Goal: Task Accomplishment & Management: Manage account settings

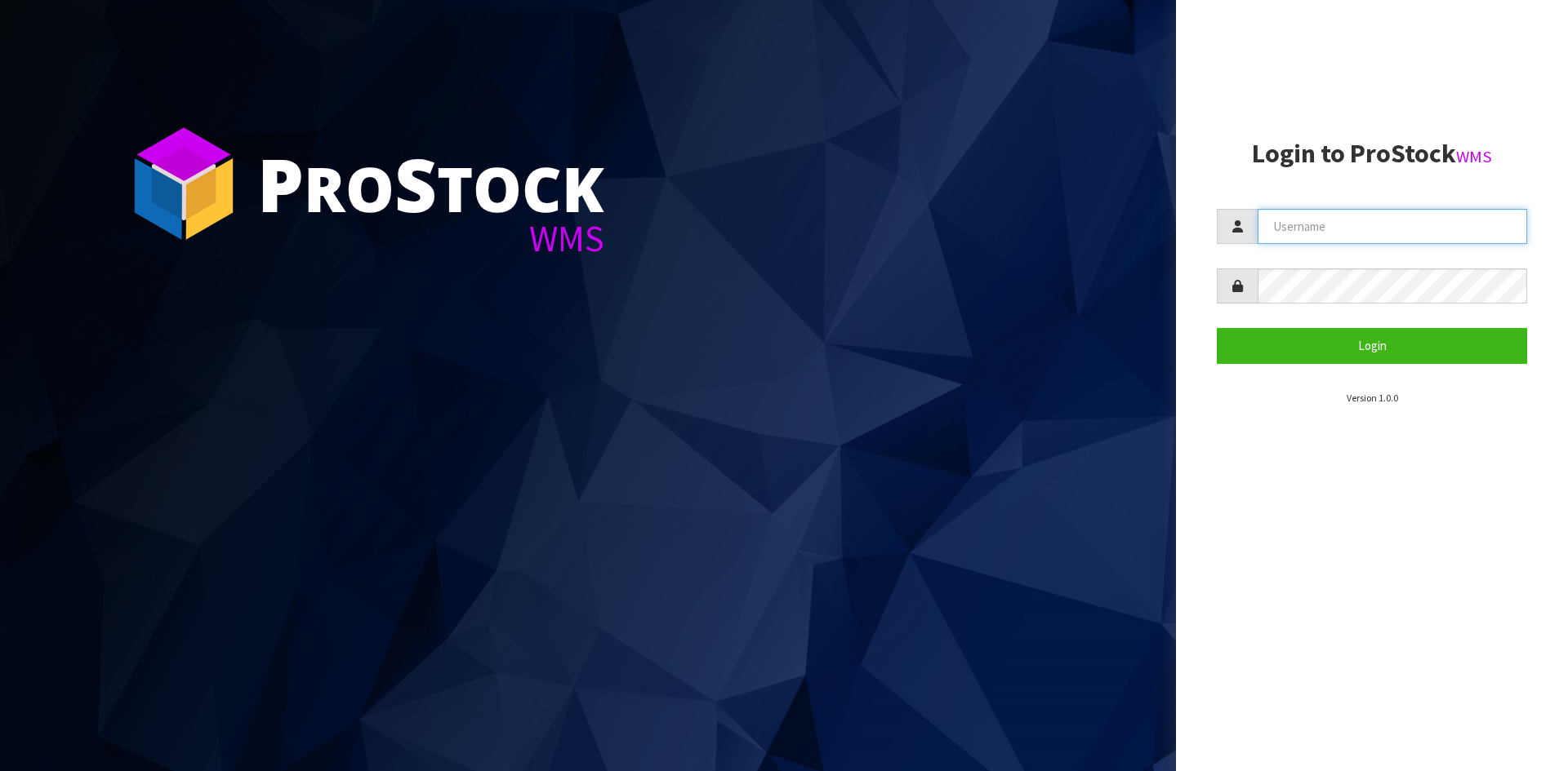
click at [1327, 230] on input "text" at bounding box center [1392, 226] width 269 height 35
type input "adrient@cwl.co.nz"
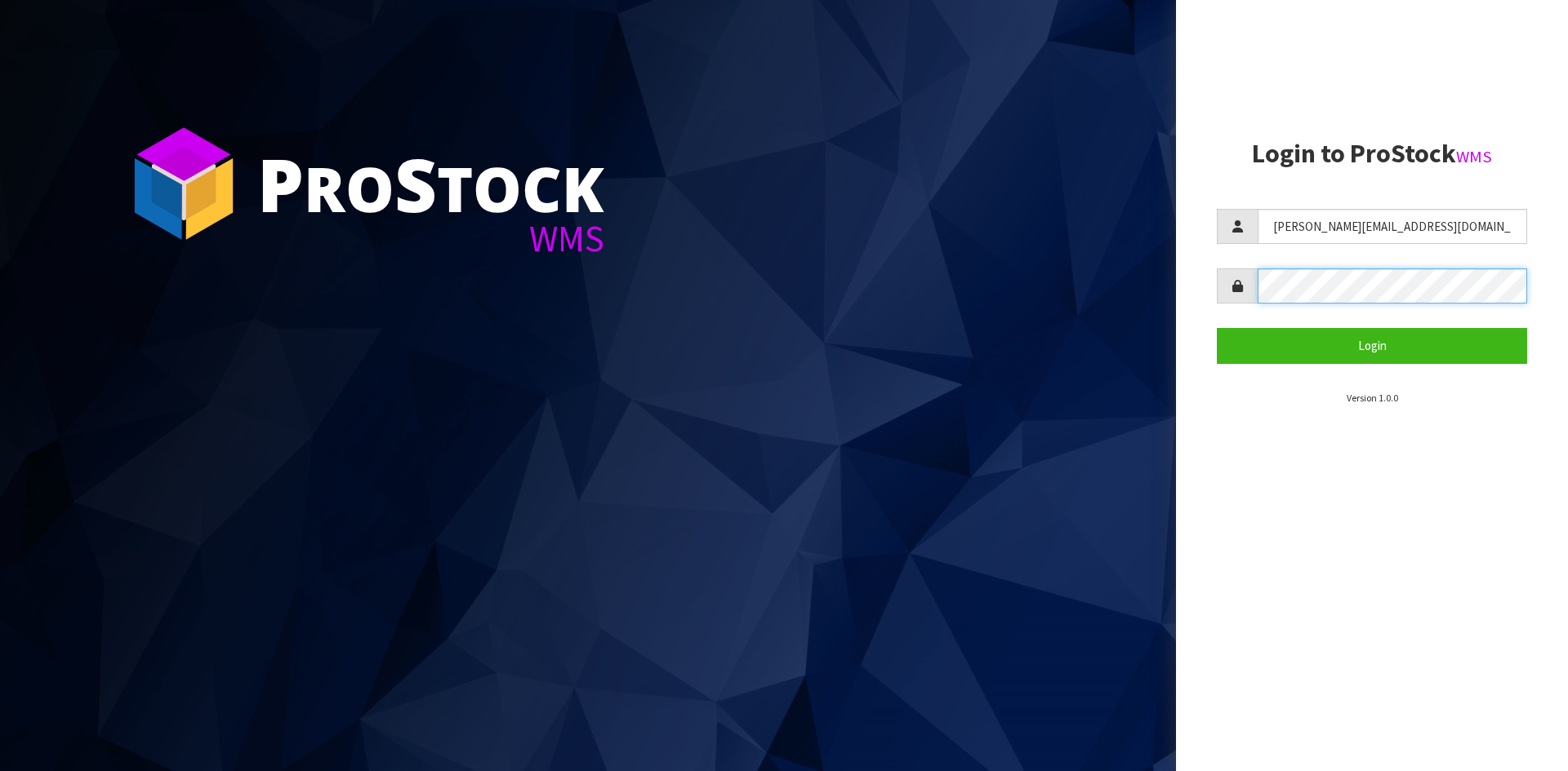
click at [1216, 328] on button "Login" at bounding box center [1371, 345] width 310 height 35
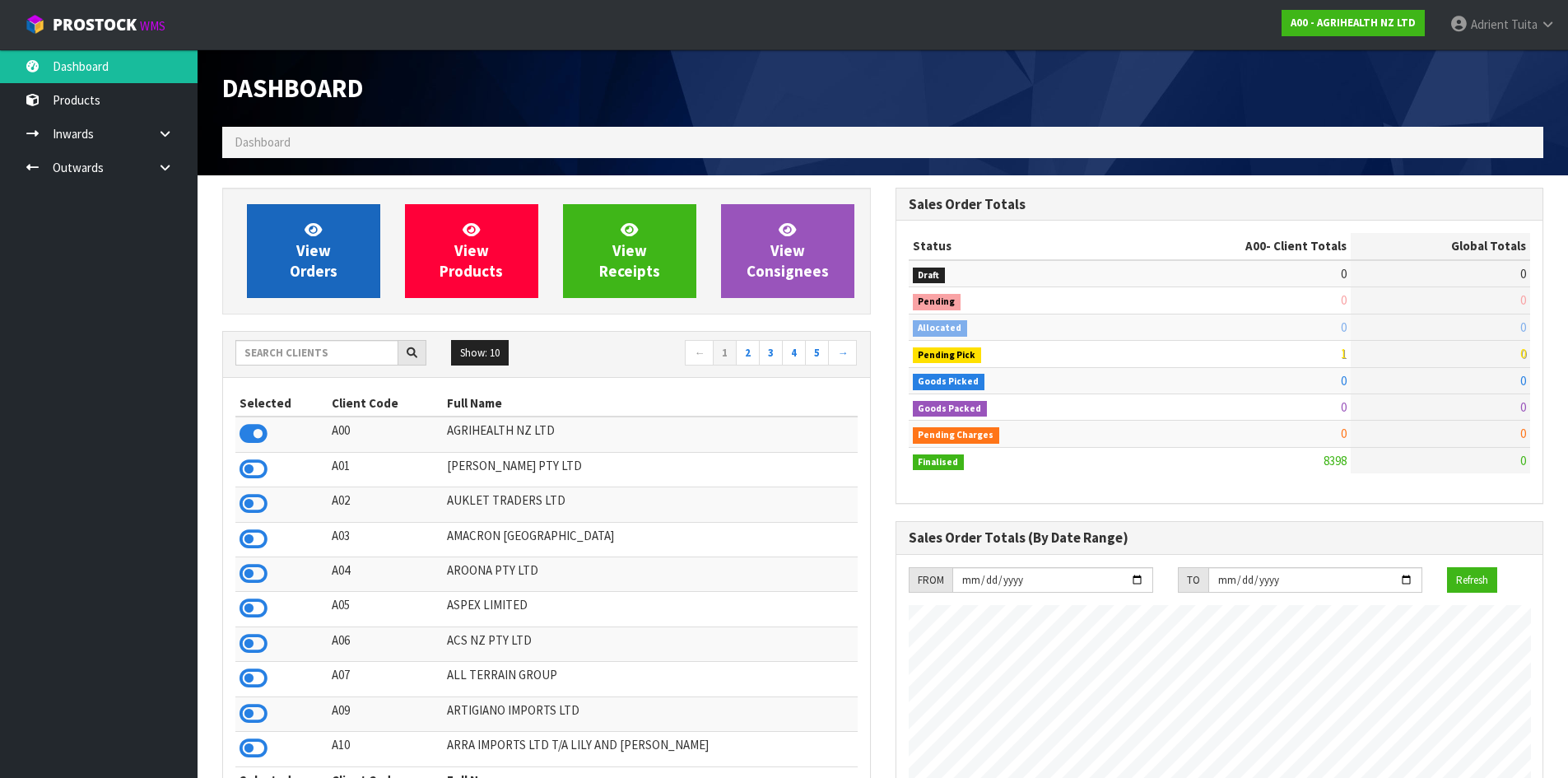
scroll to position [1248, 673]
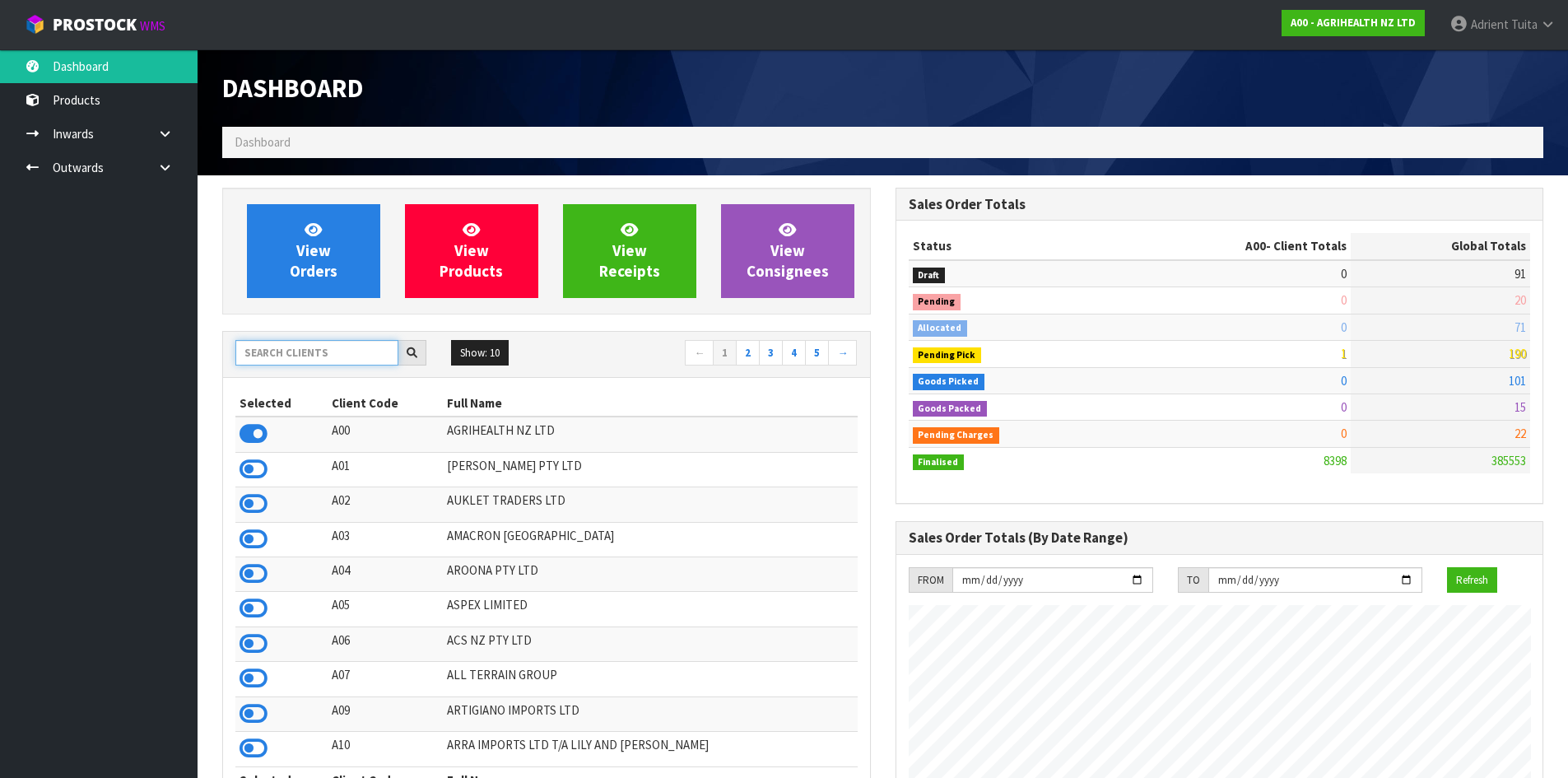
click at [273, 355] on input "text" at bounding box center [316, 353] width 163 height 26
type input "C11"
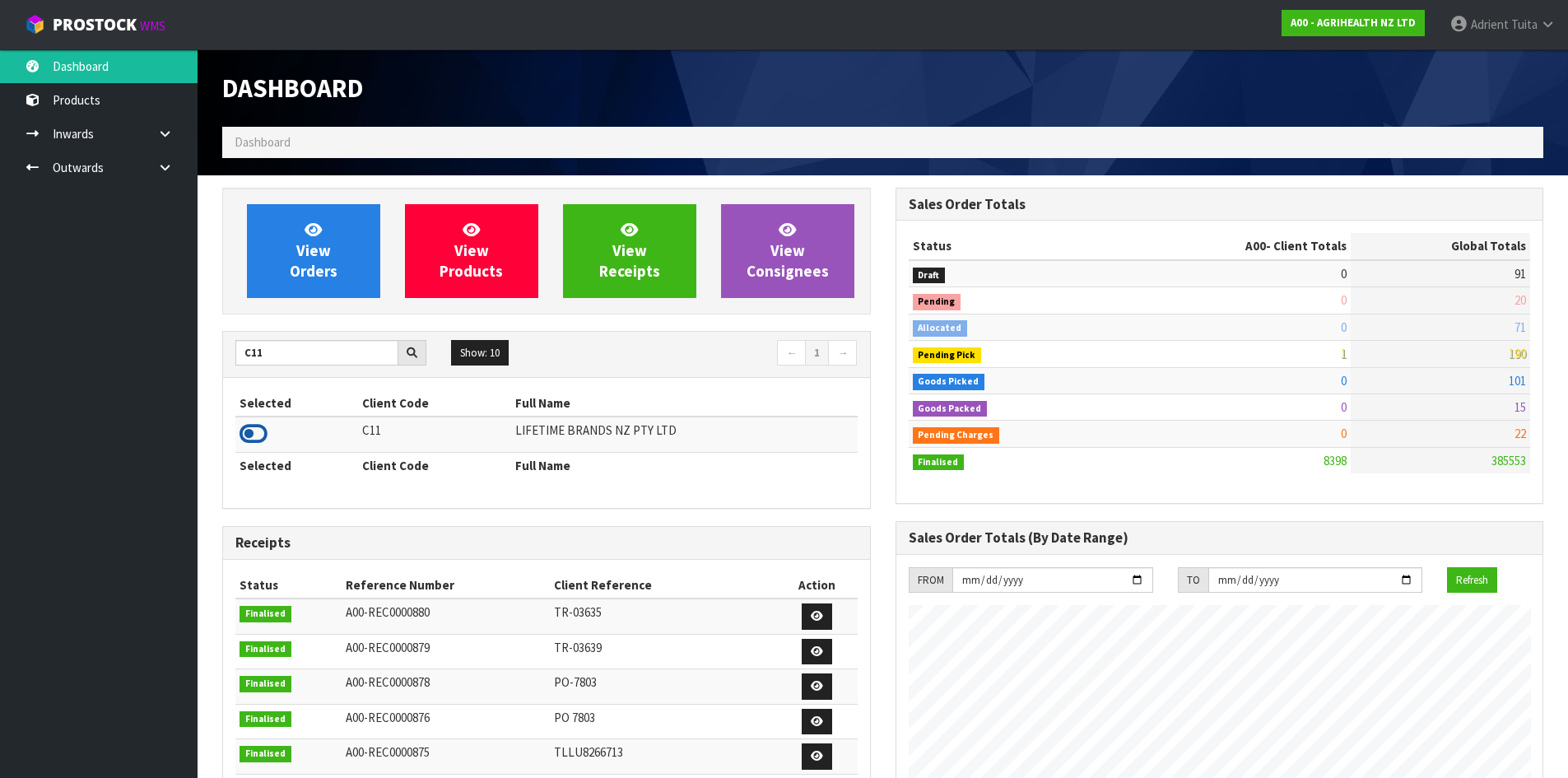
click at [254, 426] on icon at bounding box center [253, 433] width 28 height 25
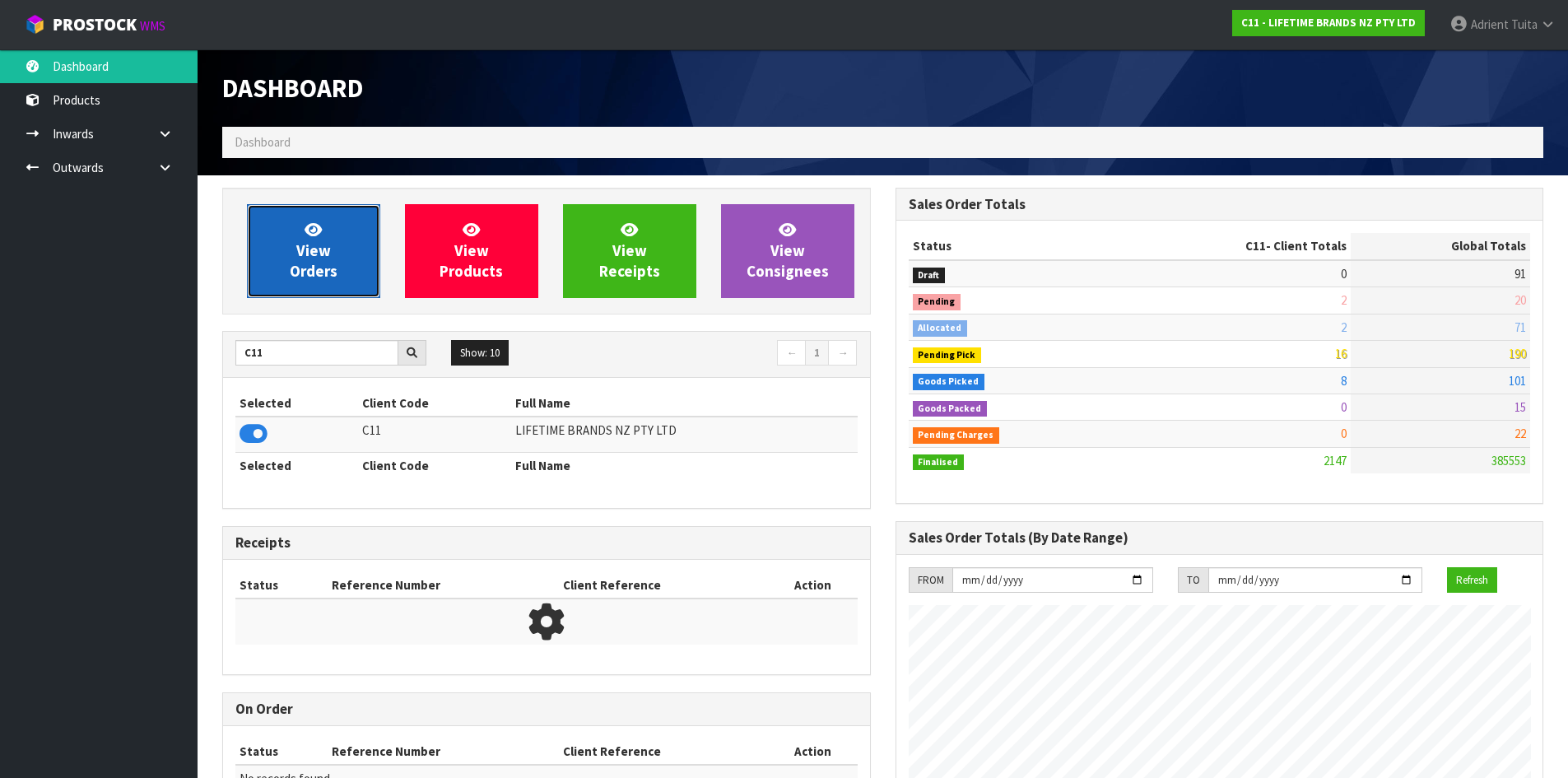
click at [316, 243] on span "View Orders" at bounding box center [314, 251] width 47 height 62
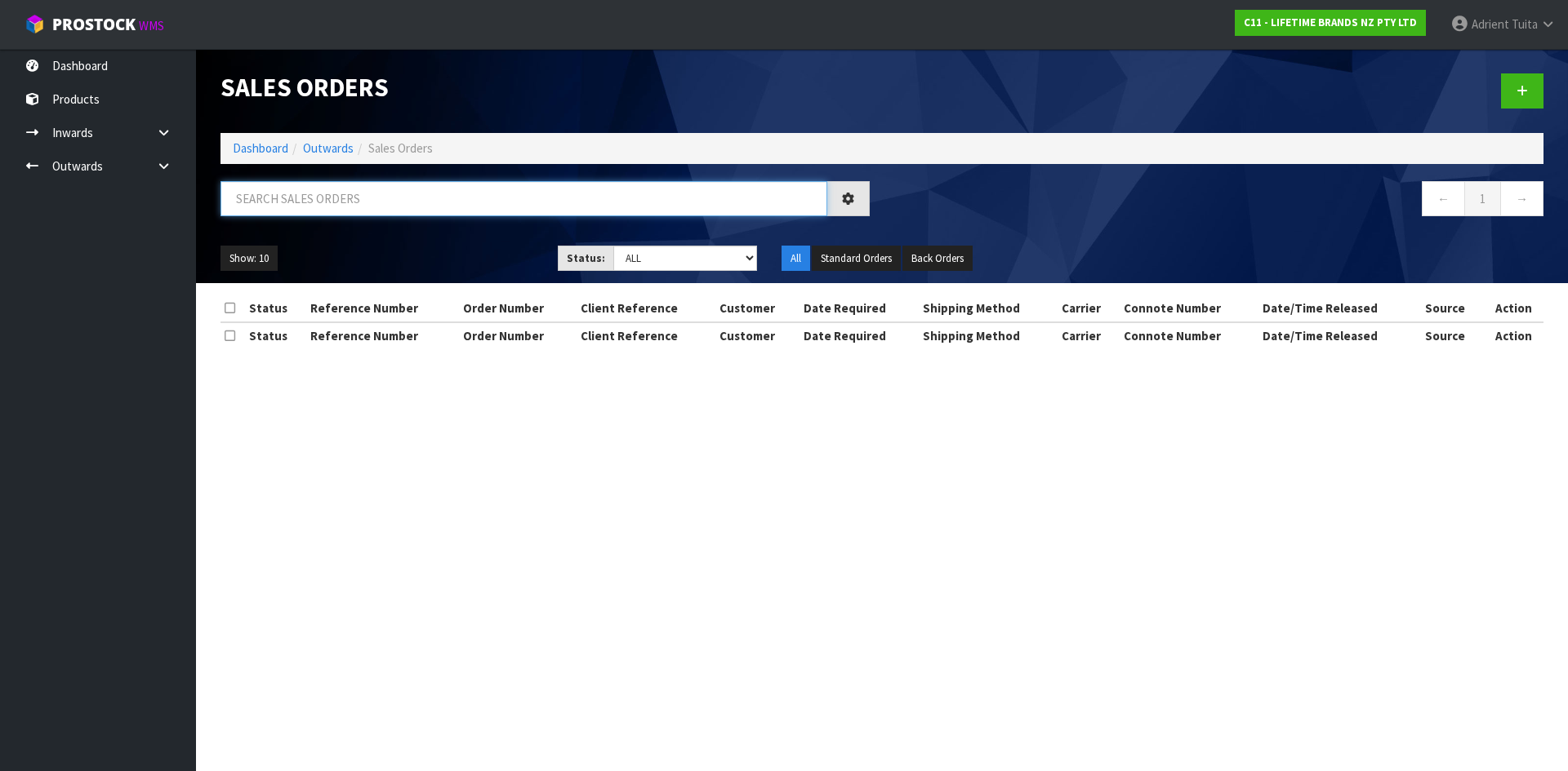
click at [324, 212] on input "text" at bounding box center [524, 198] width 607 height 35
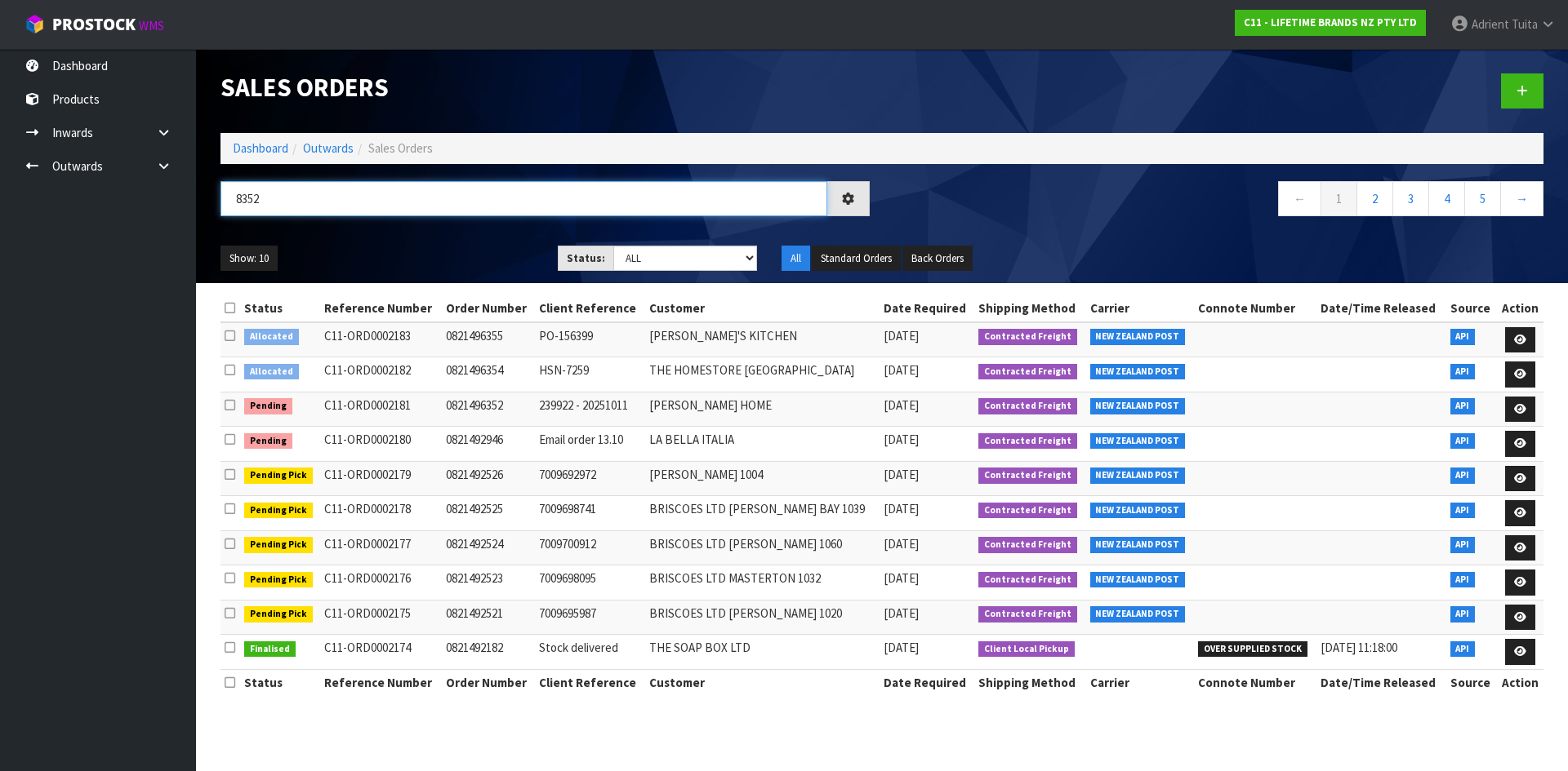
type input "8352"
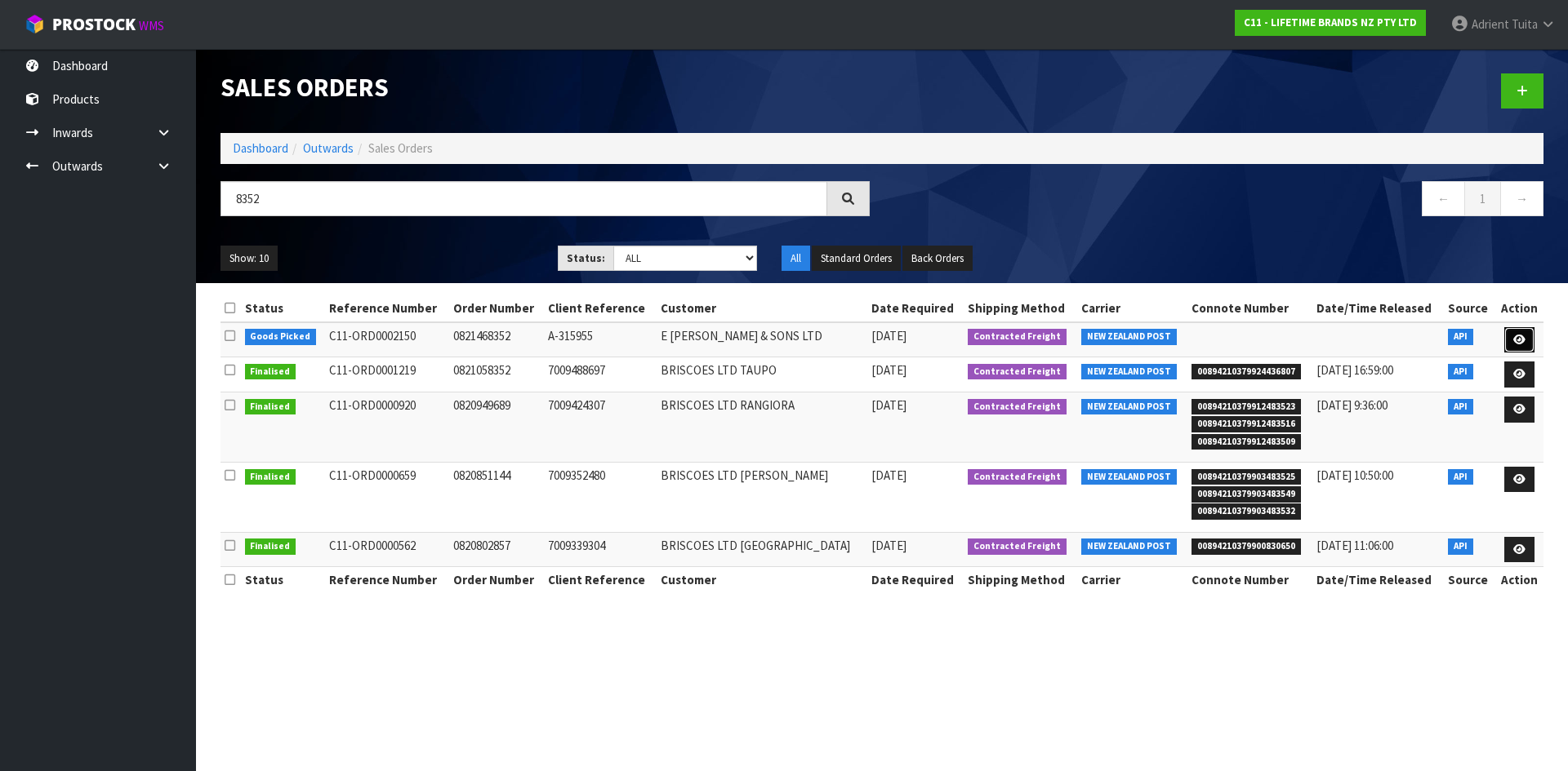
click at [1518, 345] on link at bounding box center [1518, 340] width 30 height 26
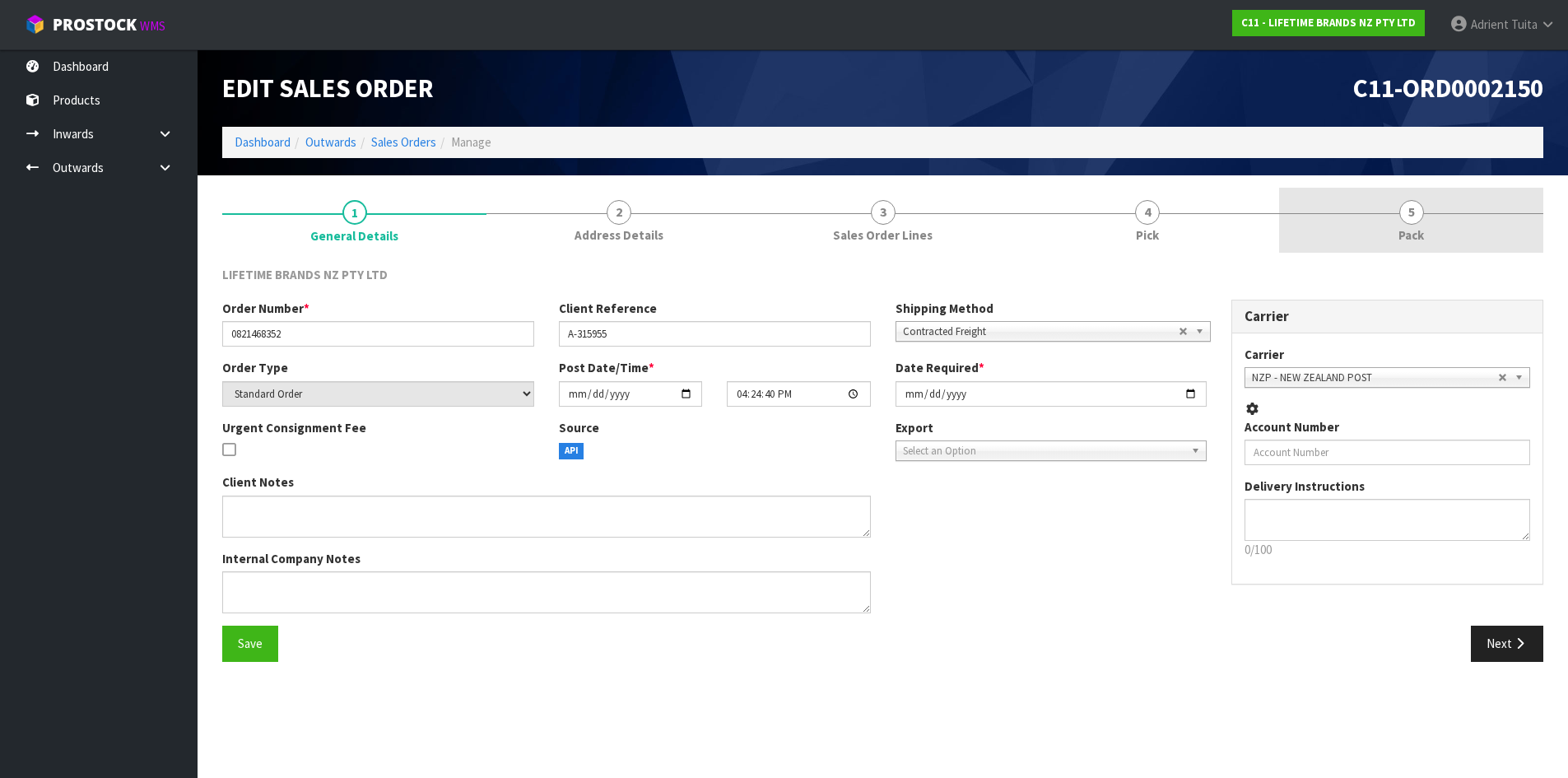
click at [1444, 223] on link "5 Pack" at bounding box center [1411, 220] width 264 height 65
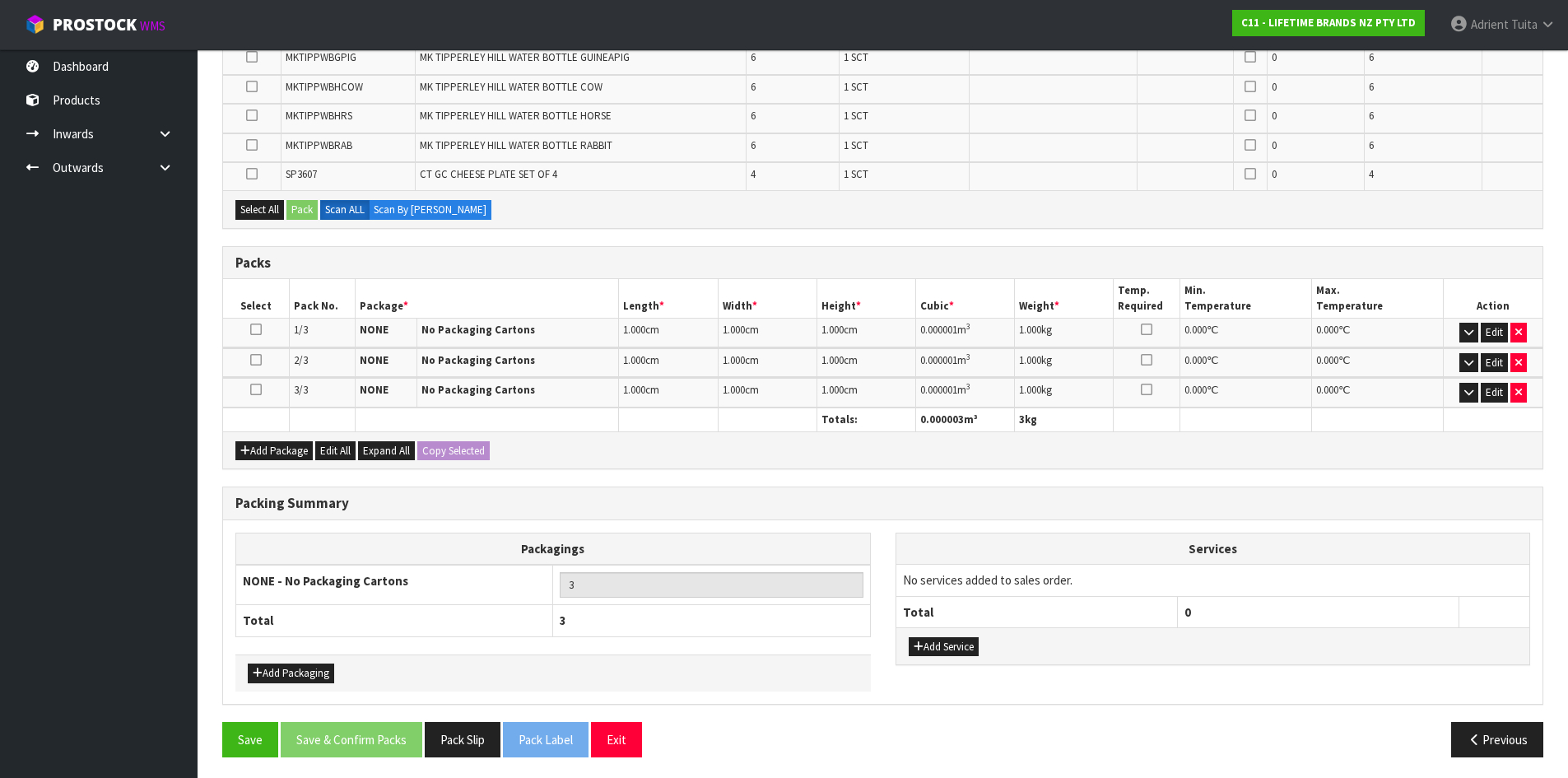
scroll to position [751, 0]
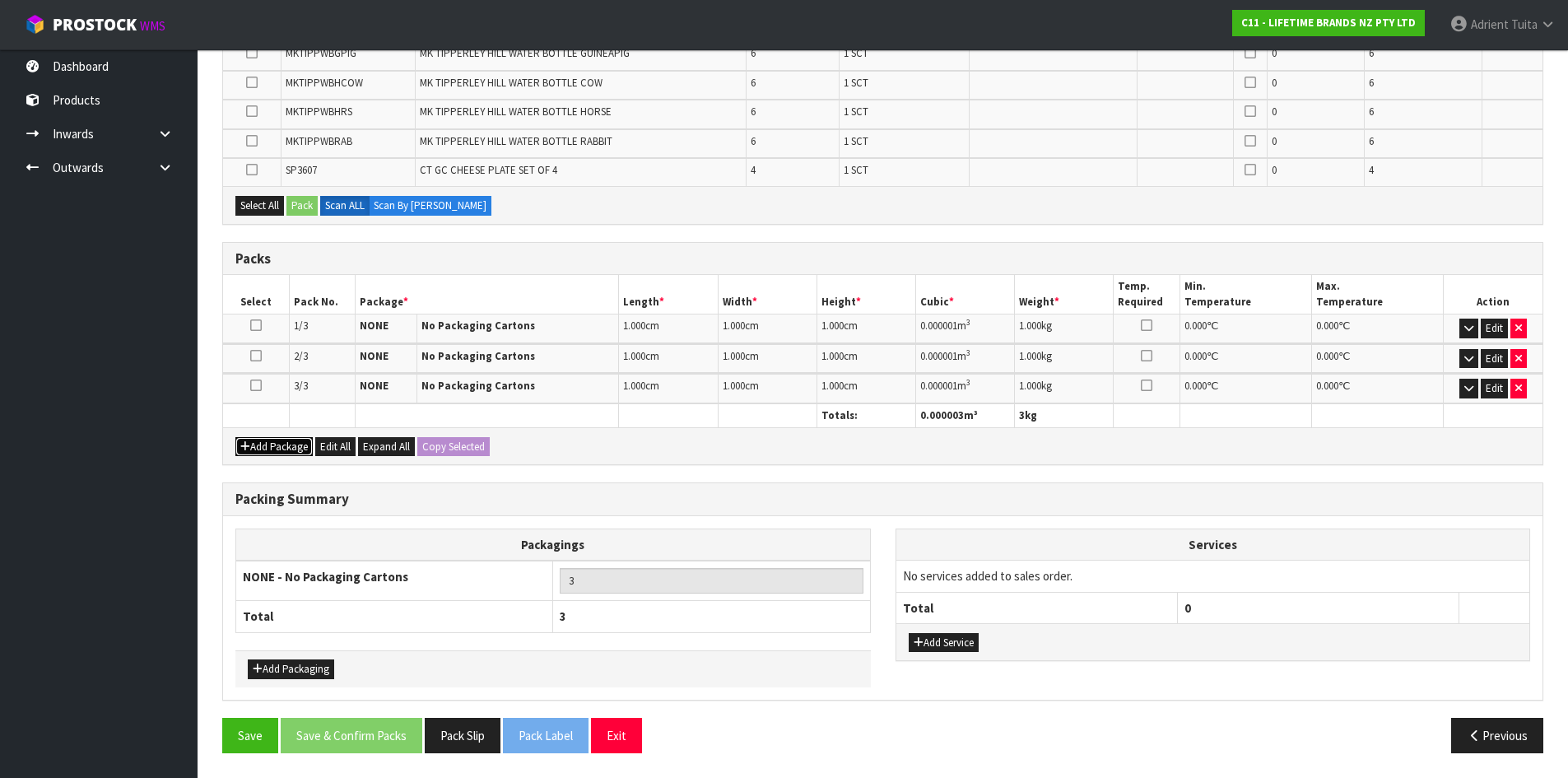
click at [301, 451] on button "Add Package" at bounding box center [273, 447] width 77 height 20
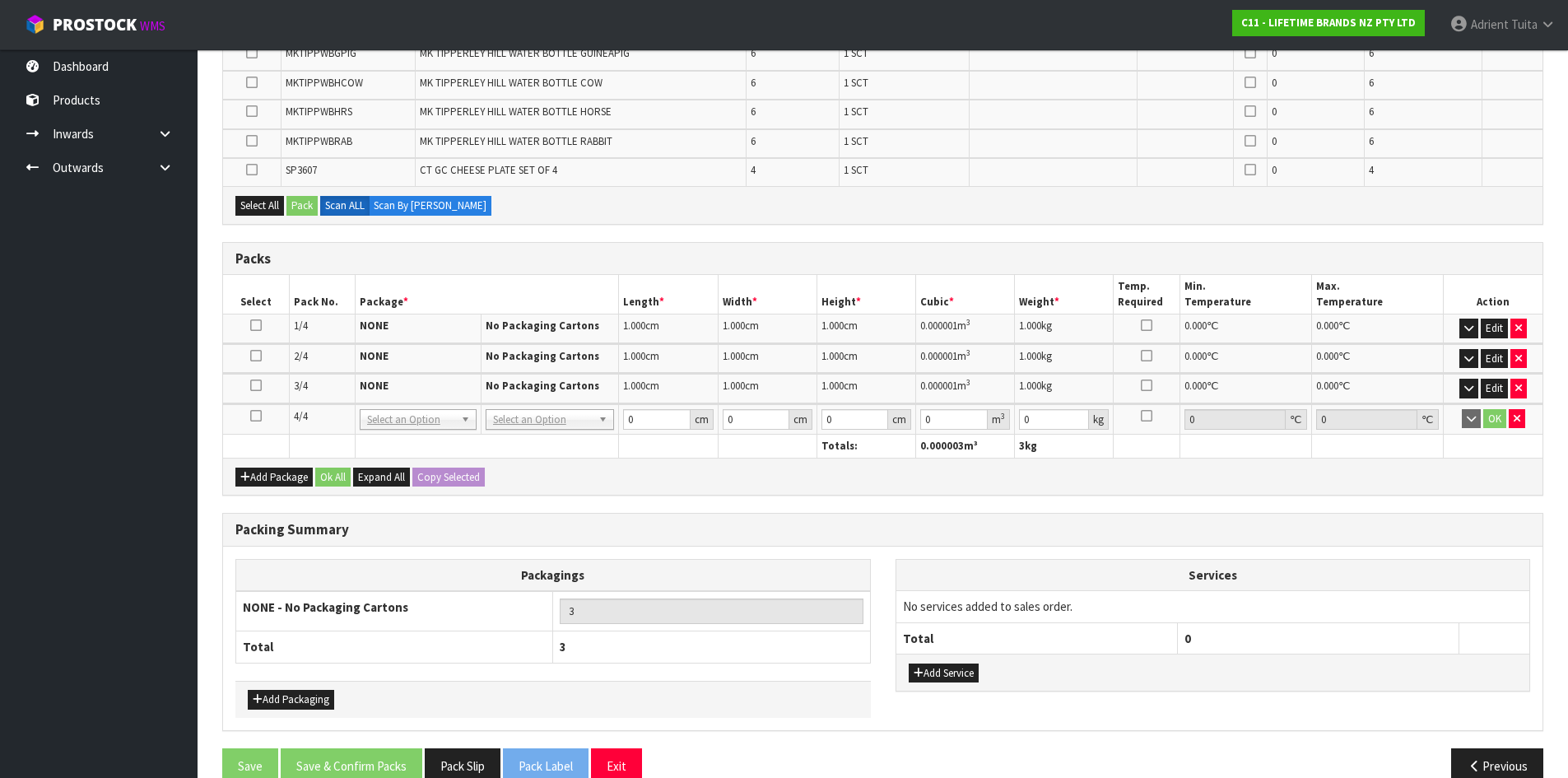
click at [258, 417] on icon at bounding box center [255, 416] width 12 height 1
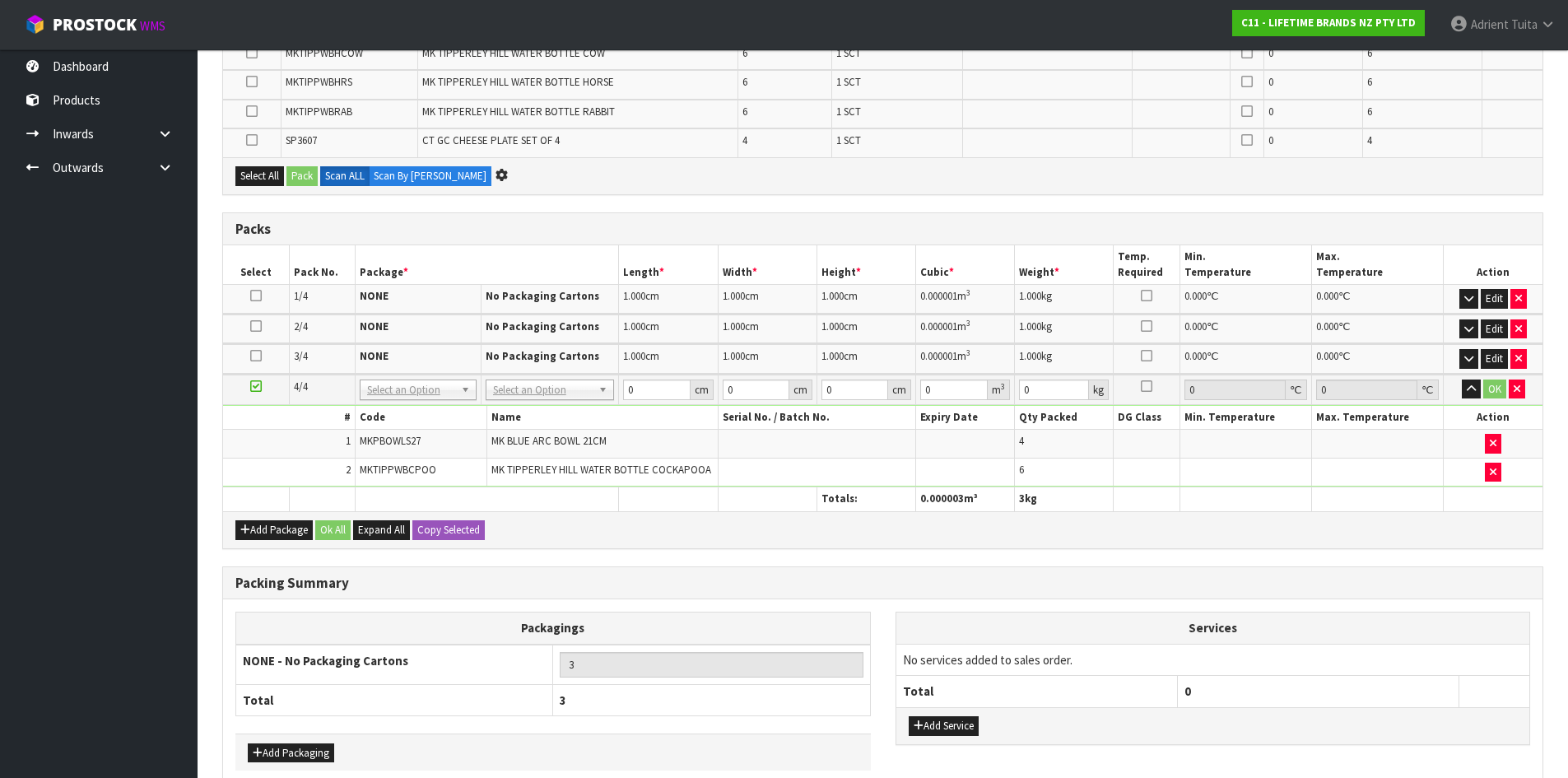
scroll to position [0, 0]
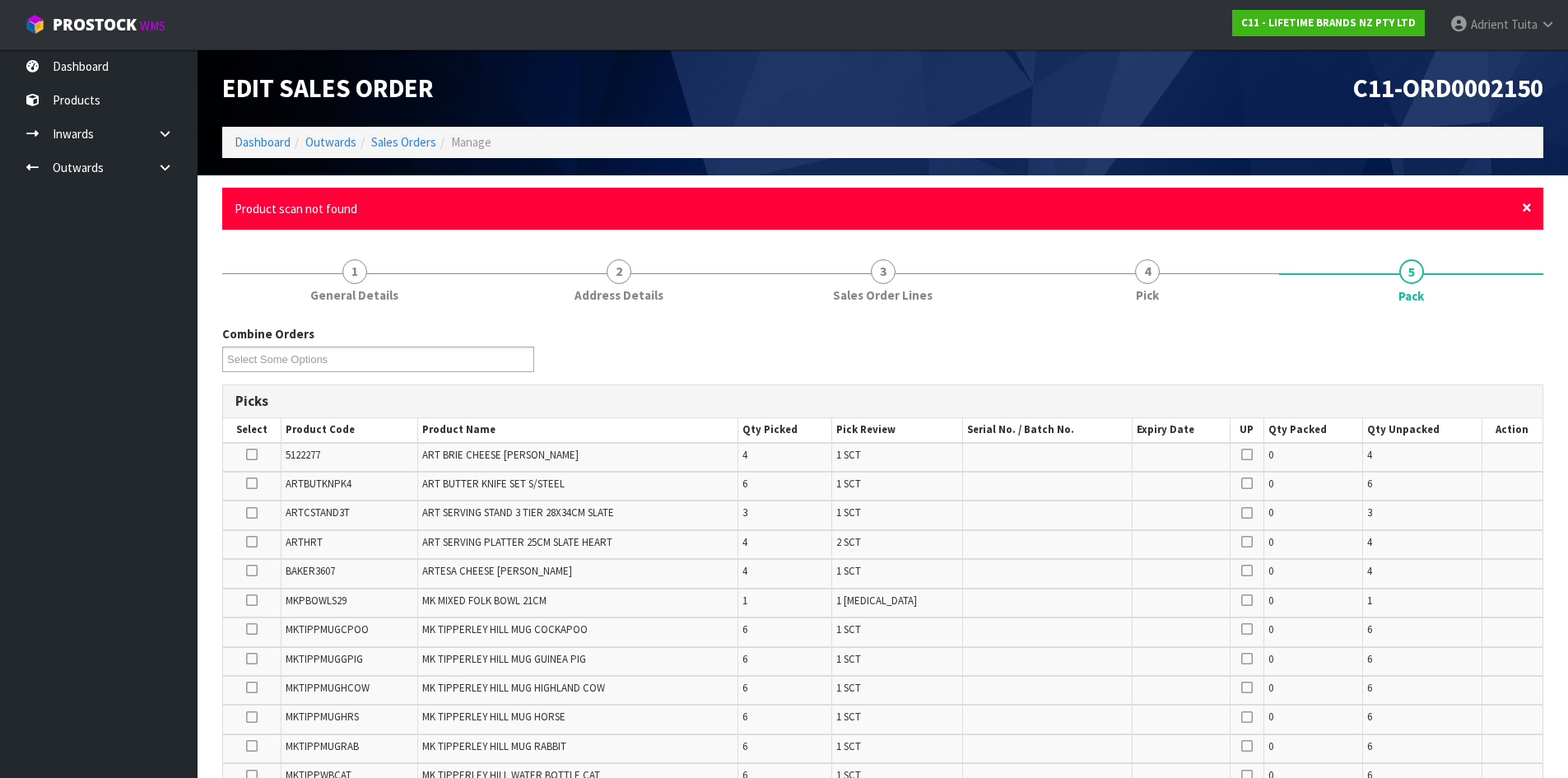
click at [1527, 208] on span "×" at bounding box center [1526, 207] width 10 height 23
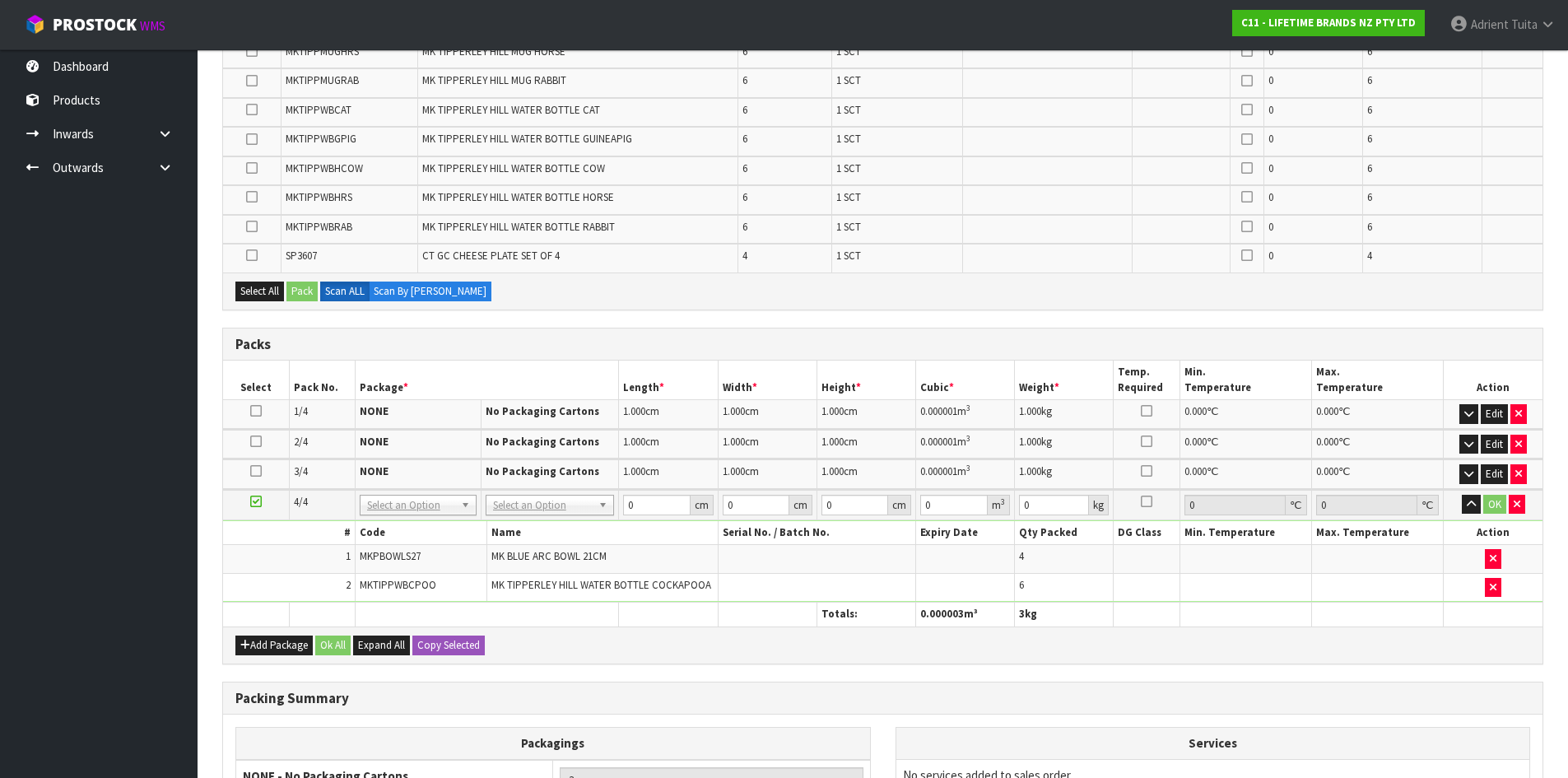
scroll to position [659, 0]
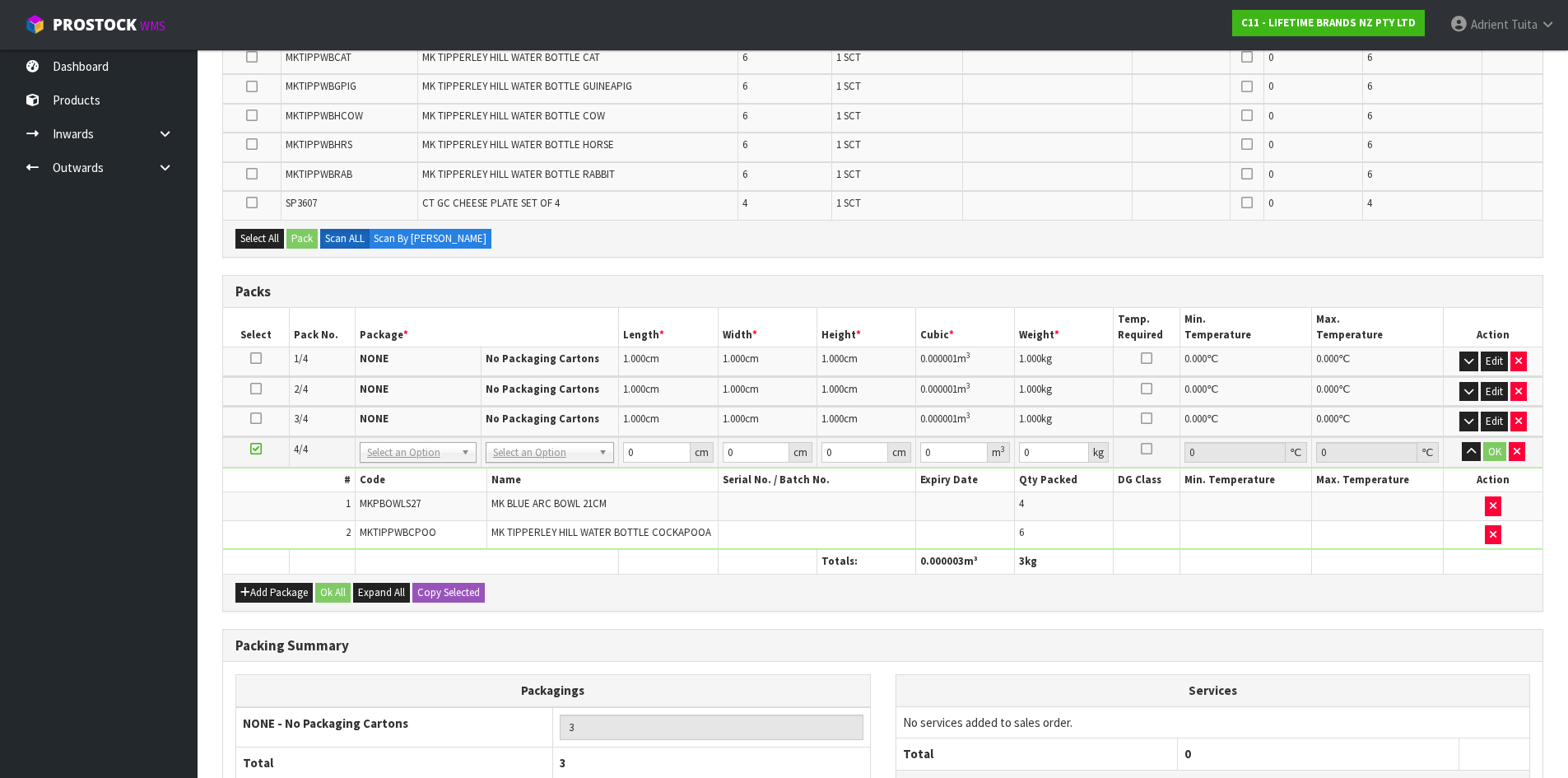
click at [687, 597] on div "Add Package Ok All Expand All Copy Selected" at bounding box center [882, 592] width 1319 height 37
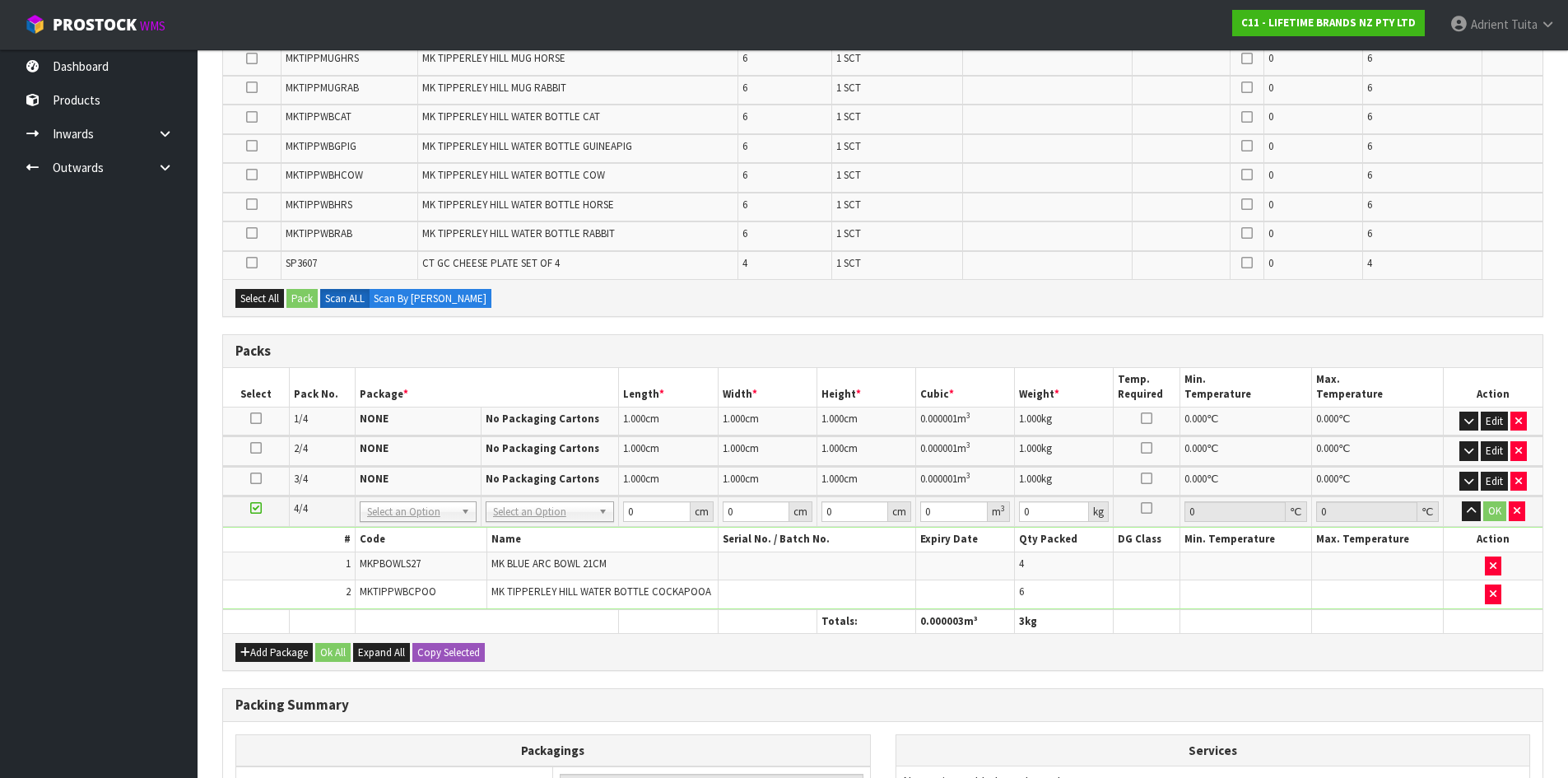
scroll to position [0, 0]
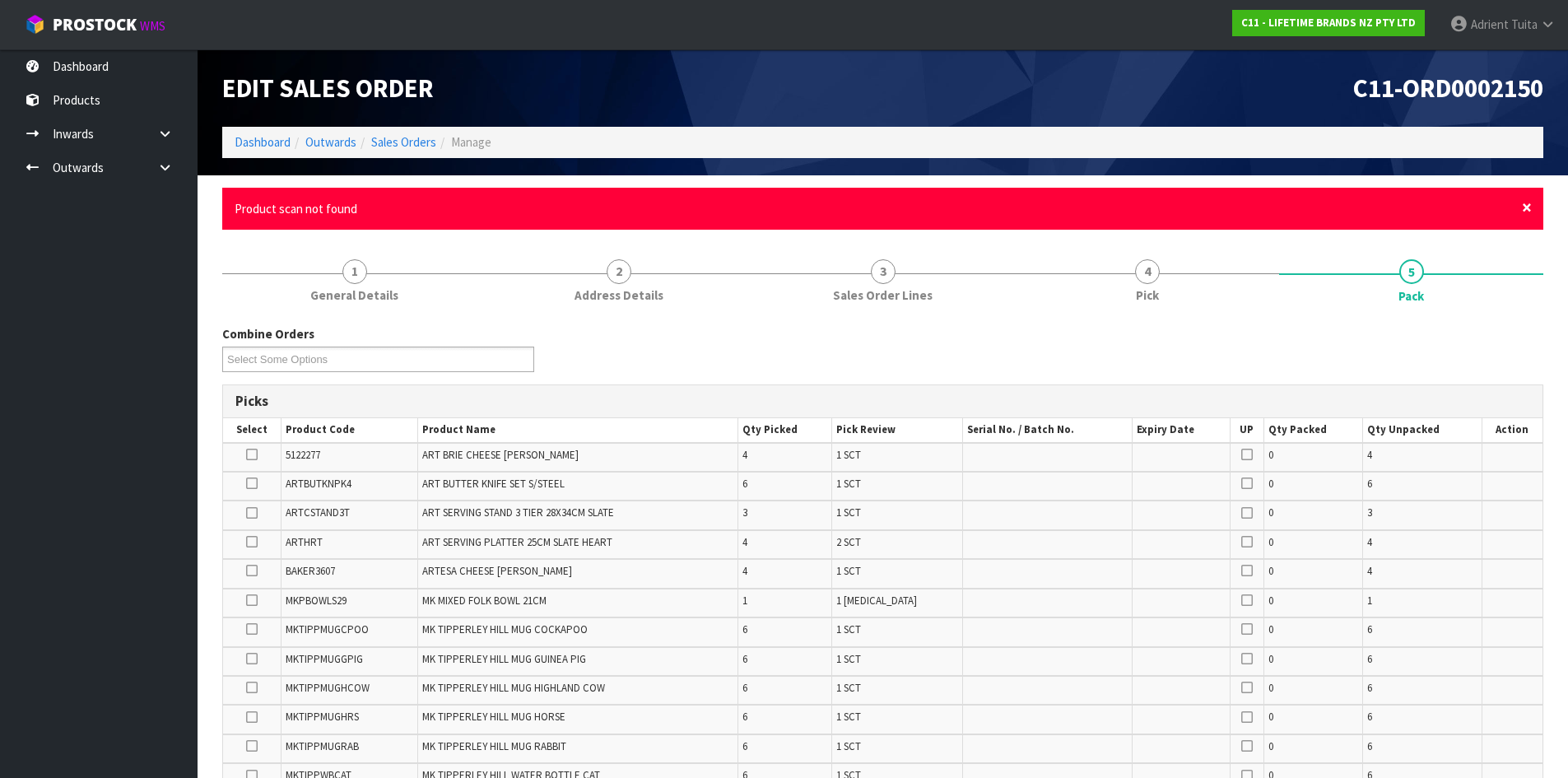
click at [1525, 208] on span "×" at bounding box center [1526, 207] width 10 height 23
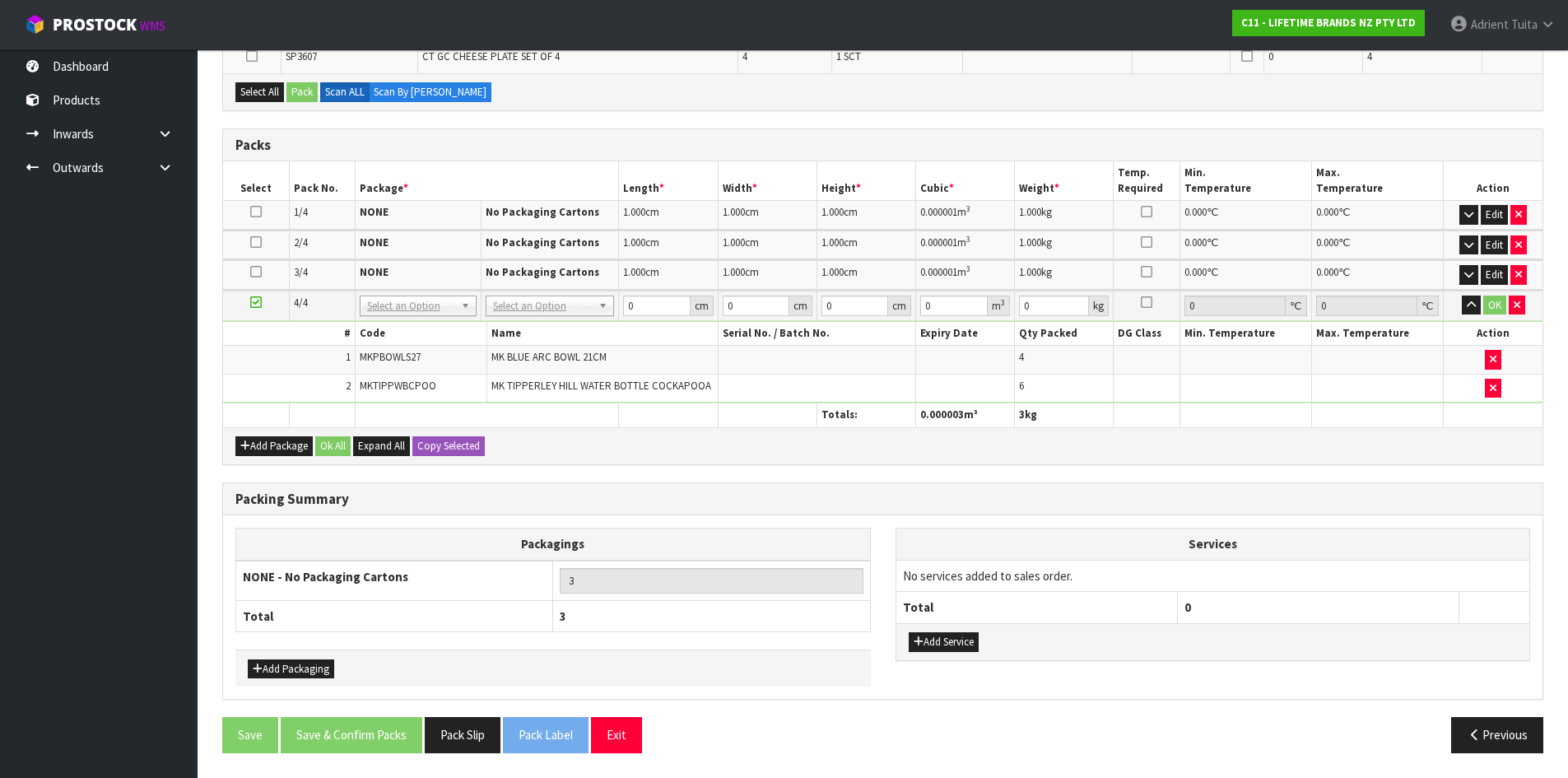
scroll to position [182, 0]
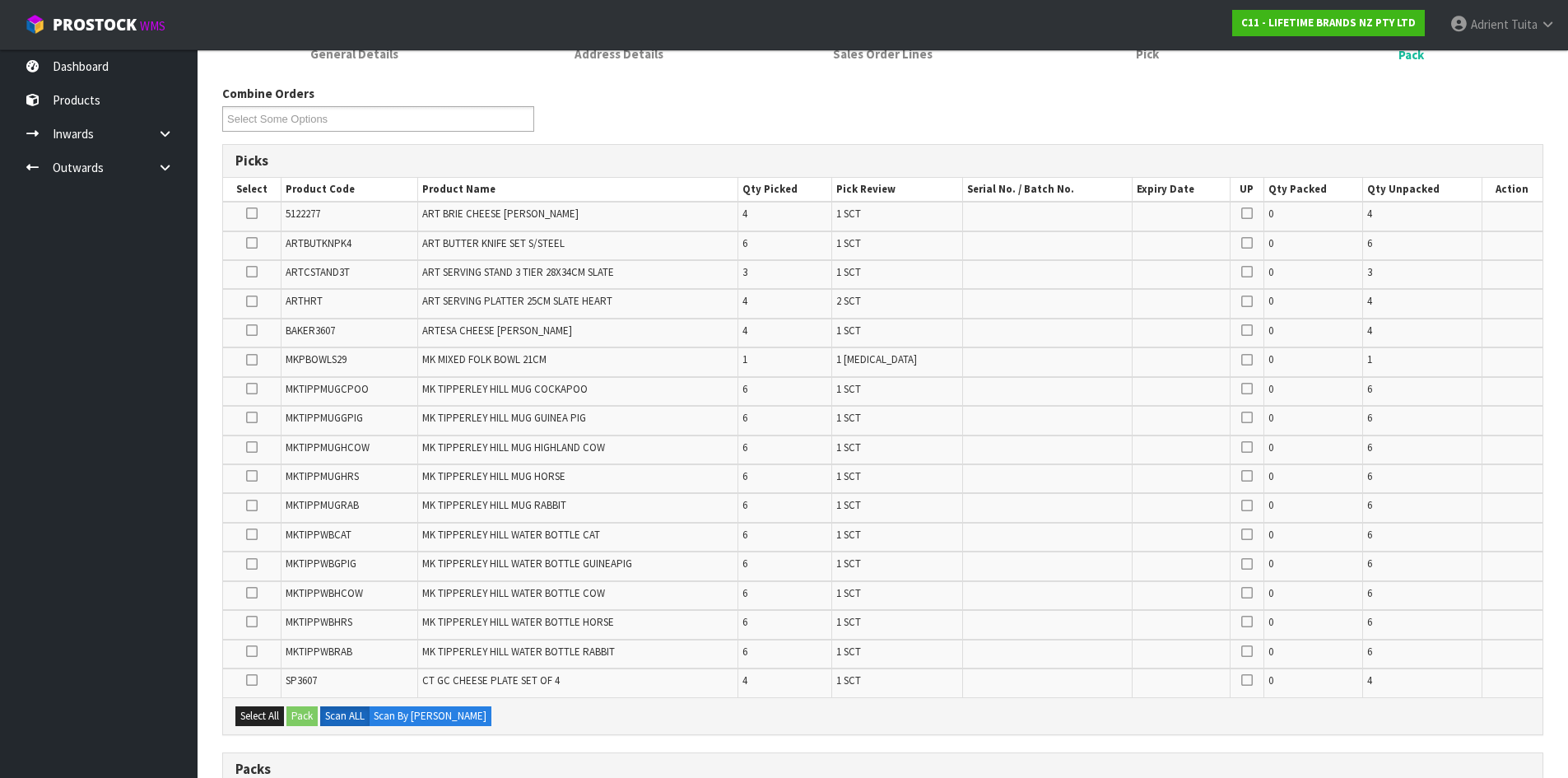
click at [253, 593] on icon at bounding box center [252, 593] width 12 height 1
click at [0, 0] on input "checkbox" at bounding box center [0, 0] width 0 height 0
click at [295, 710] on button "Pack" at bounding box center [302, 717] width 31 height 20
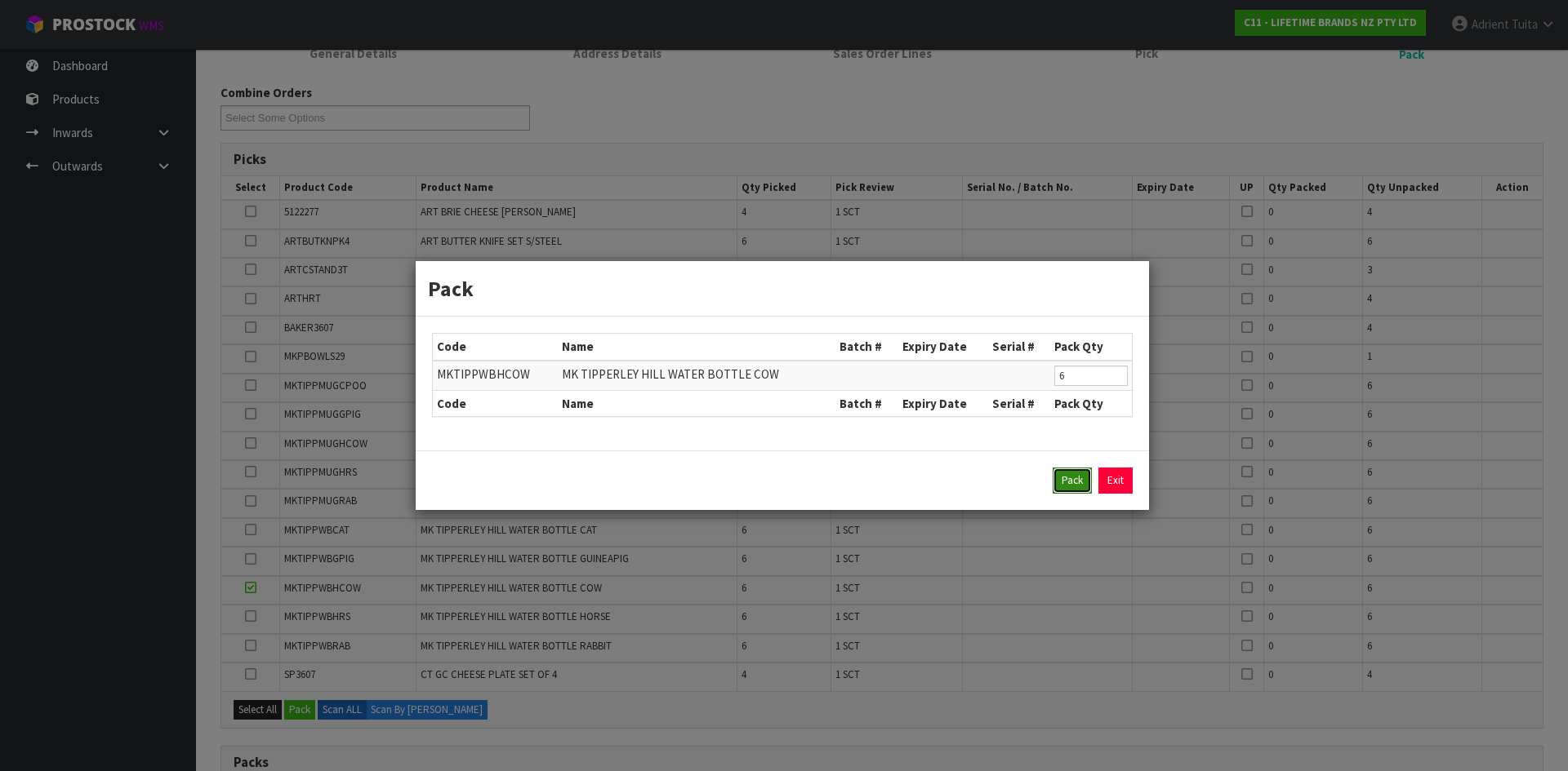
click at [1059, 480] on button "Pack" at bounding box center [1072, 480] width 39 height 26
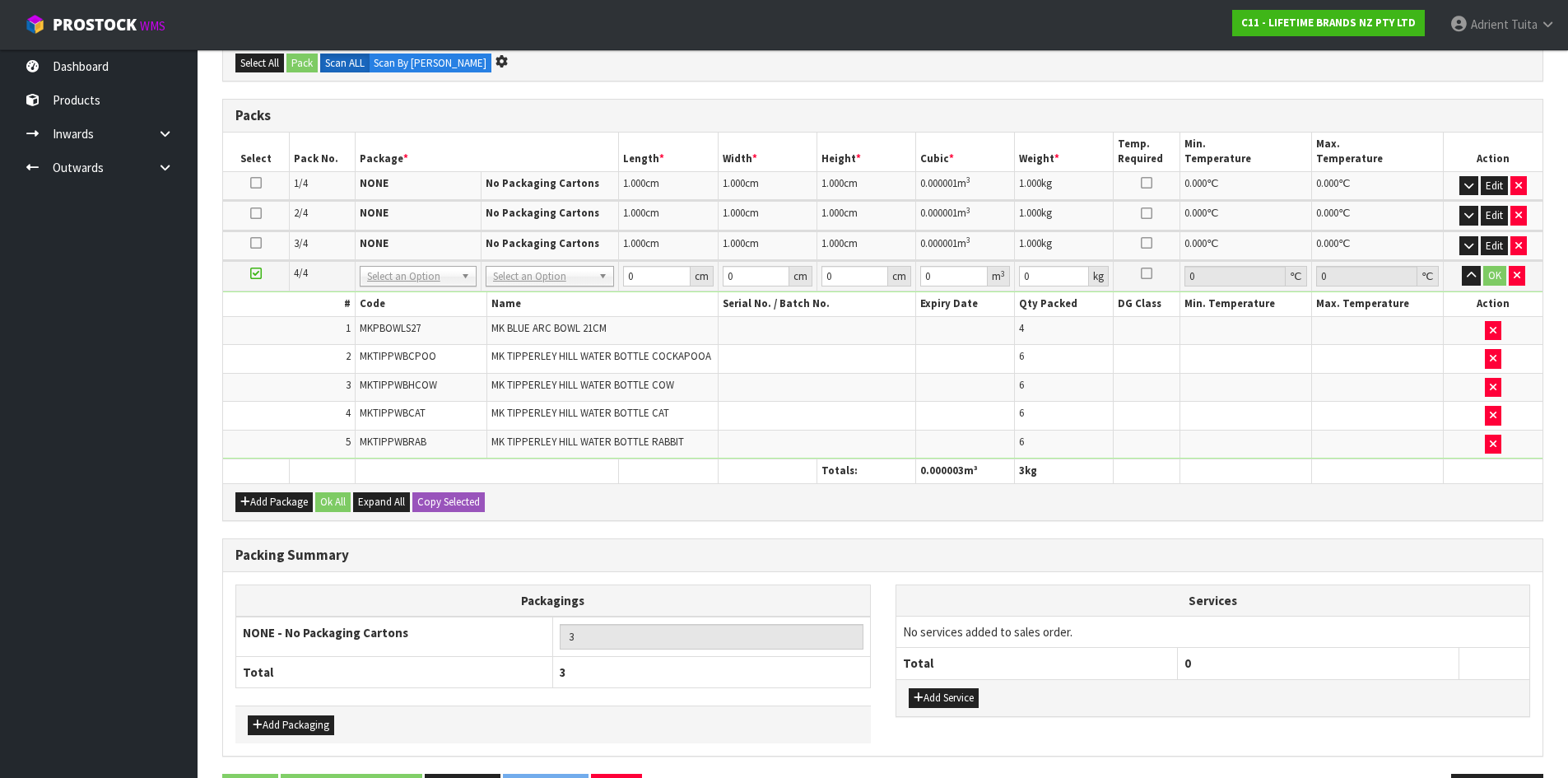
scroll to position [717, 0]
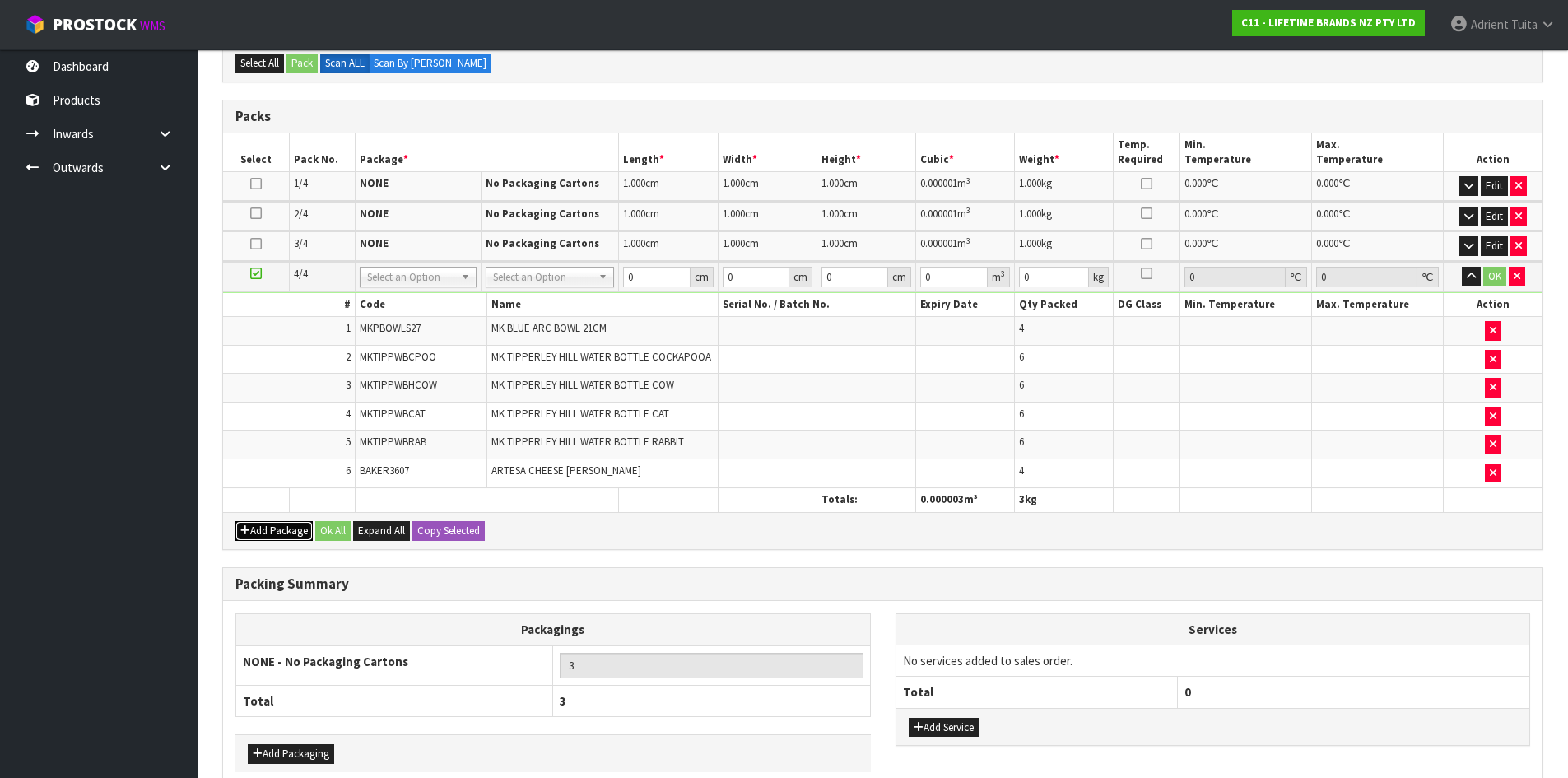
click at [263, 530] on button "Add Package" at bounding box center [273, 532] width 77 height 20
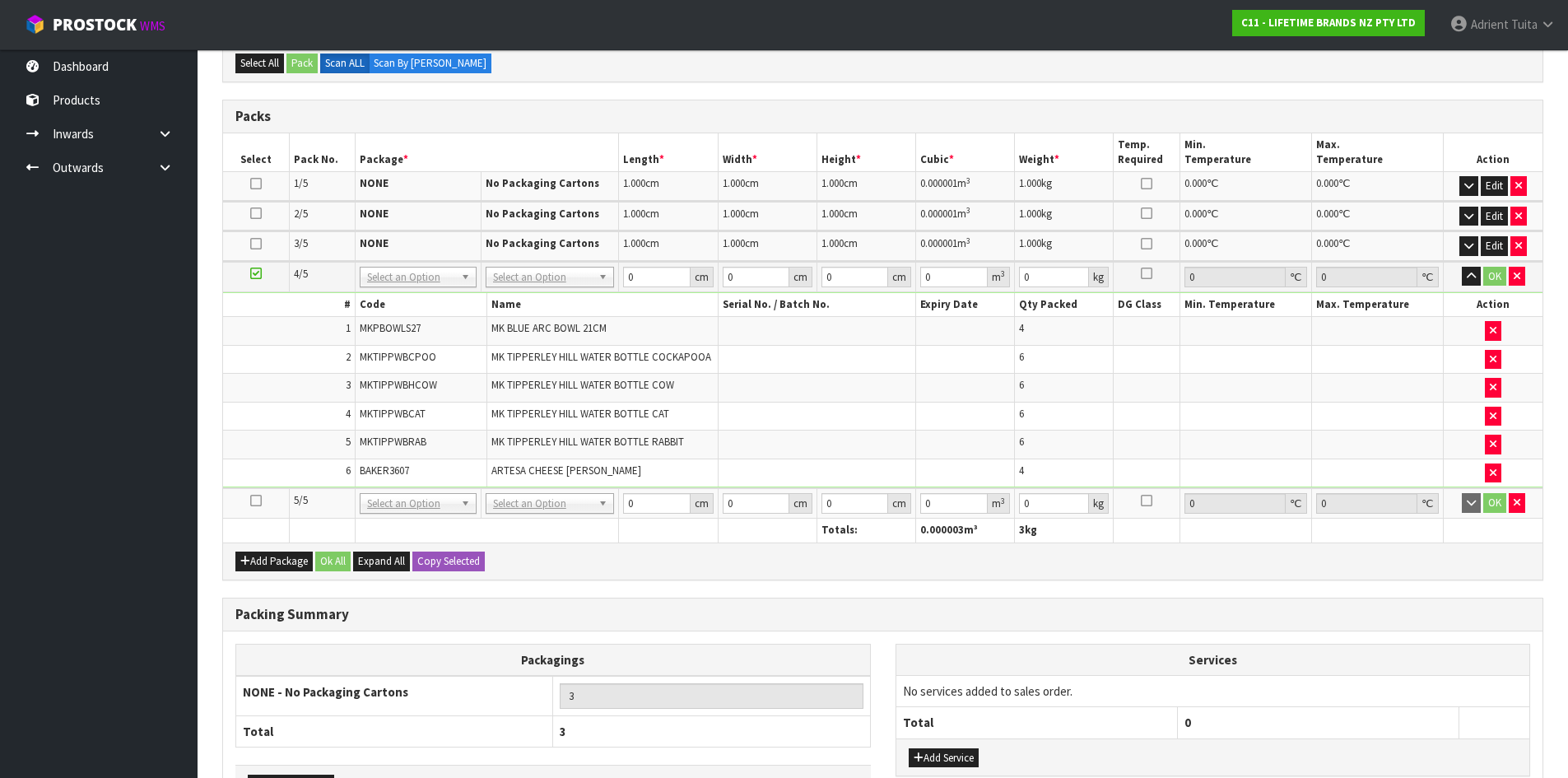
click at [256, 501] on icon at bounding box center [255, 501] width 12 height 1
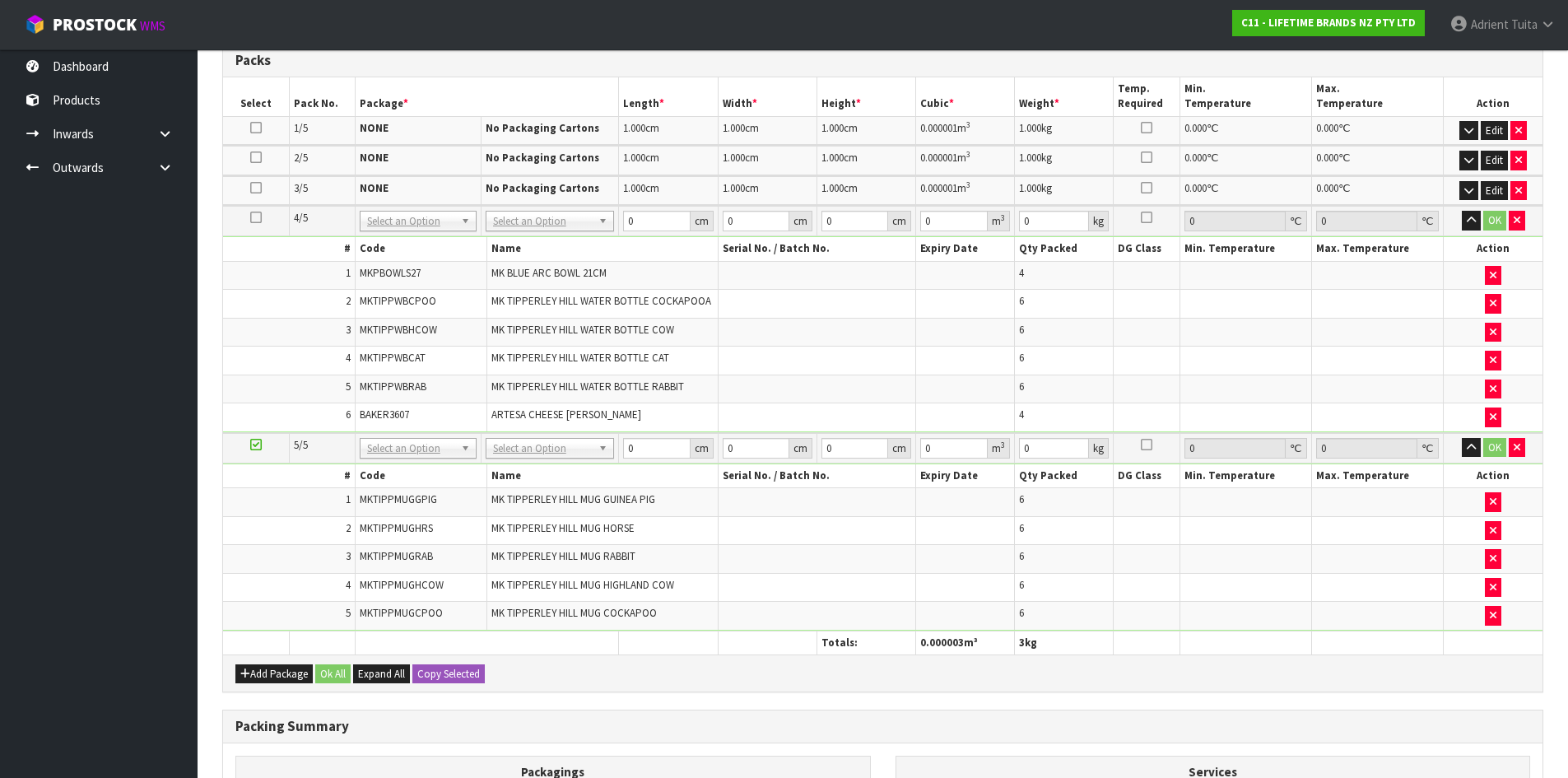
scroll to position [0, 0]
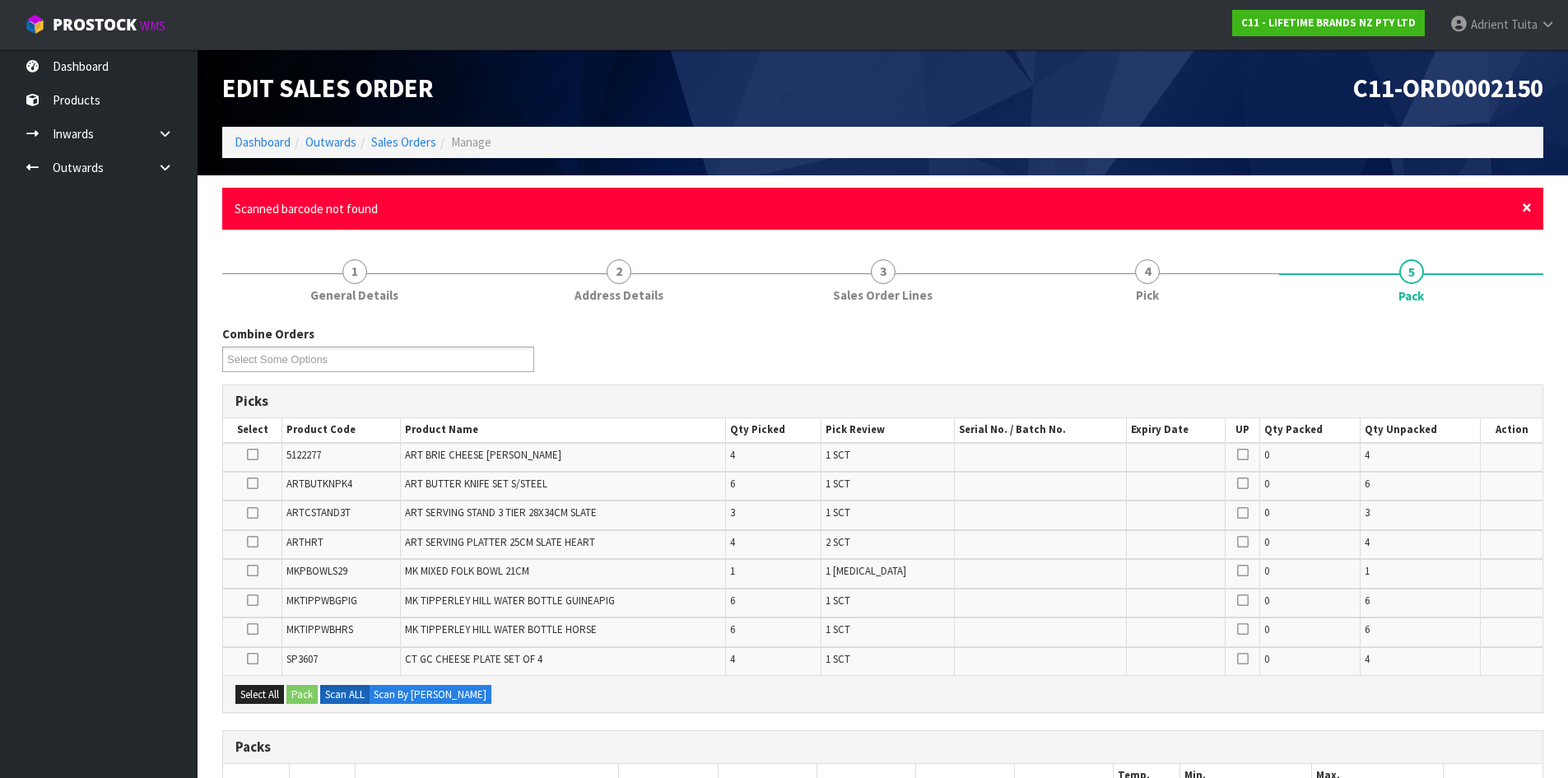
click at [1525, 212] on span "×" at bounding box center [1526, 207] width 10 height 23
click at [1522, 212] on span "×" at bounding box center [1526, 207] width 10 height 23
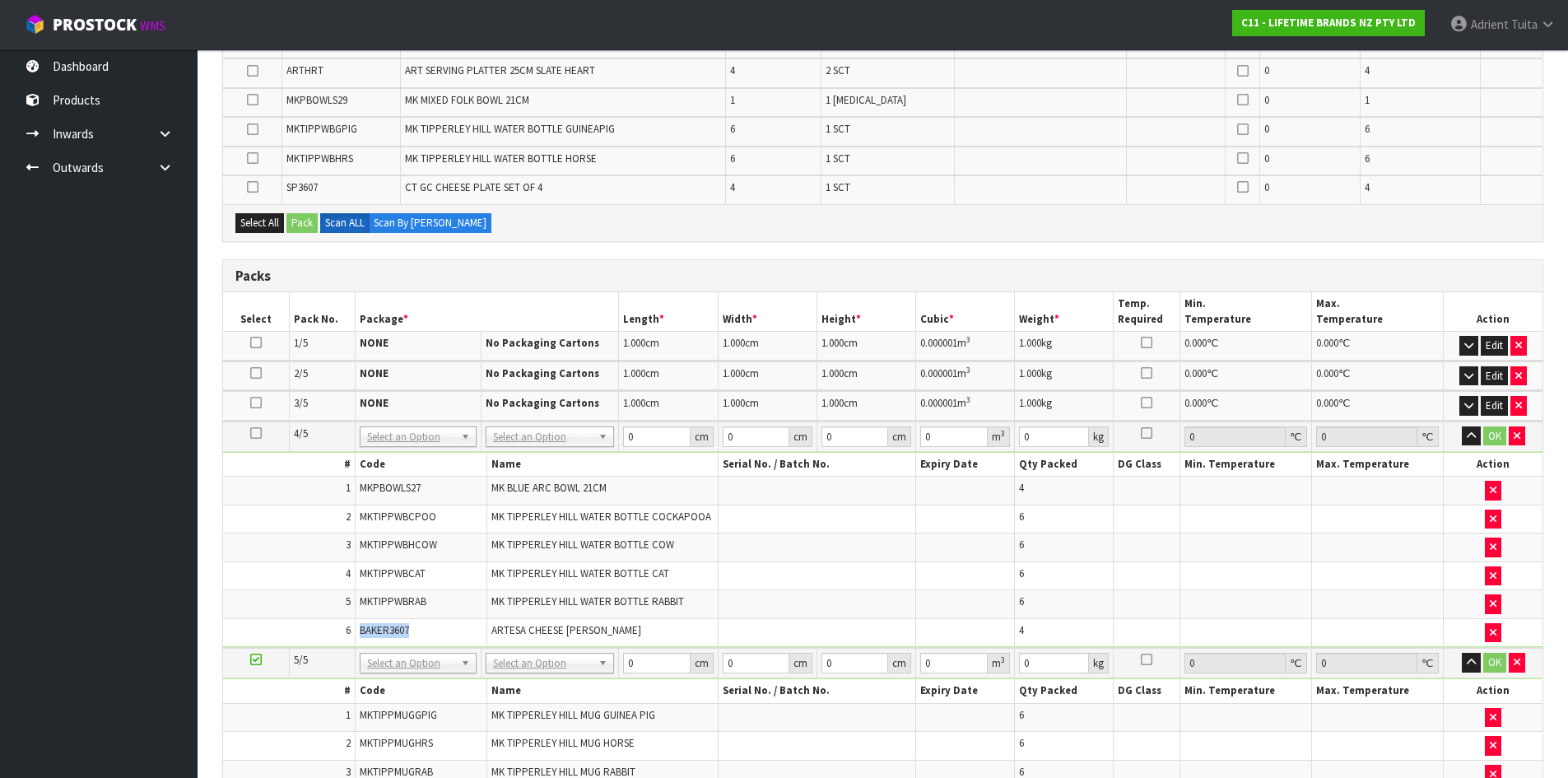
scroll to position [855, 0]
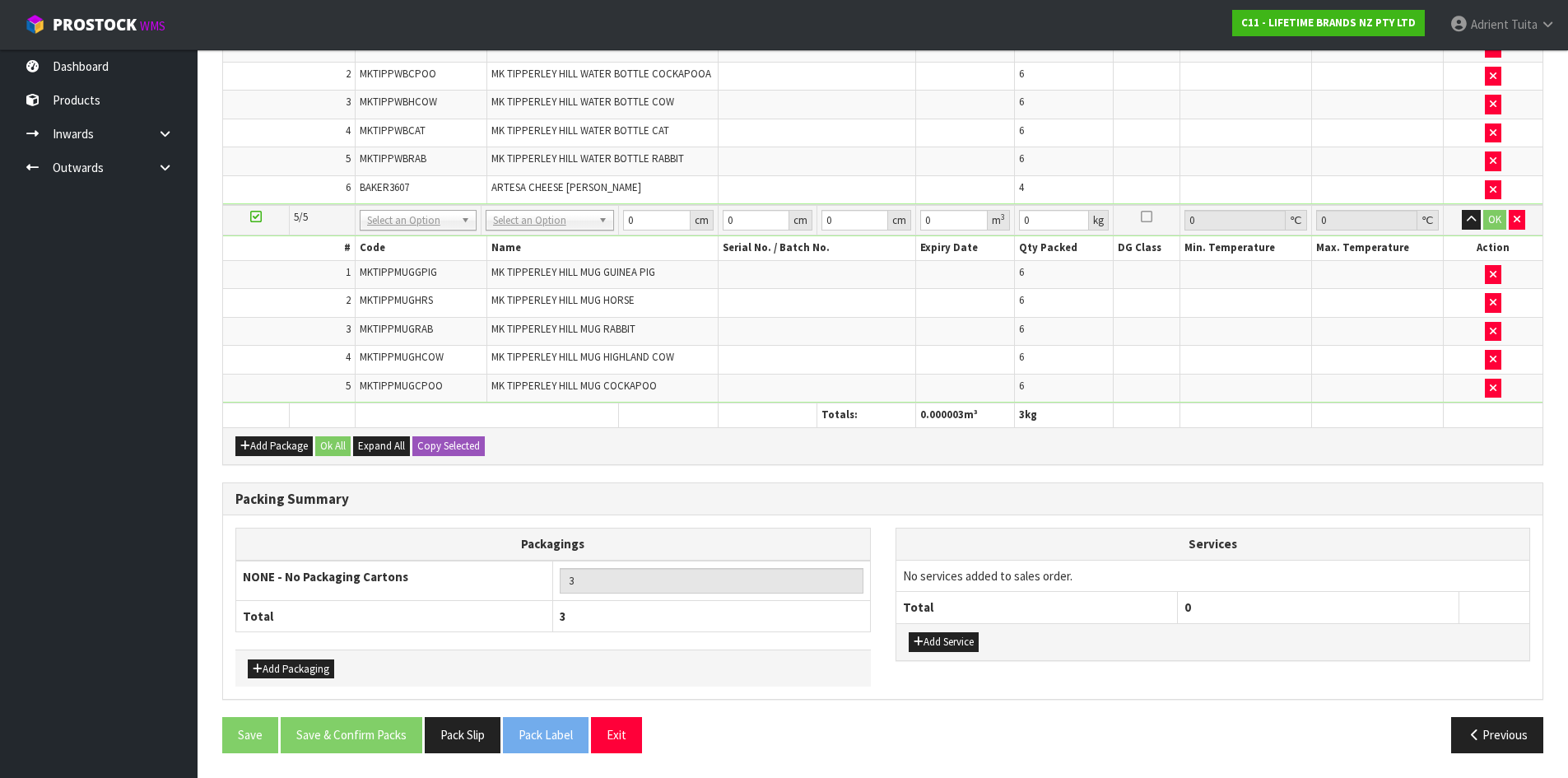
click at [748, 411] on th at bounding box center [767, 415] width 98 height 24
click at [676, 425] on th at bounding box center [668, 415] width 98 height 24
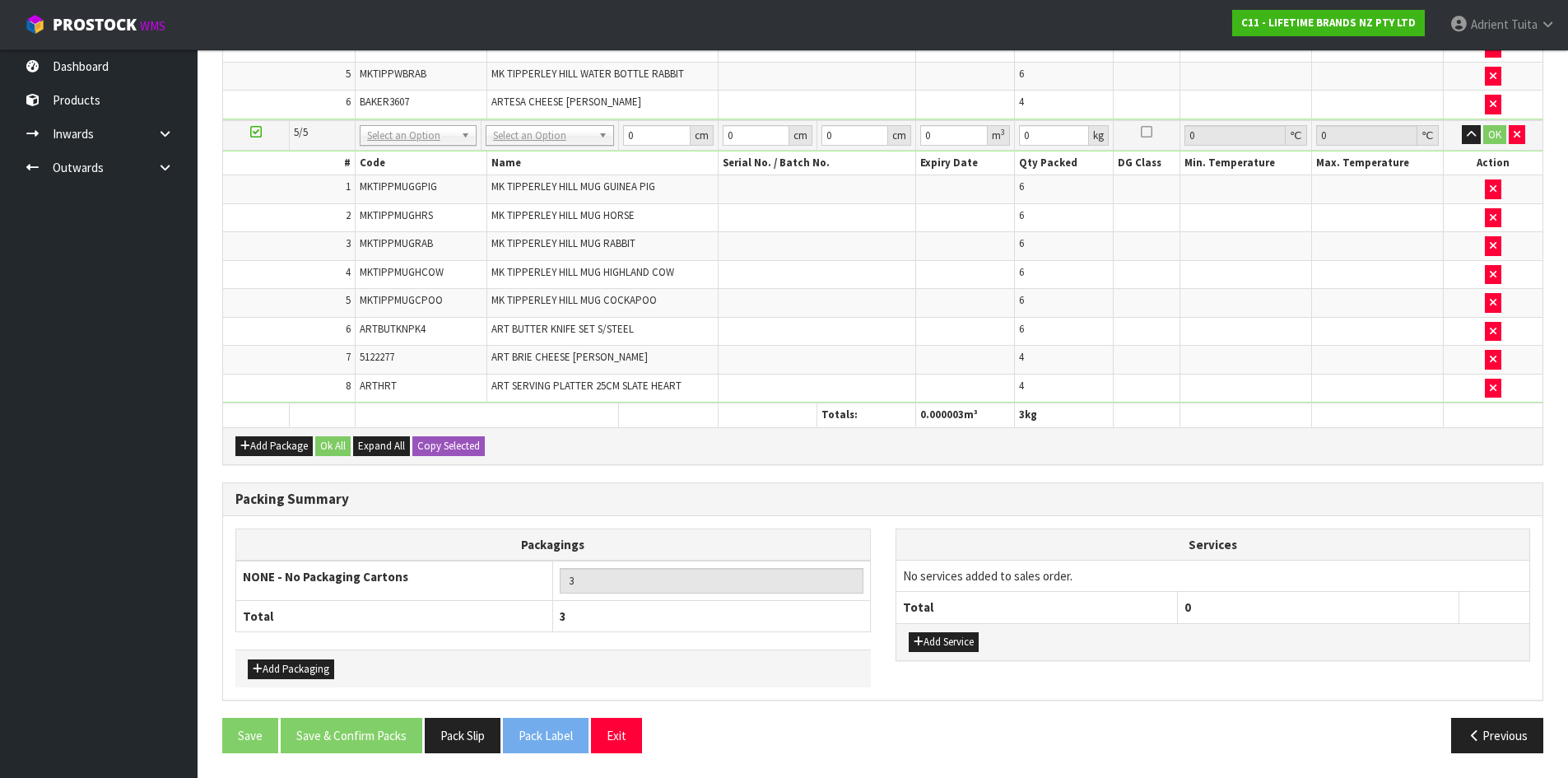
scroll to position [825, 0]
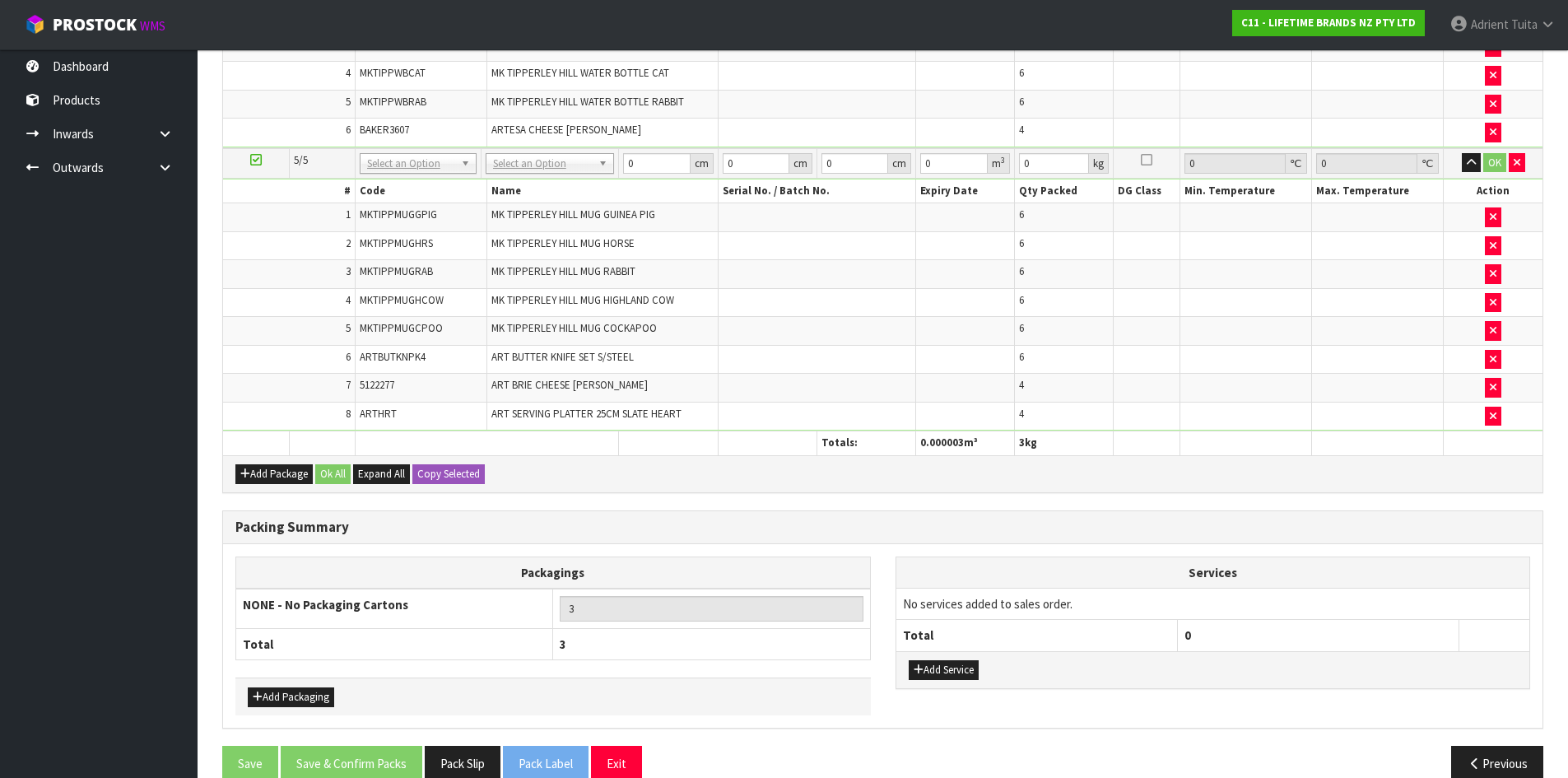
click at [250, 462] on div "Add Package Ok All Expand All Copy Selected" at bounding box center [882, 473] width 1319 height 37
click at [250, 469] on button "Add Package" at bounding box center [273, 474] width 77 height 20
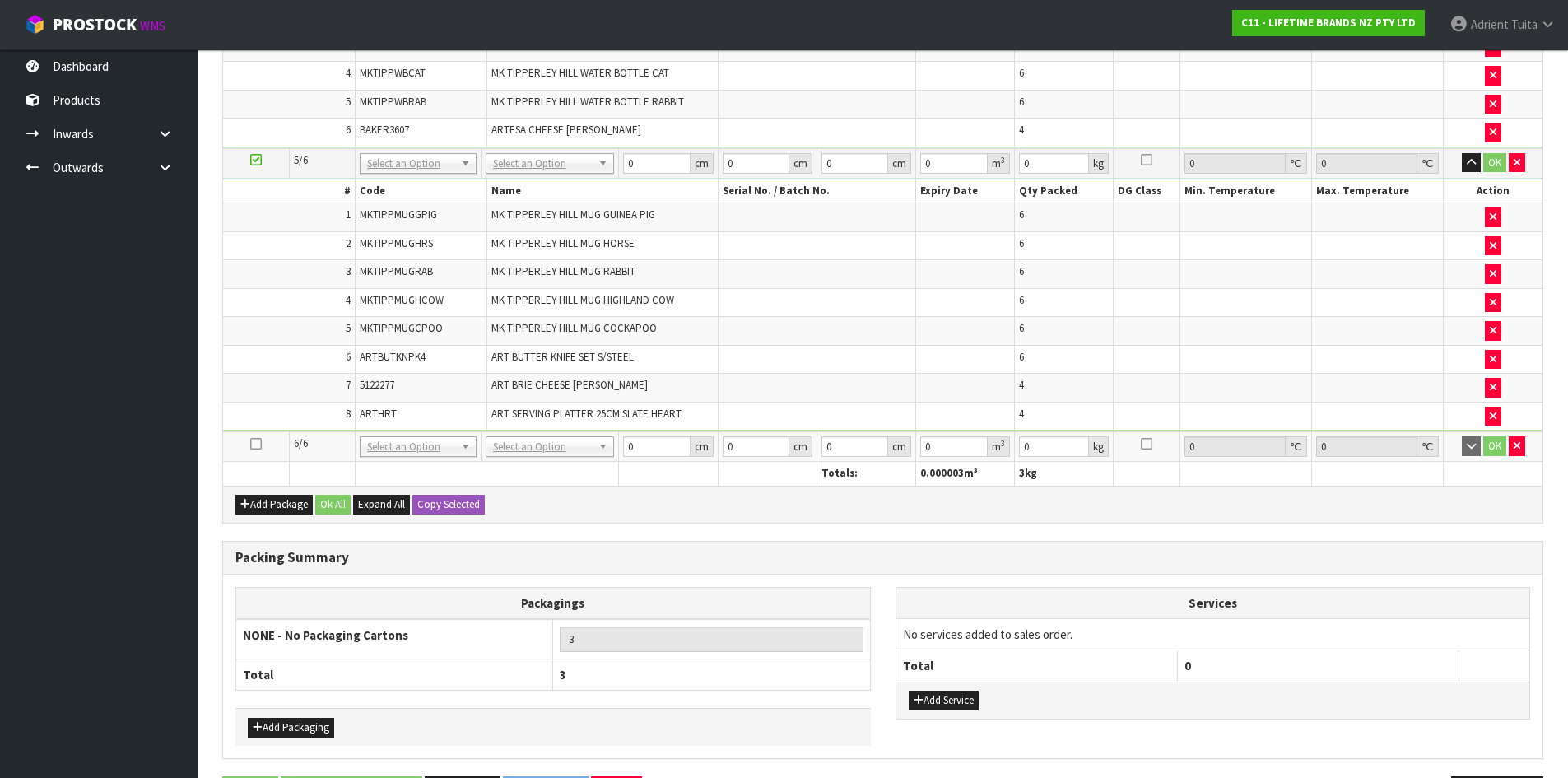
click at [256, 445] on icon at bounding box center [255, 444] width 12 height 1
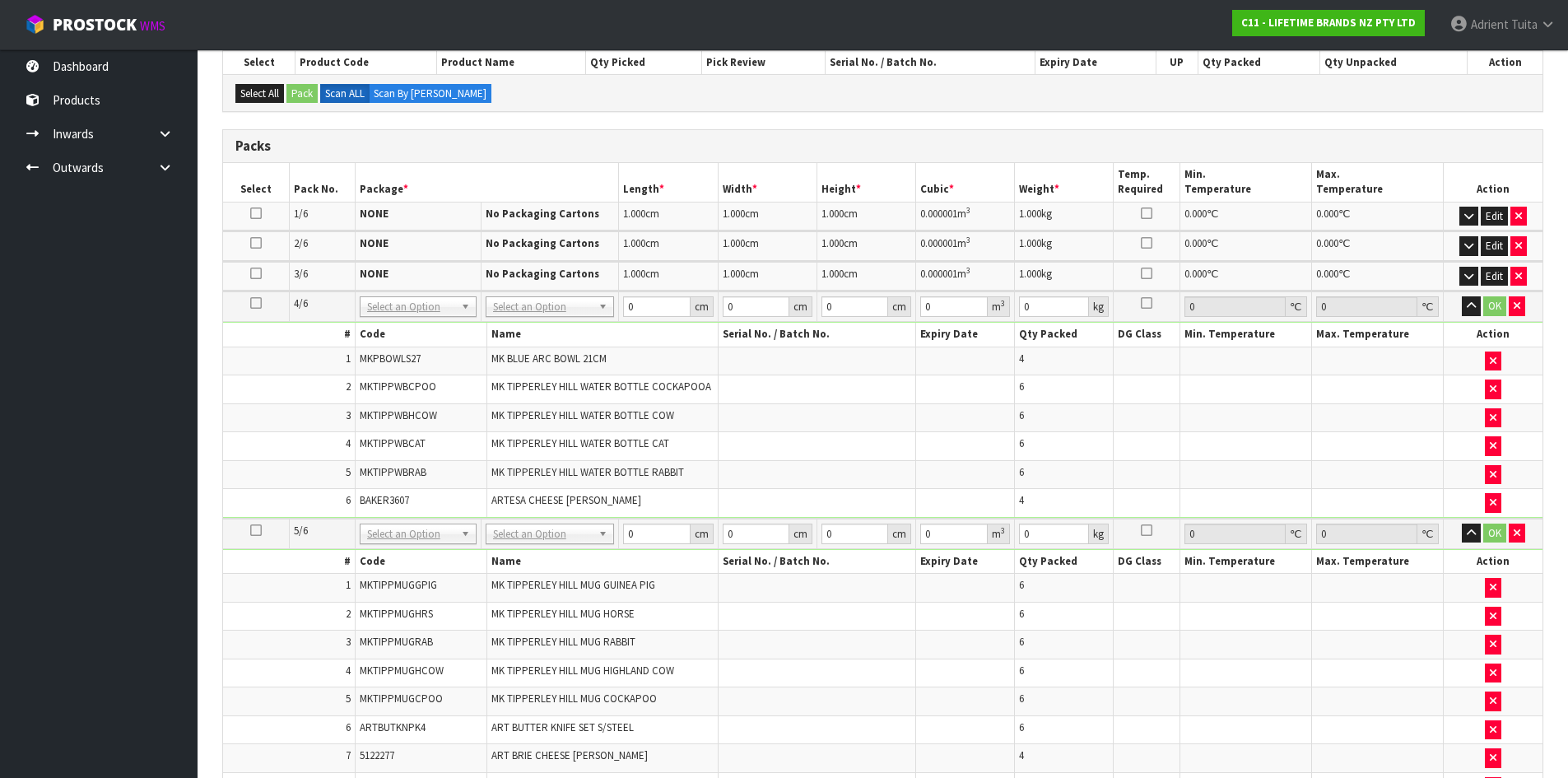
scroll to position [81, 0]
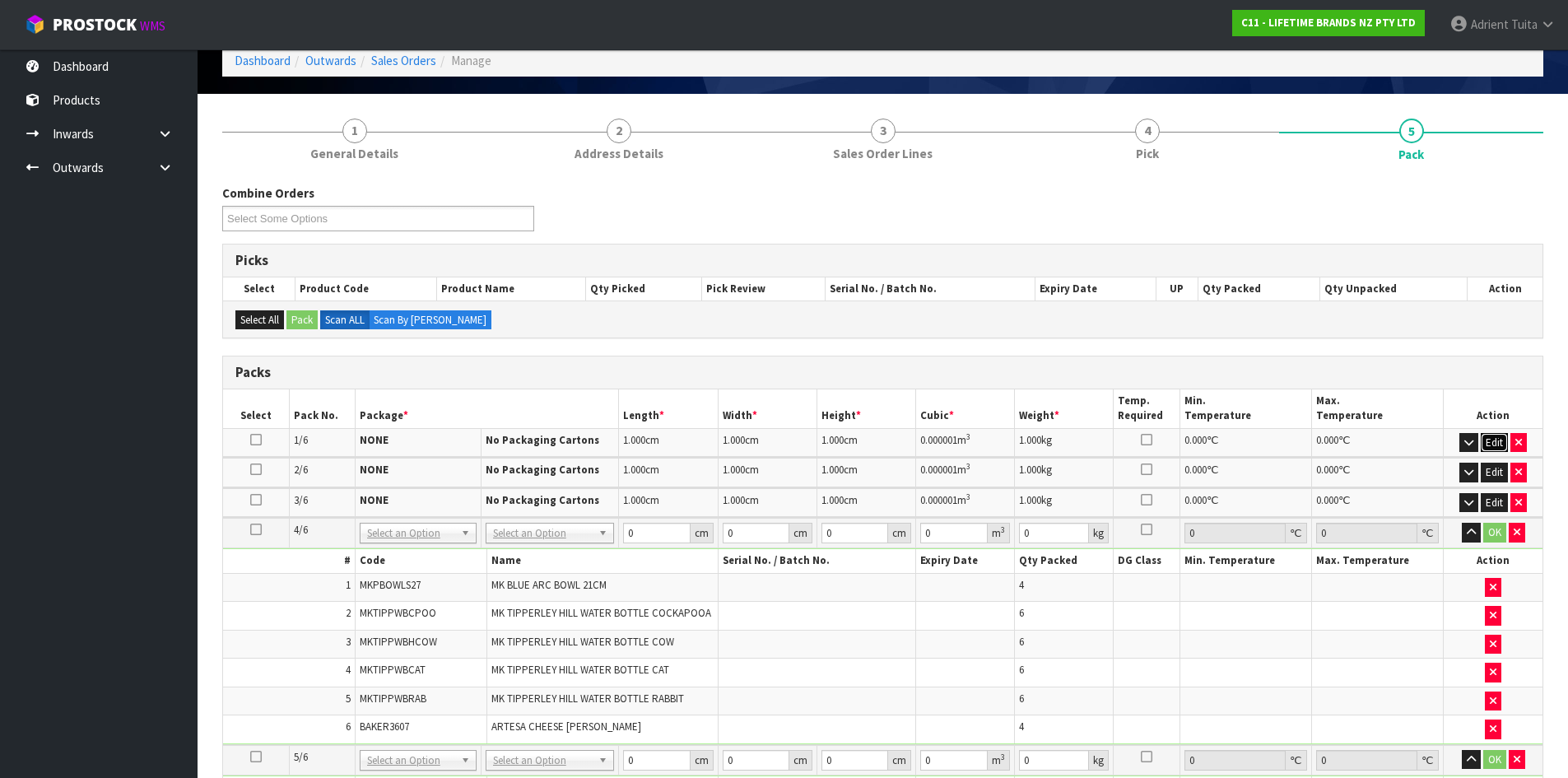
click at [1494, 439] on button "Edit" at bounding box center [1494, 443] width 27 height 20
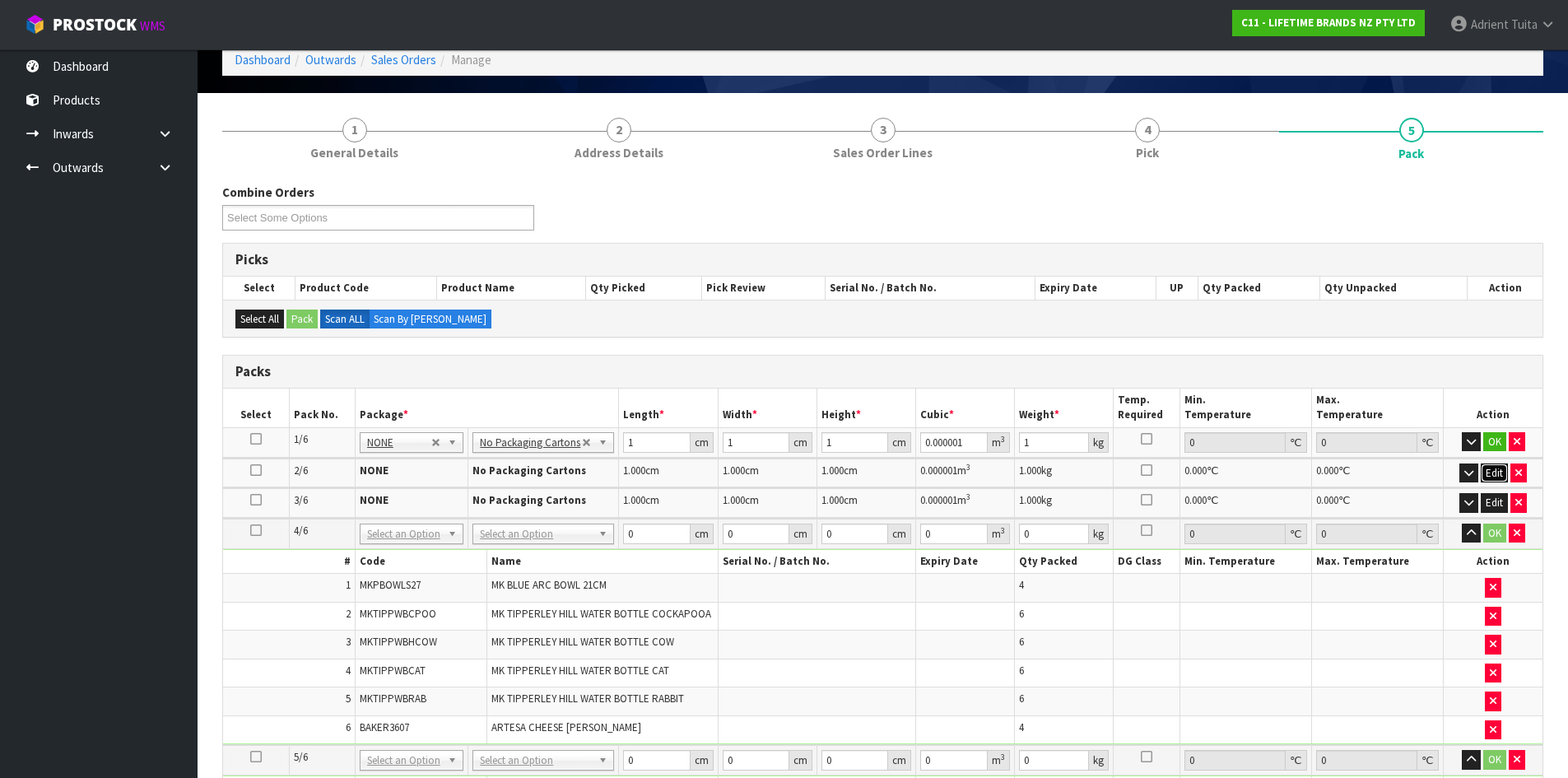
click at [1491, 465] on button "Edit" at bounding box center [1494, 473] width 27 height 20
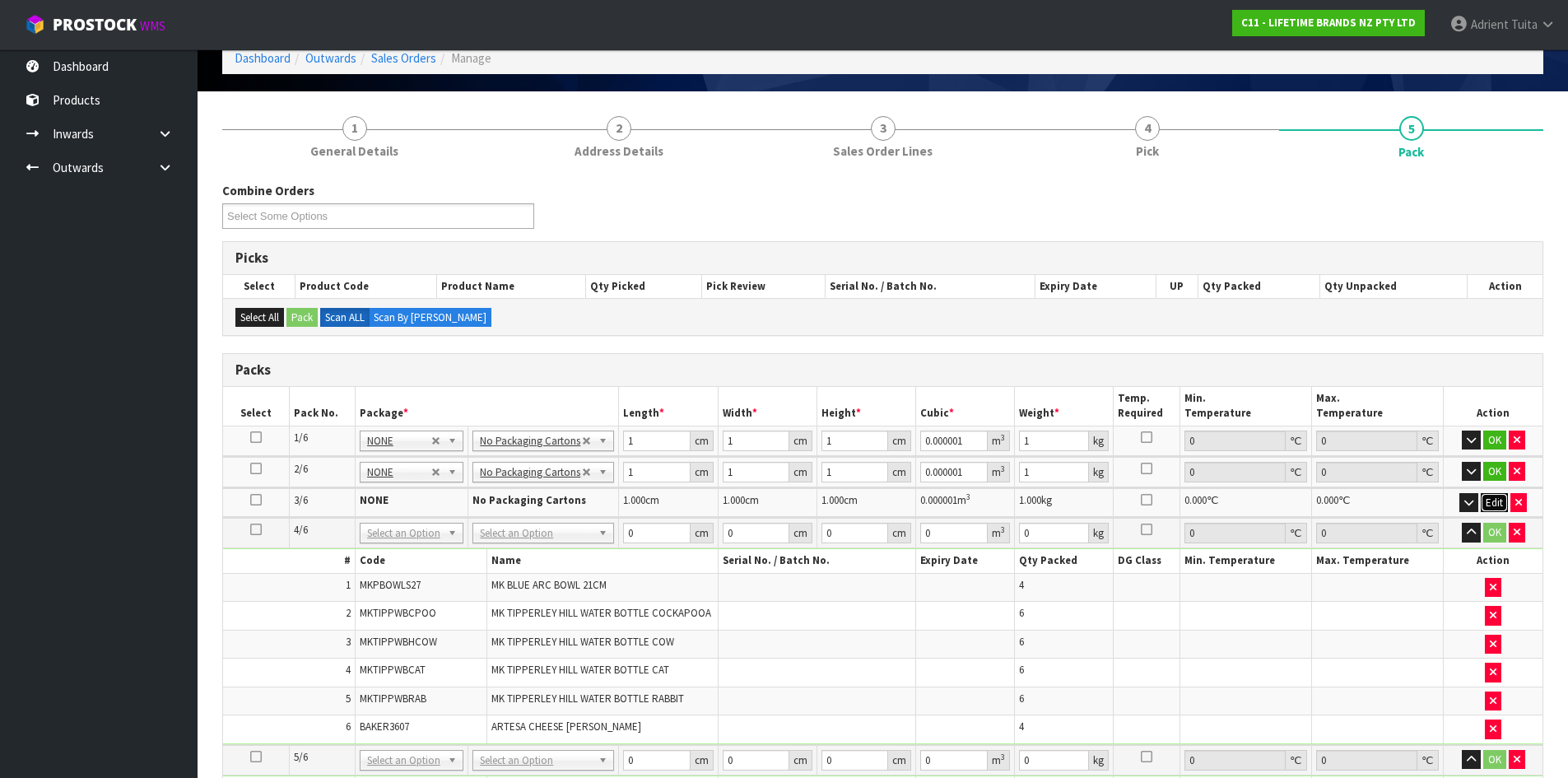
click at [1497, 496] on button "Edit" at bounding box center [1494, 503] width 27 height 20
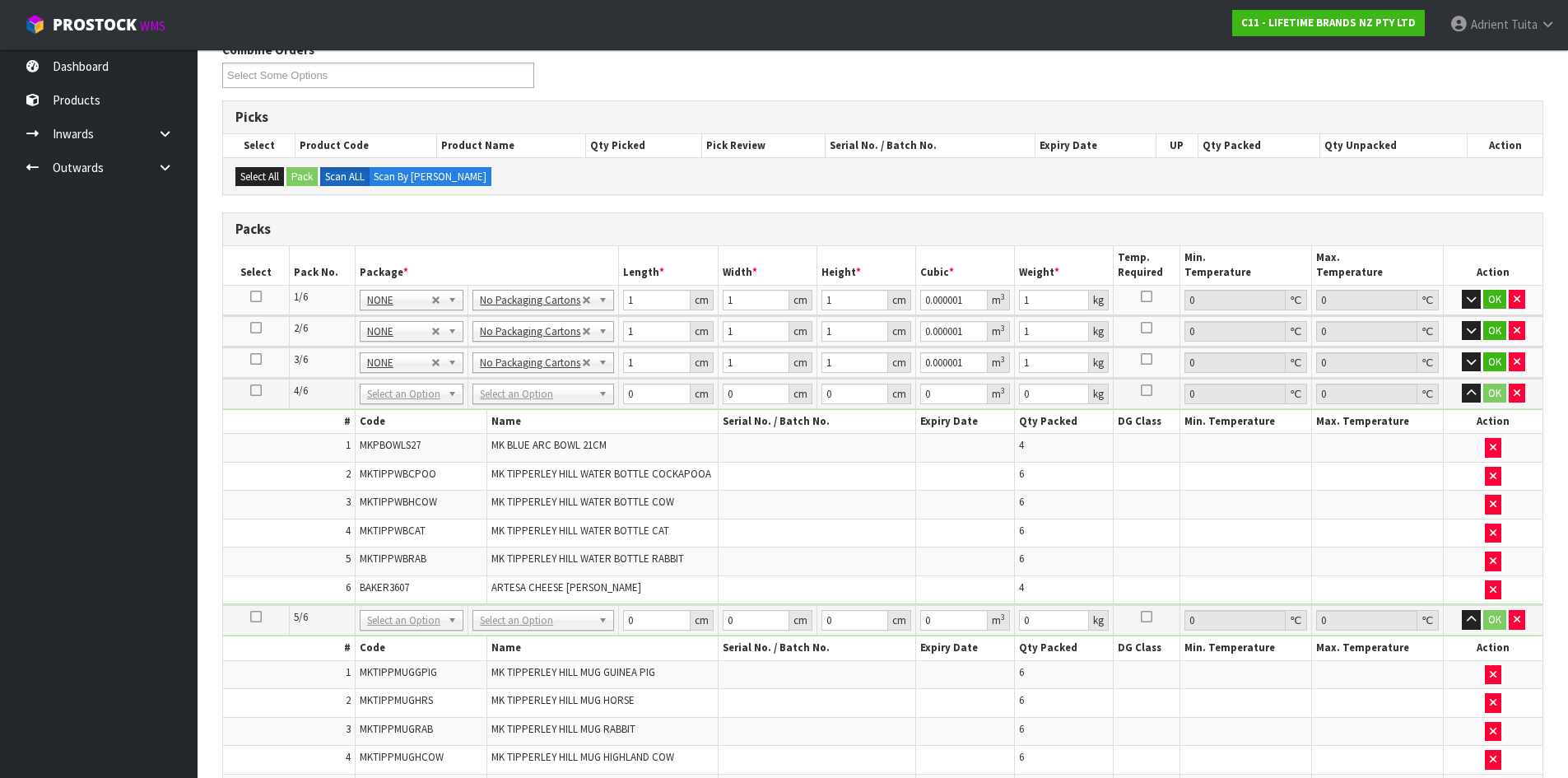
scroll to position [250, 0]
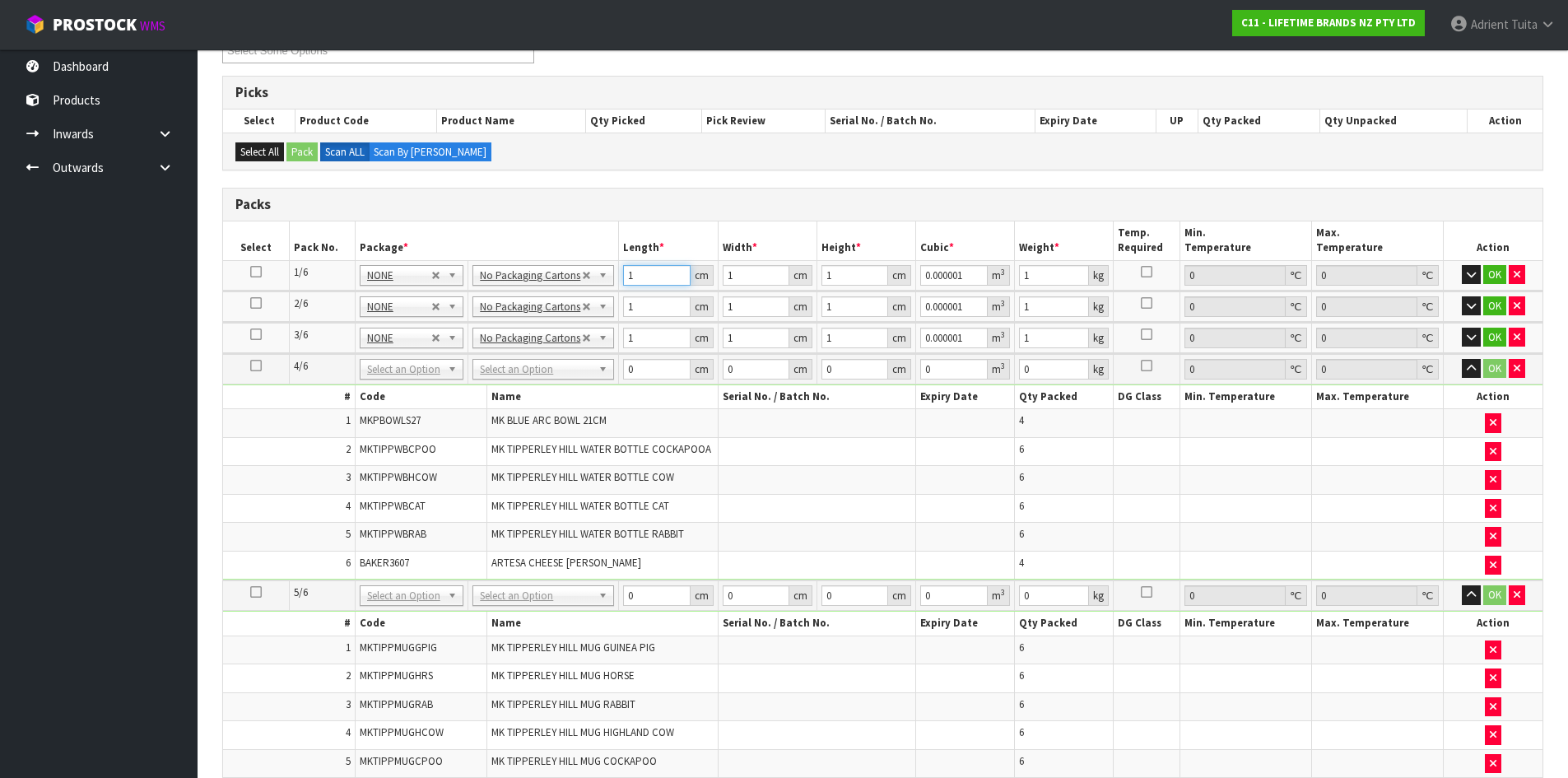
click at [655, 266] on input "1" at bounding box center [655, 275] width 67 height 21
type input "0"
type input "5"
type input "0.000005"
type input "57"
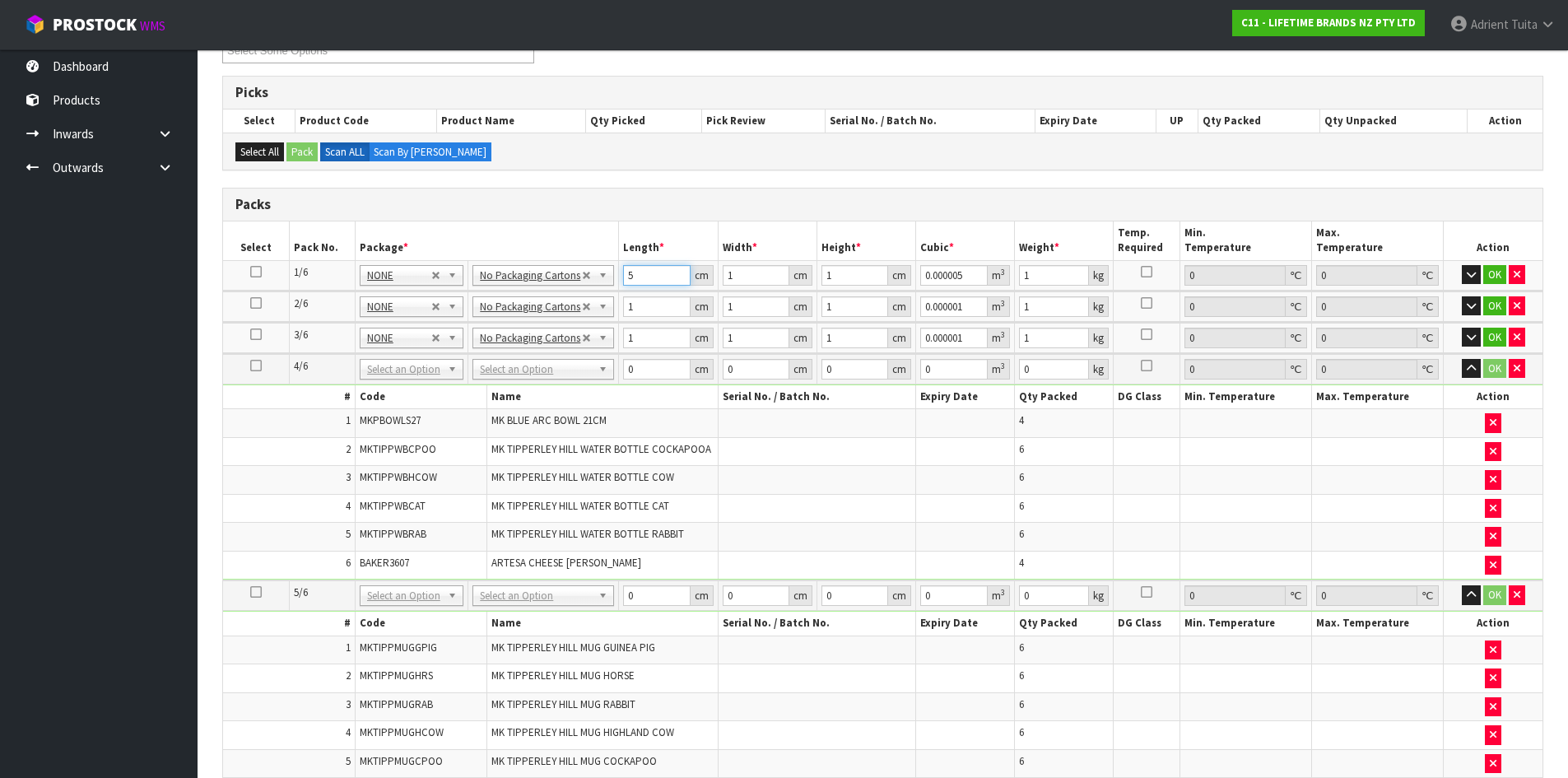
type input "0.000057"
type input "57"
type input "2"
type input "0.000114"
type input "29"
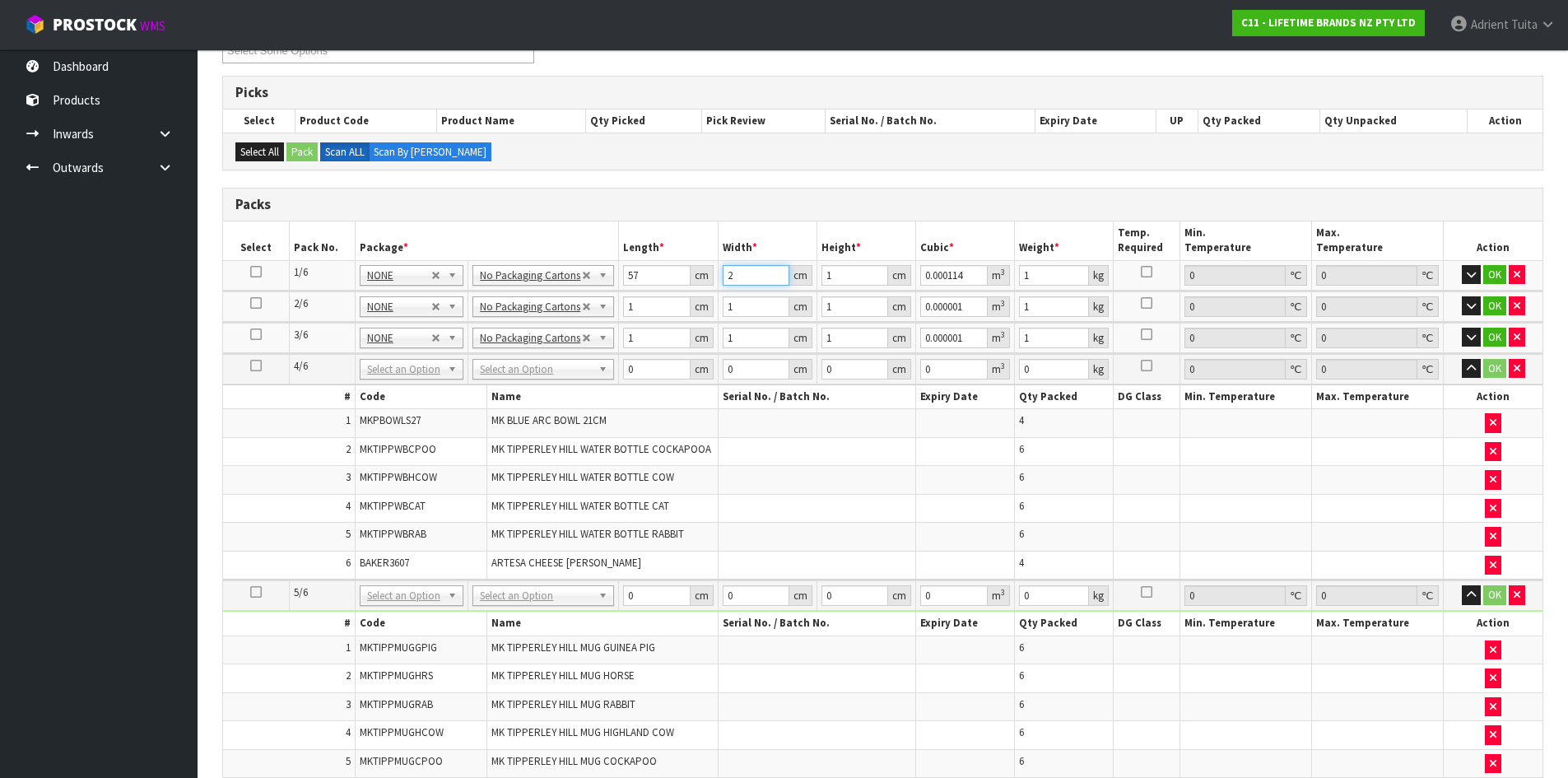
type input "0.001653"
type input "29"
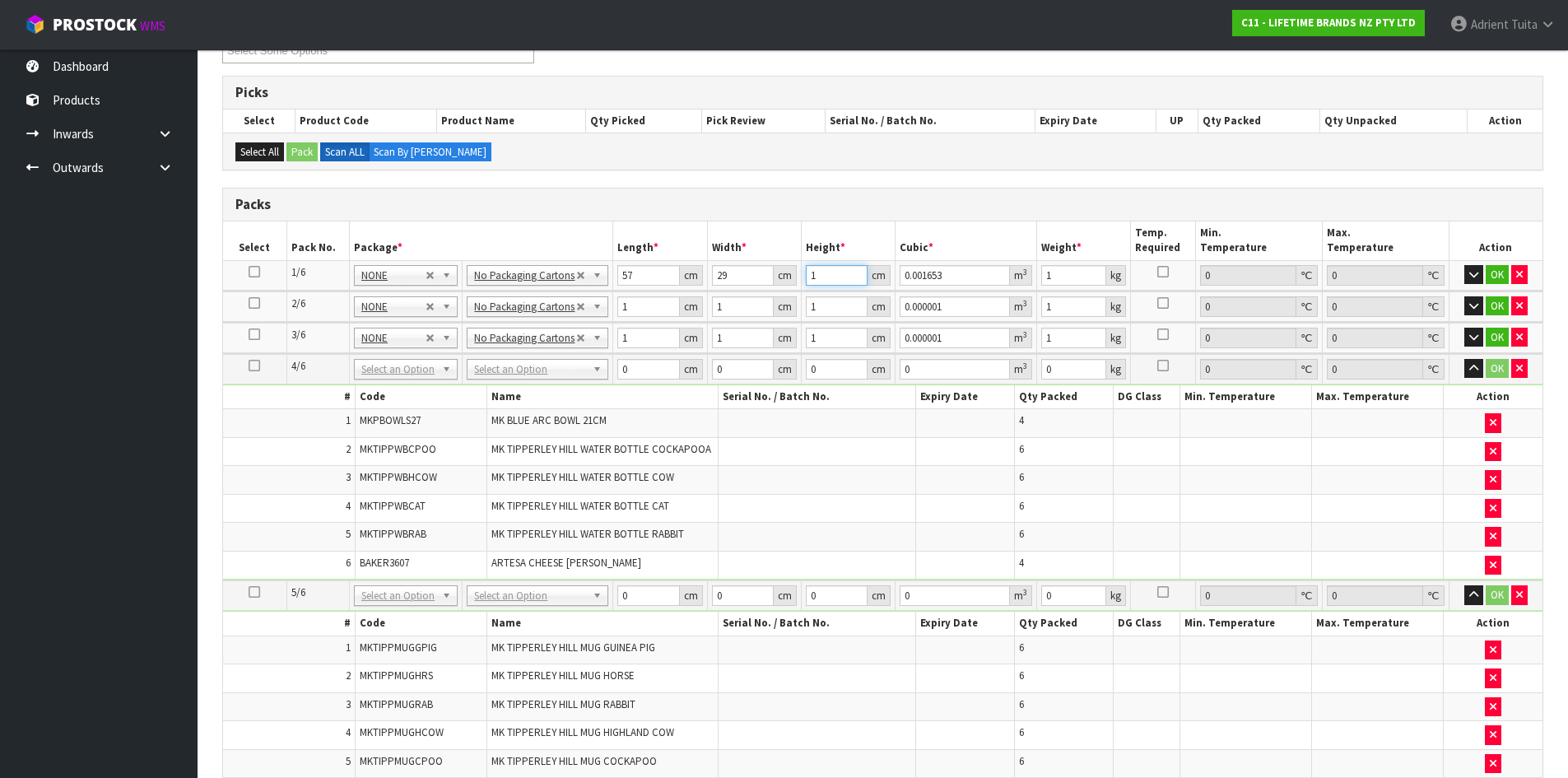
type input "3"
type input "0.004959"
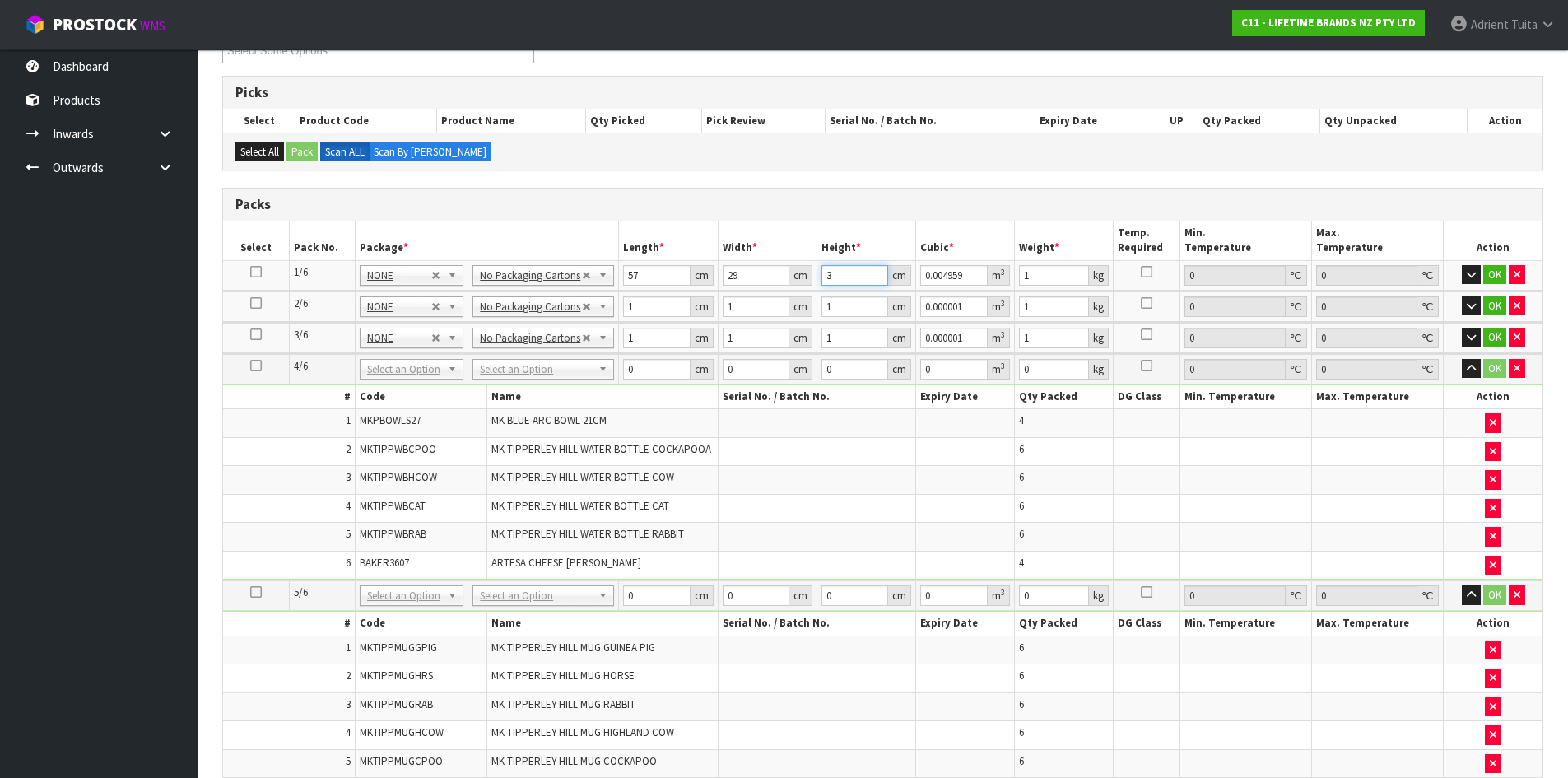
type input "39"
type input "0.064467"
type input "39"
type input "9"
click at [1494, 272] on button "OK" at bounding box center [1494, 275] width 23 height 20
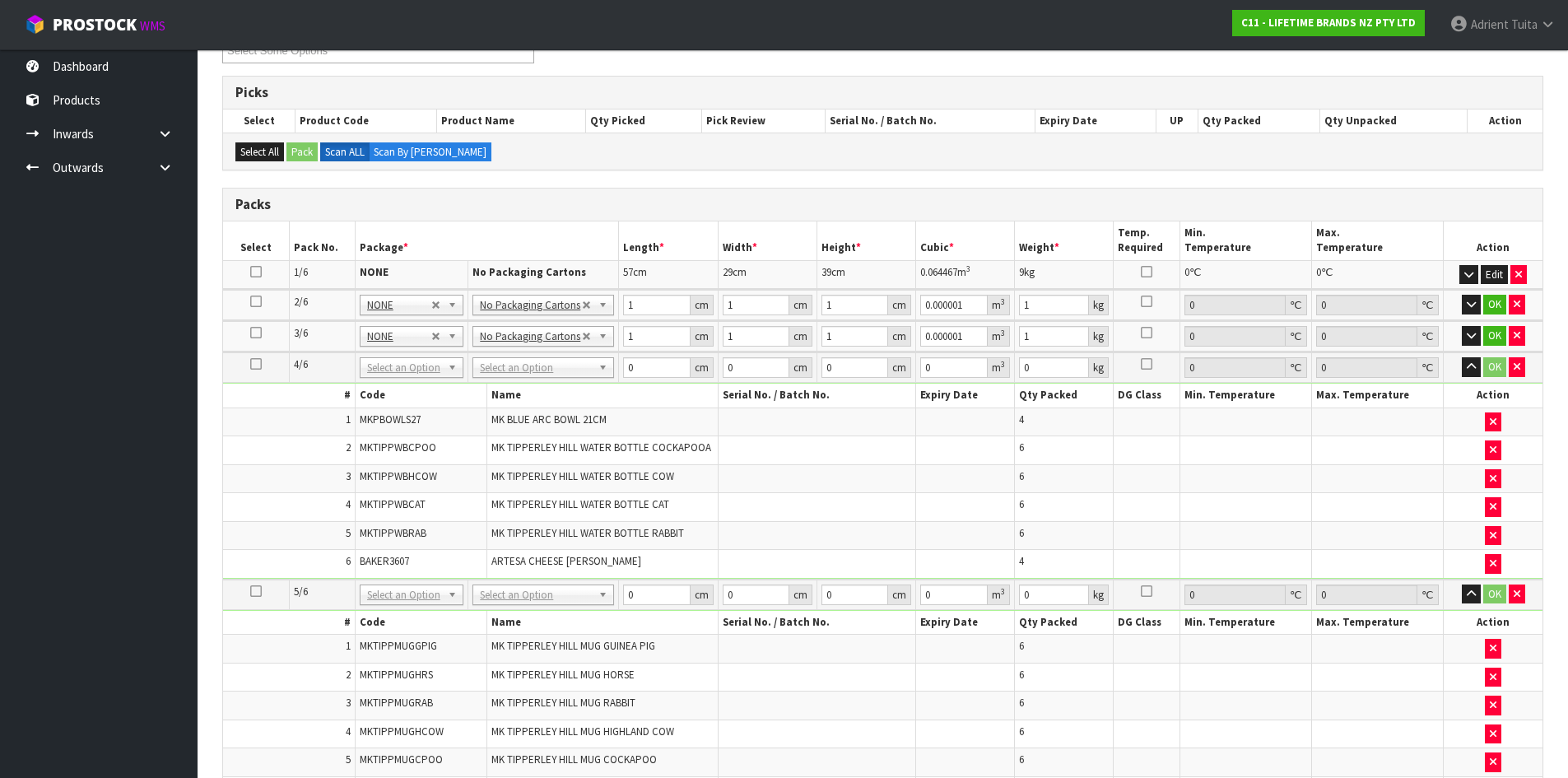
scroll to position [249, 0]
click at [650, 311] on input "1" at bounding box center [655, 306] width 67 height 21
type input "0"
type input "5"
type input "0.000005"
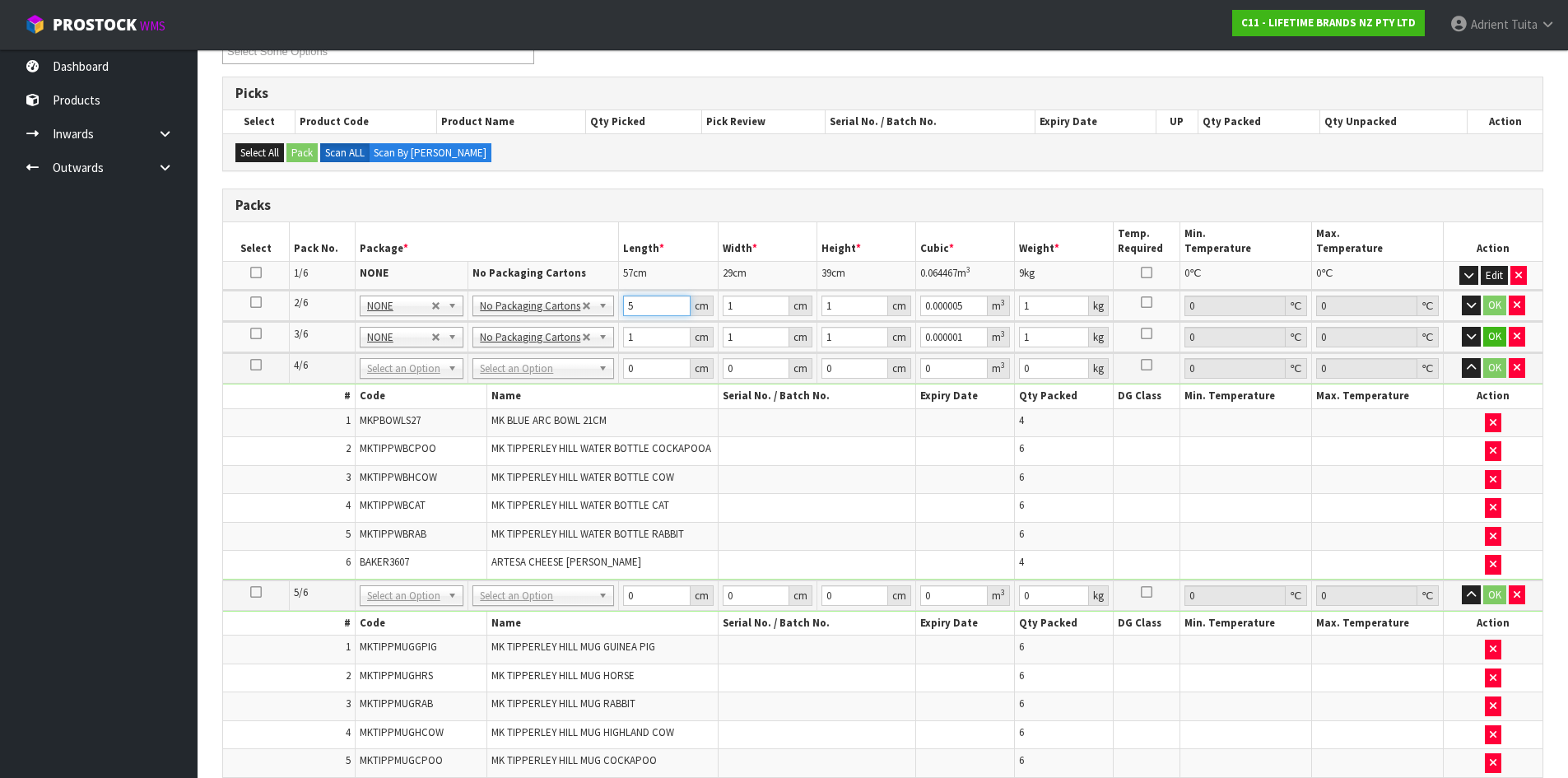
type input "57"
type input "0.000057"
type input "57"
type input "2"
type input "0.000114"
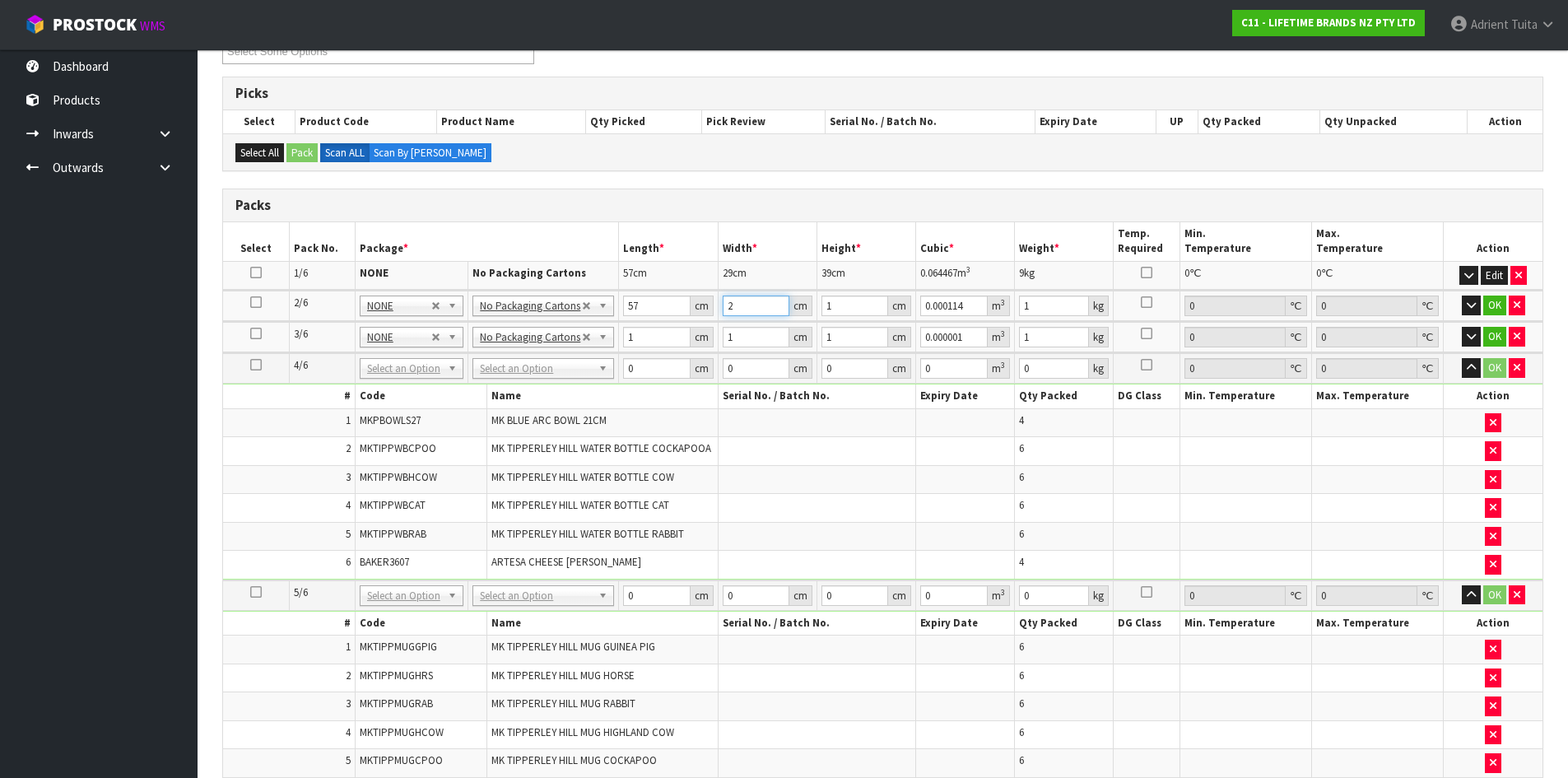
type input "29"
type input "0.001653"
type input "29"
type input "3"
type input "0.004959"
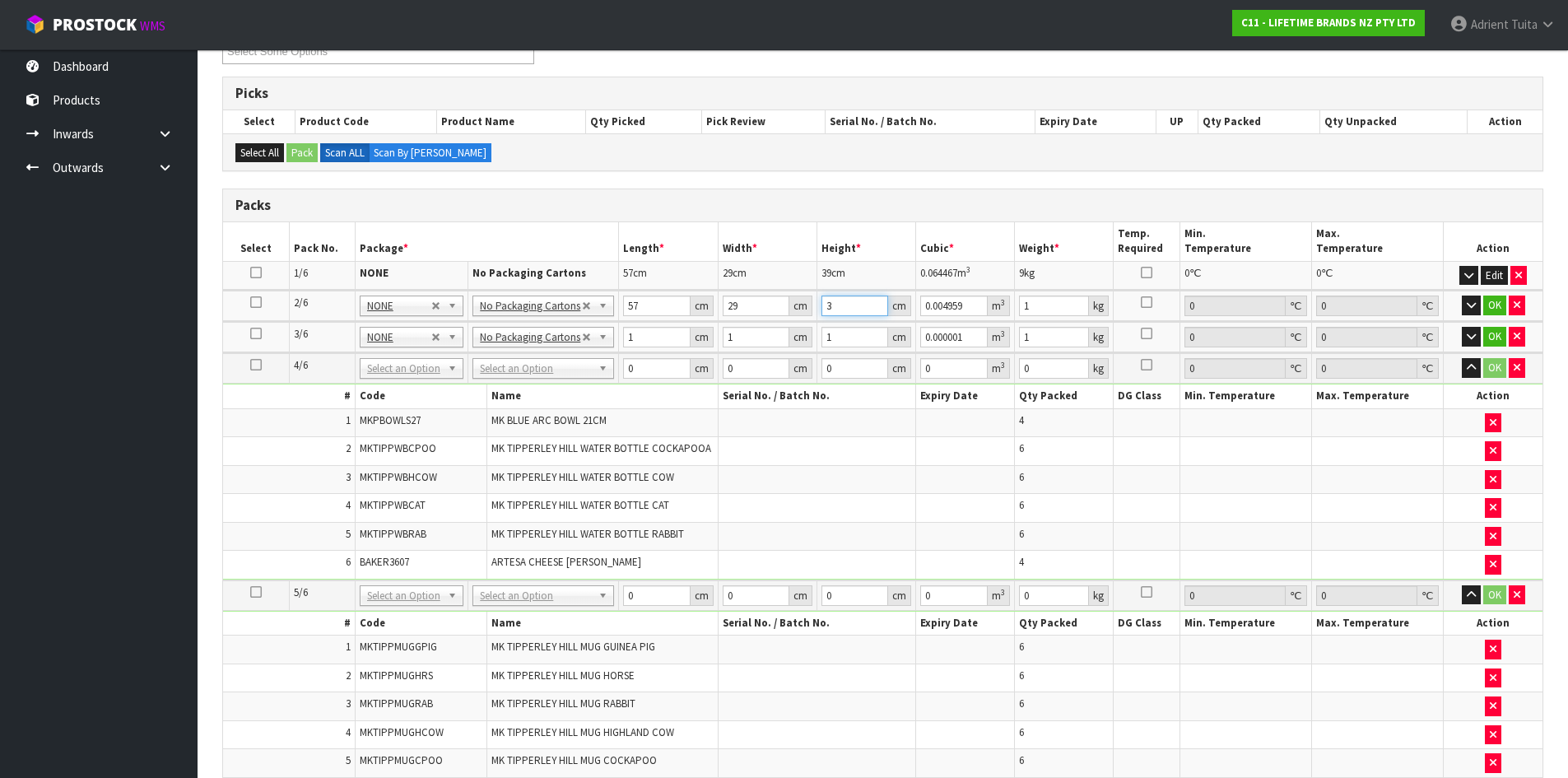
type input "39"
type input "0.064467"
type input "39"
type input "9"
click at [1499, 309] on button "OK" at bounding box center [1494, 306] width 23 height 20
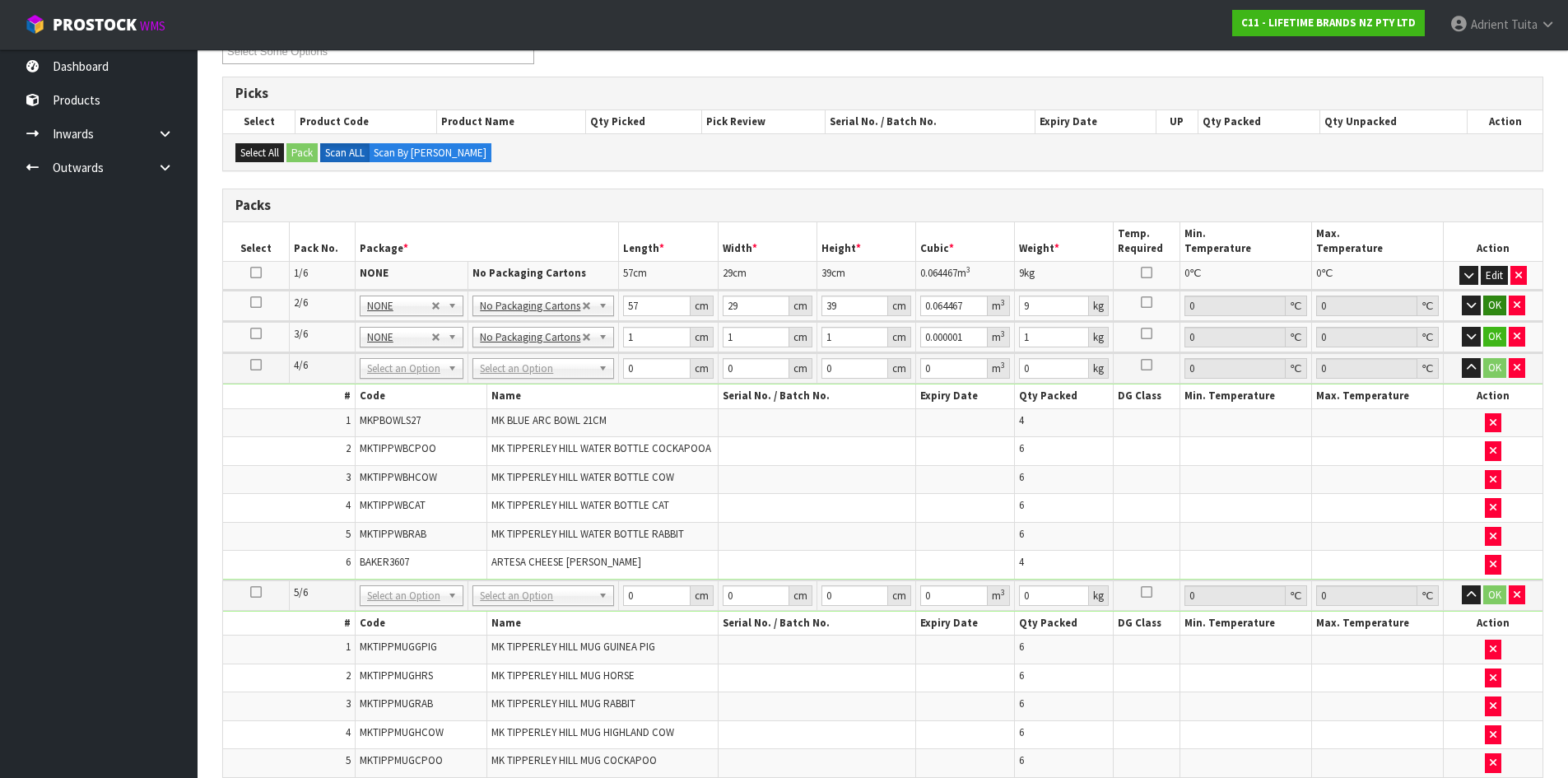
scroll to position [247, 0]
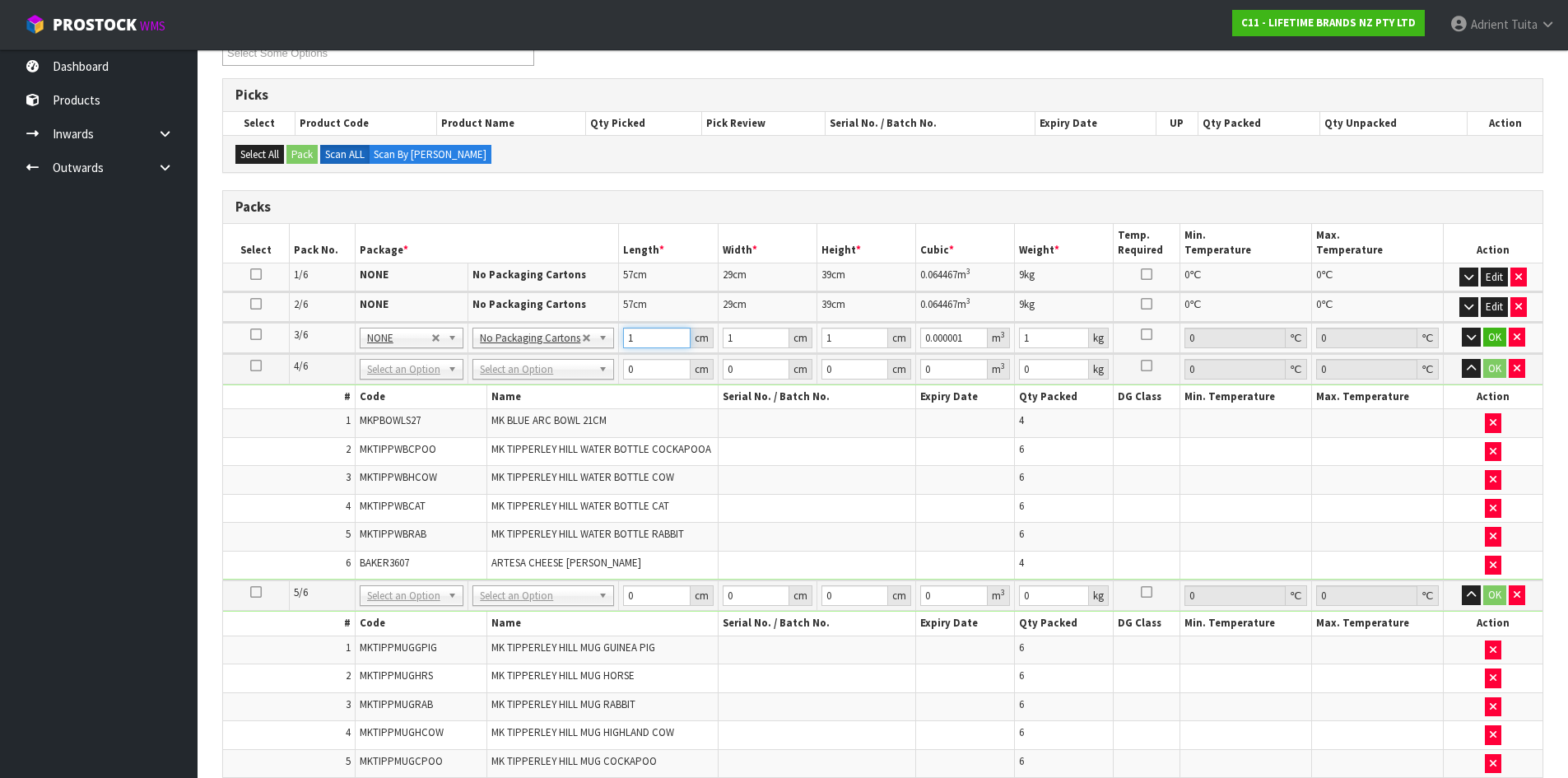
click at [648, 343] on input "1" at bounding box center [655, 337] width 67 height 21
type input "0"
type input "3"
type input "0.000003"
type input "38"
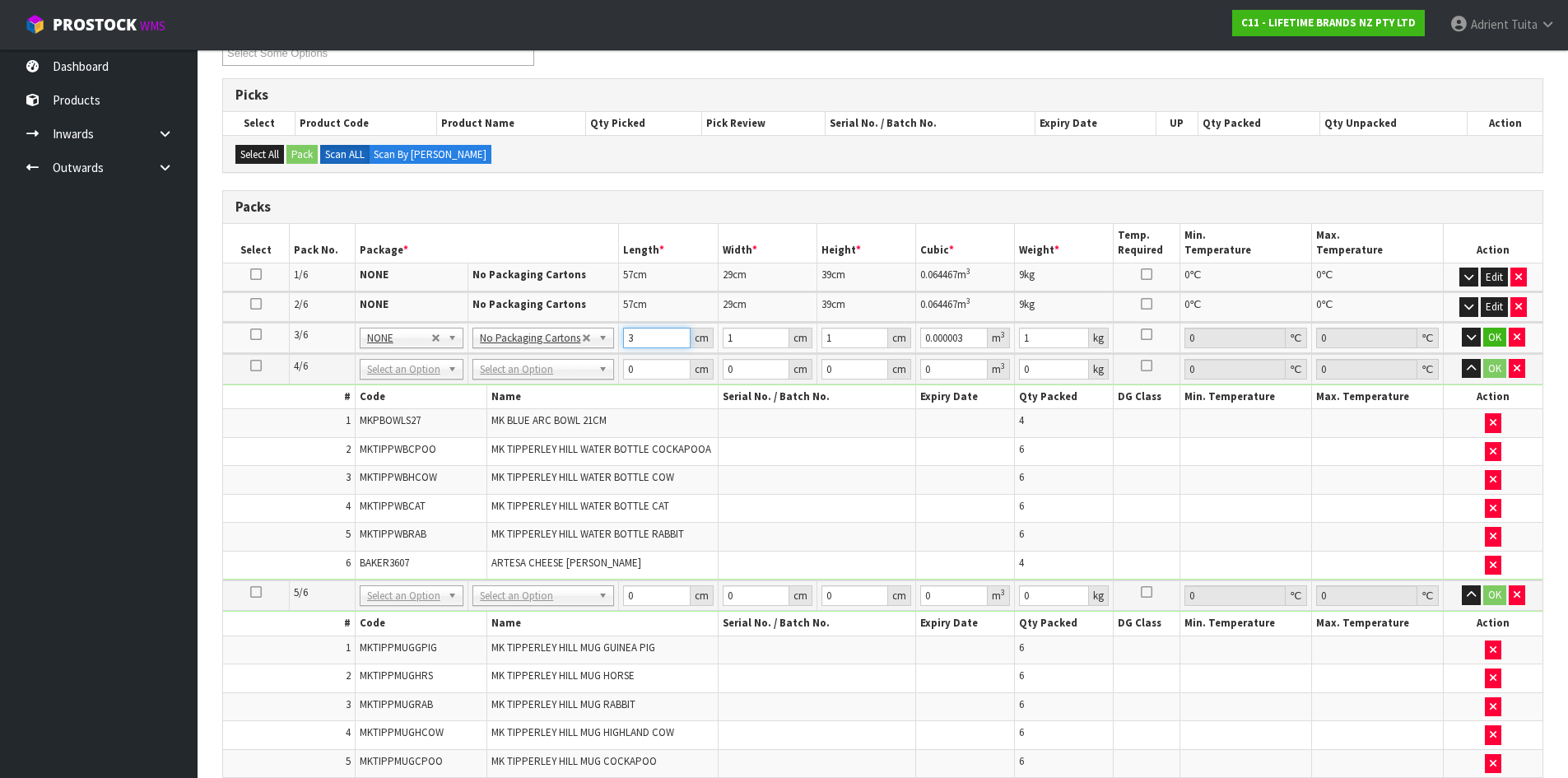
type input "0.000038"
type input "38"
type input "2"
type input "0.000076"
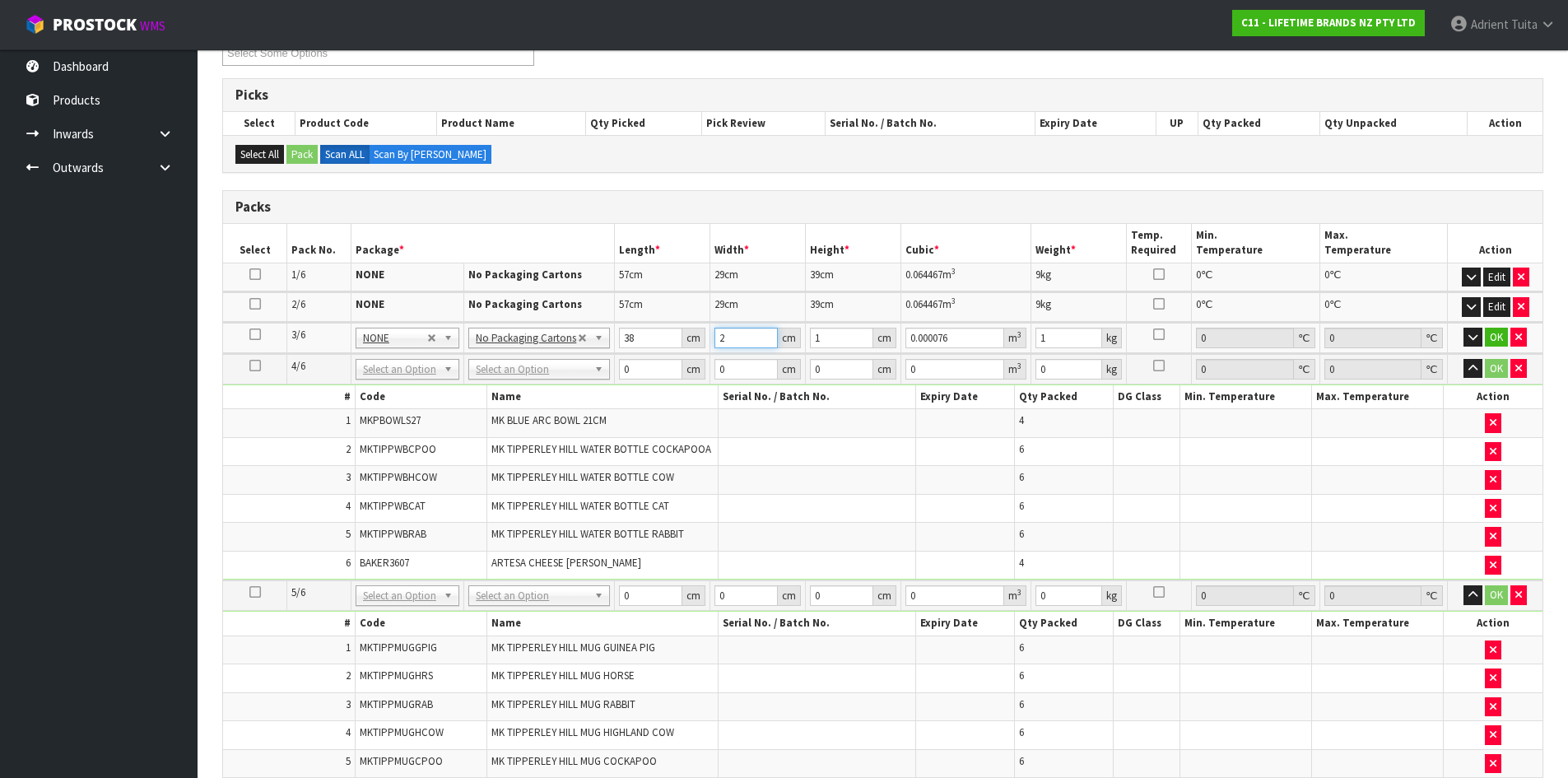
type input "28"
type input "0.001064"
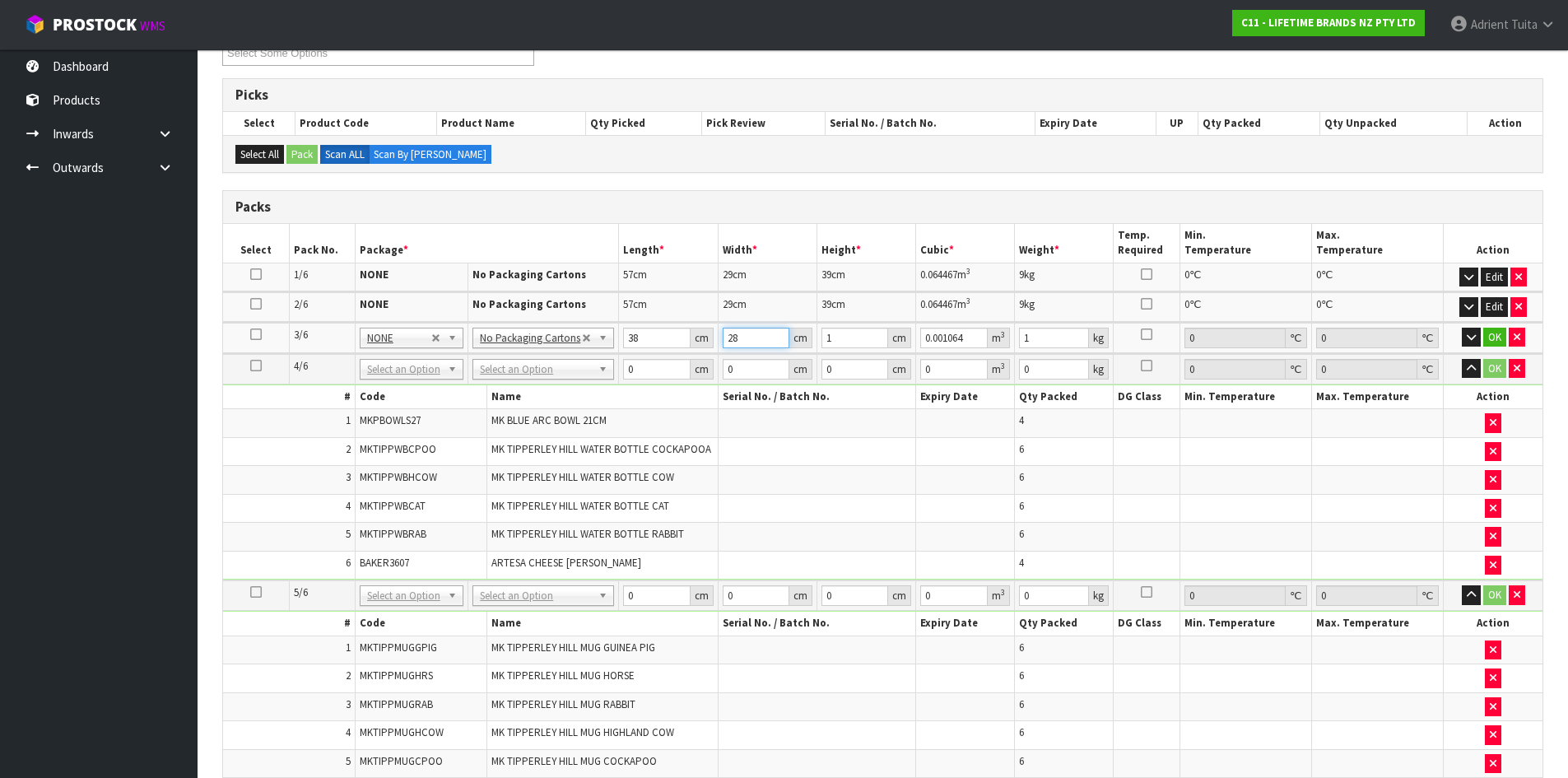
type input "28"
type input "2"
type input "0.002128"
type input "29"
type input "0.030856"
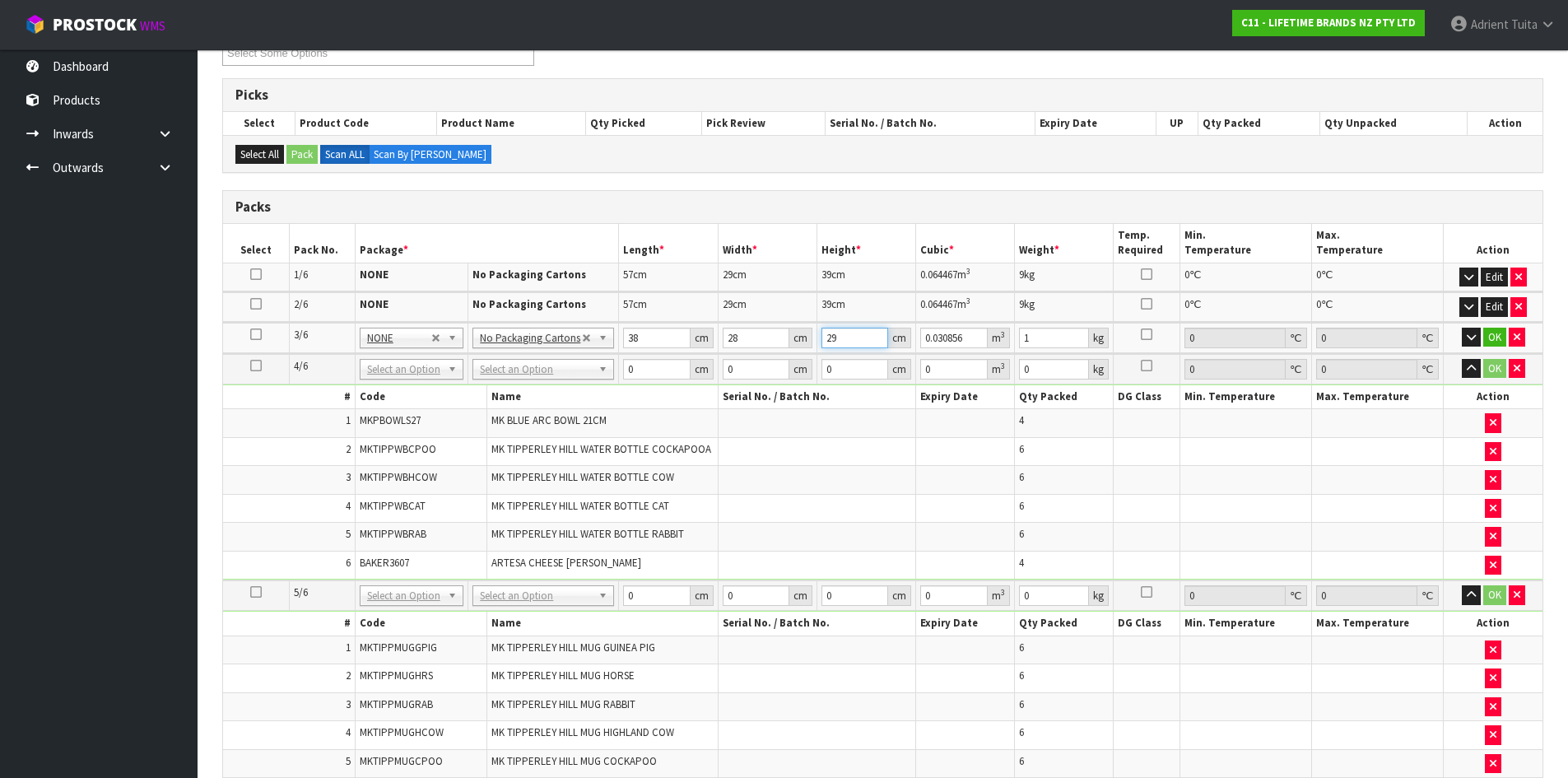
type input "29"
type input "10"
click at [1491, 337] on button "OK" at bounding box center [1494, 337] width 23 height 20
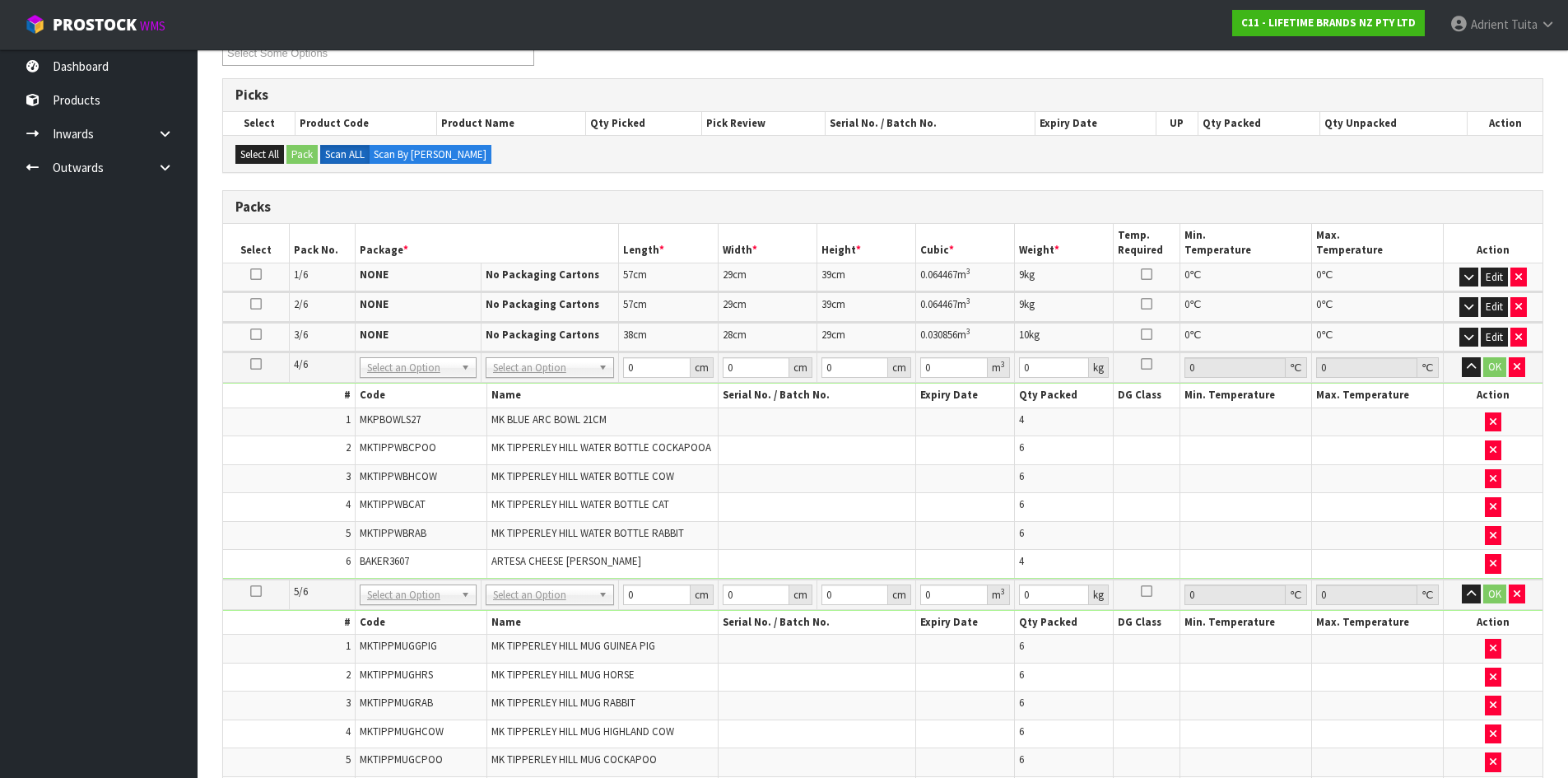
scroll to position [246, 0]
click at [556, 378] on div at bounding box center [552, 391] width 121 height 27
drag, startPoint x: 556, startPoint y: 378, endPoint x: 556, endPoint y: 388, distance: 10.0
click at [556, 388] on div at bounding box center [552, 391] width 121 height 27
click at [555, 389] on input "text" at bounding box center [552, 391] width 114 height 21
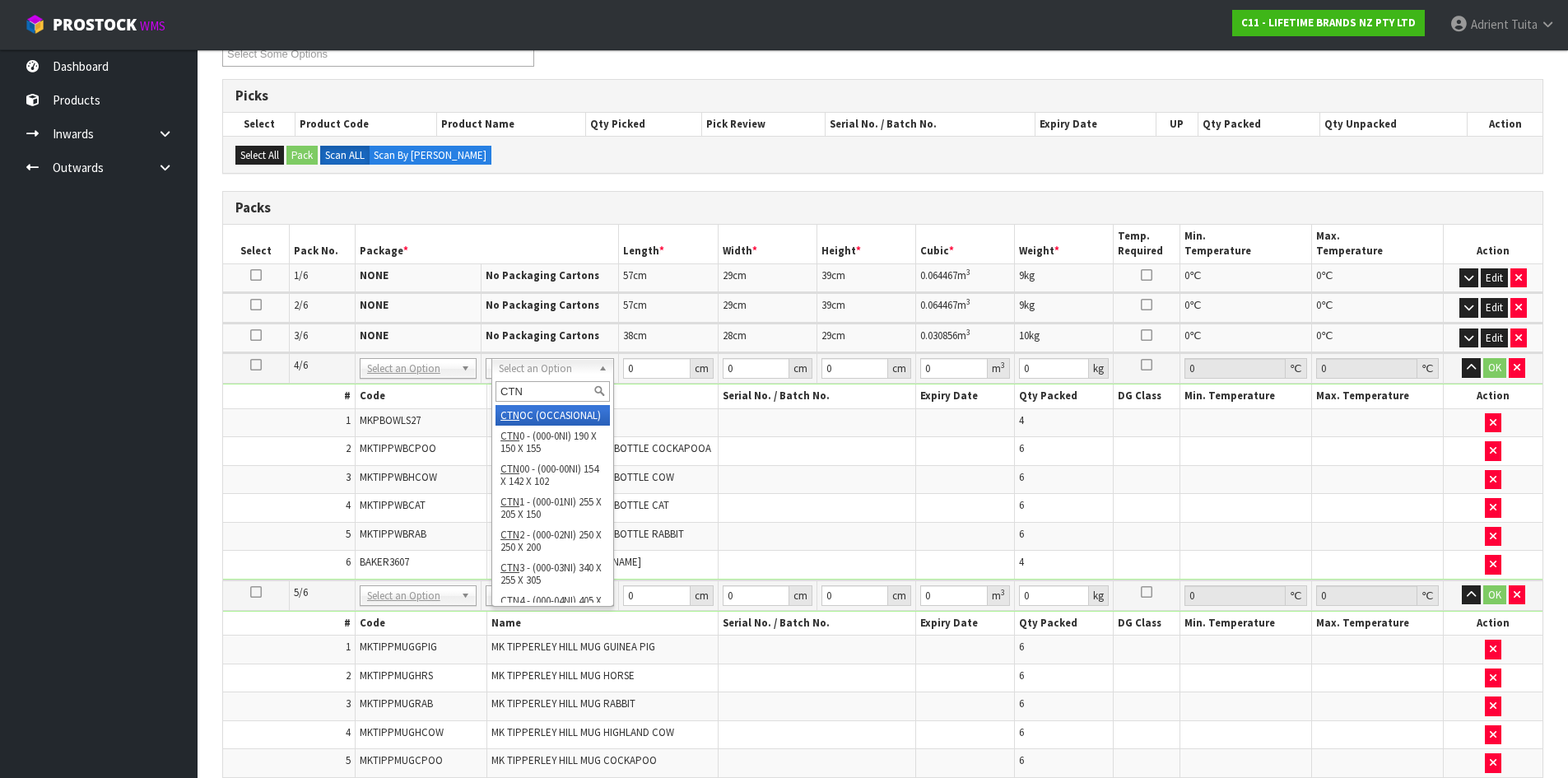
type input "CTN7"
type input "45.5"
type input "35"
type input "0.072459"
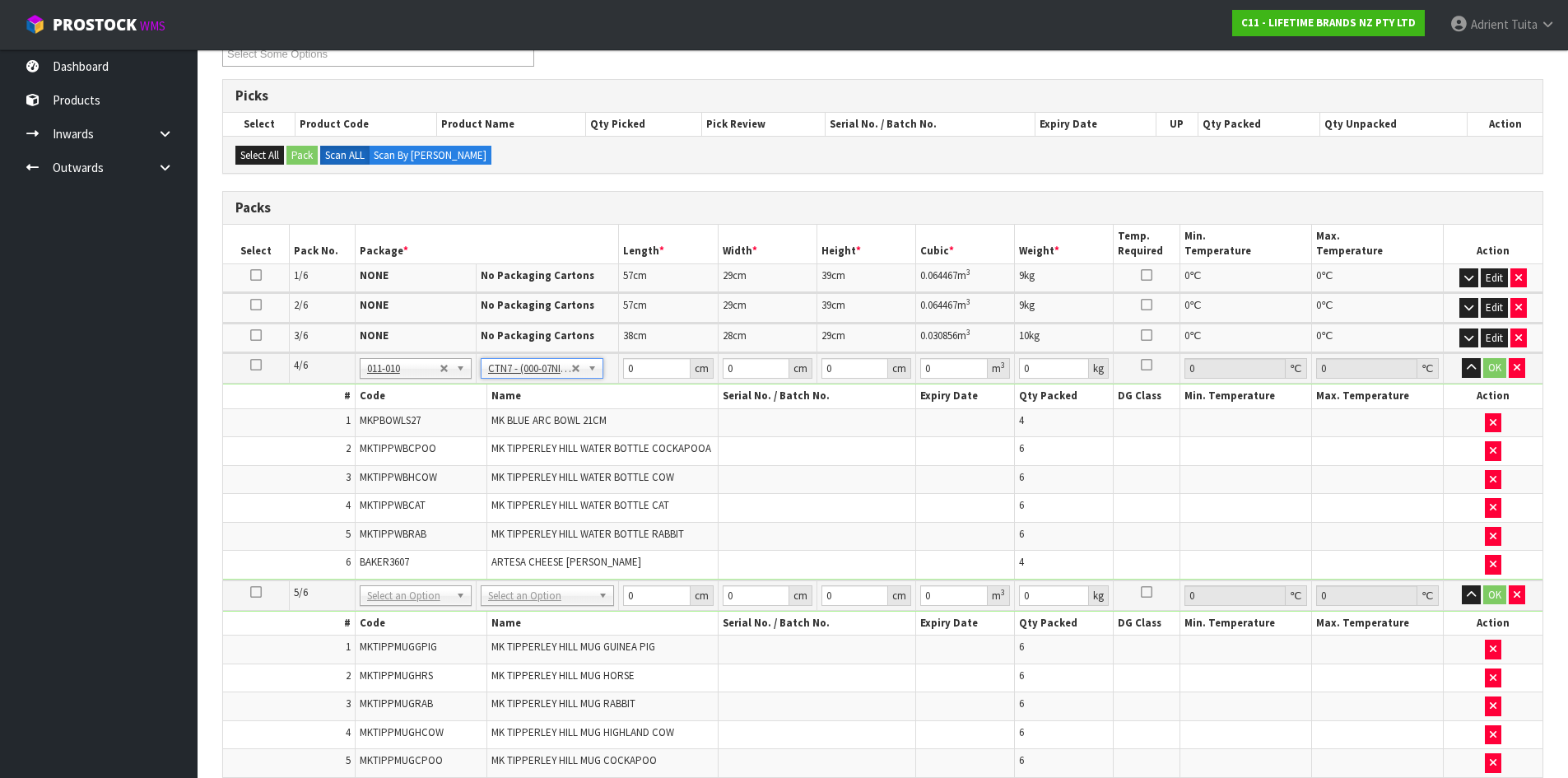
type input "12.45"
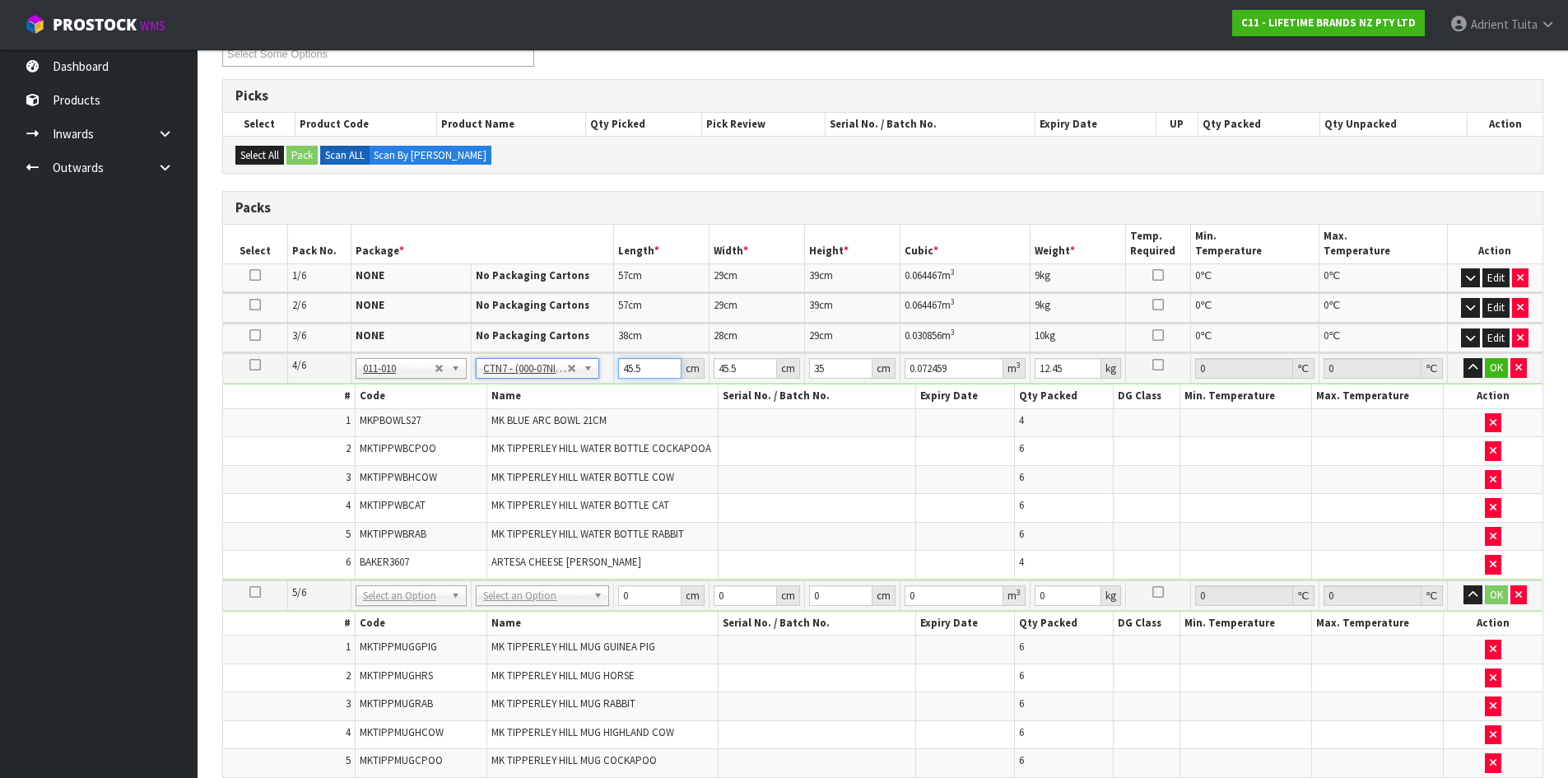
click at [637, 372] on input "45.5" at bounding box center [650, 368] width 64 height 21
type input "4"
type input "0.00637"
type input "47"
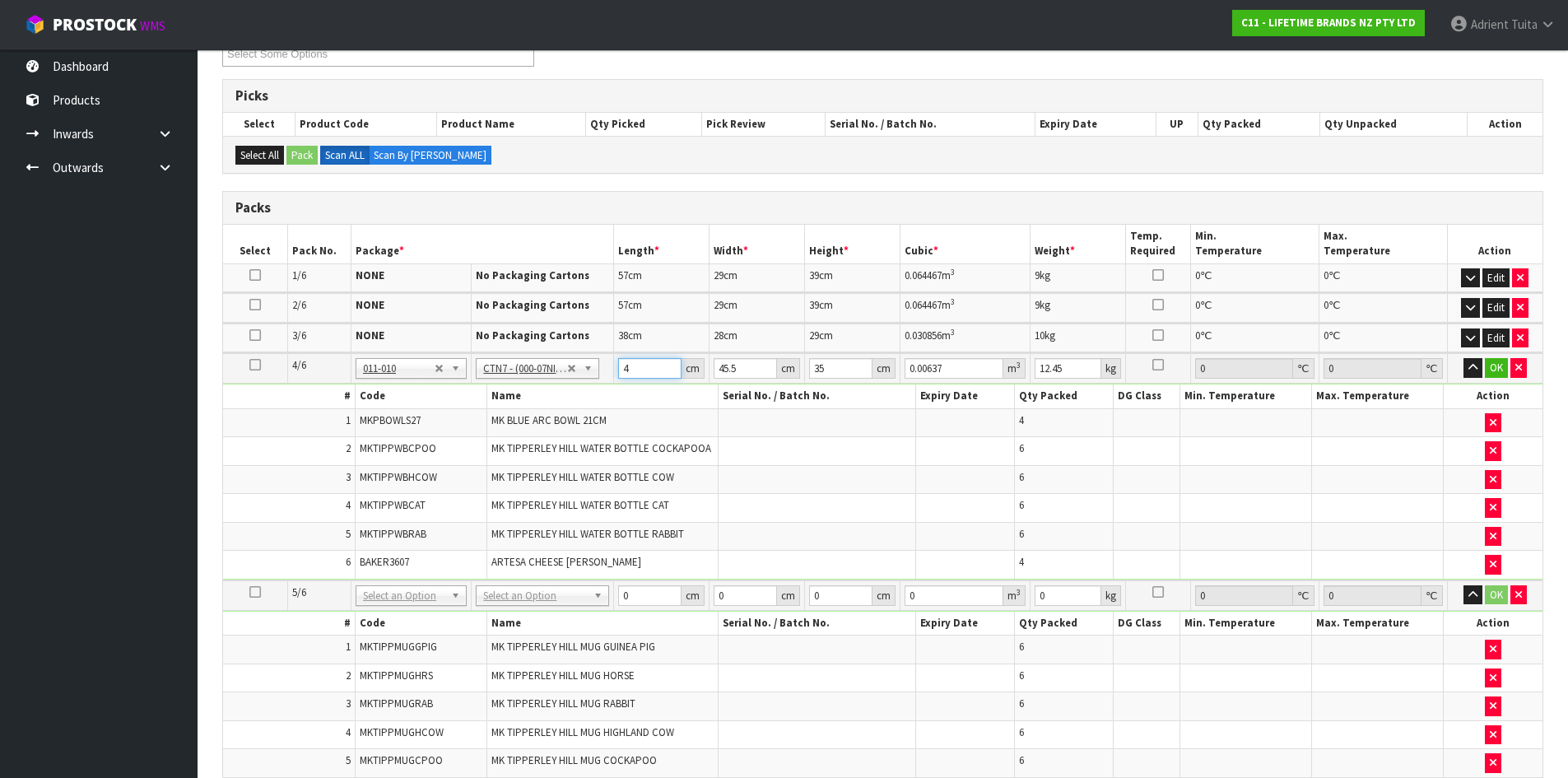
type input "0.074847"
type input "47"
type input "4"
type input "0.00658"
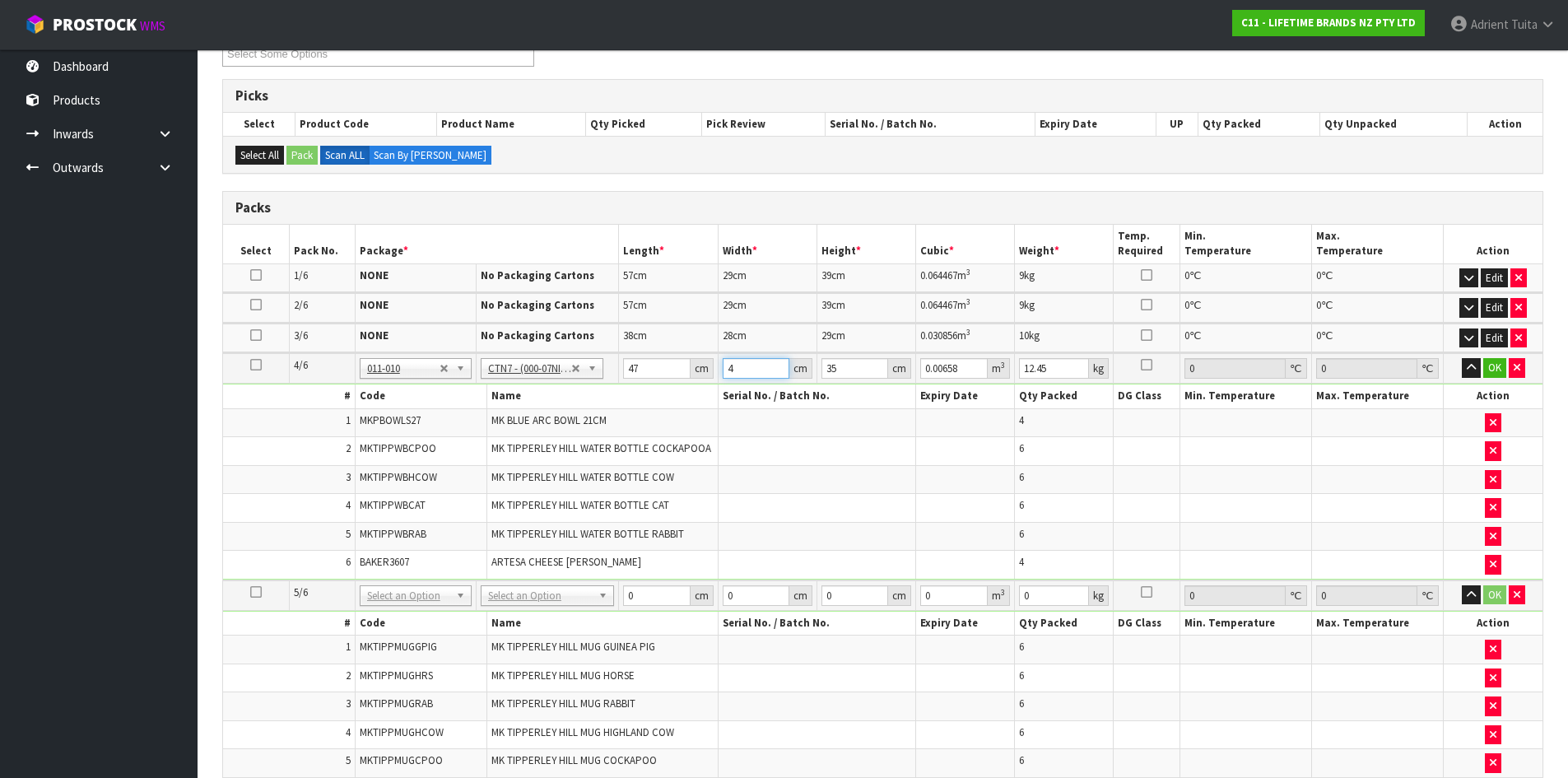
type input "47"
type input "0.077315"
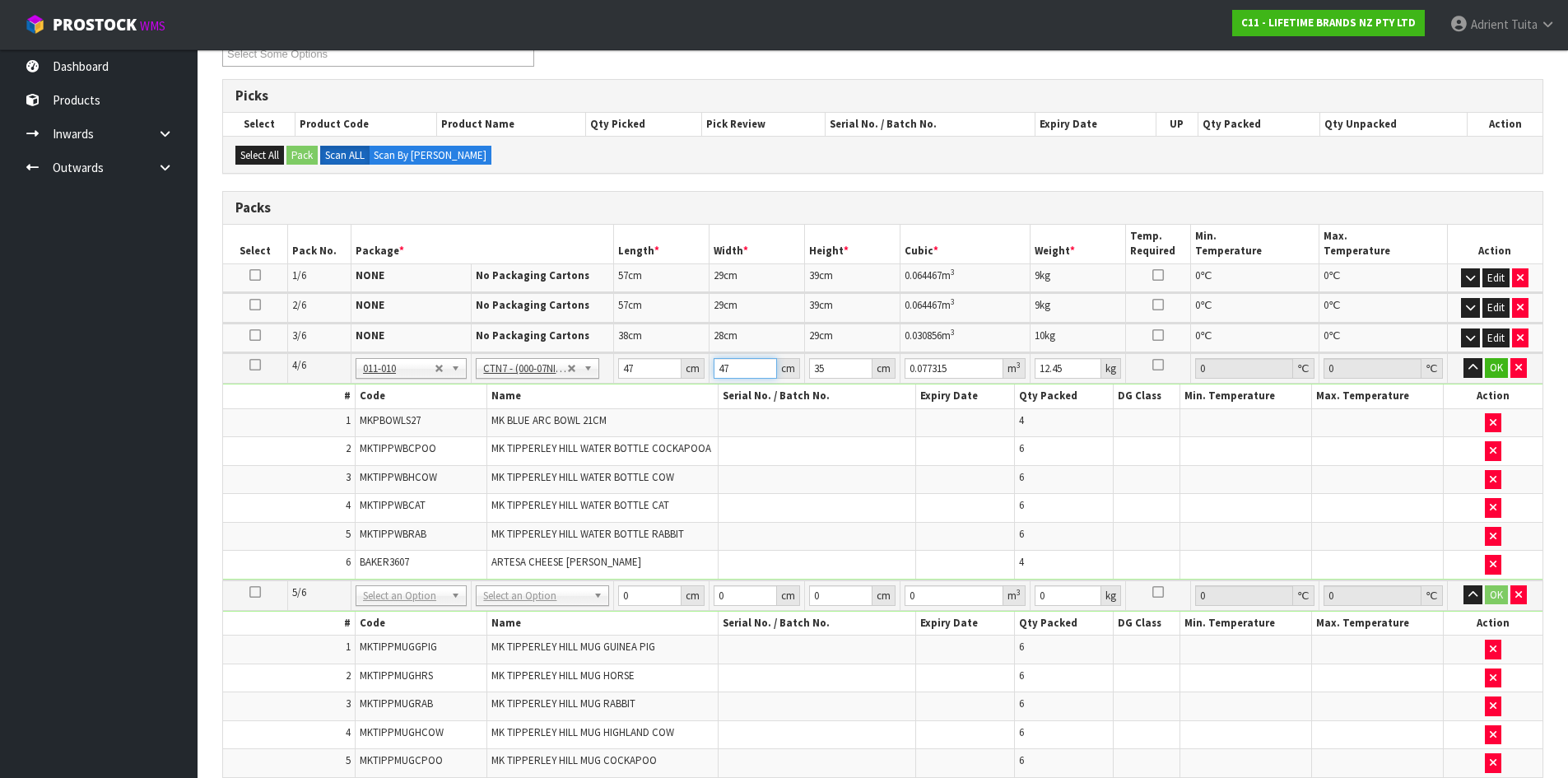
type input "47"
type input "3"
type input "0.006627"
type input "37"
type input "0.081733"
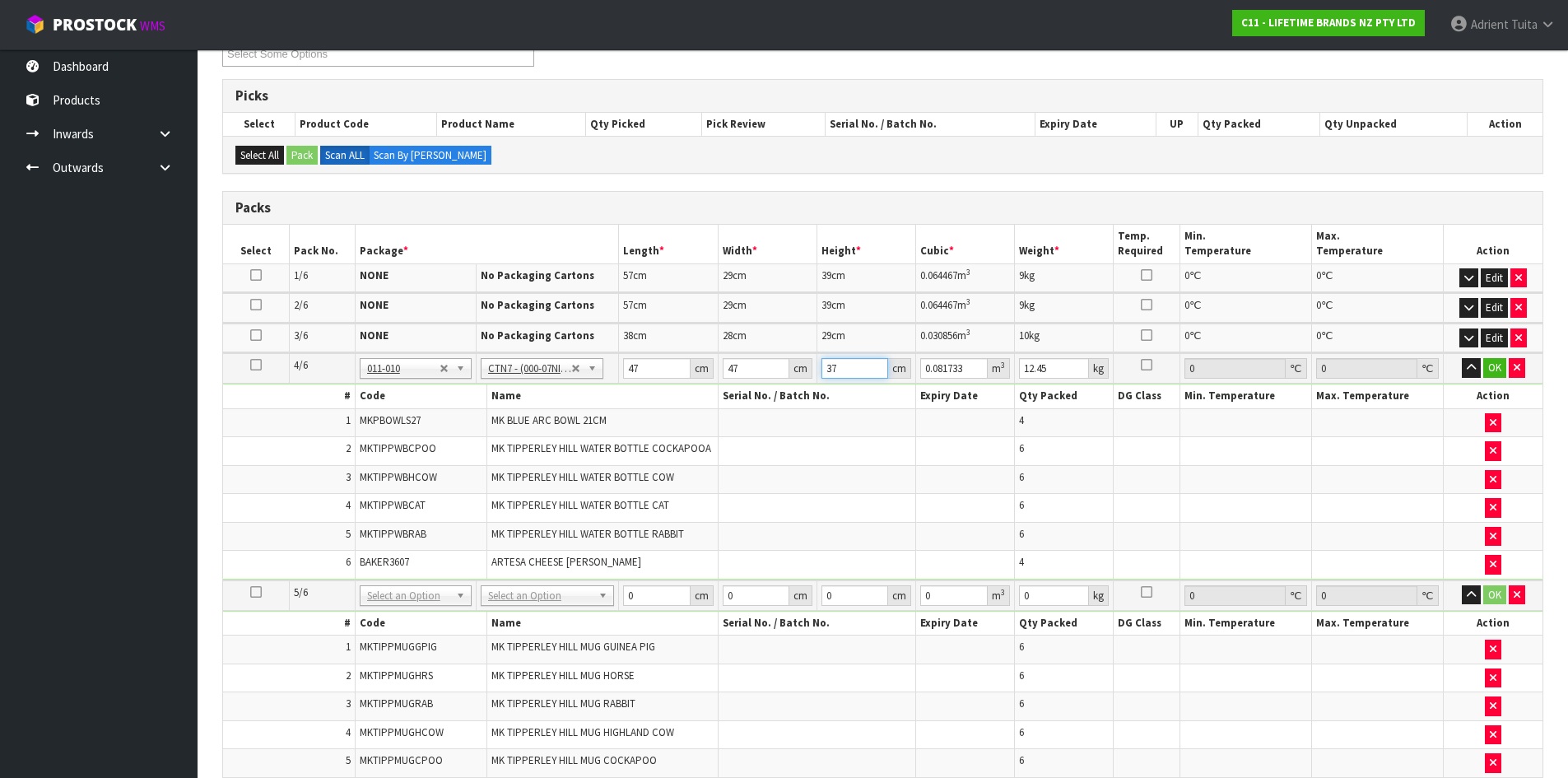
type input "37"
type input "14"
click at [1487, 370] on button "OK" at bounding box center [1494, 368] width 23 height 20
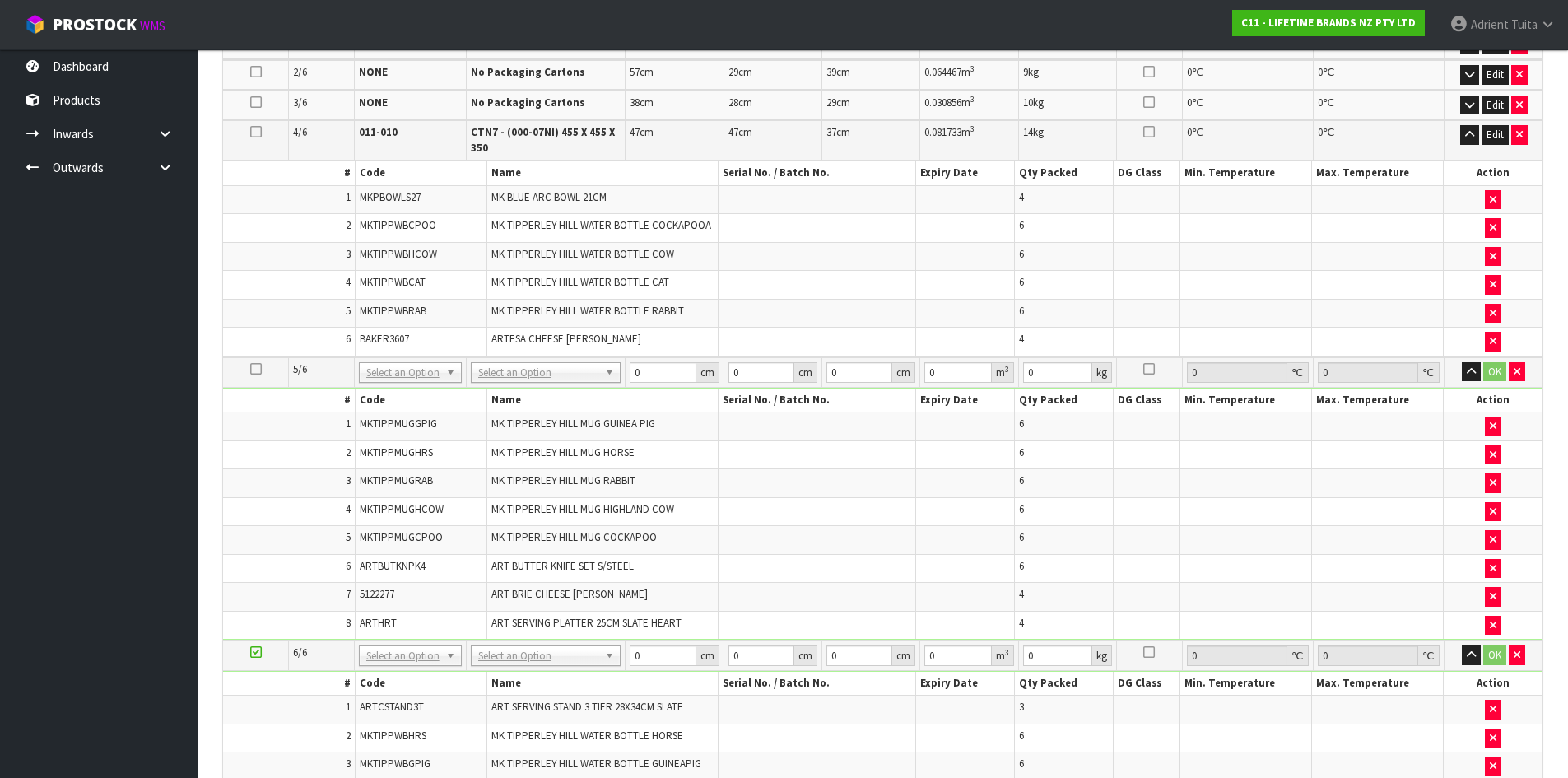
scroll to position [503, 0]
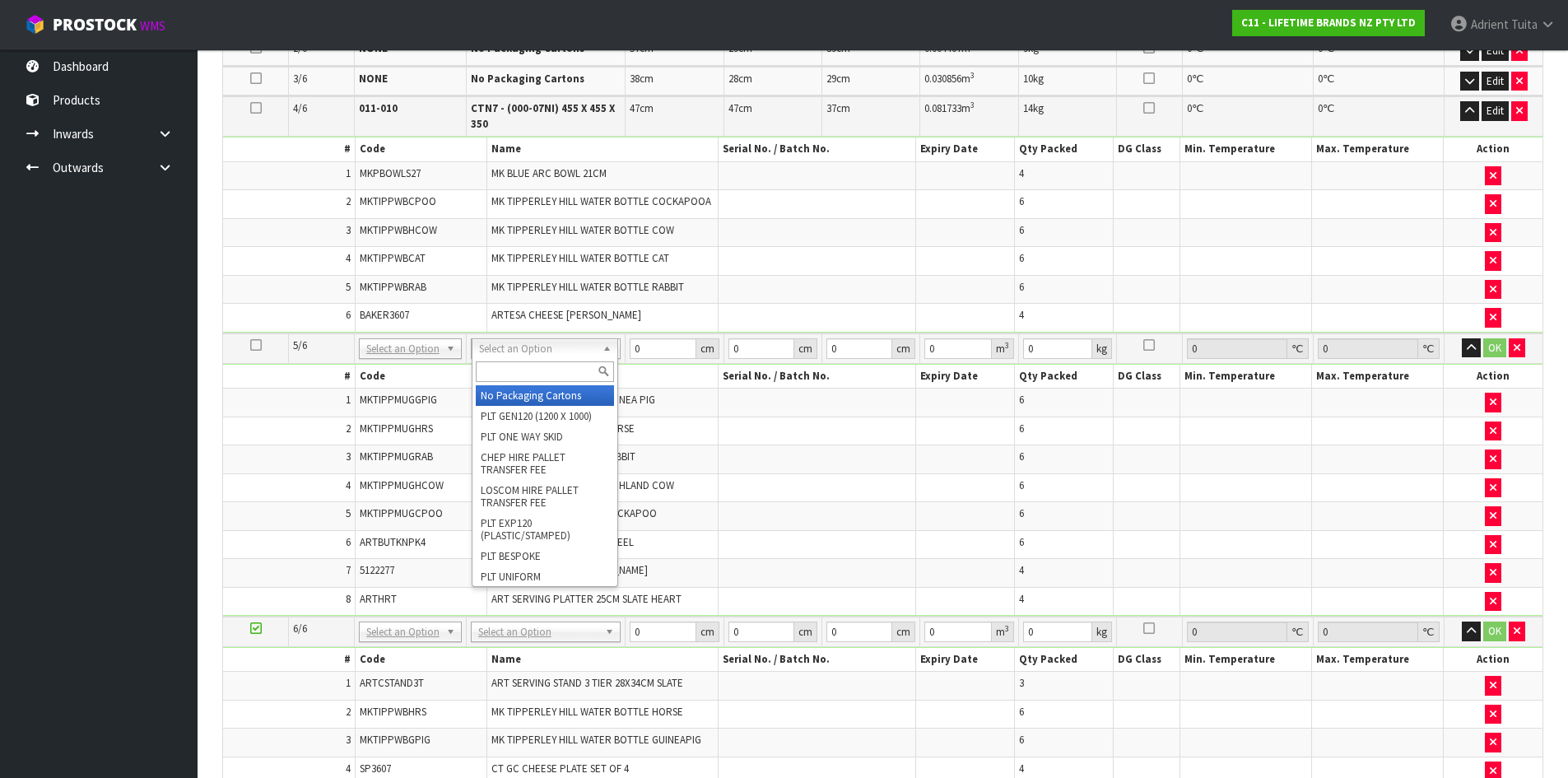
click at [537, 372] on input "text" at bounding box center [545, 371] width 139 height 21
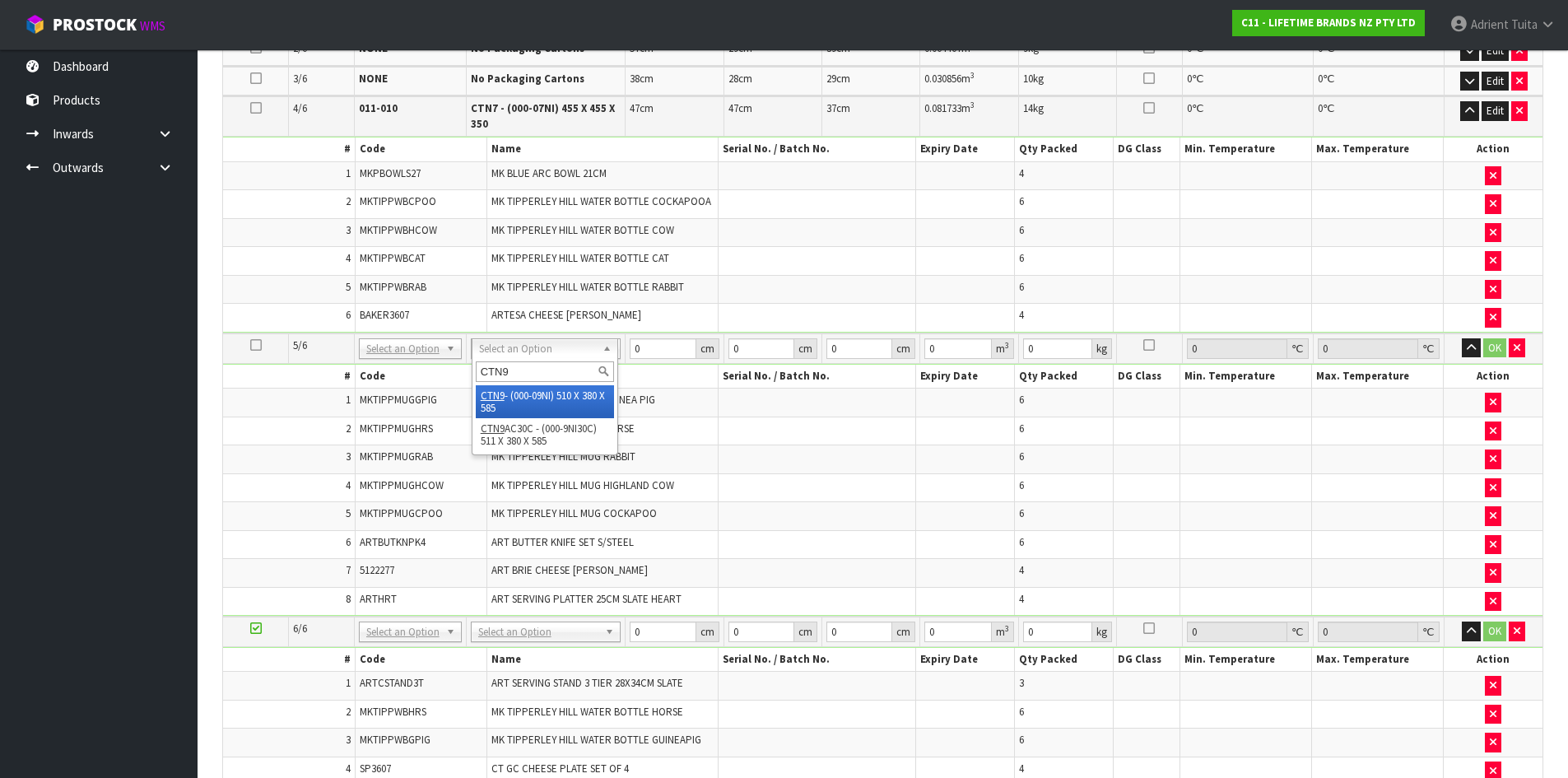
type input "CTN9"
type input "51"
type input "38"
type input "58.5"
type input "0.113373"
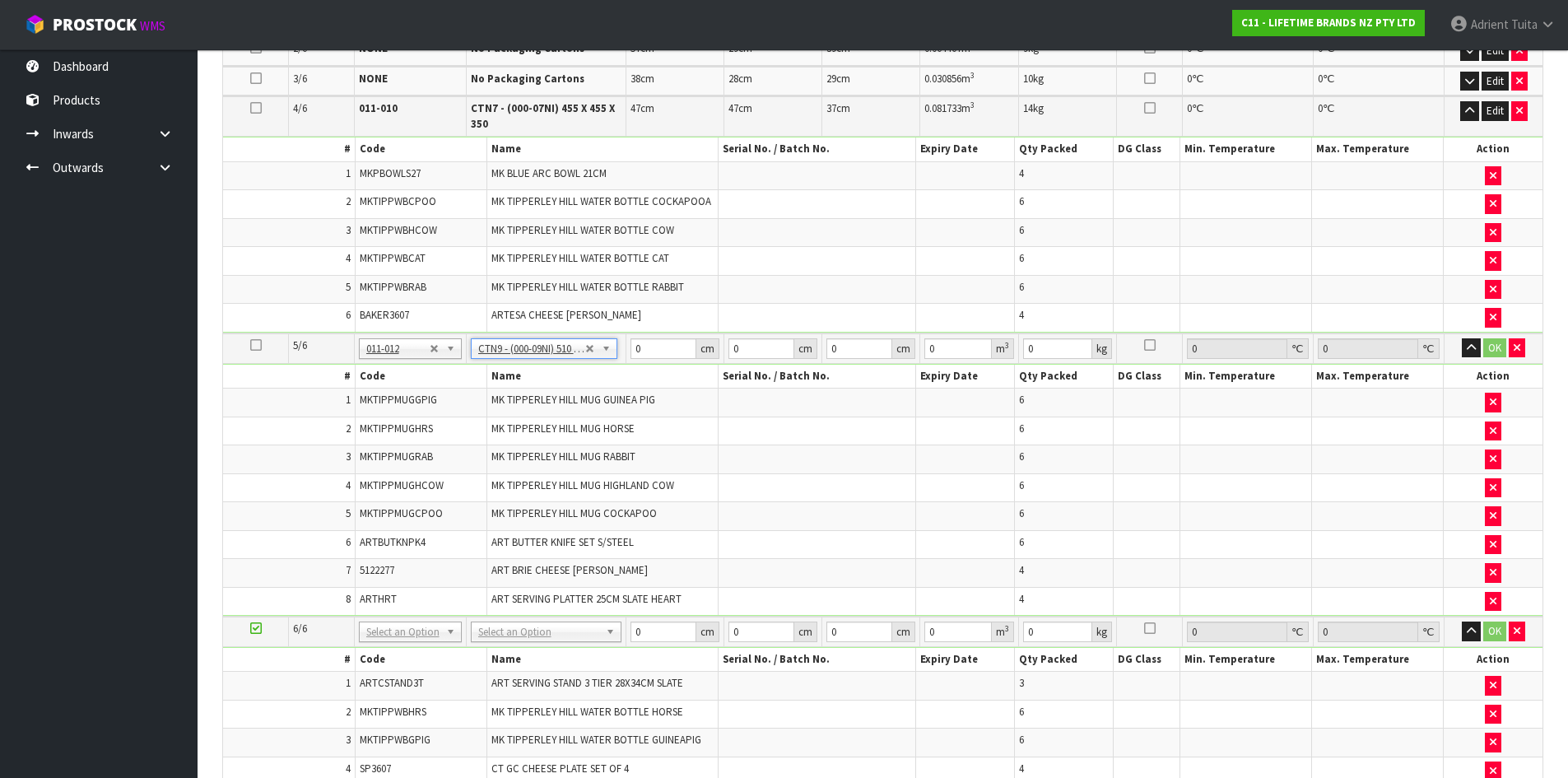
type input "20.45"
click at [636, 348] on input "51" at bounding box center [664, 348] width 66 height 21
type input "5"
type input "0.011115"
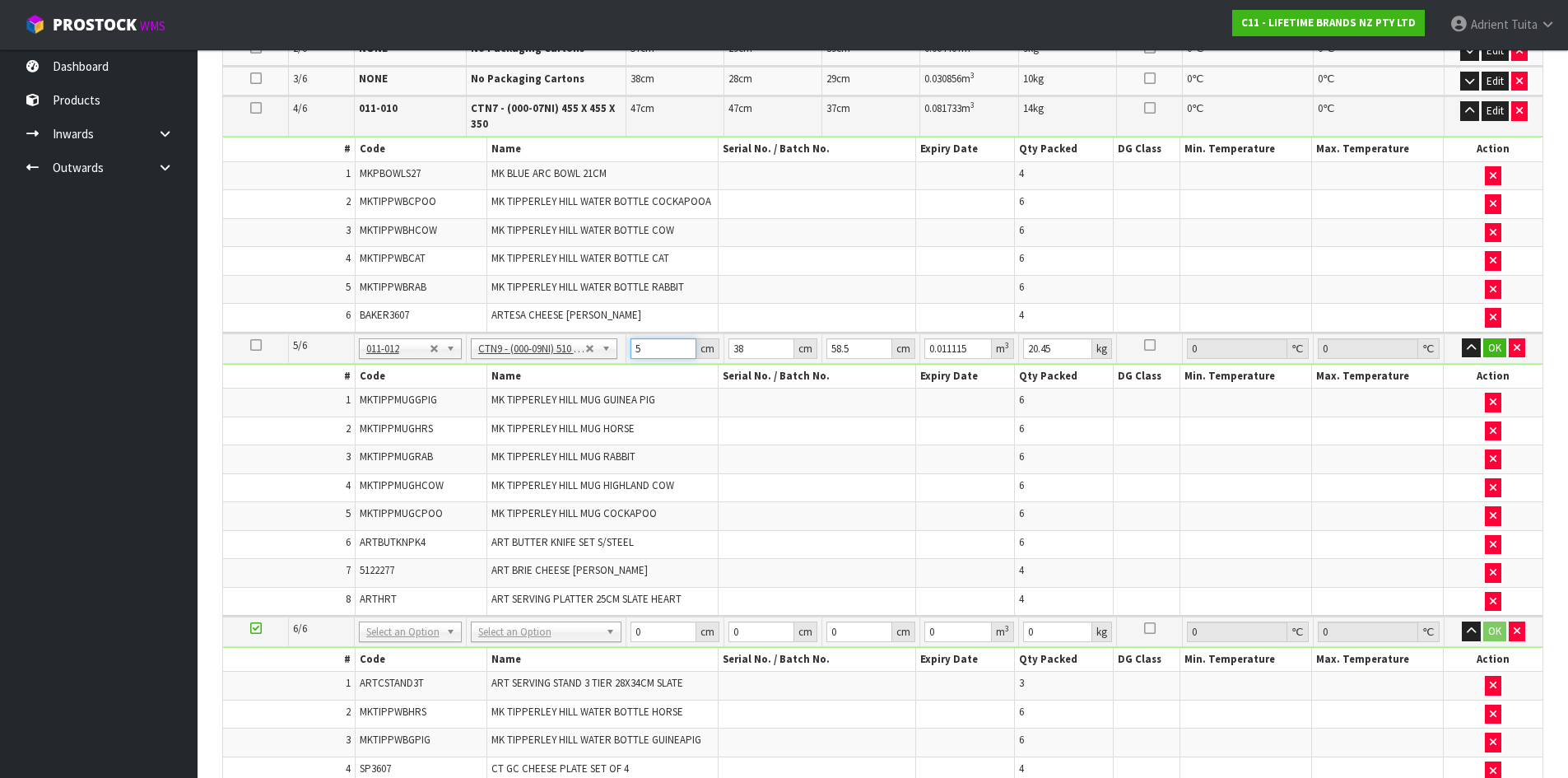
type input "52"
type input "0.115596"
type input "52"
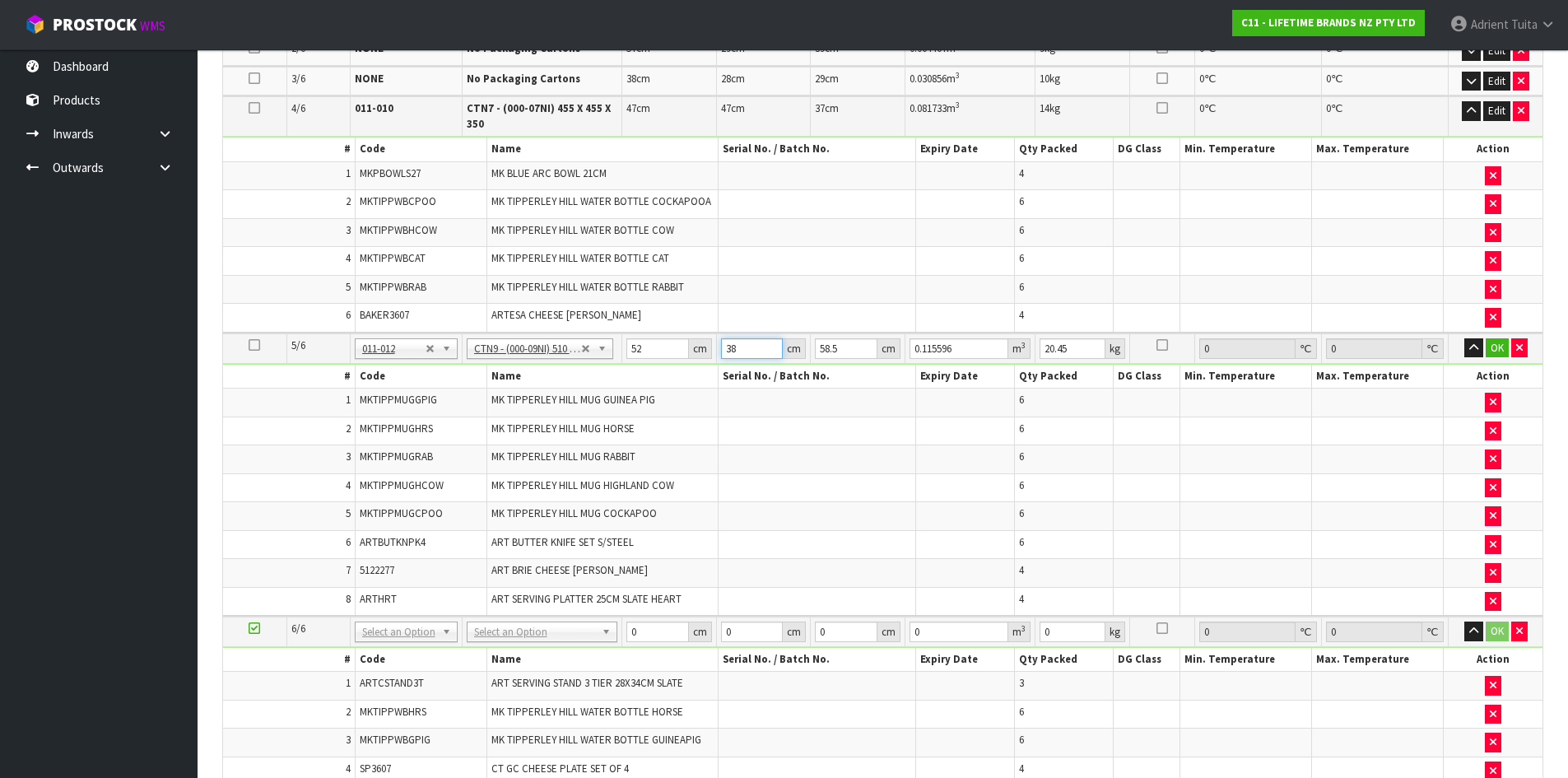
type input "4"
type input "0.012168"
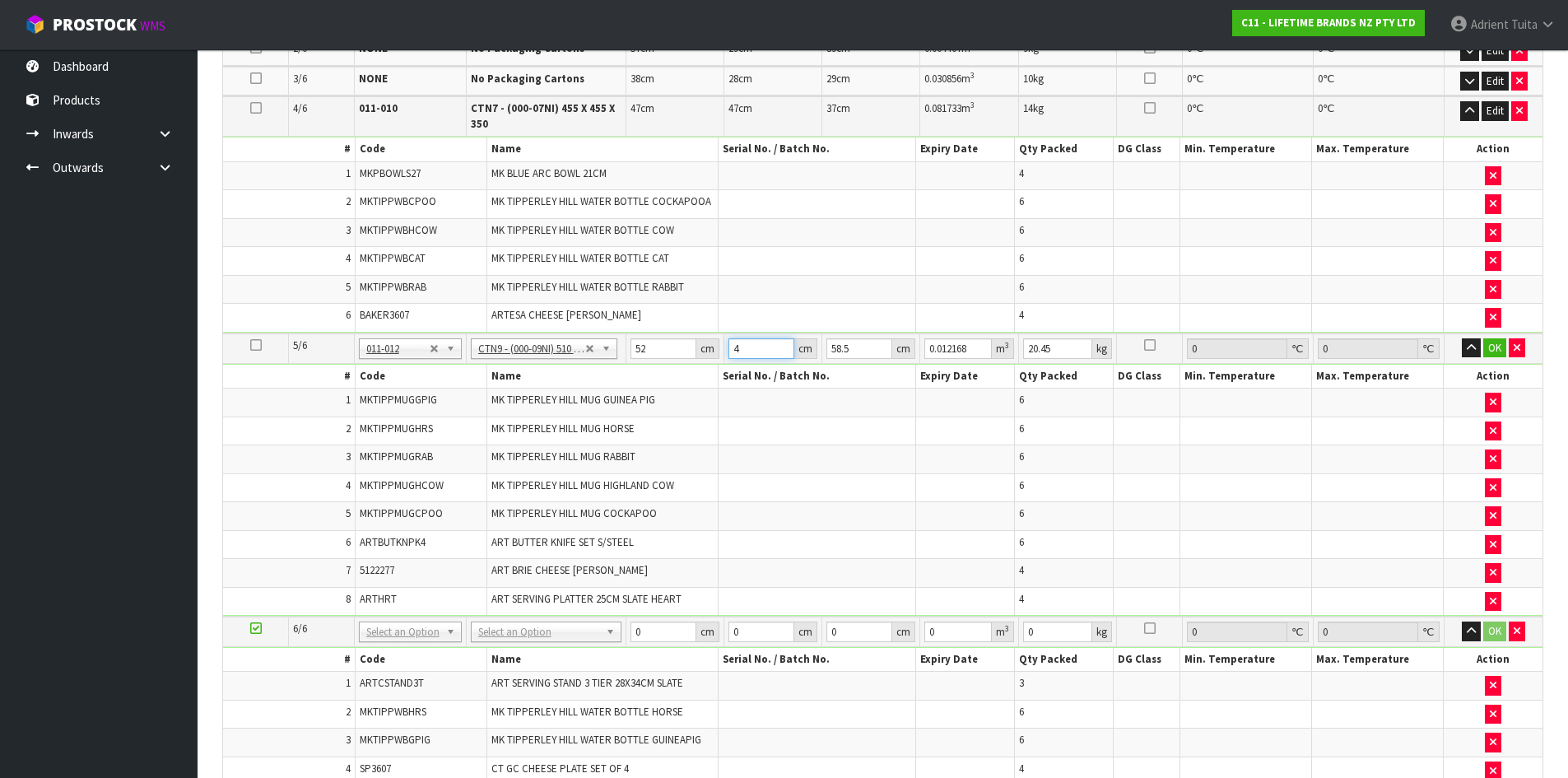
type input "40"
type input "0.12168"
type input "40"
type input "5"
type input "0.0104"
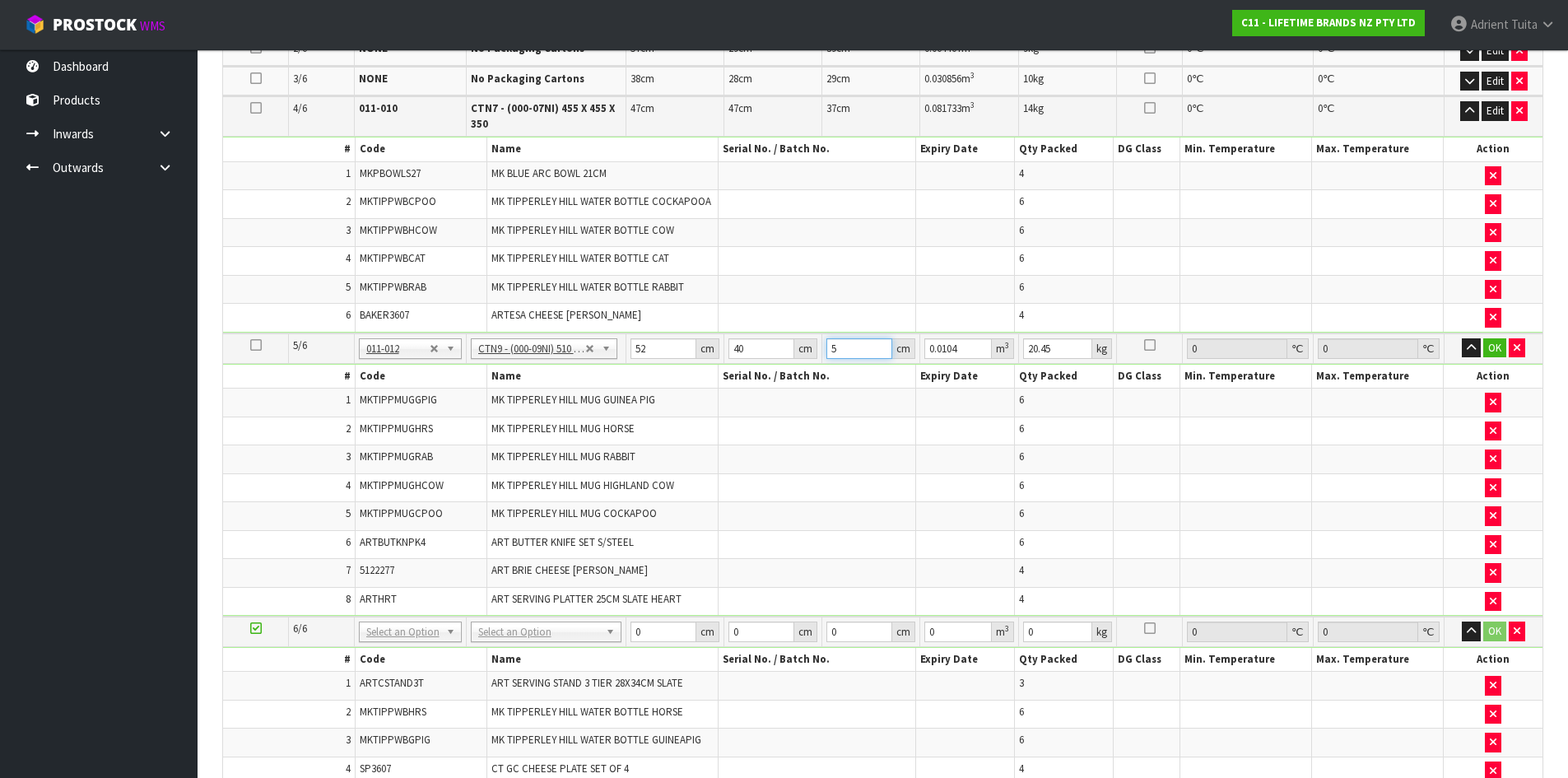
type input "53"
type input "0.11024"
type input "53"
type input "22"
click at [1492, 345] on button "OK" at bounding box center [1494, 348] width 23 height 20
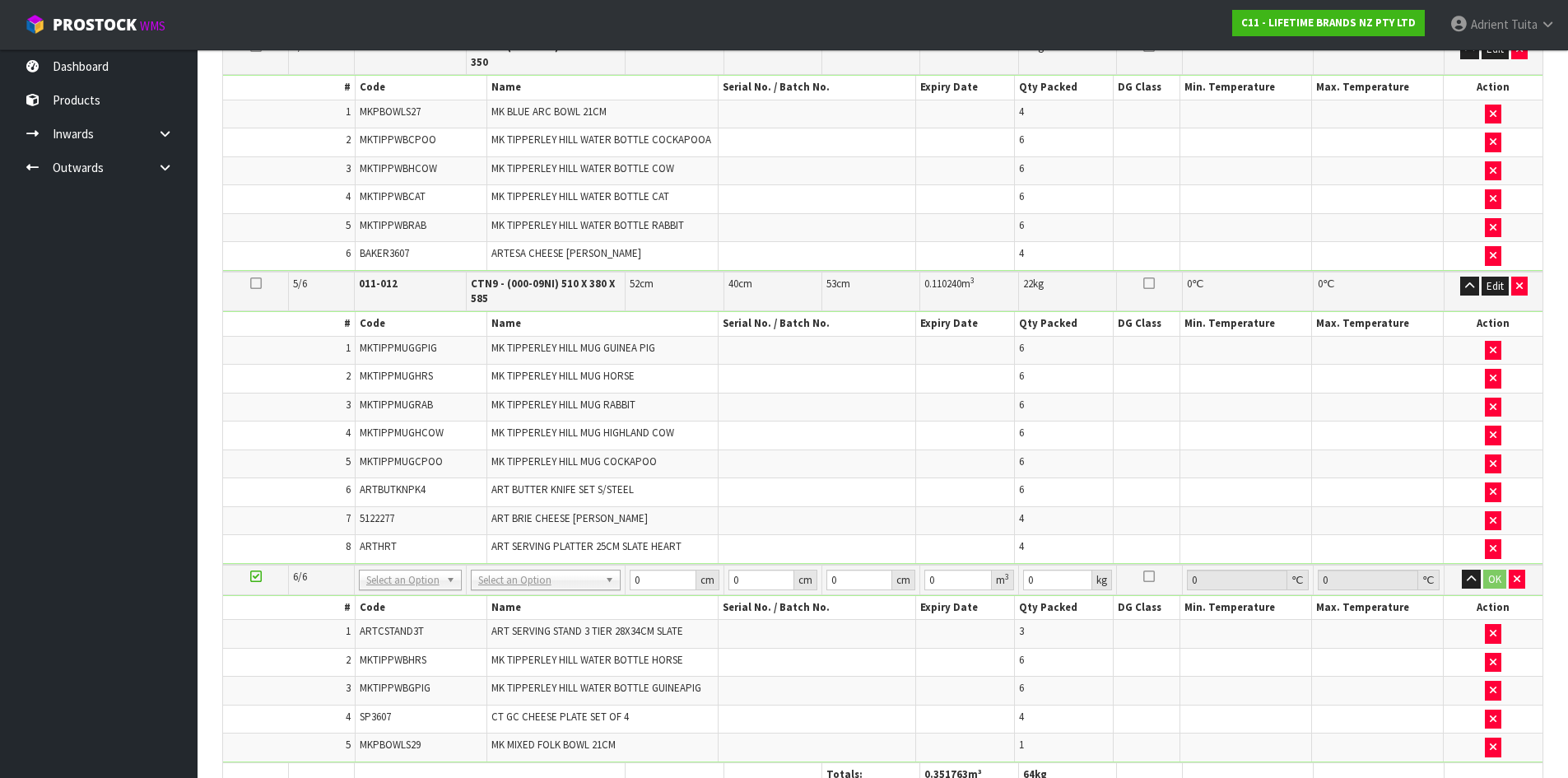
scroll to position [668, 0]
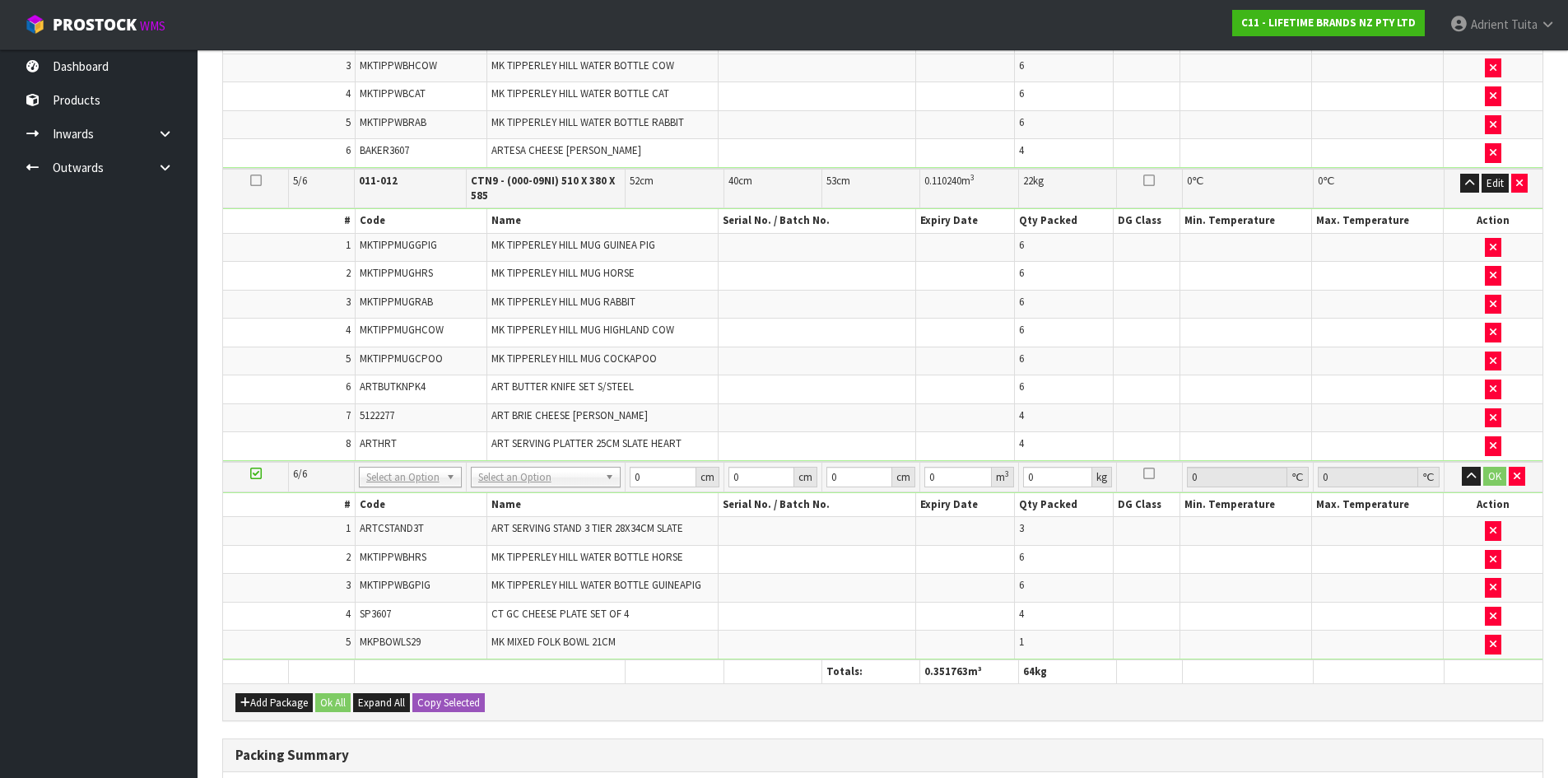
click at [555, 490] on td "No Packaging Cartons PLT GEN120 (1200 X 1000) PLT ONE WAY SKID CHEP HIRE PALLET…" at bounding box center [545, 477] width 160 height 30
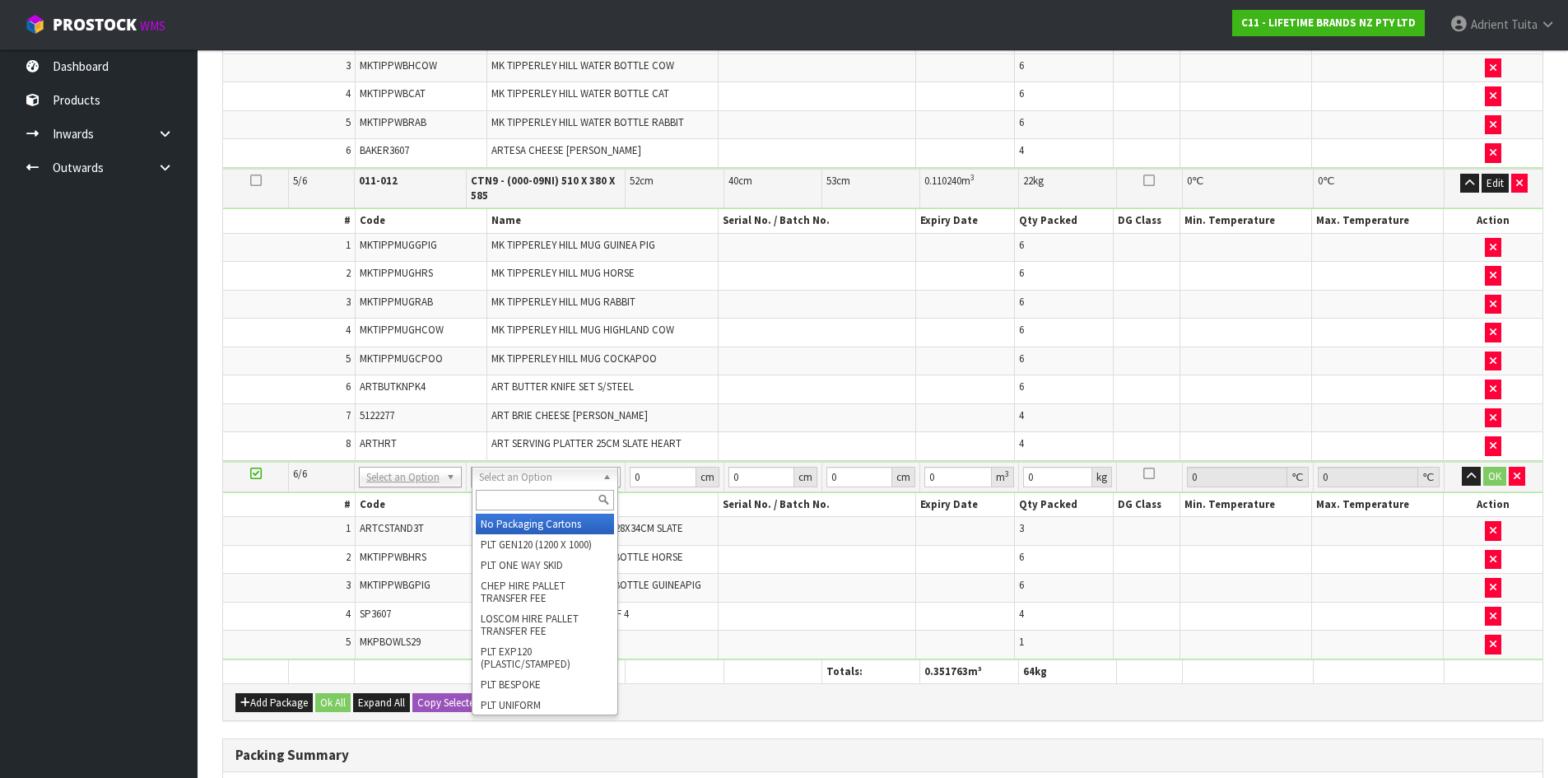
drag, startPoint x: 558, startPoint y: 483, endPoint x: 557, endPoint y: 501, distance: 18.0
click at [557, 501] on input "text" at bounding box center [545, 500] width 139 height 21
type input "CTN7"
type input "2"
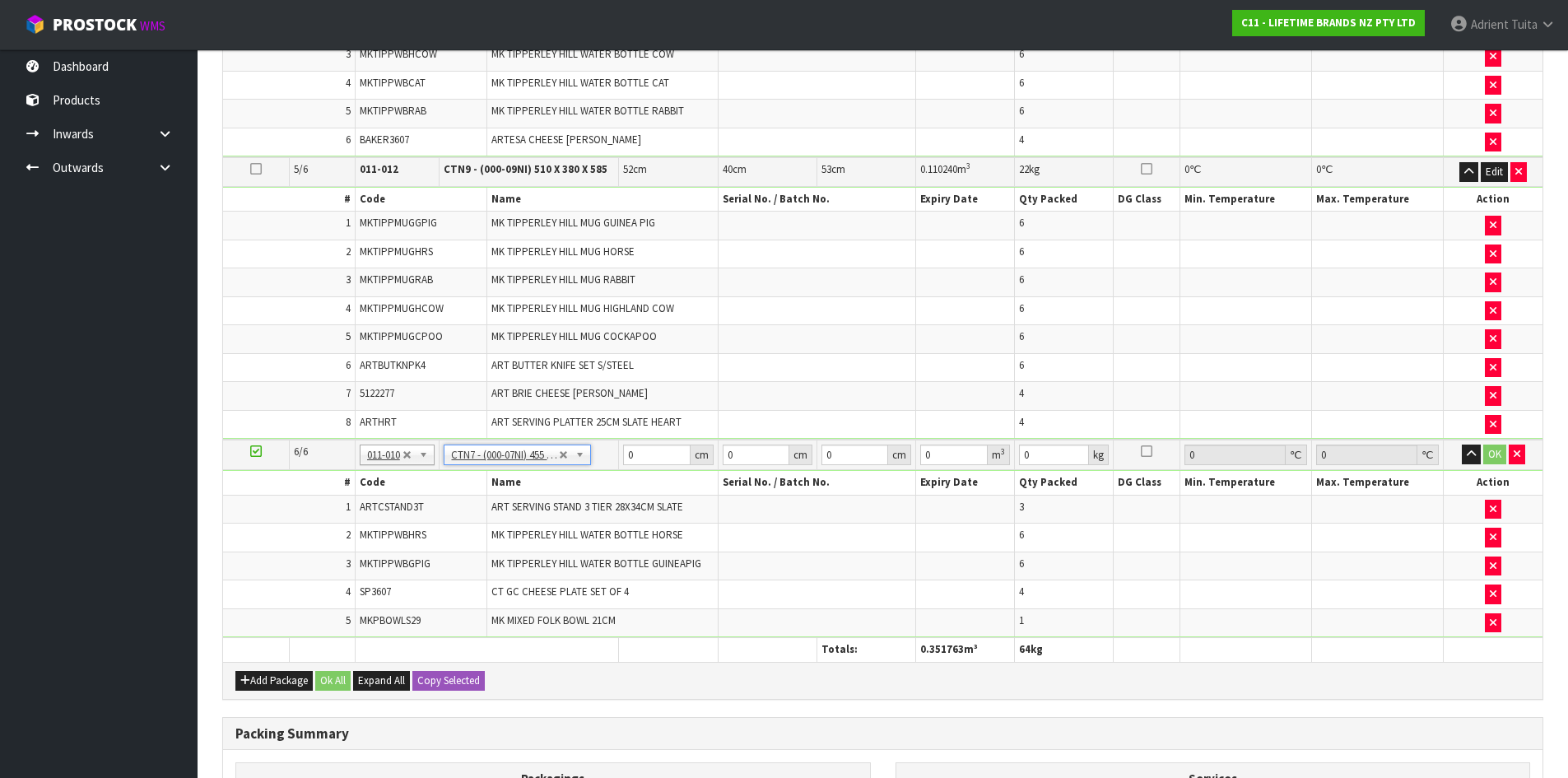
scroll to position [657, 0]
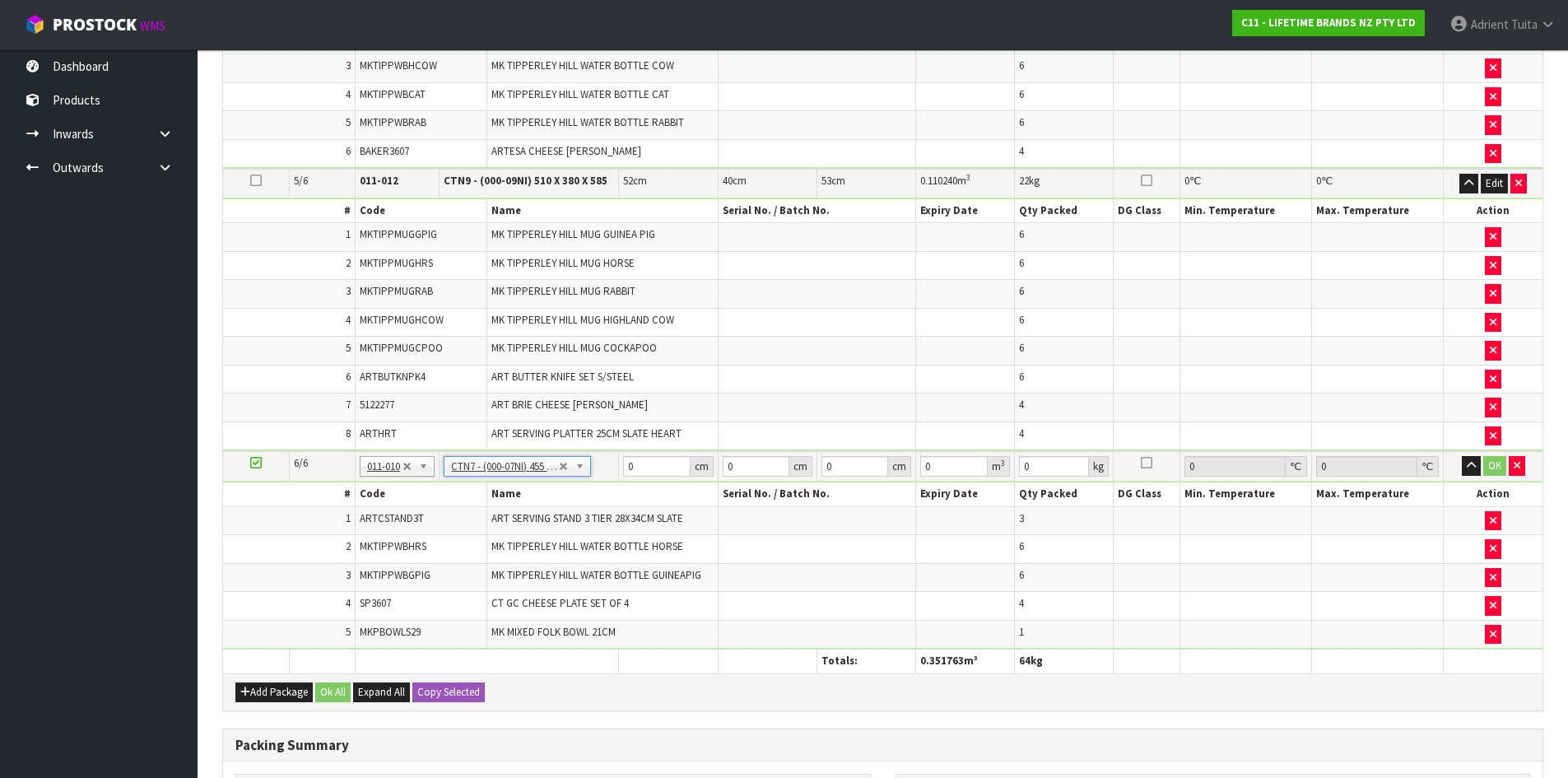
type input "45.5"
type input "35"
type input "0.072459"
type input "17.65"
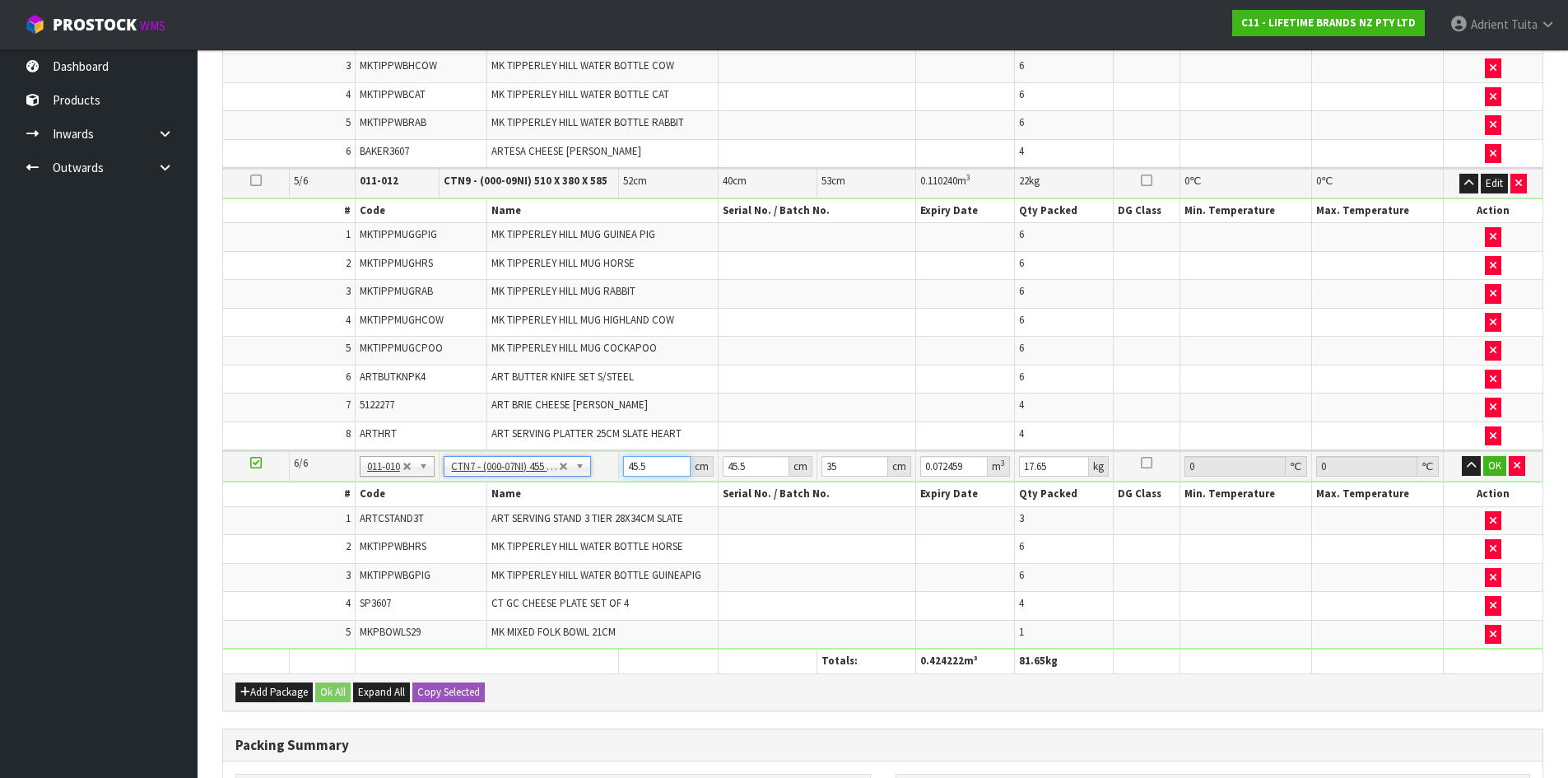
click at [636, 476] on input "45.5" at bounding box center [655, 466] width 67 height 21
type input "4"
type input "0.00637"
type input "47"
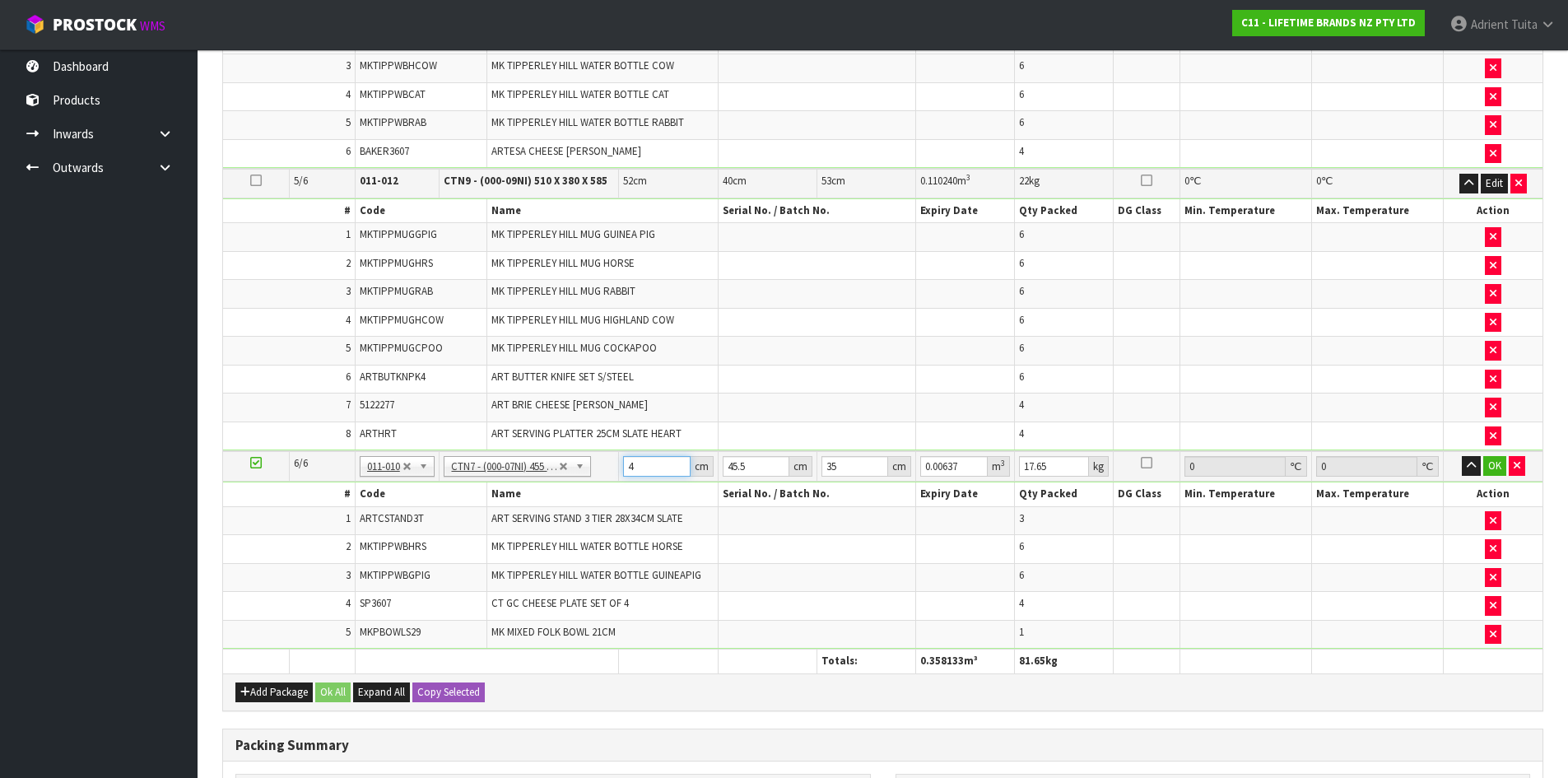
type input "0.074847"
type input "47"
type input "4"
type input "0.00658"
type input "47"
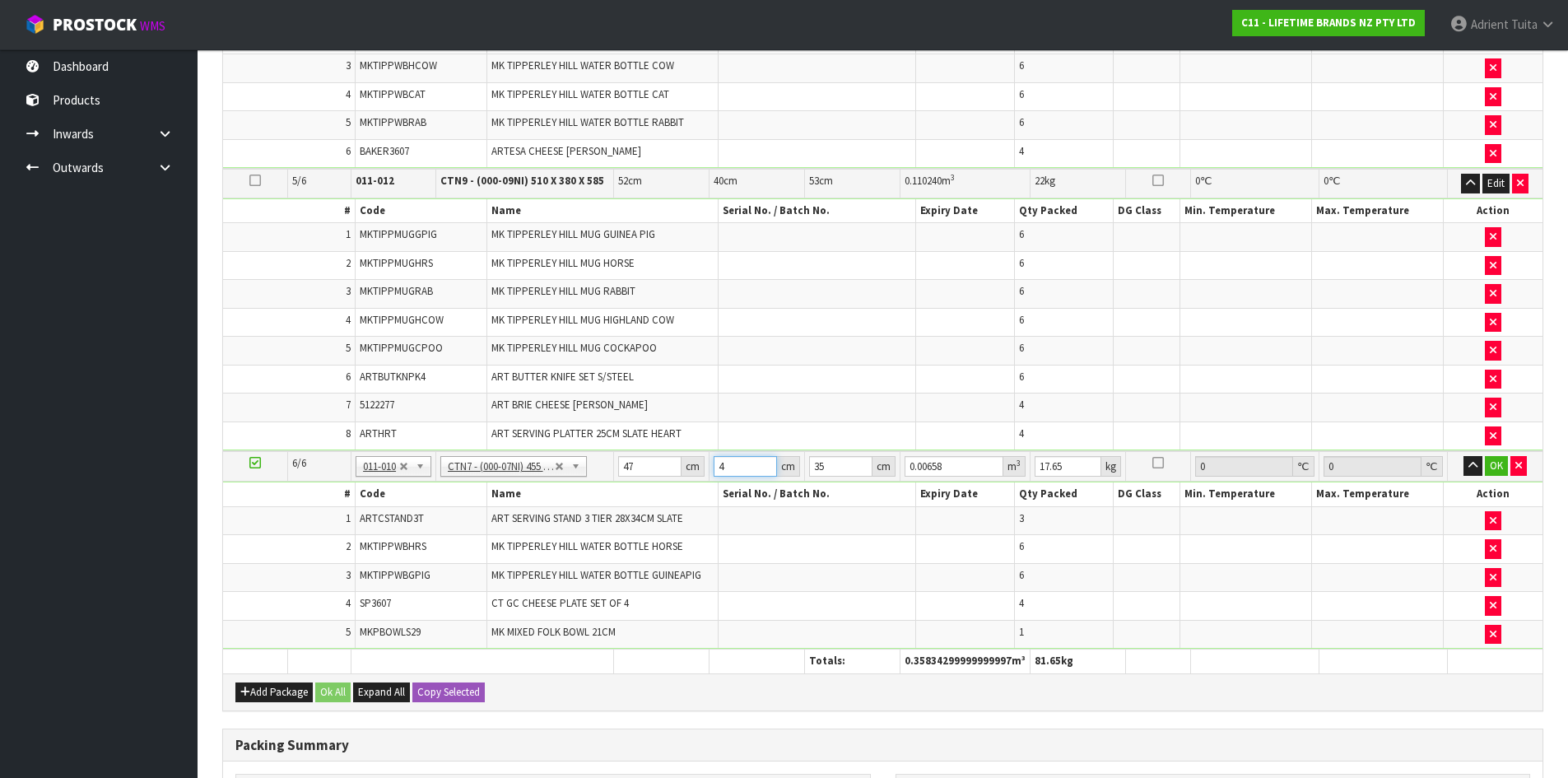
type input "0.077315"
type input "47"
type input "3"
type input "0.006627"
type input "37"
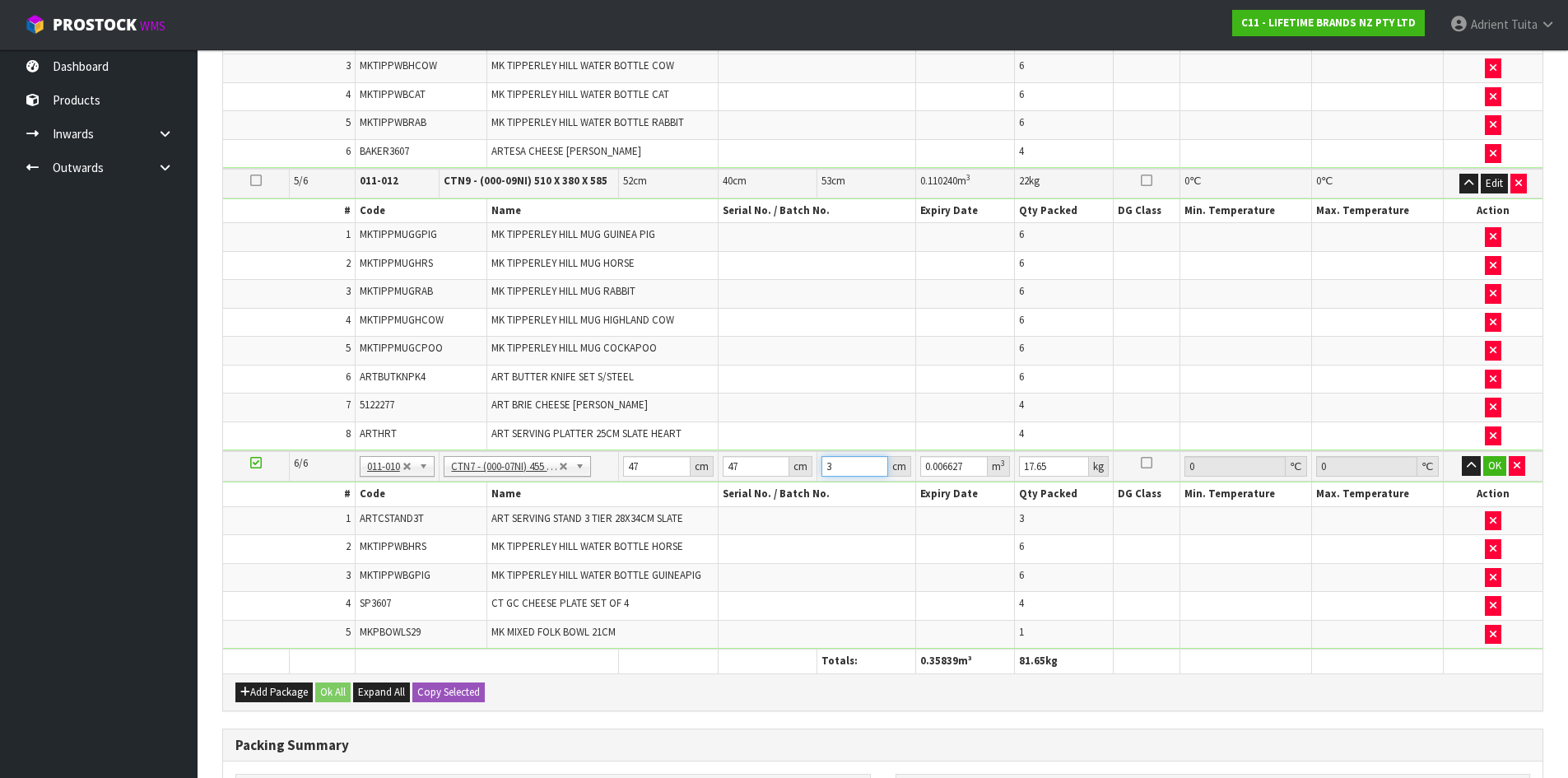
type input "0.081733"
type input "37"
type input "20"
click at [1498, 457] on button "OK" at bounding box center [1494, 466] width 23 height 20
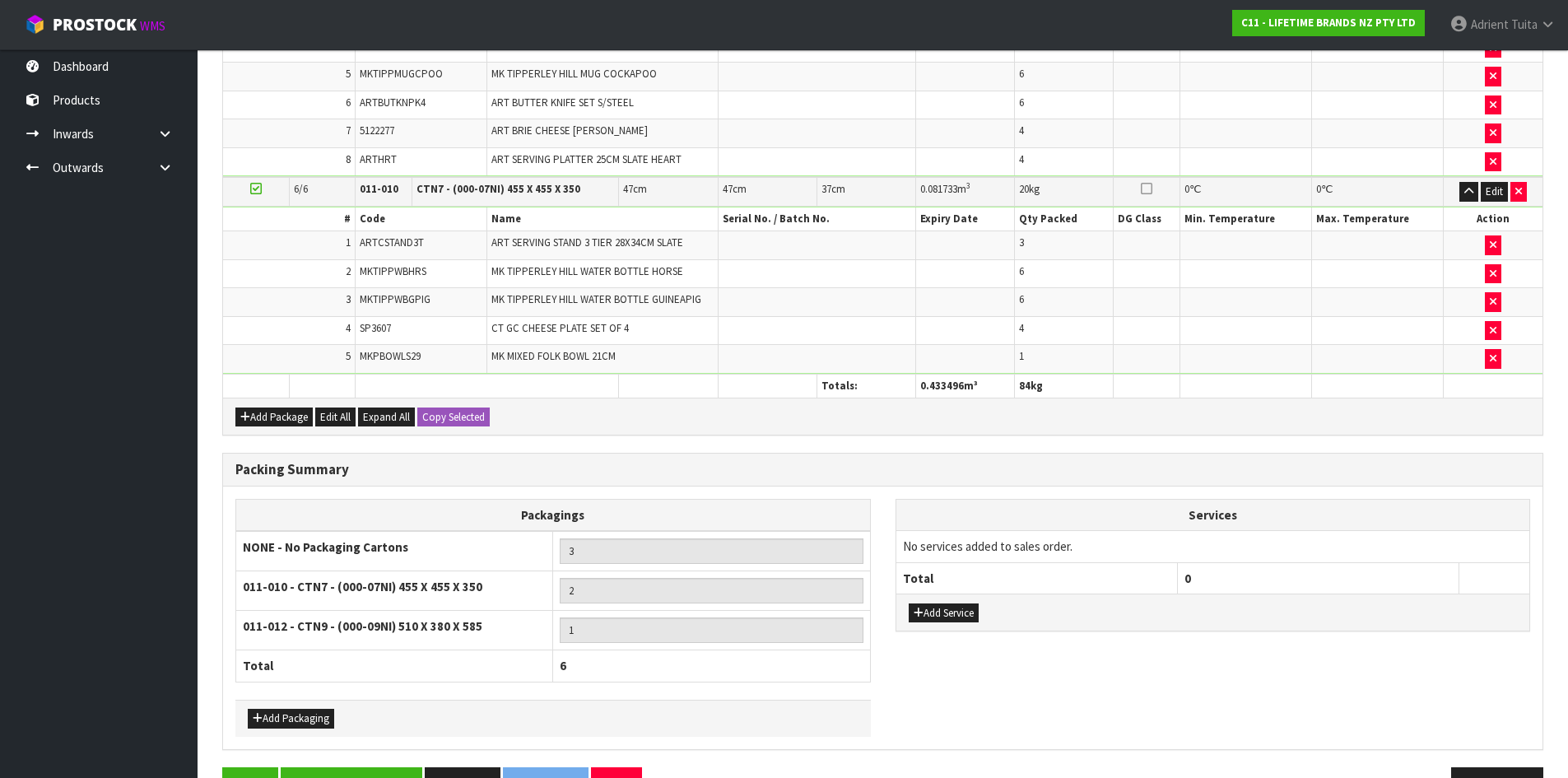
scroll to position [980, 0]
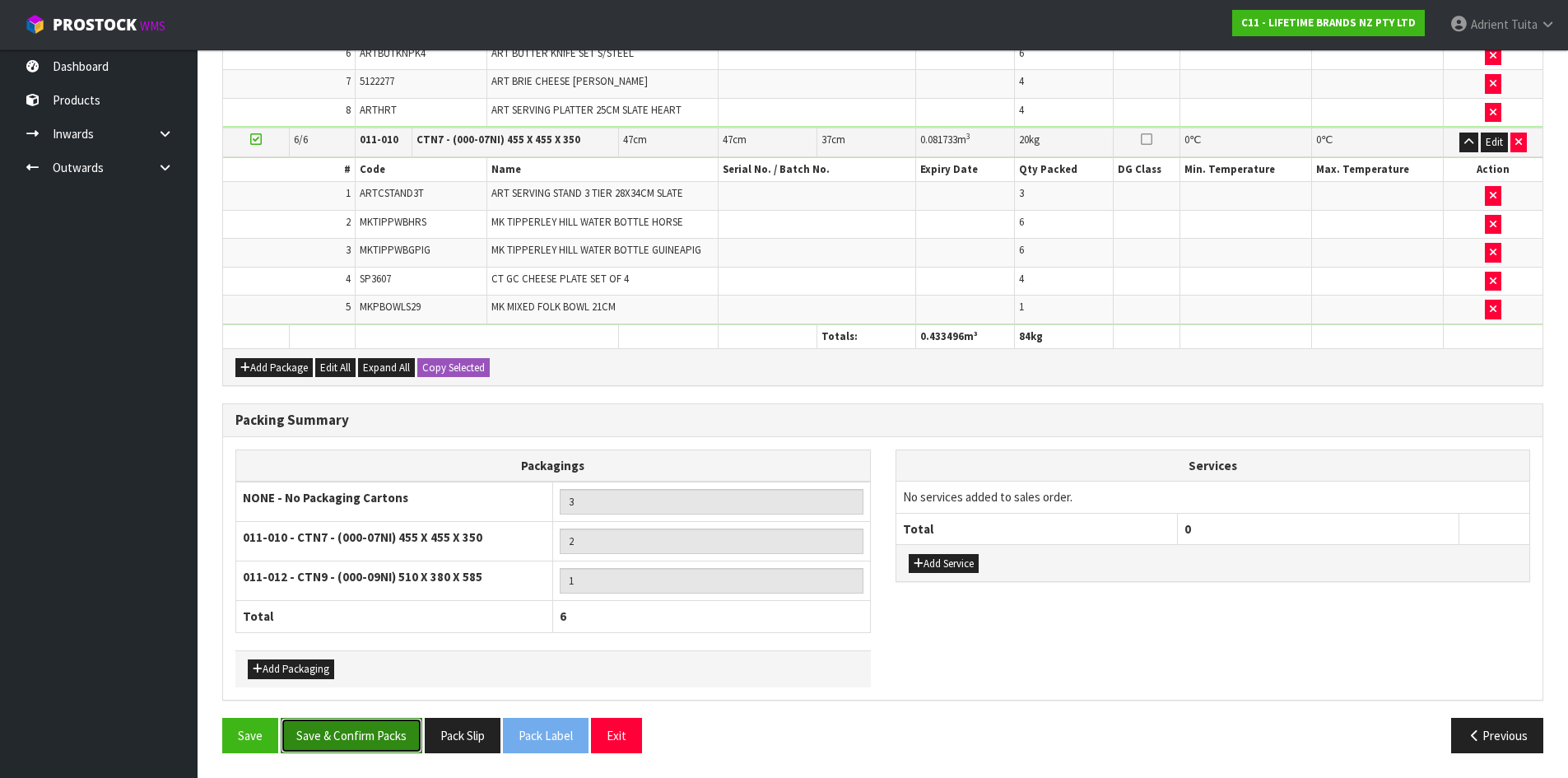
click at [368, 740] on button "Save & Confirm Packs" at bounding box center [351, 735] width 141 height 36
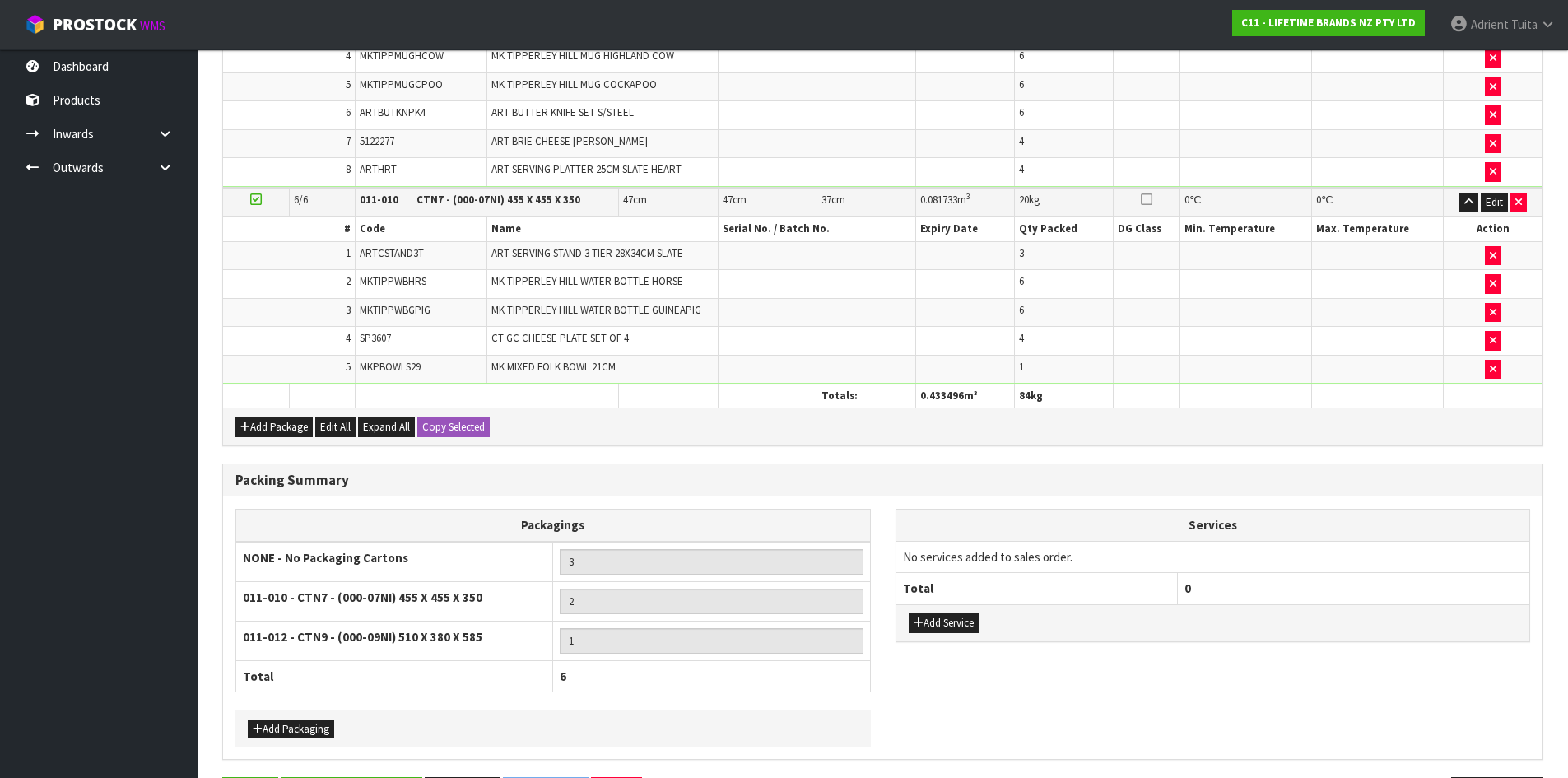
scroll to position [0, 0]
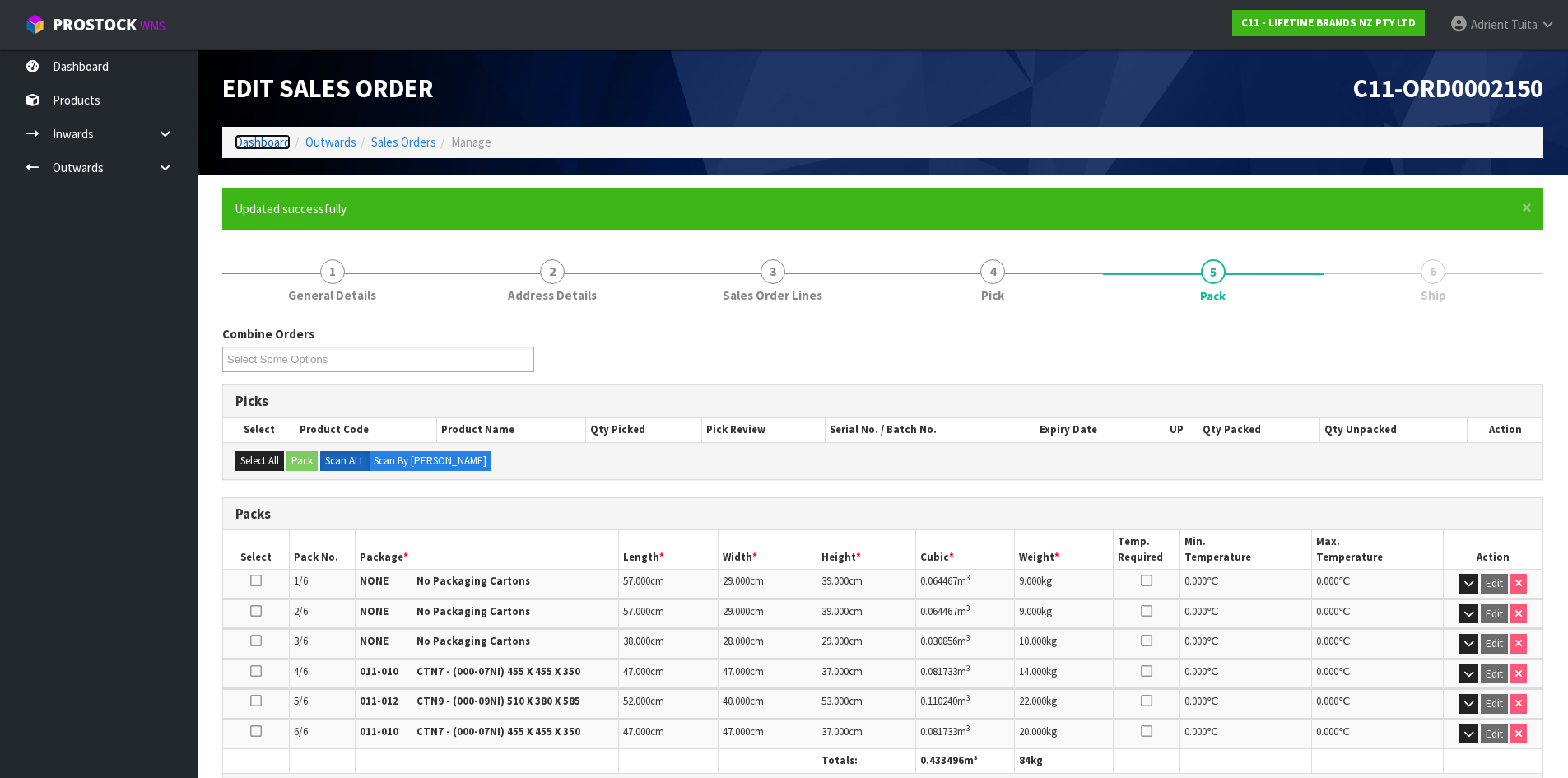
click at [246, 145] on link "Dashboard" at bounding box center [262, 141] width 56 height 16
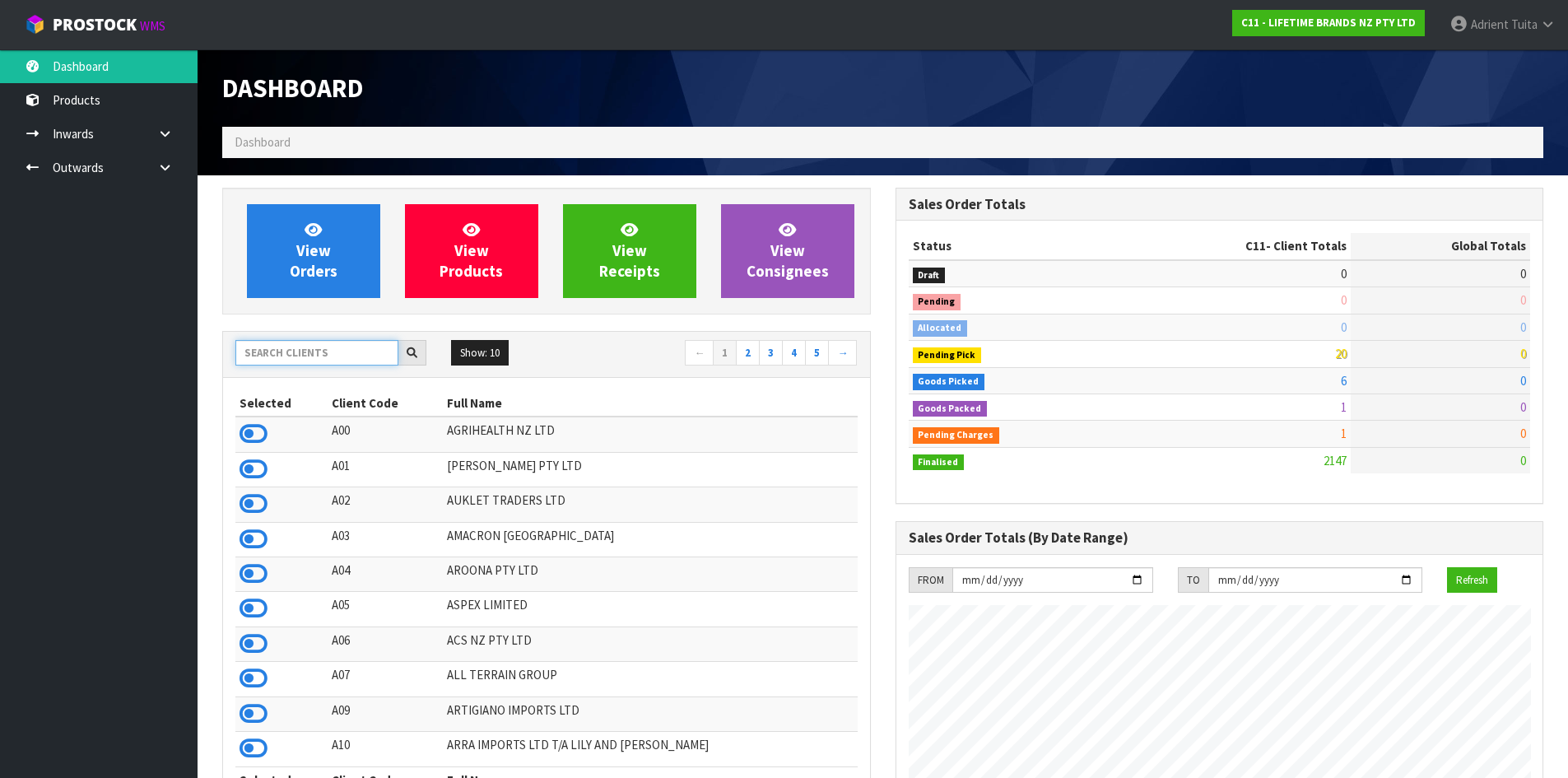
click at [261, 350] on input "text" at bounding box center [316, 353] width 163 height 26
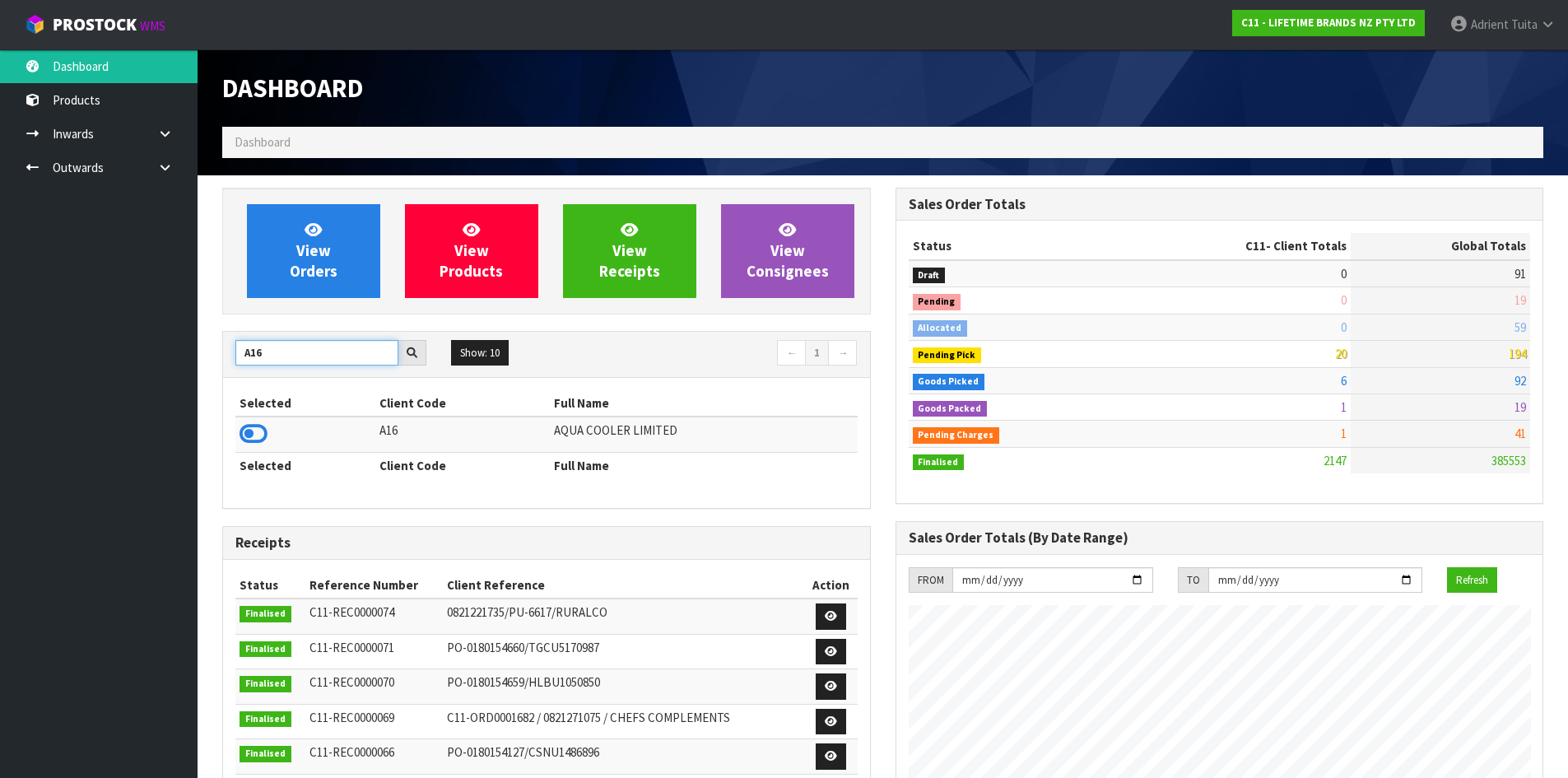
type input "A16"
click at [253, 415] on th "Selected" at bounding box center [304, 403] width 139 height 26
click at [253, 437] on icon at bounding box center [253, 433] width 28 height 25
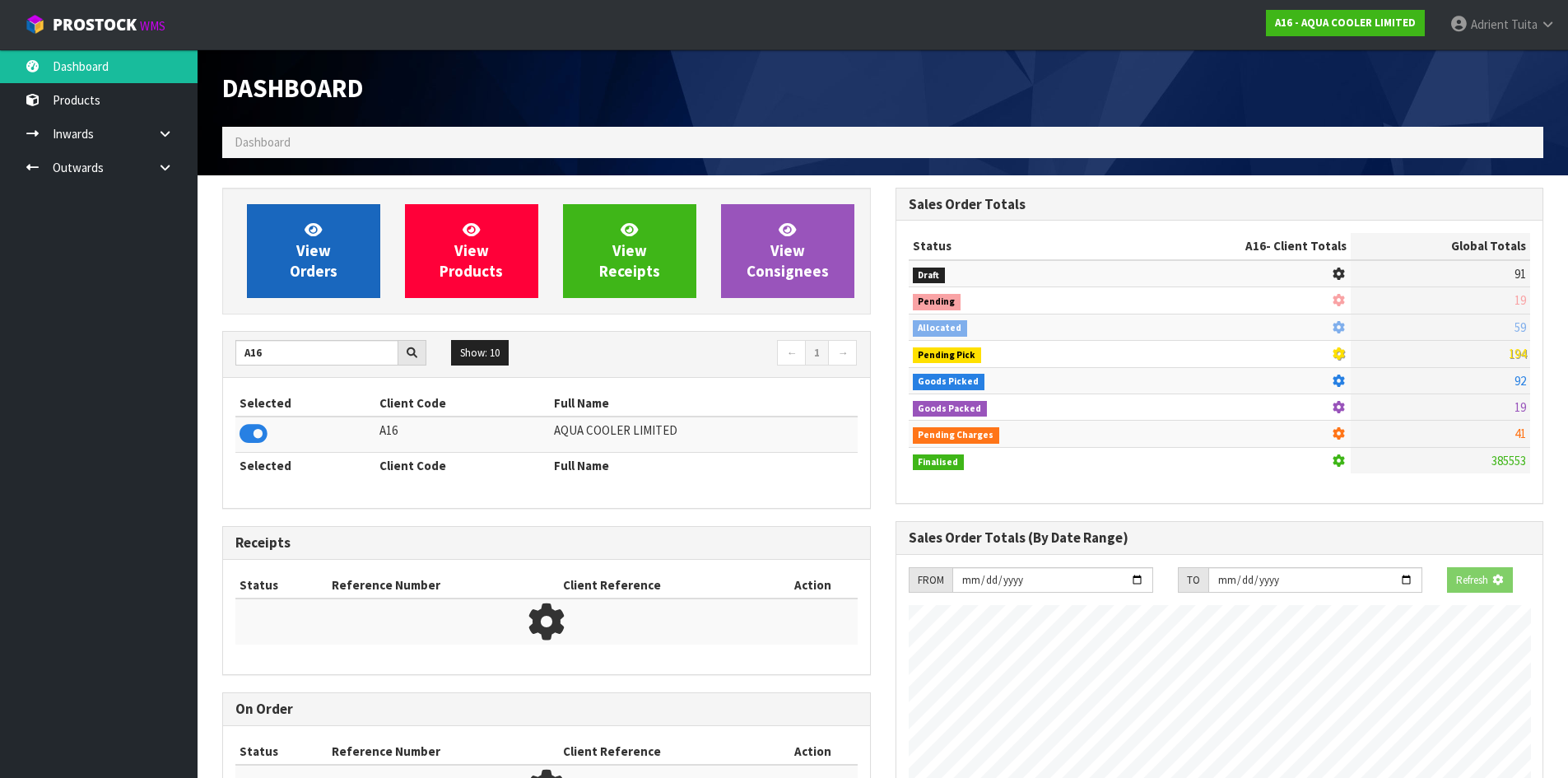
scroll to position [1148, 673]
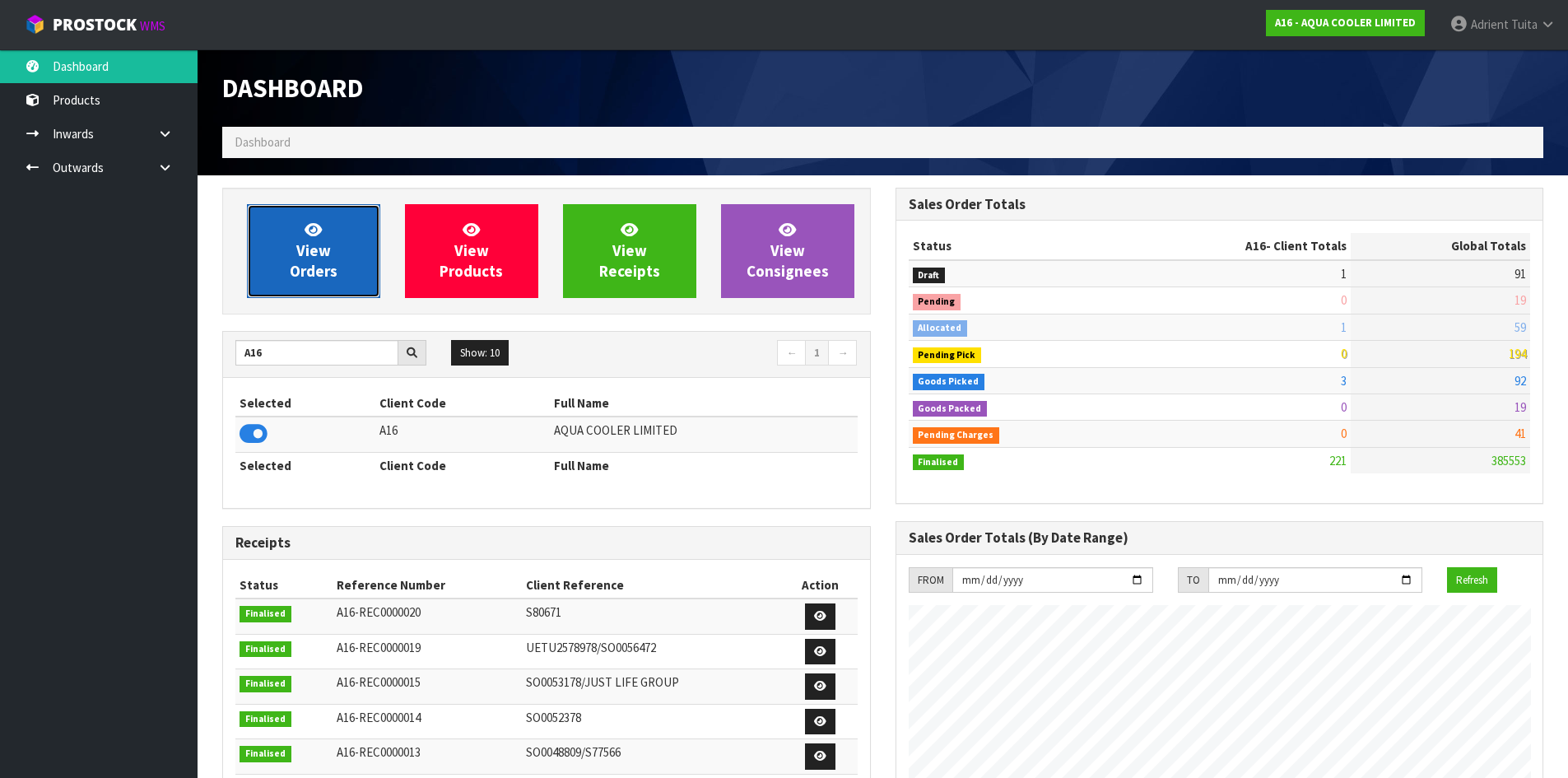
click at [301, 256] on span "View Orders" at bounding box center [314, 251] width 47 height 62
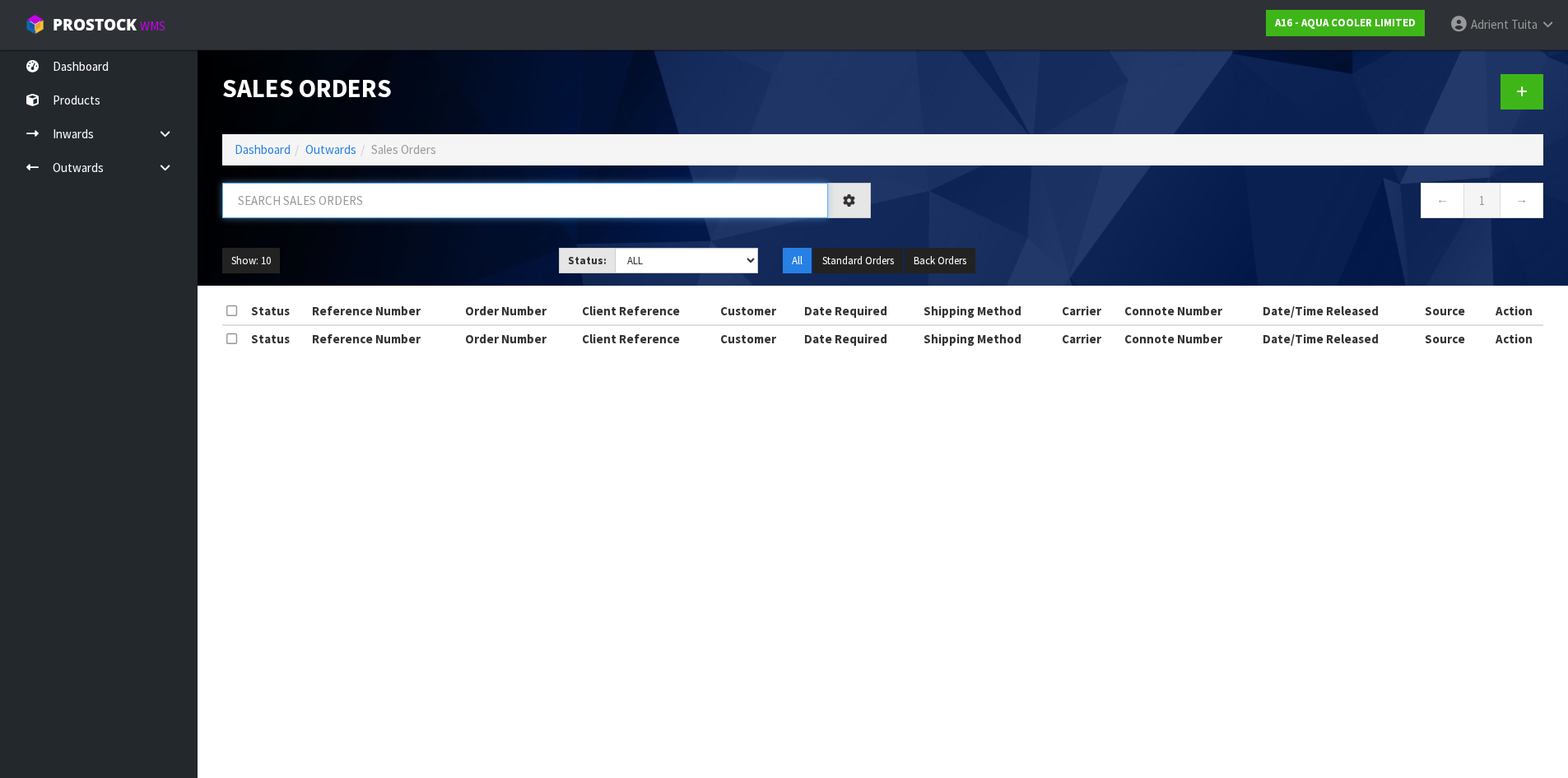
click at [313, 213] on input "text" at bounding box center [525, 200] width 606 height 36
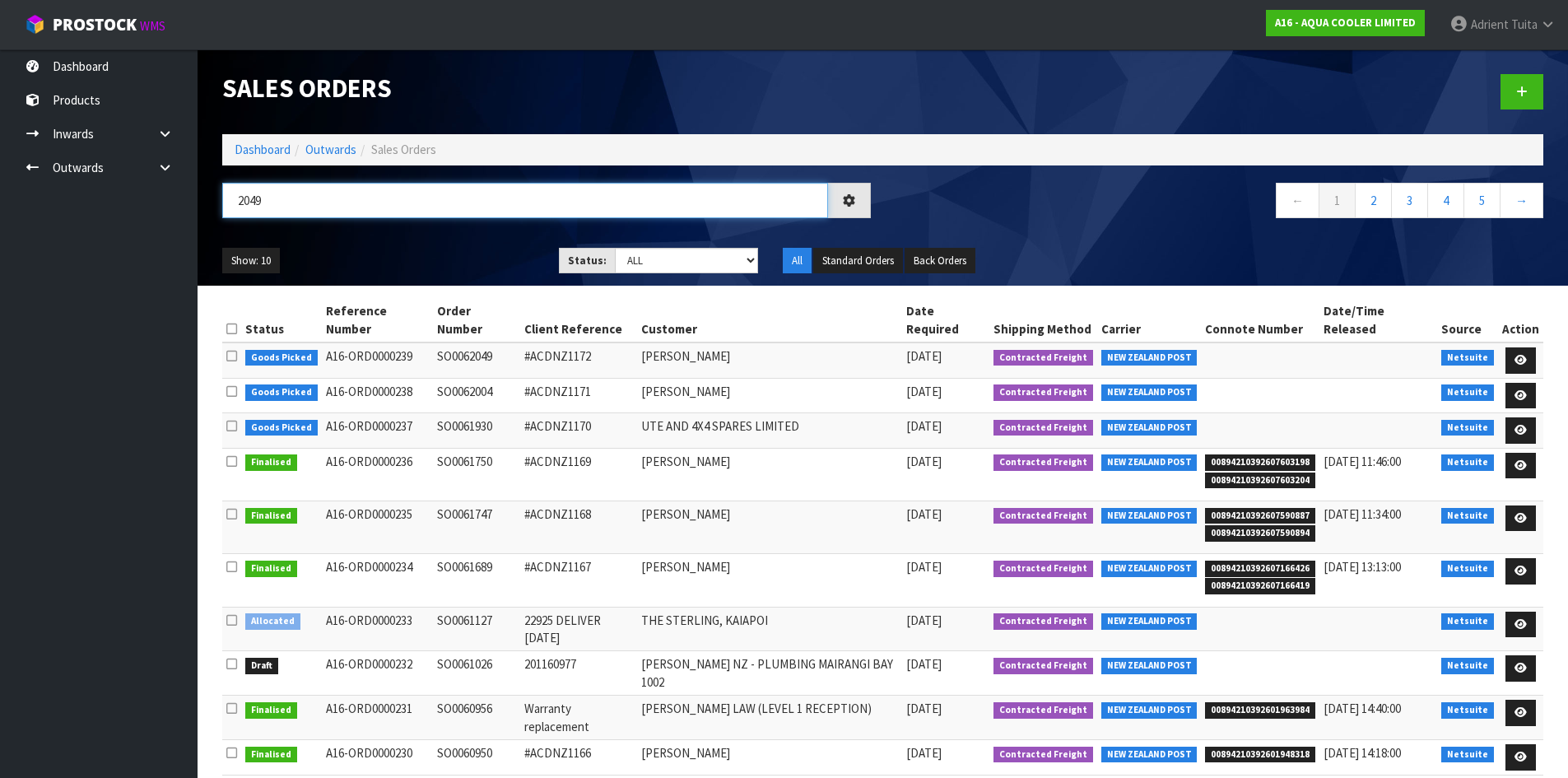
type input "2049"
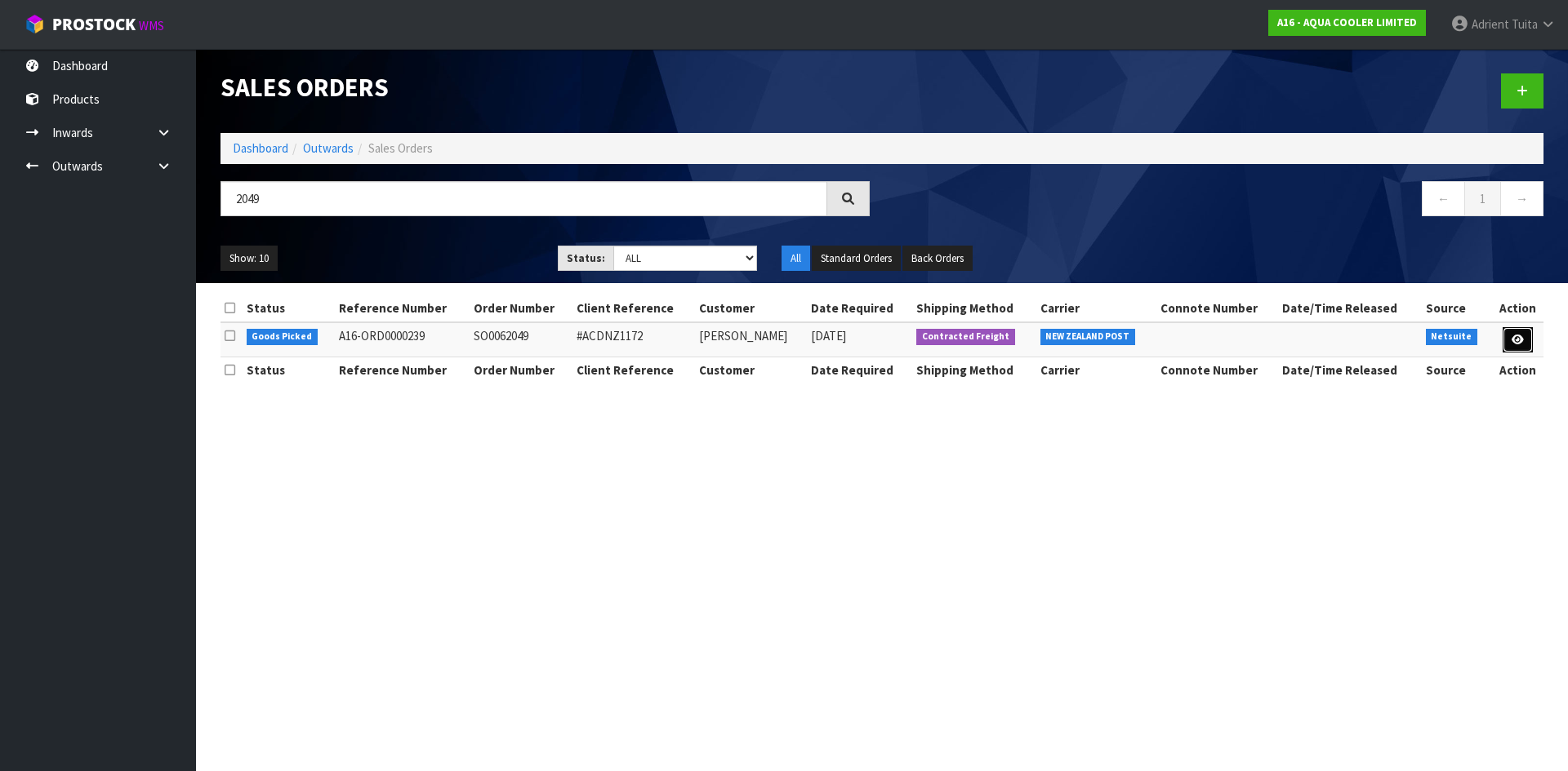
click at [1504, 334] on link at bounding box center [1516, 340] width 30 height 26
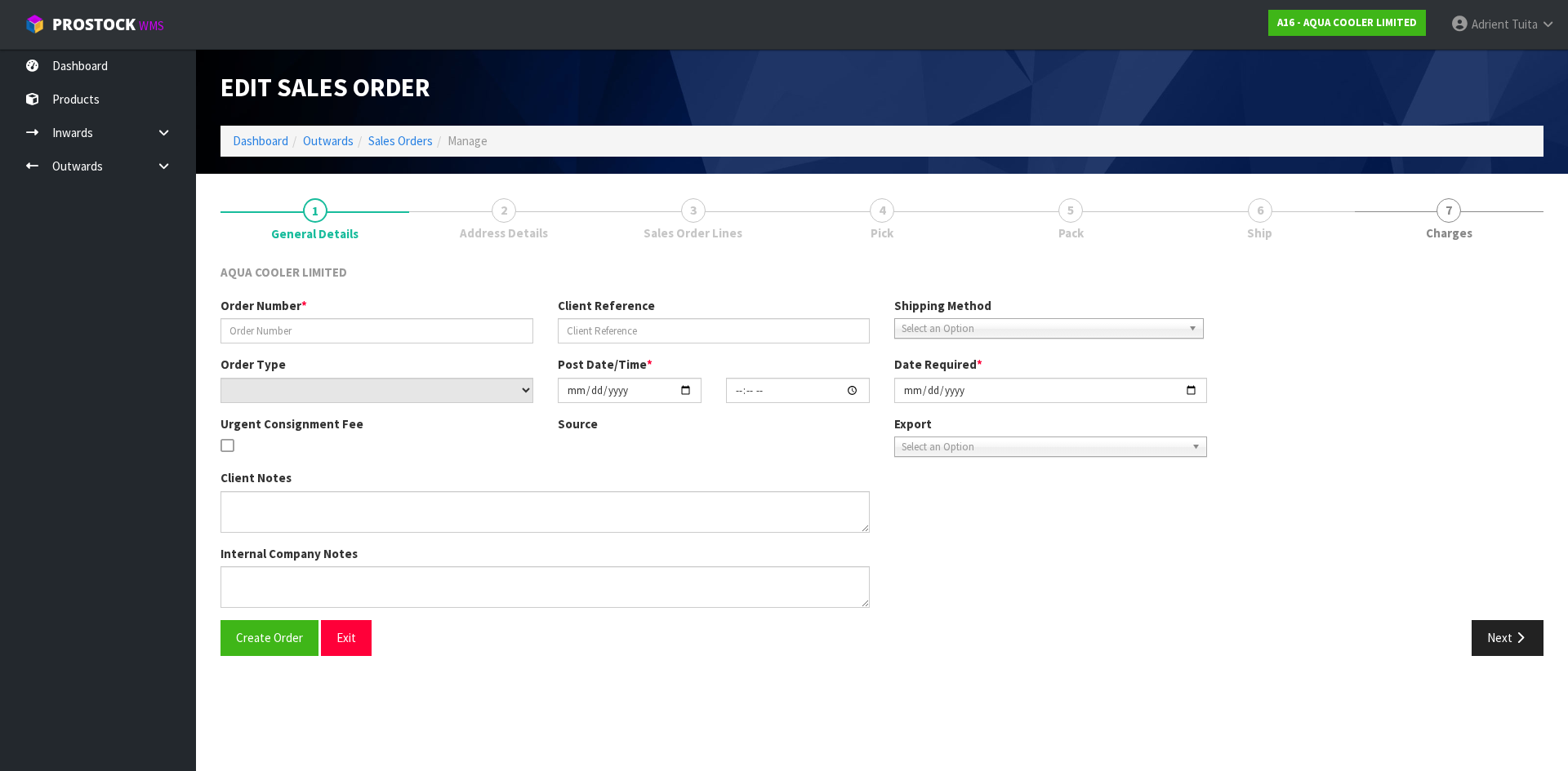
type input "SO0062049"
type input "#ACDNZ1172"
select select "number:0"
type input "[DATE]"
type input "06:00:23.000"
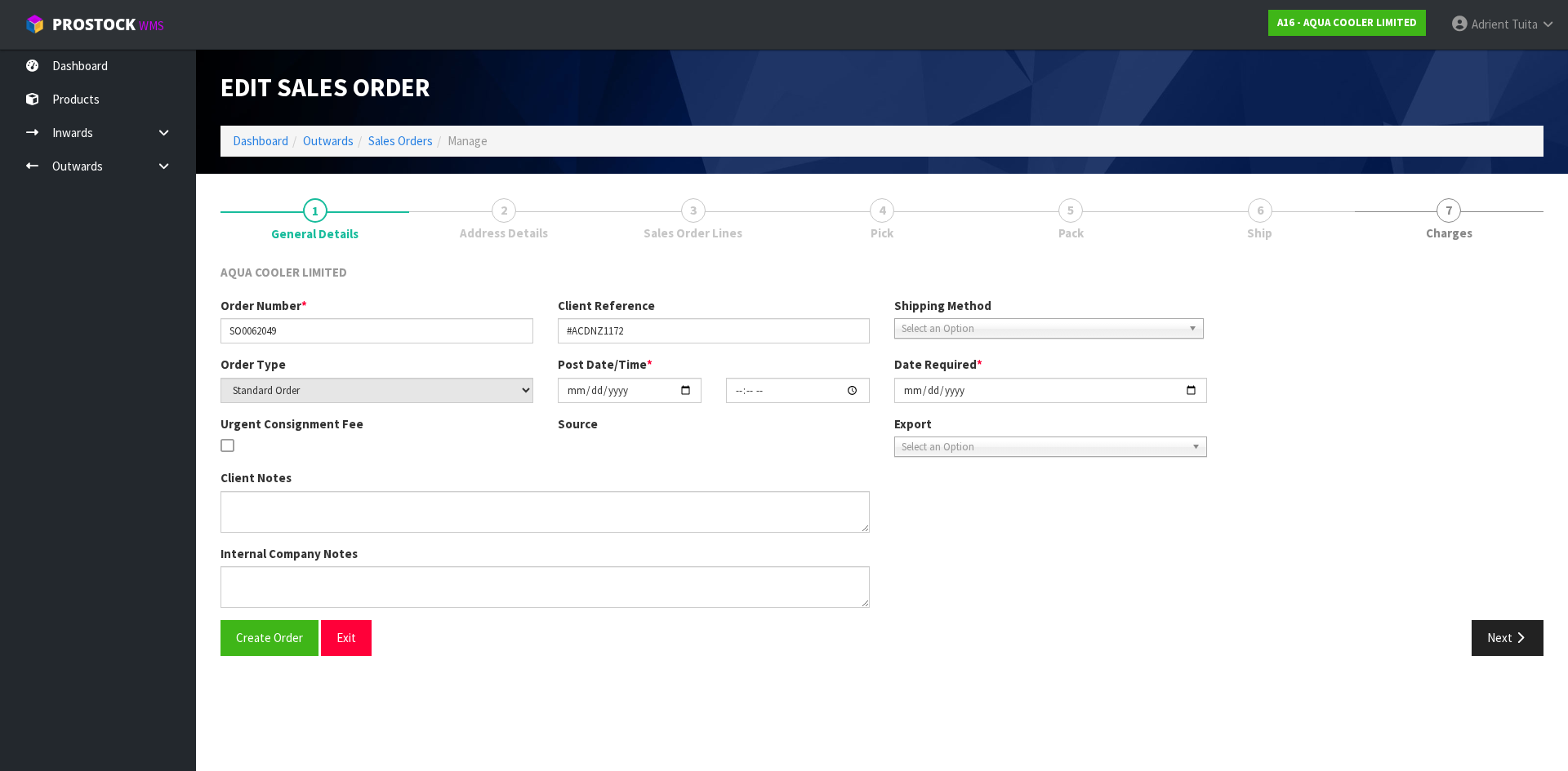
type input "[DATE]"
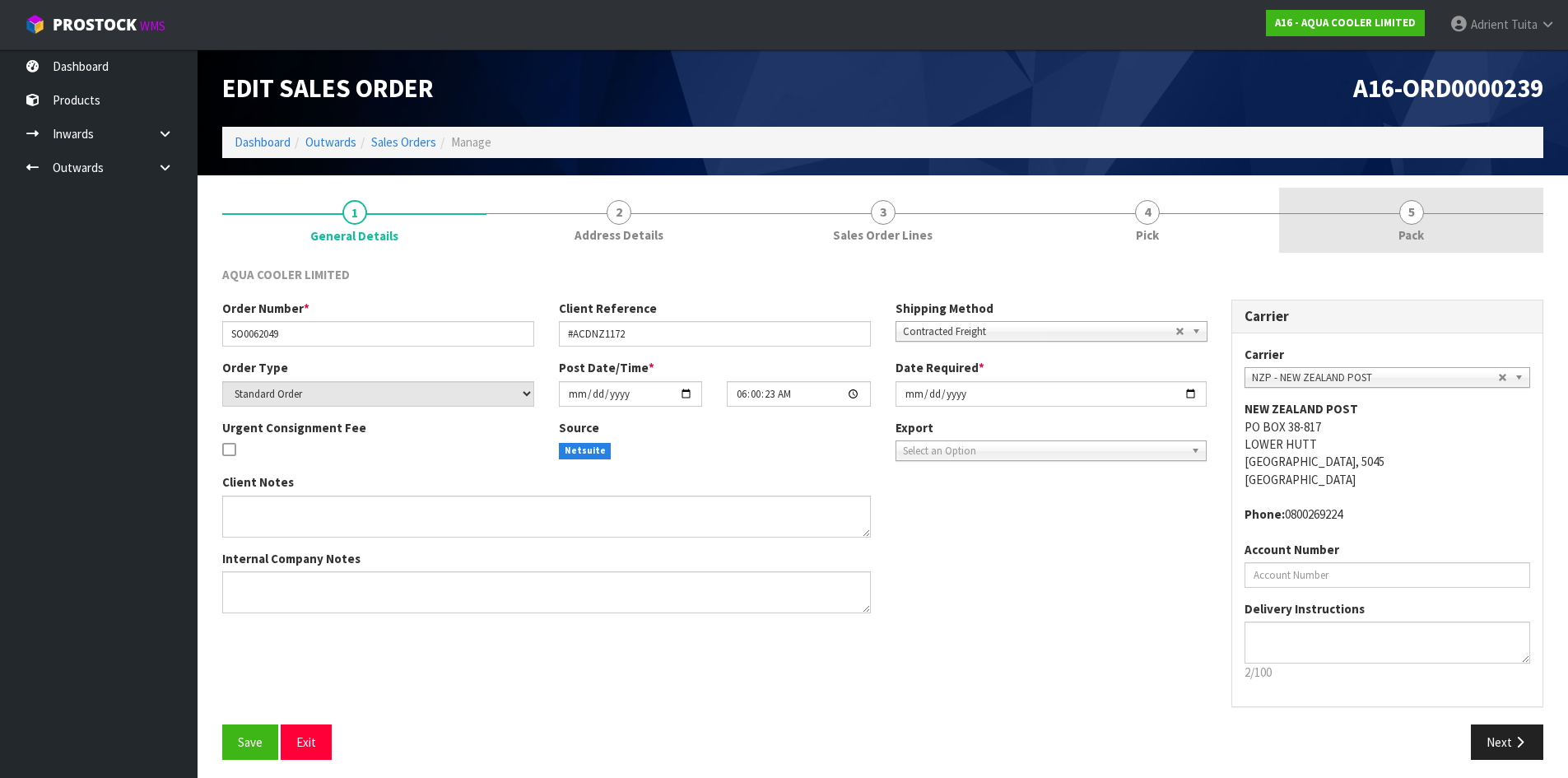
click at [1428, 223] on link "5 Pack" at bounding box center [1411, 220] width 264 height 65
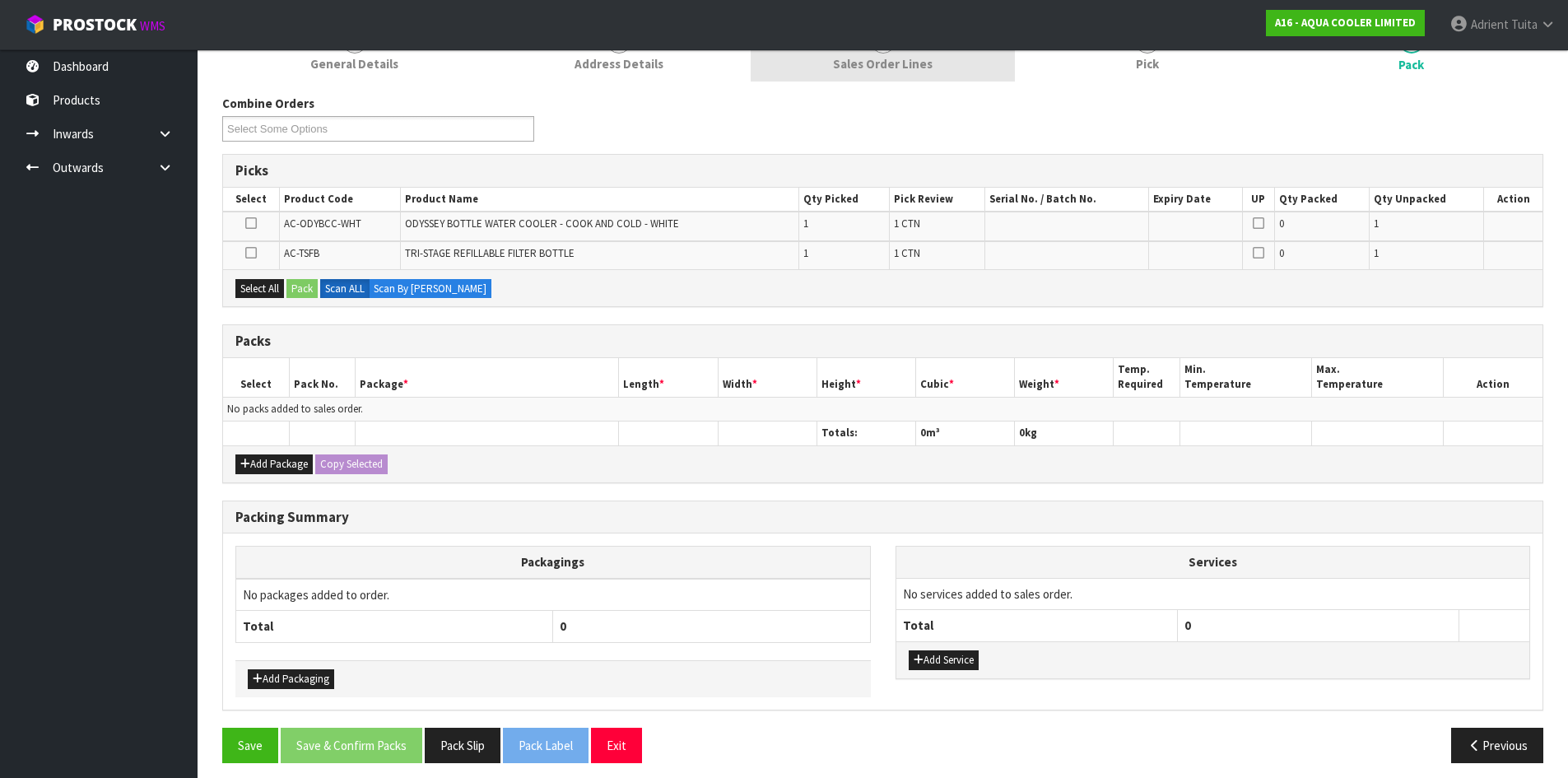
scroll to position [182, 0]
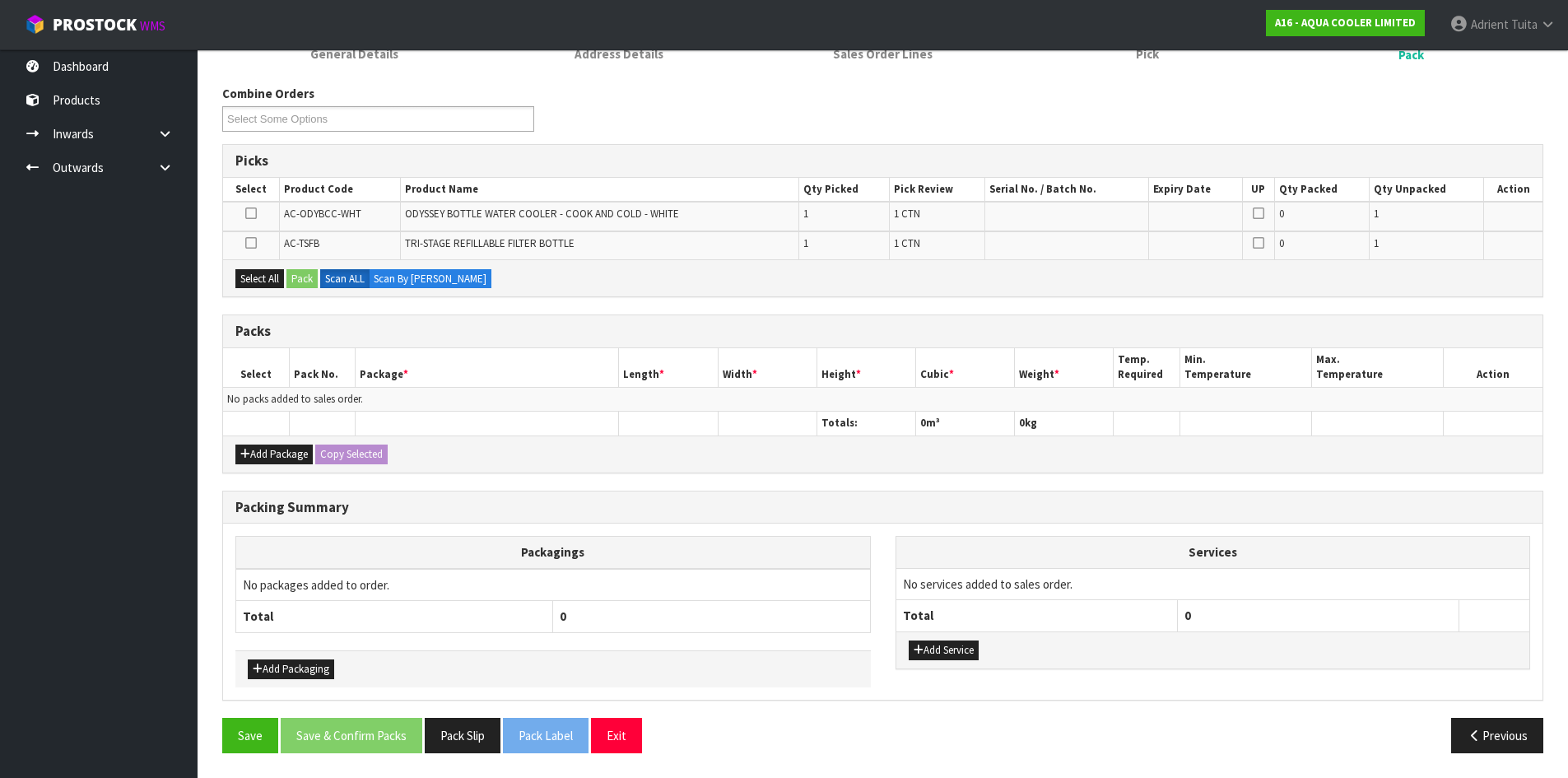
click at [250, 243] on icon at bounding box center [251, 243] width 12 height 1
click at [0, 0] on input "checkbox" at bounding box center [0, 0] width 0 height 0
click at [289, 275] on button "Pack" at bounding box center [302, 279] width 31 height 20
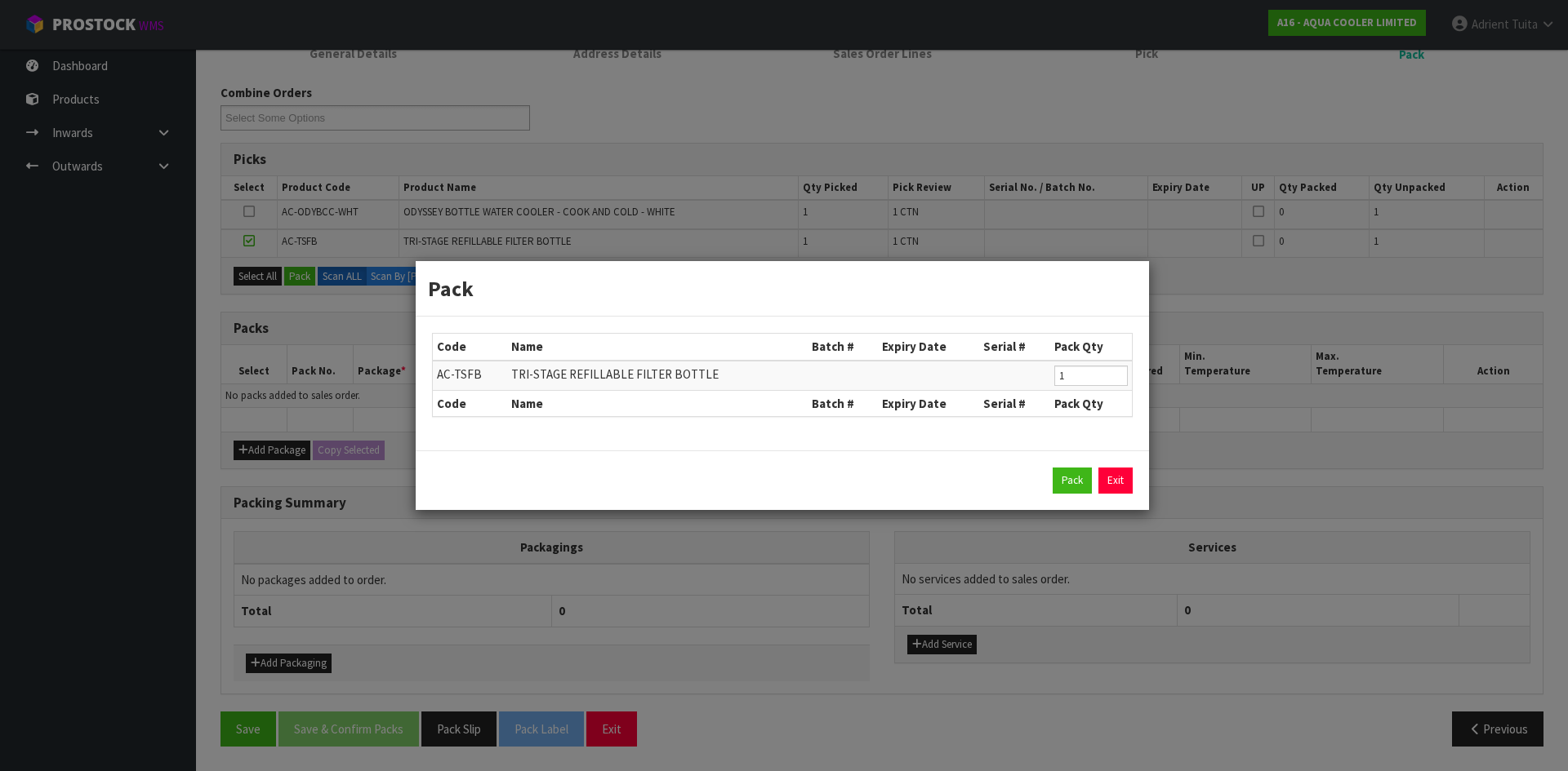
click at [292, 276] on div "Pack Code Name Batch # Expiry Date Serial # Pack Qty AC-TSFB TRI-STAGE REFILLAB…" at bounding box center [784, 385] width 1568 height 771
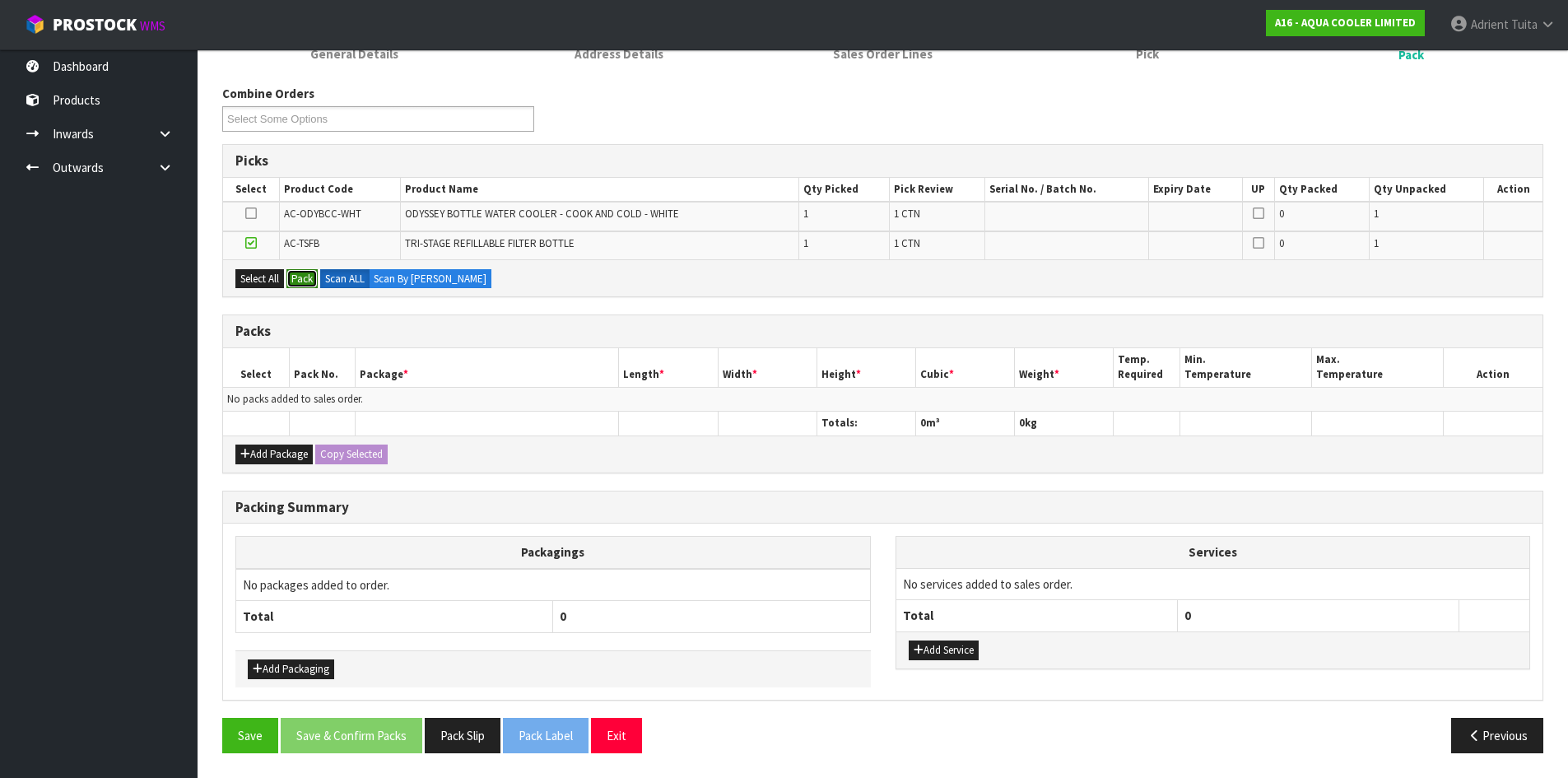
click at [301, 275] on button "Pack" at bounding box center [302, 279] width 31 height 20
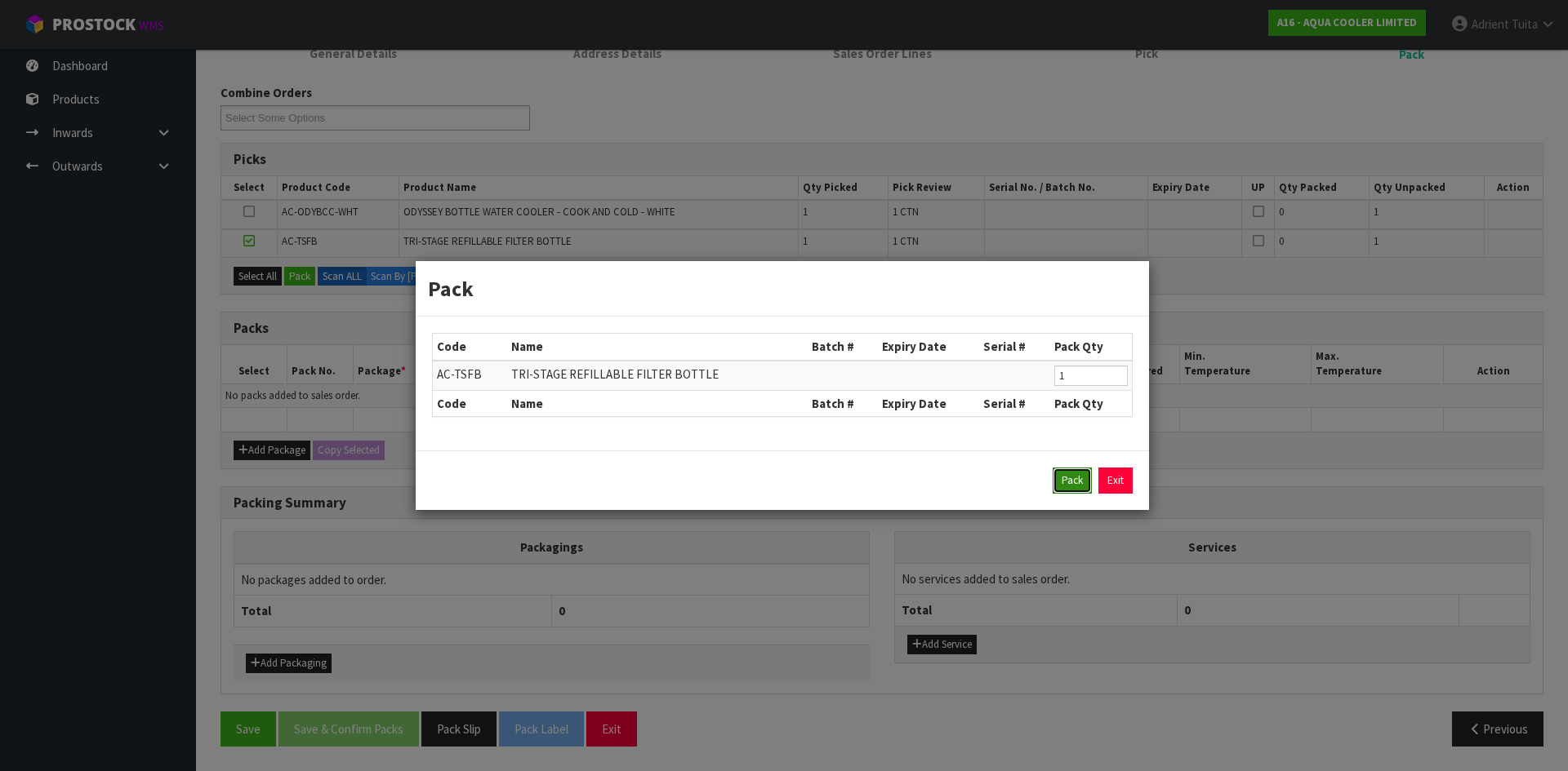
click at [1070, 484] on button "Pack" at bounding box center [1072, 480] width 39 height 26
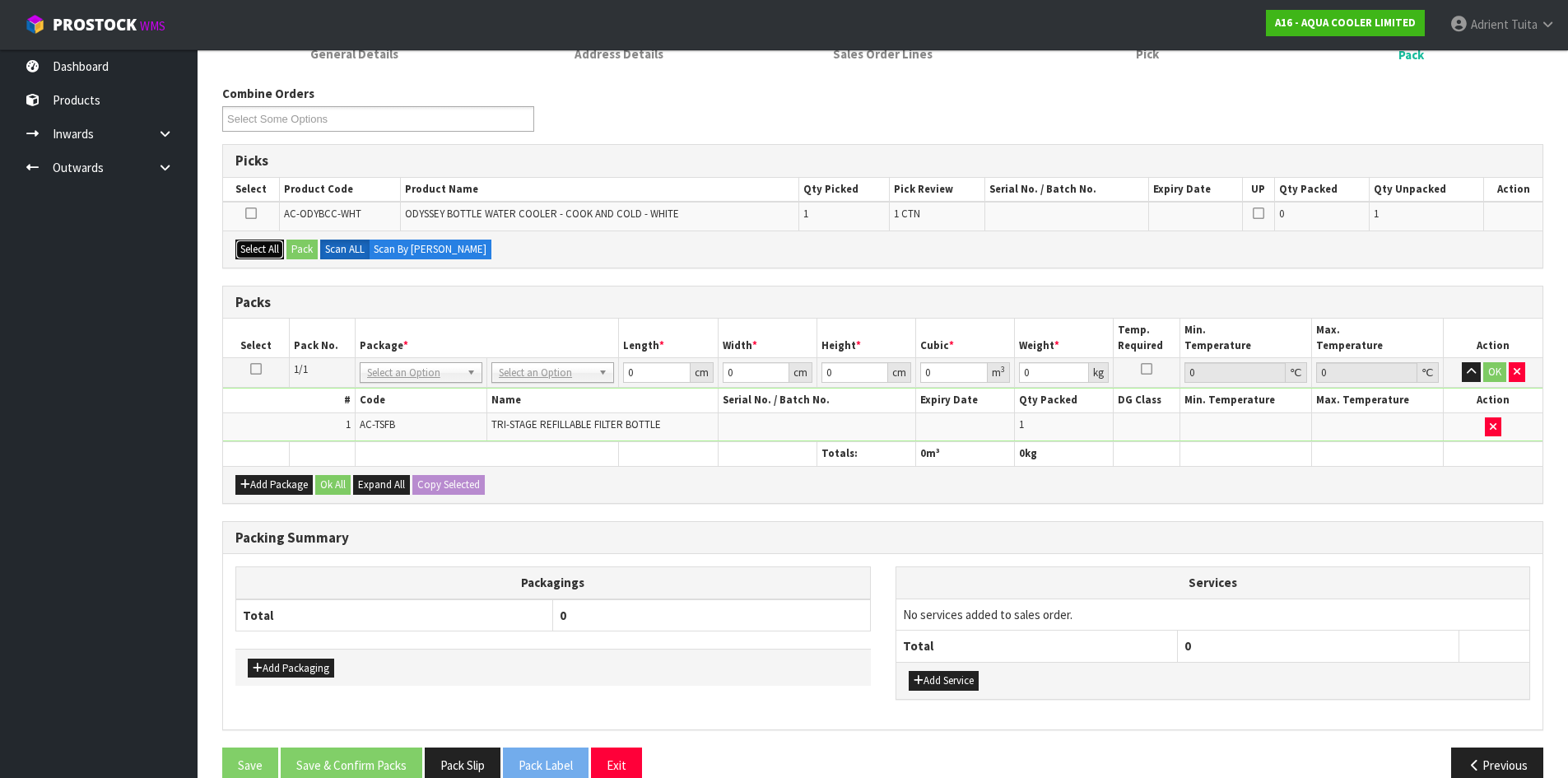
click at [272, 247] on button "Select All" at bounding box center [259, 250] width 48 height 20
click at [293, 247] on button "Pack" at bounding box center [302, 250] width 31 height 20
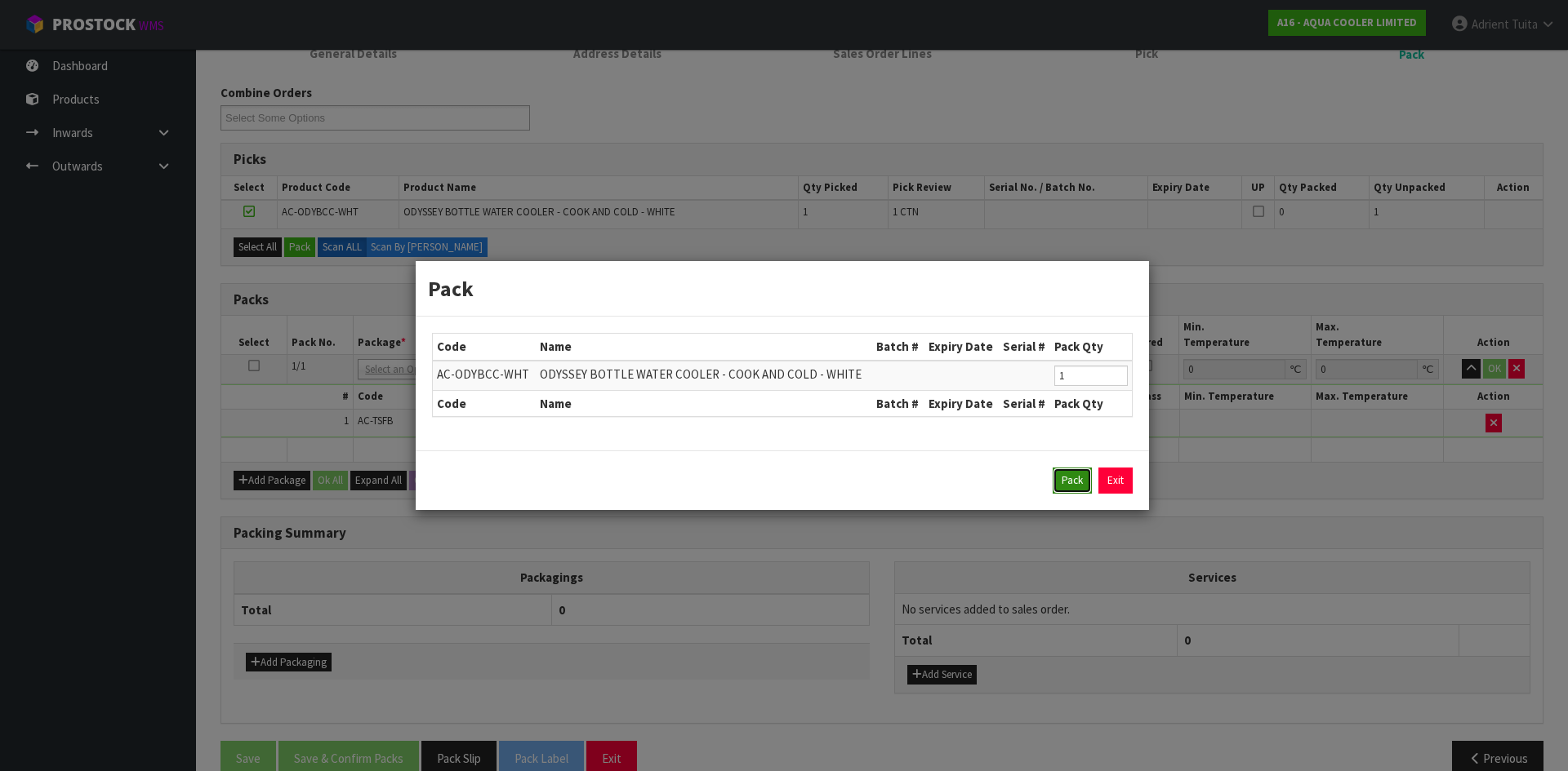
click at [1069, 484] on button "Pack" at bounding box center [1072, 480] width 39 height 26
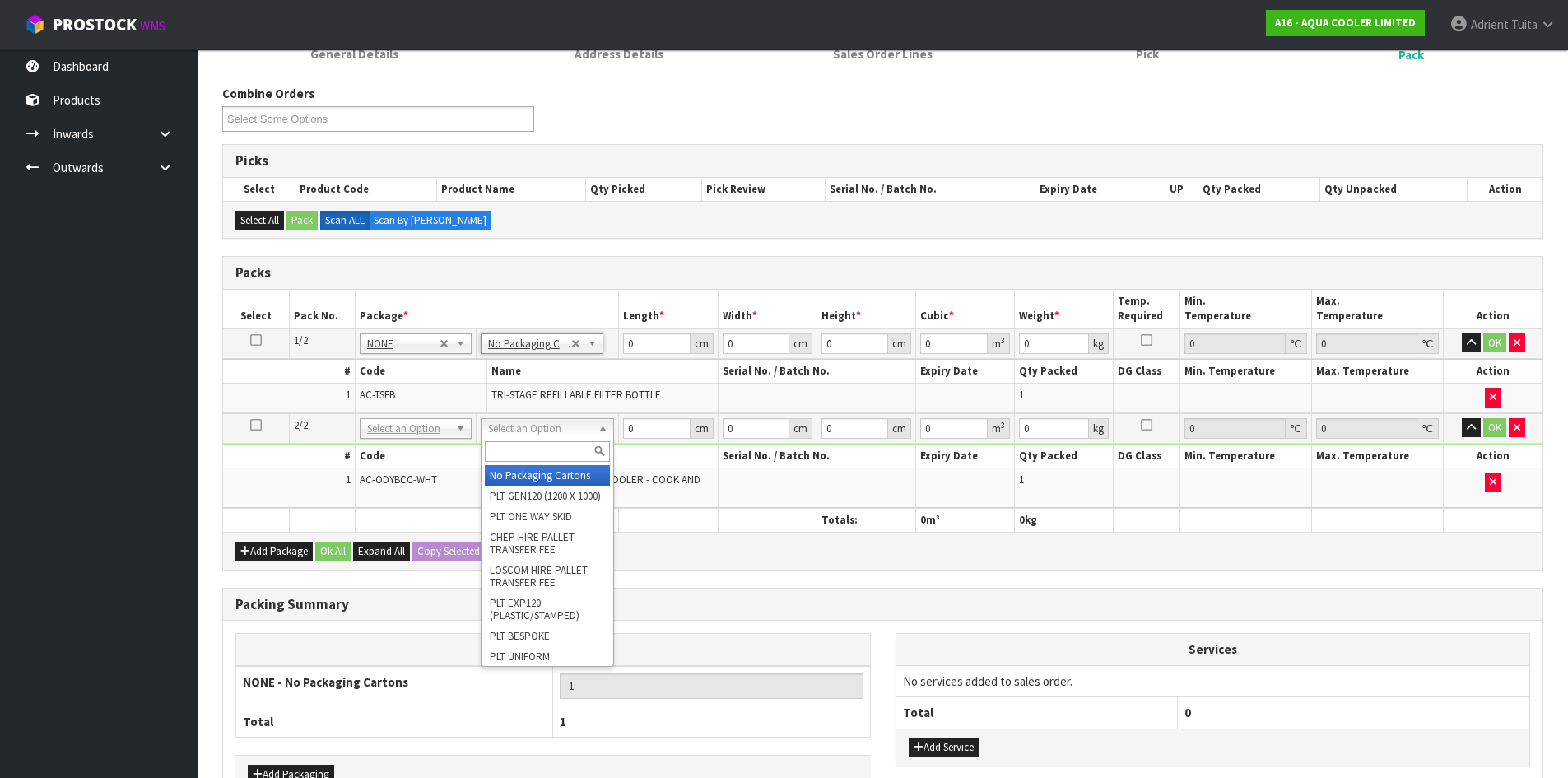
drag, startPoint x: 509, startPoint y: 423, endPoint x: 509, endPoint y: 441, distance: 18.0
type input "2"
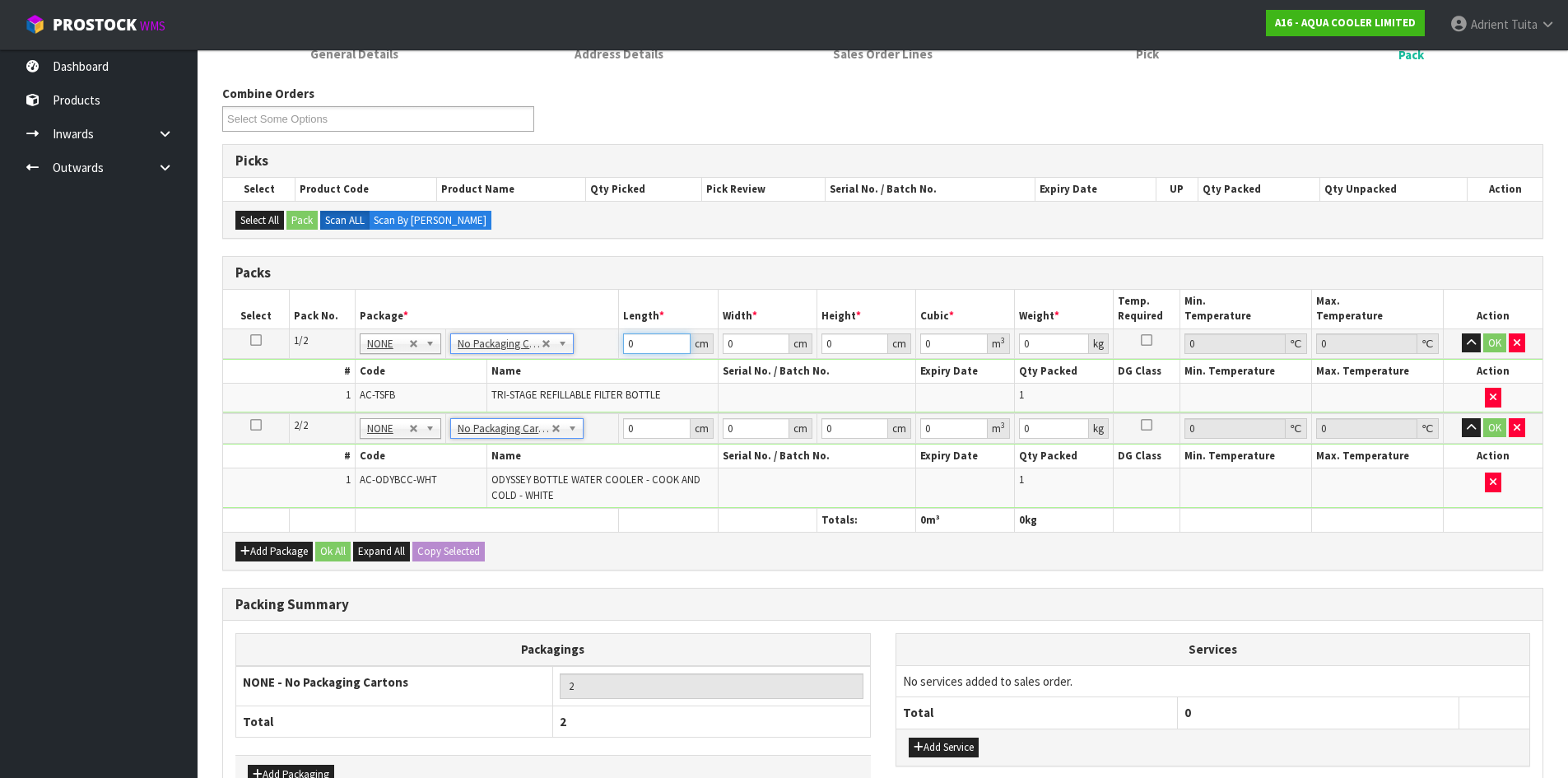
click at [650, 339] on input "0" at bounding box center [655, 344] width 67 height 21
type input "31"
type input "4"
type input "0.003844"
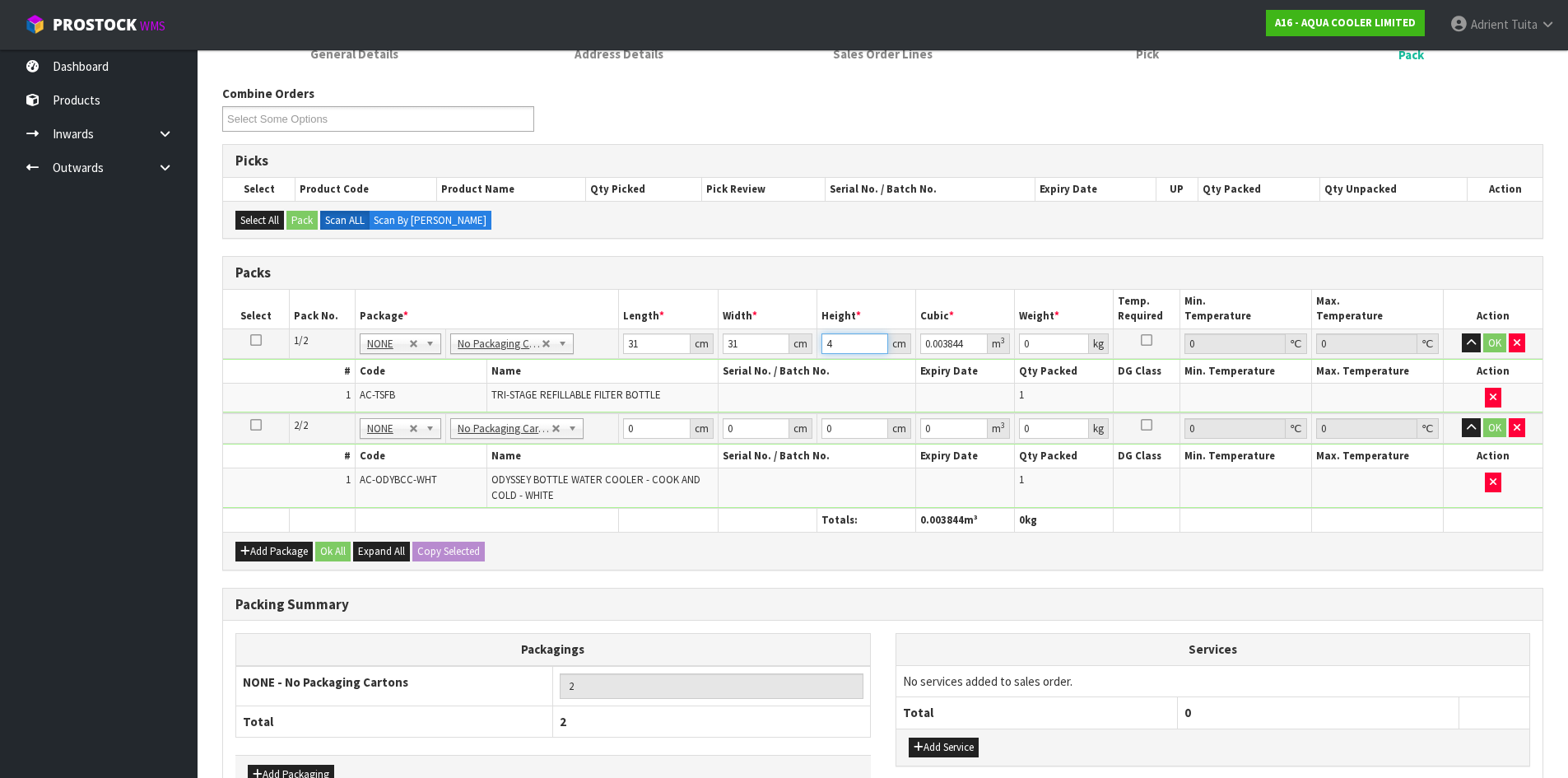
type input "41"
type input "0.039401"
type input "41"
type input "3"
click at [648, 428] on input "0" at bounding box center [655, 429] width 67 height 21
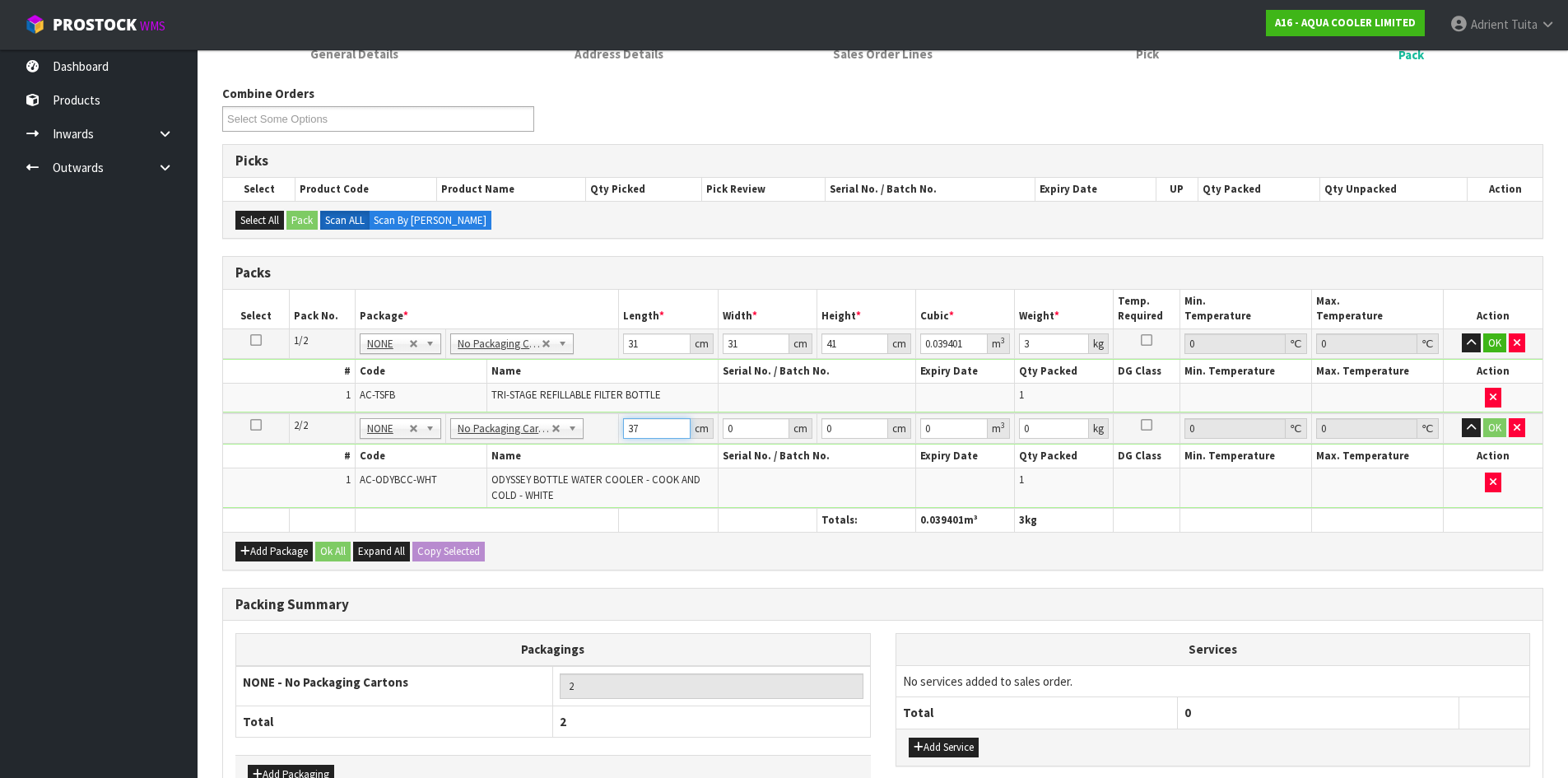
type input "37"
type input "30"
type input "1"
type input "0.00111"
type input "10"
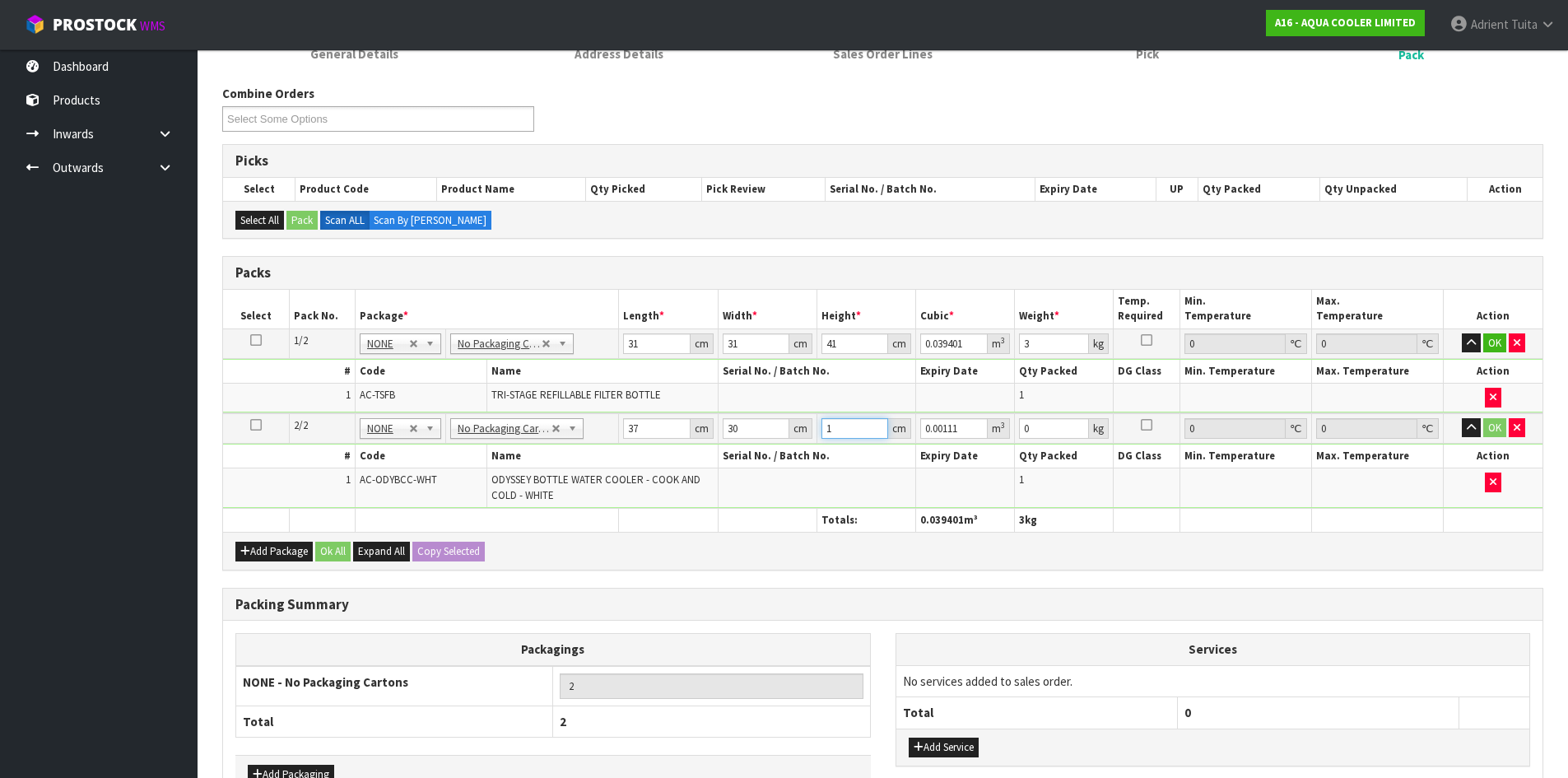
type input "0.0111"
type input "105"
type input "0.11655"
type input "105"
type input "12"
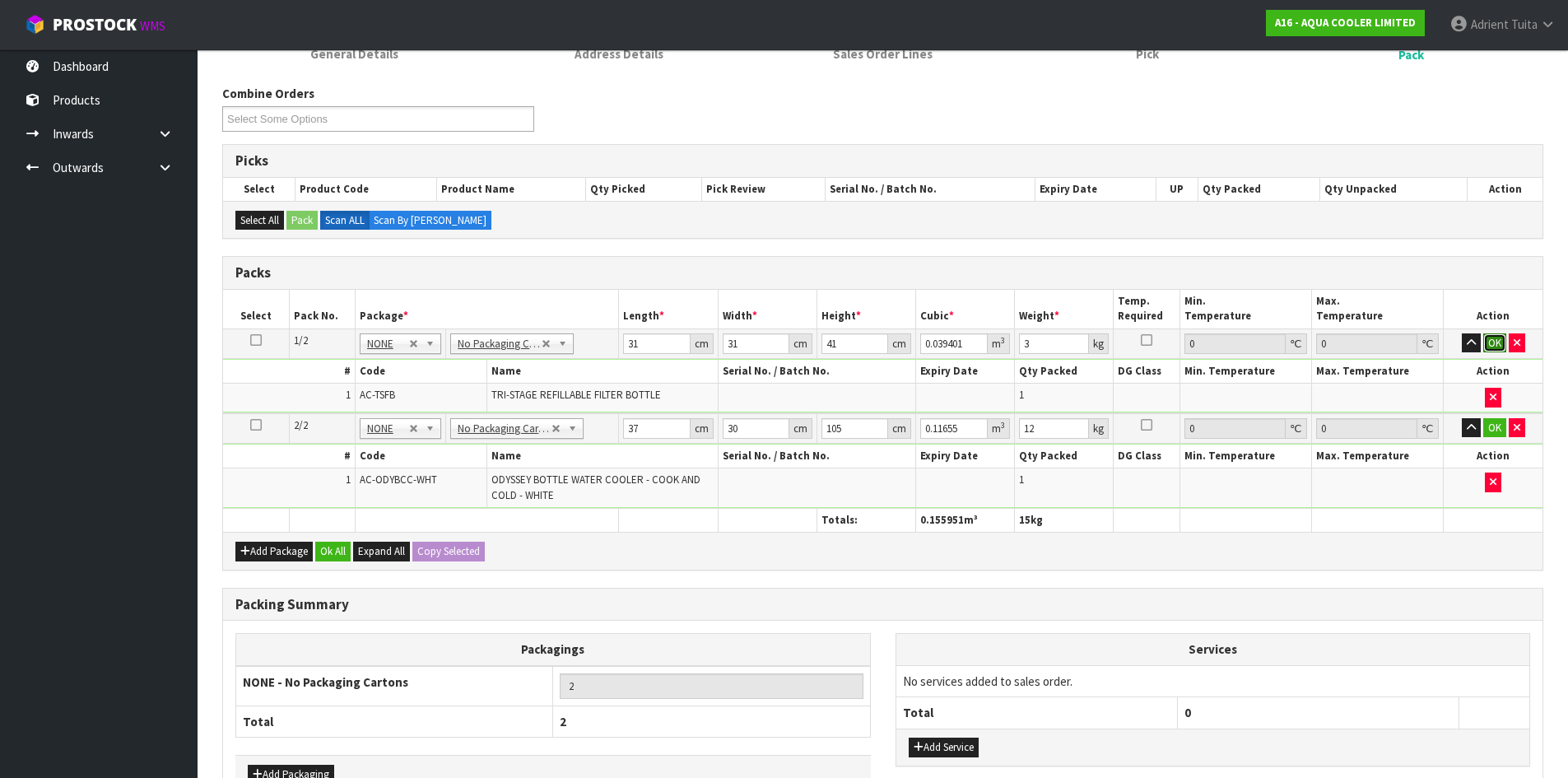
click at [1486, 341] on button "OK" at bounding box center [1494, 344] width 23 height 20
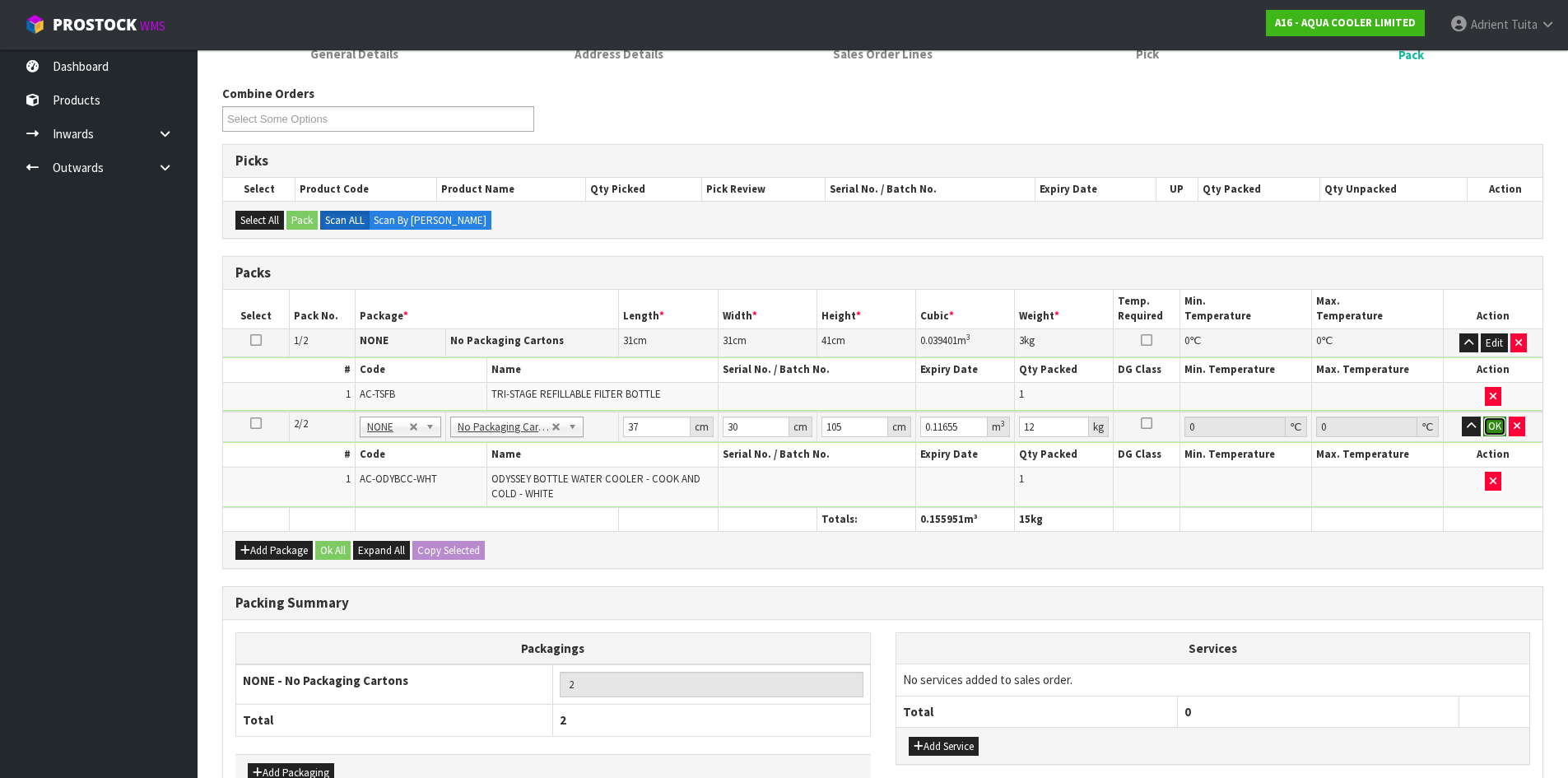
click at [1487, 422] on button "OK" at bounding box center [1494, 427] width 23 height 20
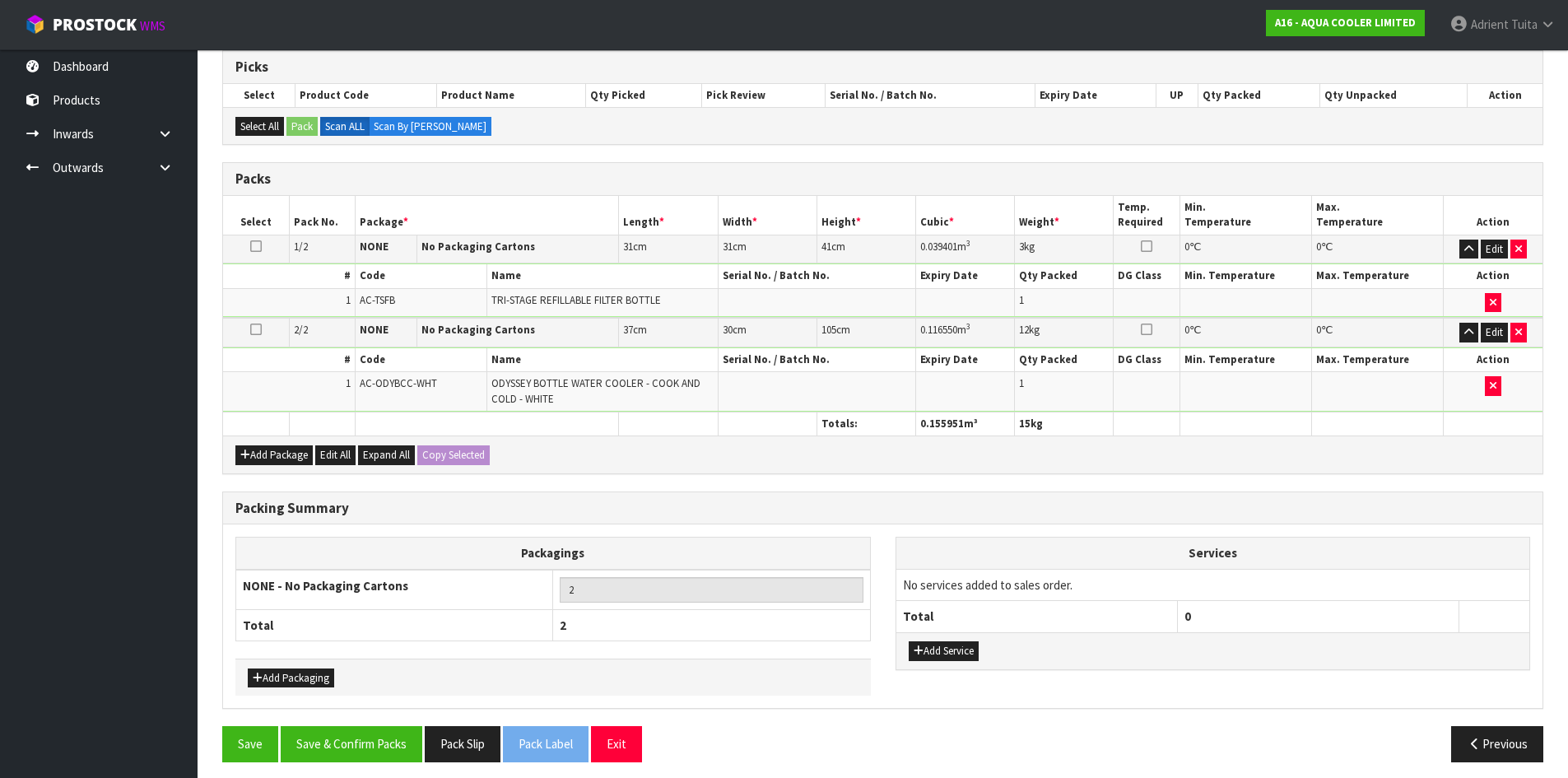
scroll to position [284, 0]
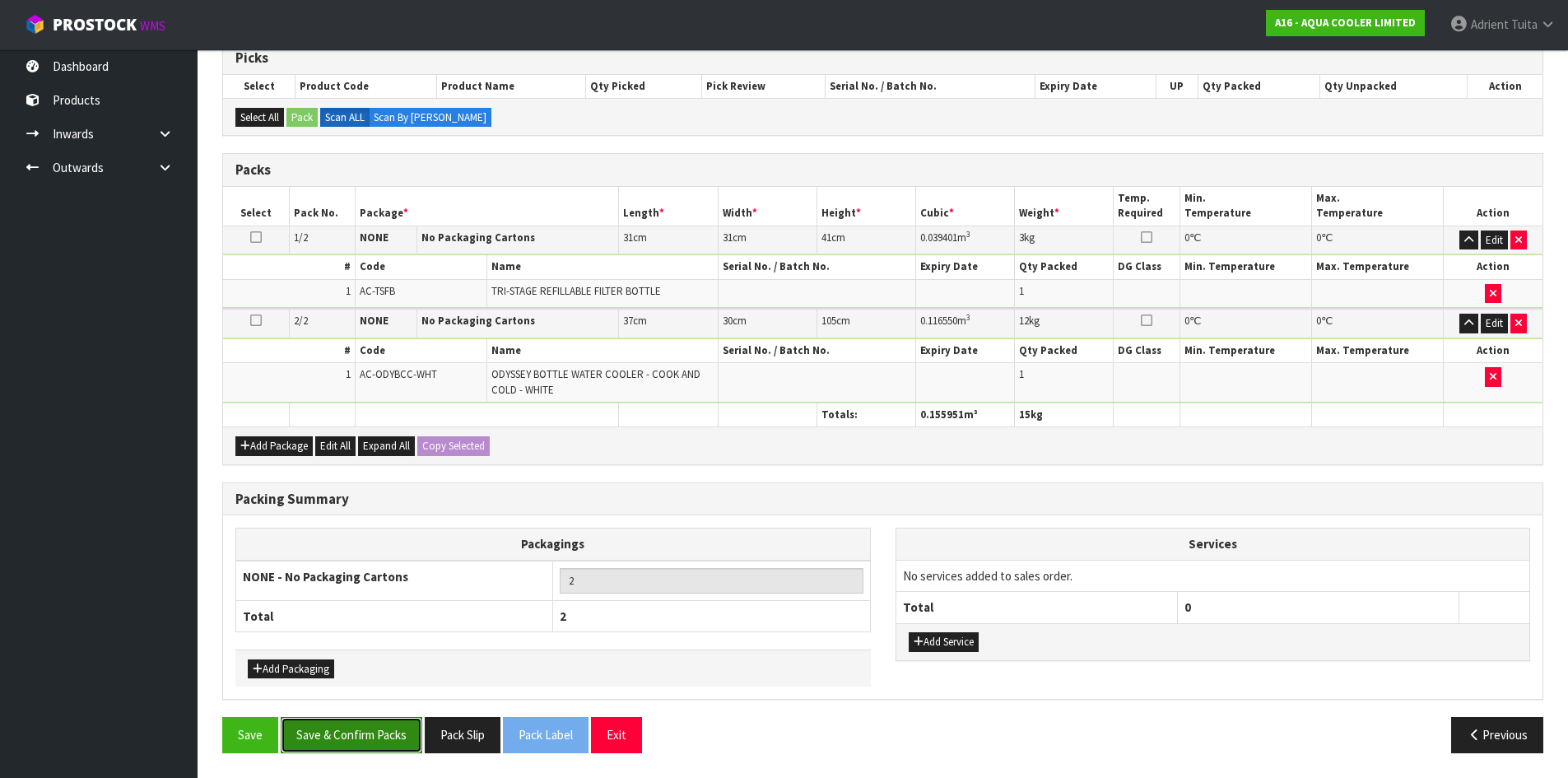
click at [356, 742] on button "Save & Confirm Packs" at bounding box center [351, 734] width 141 height 36
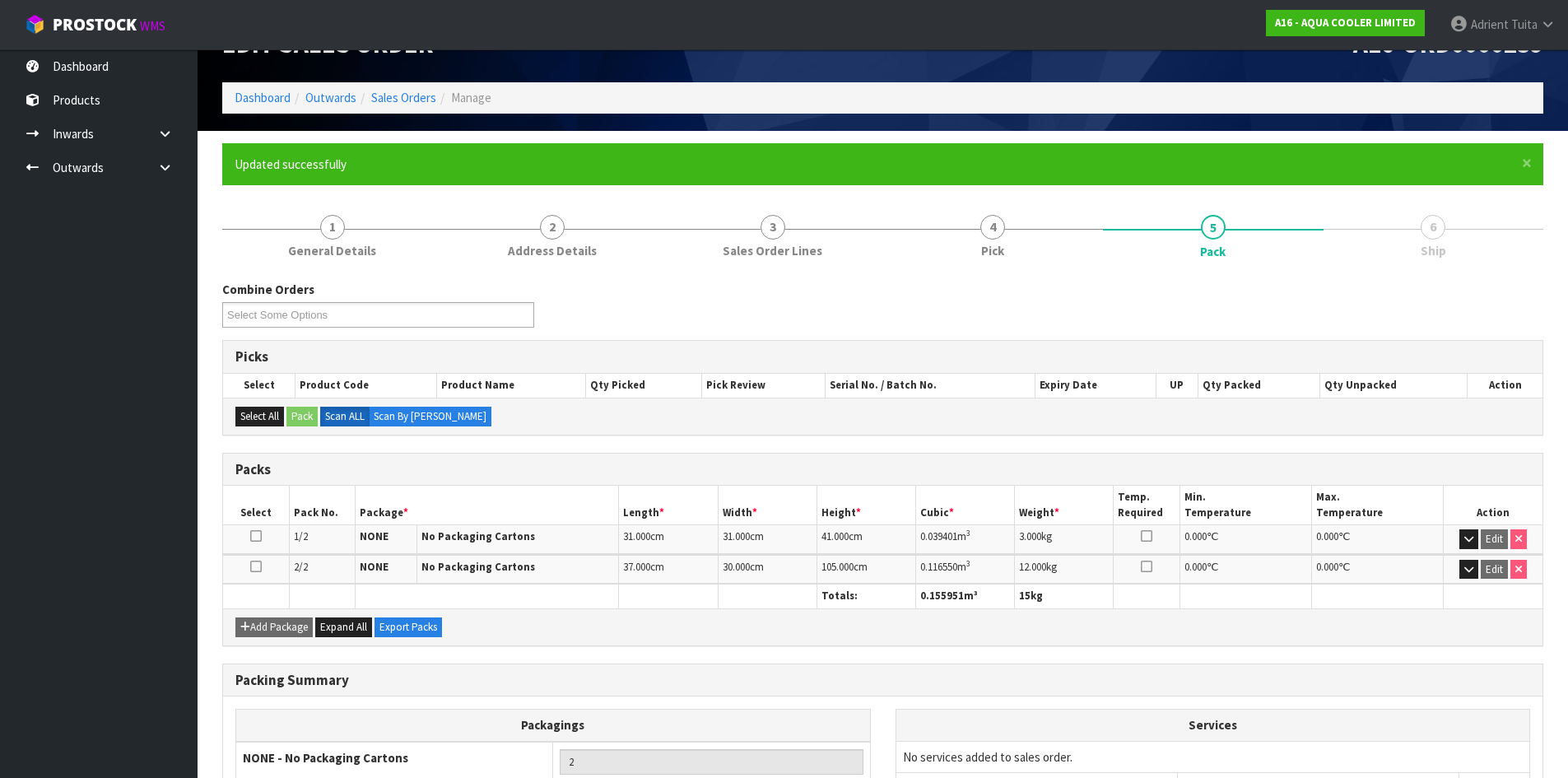
scroll to position [189, 0]
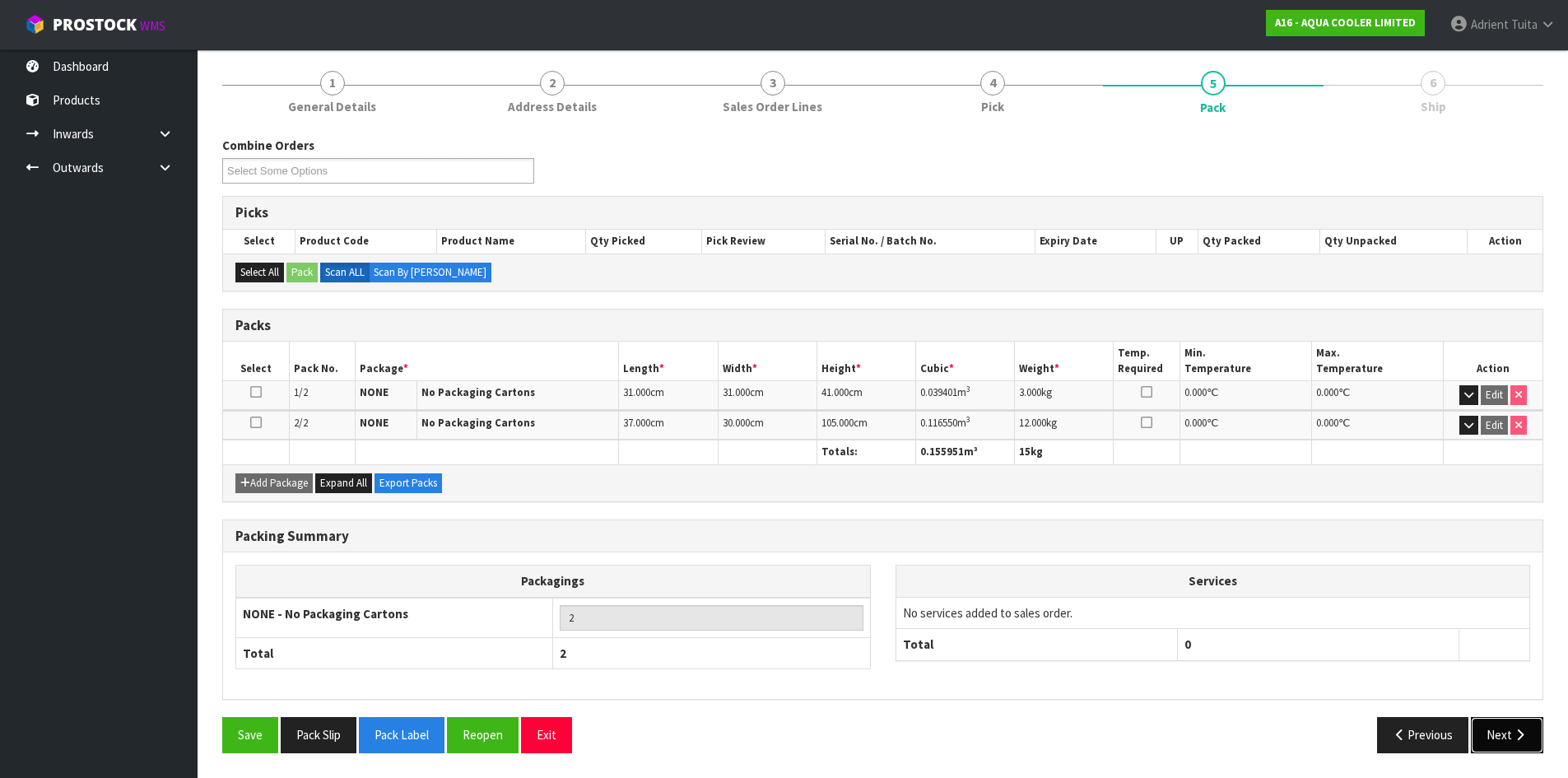
click at [1497, 718] on button "Next" at bounding box center [1506, 734] width 72 height 36
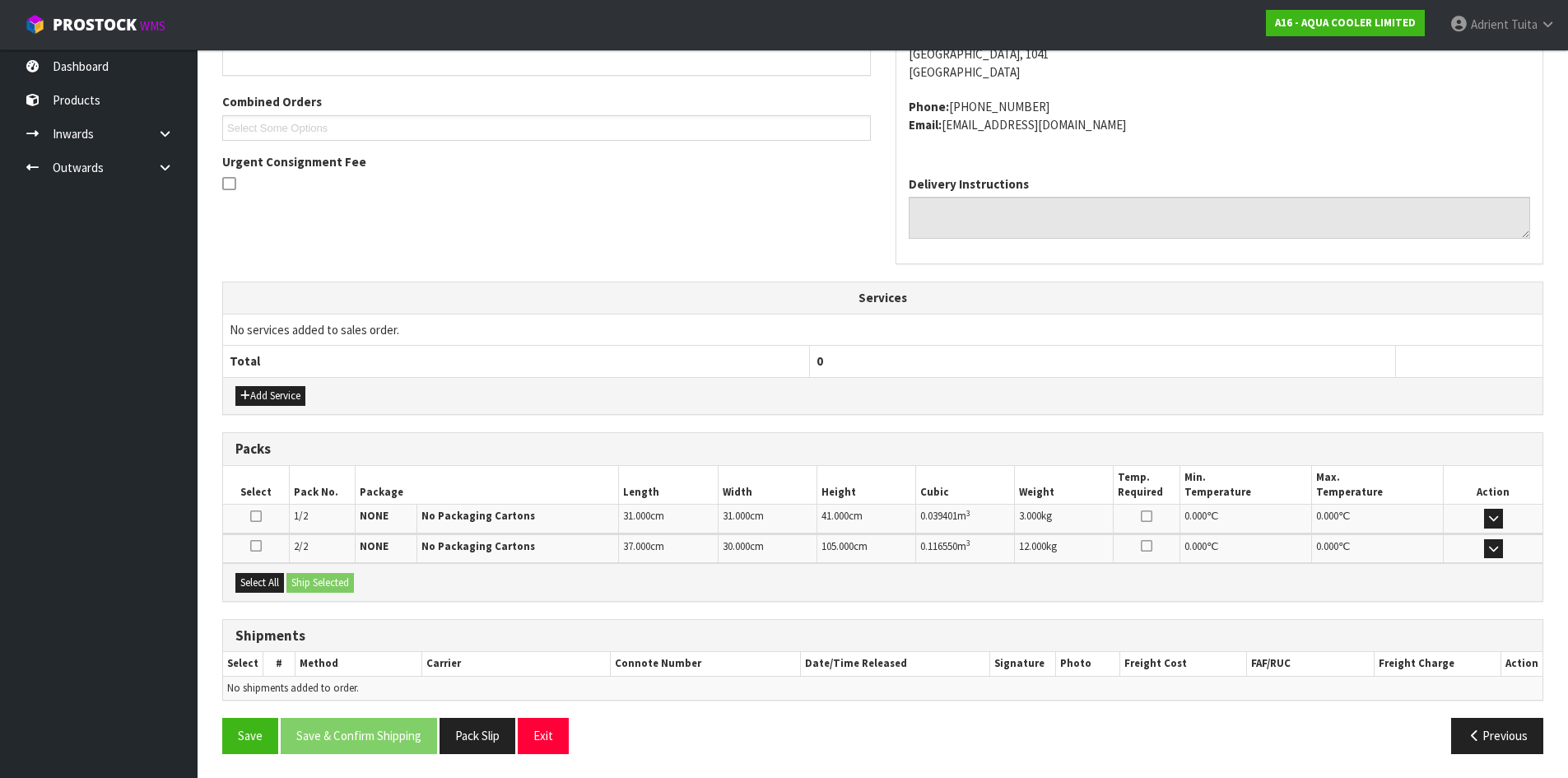
scroll to position [397, 0]
drag, startPoint x: 250, startPoint y: 595, endPoint x: 267, endPoint y: 581, distance: 22.0
click at [255, 586] on div "Select All Ship Selected" at bounding box center [882, 581] width 1319 height 37
click at [267, 581] on button "Select All" at bounding box center [259, 582] width 48 height 20
click at [310, 579] on button "Ship Selected" at bounding box center [320, 582] width 67 height 20
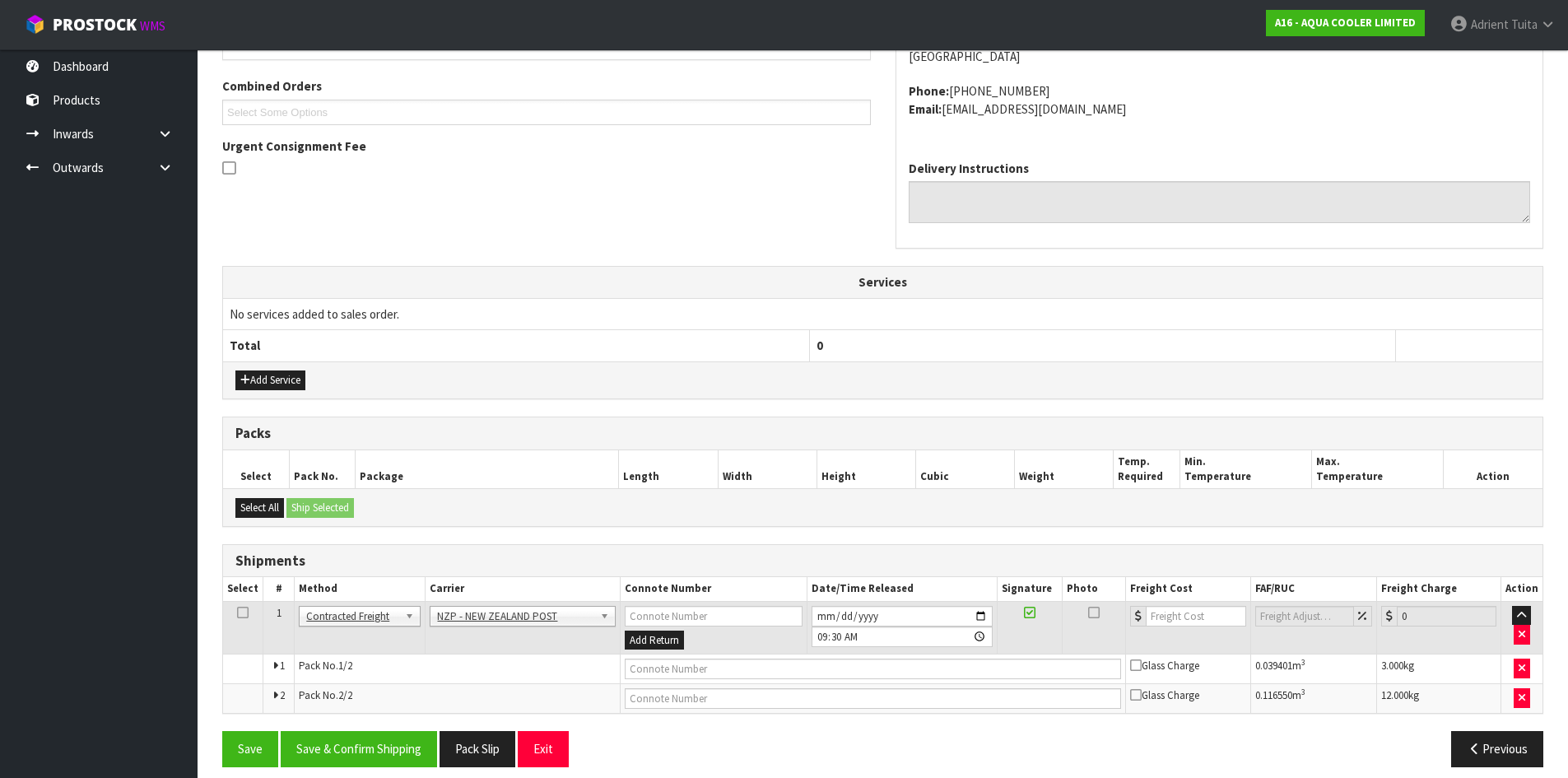
scroll to position [426, 0]
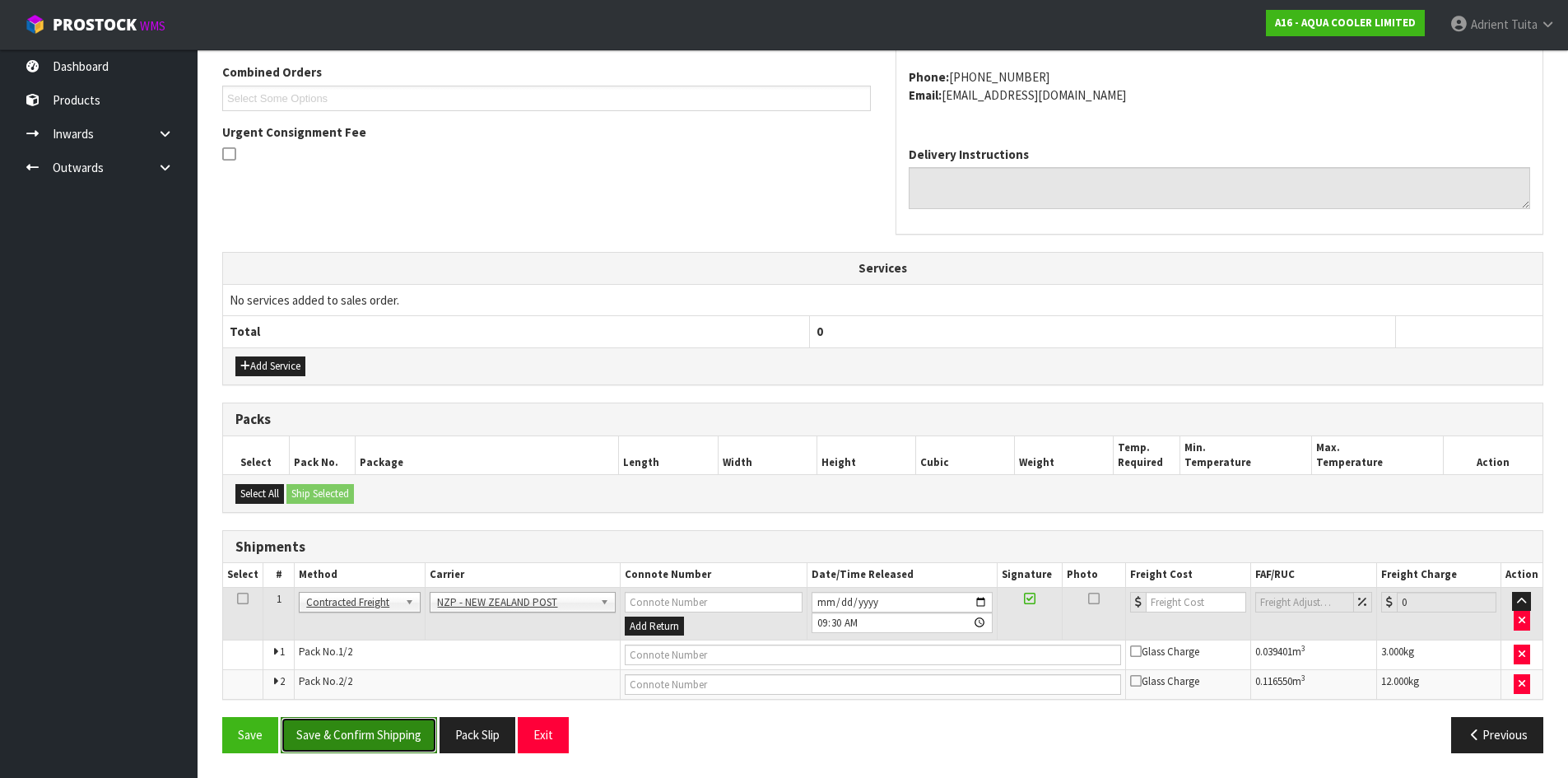
click at [353, 731] on button "Save & Confirm Shipping" at bounding box center [359, 734] width 157 height 36
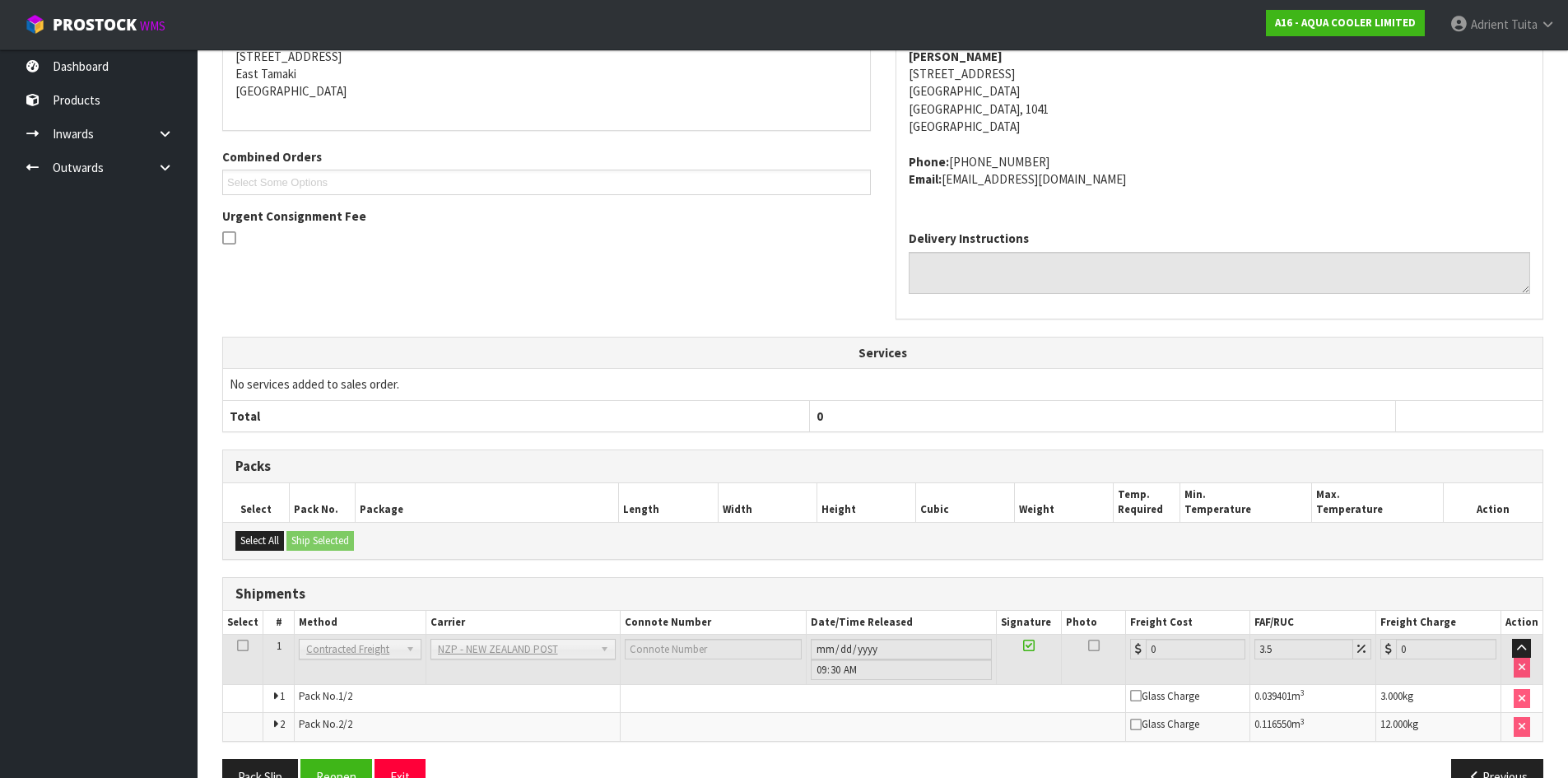
scroll to position [400, 0]
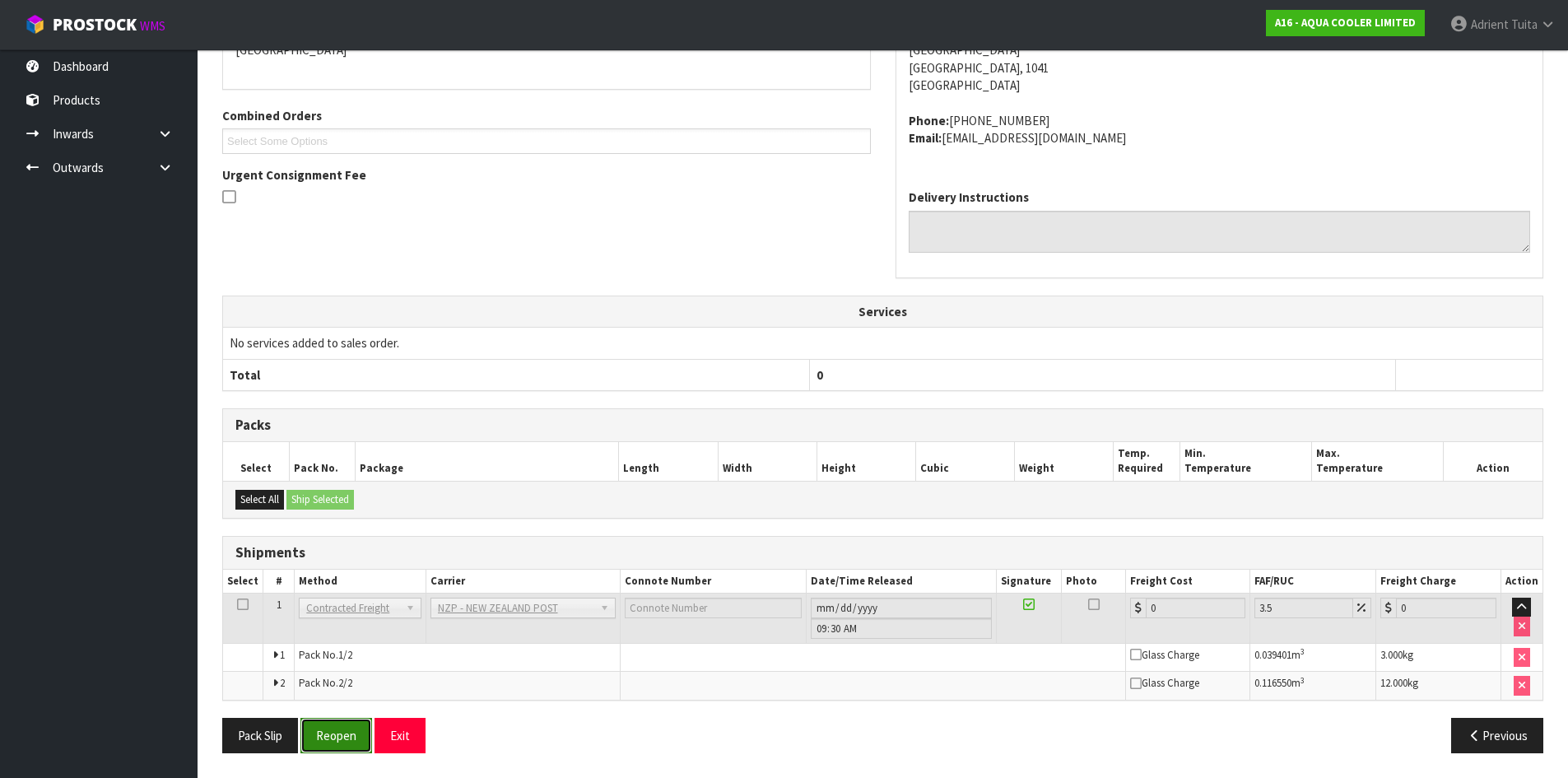
click at [319, 725] on button "Reopen" at bounding box center [336, 735] width 72 height 36
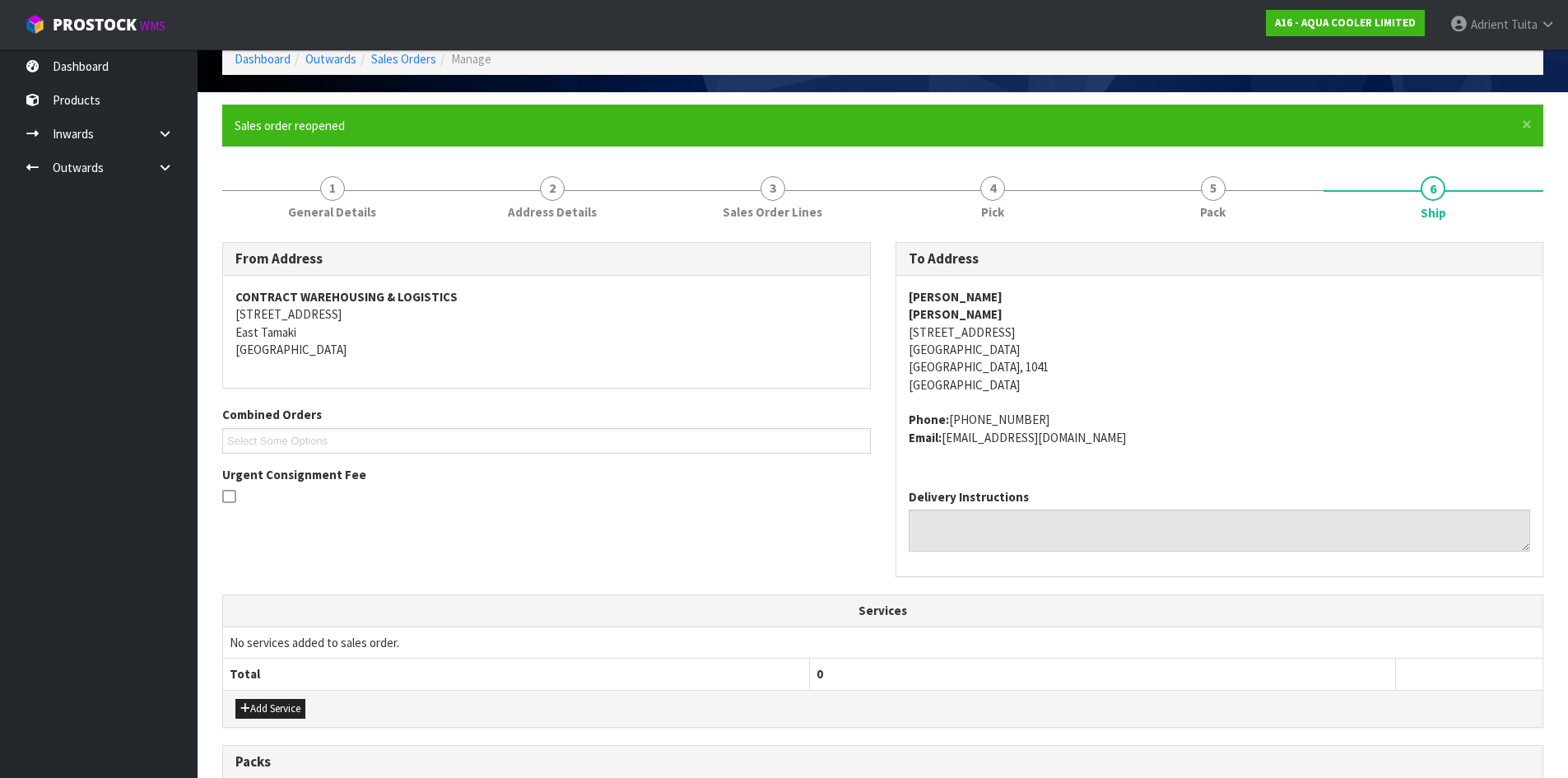
scroll to position [383, 0]
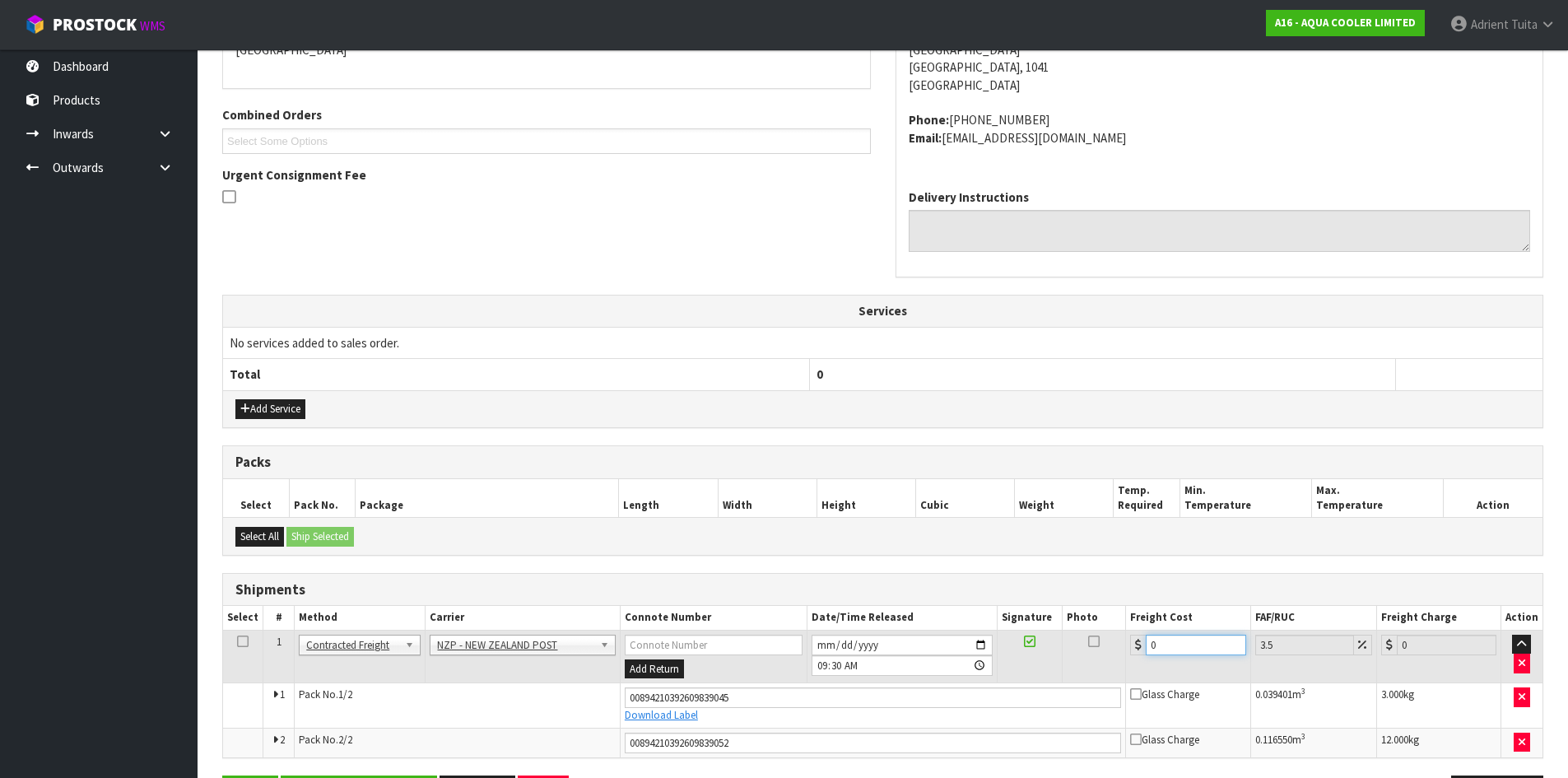
click at [1180, 636] on input "0" at bounding box center [1195, 645] width 99 height 21
type input "8"
type input "8.28"
type input "8.6"
type input "8.9"
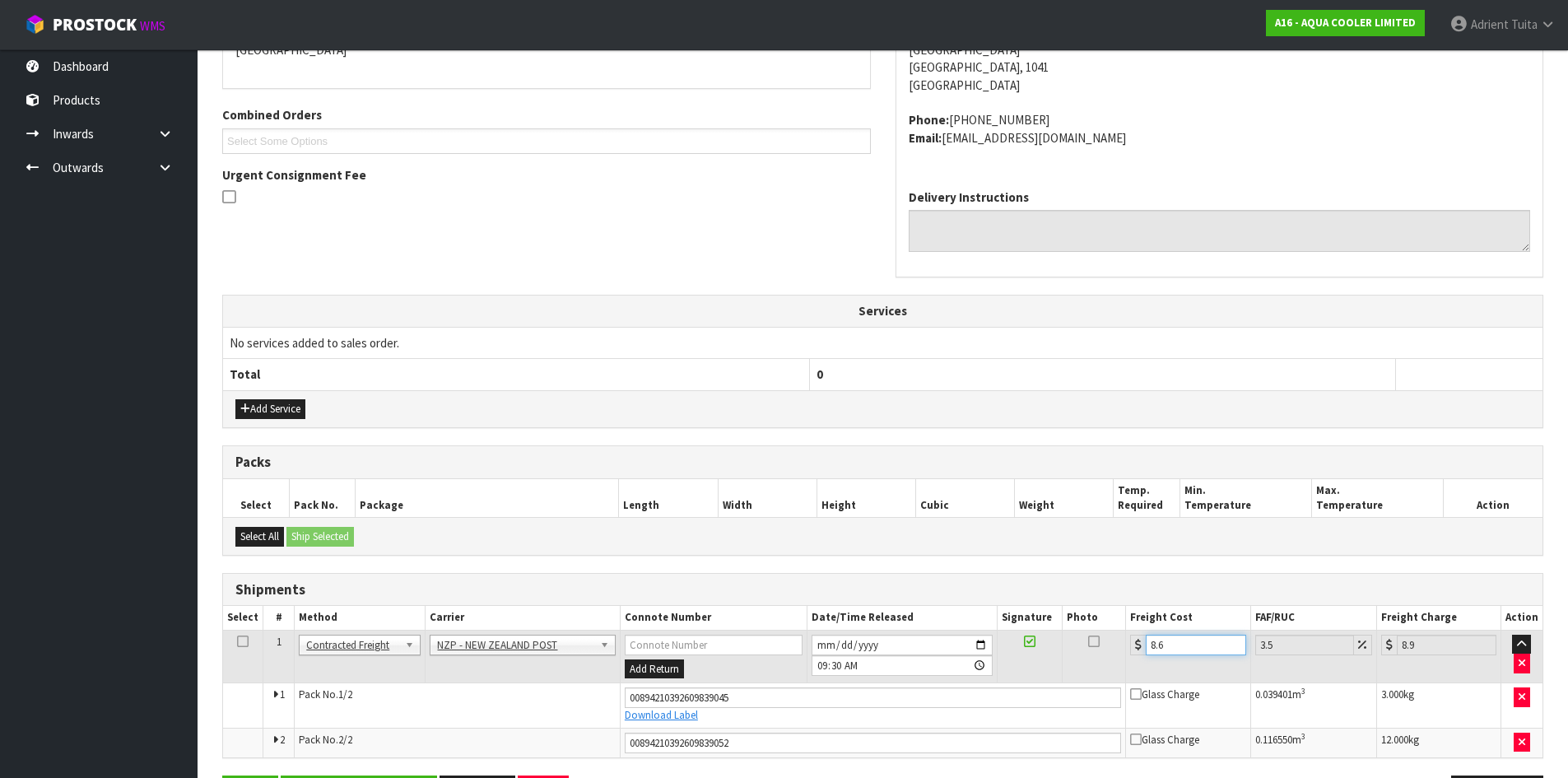
type input "8.66"
type input "8.96"
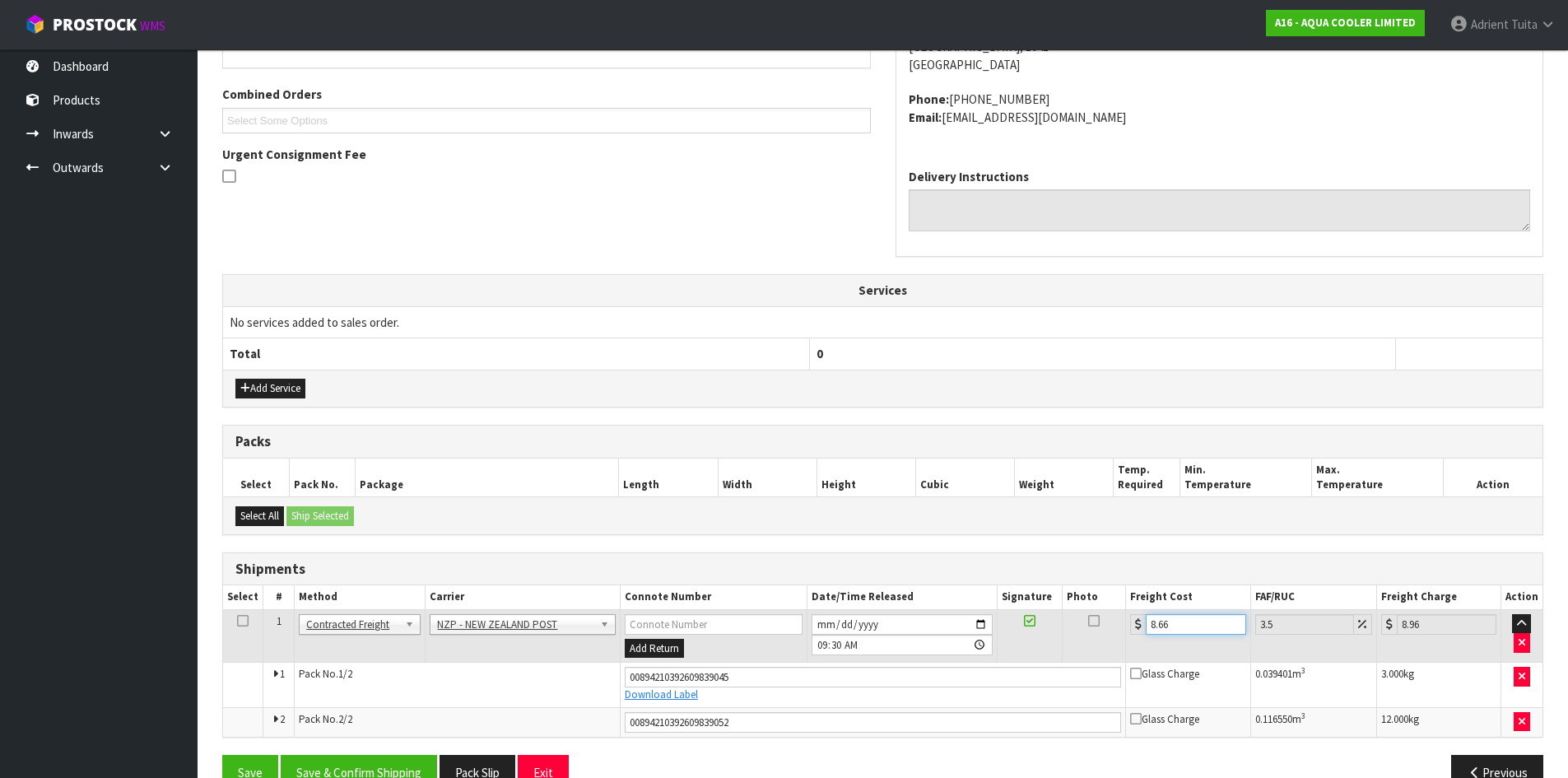
scroll to position [441, 0]
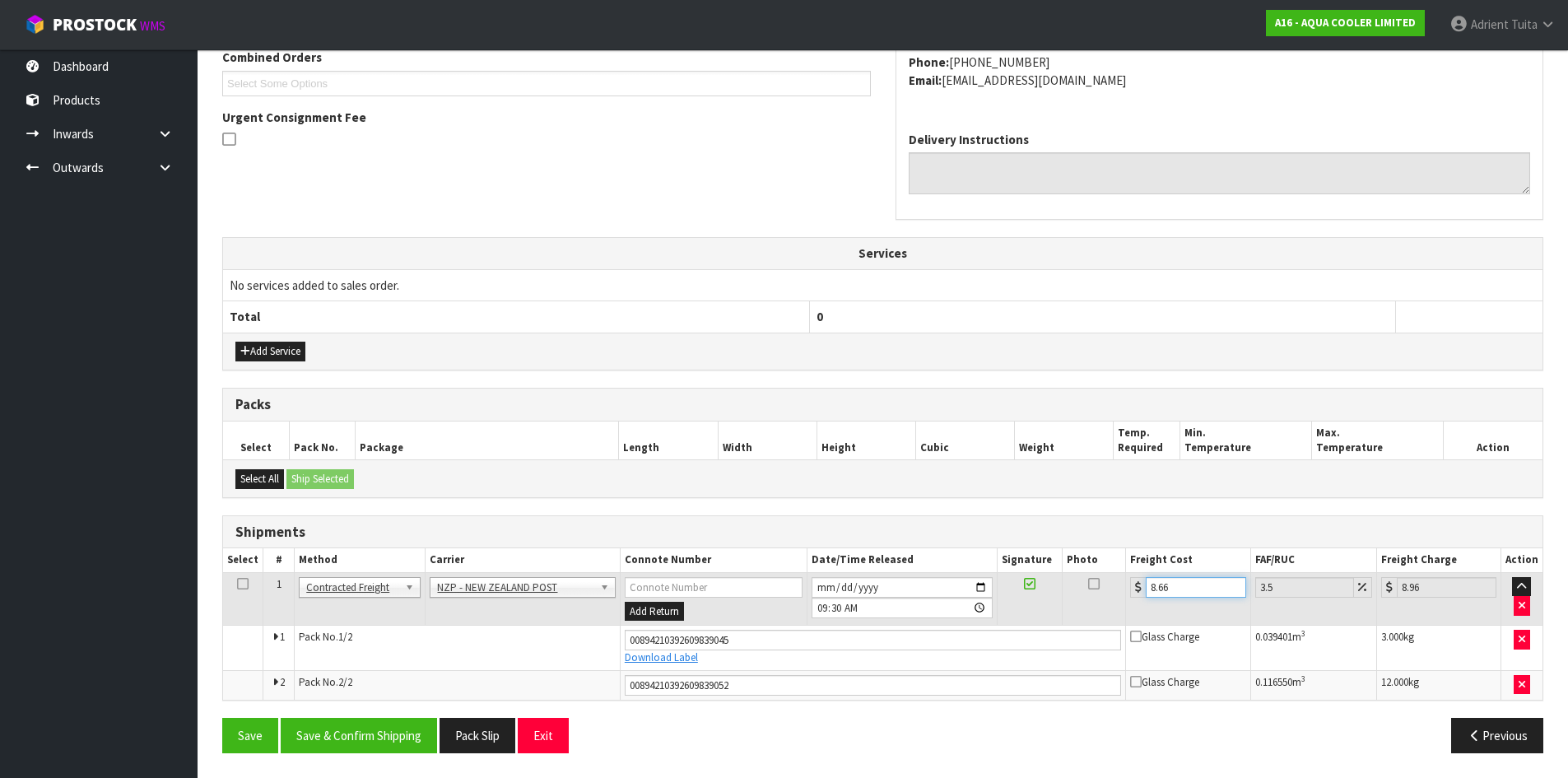
type input "8.66"
drag, startPoint x: 372, startPoint y: 716, endPoint x: 371, endPoint y: 726, distance: 10.0
click at [372, 716] on div "From Address CONTRACT WAREHOUSING & LOGISTICS 17 Allens Road East Tamaki Auckla…" at bounding box center [882, 326] width 1321 height 881
click at [371, 729] on button "Save & Confirm Shipping" at bounding box center [359, 735] width 157 height 36
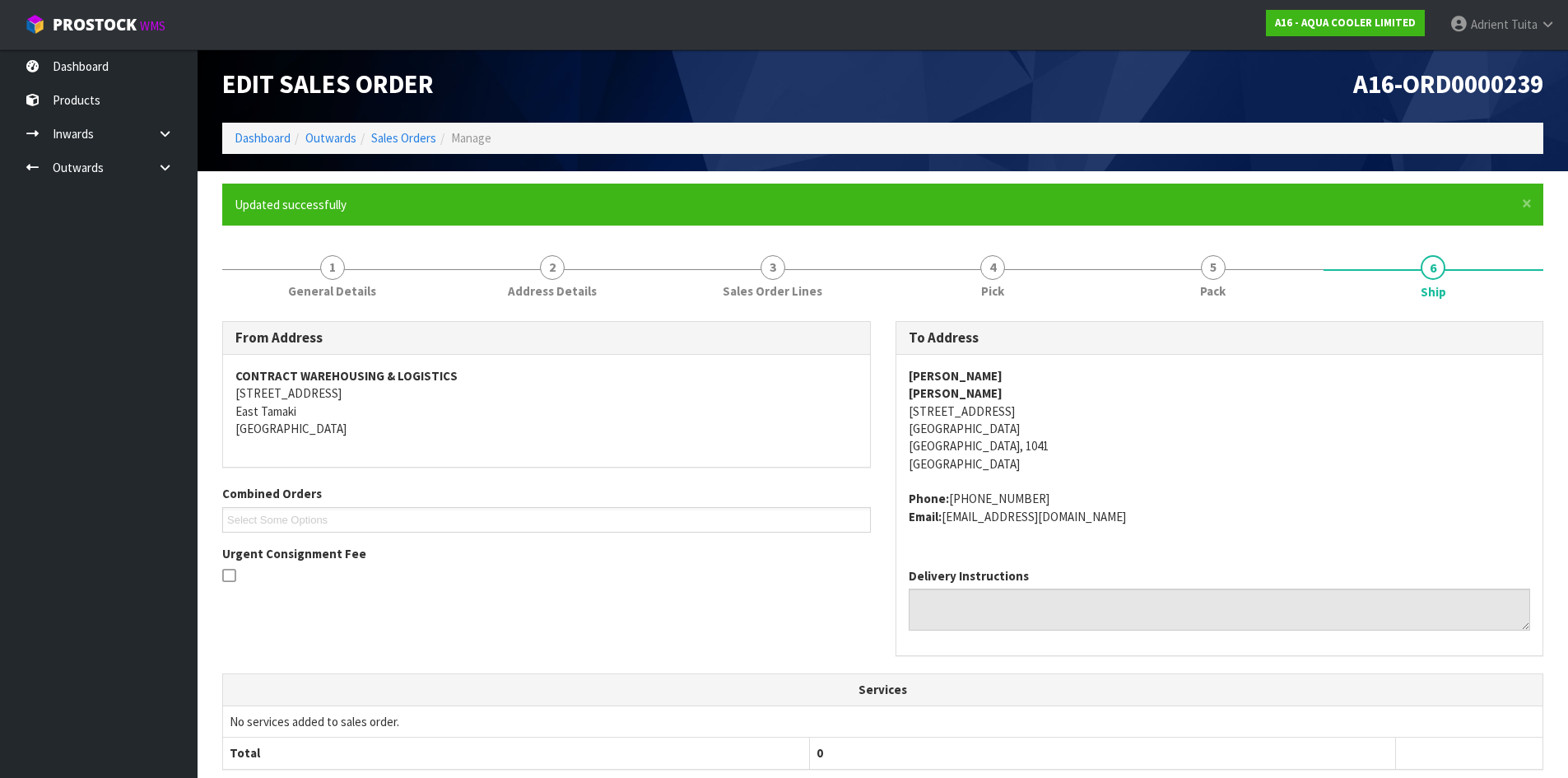
scroll to position [394, 0]
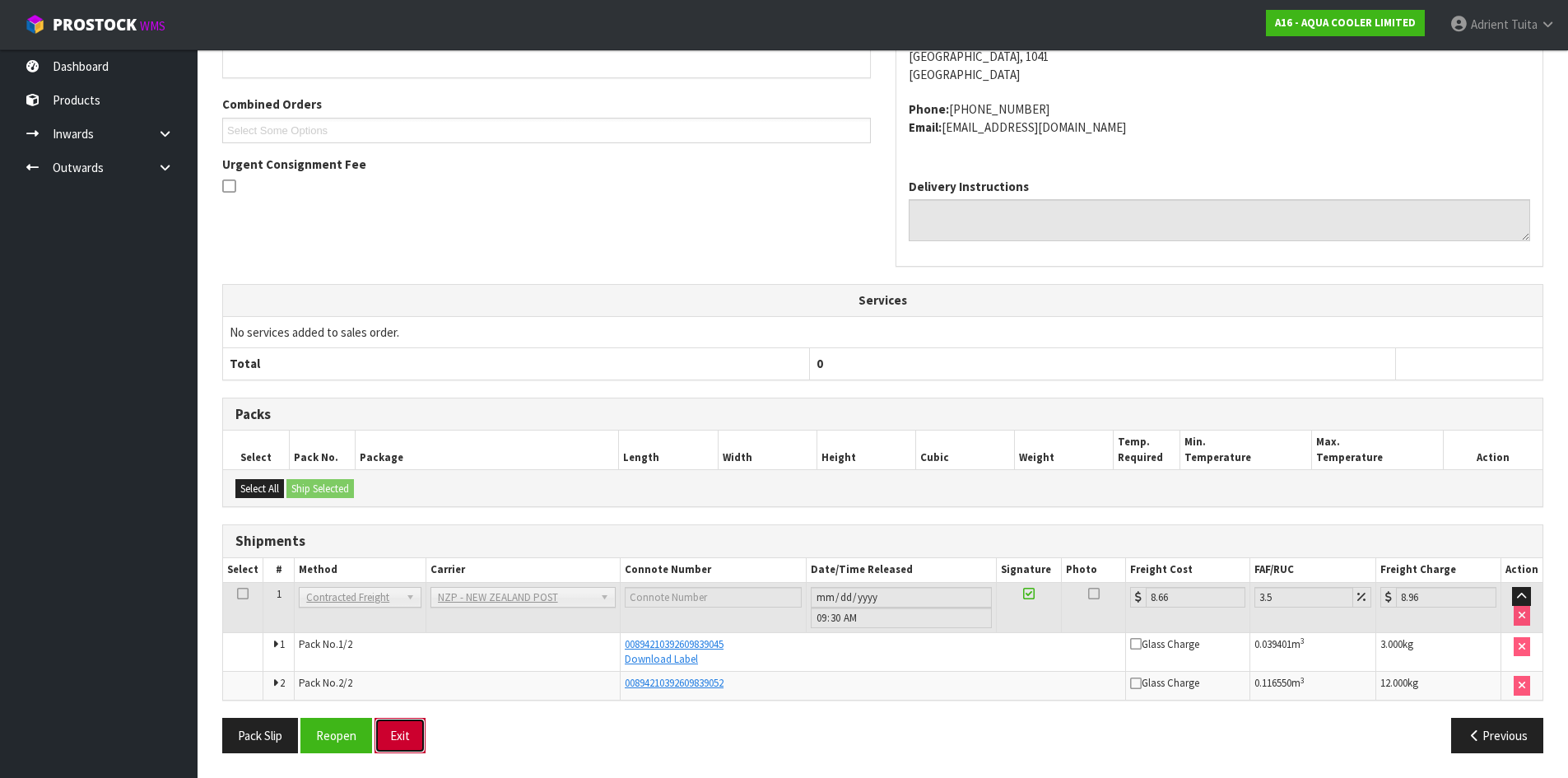
click at [405, 742] on button "Exit" at bounding box center [400, 735] width 51 height 36
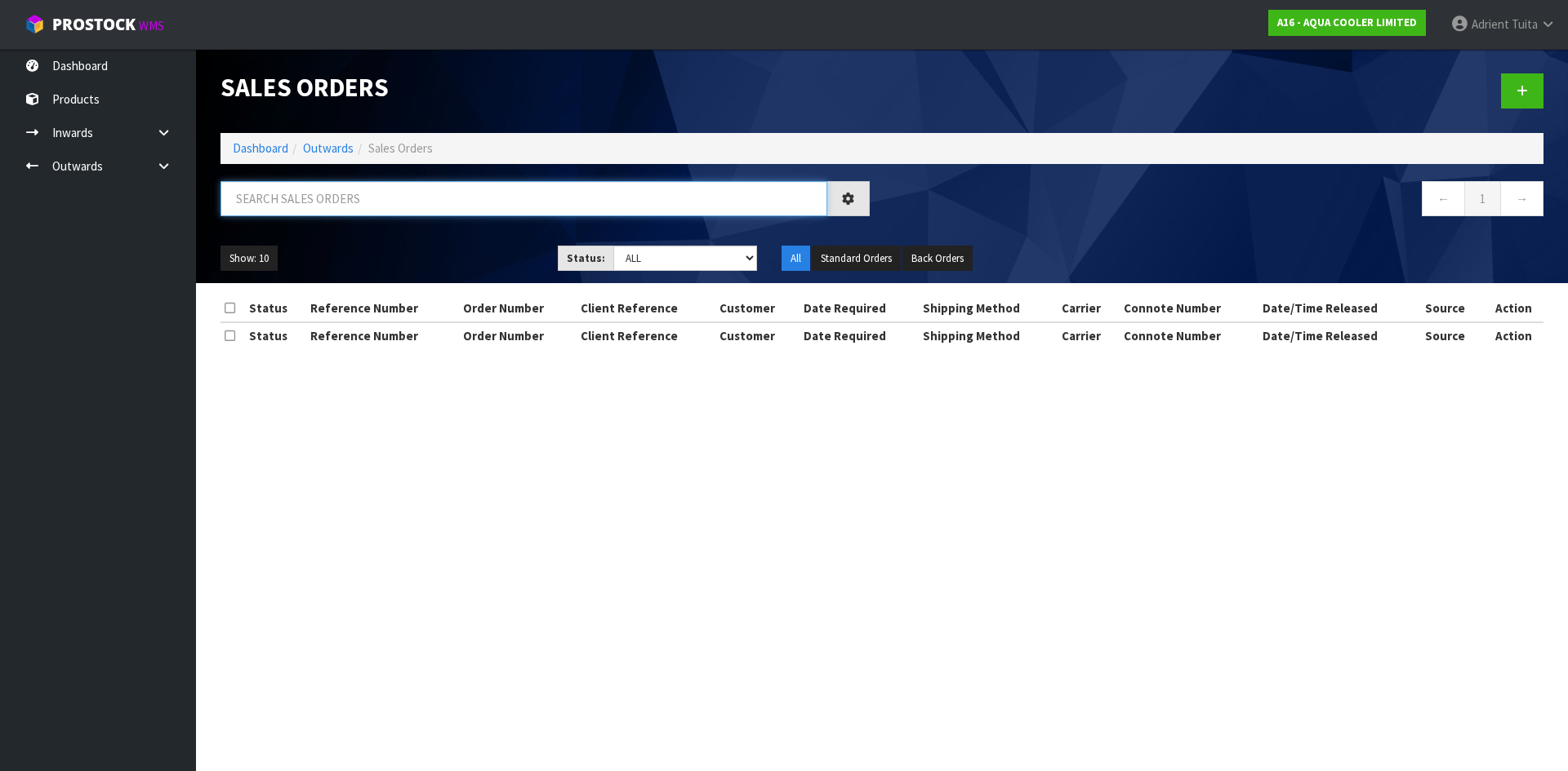
click at [431, 196] on input "text" at bounding box center [524, 198] width 607 height 35
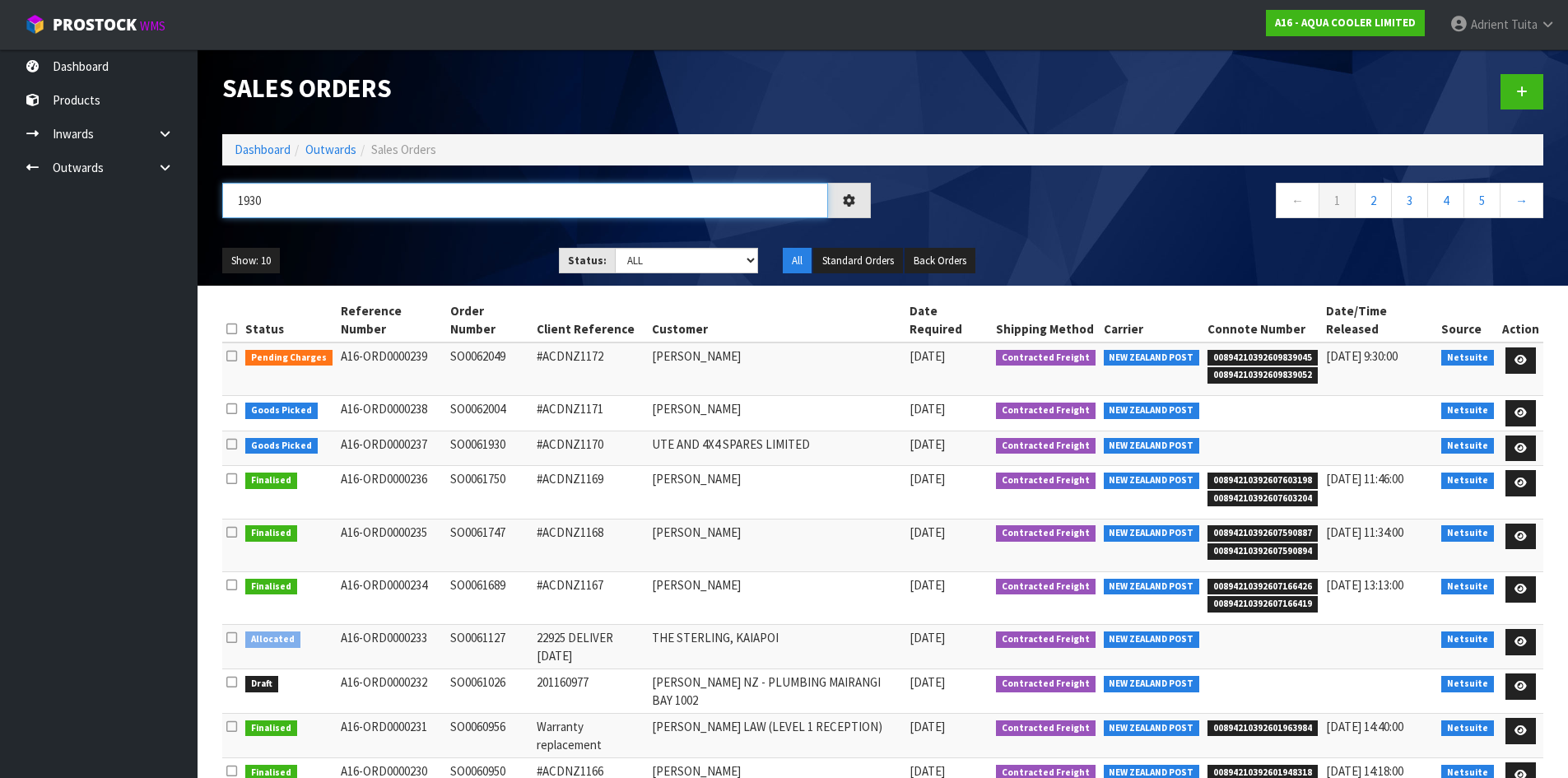
type input "1930"
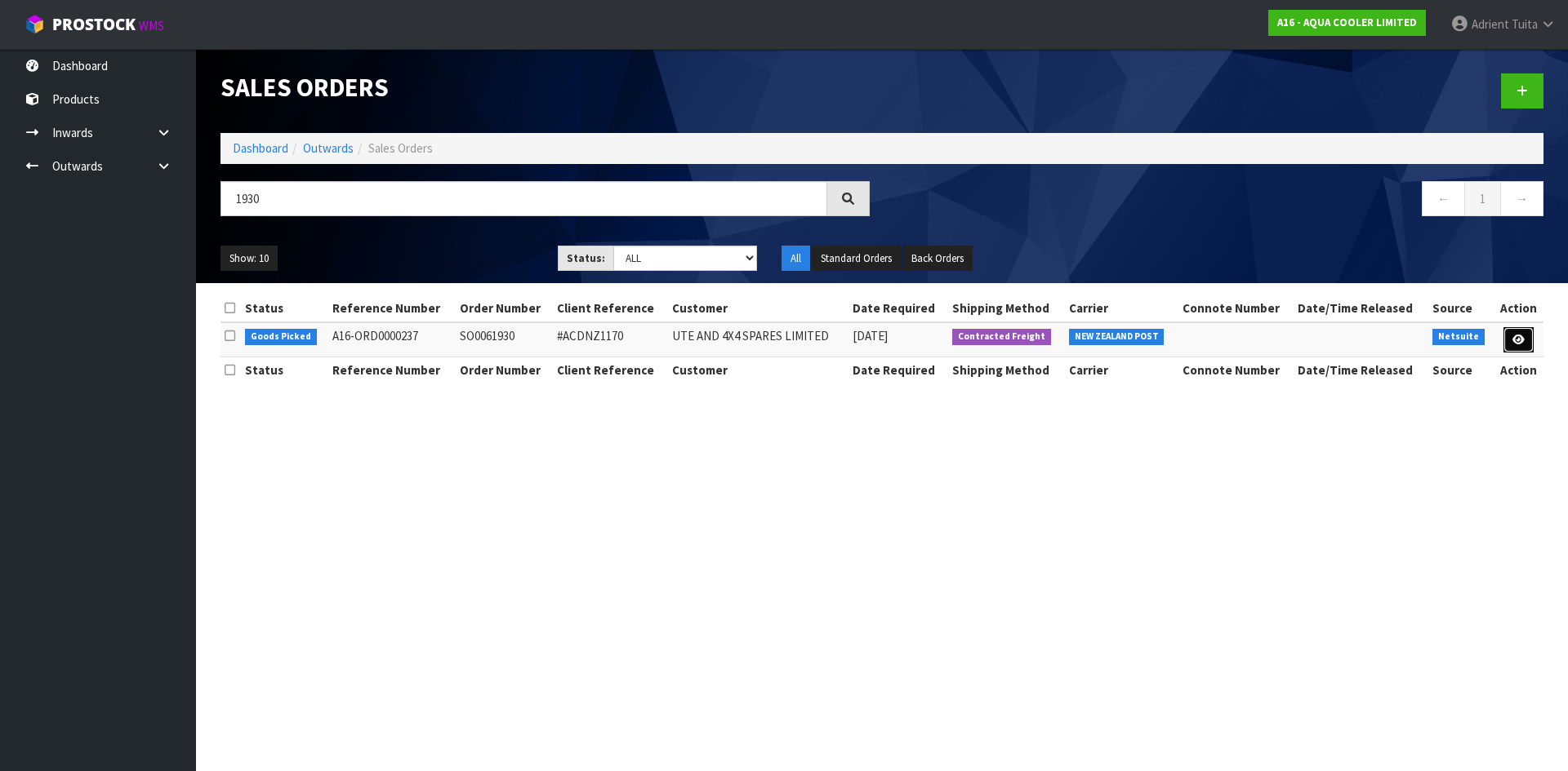
click at [1520, 338] on icon at bounding box center [1518, 340] width 13 height 11
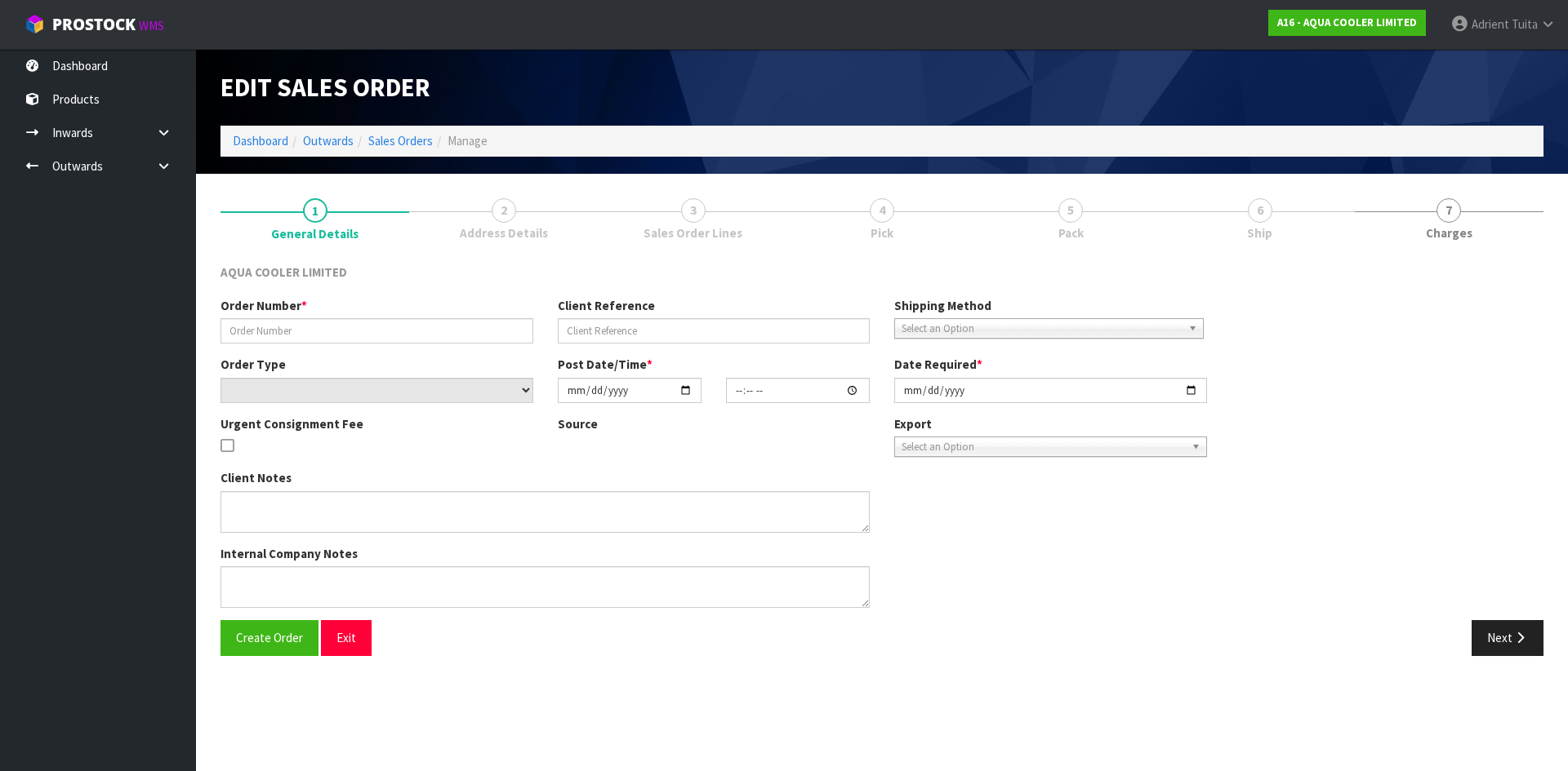
type input "SO0061930"
type input "#ACDNZ1170"
select select "number:0"
type input "2025-10-09"
type input "13:45:11.000"
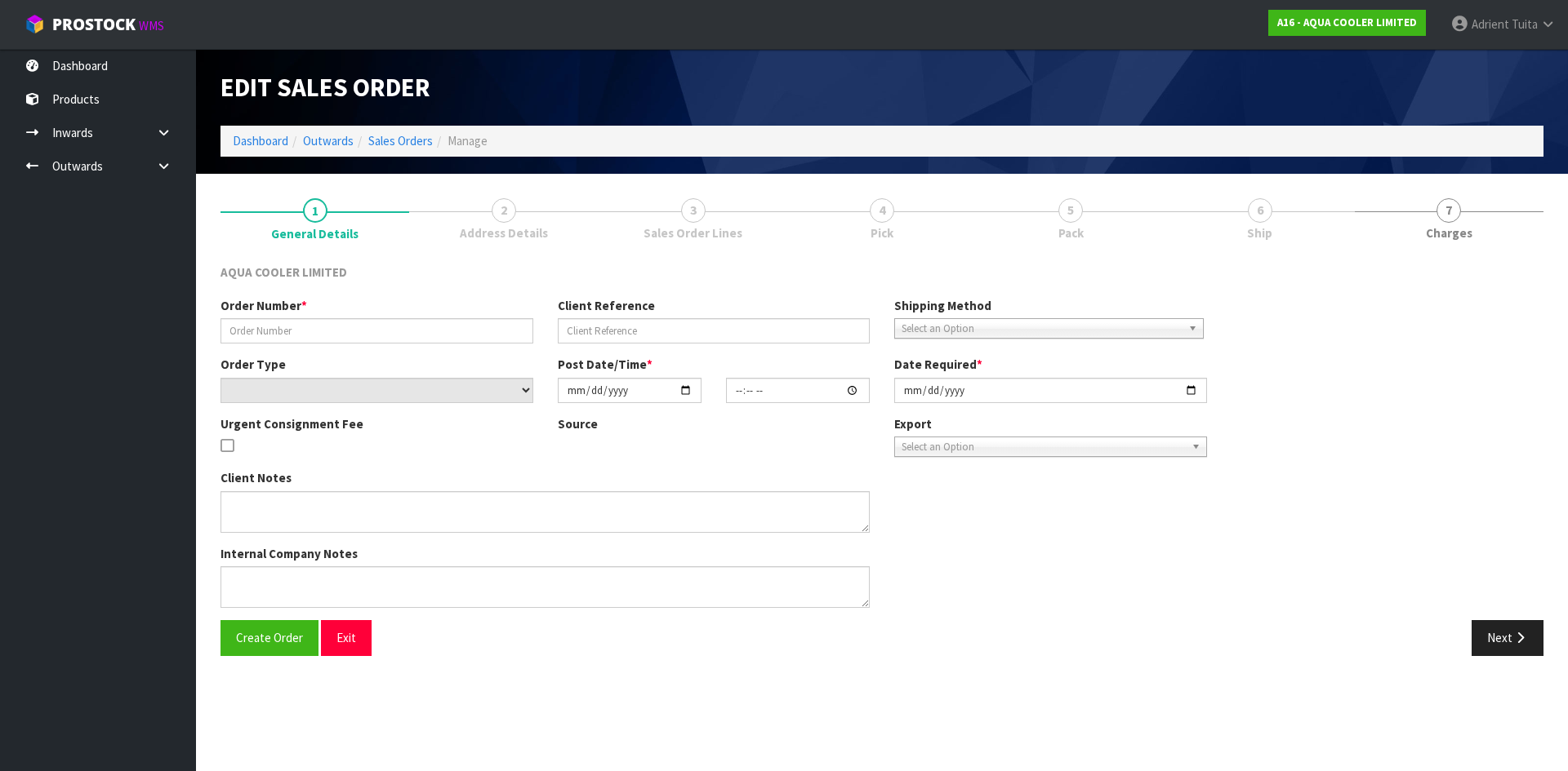
type input "[DATE]"
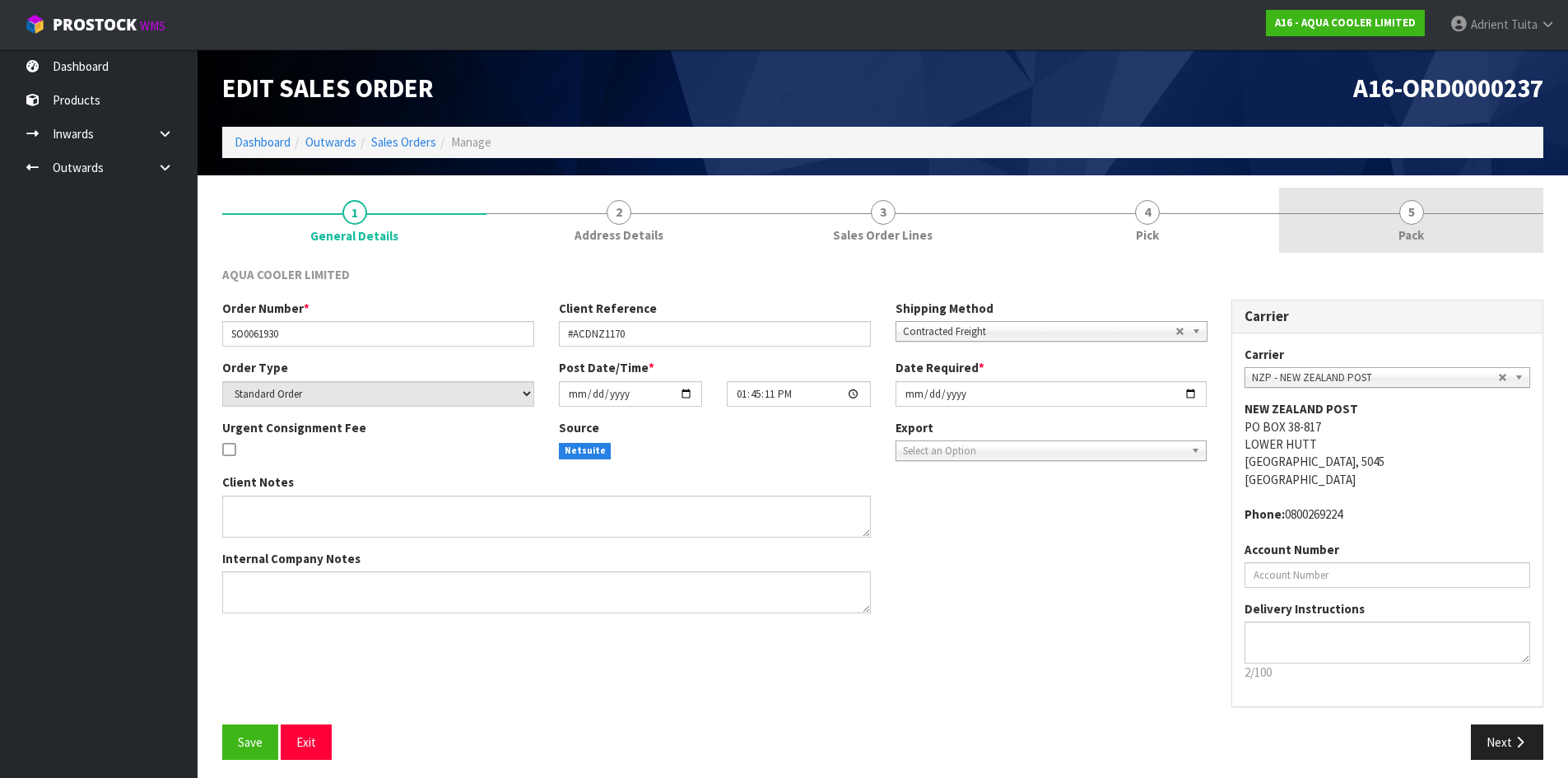
click at [1411, 235] on span "Pack" at bounding box center [1411, 234] width 26 height 17
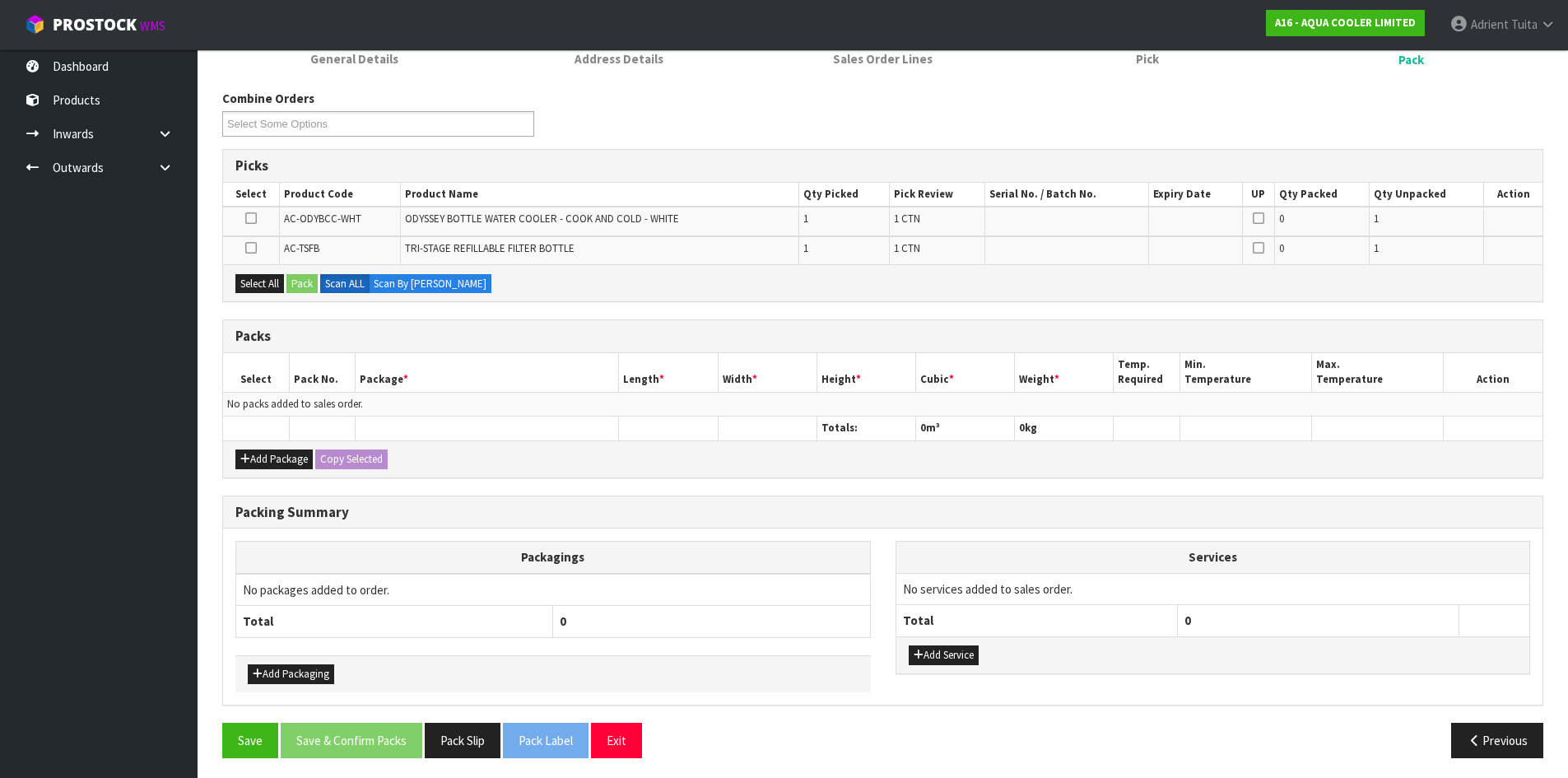
scroll to position [182, 0]
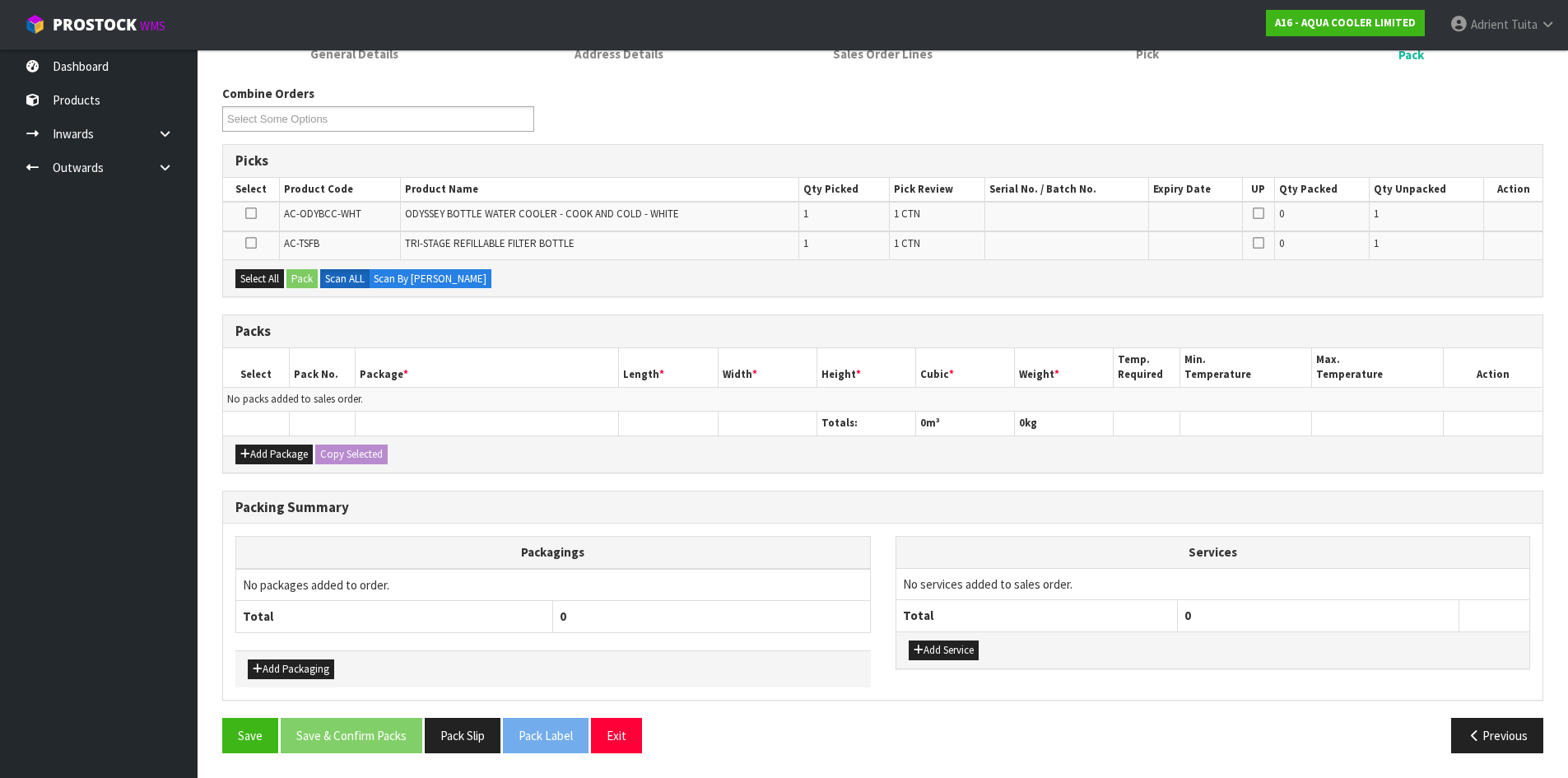
drag, startPoint x: 252, startPoint y: 240, endPoint x: 269, endPoint y: 266, distance: 31.1
click at [253, 243] on icon at bounding box center [251, 243] width 12 height 1
click at [0, 0] on input "checkbox" at bounding box center [0, 0] width 0 height 0
click at [291, 281] on button "Pack" at bounding box center [302, 279] width 31 height 20
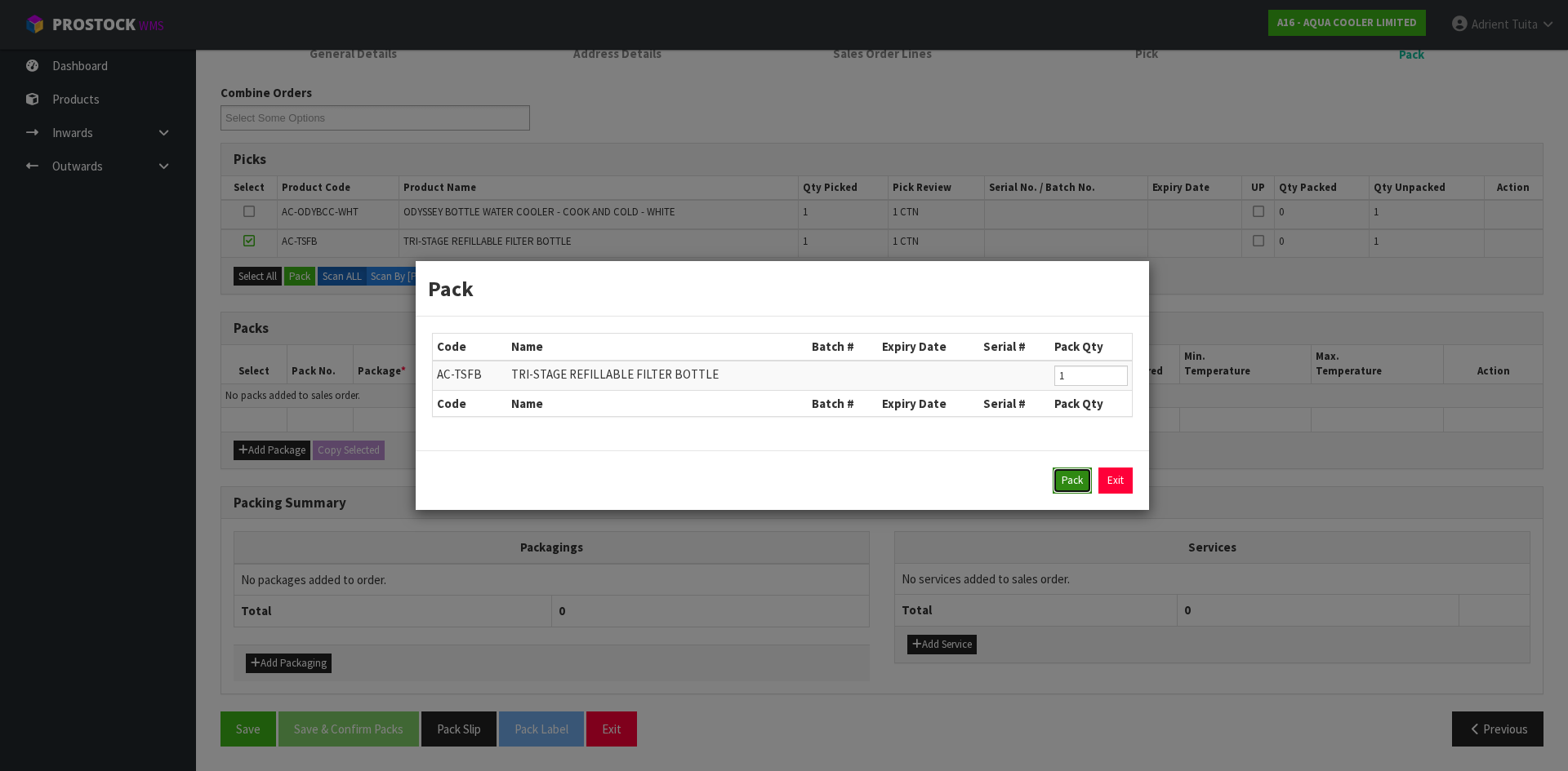
click at [1062, 474] on button "Pack" at bounding box center [1072, 480] width 39 height 26
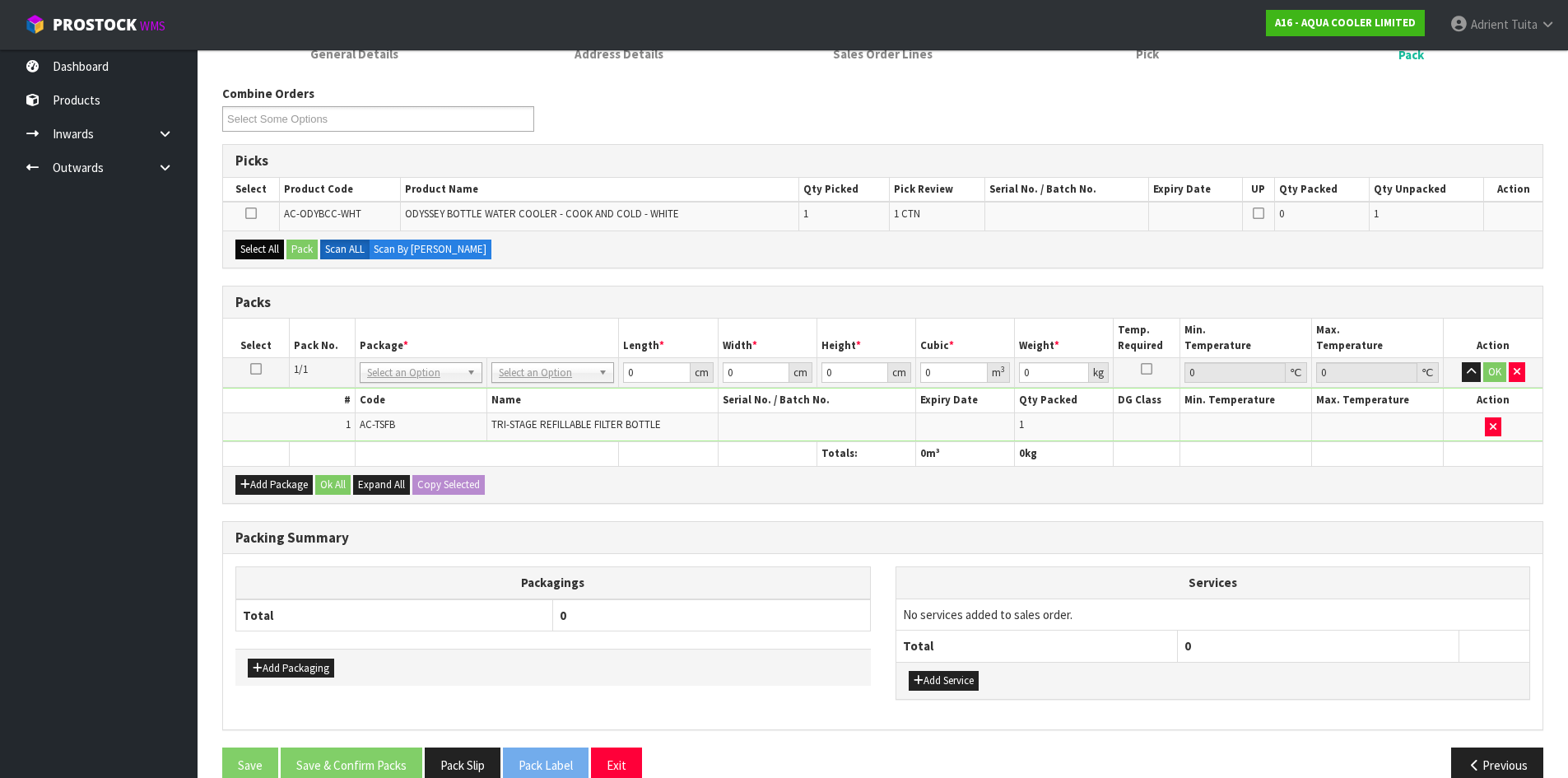
click at [284, 252] on div "Select All Pack Scan ALL Scan By Quantity" at bounding box center [882, 249] width 1319 height 37
click at [278, 252] on button "Select All" at bounding box center [259, 250] width 48 height 20
click at [293, 252] on button "Pack" at bounding box center [302, 250] width 31 height 20
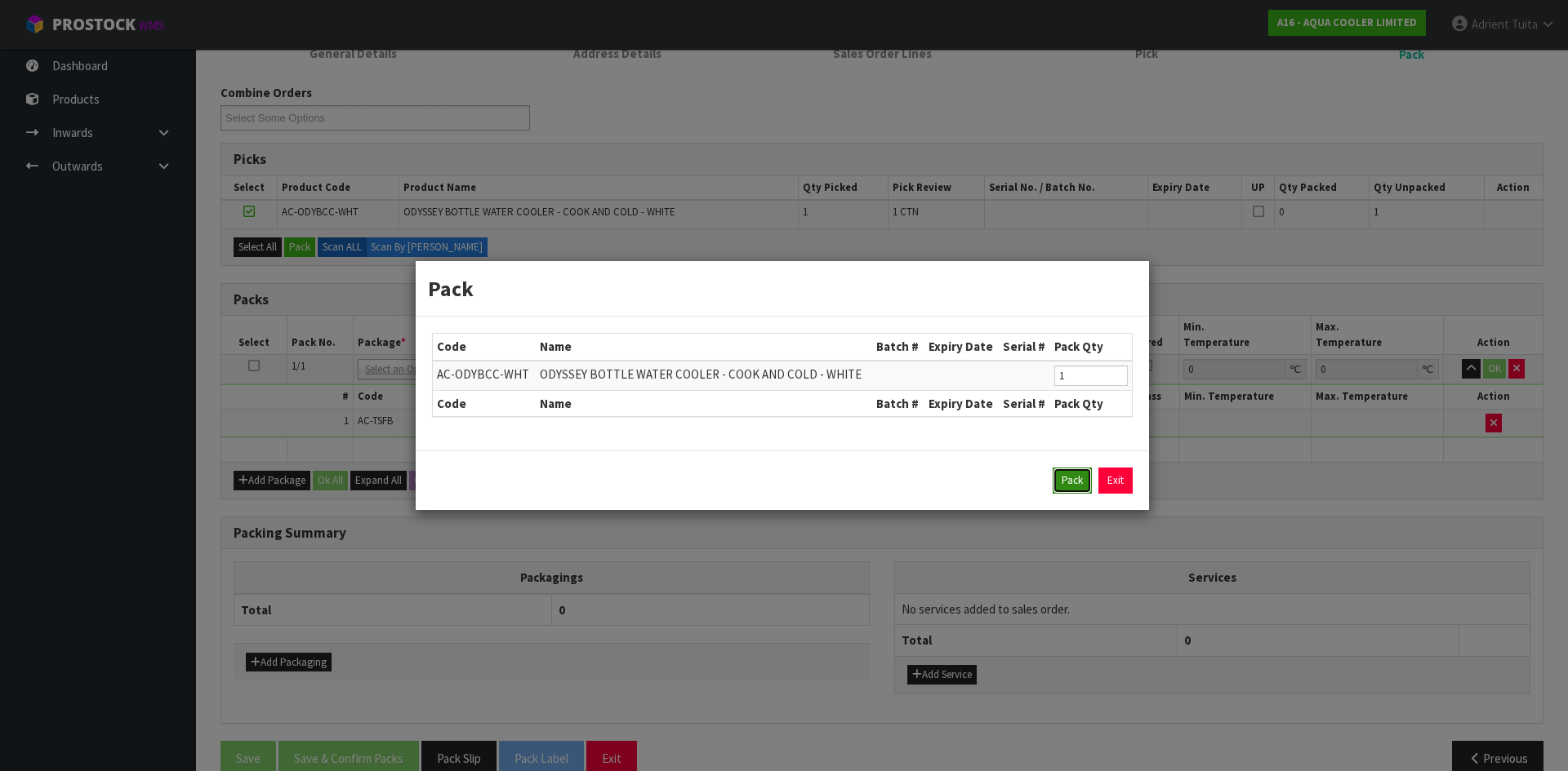
click at [1081, 483] on button "Pack" at bounding box center [1072, 480] width 39 height 26
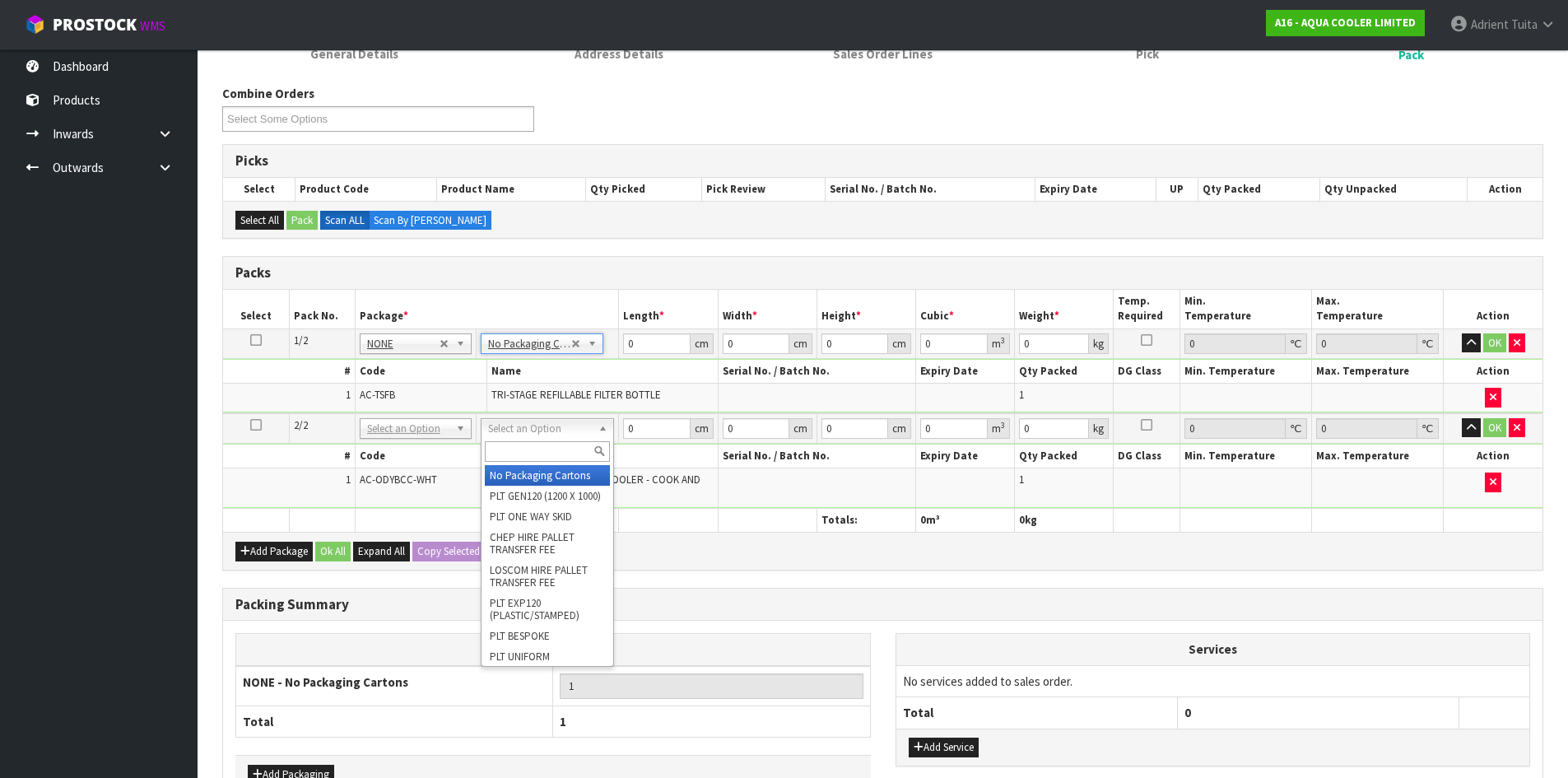
type input "2"
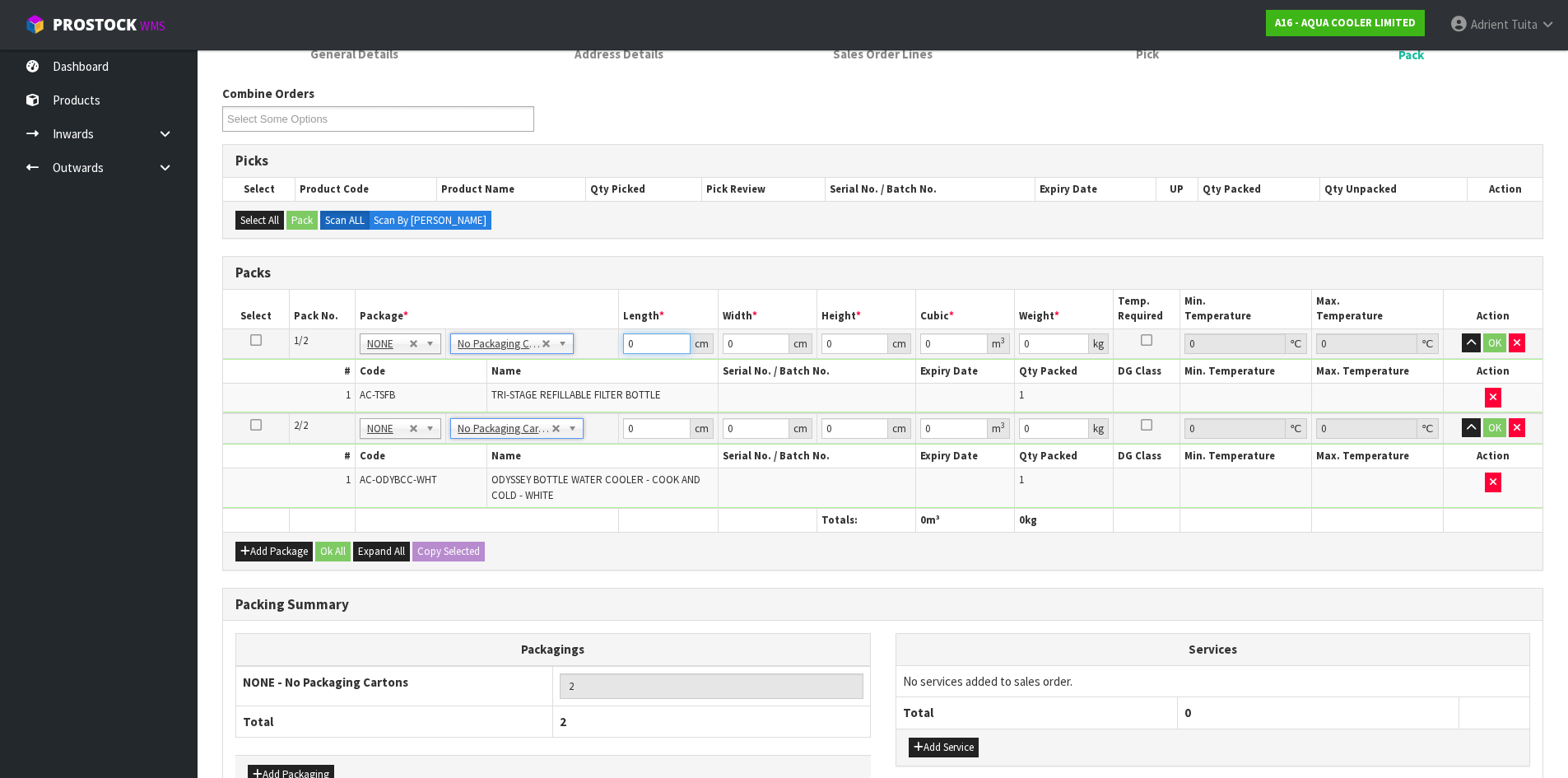
click at [641, 343] on input "0" at bounding box center [655, 344] width 67 height 21
type input "31"
type input "4"
type input "0.003844"
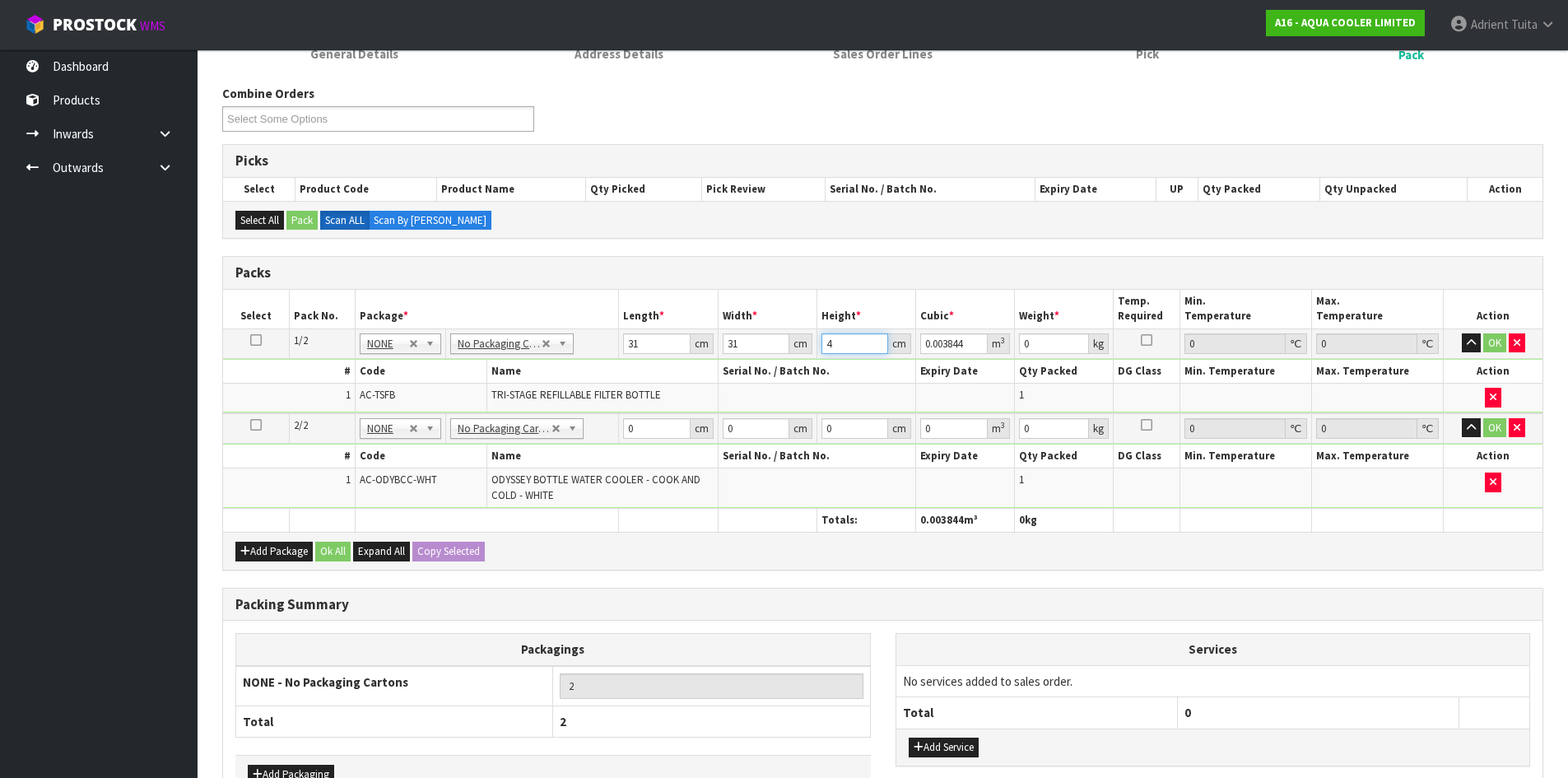
type input "41"
type input "0.039401"
type input "41"
type input "3"
click at [648, 437] on input "0" at bounding box center [655, 429] width 67 height 21
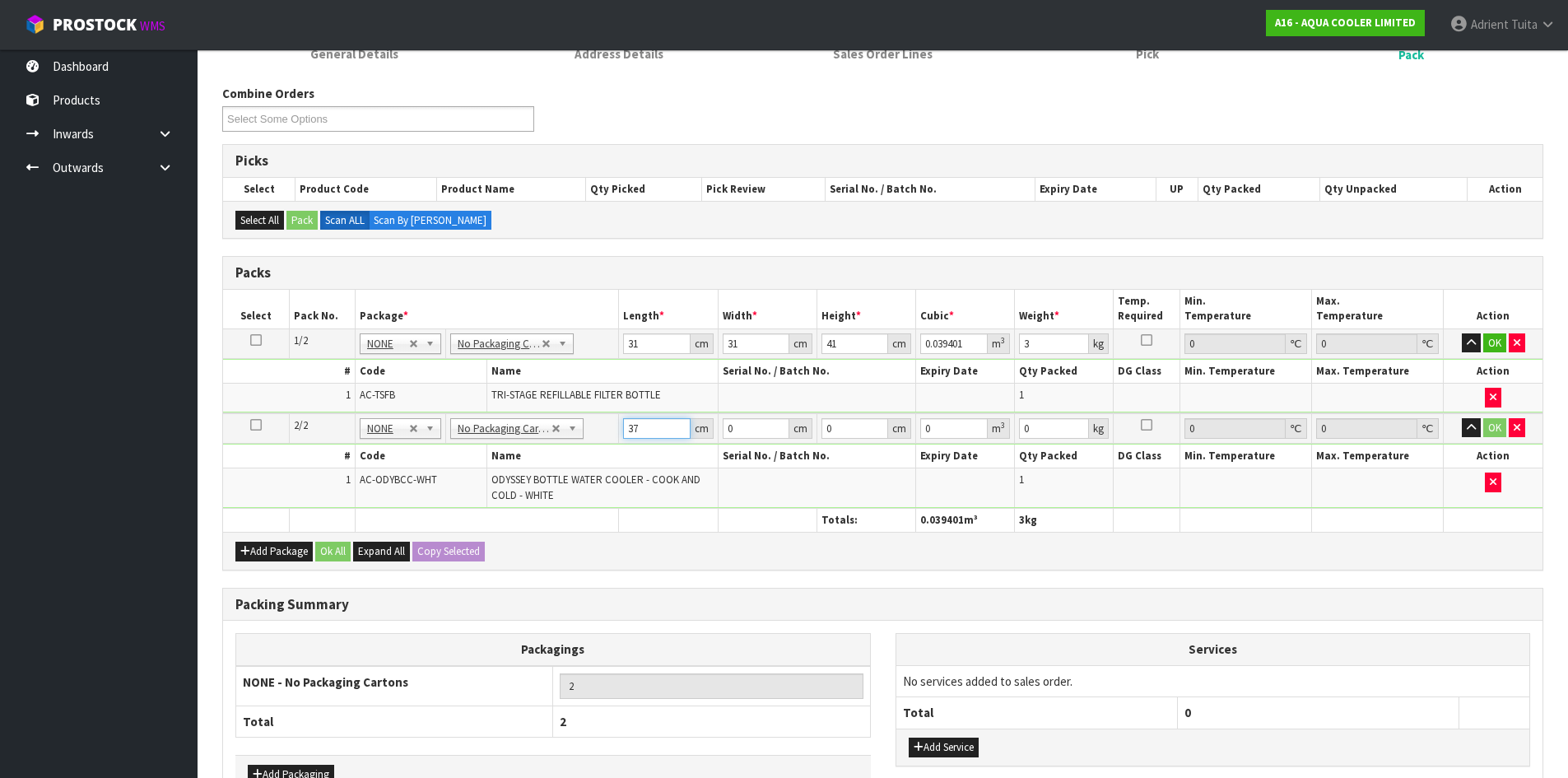
type input "37"
type input "30"
type input "1"
type input "0.00111"
type input "10"
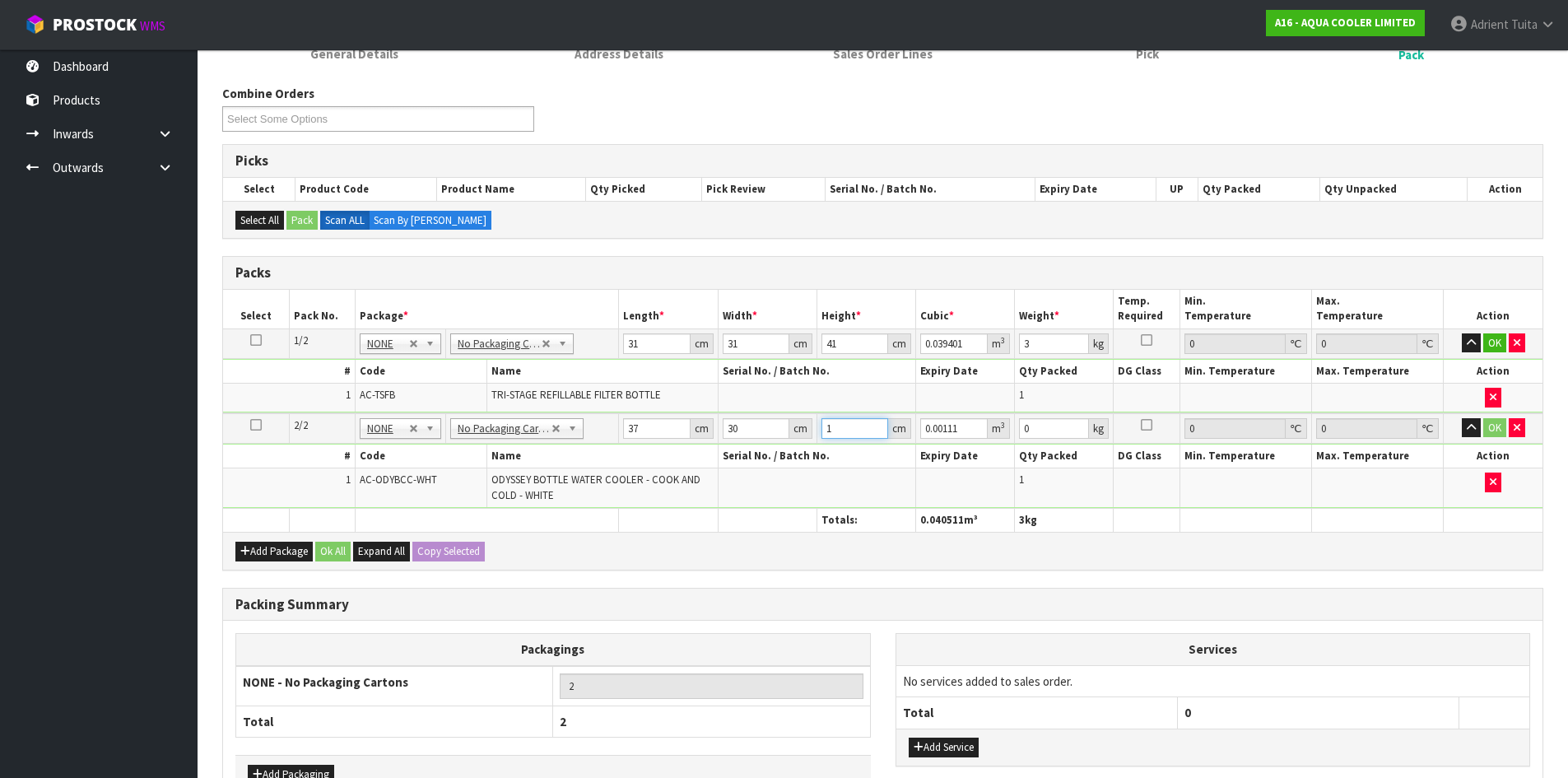
type input "0.0111"
type input "105"
type input "0.11655"
type input "105"
type input "12"
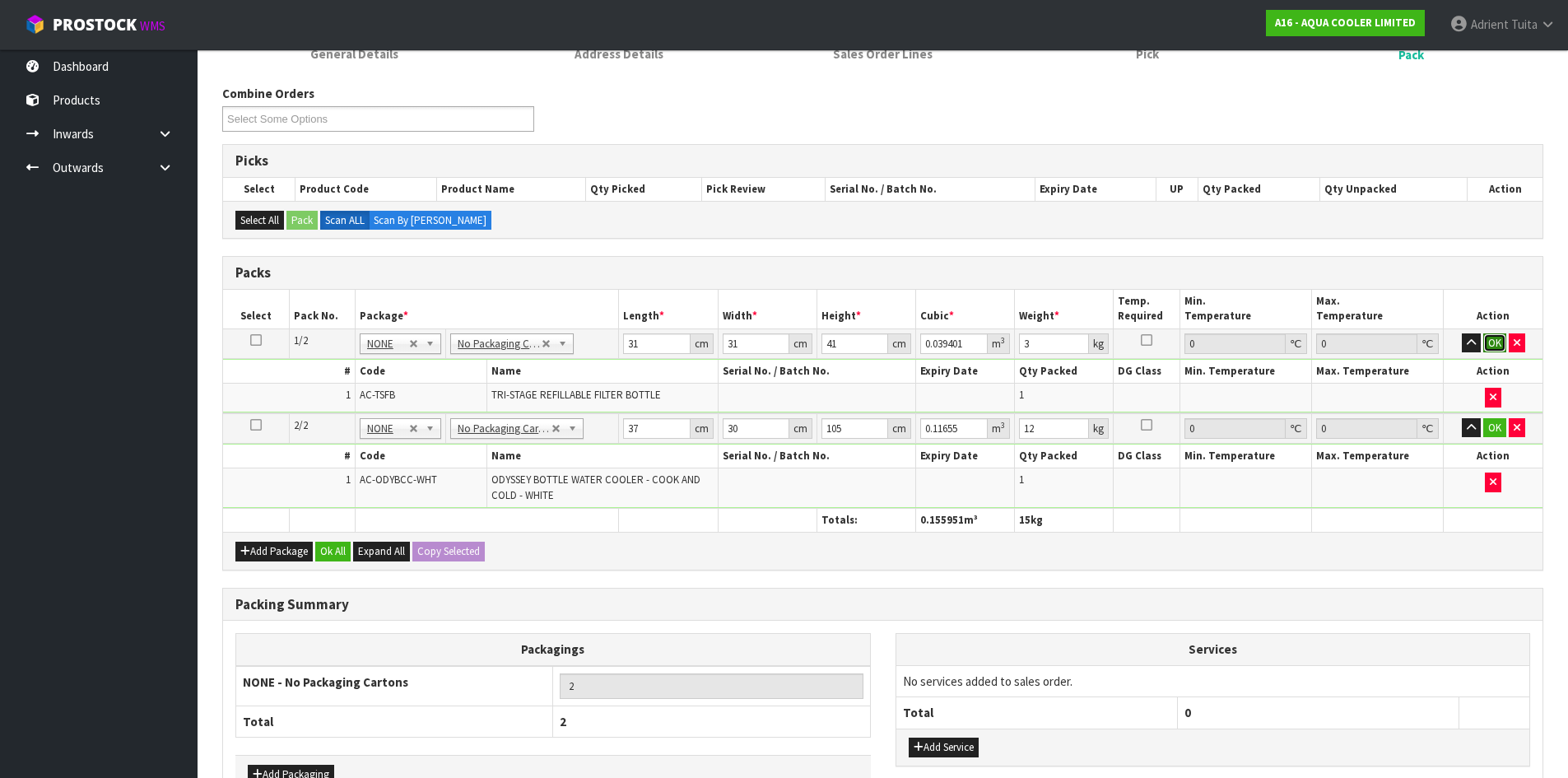
click at [1490, 337] on button "OK" at bounding box center [1494, 344] width 23 height 20
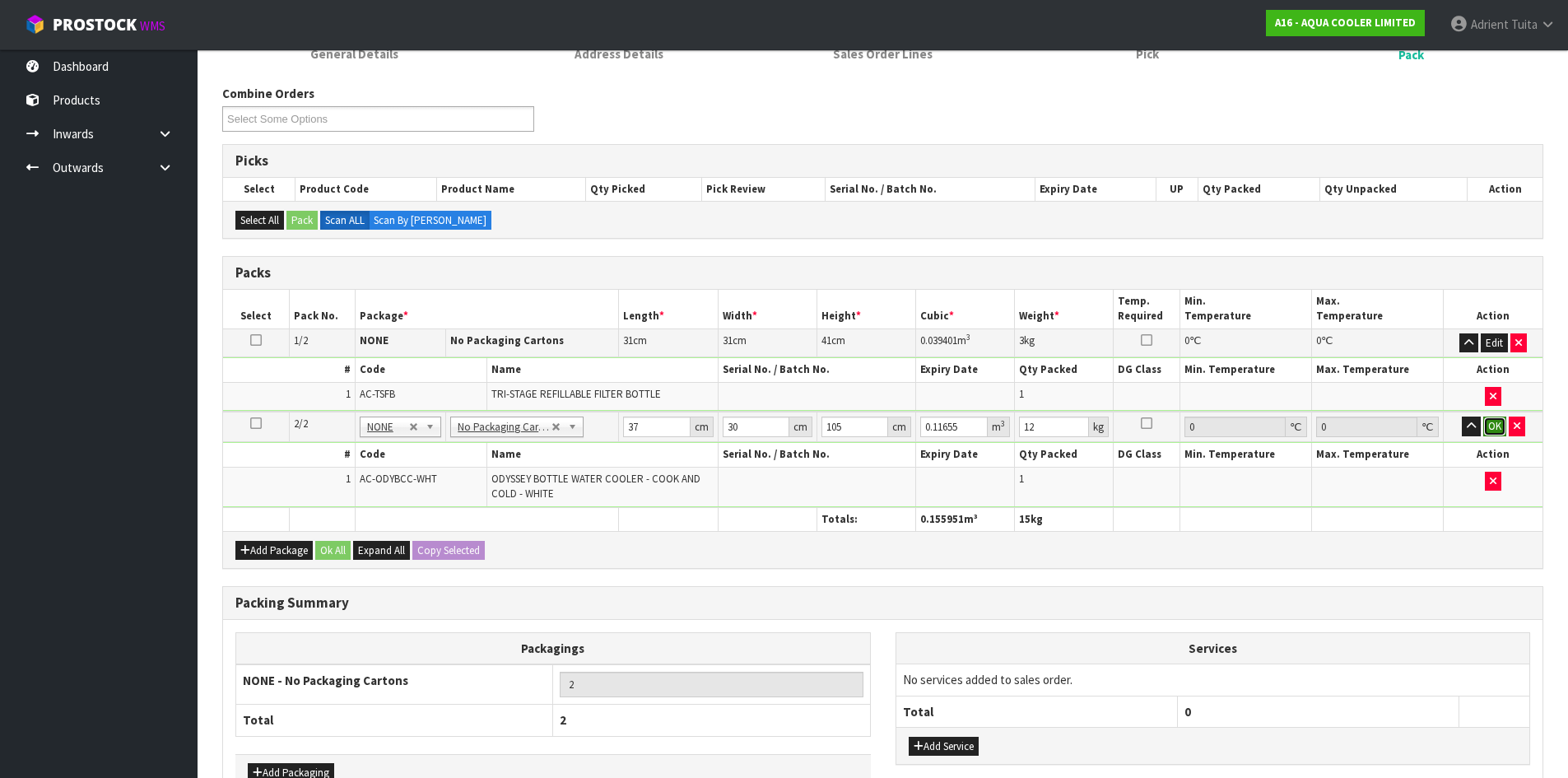
click at [1497, 429] on button "OK" at bounding box center [1494, 427] width 23 height 20
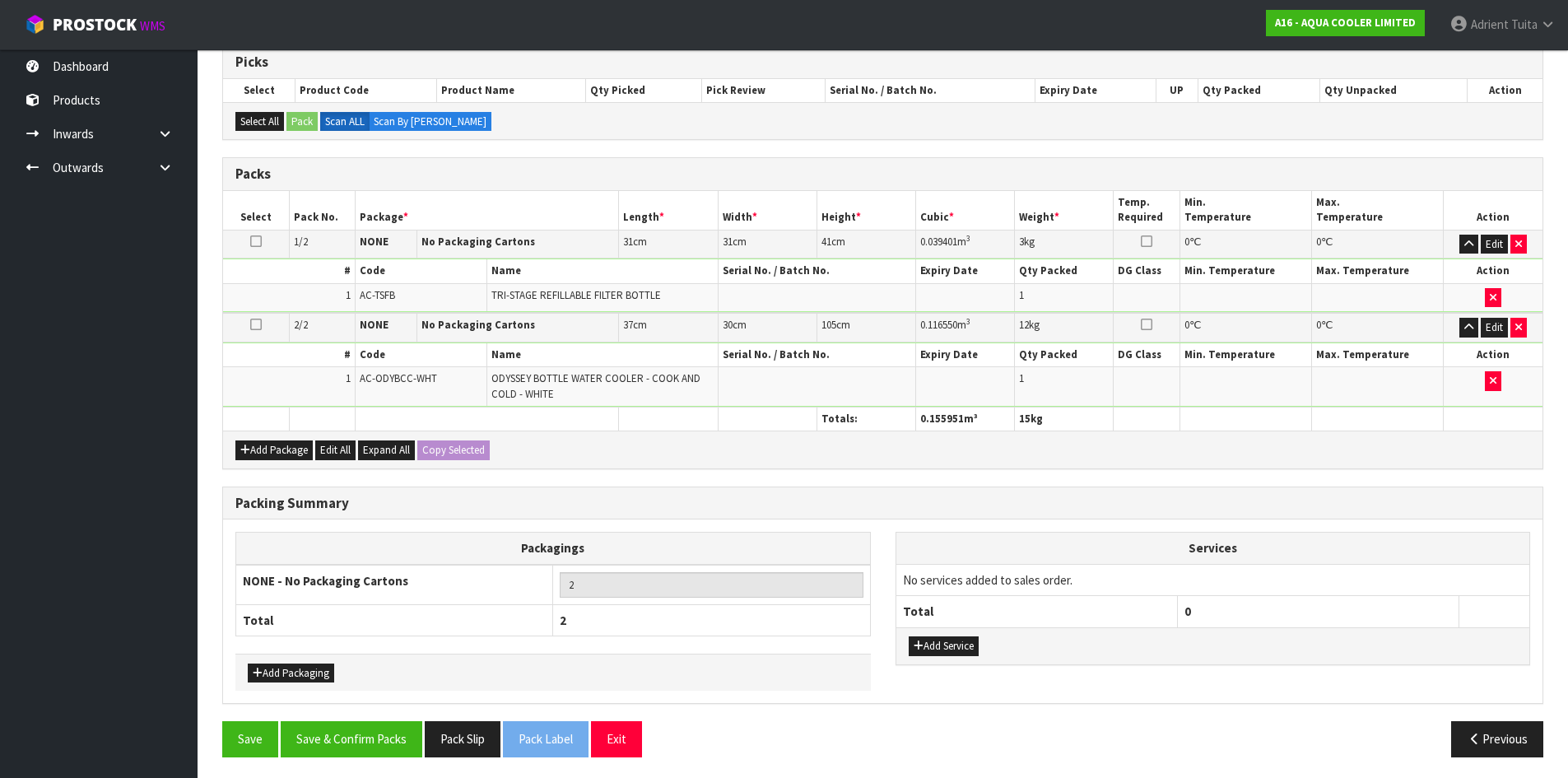
scroll to position [284, 0]
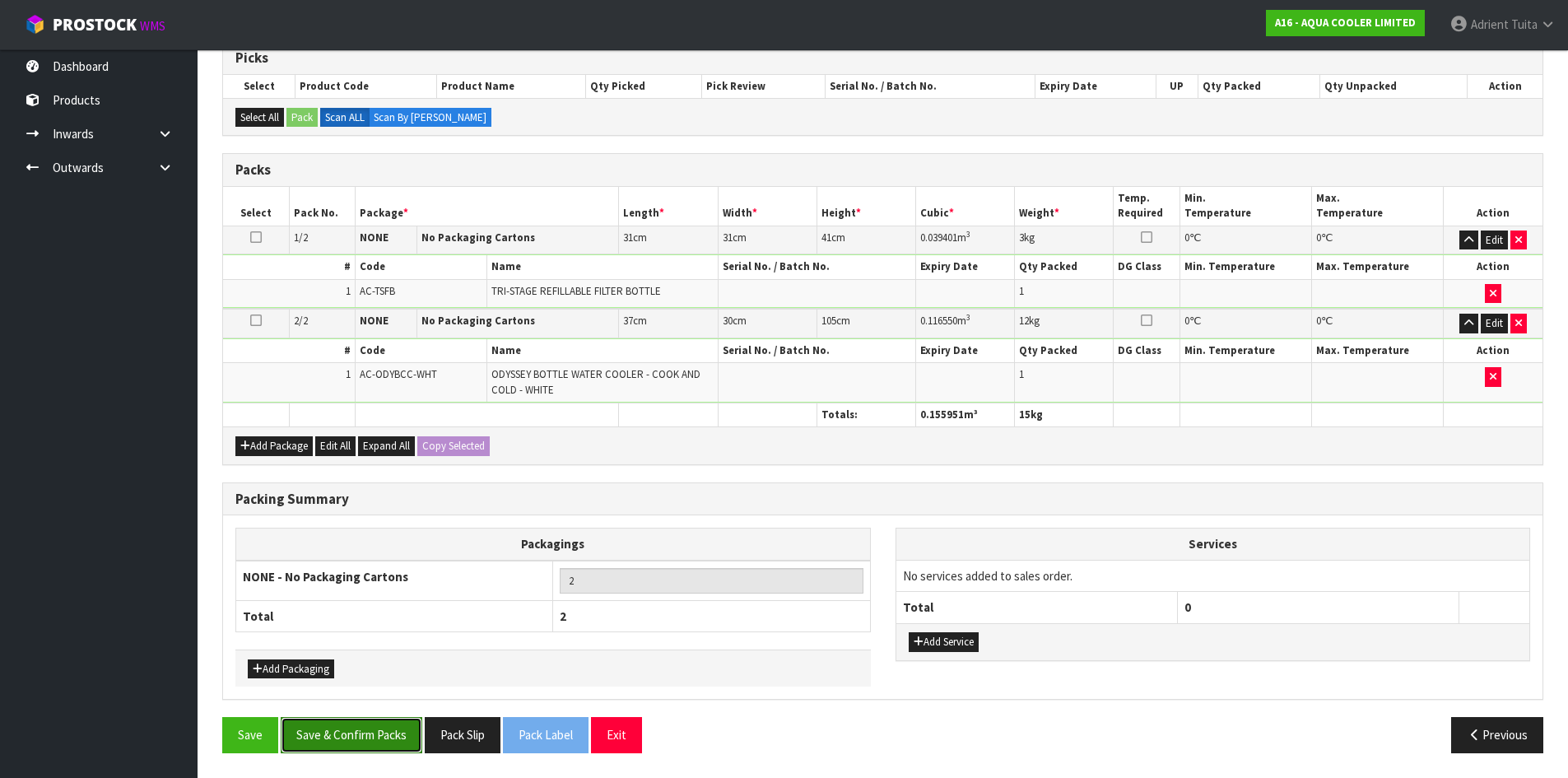
click at [330, 731] on button "Save & Confirm Packs" at bounding box center [351, 734] width 141 height 36
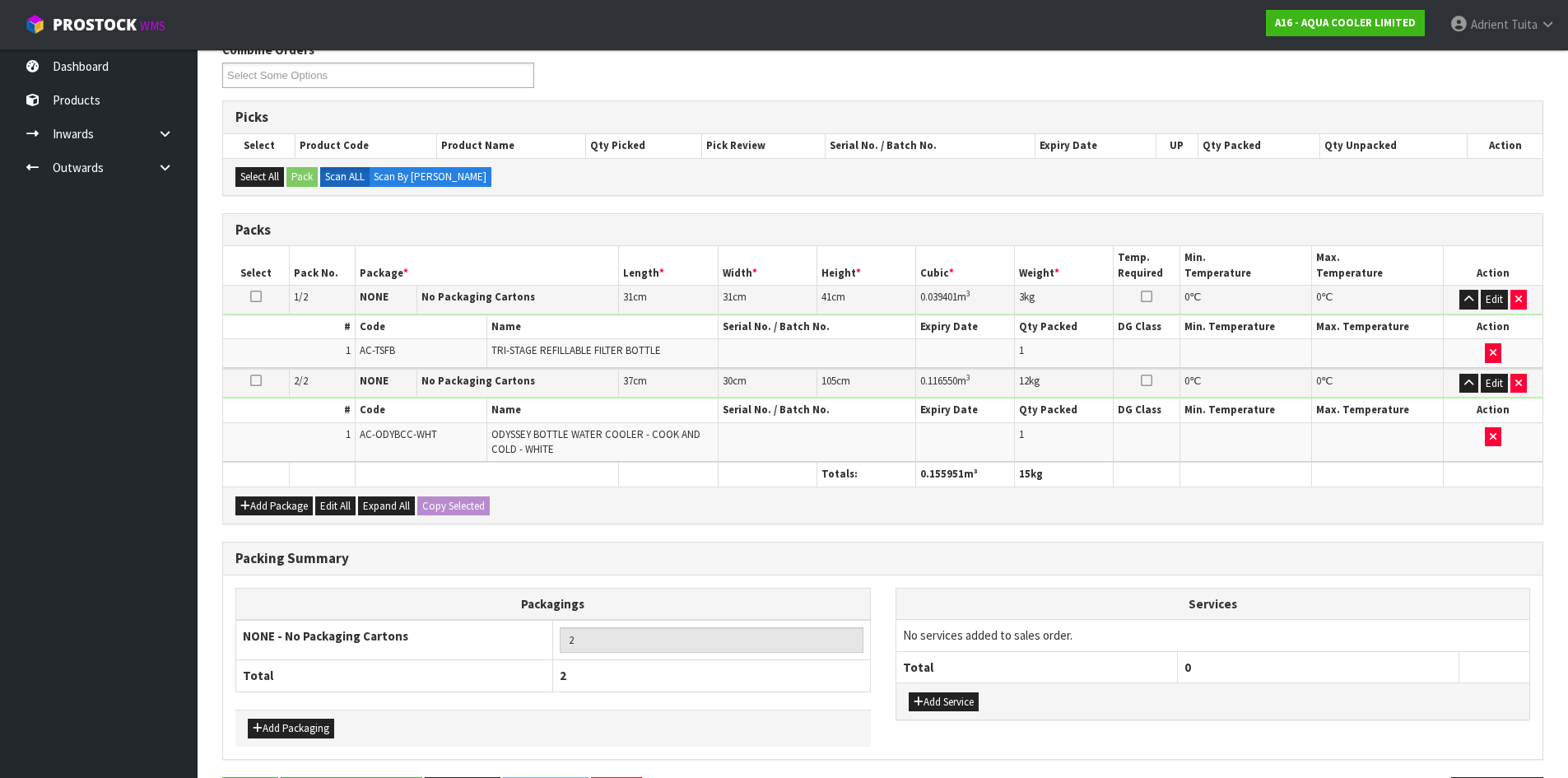
scroll to position [0, 0]
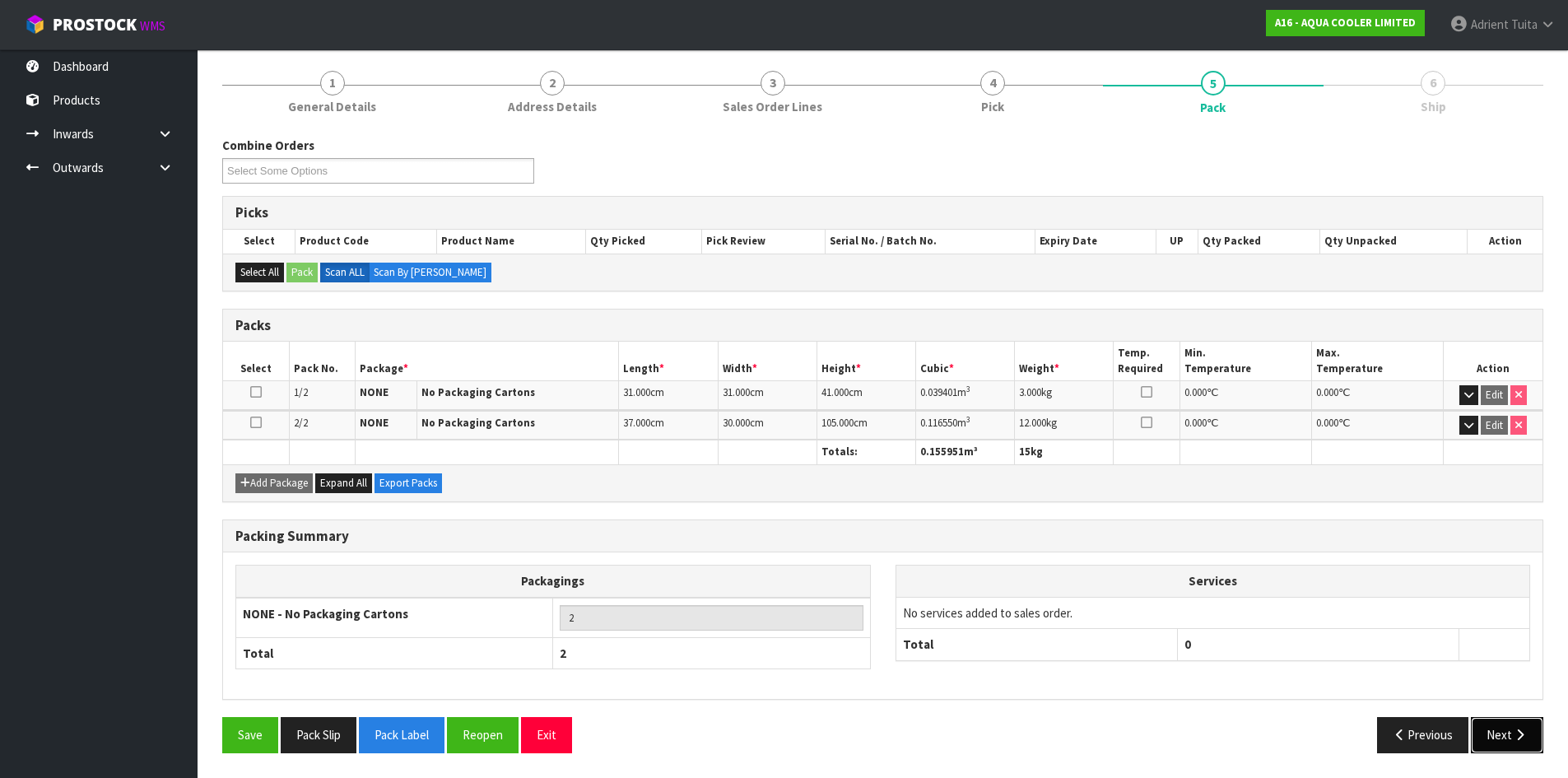
click at [1532, 747] on button "Next" at bounding box center [1506, 734] width 72 height 36
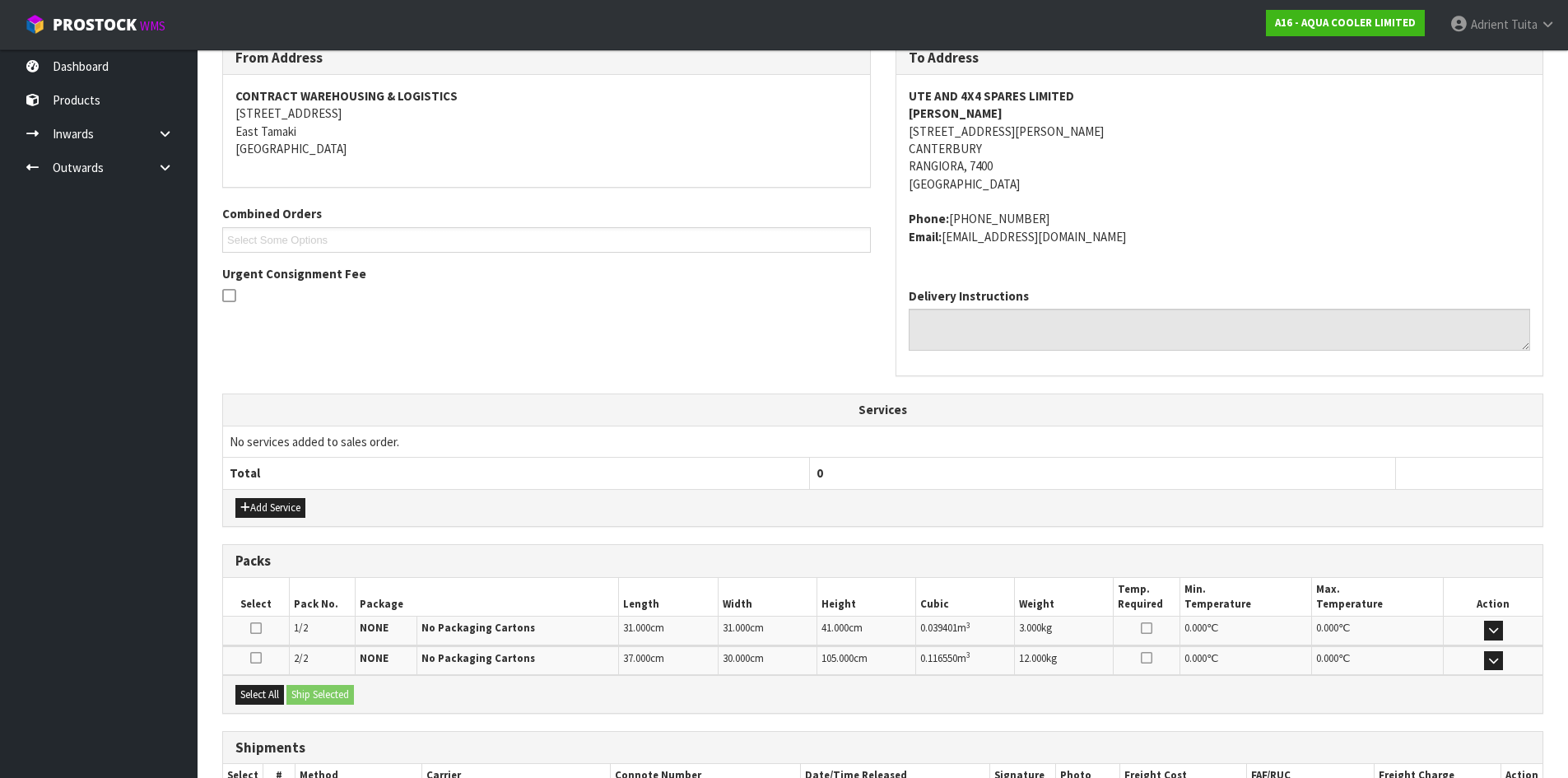
scroll to position [397, 0]
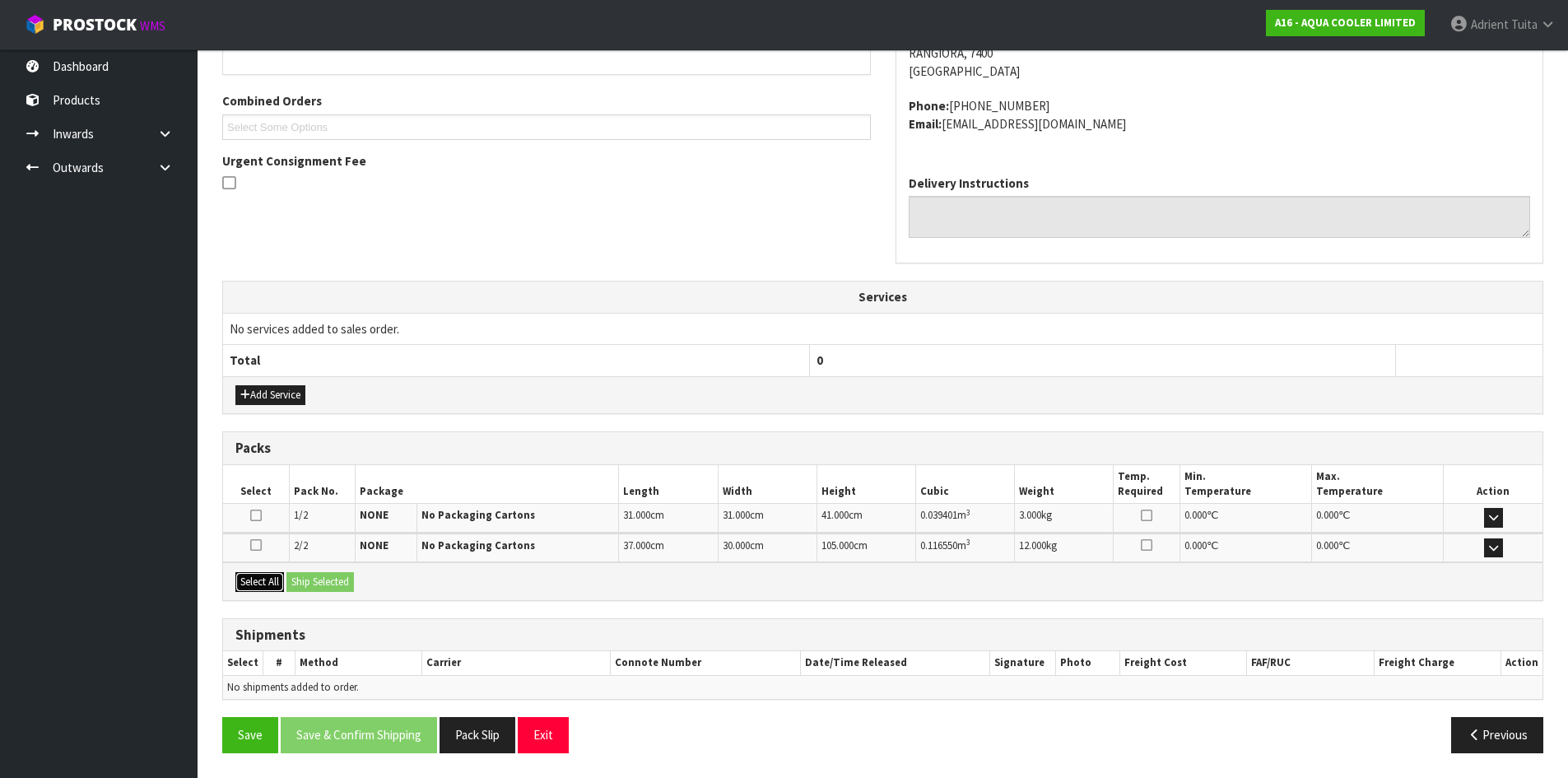
drag, startPoint x: 271, startPoint y: 586, endPoint x: 302, endPoint y: 584, distance: 31.1
click at [273, 586] on button "Select All" at bounding box center [259, 582] width 48 height 20
click at [308, 580] on button "Ship Selected" at bounding box center [320, 582] width 67 height 20
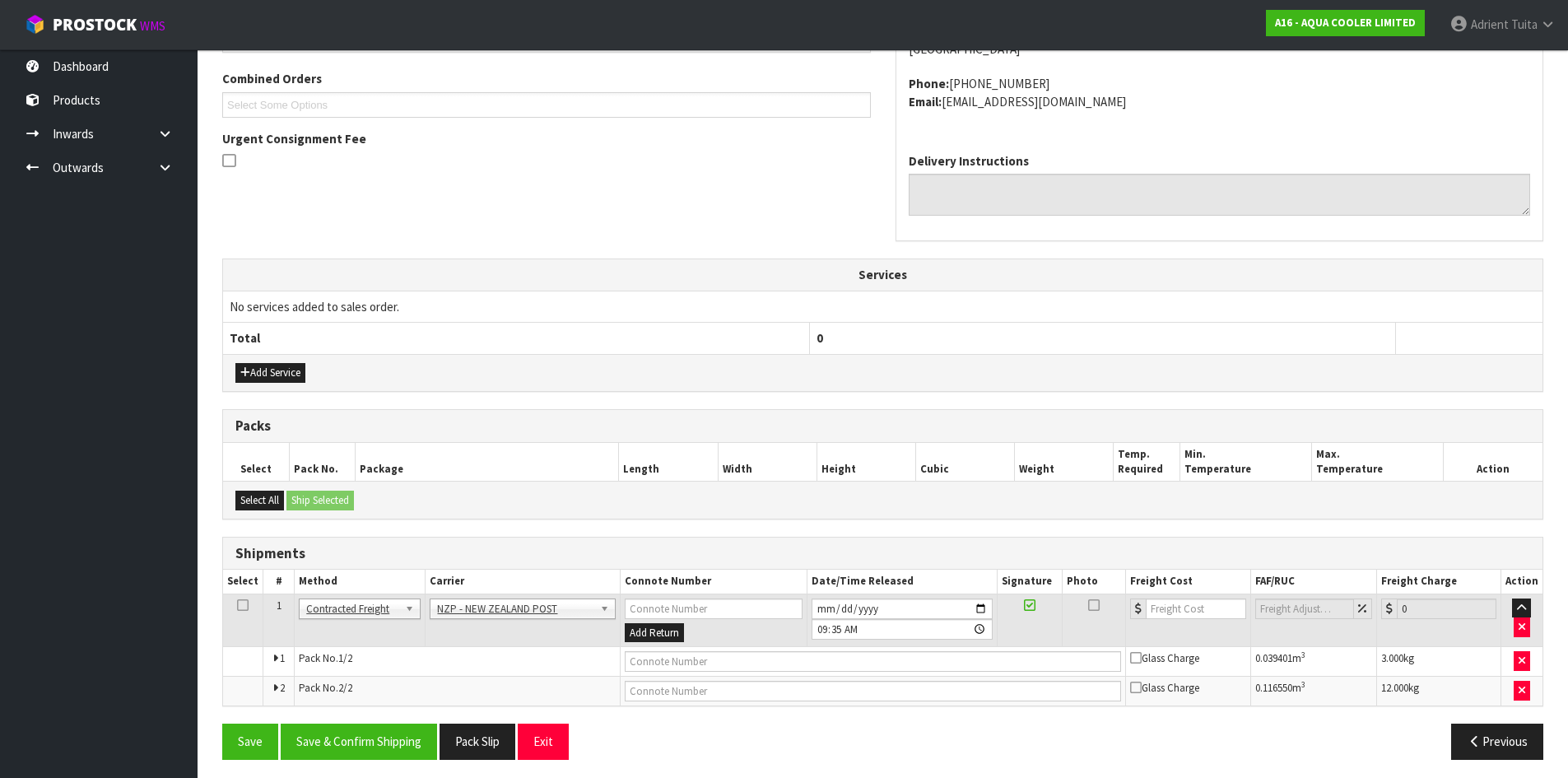
scroll to position [426, 0]
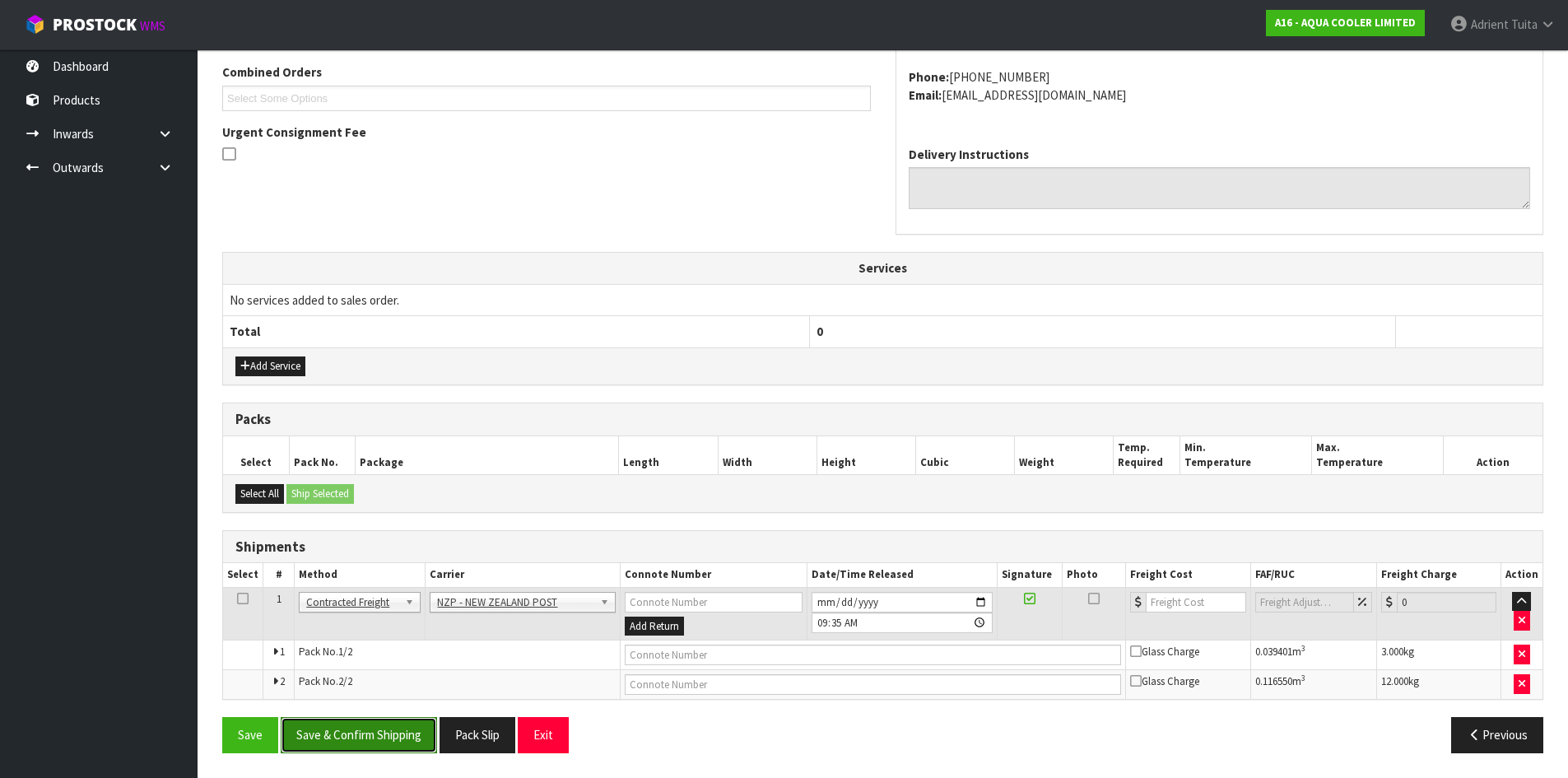
click at [362, 736] on button "Save & Confirm Shipping" at bounding box center [359, 734] width 157 height 36
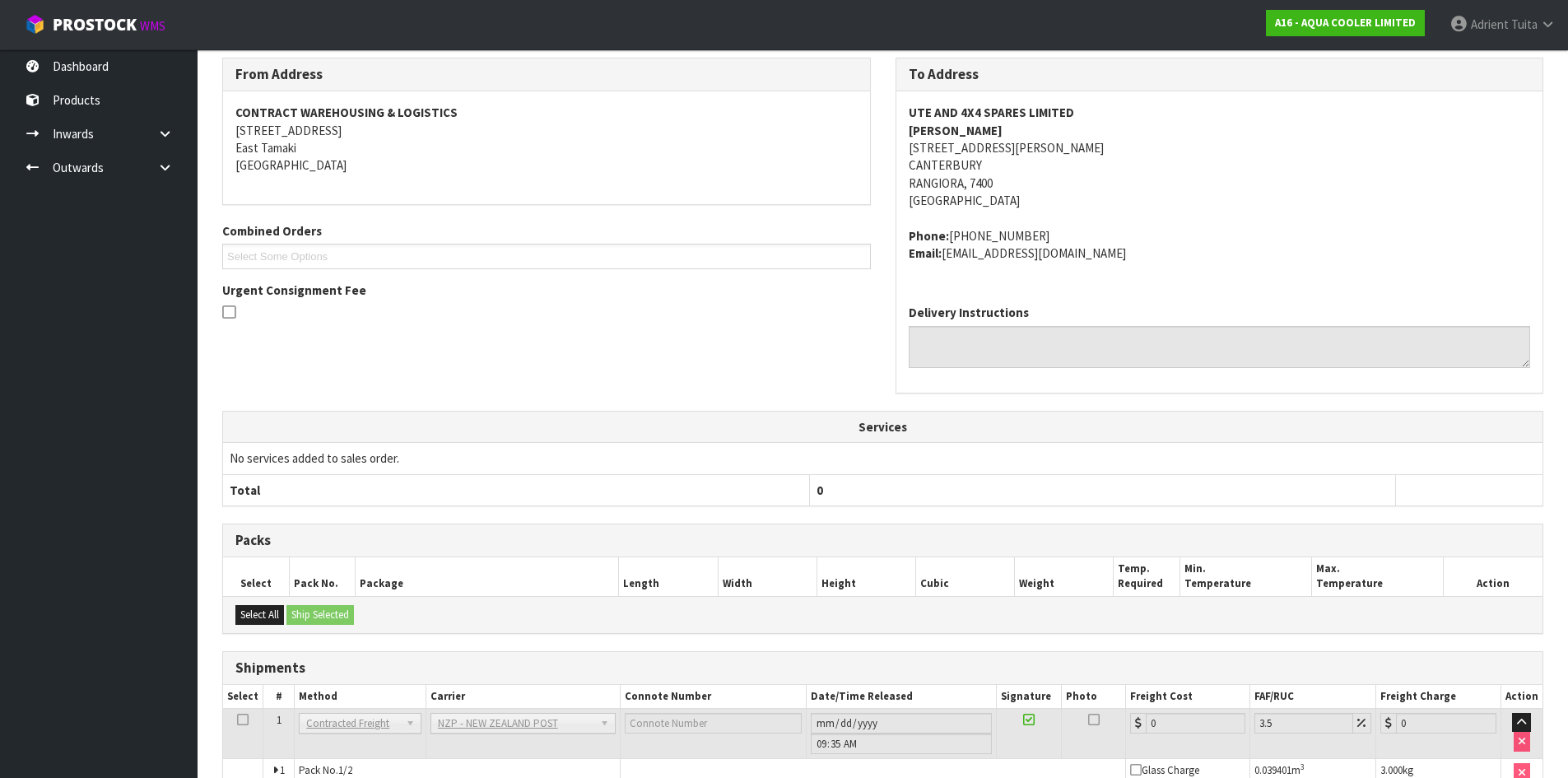
scroll to position [400, 0]
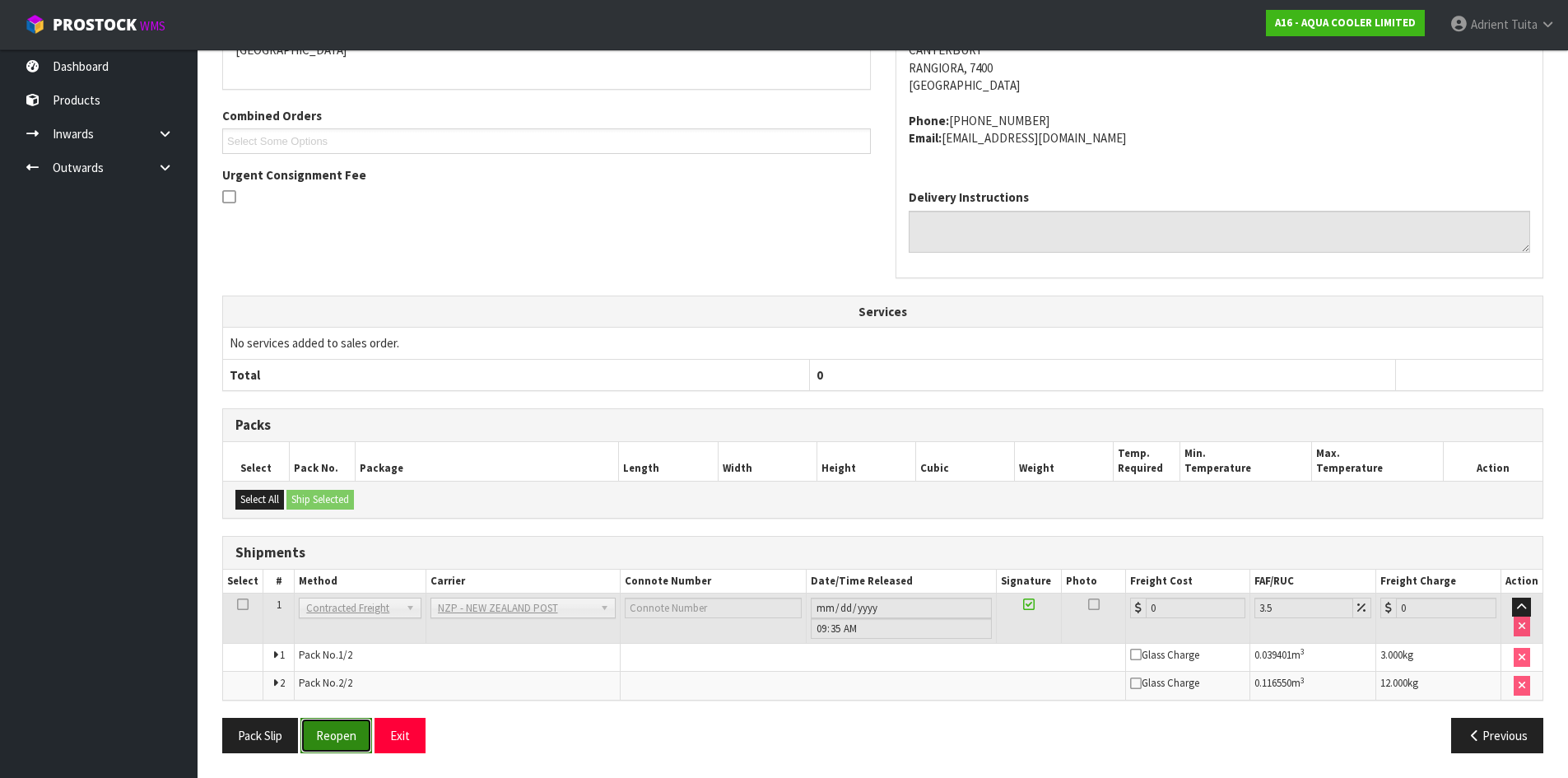
click at [337, 731] on button "Reopen" at bounding box center [336, 735] width 72 height 36
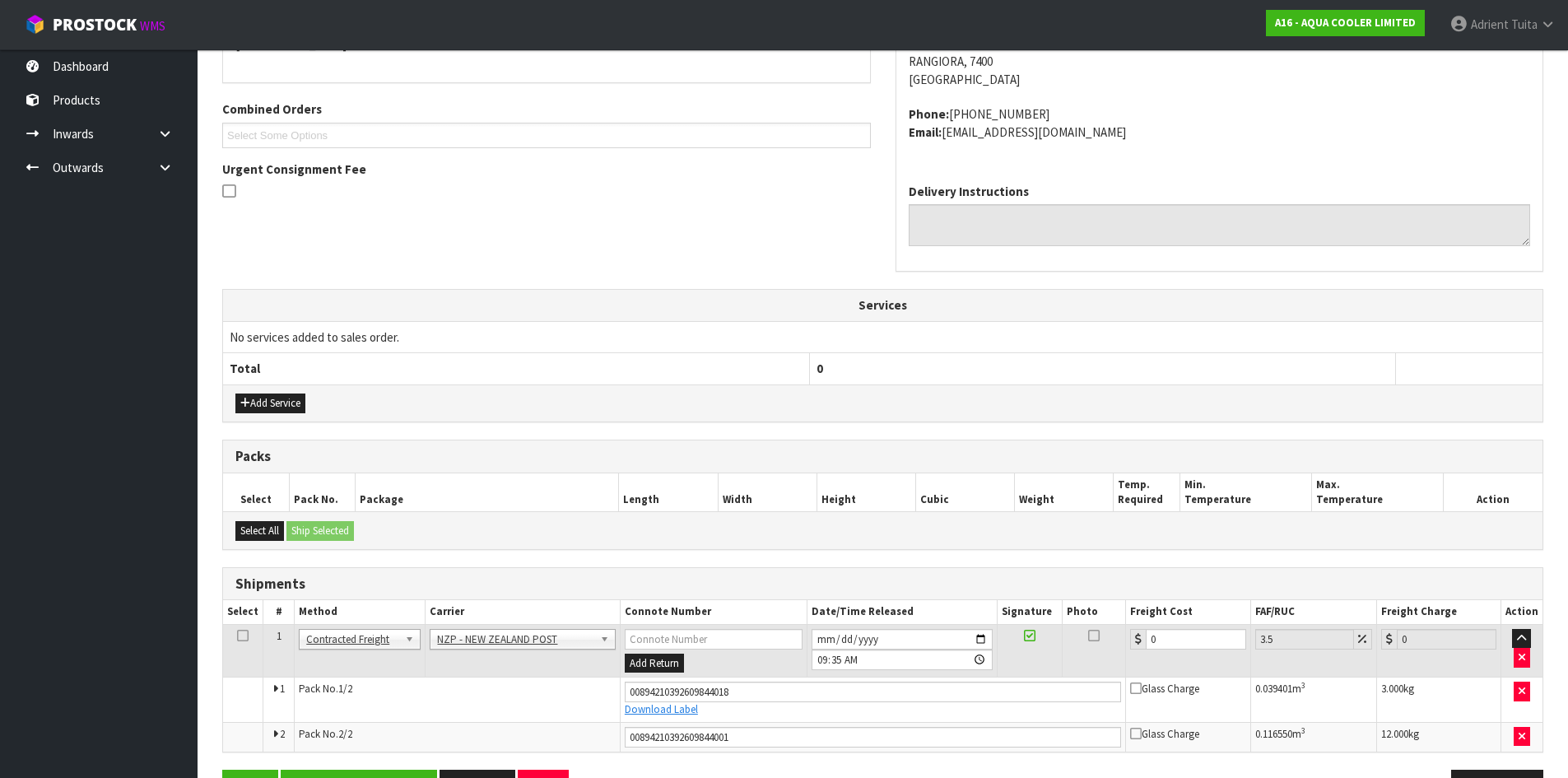
scroll to position [441, 0]
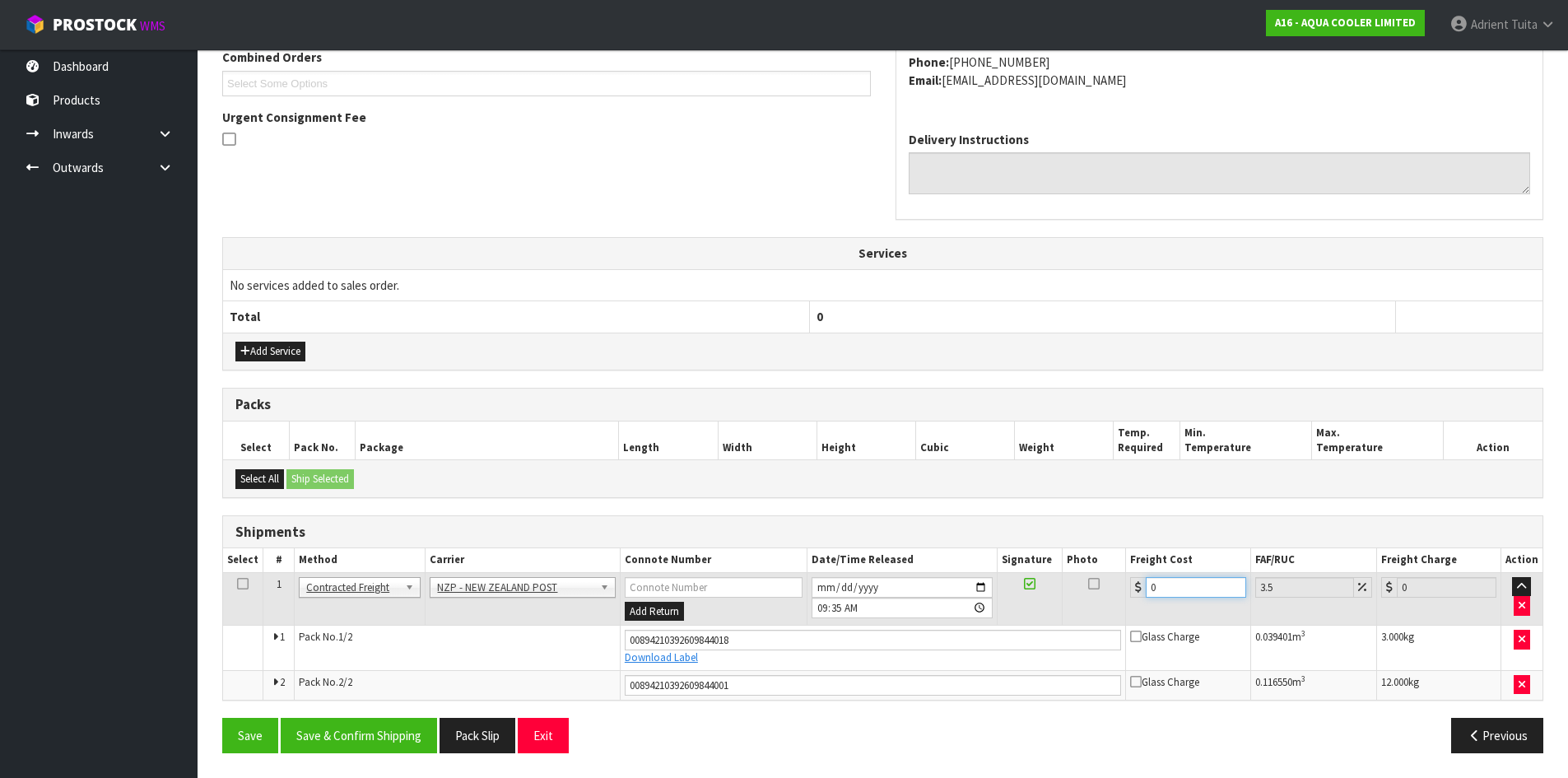
click at [1176, 581] on input "0" at bounding box center [1195, 587] width 99 height 21
type input "4"
type input "4.14"
type input "46"
type input "47.61"
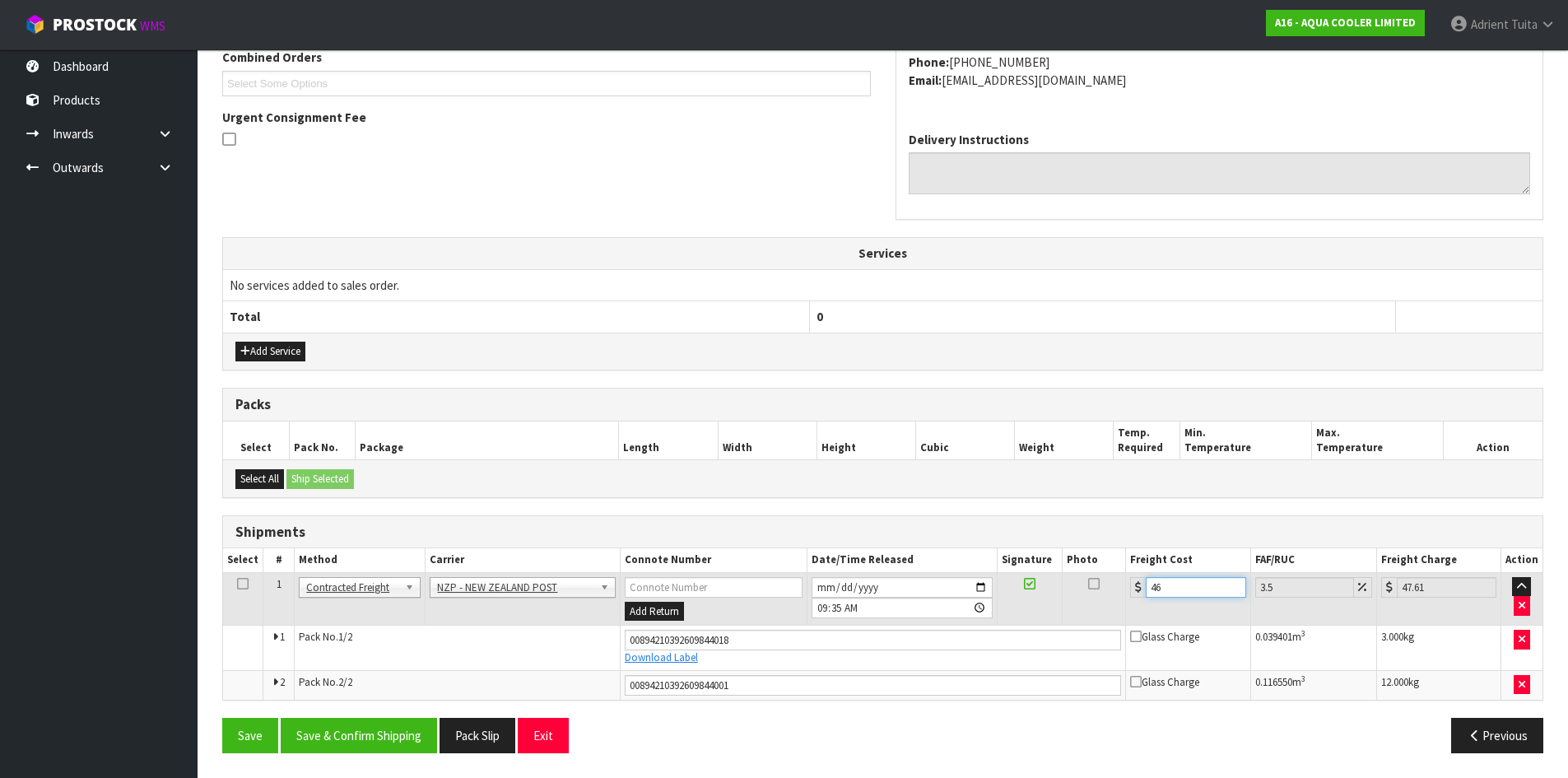
type input "46.5"
type input "48.13"
type input "46.56"
type input "48.19"
type input "46.56"
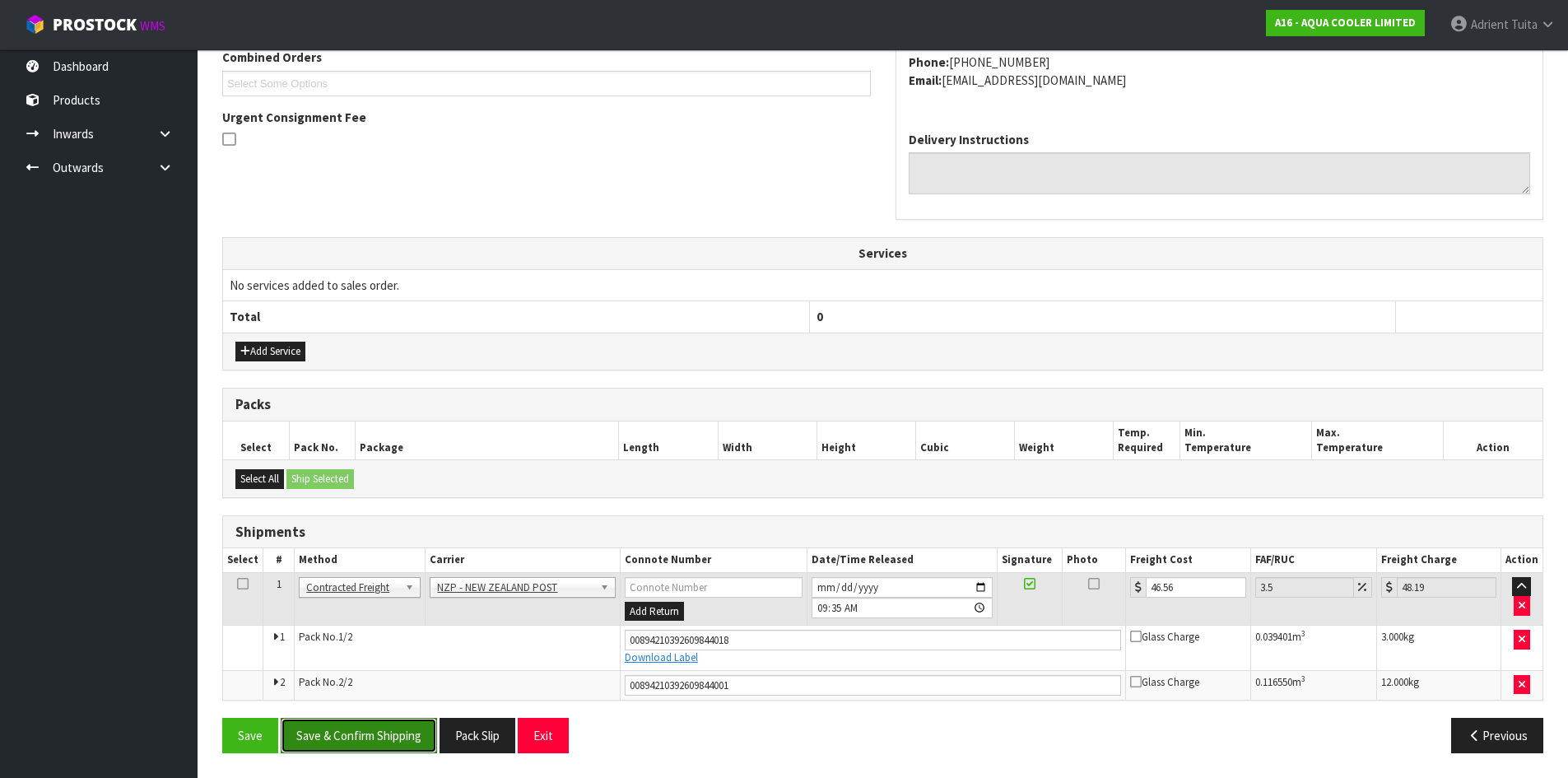
click at [382, 742] on button "Save & Confirm Shipping" at bounding box center [359, 735] width 157 height 36
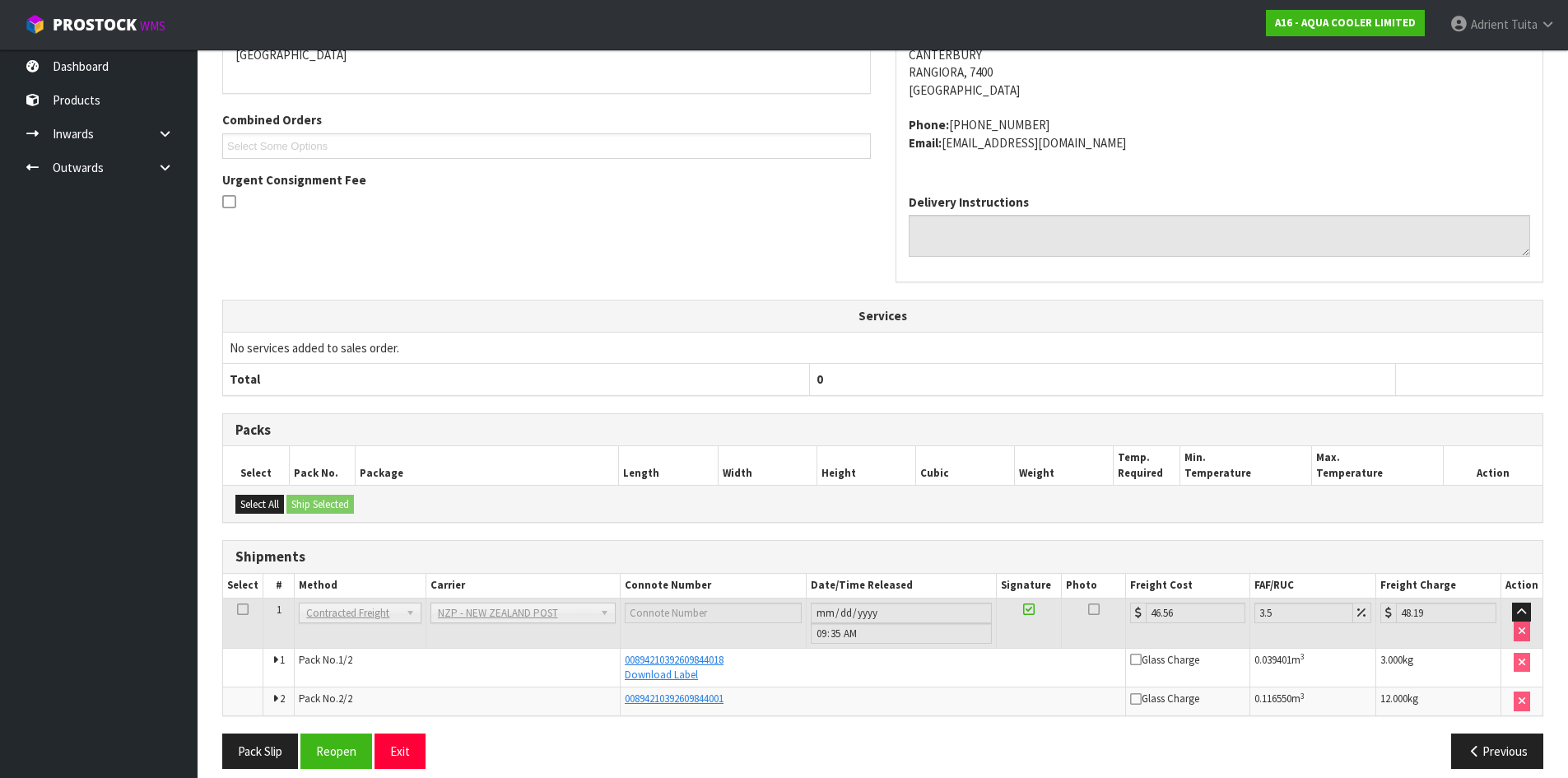
scroll to position [394, 0]
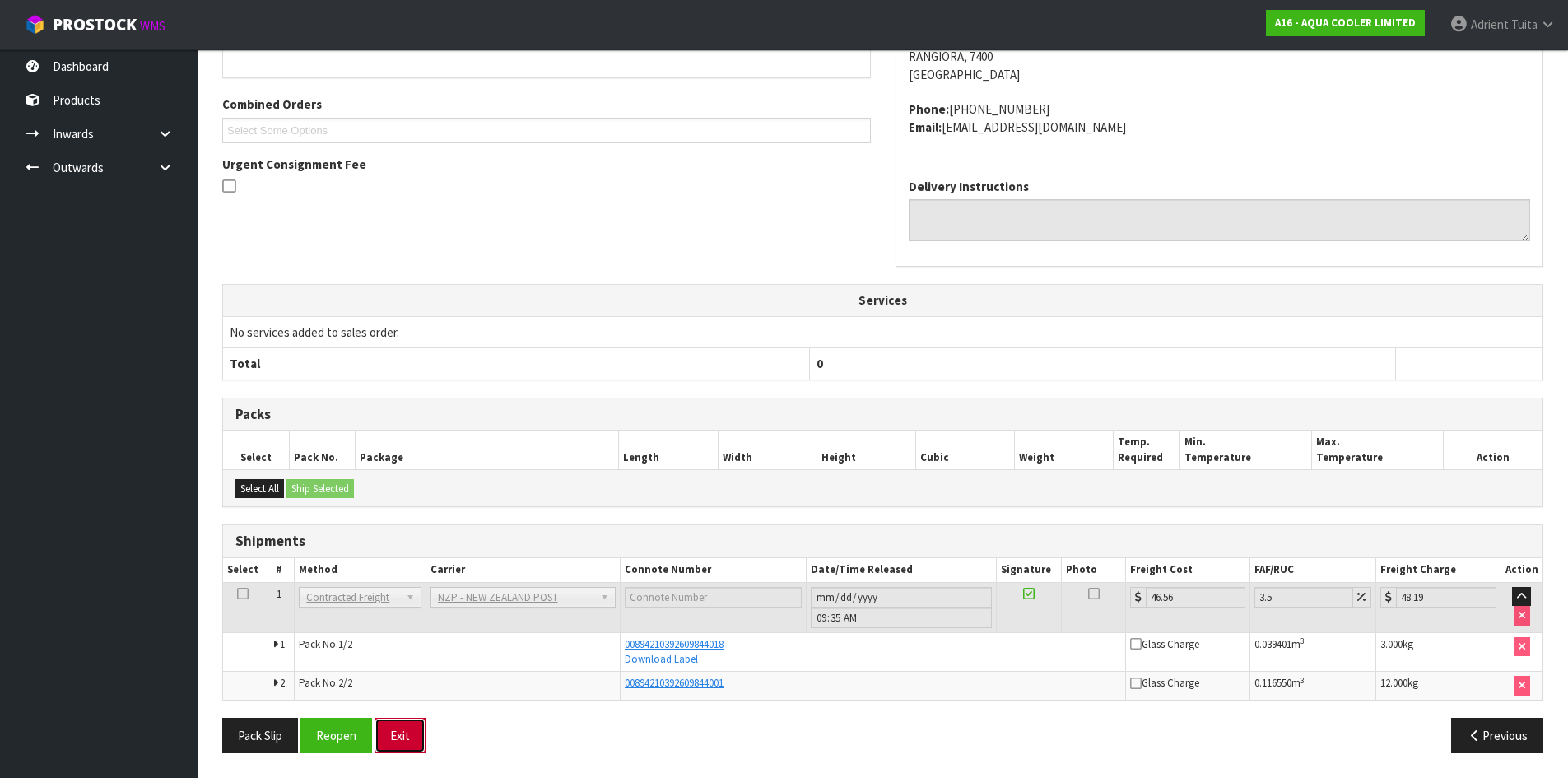
click at [414, 725] on button "Exit" at bounding box center [400, 735] width 51 height 36
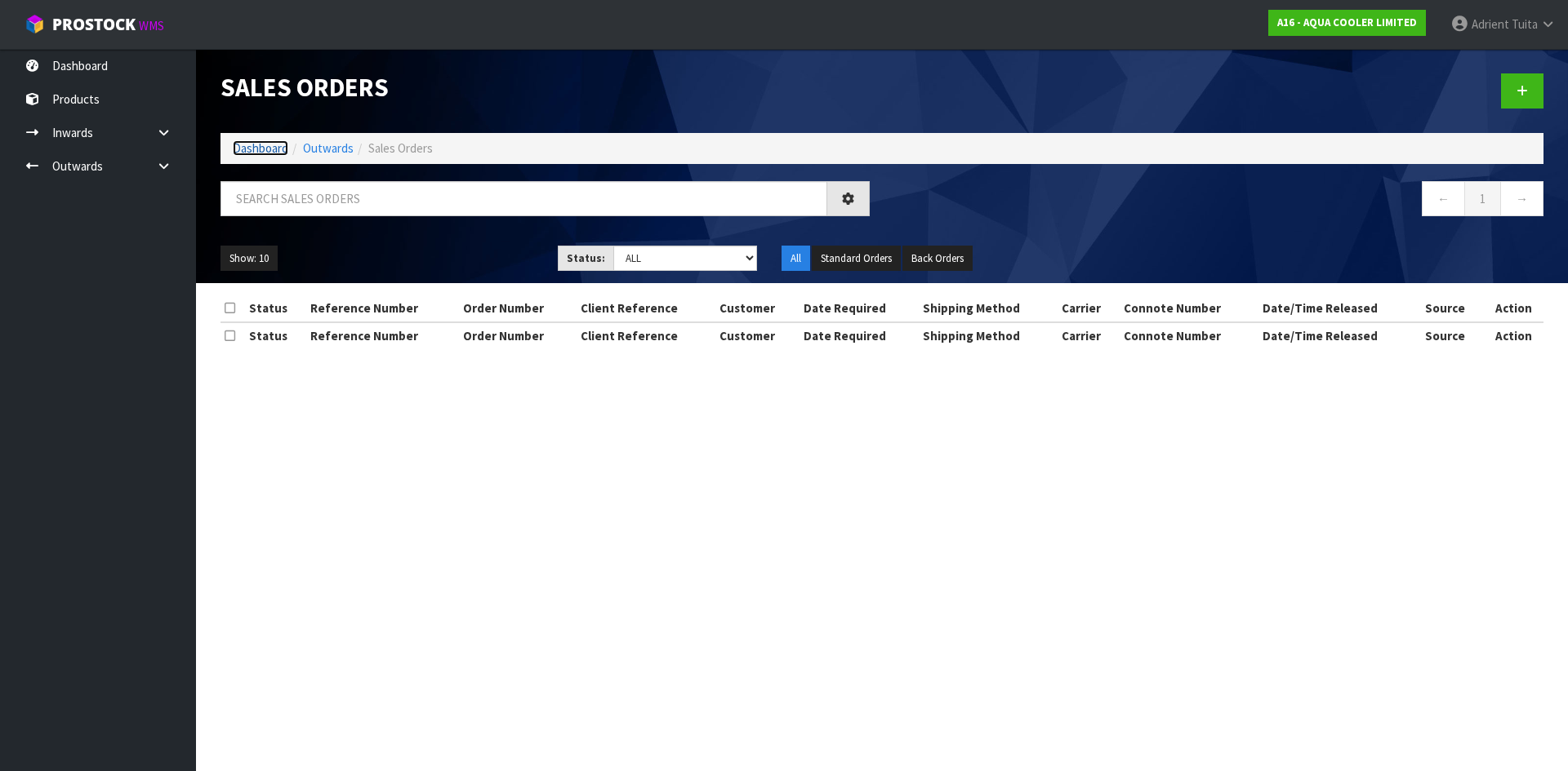
click at [270, 143] on link "Dashboard" at bounding box center [260, 147] width 55 height 15
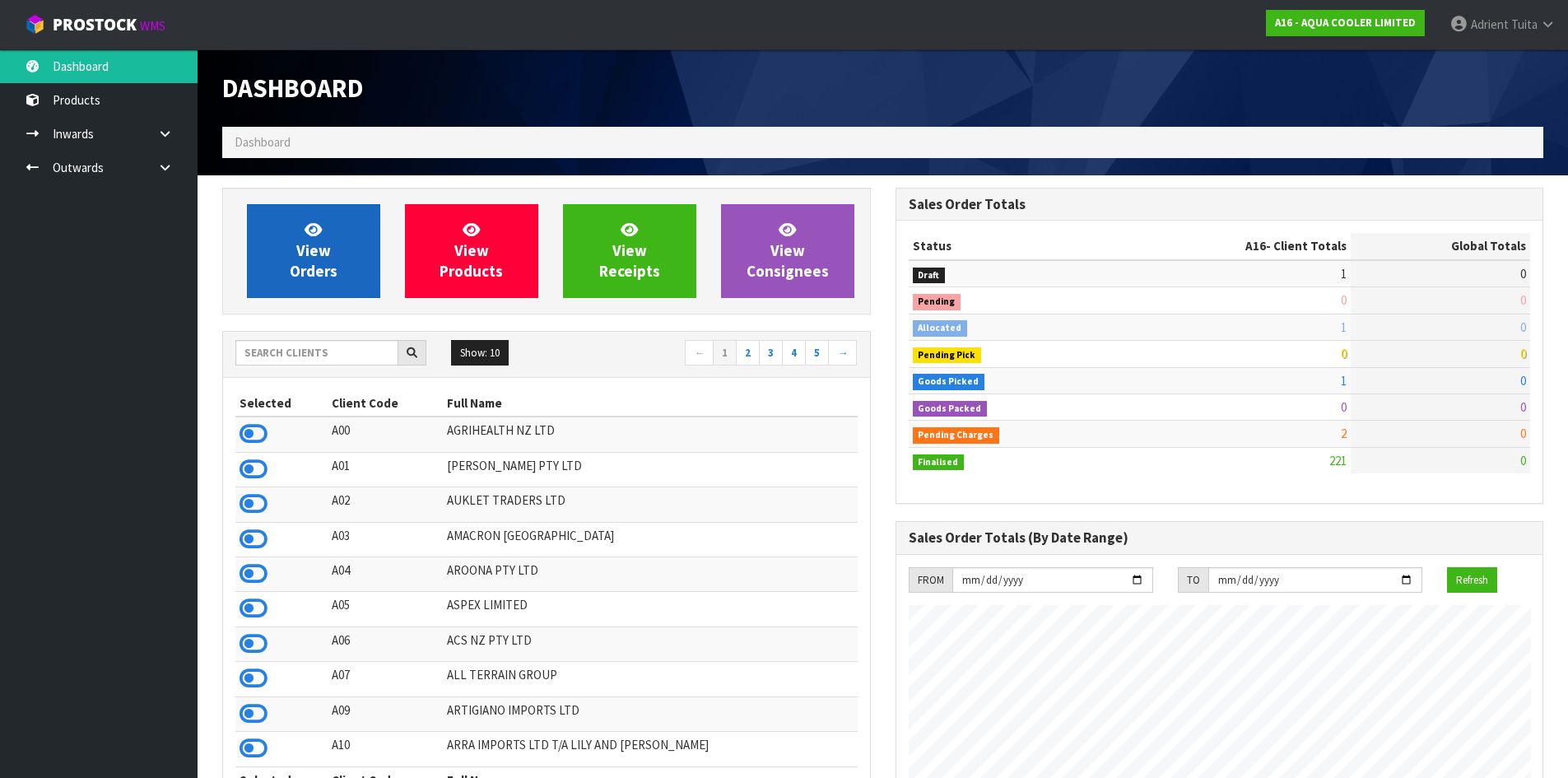
scroll to position [1148, 673]
click at [291, 268] on span "View Orders" at bounding box center [314, 251] width 47 height 62
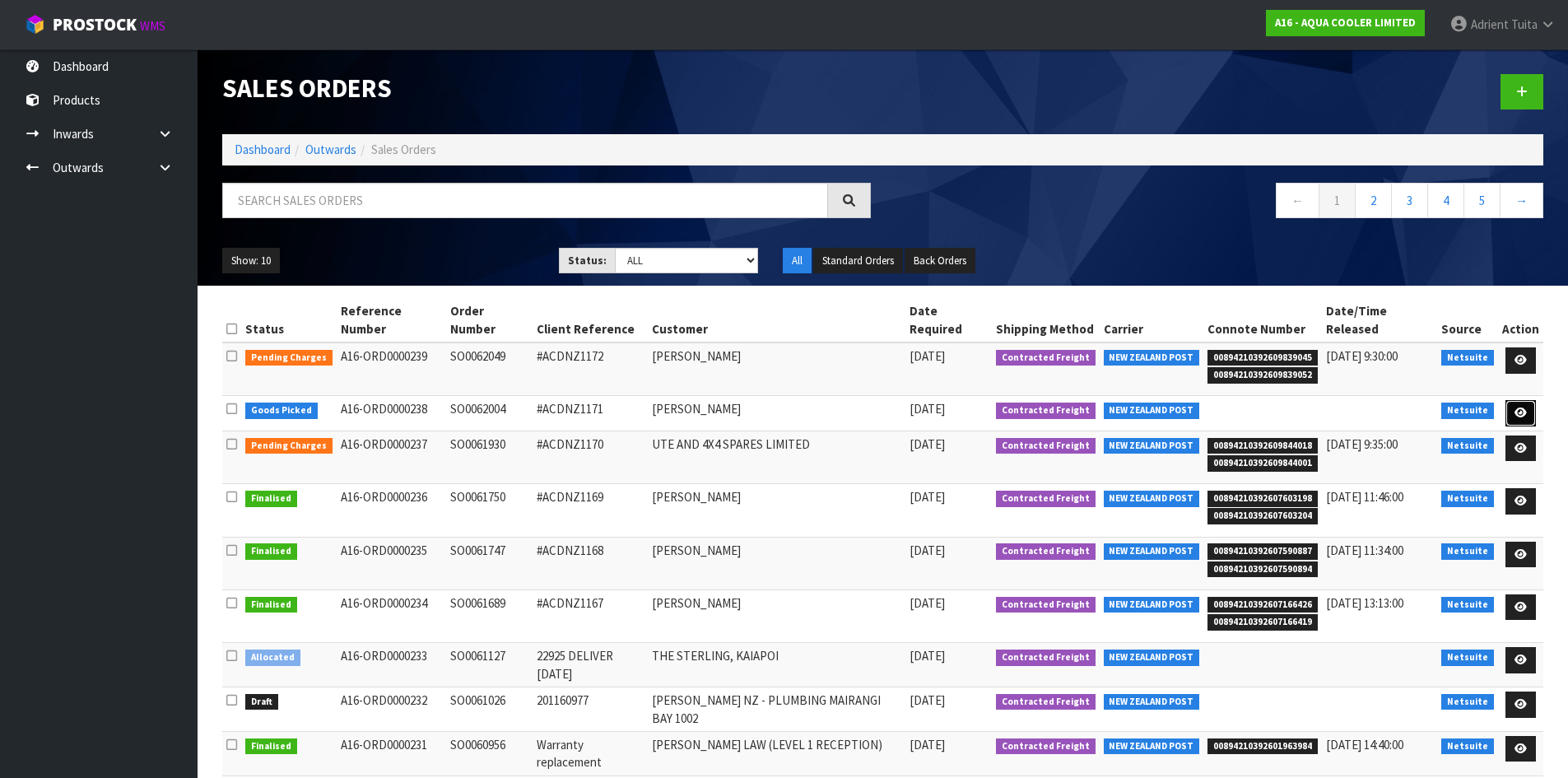
click at [1513, 400] on link at bounding box center [1520, 413] width 30 height 26
click at [1532, 400] on link at bounding box center [1520, 413] width 30 height 26
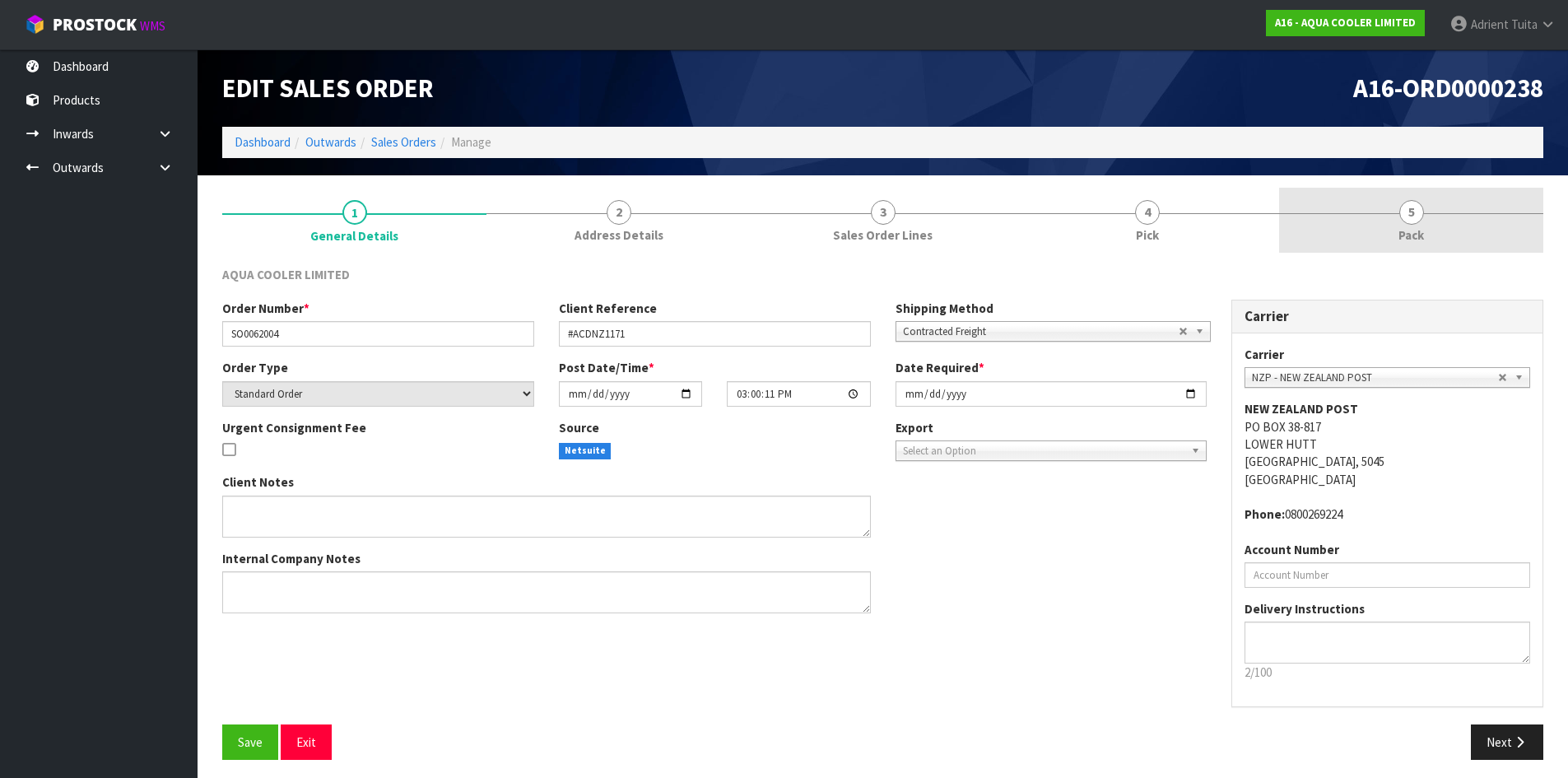
click at [1322, 215] on link "5 Pack" at bounding box center [1411, 220] width 264 height 65
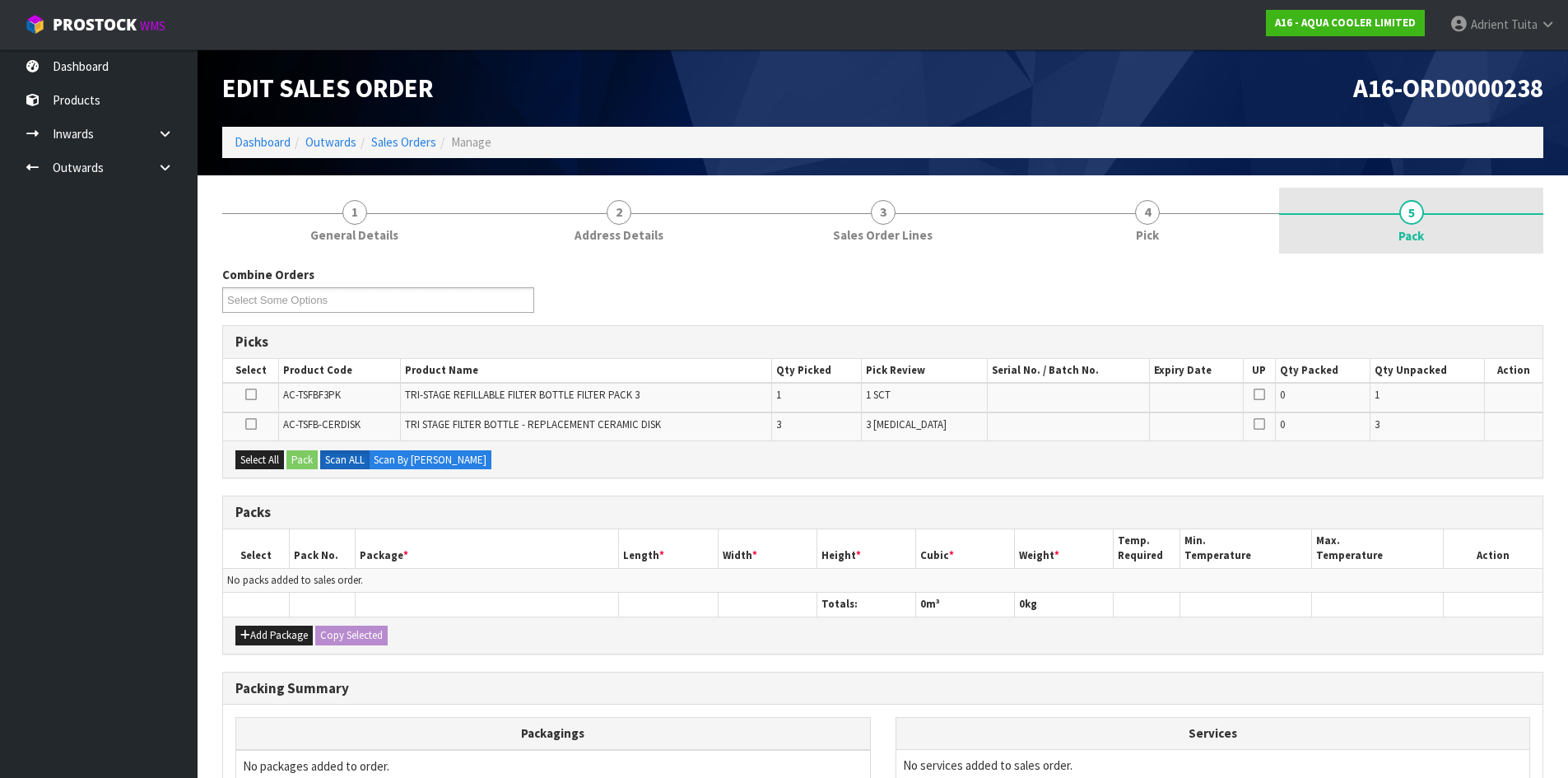
click at [1409, 208] on span "5" at bounding box center [1411, 212] width 25 height 25
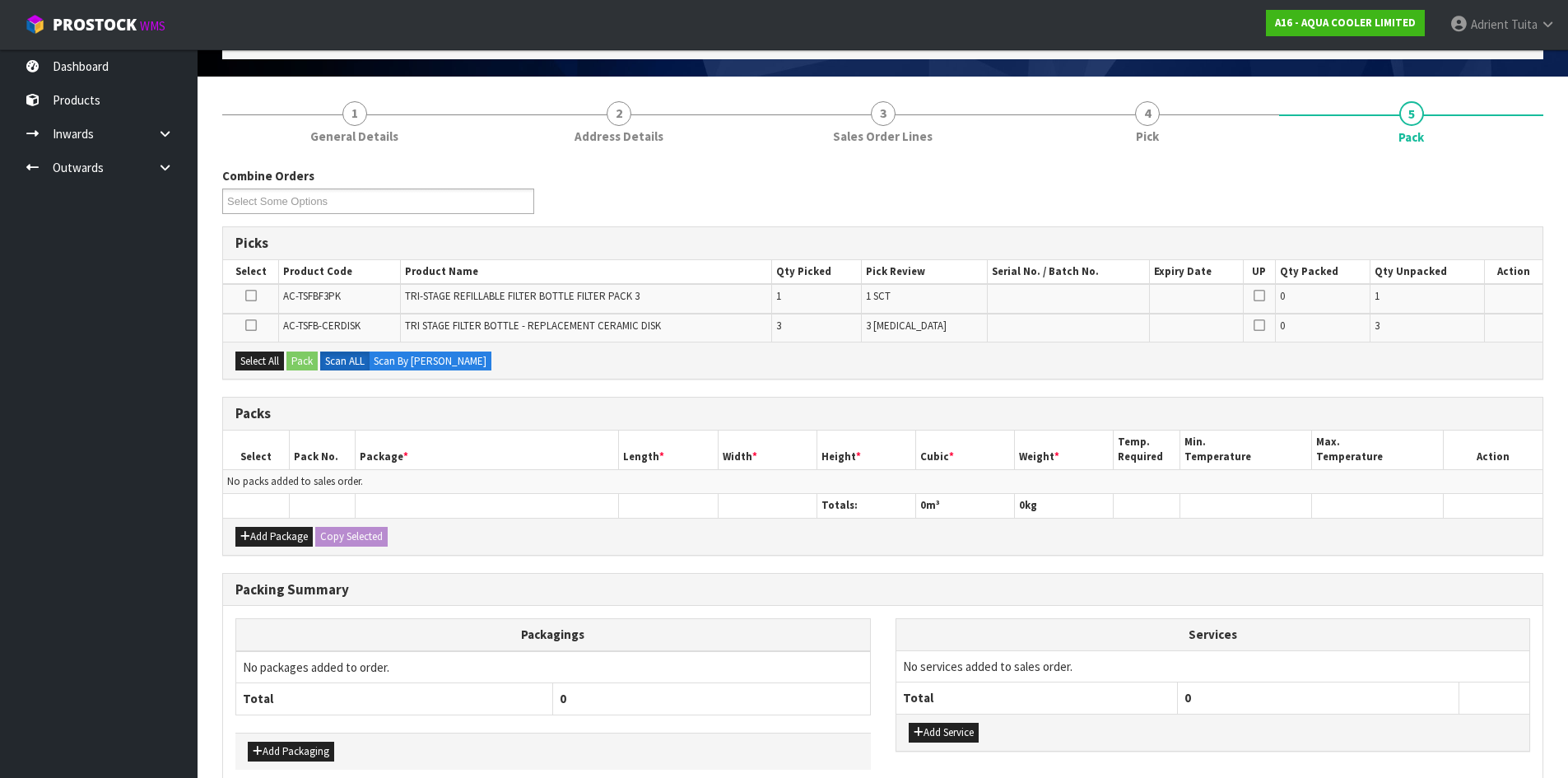
scroll to position [182, 0]
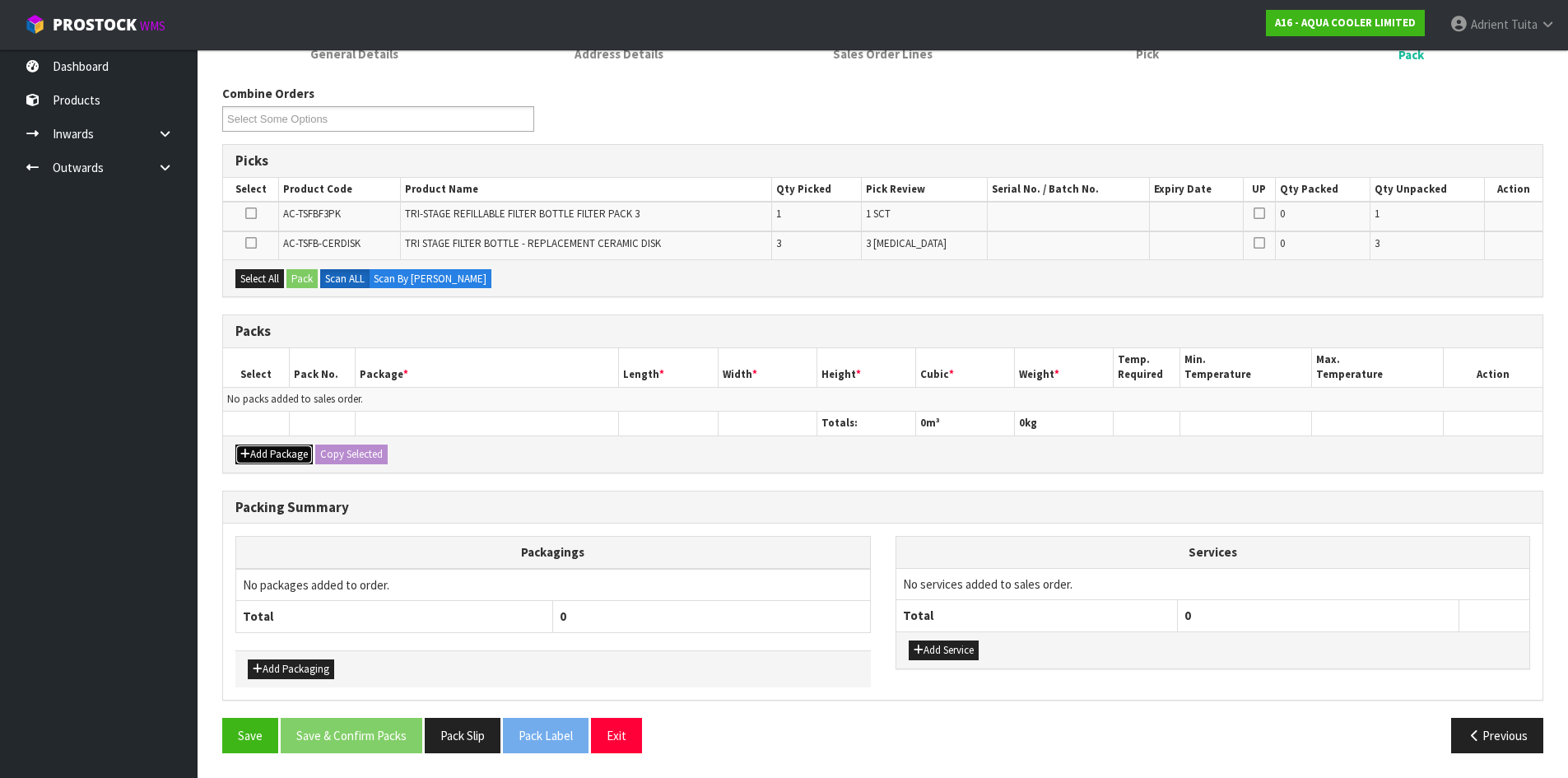
drag, startPoint x: 250, startPoint y: 461, endPoint x: 253, endPoint y: 446, distance: 15.3
click at [250, 460] on button "Add Package" at bounding box center [273, 455] width 77 height 20
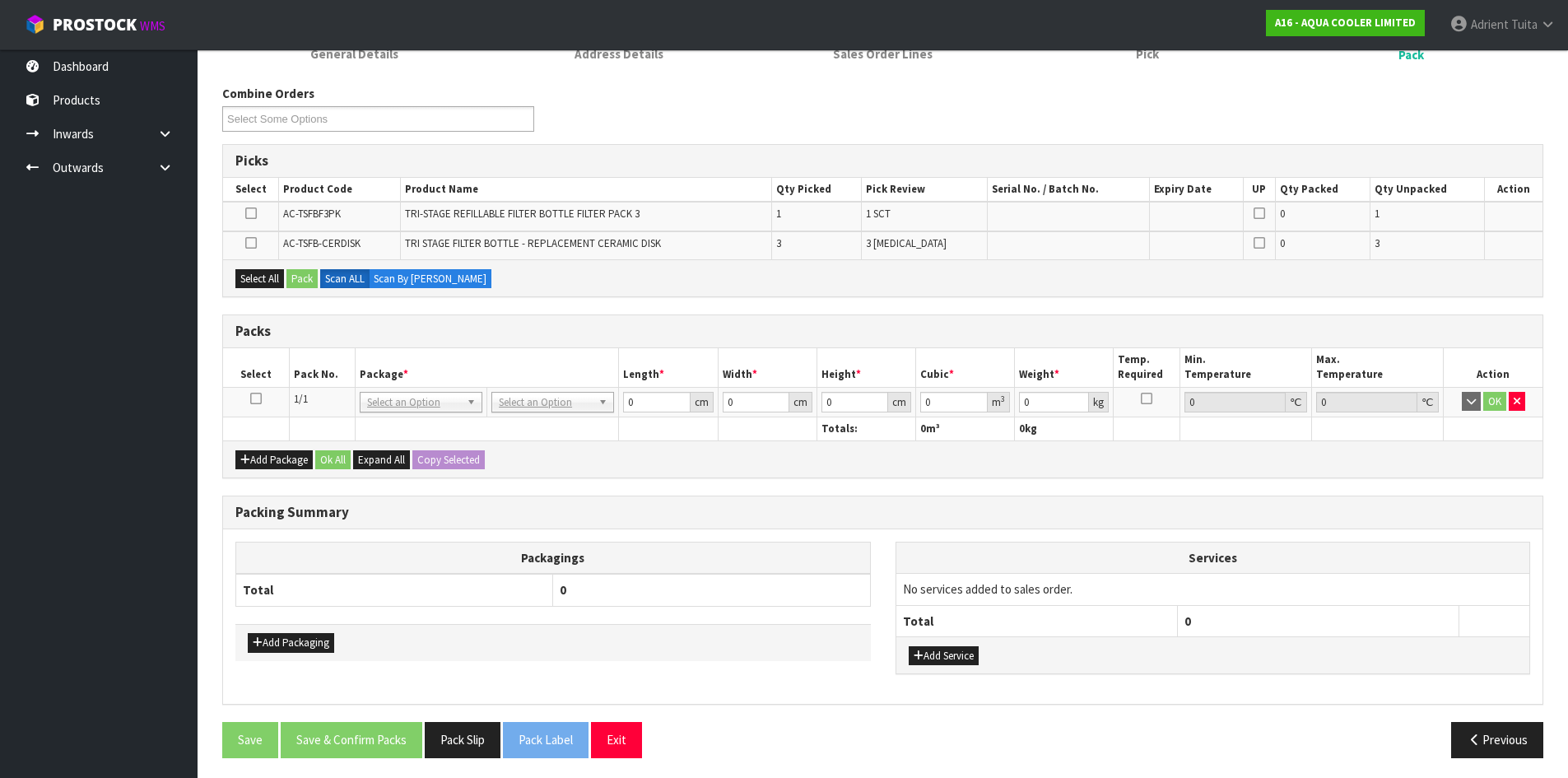
click at [256, 399] on icon at bounding box center [255, 399] width 12 height 1
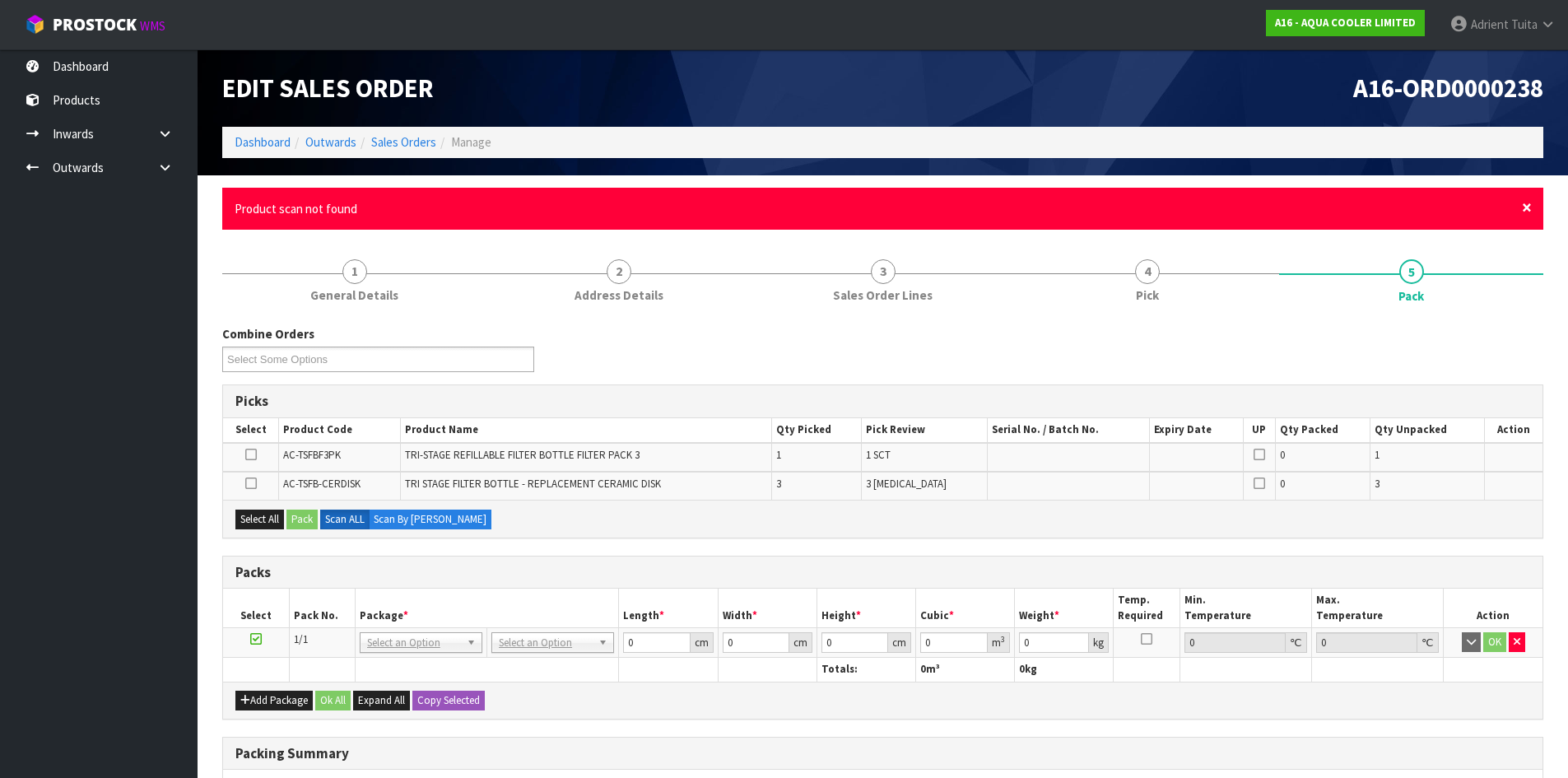
click at [1522, 208] on span "×" at bounding box center [1526, 207] width 10 height 23
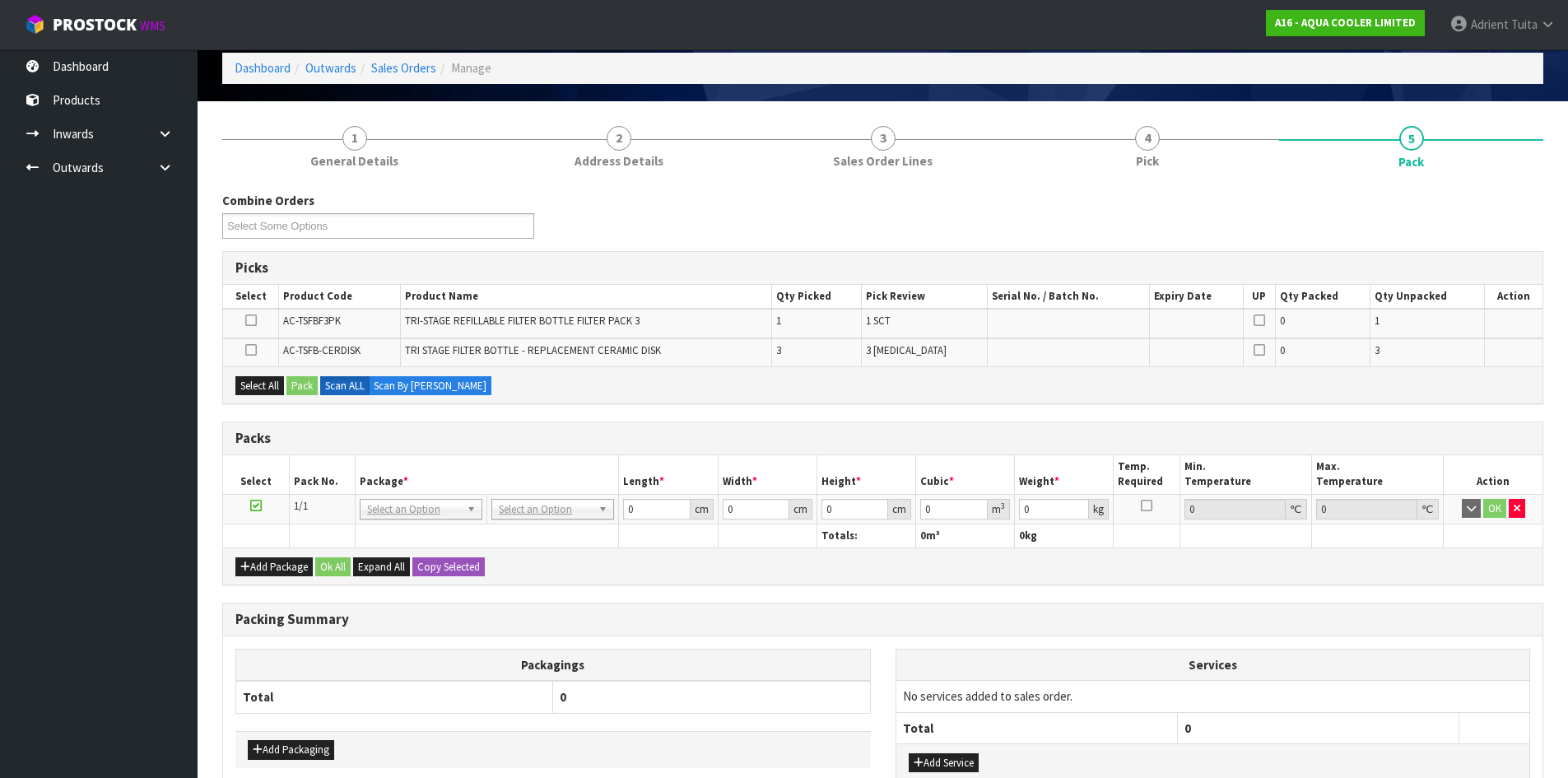
scroll to position [186, 0]
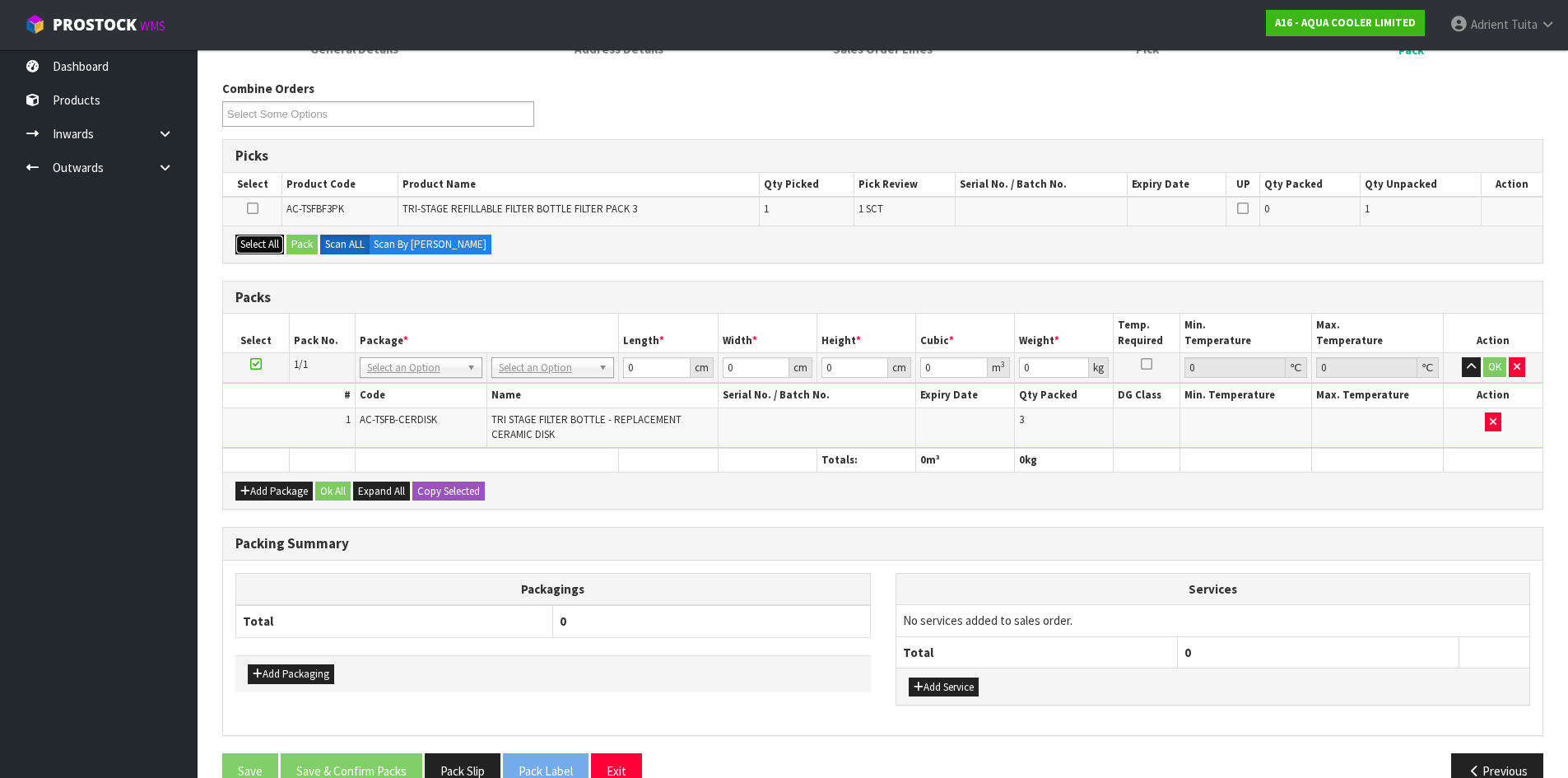
click at [277, 250] on button "Select All" at bounding box center [259, 244] width 48 height 20
click at [294, 247] on button "Pack" at bounding box center [302, 244] width 31 height 20
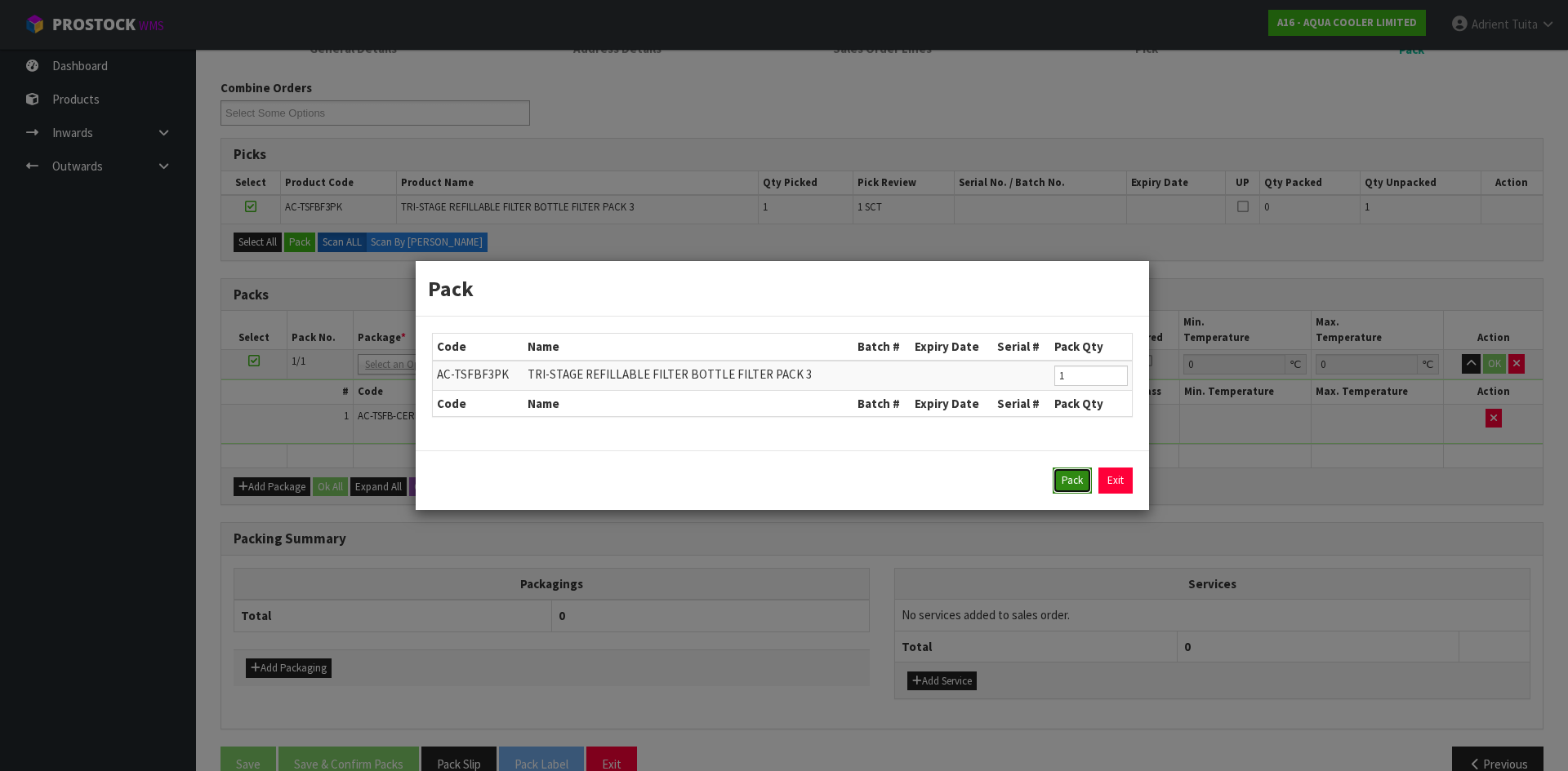
click at [1071, 484] on button "Pack" at bounding box center [1072, 480] width 39 height 26
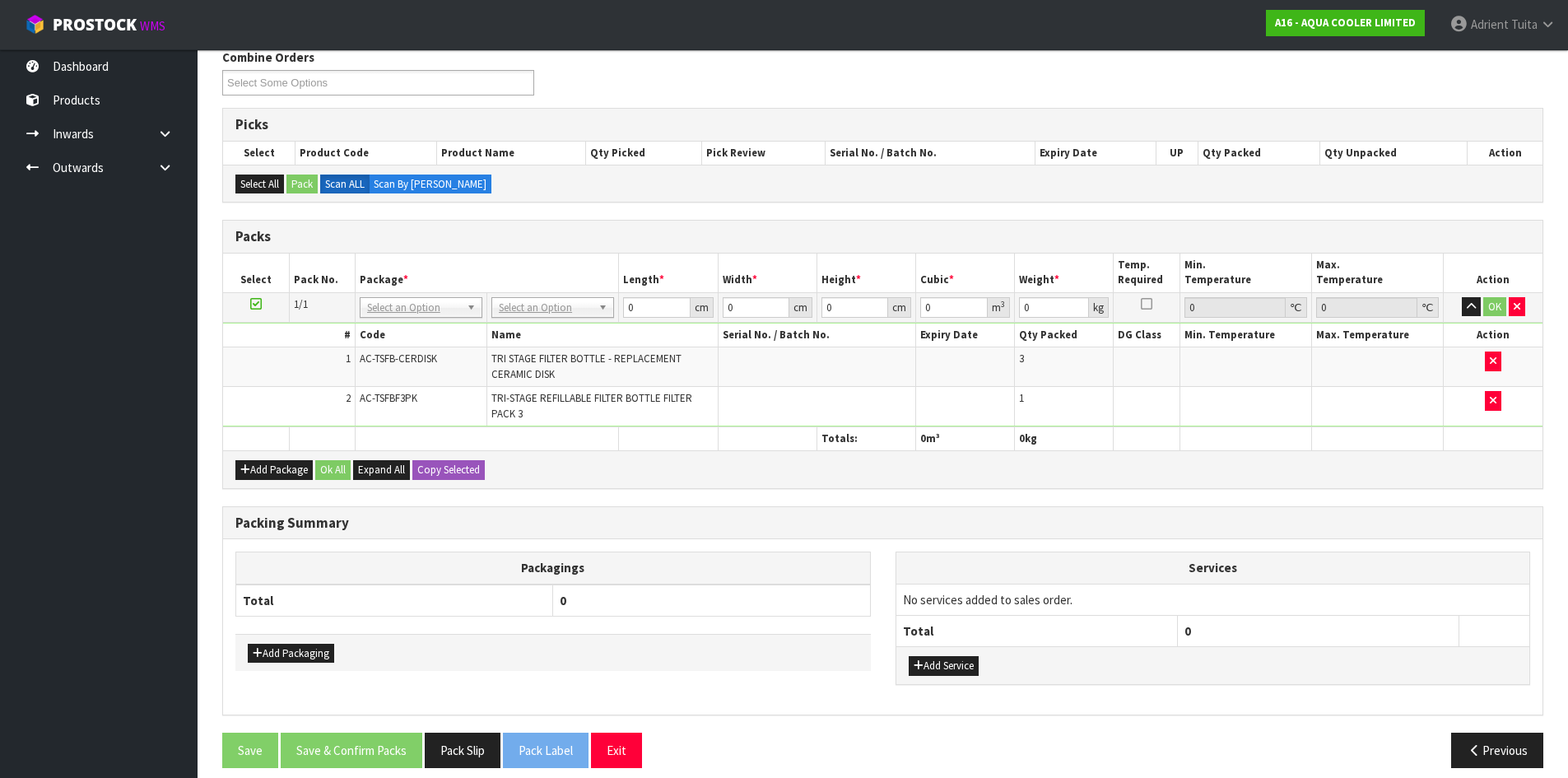
scroll to position [233, 0]
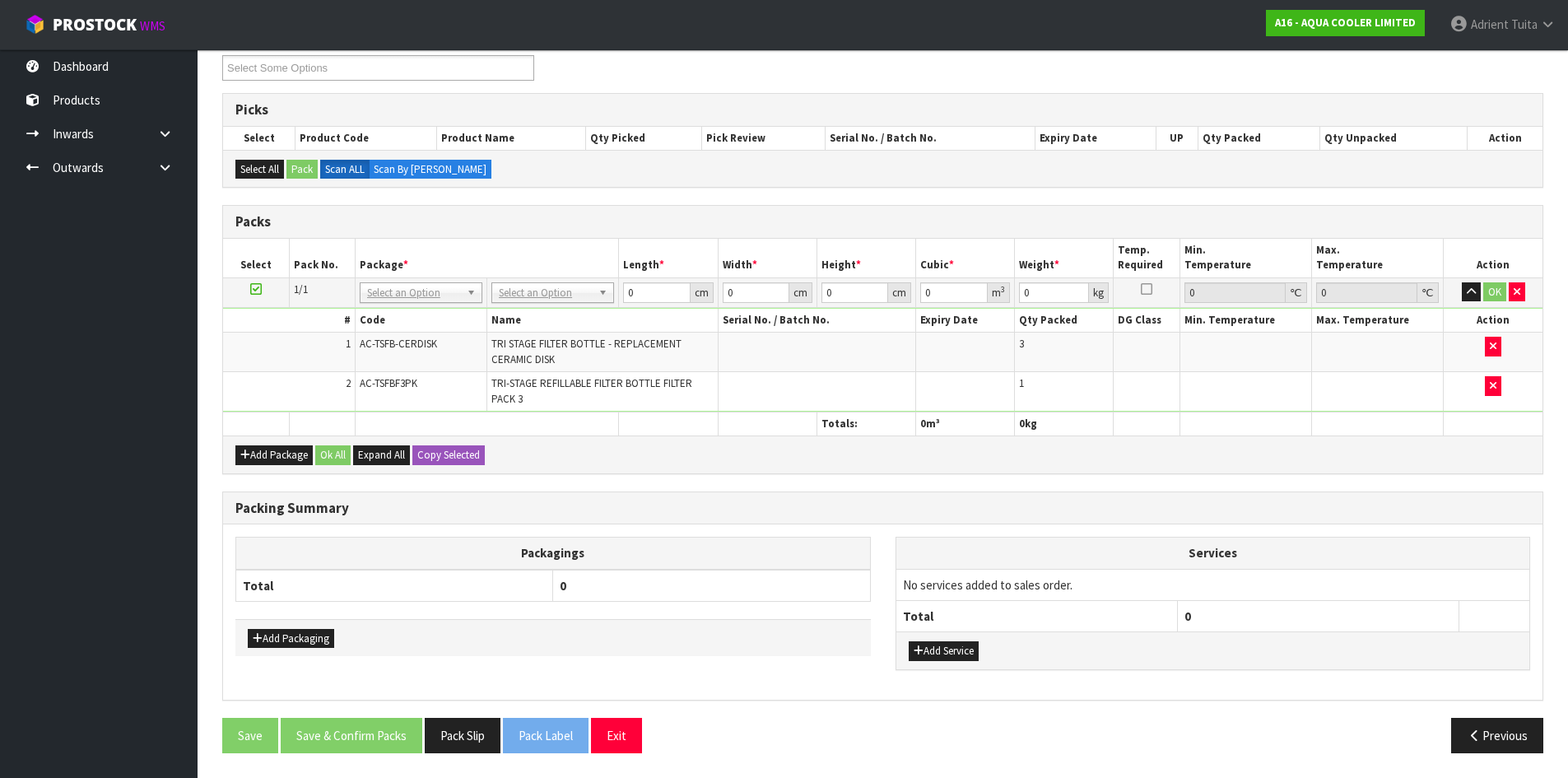
click at [504, 308] on div "# Code Name Serial No. / Batch No. Expiry Date Qty Packed DG Class Min. Tempera…" at bounding box center [882, 360] width 1319 height 104
drag, startPoint x: 520, startPoint y: 293, endPoint x: 516, endPoint y: 308, distance: 15.5
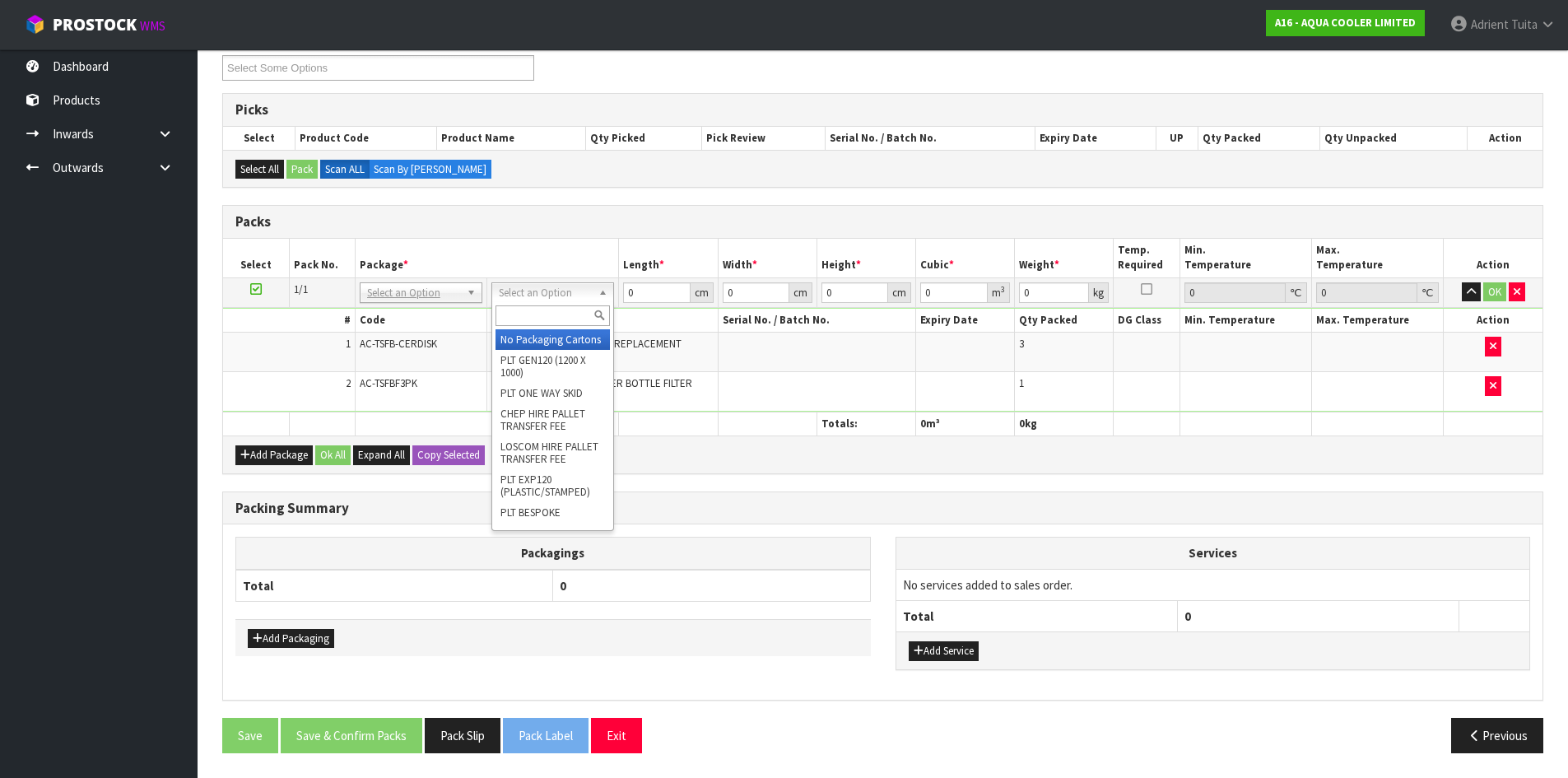
click at [516, 315] on input "text" at bounding box center [552, 316] width 114 height 21
type input "OC"
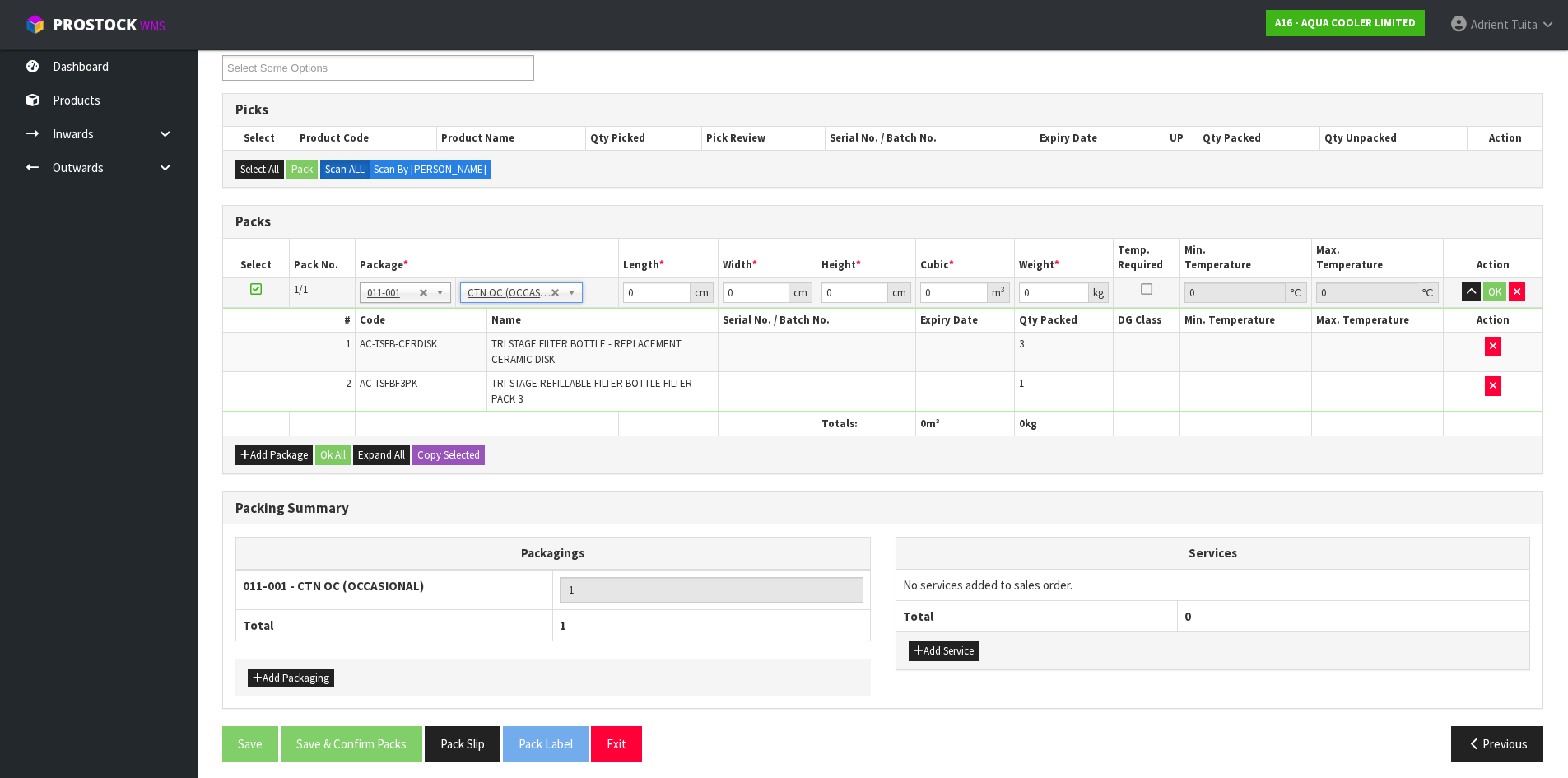
type input "1.86"
click at [636, 291] on input "0" at bounding box center [655, 293] width 67 height 21
type input "51"
type input "29"
type input "1"
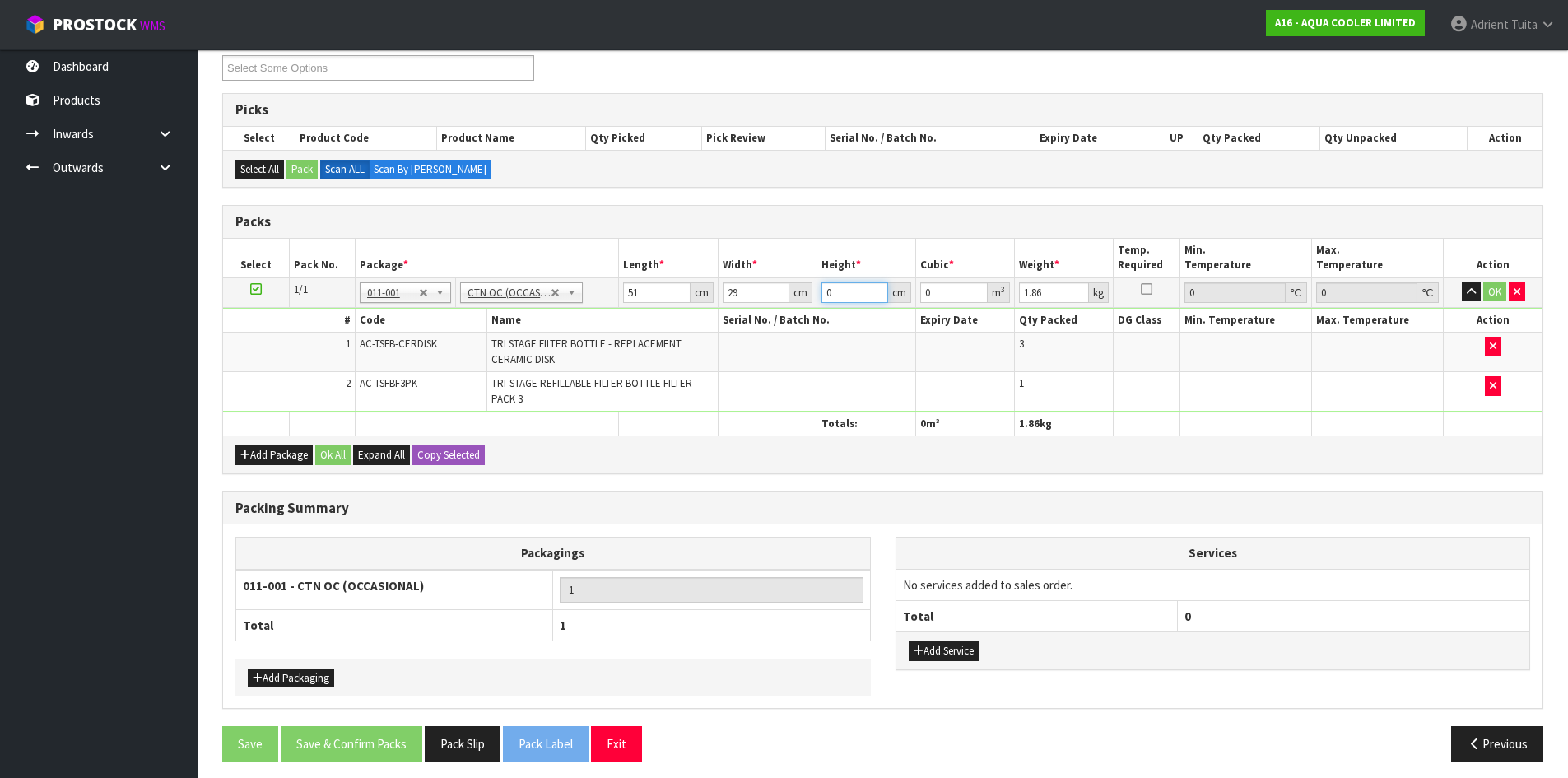
type input "0.001479"
type input "12"
type input "0.017748"
type input "12"
type input "3"
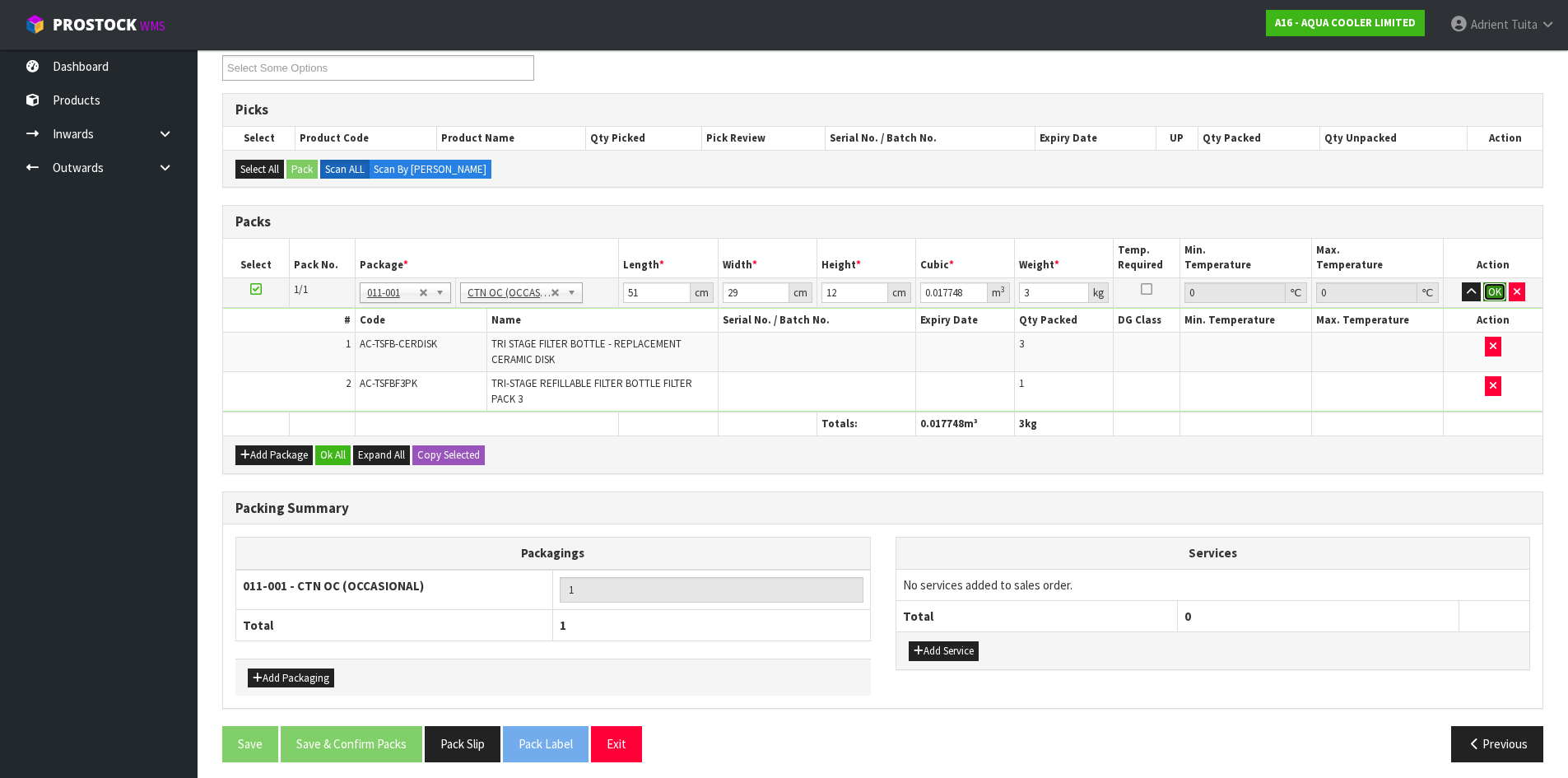
click at [1490, 293] on button "OK" at bounding box center [1494, 293] width 23 height 20
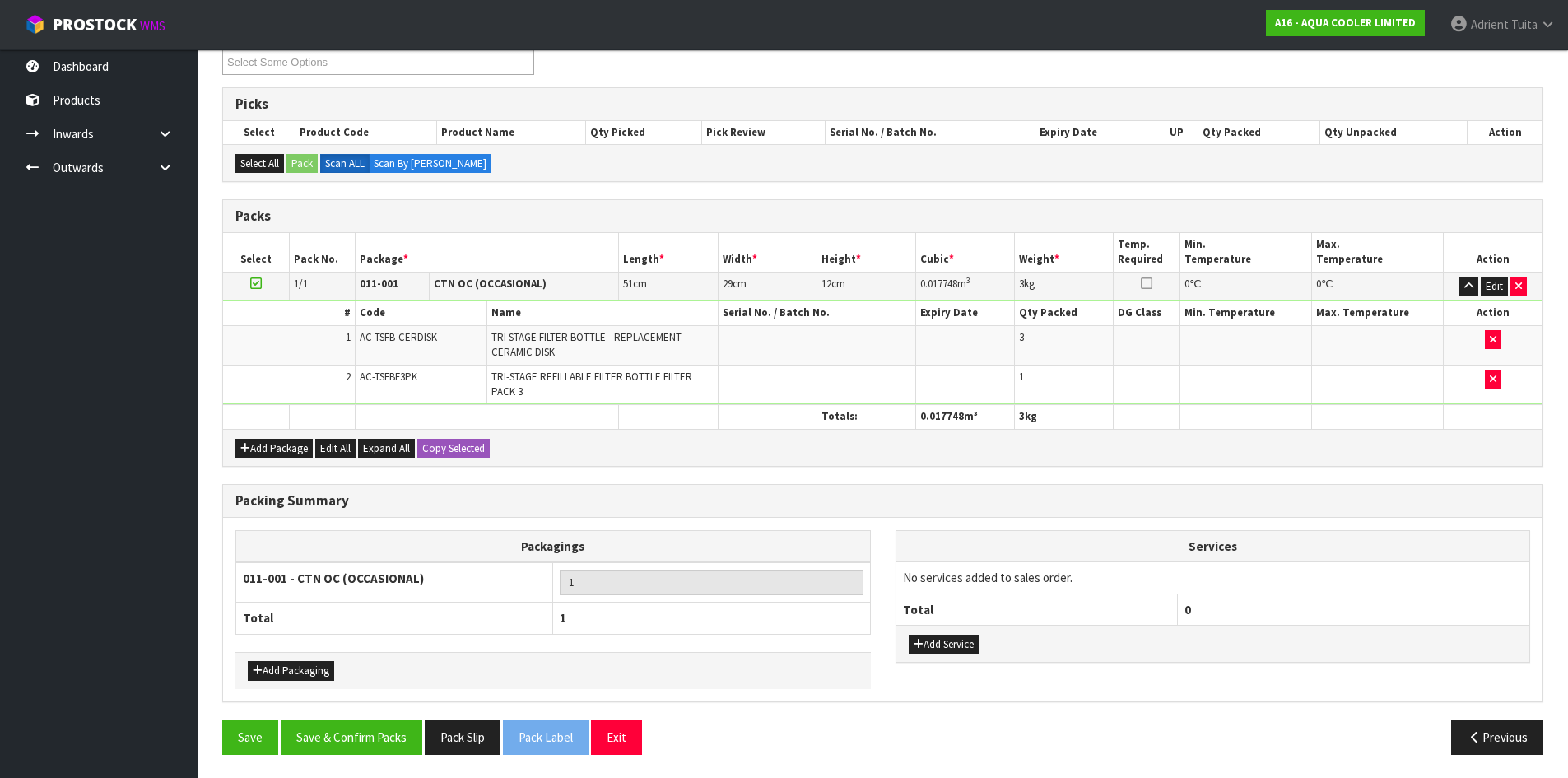
scroll to position [240, 0]
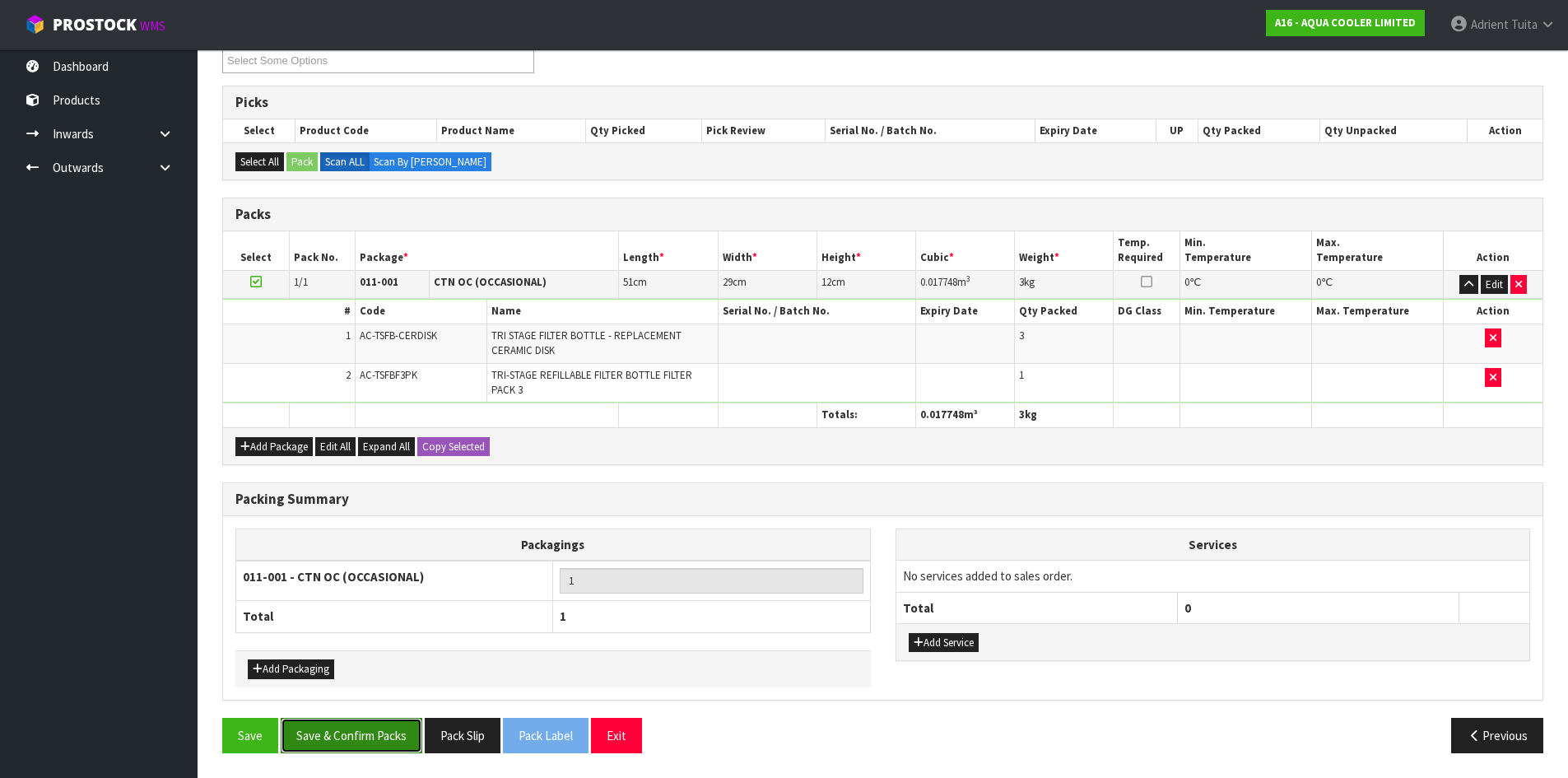
click at [355, 742] on button "Save & Confirm Packs" at bounding box center [351, 735] width 141 height 36
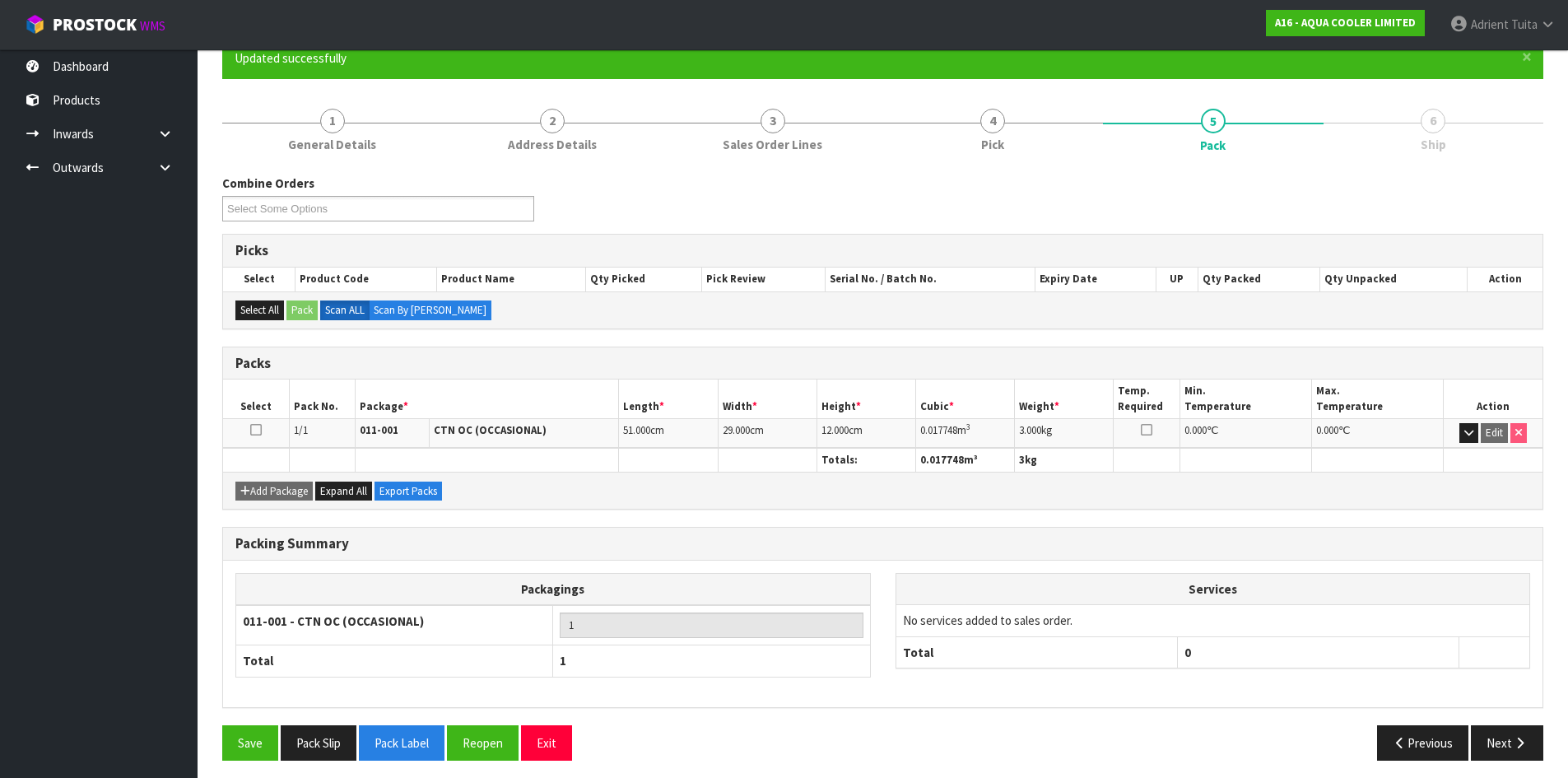
scroll to position [158, 0]
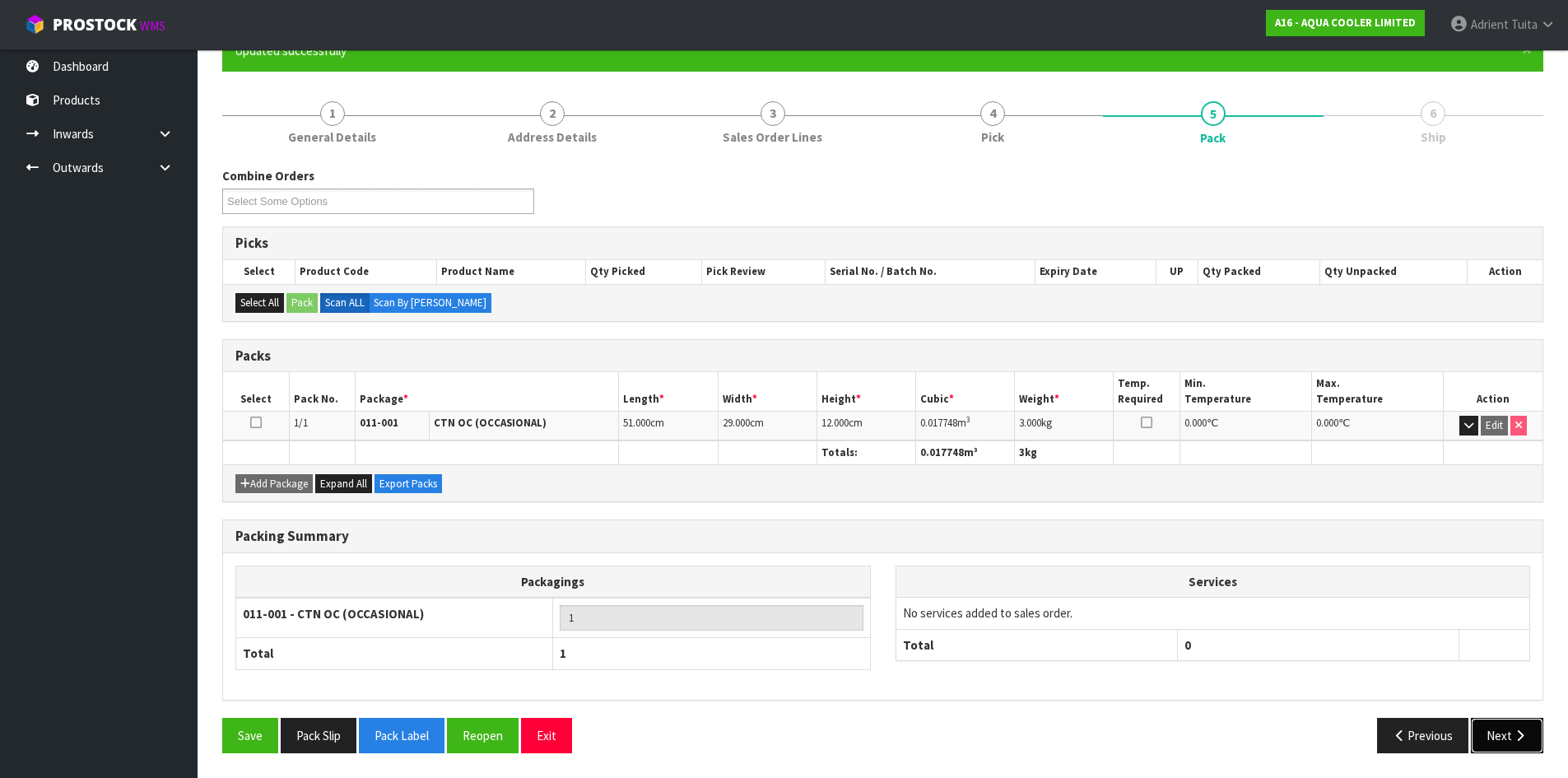
click at [1505, 721] on button "Next" at bounding box center [1506, 735] width 72 height 36
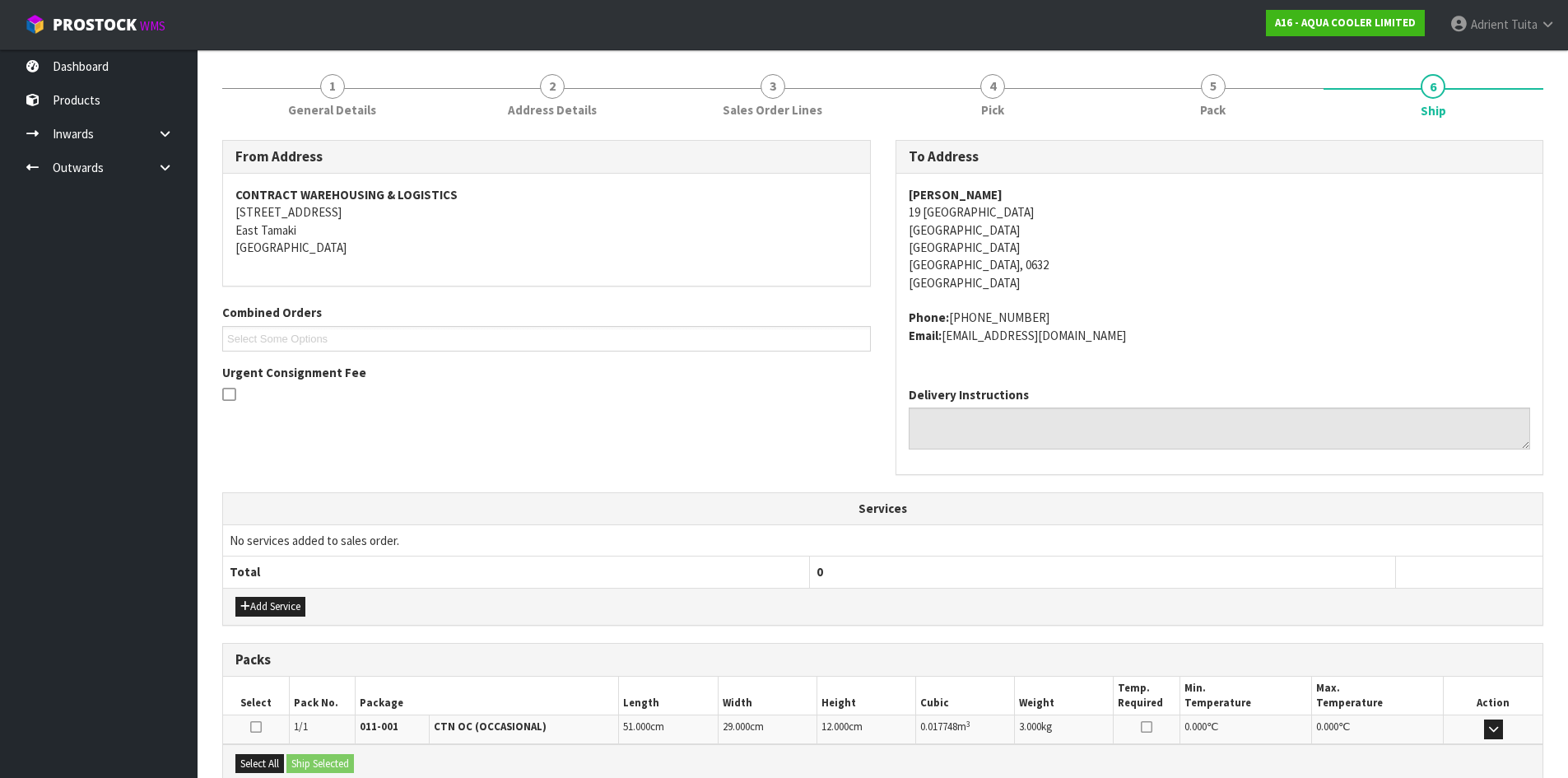
scroll to position [367, 0]
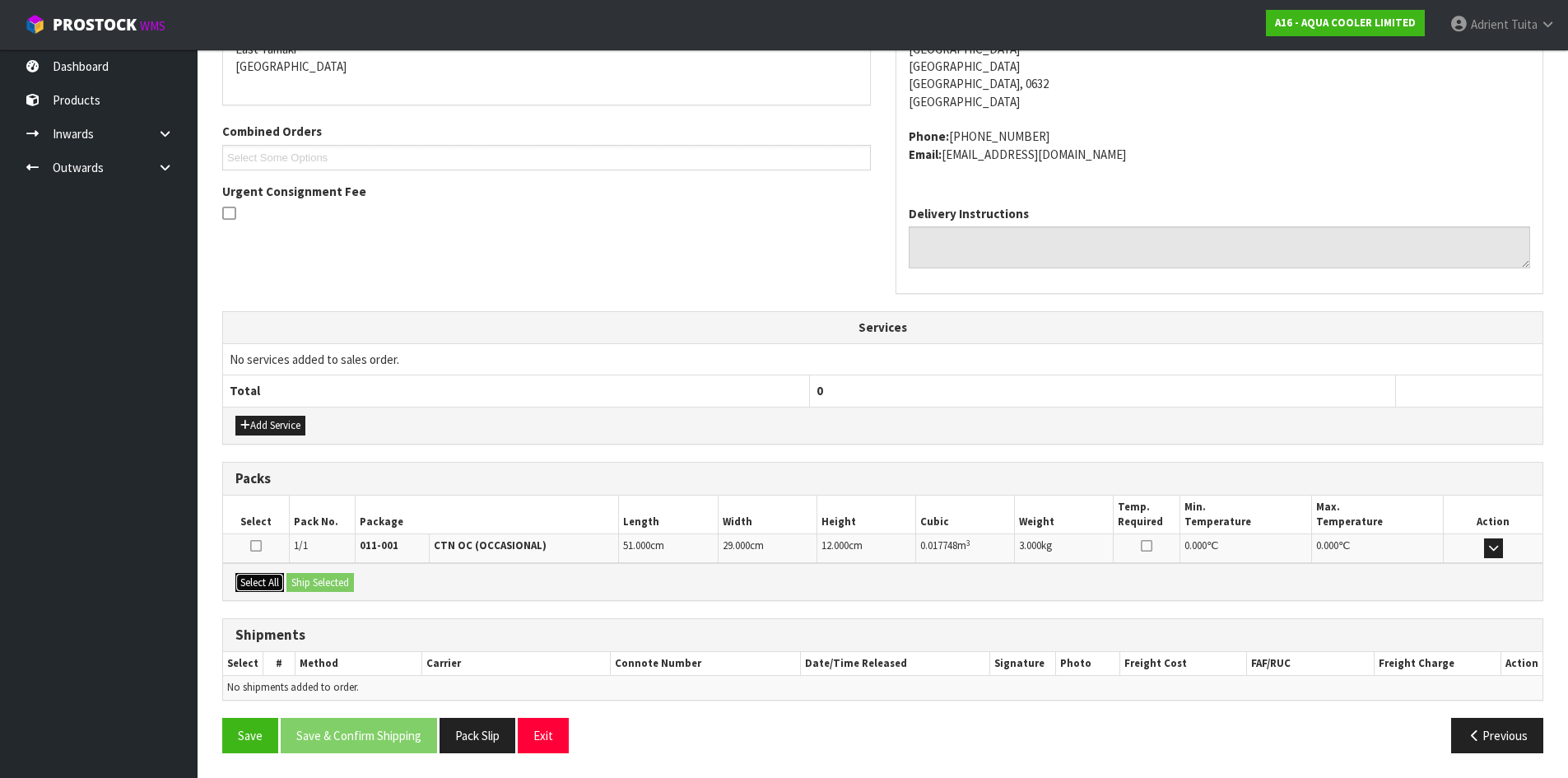
click at [276, 582] on button "Select All" at bounding box center [259, 583] width 48 height 20
click at [298, 581] on button "Ship Selected" at bounding box center [320, 583] width 67 height 20
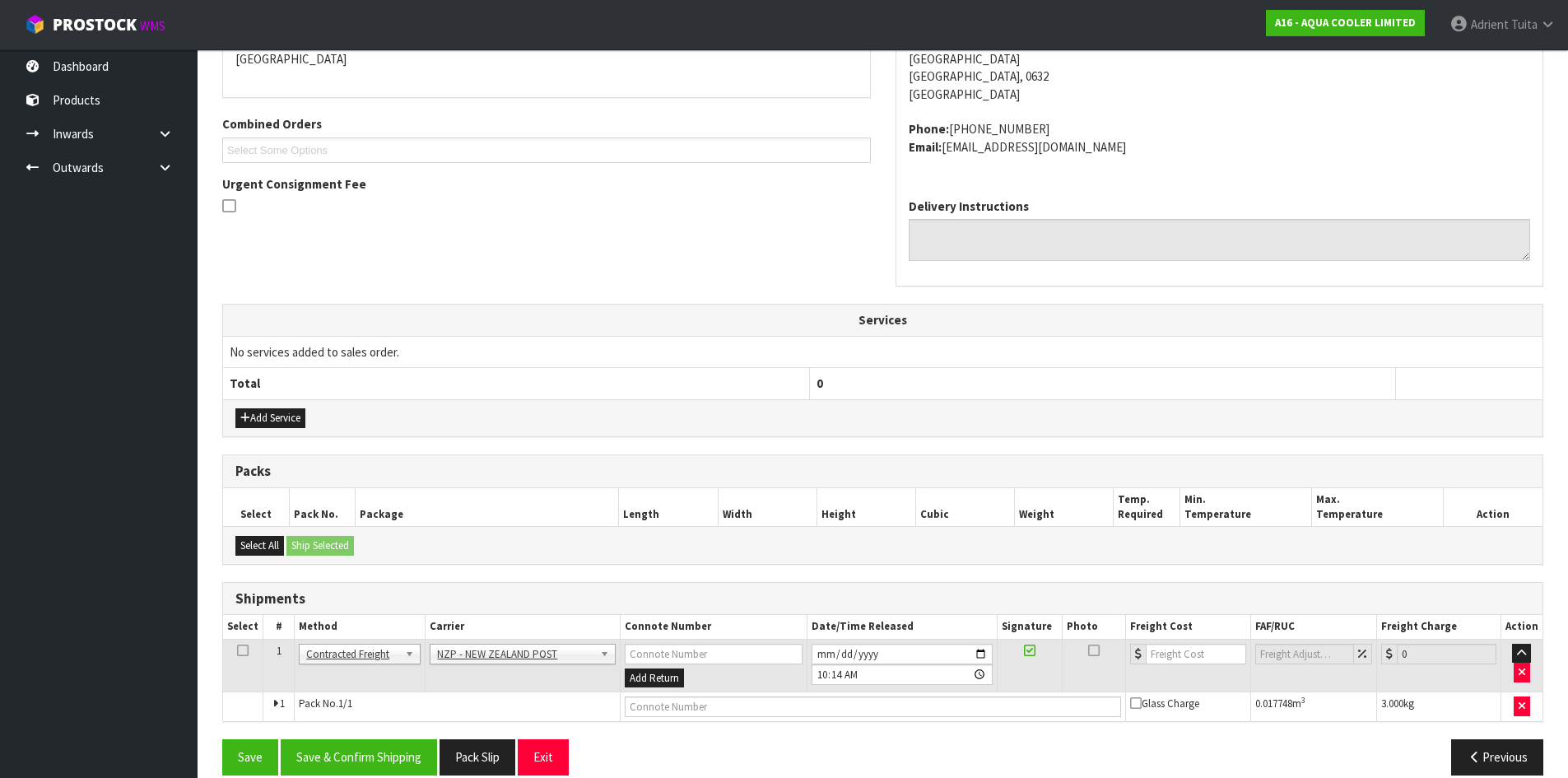
scroll to position [396, 0]
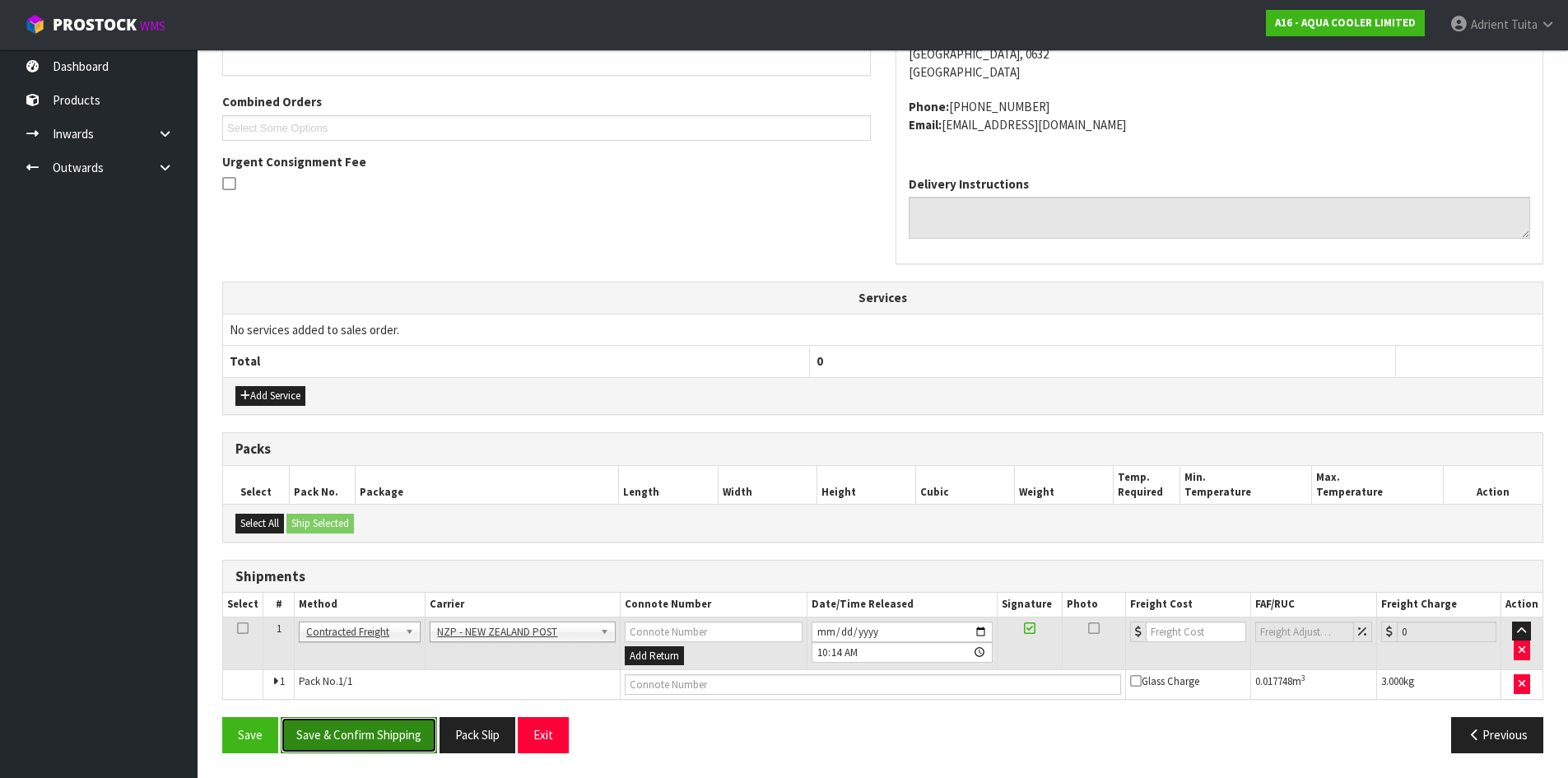
click at [352, 727] on button "Save & Confirm Shipping" at bounding box center [359, 734] width 157 height 36
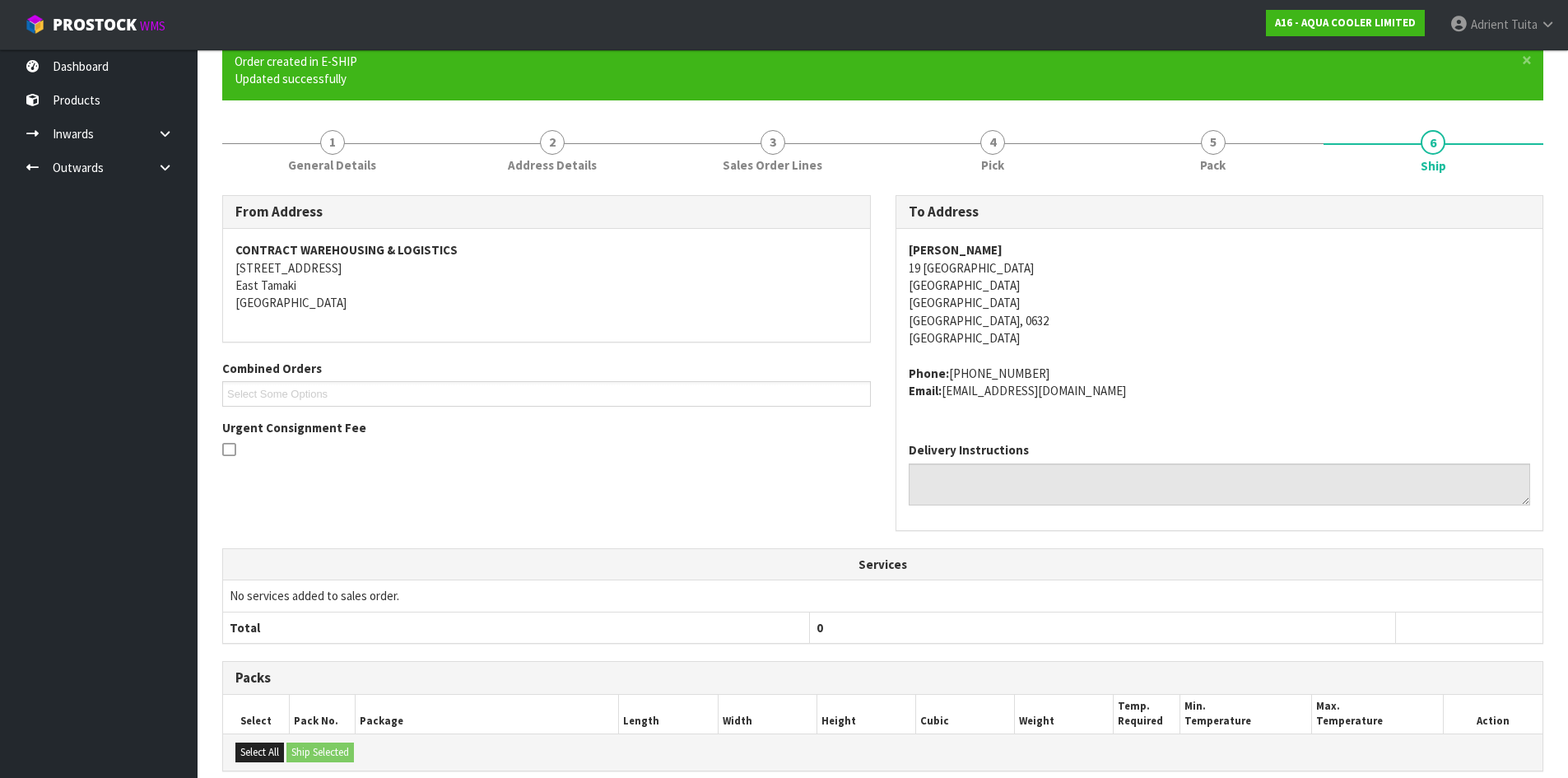
scroll to position [372, 0]
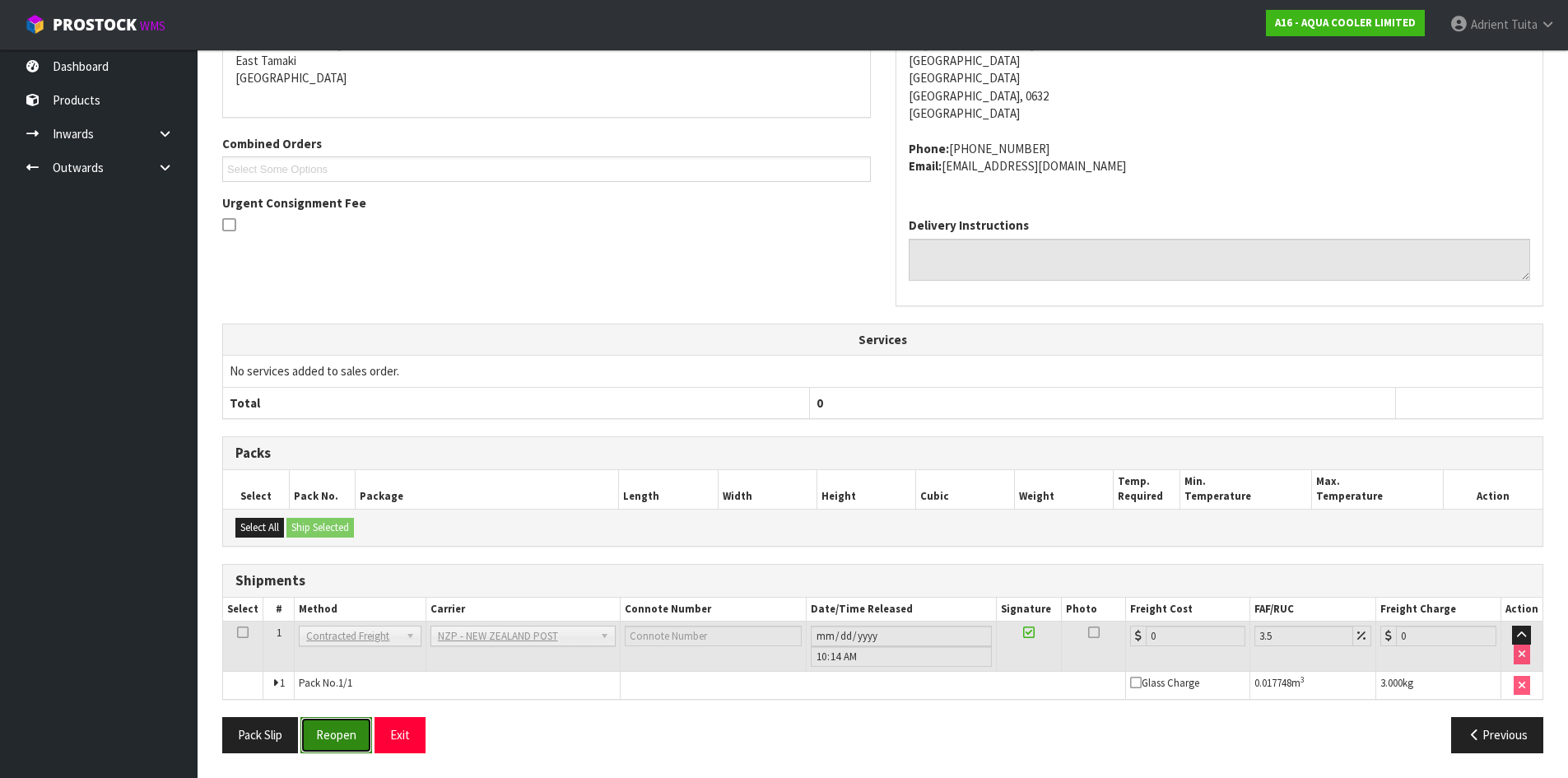
click at [332, 733] on button "Reopen" at bounding box center [336, 734] width 72 height 36
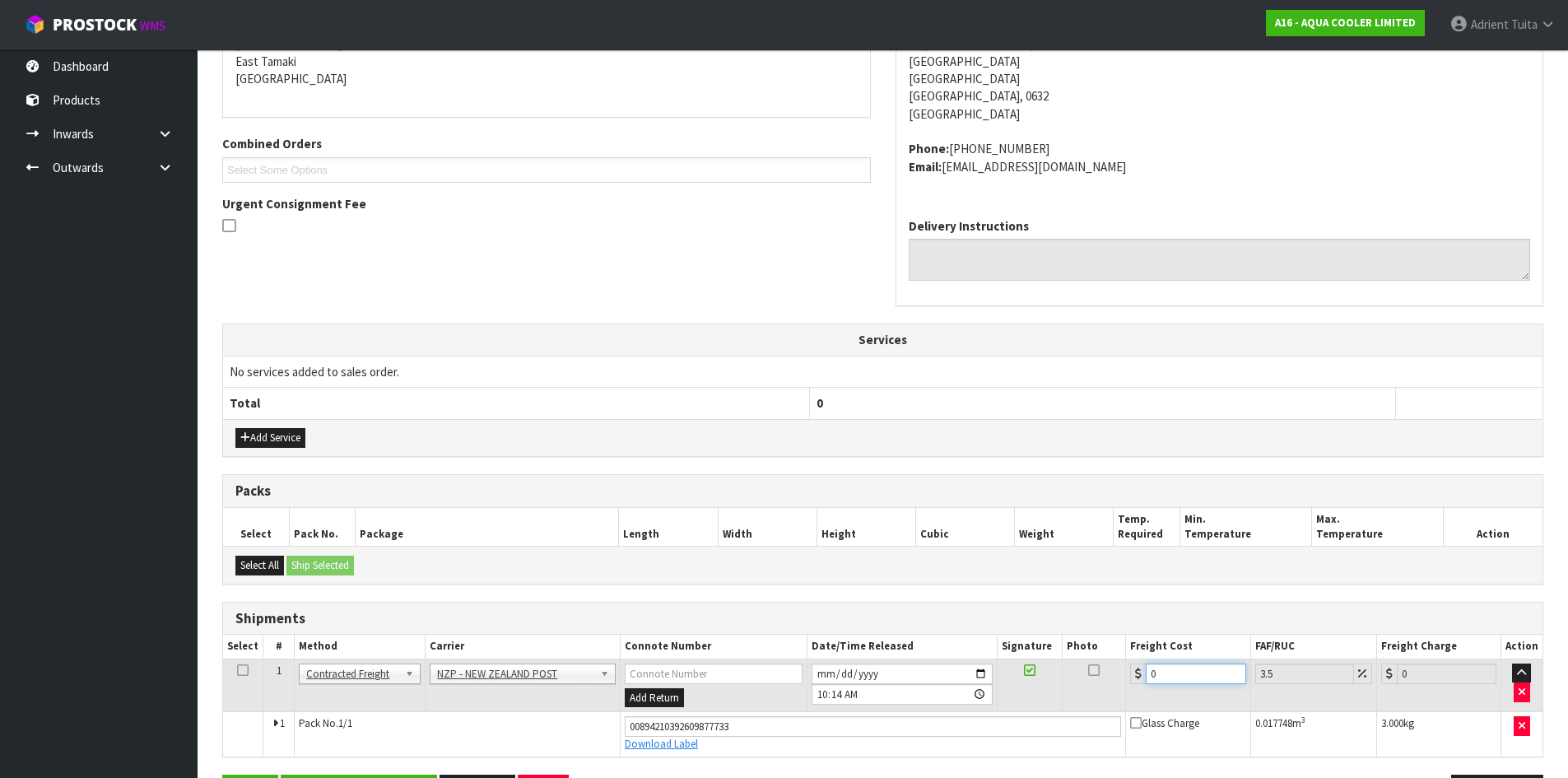
click at [1198, 672] on input "0" at bounding box center [1195, 674] width 99 height 21
type input "4"
type input "4.14"
type input "4.3"
type input "4.45"
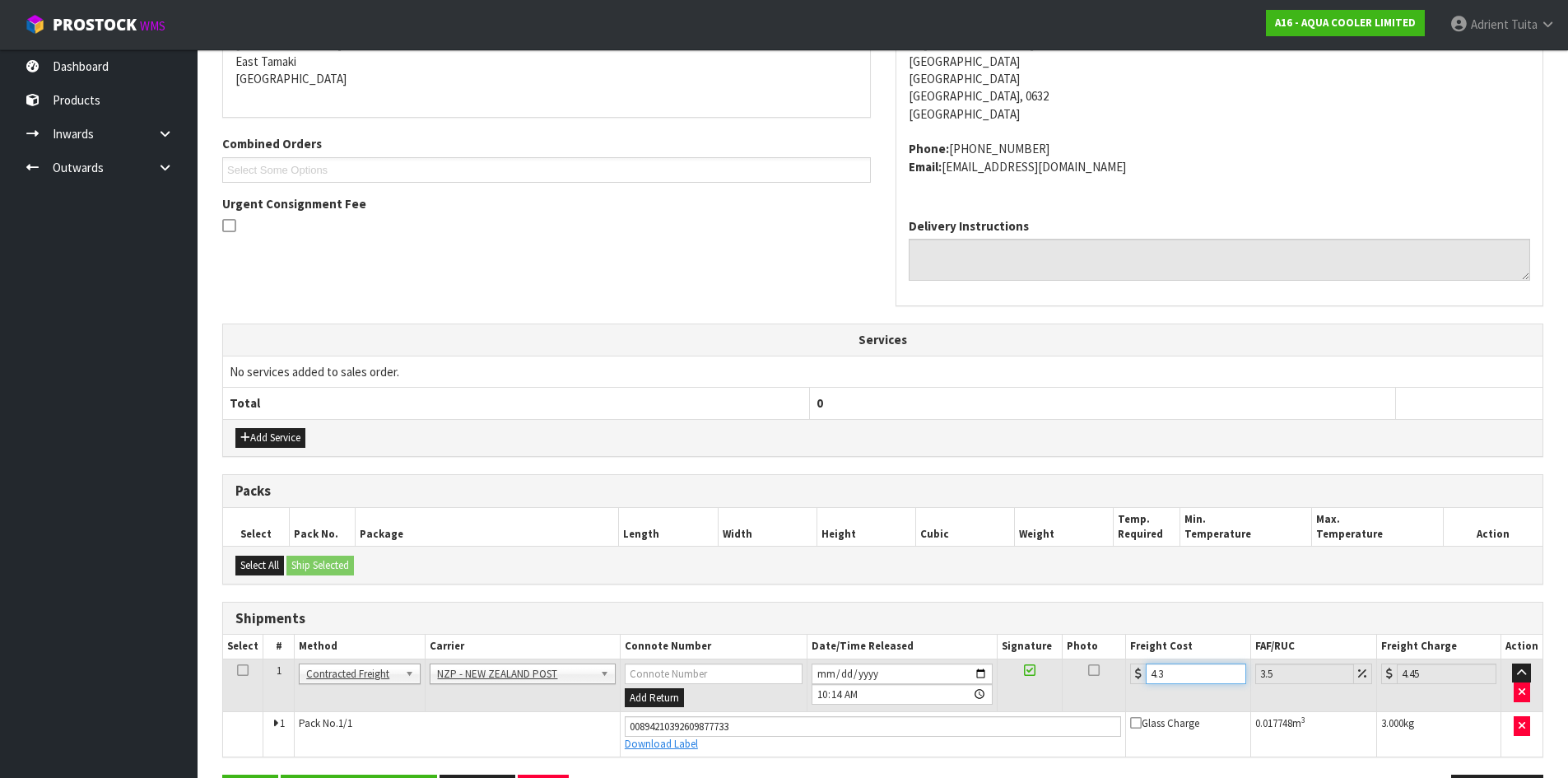
type input "4.33"
type input "4.48"
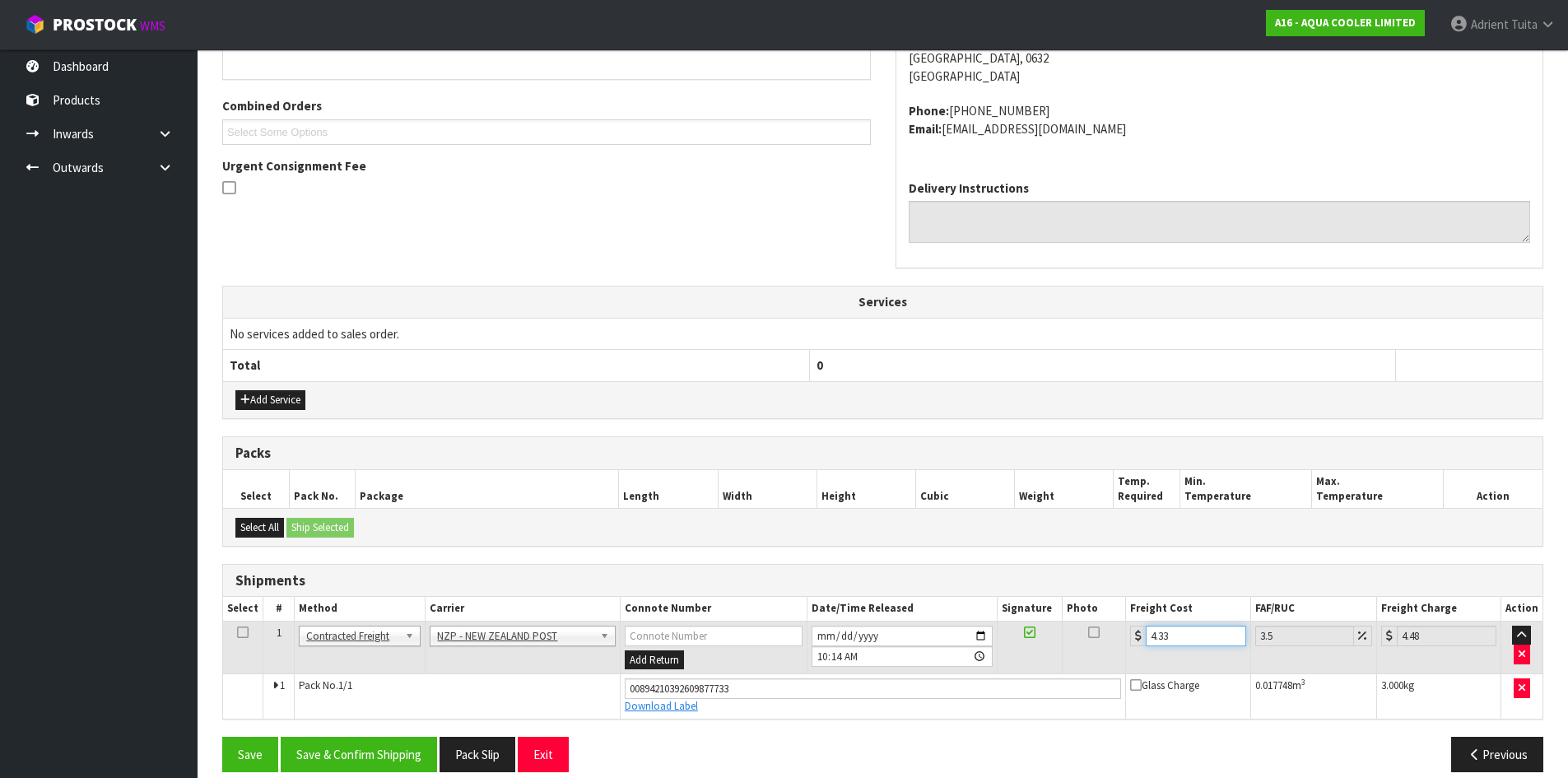
scroll to position [411, 0]
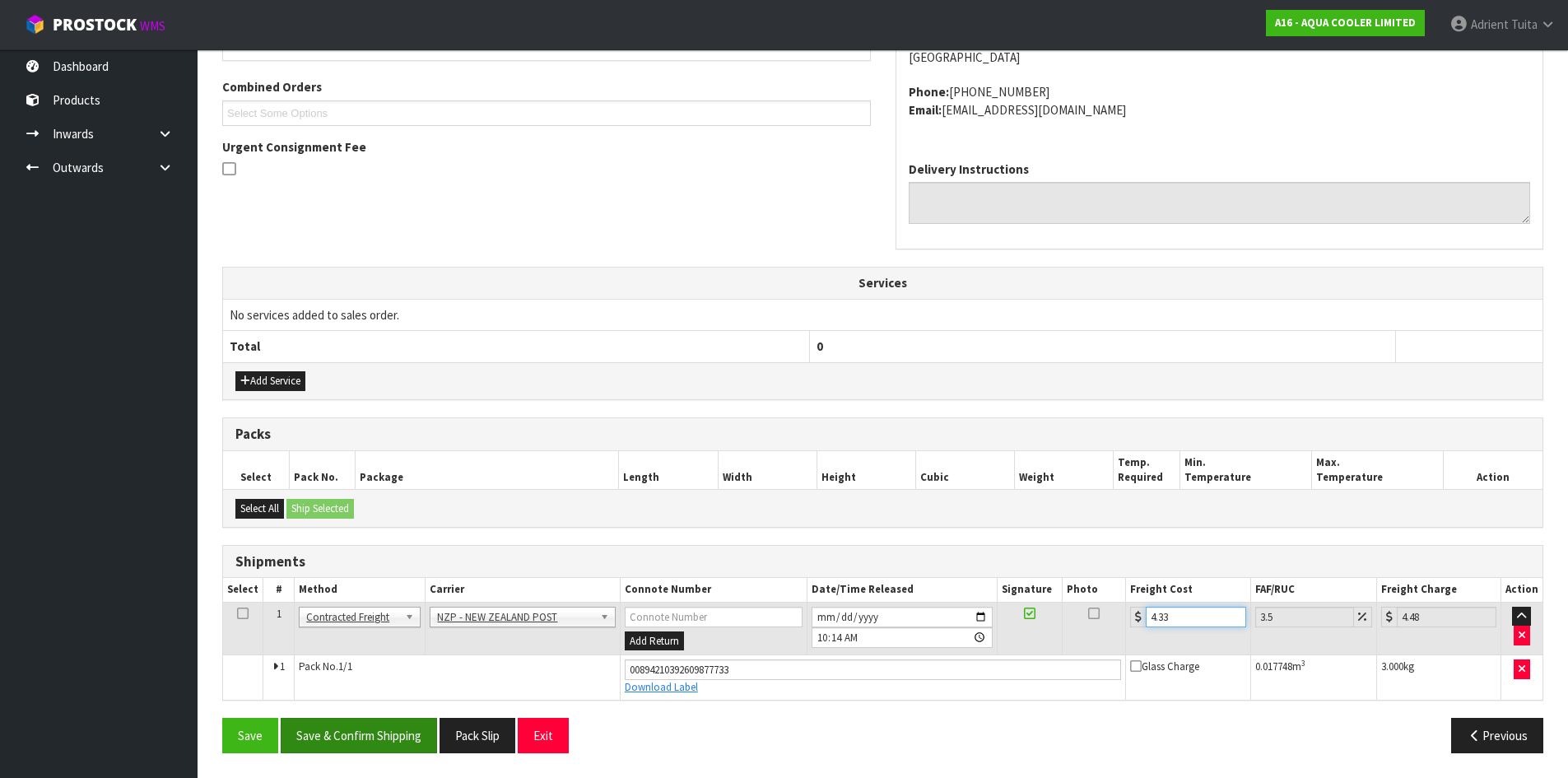
type input "4.33"
click at [400, 729] on button "Save & Confirm Shipping" at bounding box center [359, 735] width 157 height 36
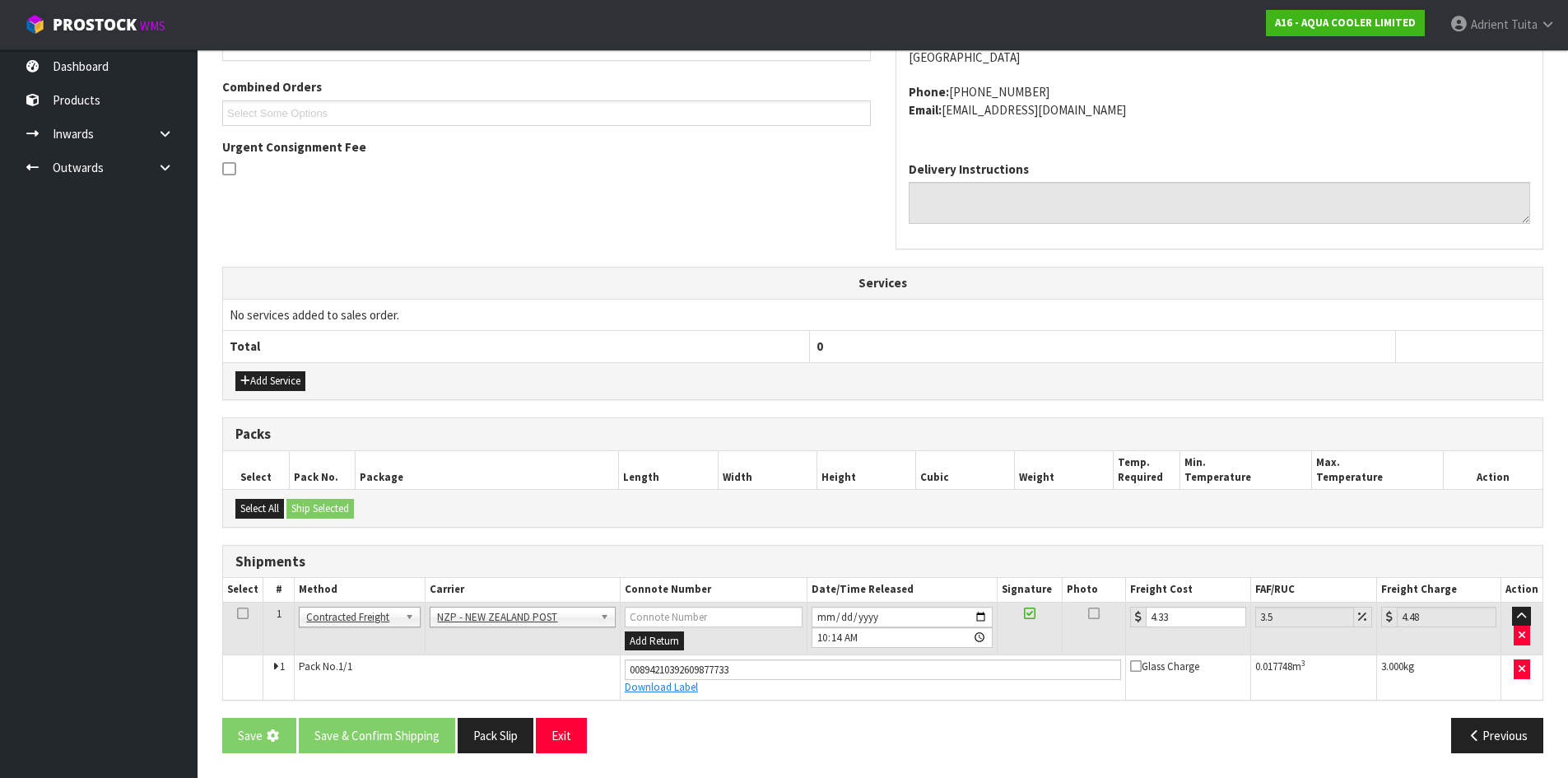
scroll to position [0, 0]
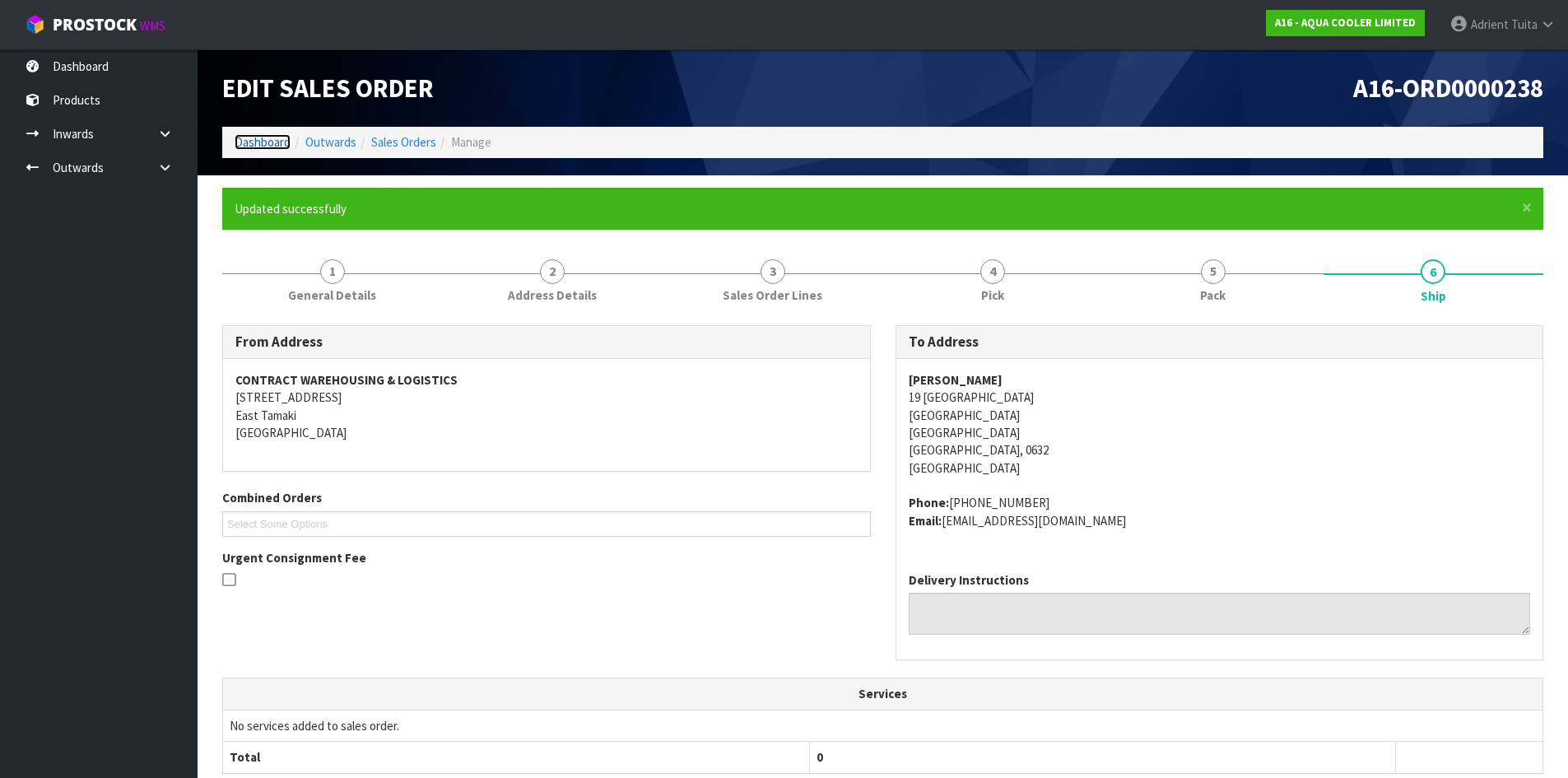
click at [266, 140] on link "Dashboard" at bounding box center [262, 141] width 56 height 16
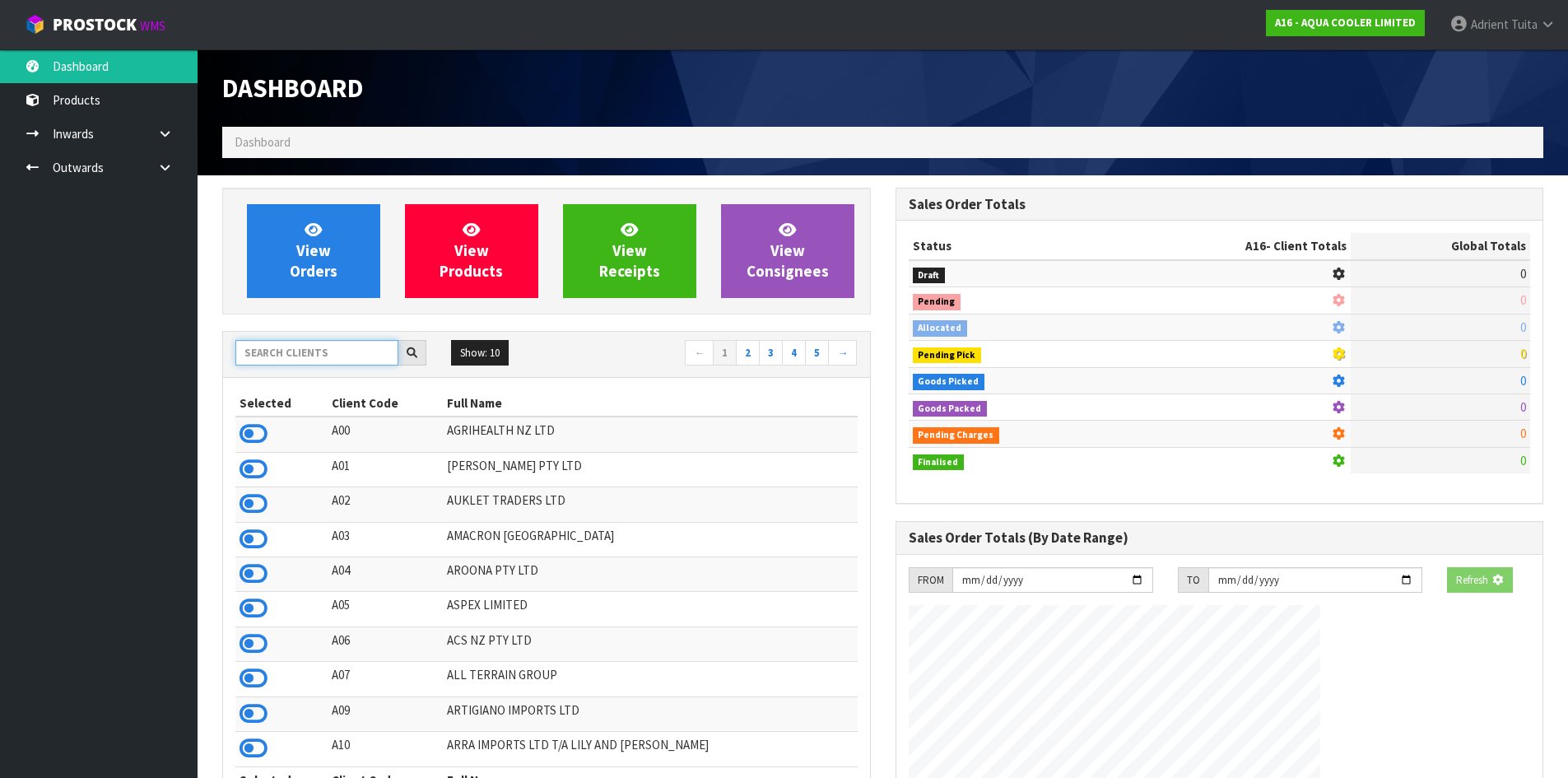
click at [275, 354] on input "text" at bounding box center [316, 353] width 163 height 26
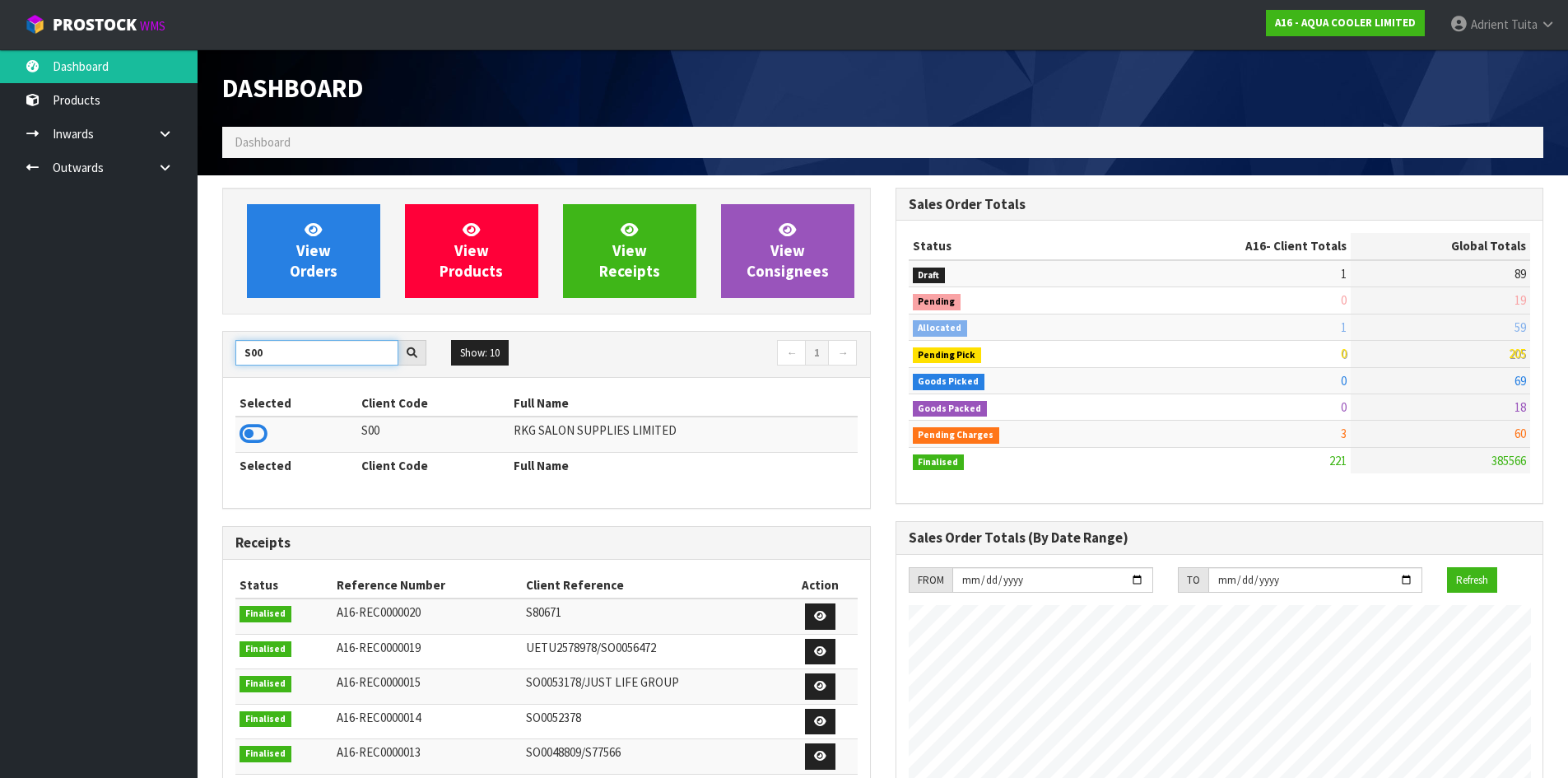
type input "S00"
click at [253, 432] on icon at bounding box center [253, 433] width 28 height 25
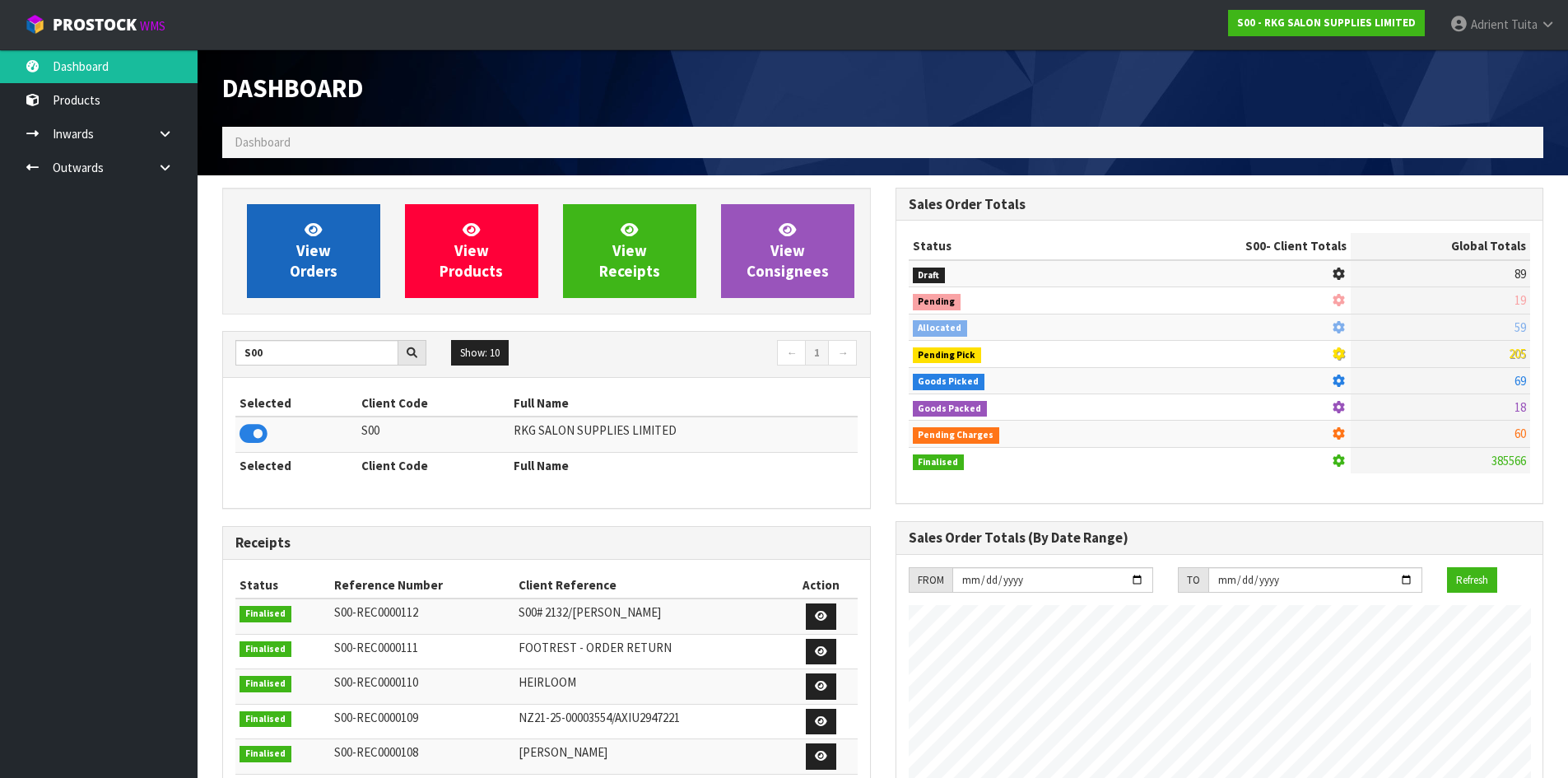
scroll to position [1248, 673]
click at [289, 275] on link "View Orders" at bounding box center [314, 251] width 133 height 94
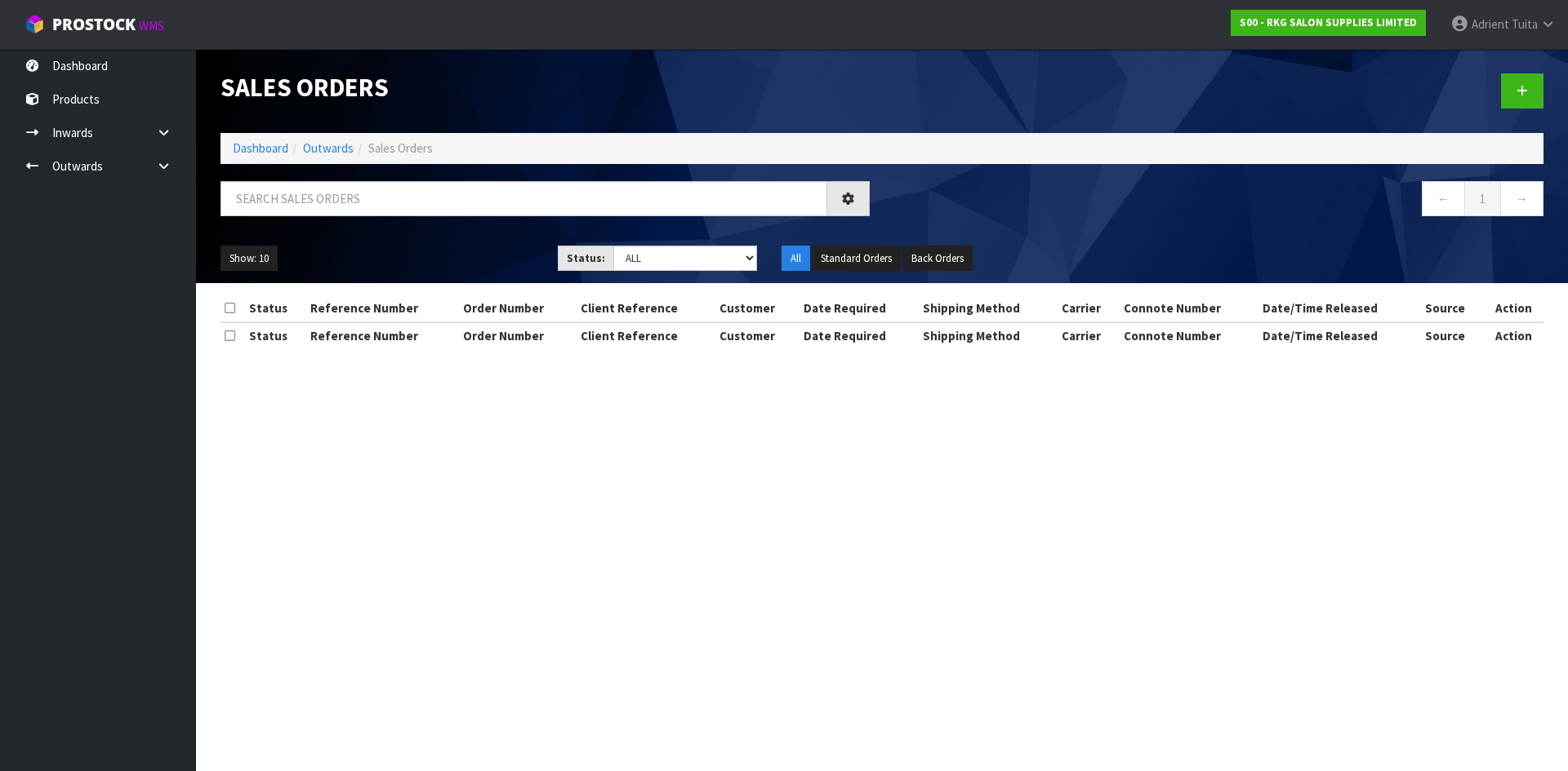
click at [318, 224] on div at bounding box center [544, 204] width 674 height 47
drag, startPoint x: 331, startPoint y: 212, endPoint x: 342, endPoint y: 212, distance: 11.0
click at [331, 212] on input "text" at bounding box center [524, 198] width 607 height 35
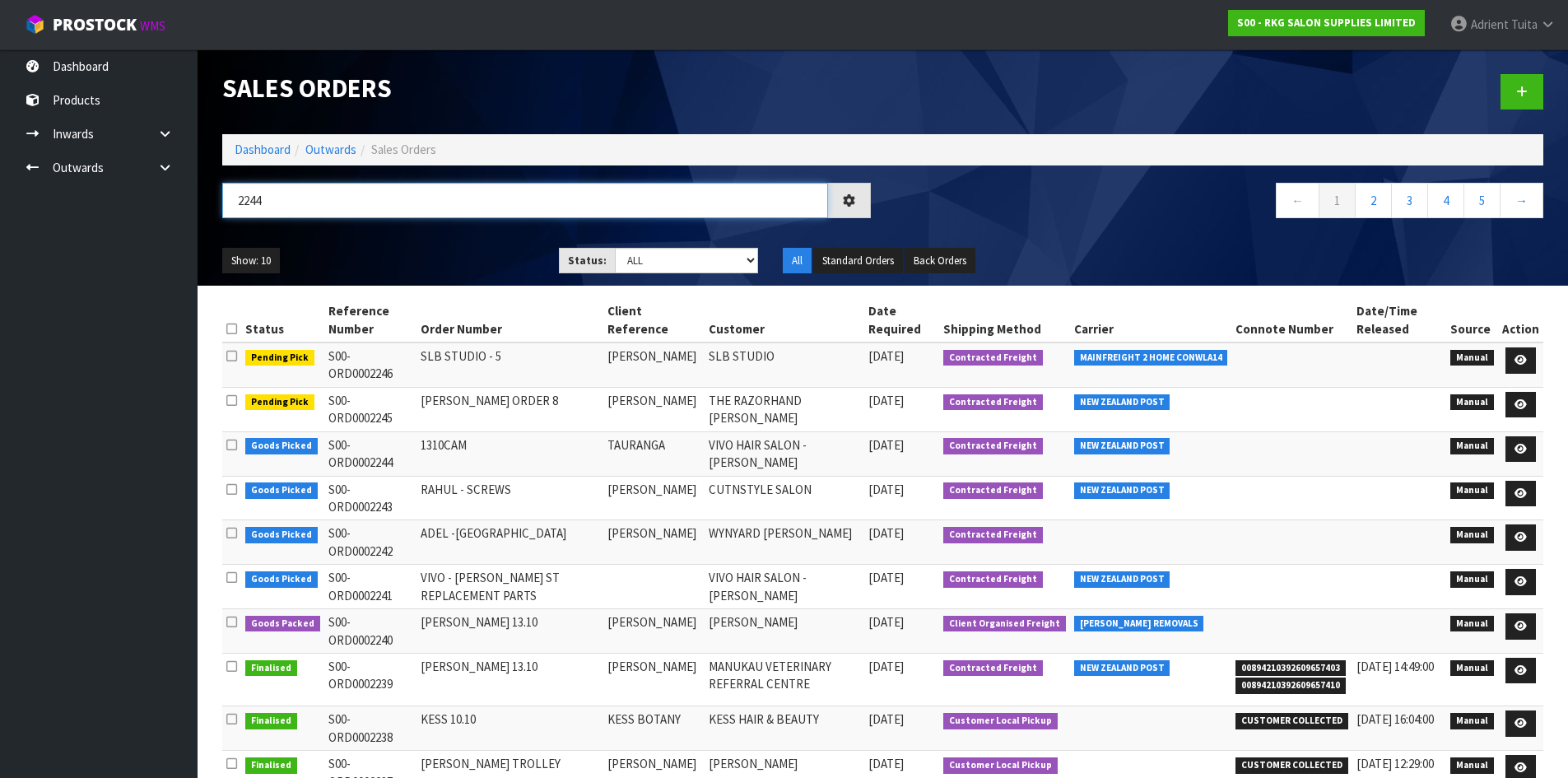
type input "2244"
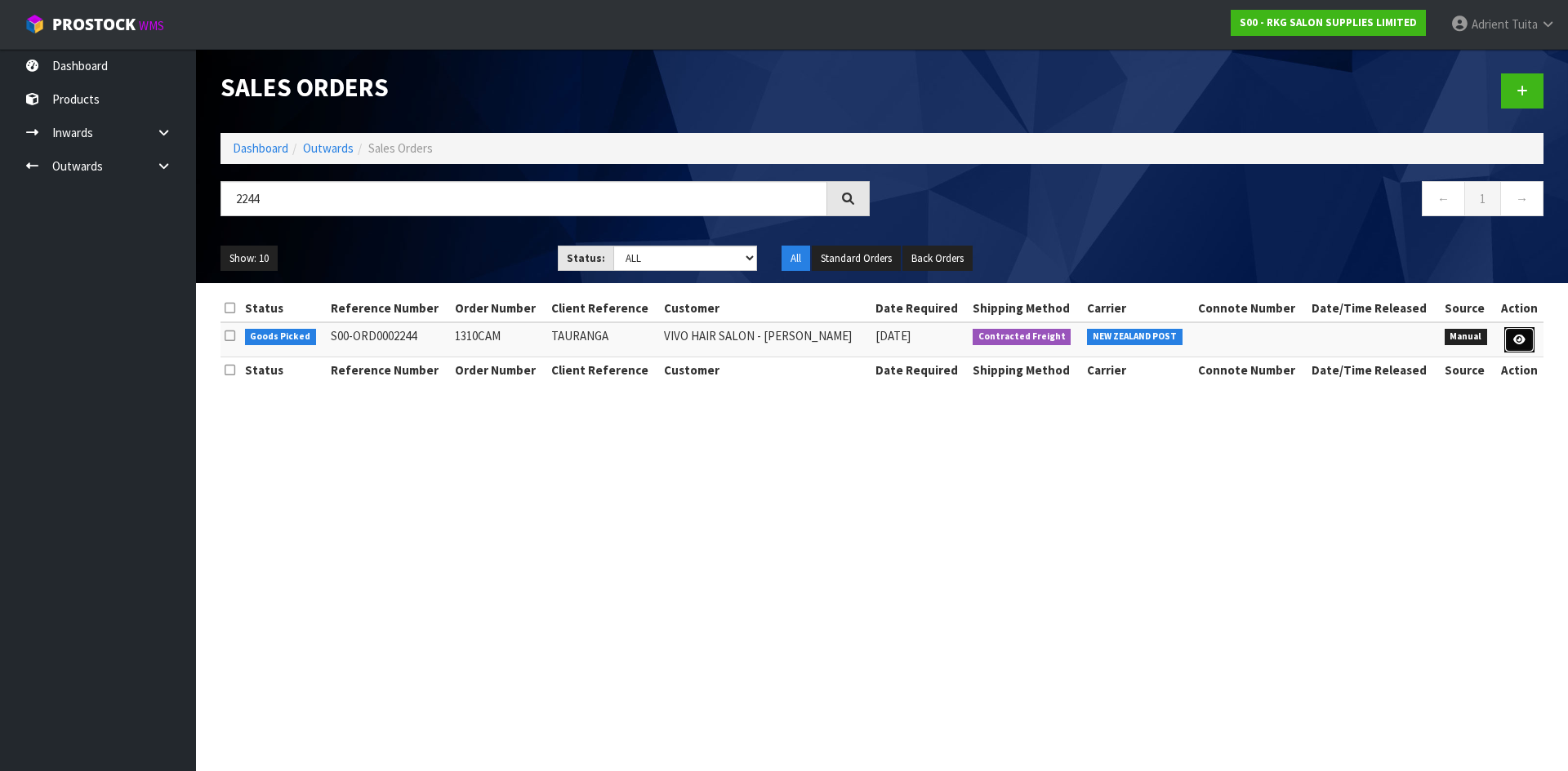
click at [1508, 346] on link at bounding box center [1518, 340] width 30 height 26
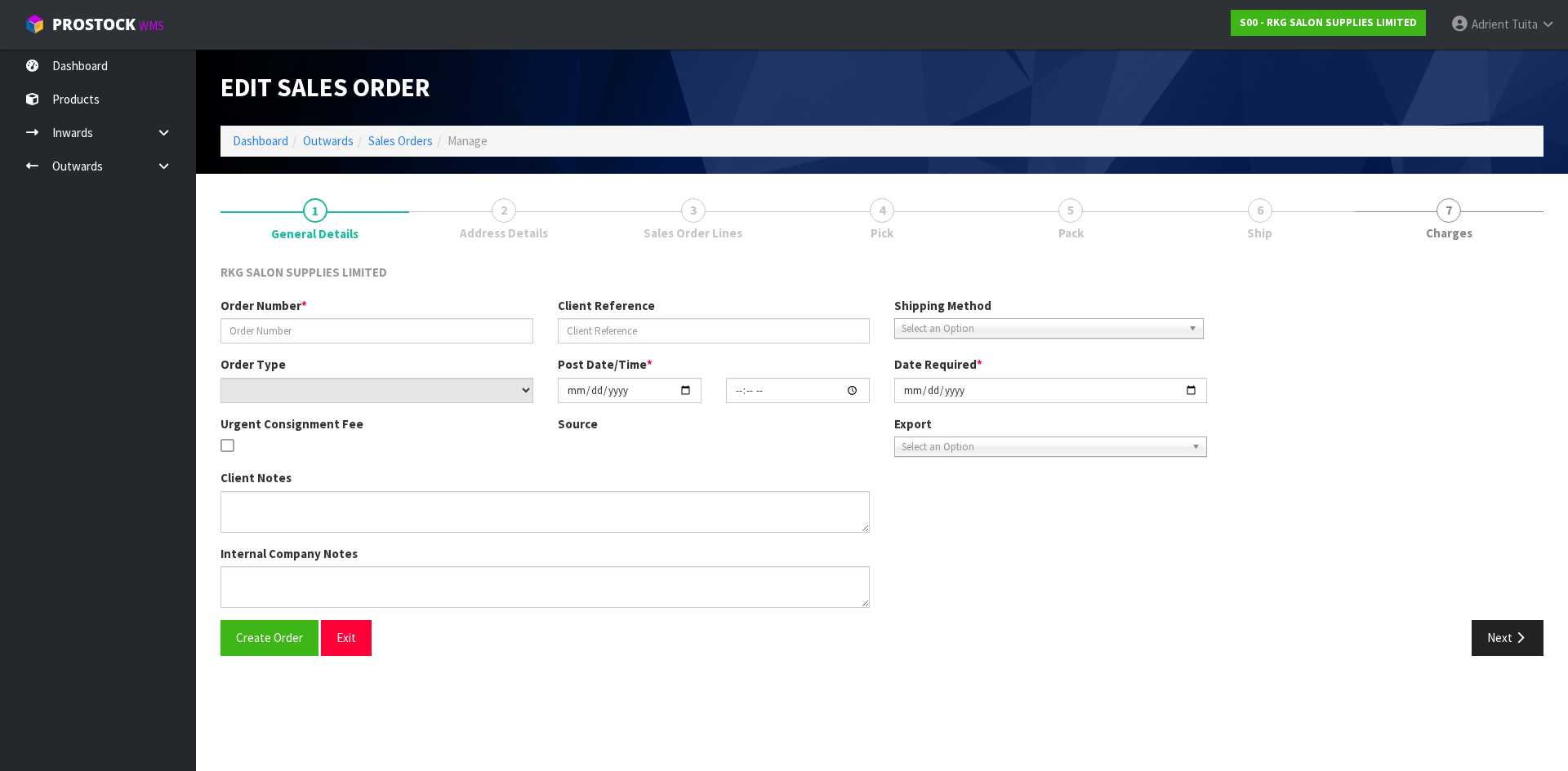
type input "1310CAM"
type input "TAURANGA"
select select "number:0"
type input "[DATE]"
type input "14:15:00.000"
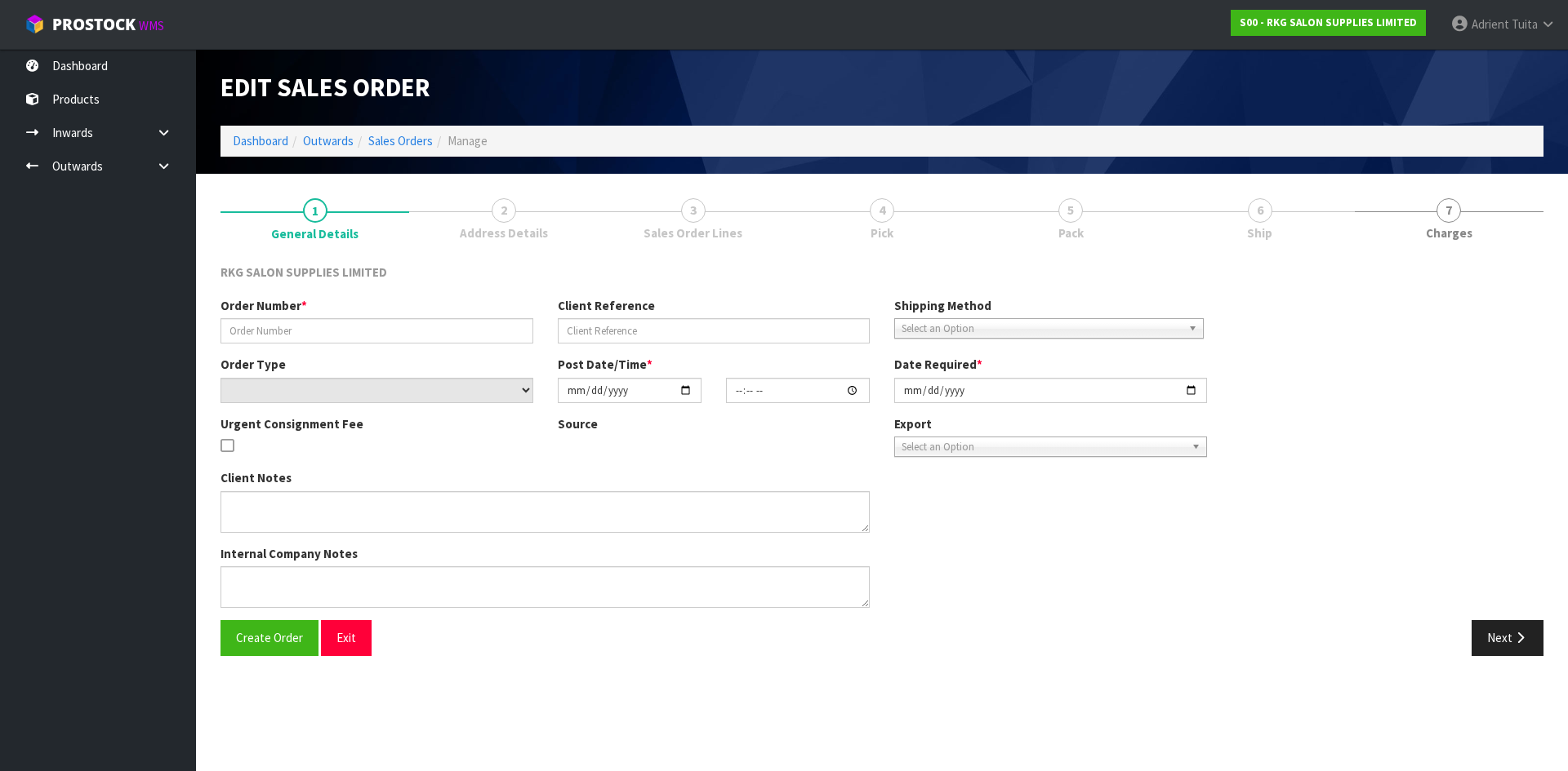
type input "[DATE]"
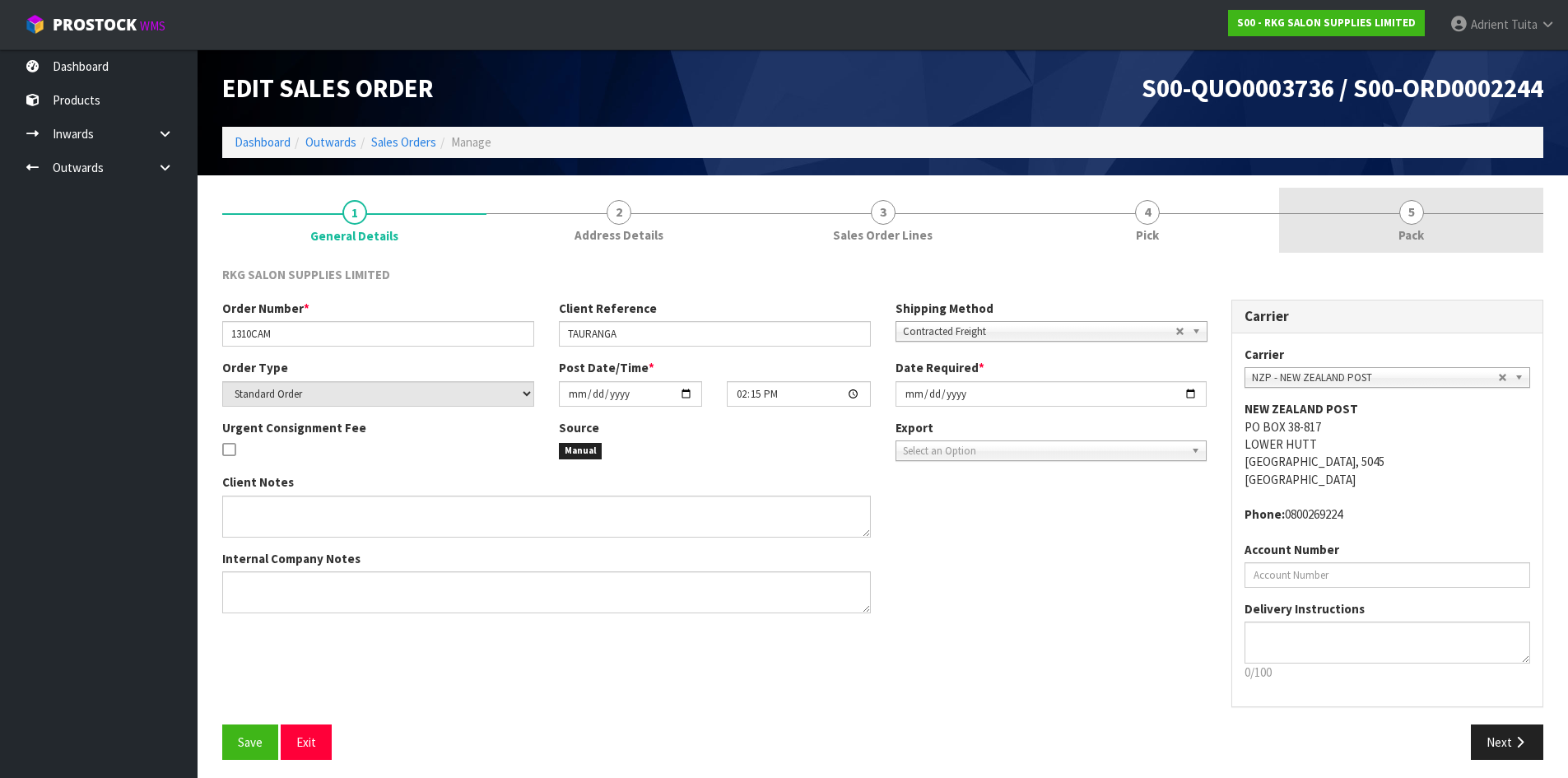
click at [1492, 230] on link "5 Pack" at bounding box center [1411, 220] width 264 height 65
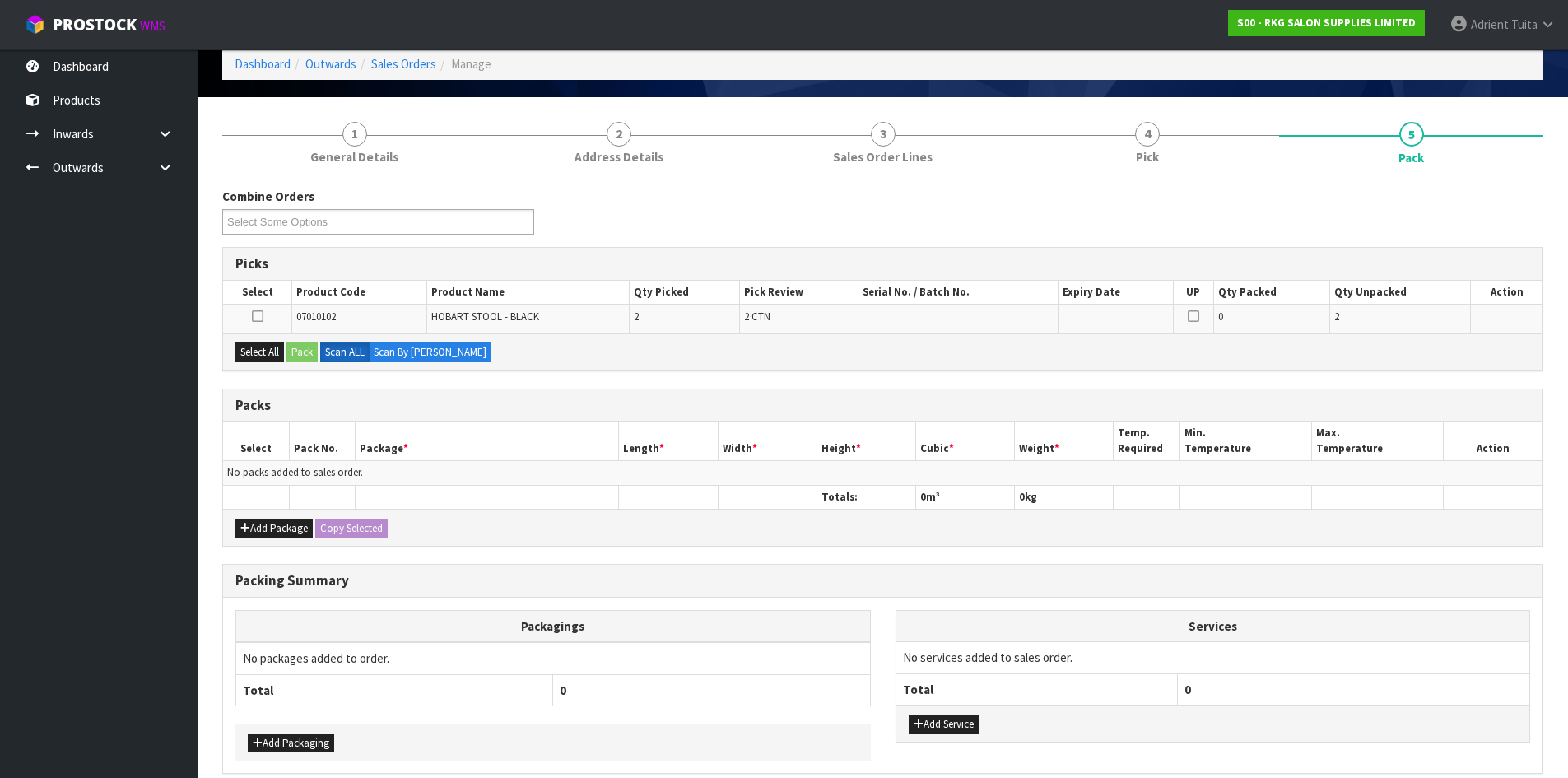
scroll to position [152, 0]
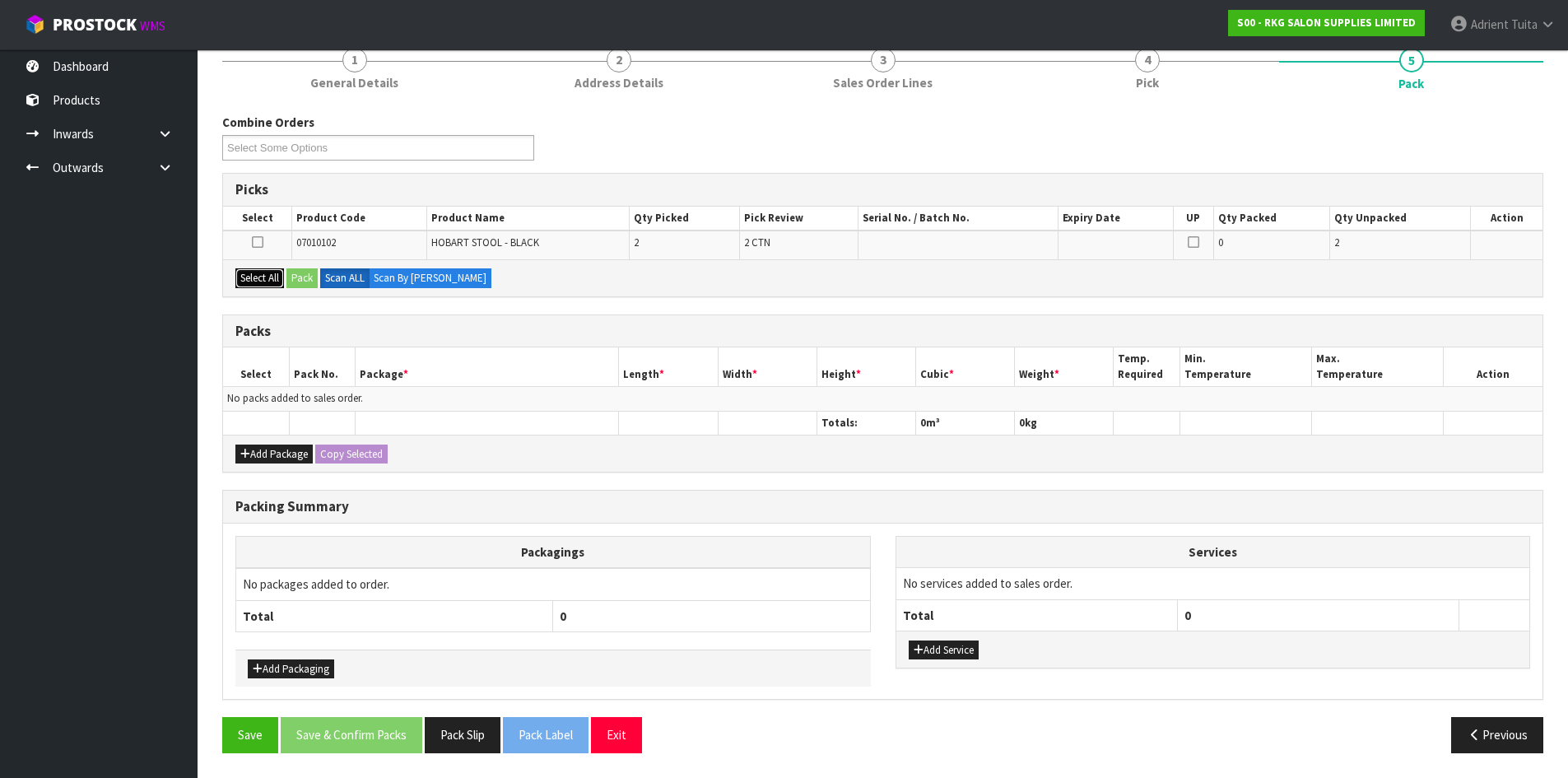
click at [272, 272] on button "Select All" at bounding box center [259, 278] width 48 height 20
click at [303, 277] on button "Pack" at bounding box center [302, 278] width 31 height 20
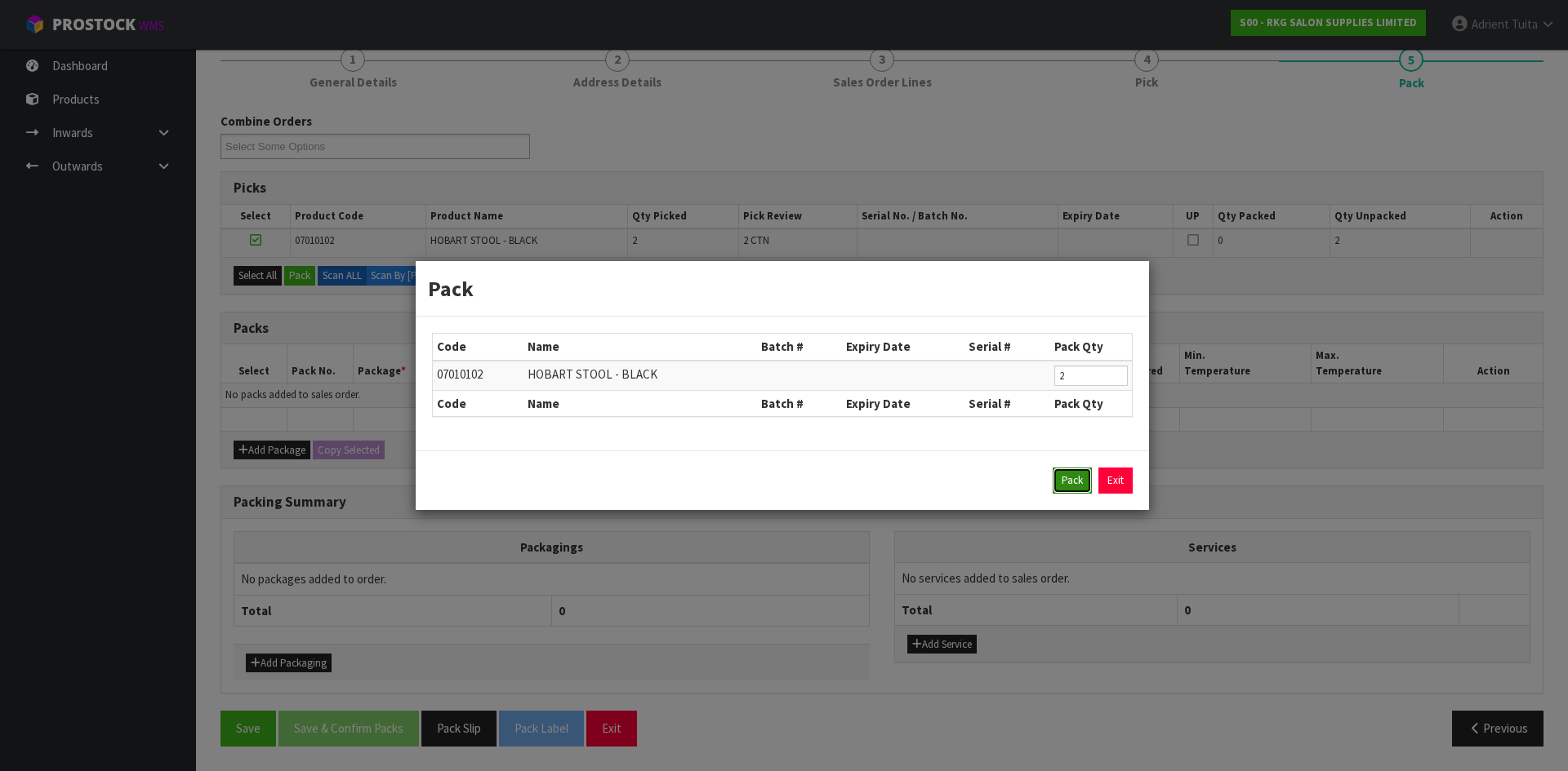
click at [1054, 488] on button "Pack" at bounding box center [1072, 480] width 39 height 26
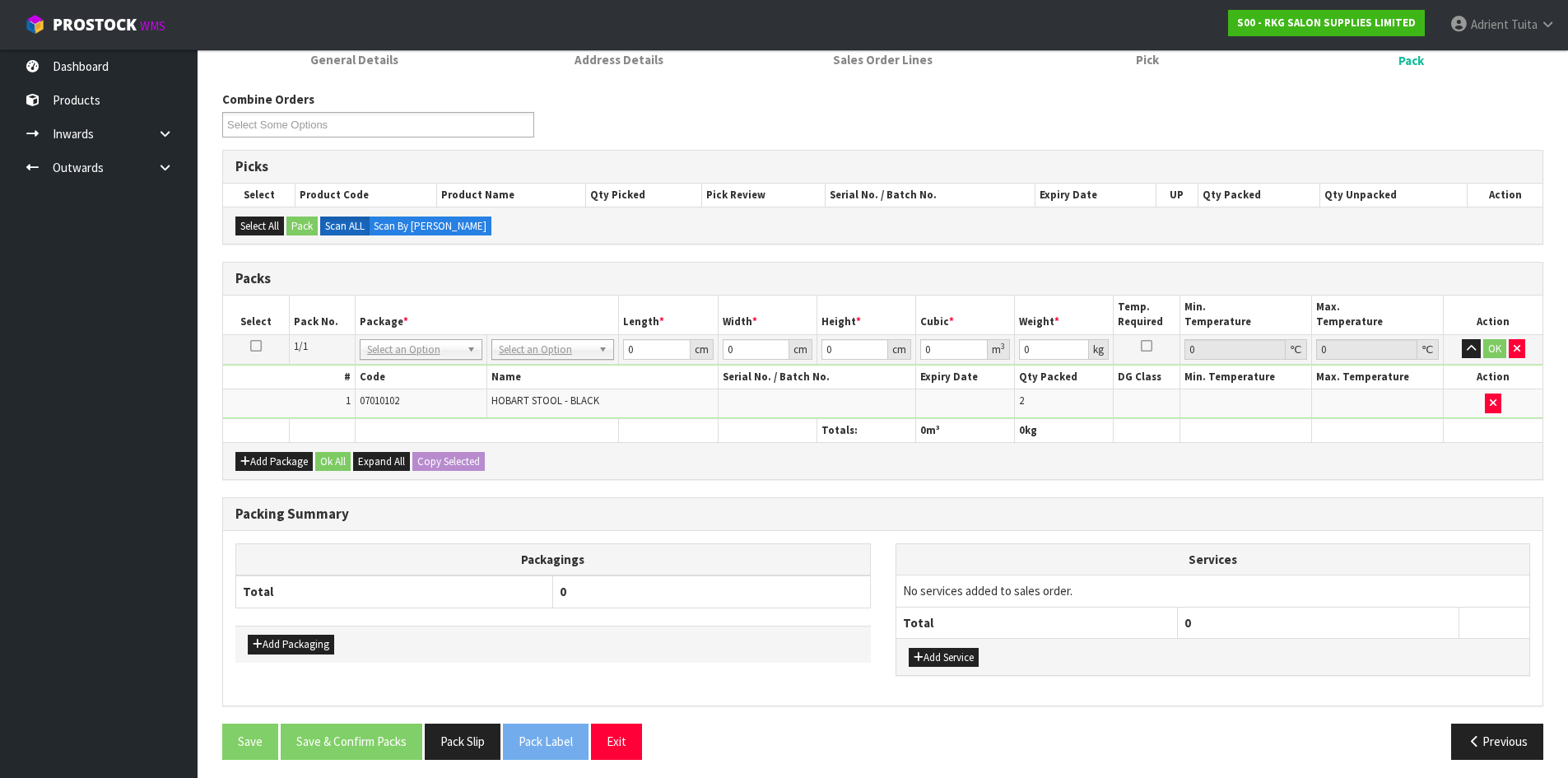
scroll to position [182, 0]
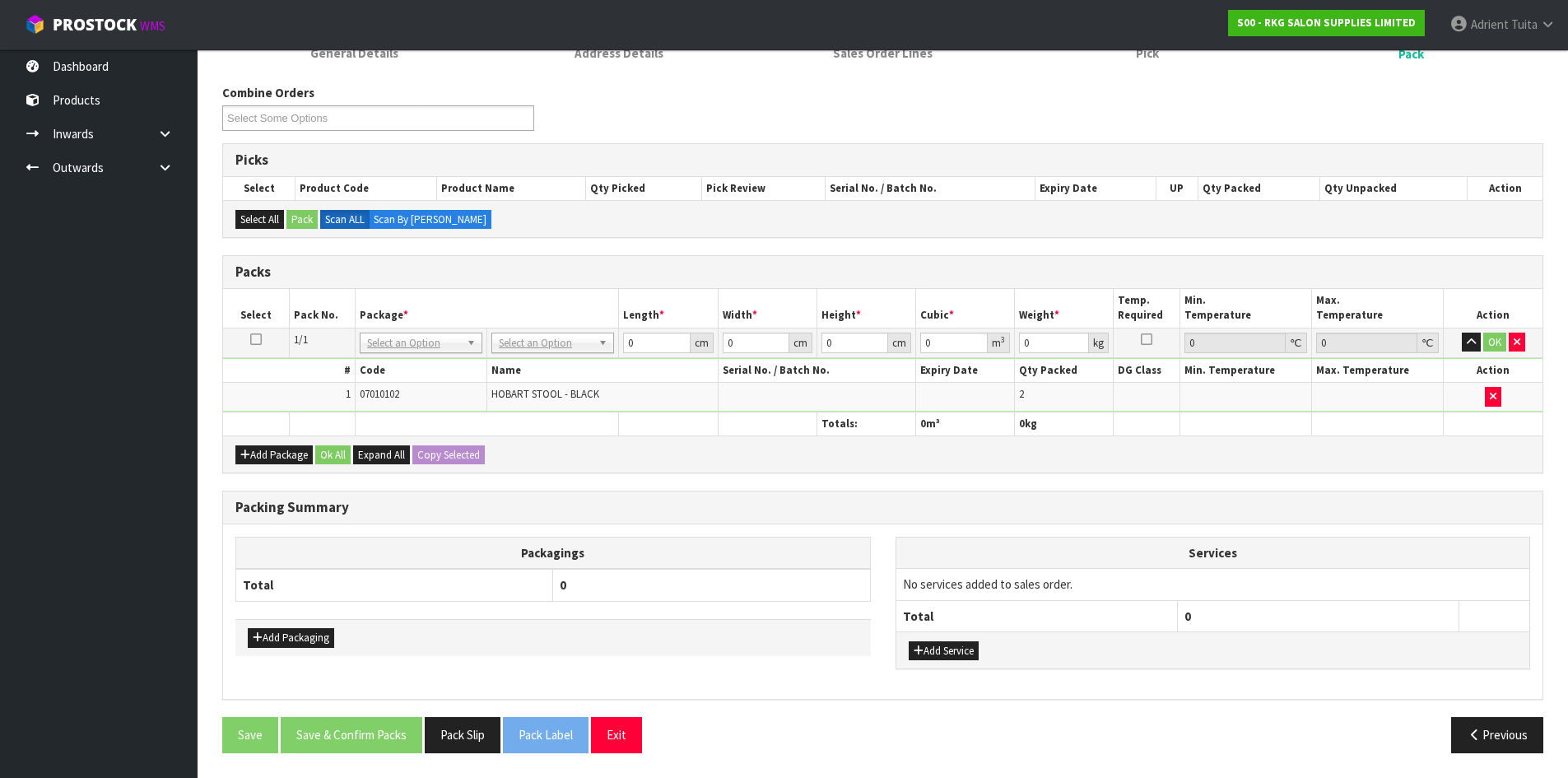
drag, startPoint x: 530, startPoint y: 337, endPoint x: 532, endPoint y: 378, distance: 41.0
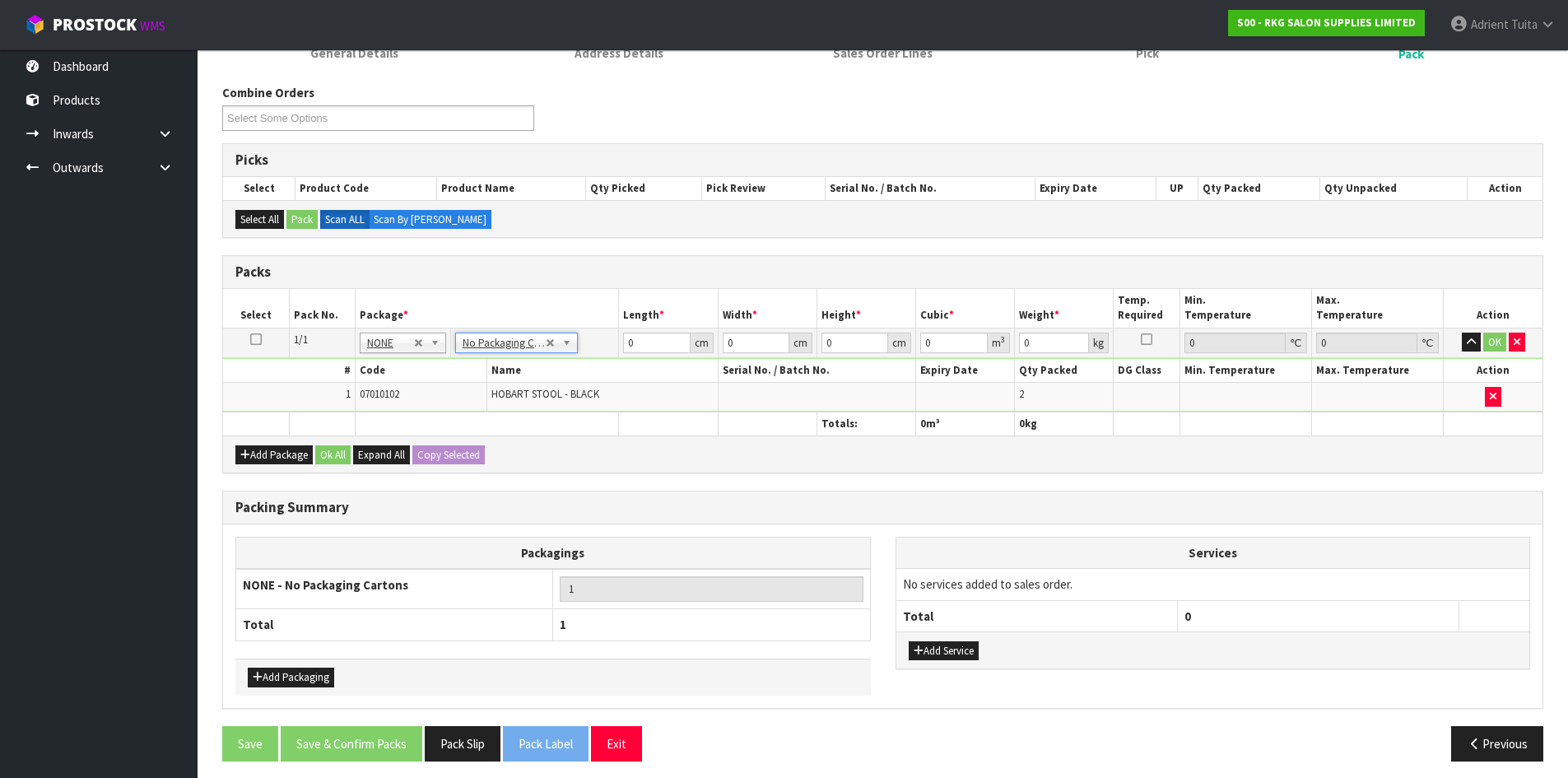
click at [645, 353] on td "0 cm" at bounding box center [668, 342] width 98 height 30
click at [650, 344] on input "0" at bounding box center [655, 343] width 67 height 21
type input "48"
type input "4"
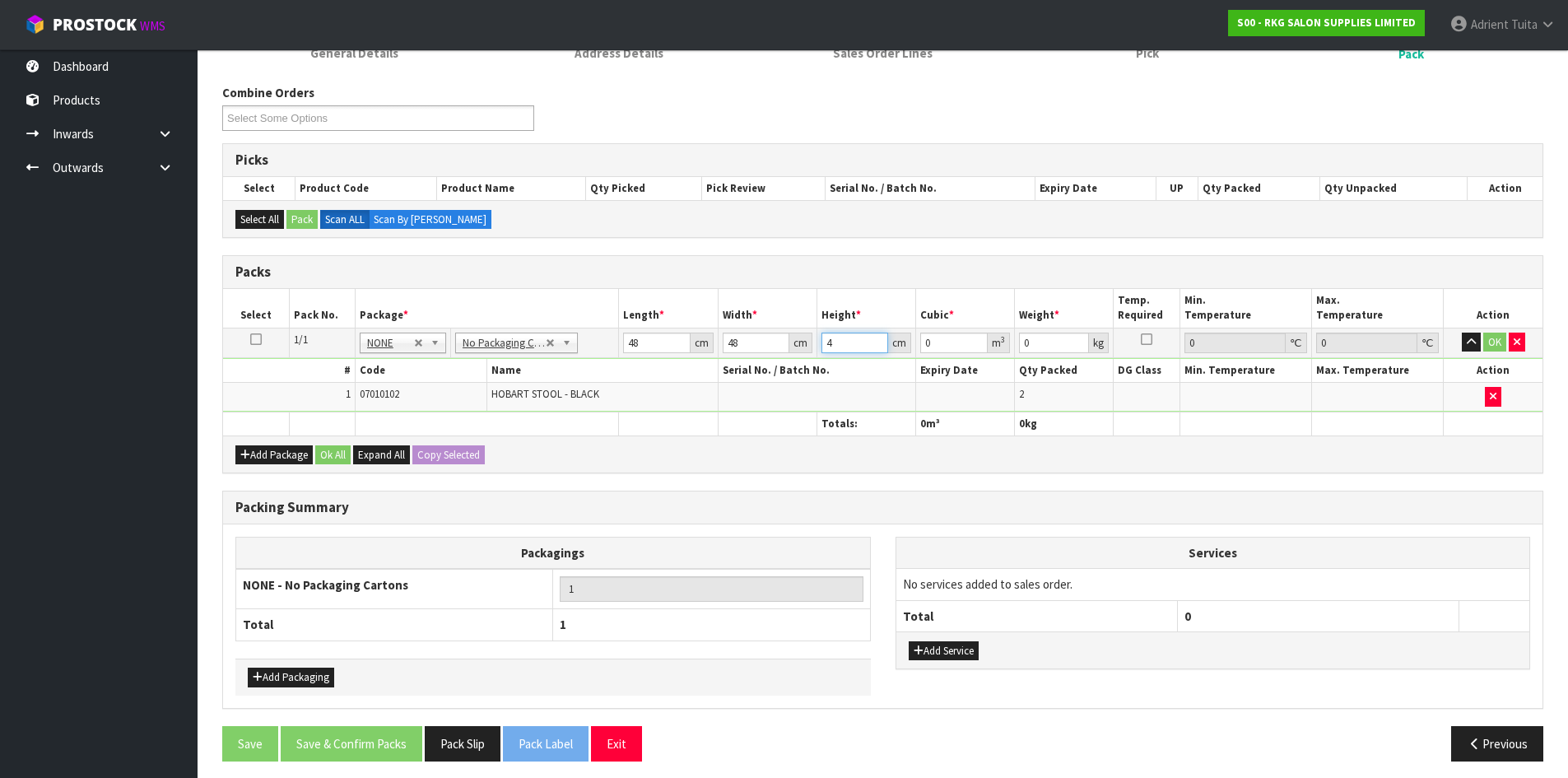
type input "0.009216"
type input "40"
type input "0.09216"
type input "40"
type input "12"
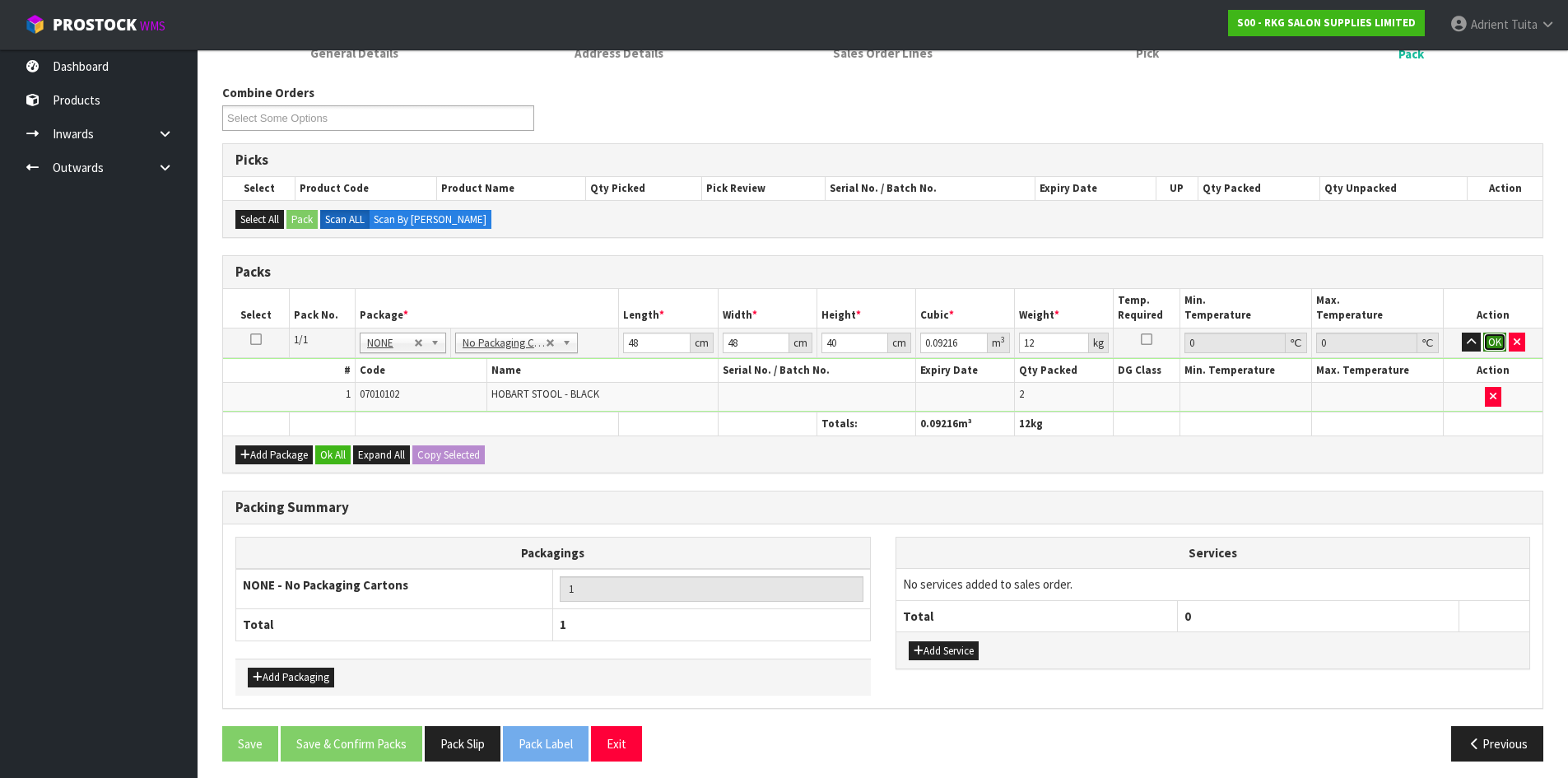
click at [1500, 341] on button "OK" at bounding box center [1494, 343] width 23 height 20
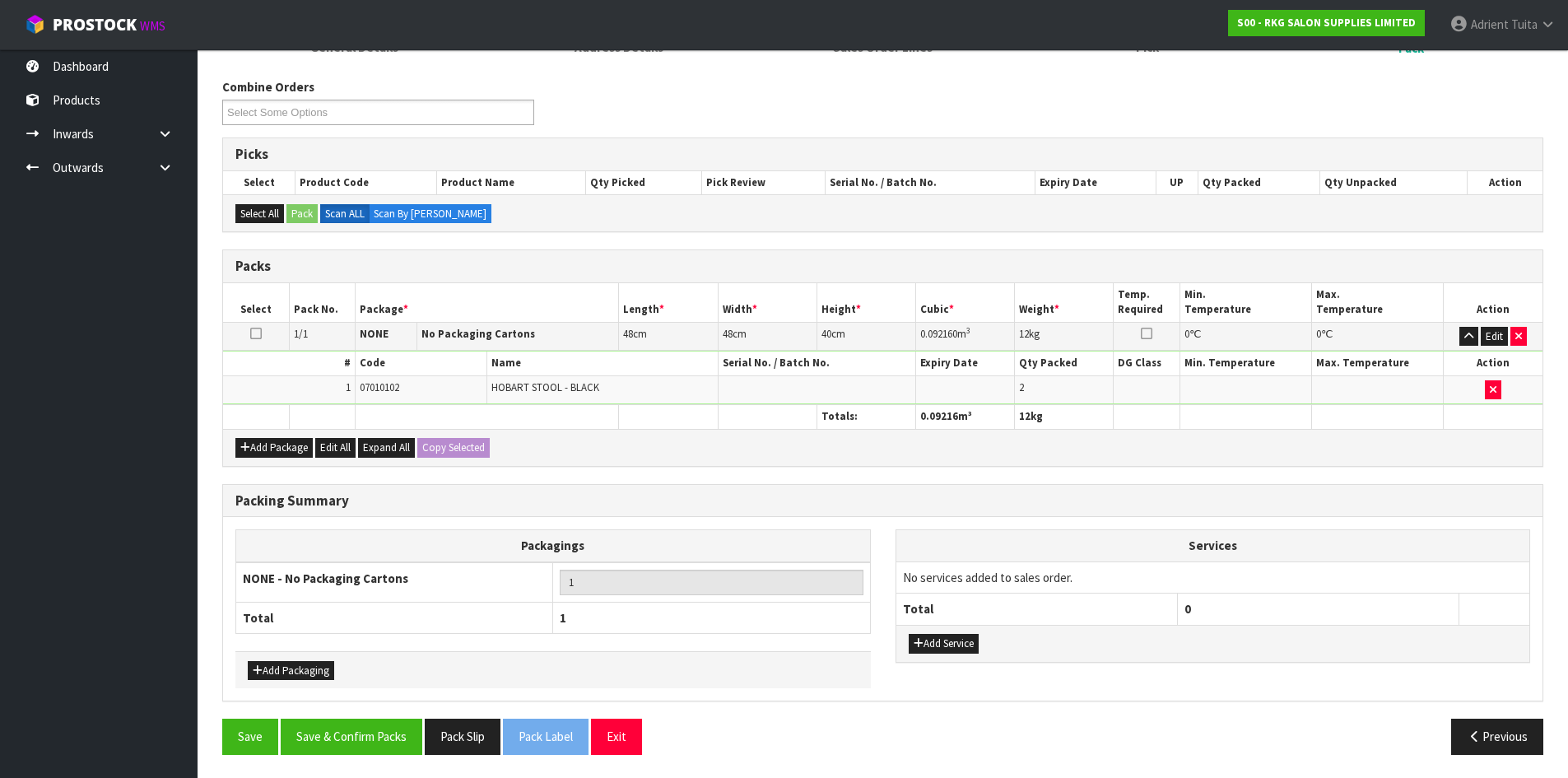
scroll to position [190, 0]
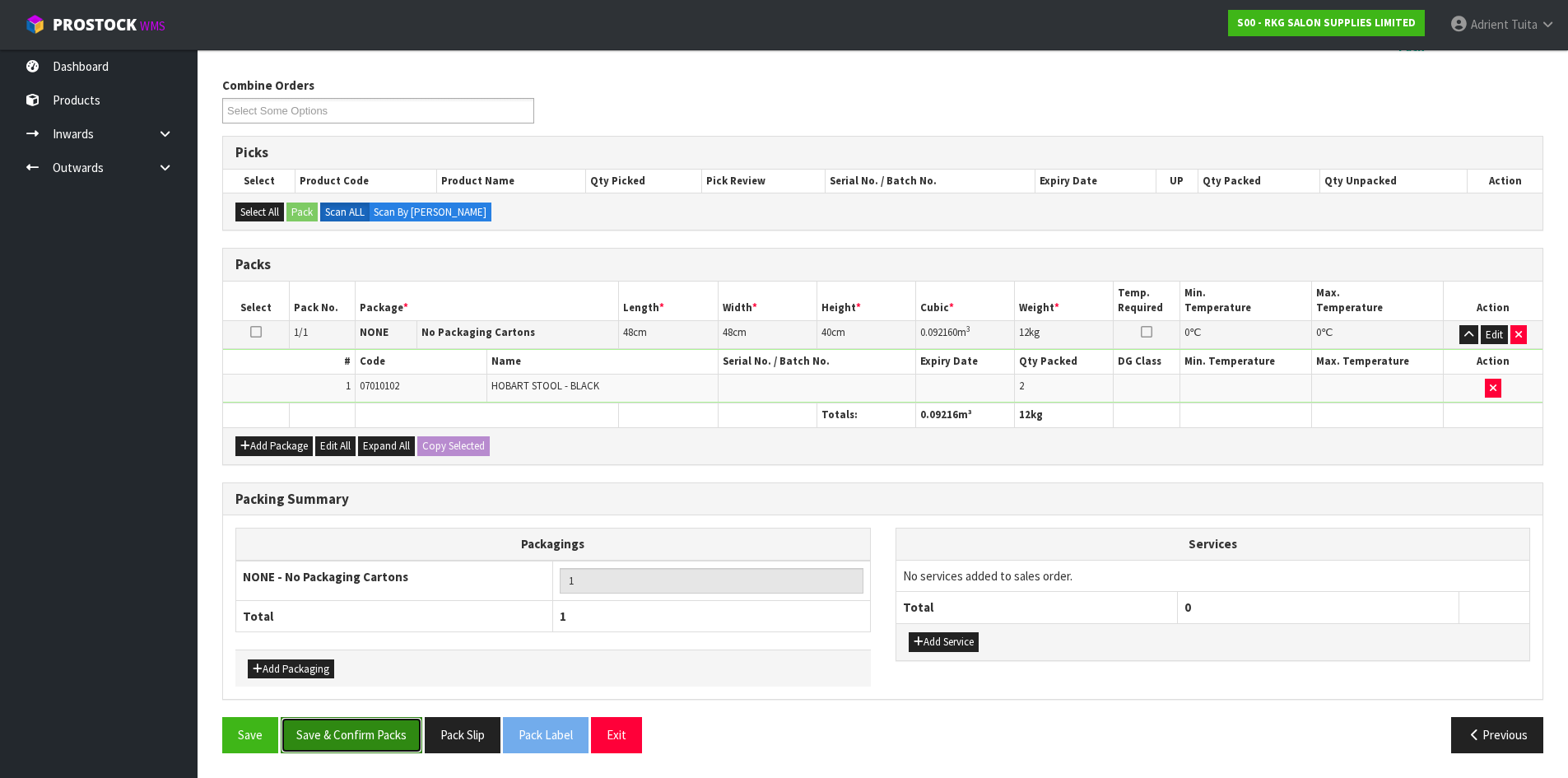
click at [366, 729] on button "Save & Confirm Packs" at bounding box center [351, 734] width 141 height 36
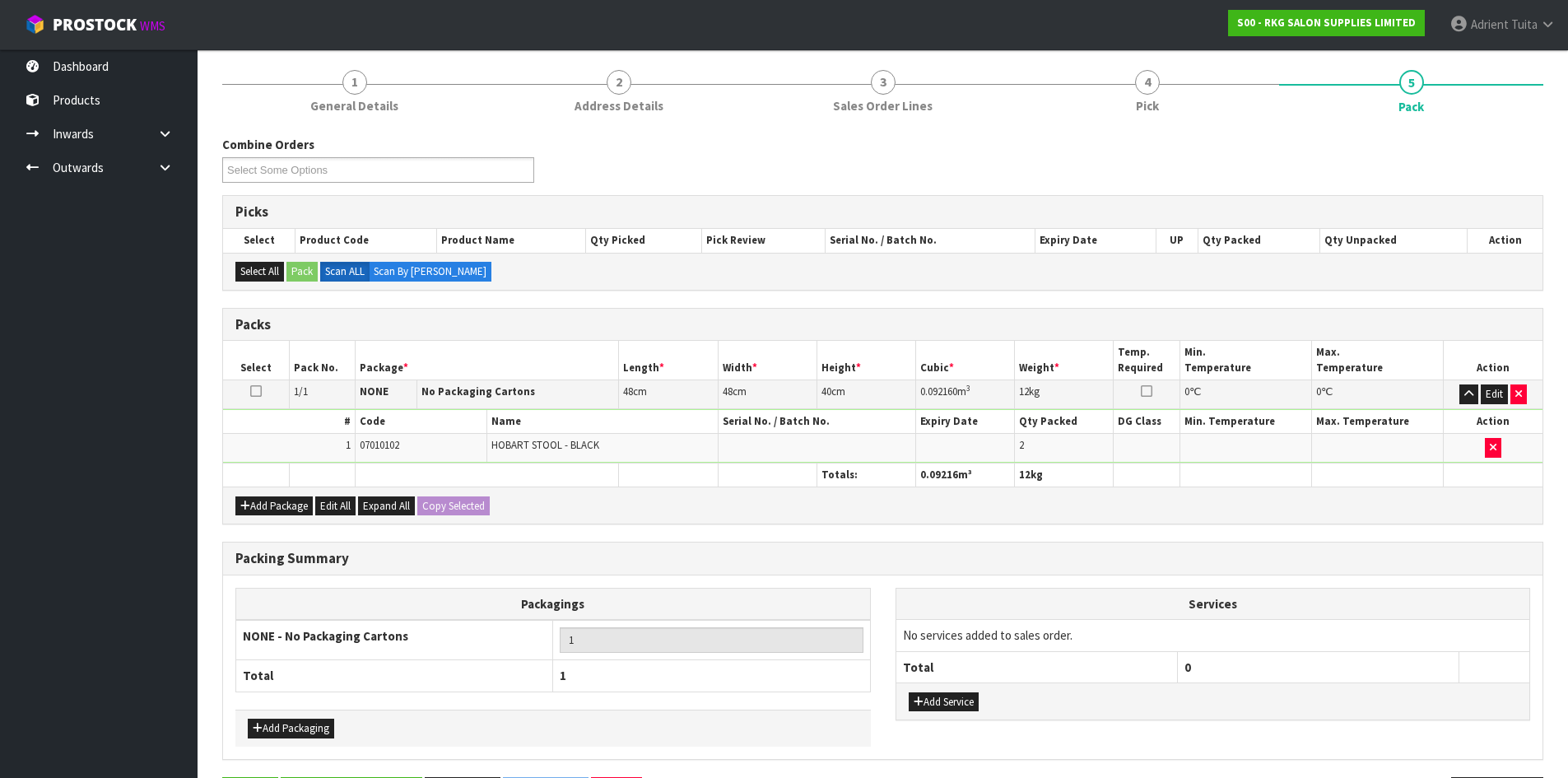
scroll to position [0, 0]
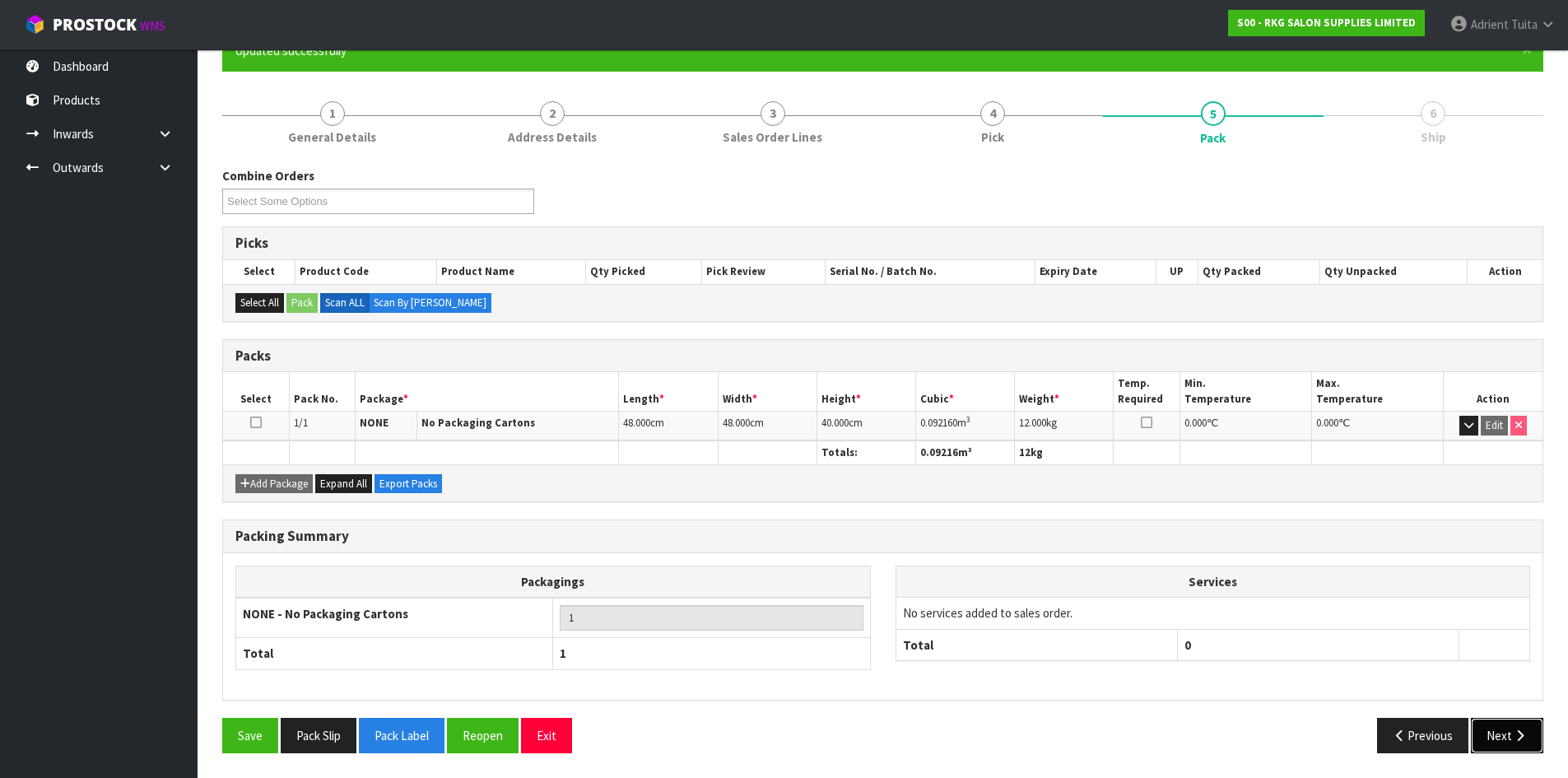
click at [1507, 734] on button "Next" at bounding box center [1506, 735] width 72 height 36
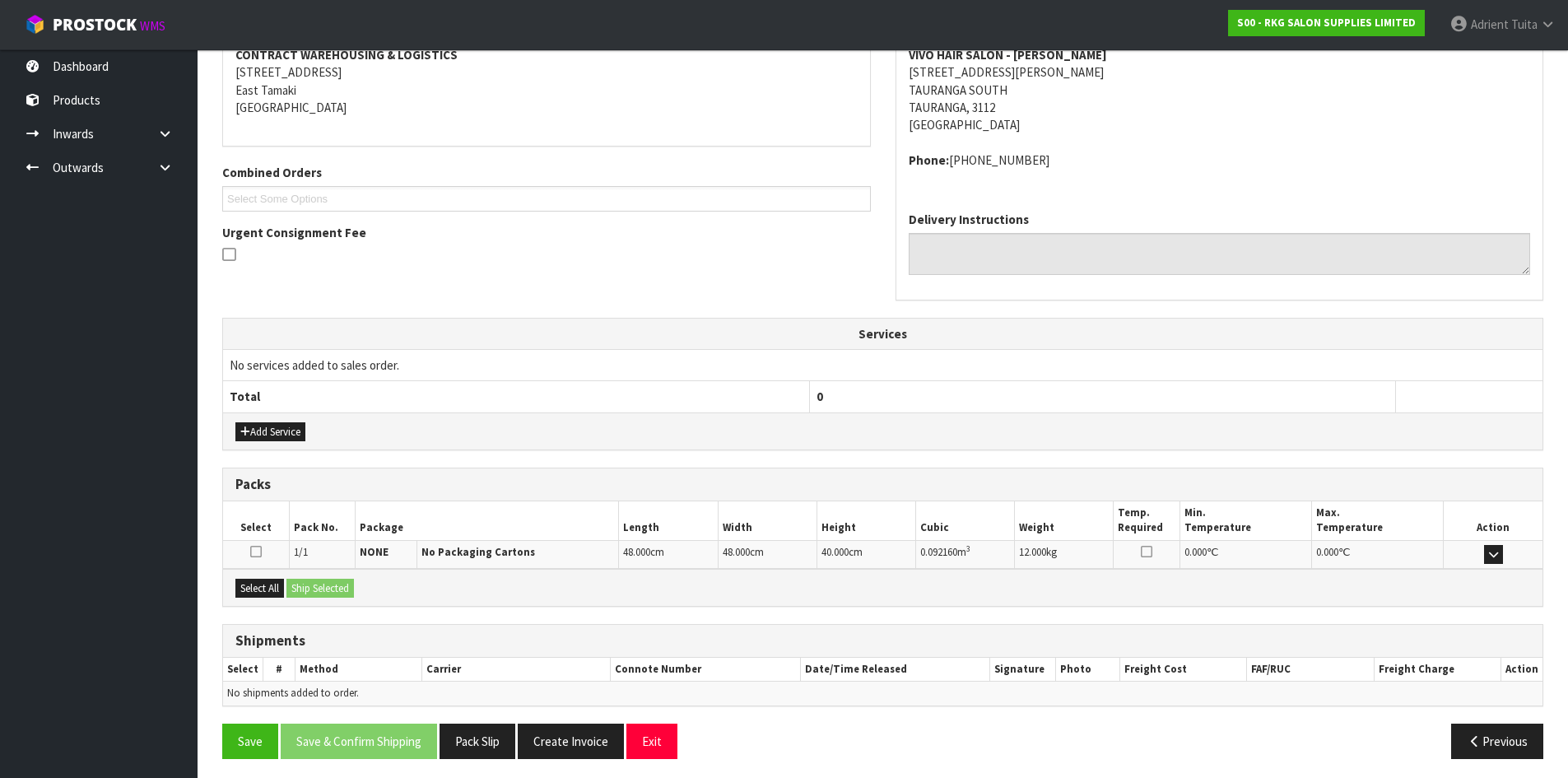
scroll to position [331, 0]
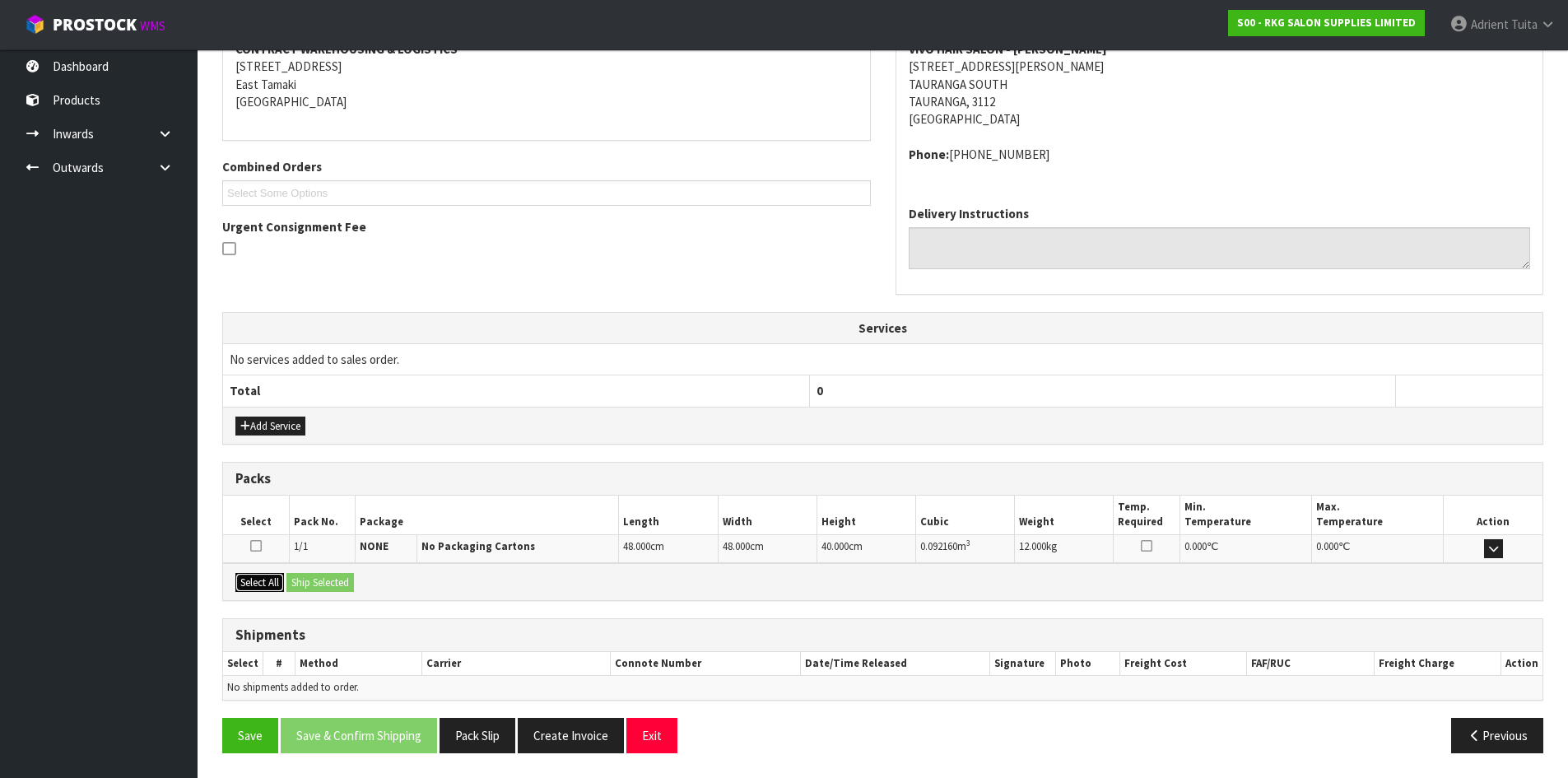
click at [261, 582] on button "Select All" at bounding box center [259, 583] width 48 height 20
click at [294, 576] on button "Ship Selected" at bounding box center [320, 583] width 67 height 20
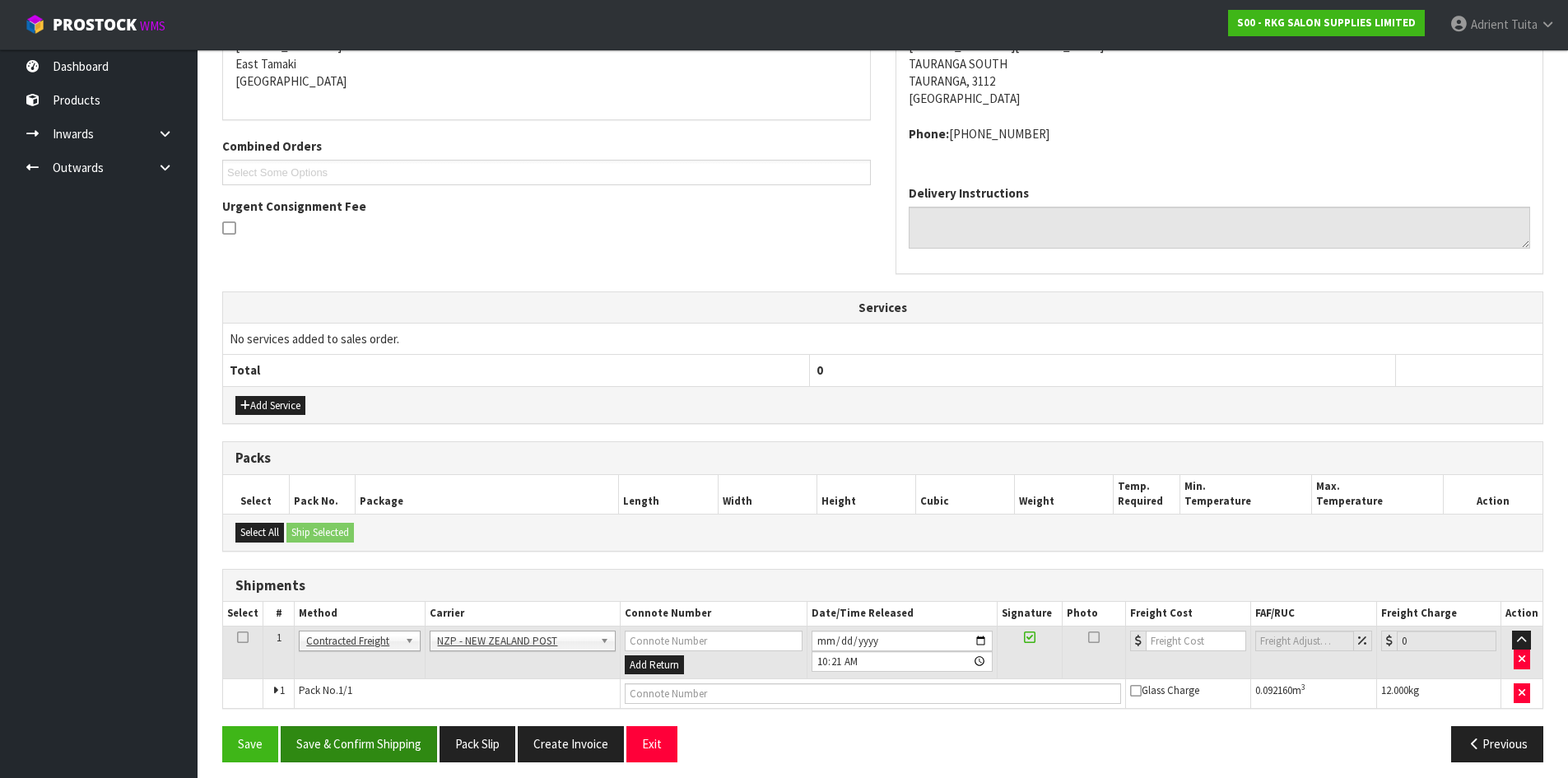
scroll to position [360, 0]
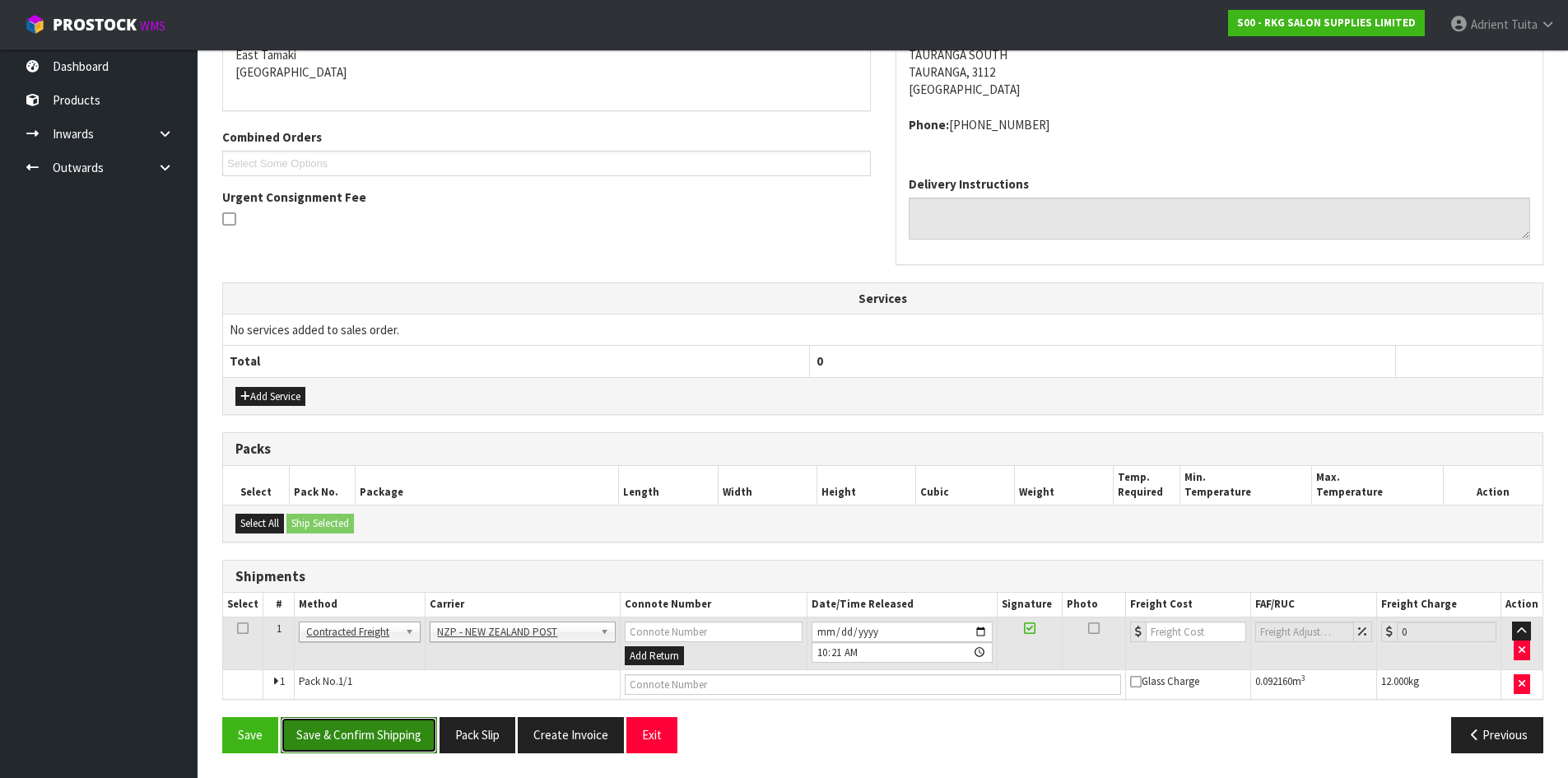
click at [366, 737] on button "Save & Confirm Shipping" at bounding box center [359, 734] width 157 height 36
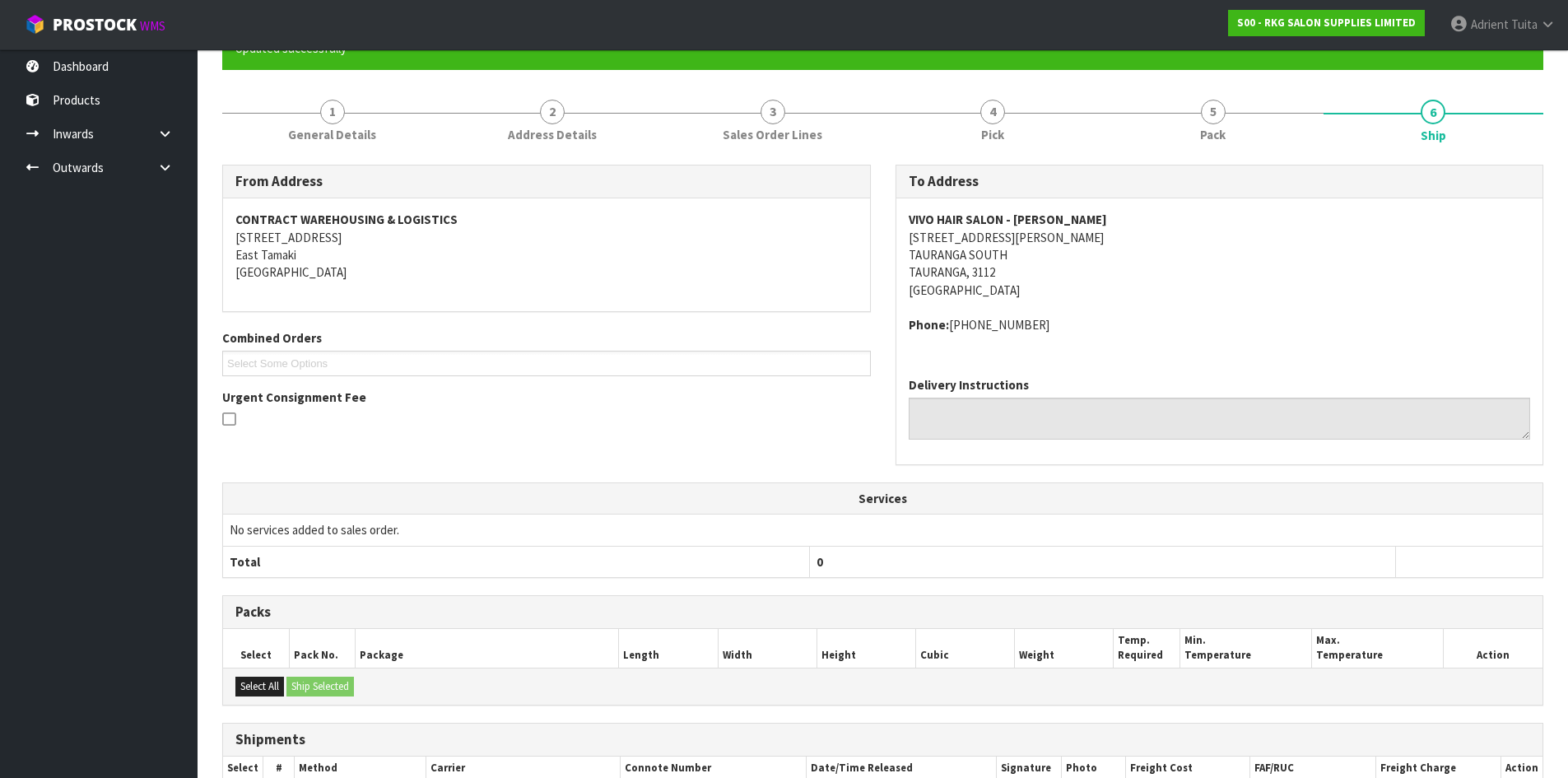
scroll to position [337, 0]
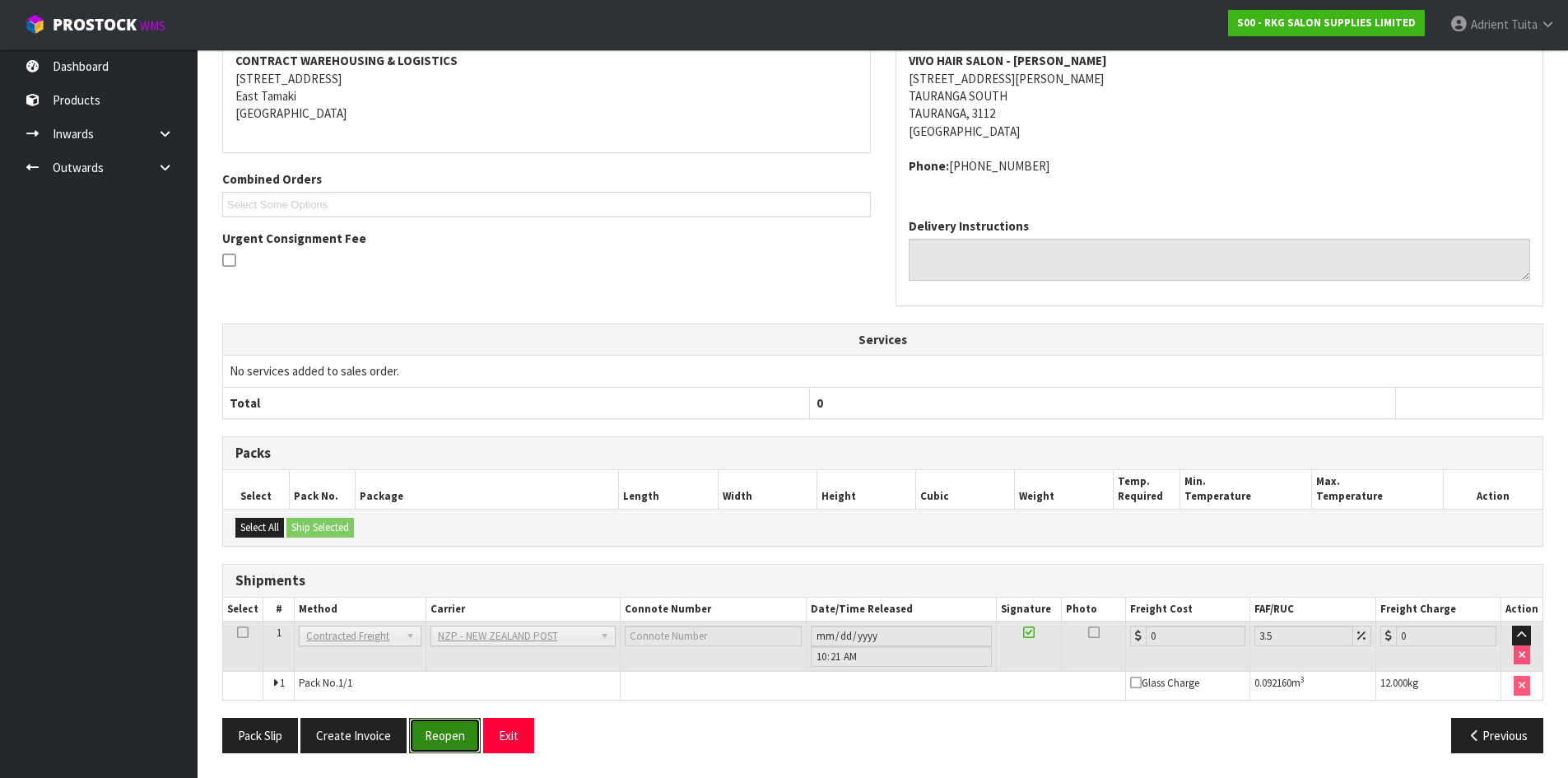
drag, startPoint x: 433, startPoint y: 734, endPoint x: 457, endPoint y: 712, distance: 32.6
click at [434, 734] on button "Reopen" at bounding box center [445, 735] width 72 height 36
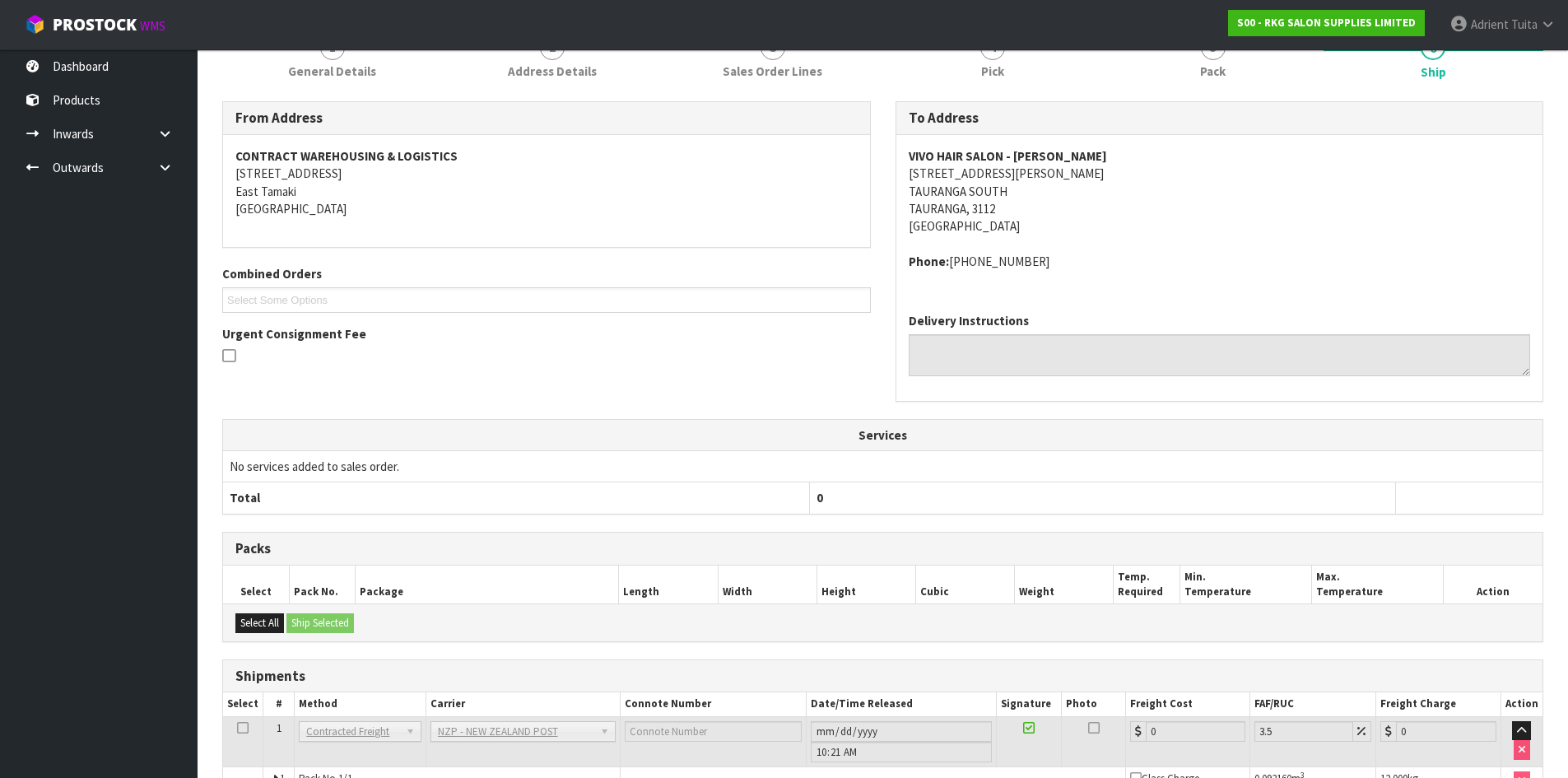
scroll to position [319, 0]
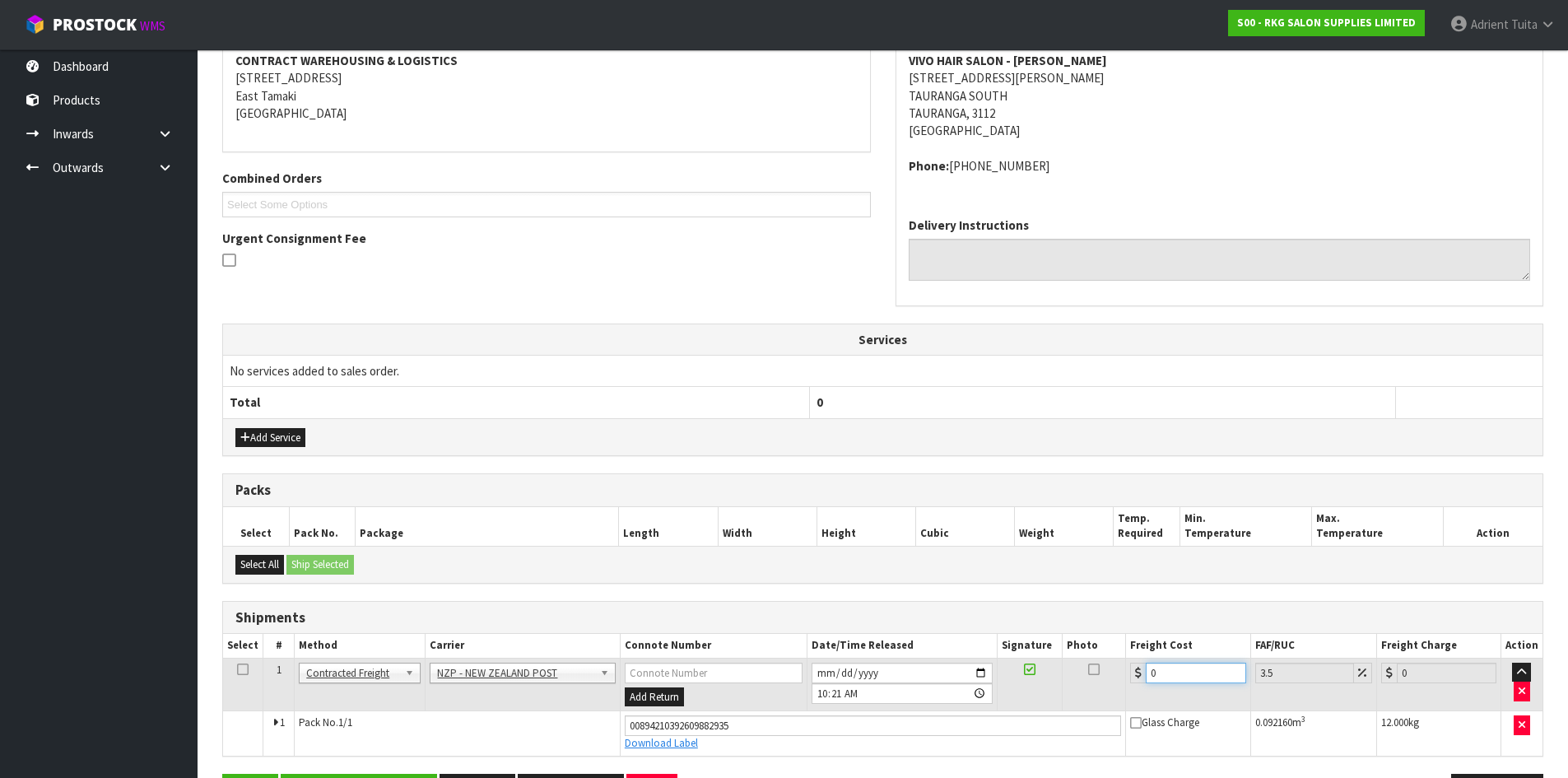
click at [1181, 679] on input "0" at bounding box center [1195, 673] width 99 height 21
type input "1"
type input "1.03"
type input "15"
type input "15.52"
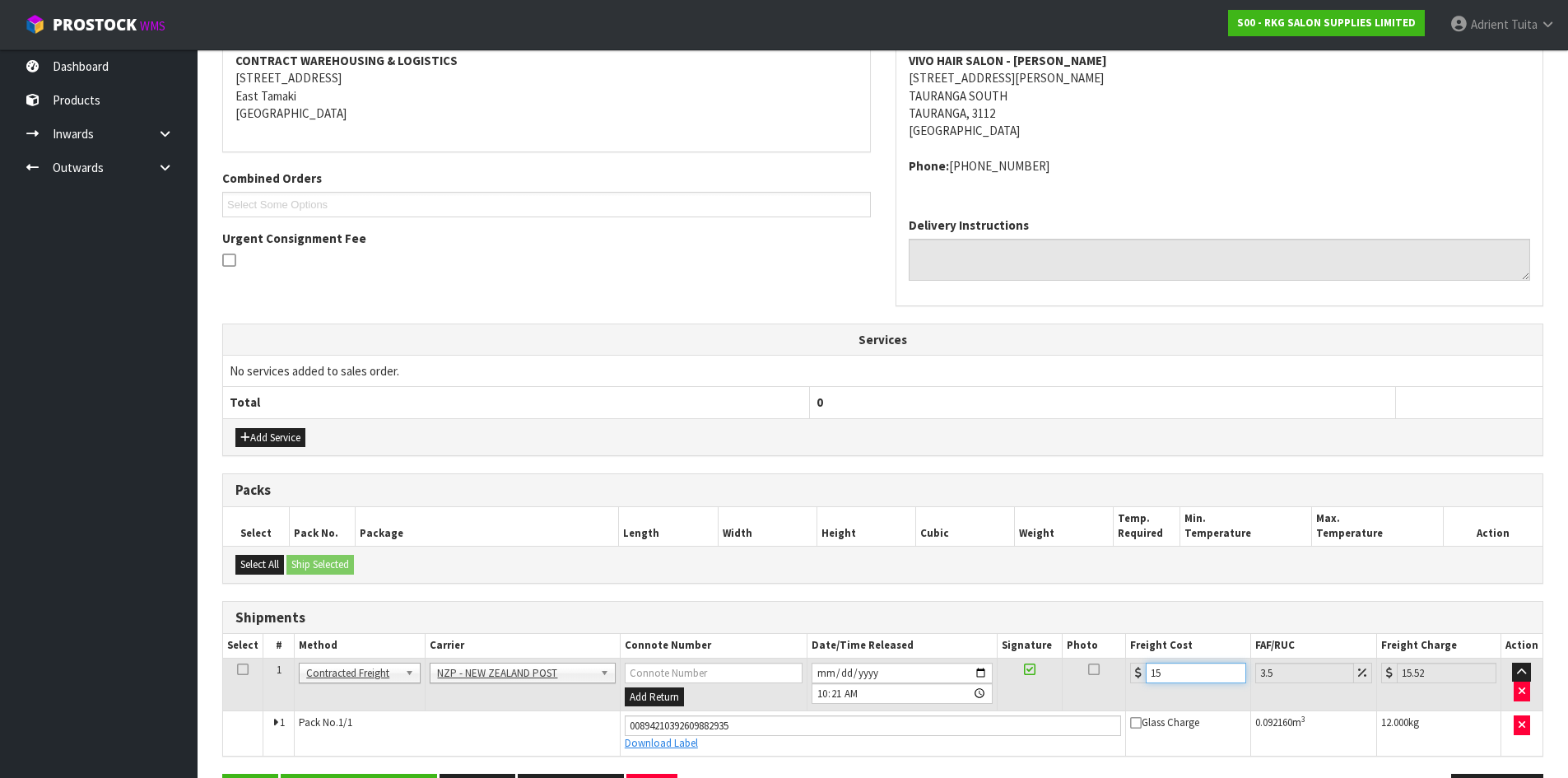
type input "15.7"
type input "16.25"
type input "15.76"
type input "16.31"
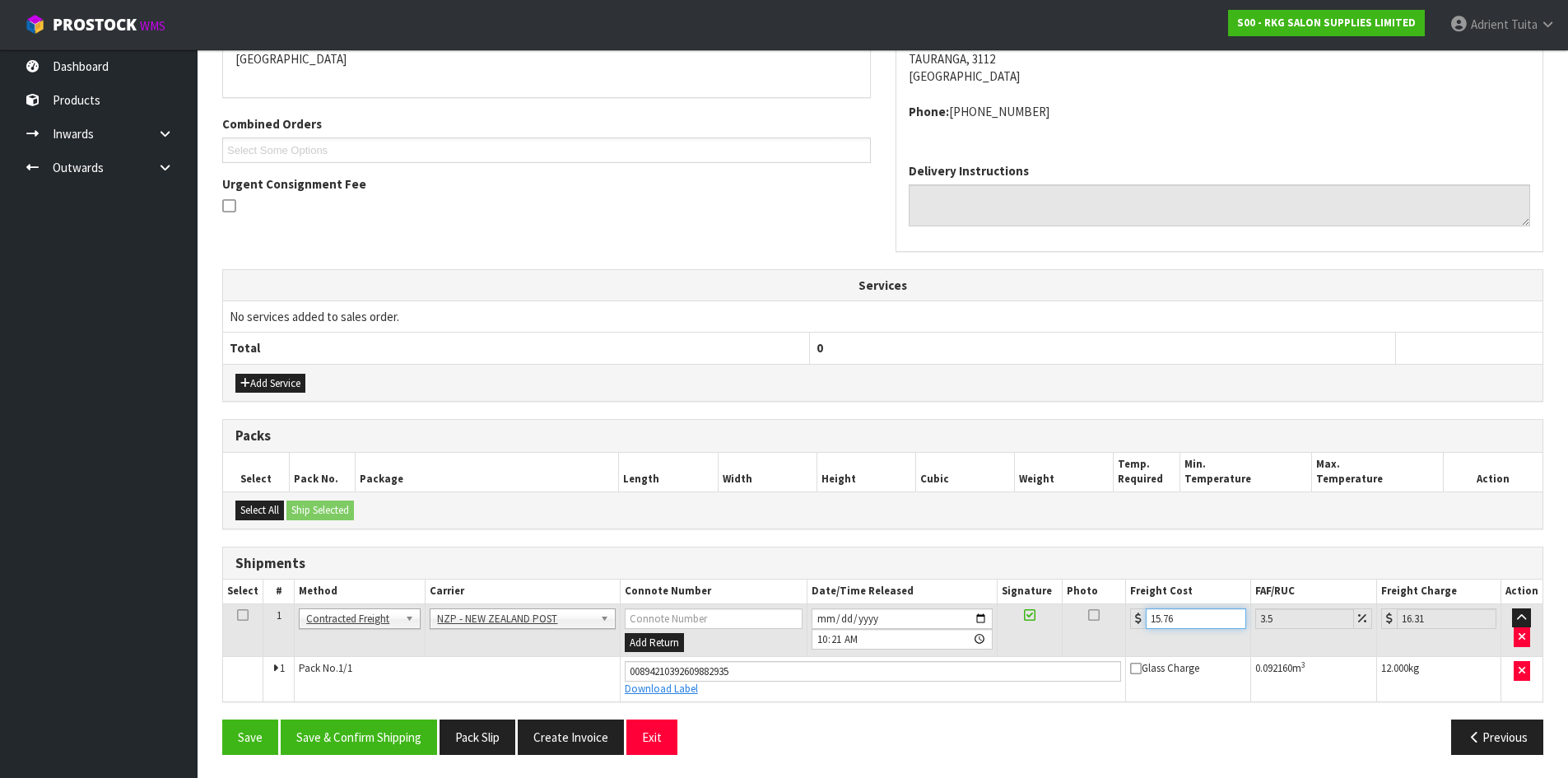
scroll to position [376, 0]
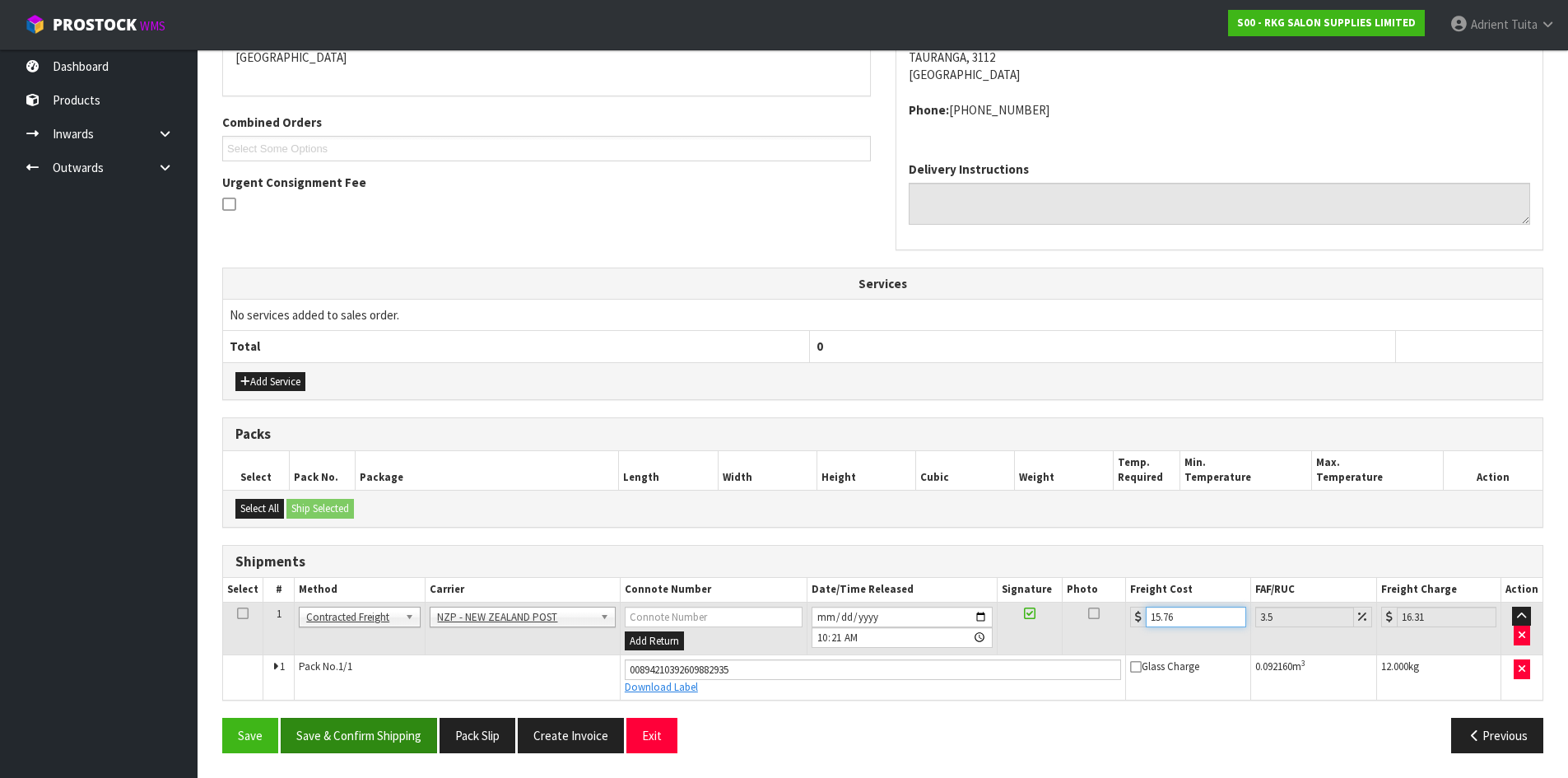
type input "15.76"
click at [372, 728] on button "Save & Confirm Shipping" at bounding box center [359, 735] width 157 height 36
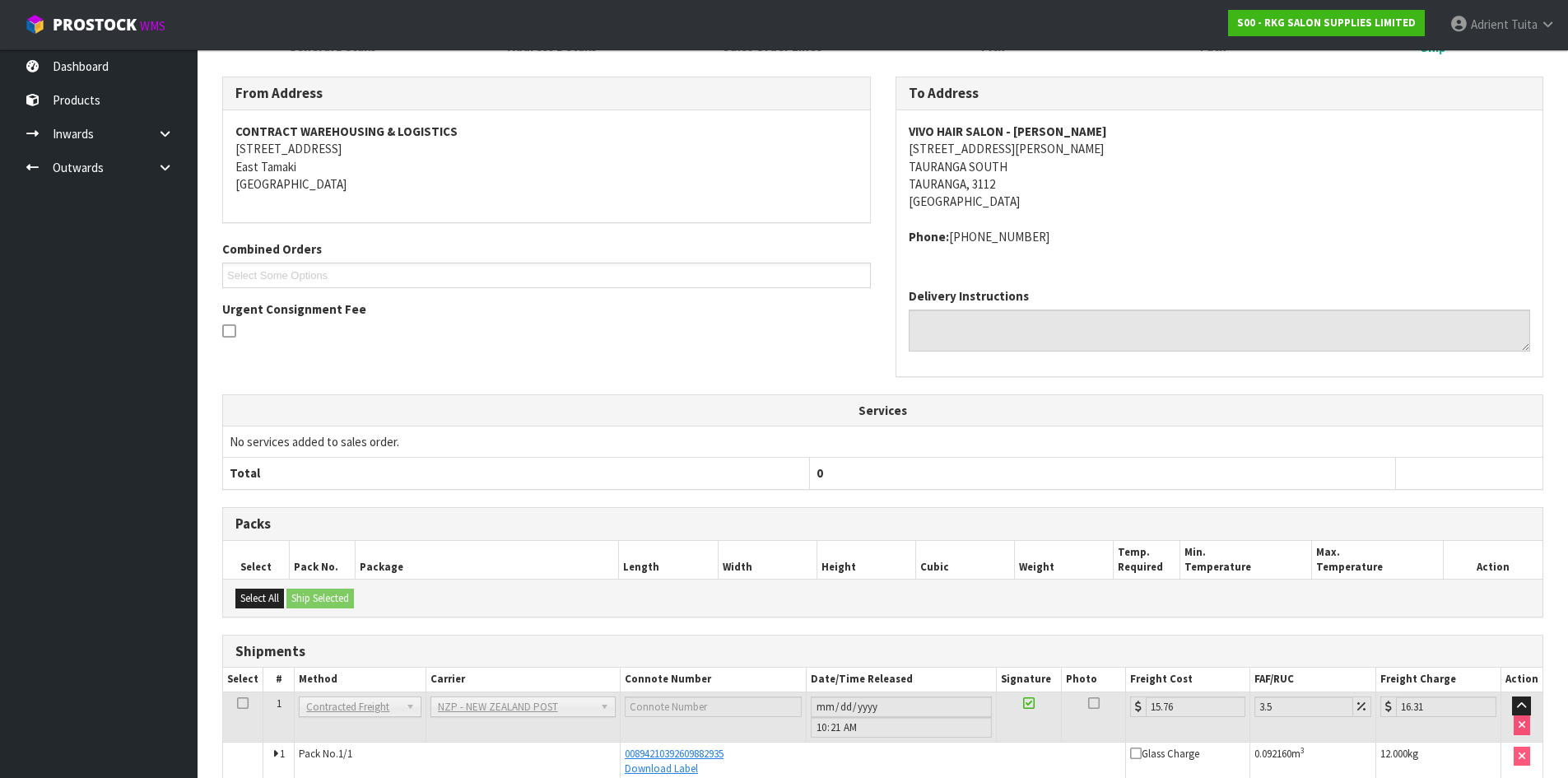
scroll to position [330, 0]
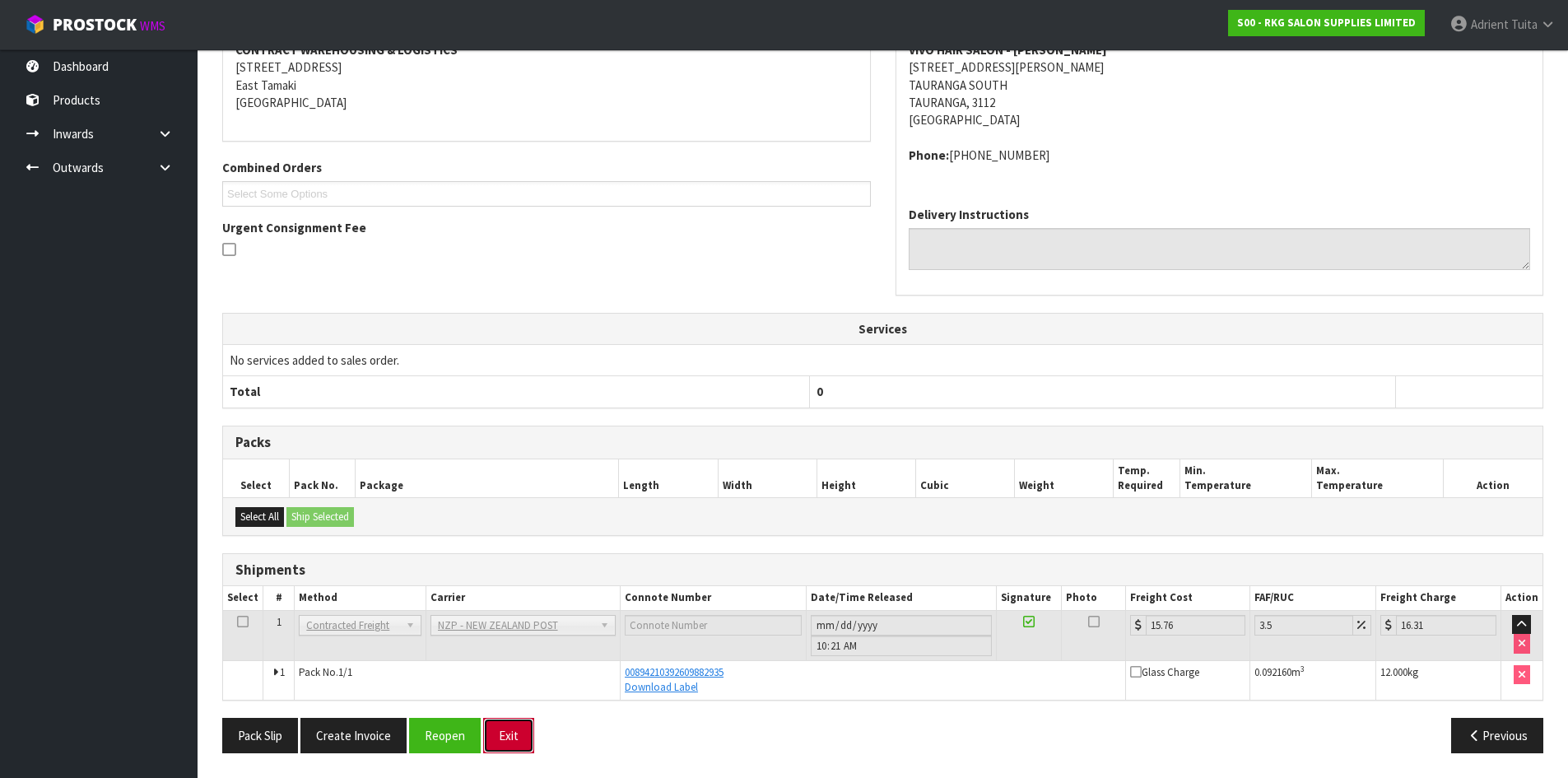
click at [498, 746] on button "Exit" at bounding box center [509, 735] width 51 height 36
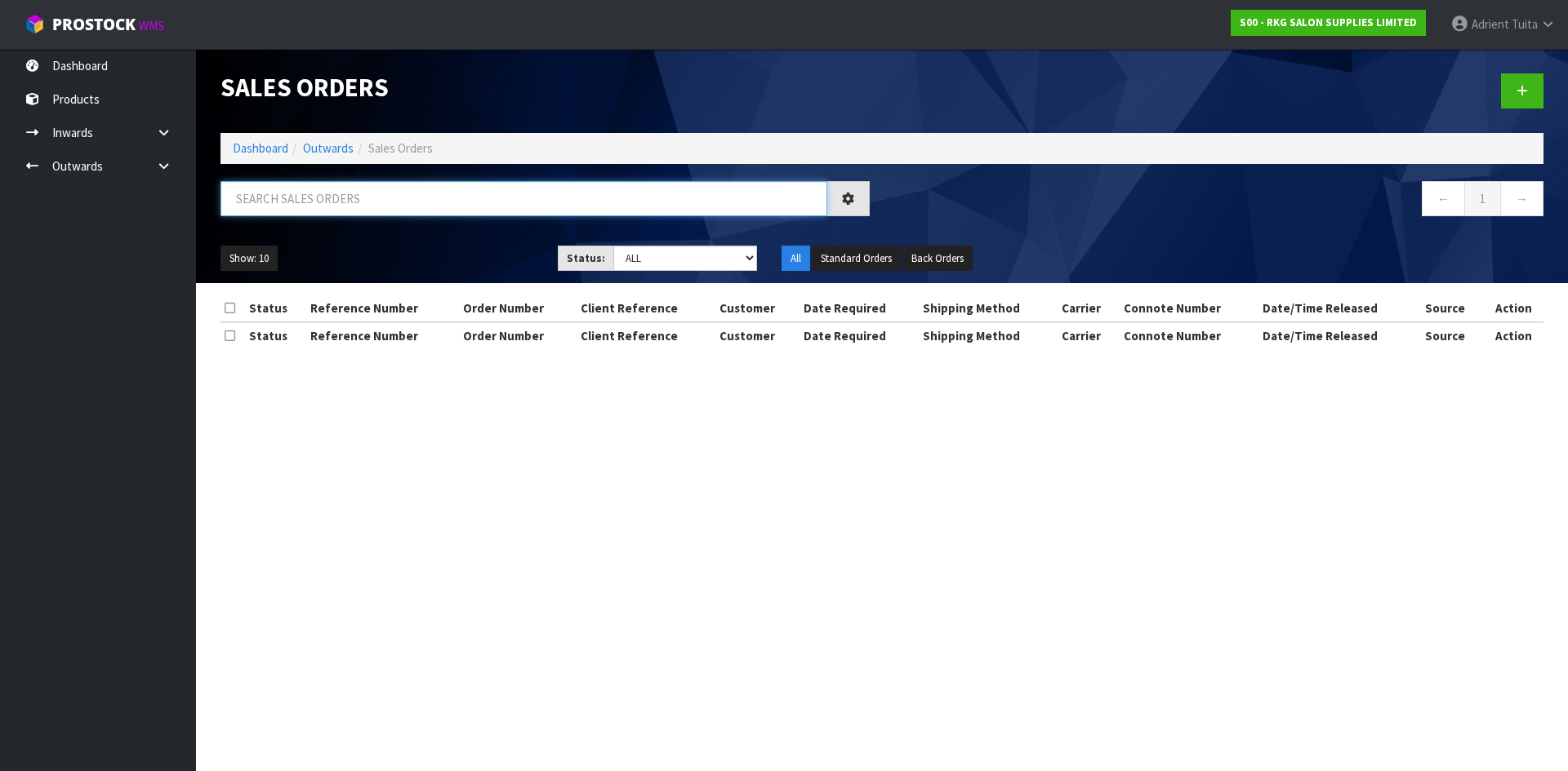
click at [340, 194] on input "text" at bounding box center [524, 198] width 607 height 35
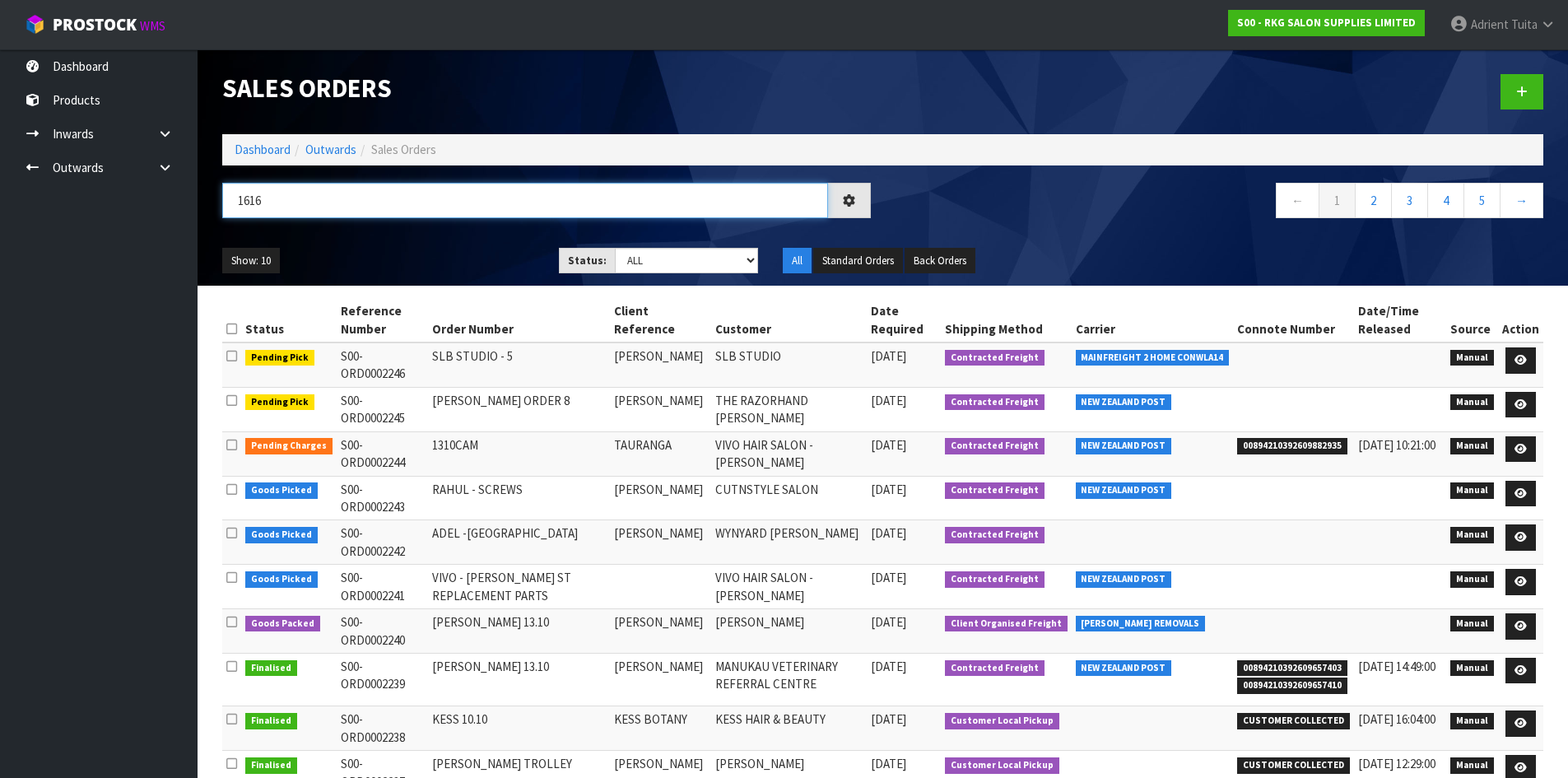
type input "1616"
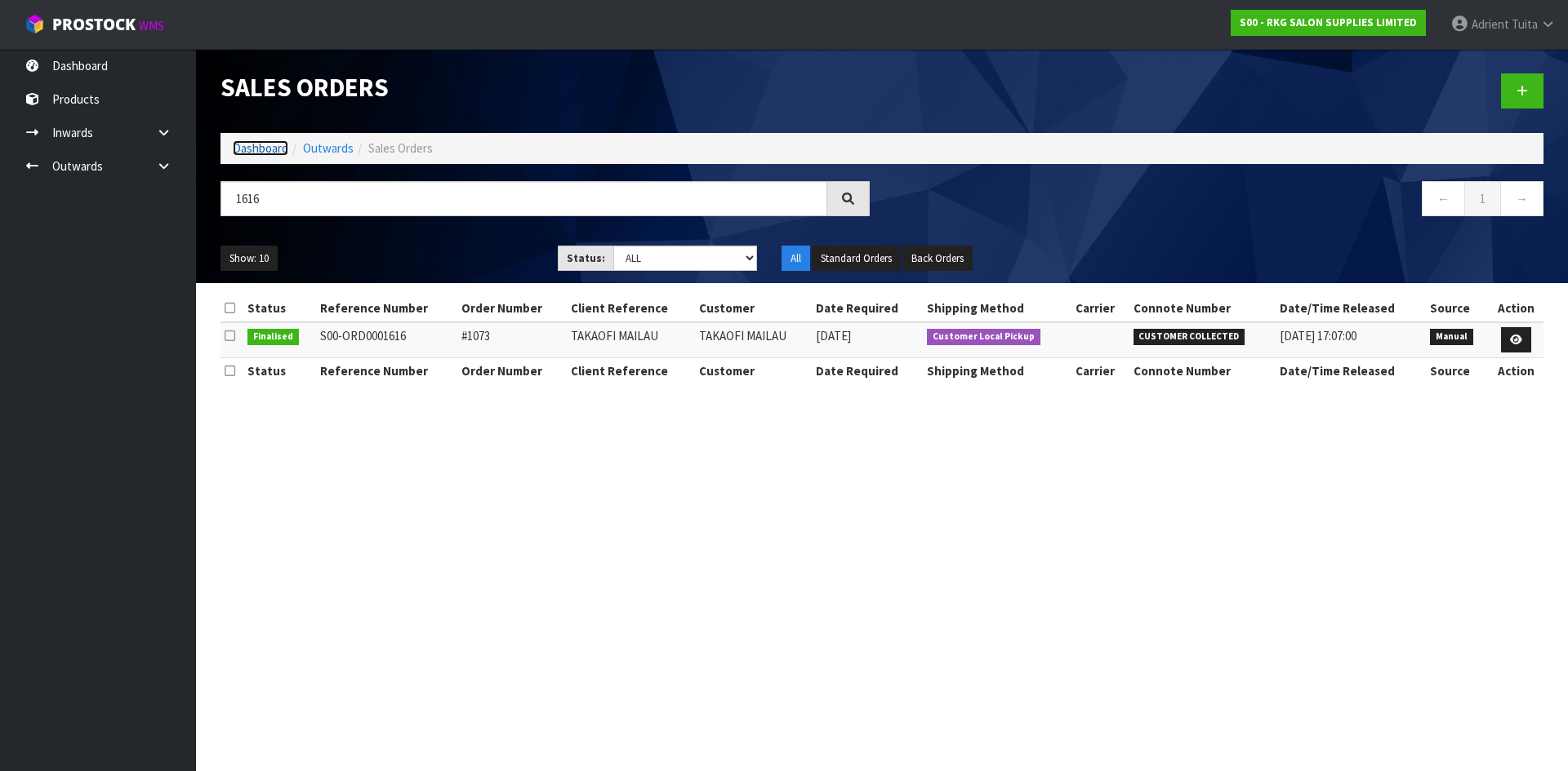
click at [276, 149] on link "Dashboard" at bounding box center [260, 147] width 55 height 15
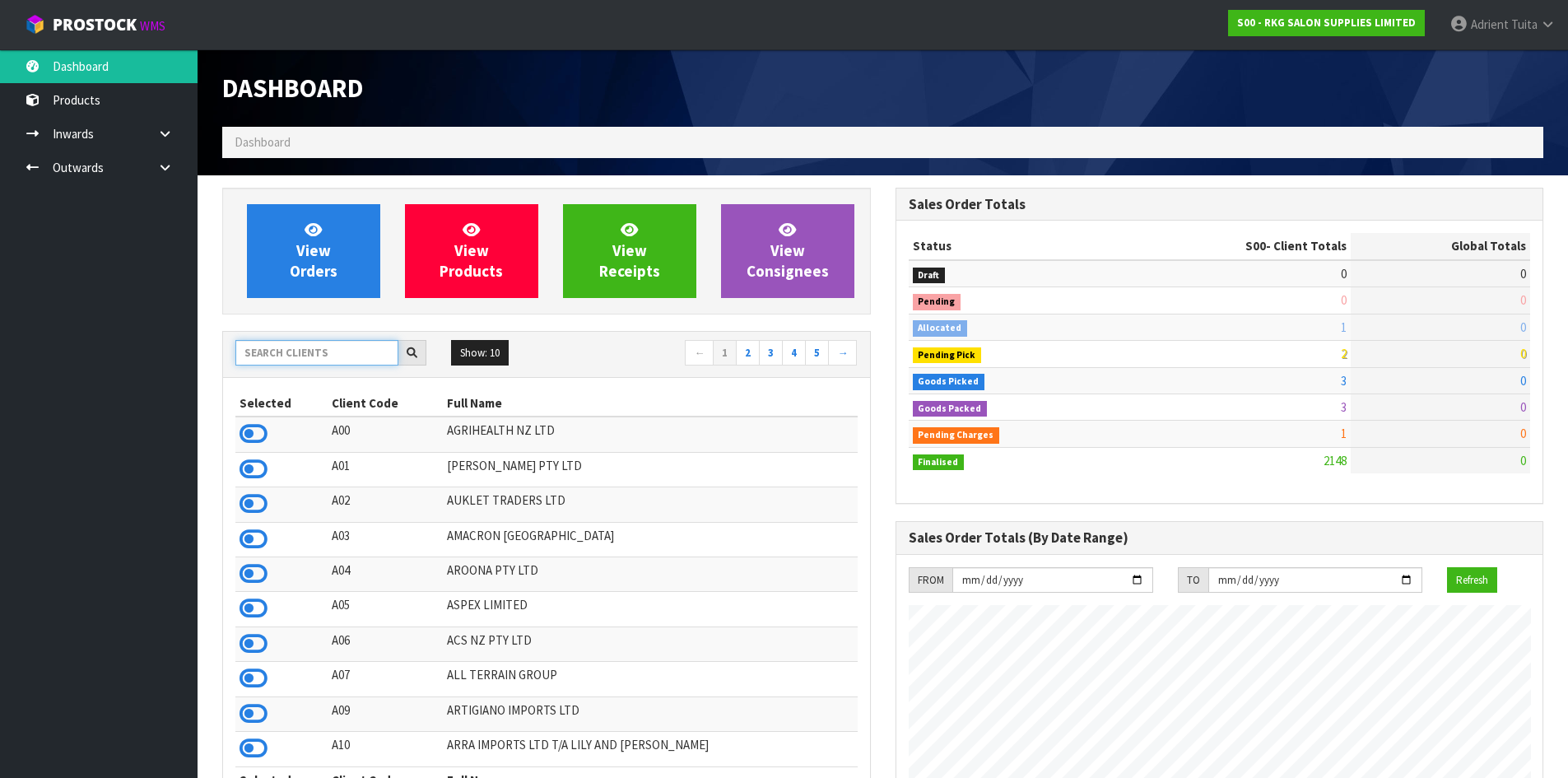
click at [343, 361] on input "text" at bounding box center [316, 353] width 163 height 26
click at [338, 360] on input "text" at bounding box center [316, 353] width 163 height 26
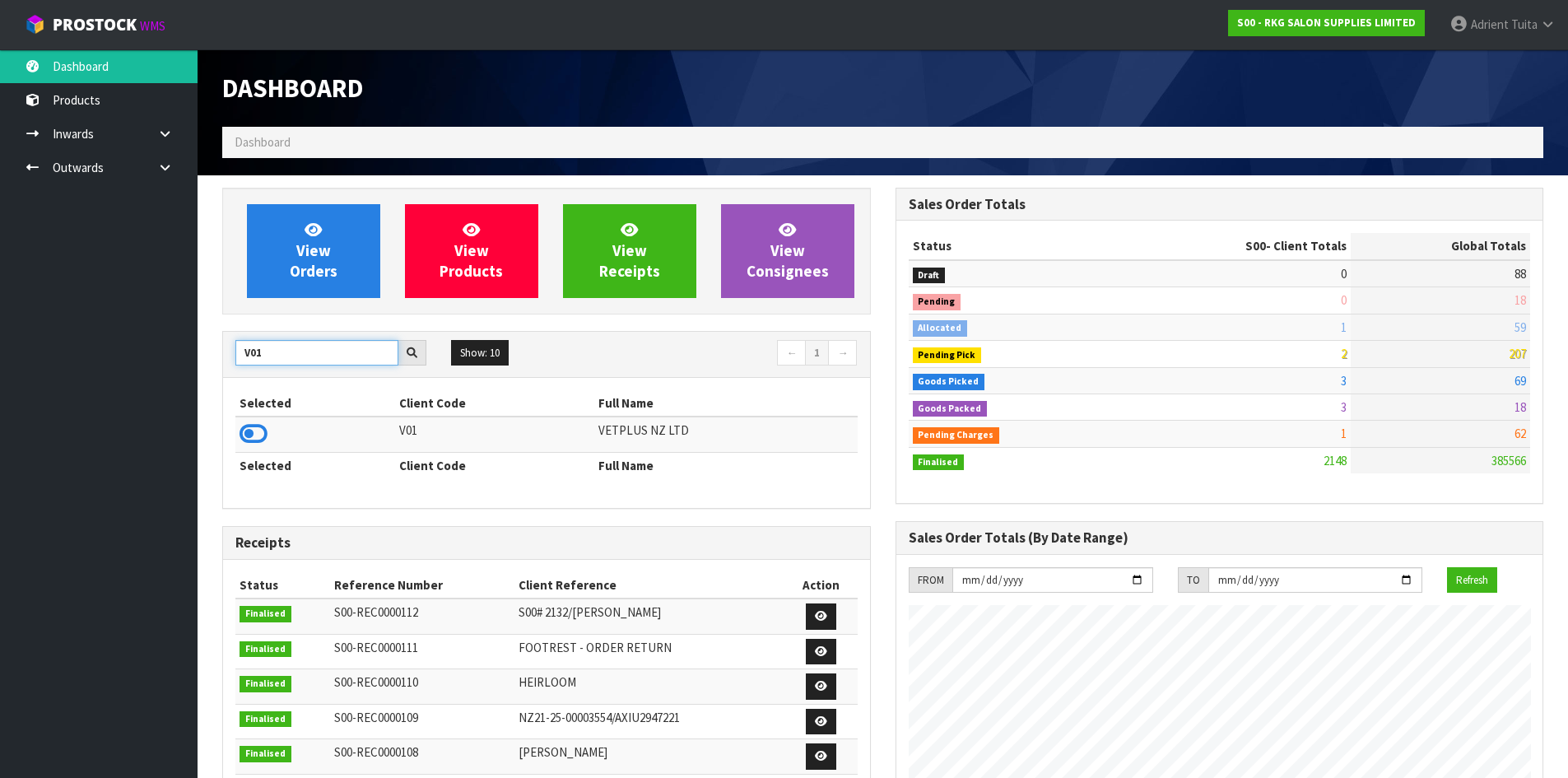
type input "V01"
click at [269, 428] on td at bounding box center [315, 434] width 160 height 36
drag, startPoint x: 260, startPoint y: 430, endPoint x: 304, endPoint y: 252, distance: 183.4
click at [259, 430] on icon at bounding box center [253, 433] width 28 height 25
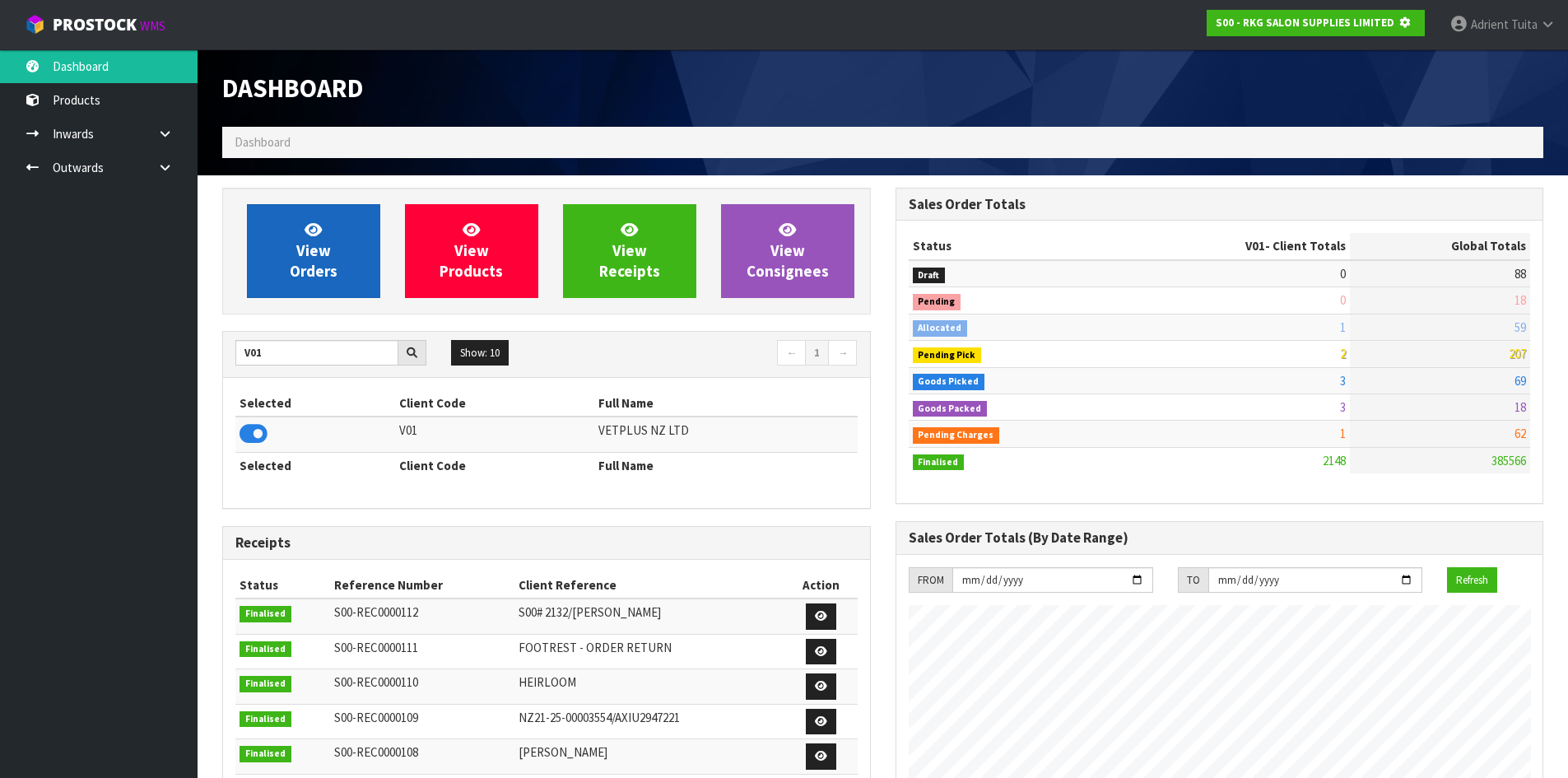
scroll to position [822455, 822404]
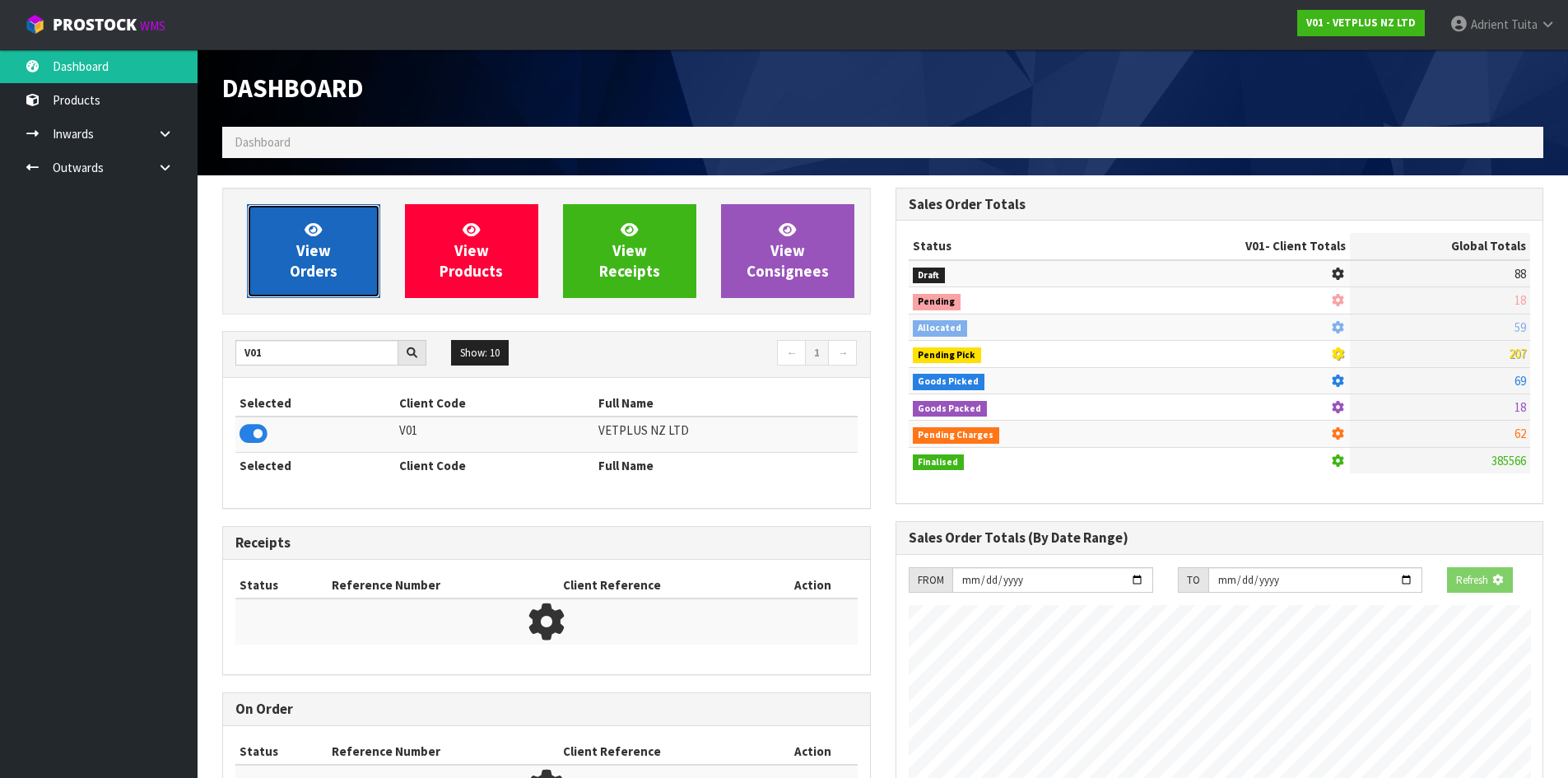
click at [311, 258] on span "View Orders" at bounding box center [314, 251] width 47 height 62
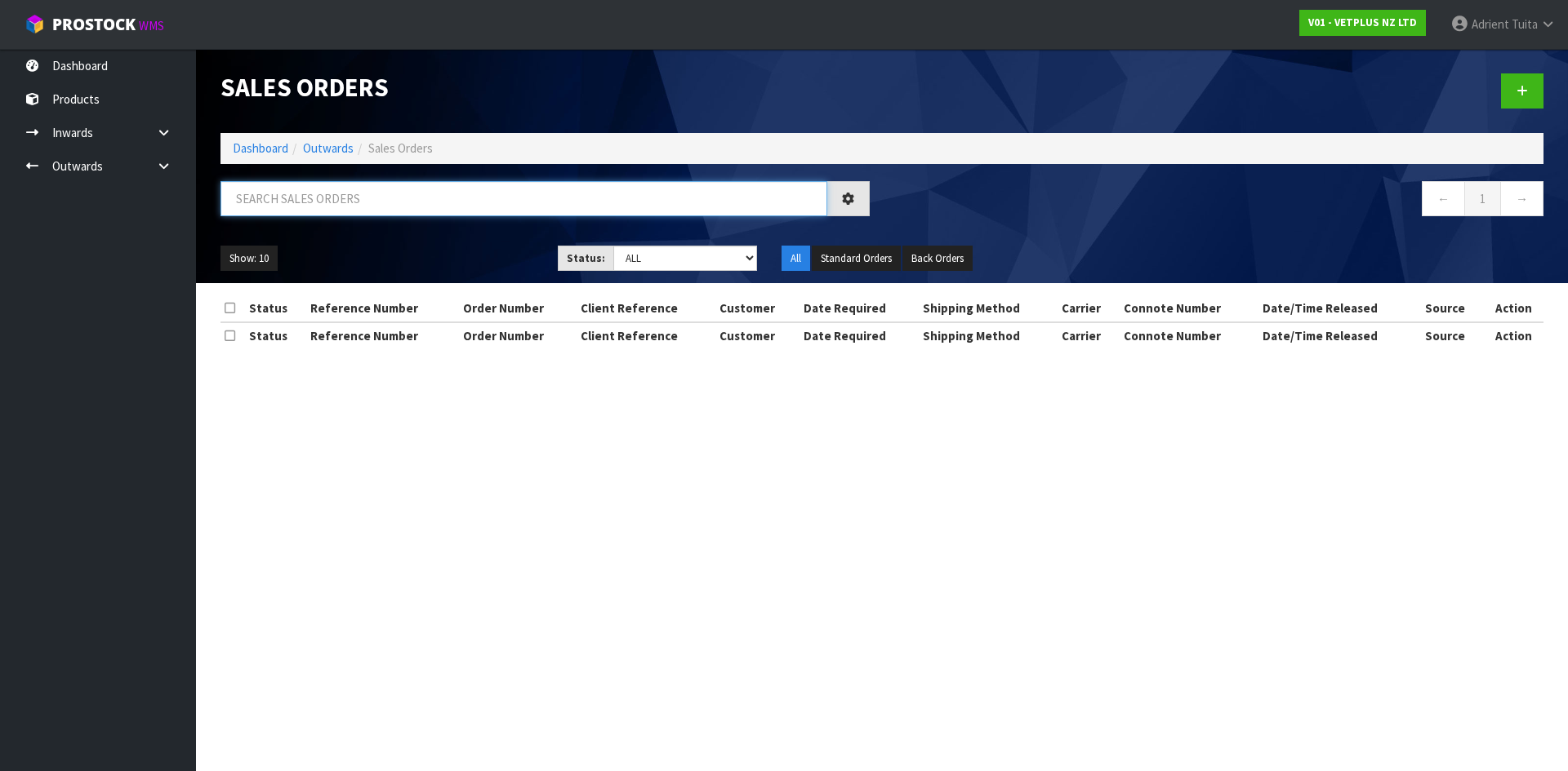
click at [332, 213] on input "text" at bounding box center [524, 198] width 607 height 35
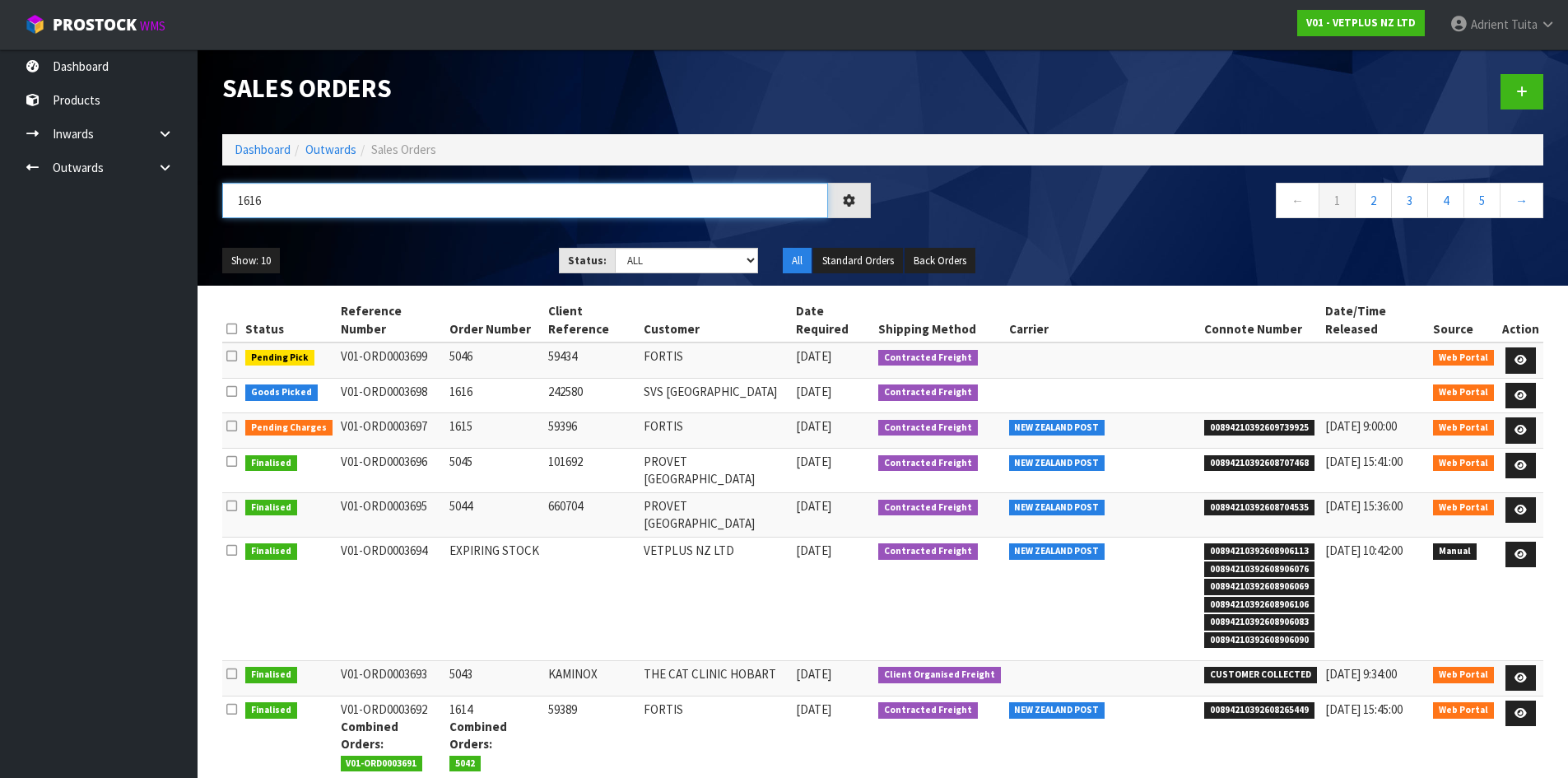
type input "1616"
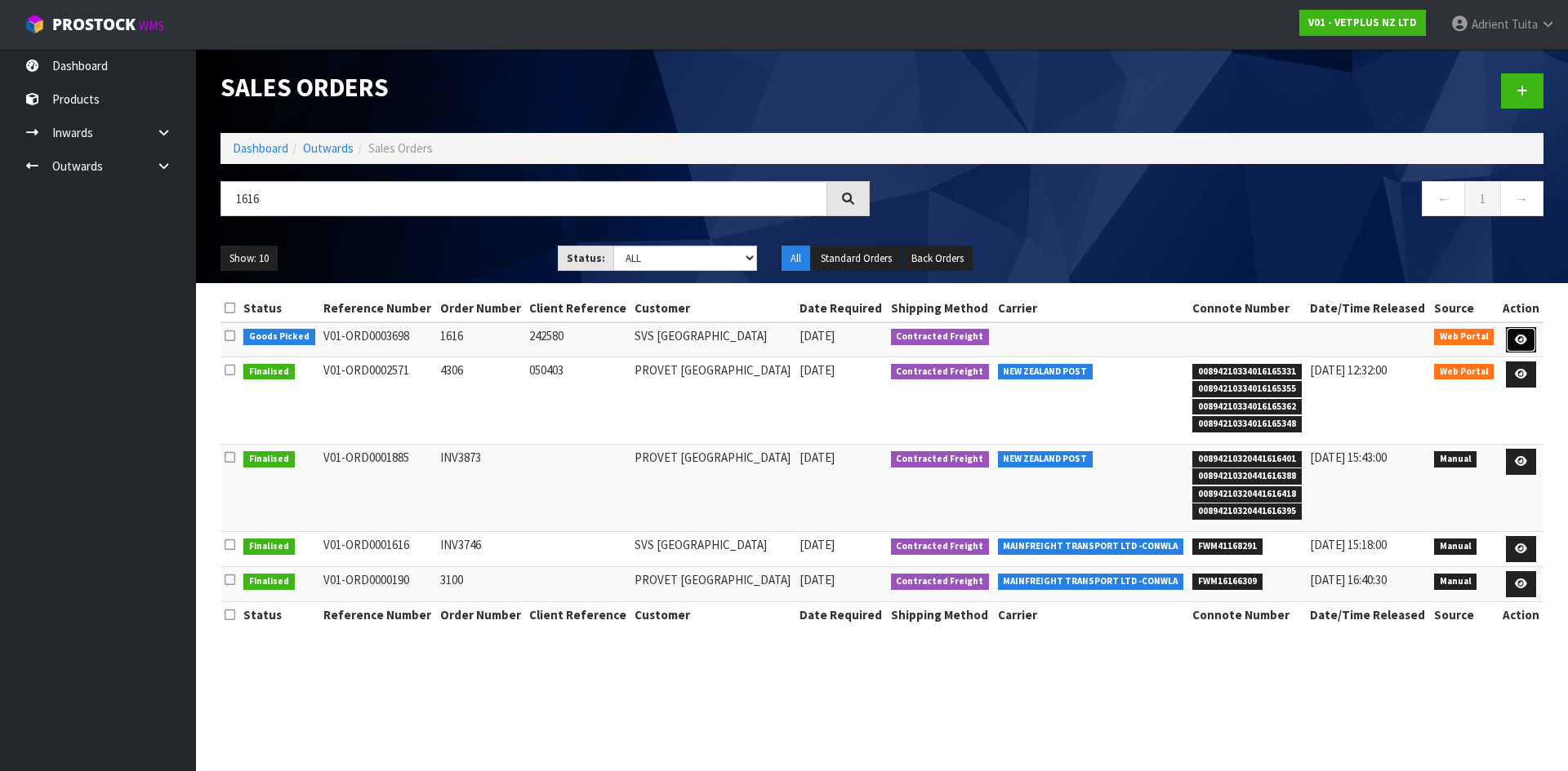
click at [1517, 337] on icon at bounding box center [1521, 340] width 13 height 11
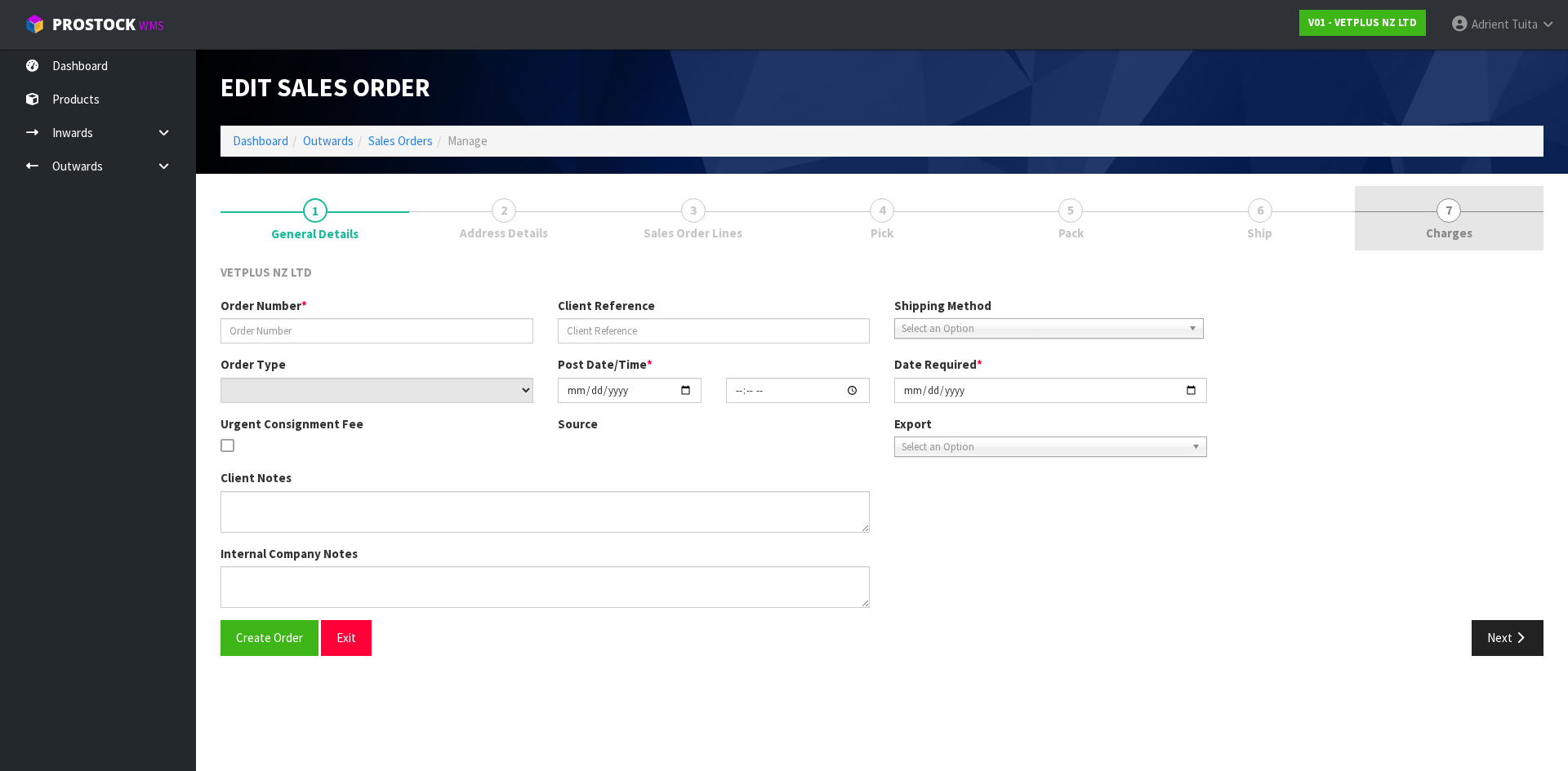
type input "1616"
type input "242580"
select select "number:0"
type input "[DATE]"
type input "14:18:00.000"
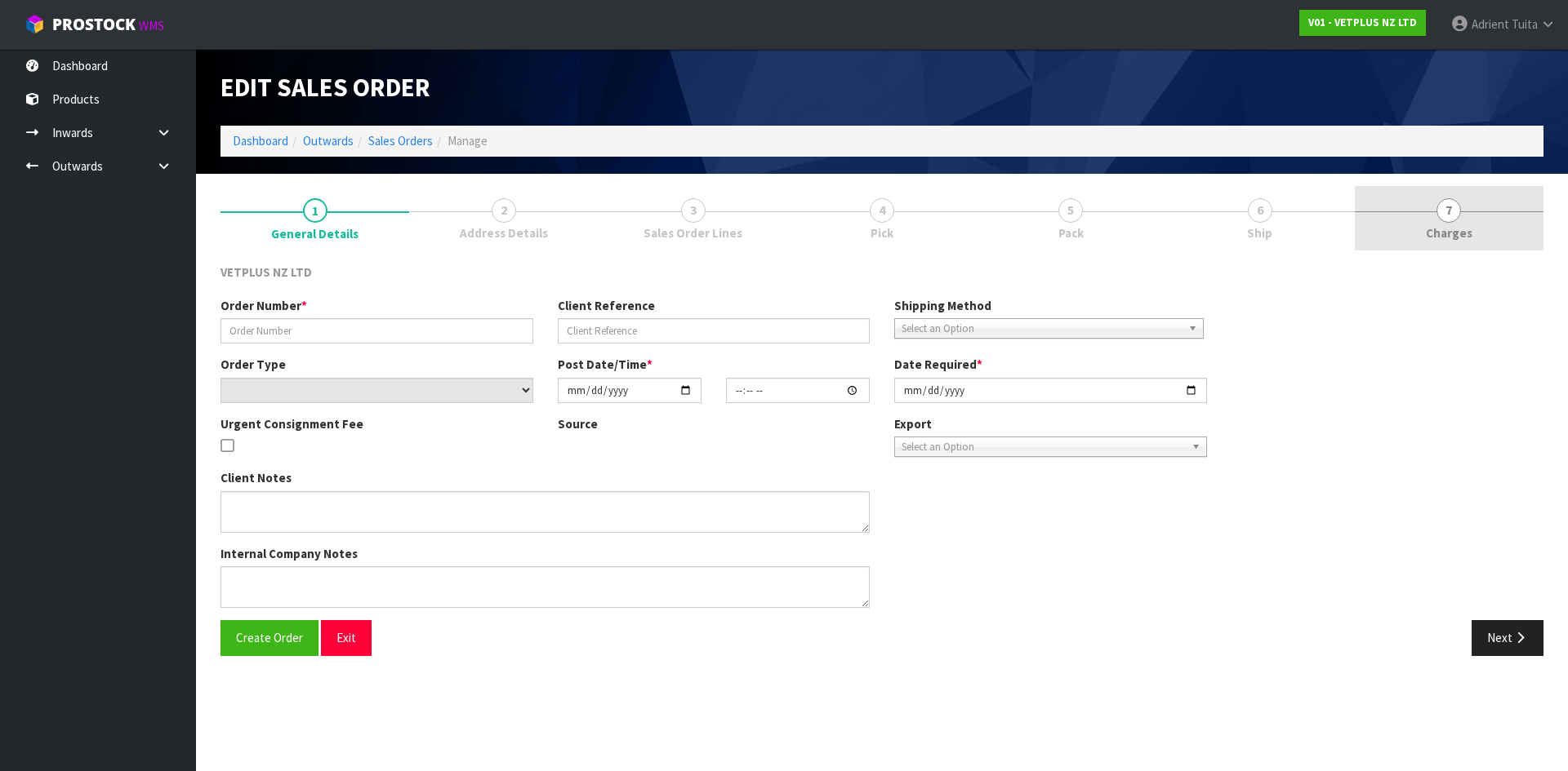
type input "[DATE]"
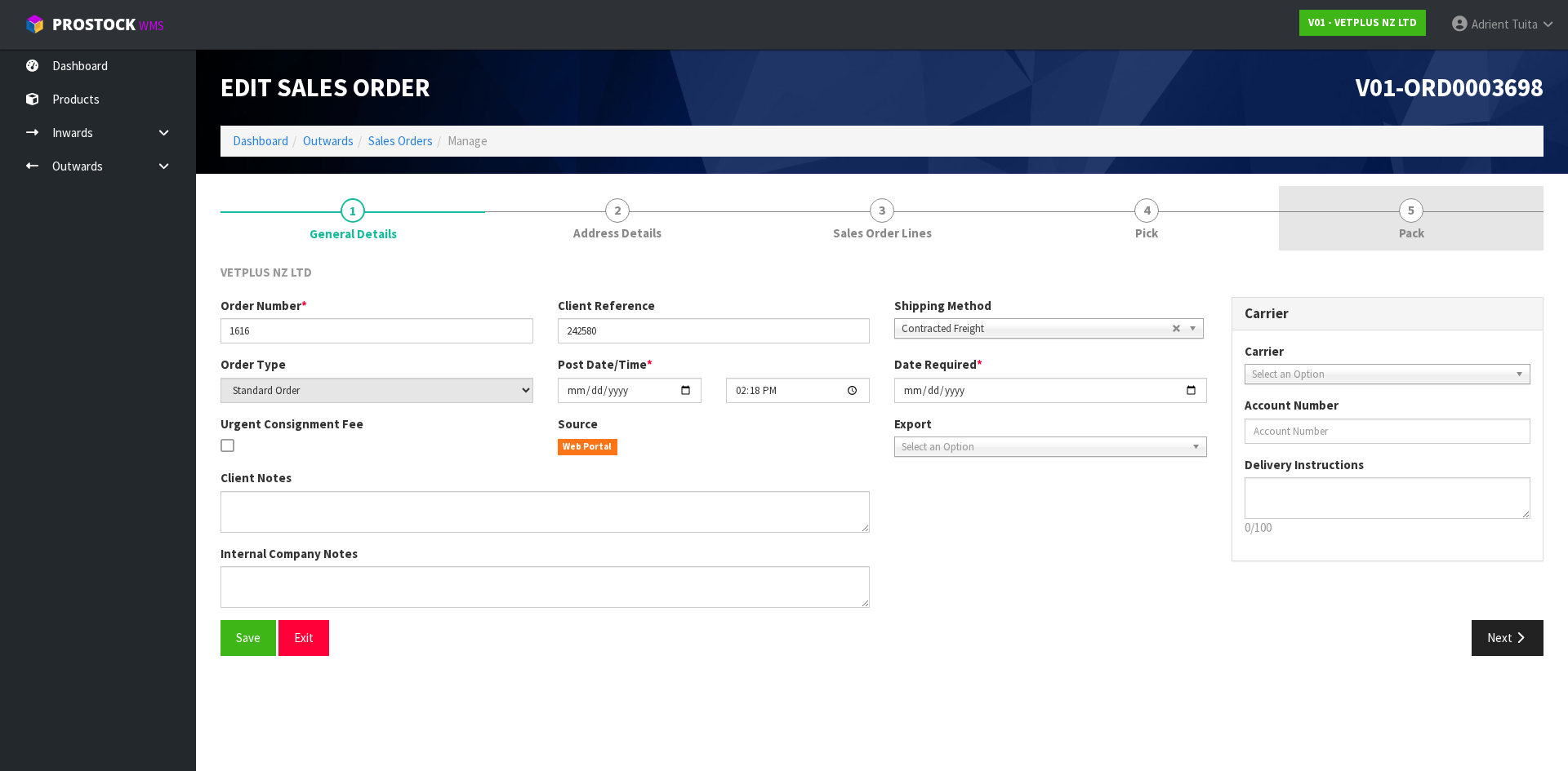
click at [1459, 219] on link "5 Pack" at bounding box center [1411, 218] width 265 height 64
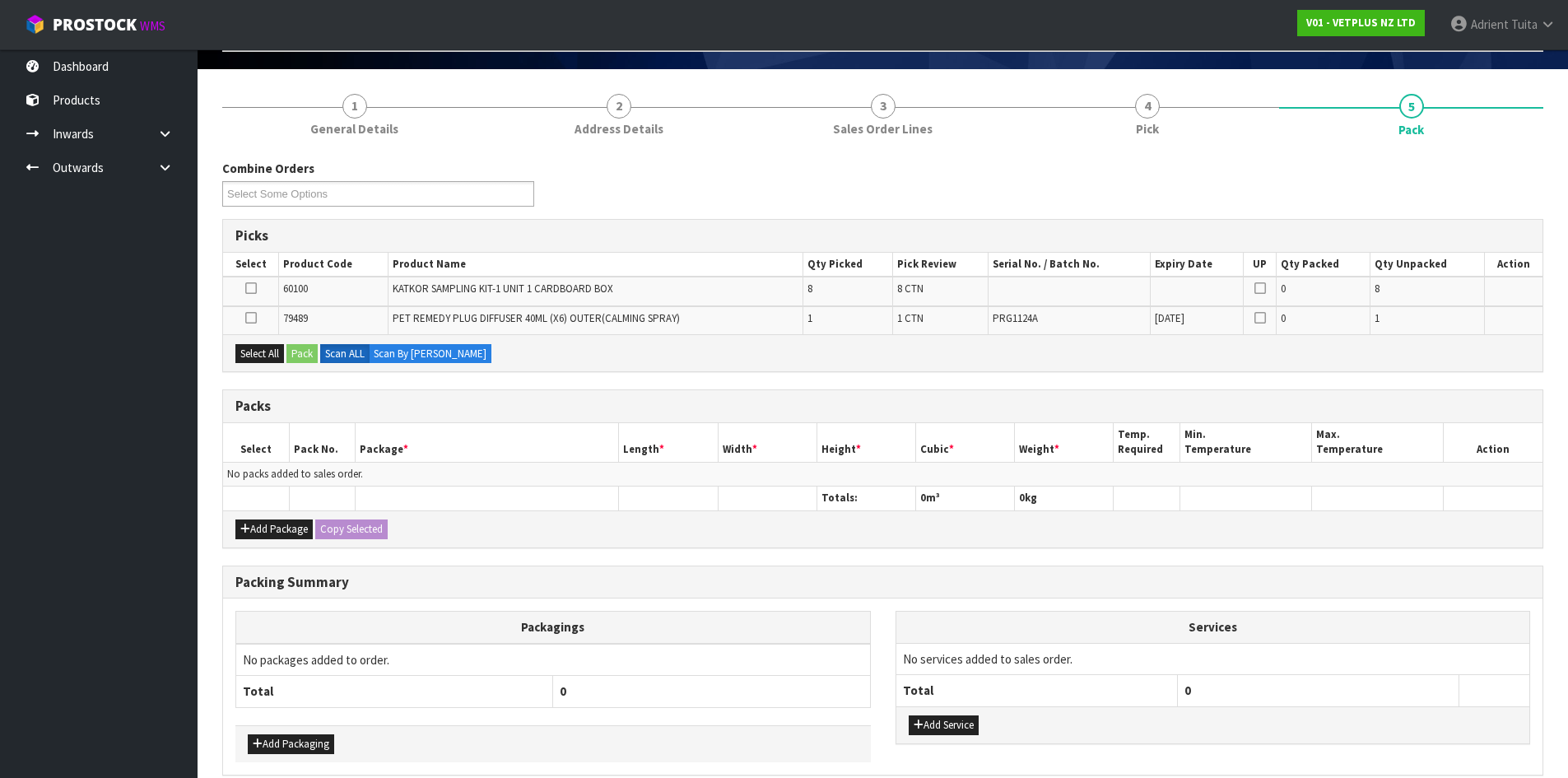
scroll to position [182, 0]
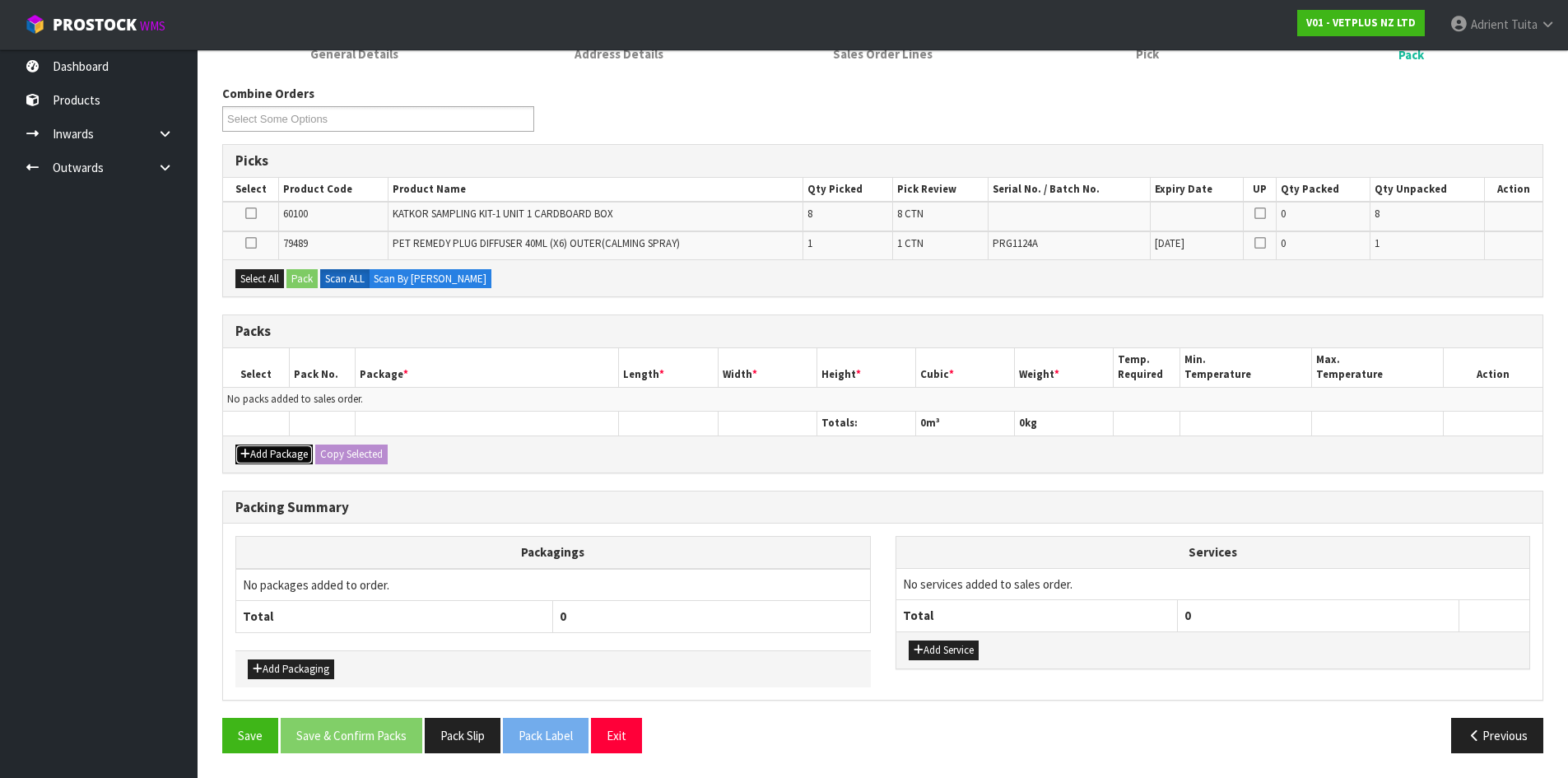
click at [246, 452] on icon "button" at bounding box center [245, 454] width 10 height 11
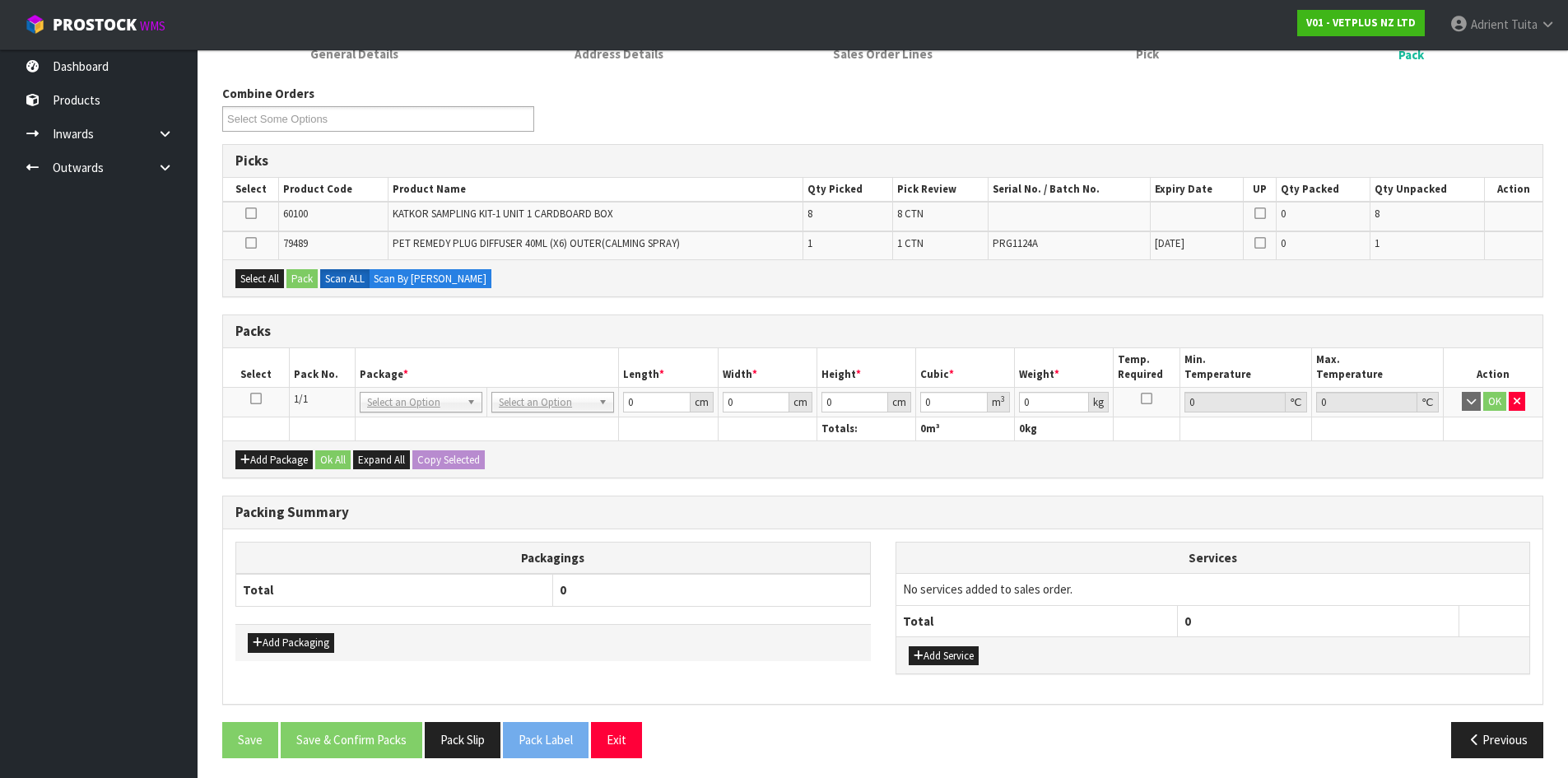
drag, startPoint x: 247, startPoint y: 422, endPoint x: 258, endPoint y: 391, distance: 32.9
click at [260, 390] on td at bounding box center [256, 401] width 66 height 30
click at [258, 391] on td at bounding box center [256, 401] width 66 height 30
click at [256, 399] on icon at bounding box center [255, 399] width 12 height 1
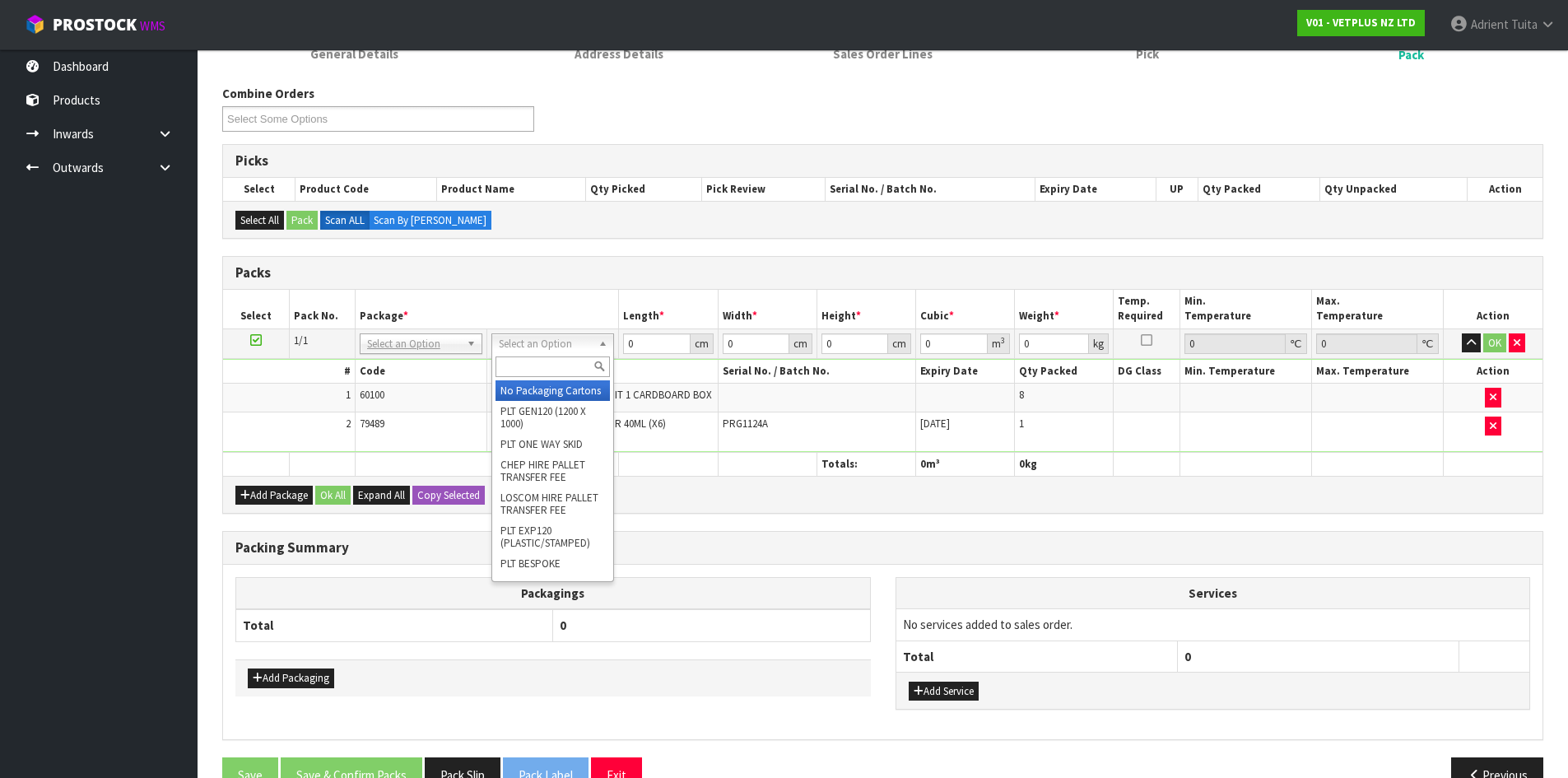
drag, startPoint x: 506, startPoint y: 346, endPoint x: 514, endPoint y: 372, distance: 27.2
click at [514, 372] on input "text" at bounding box center [552, 367] width 114 height 21
type input "CTN6"
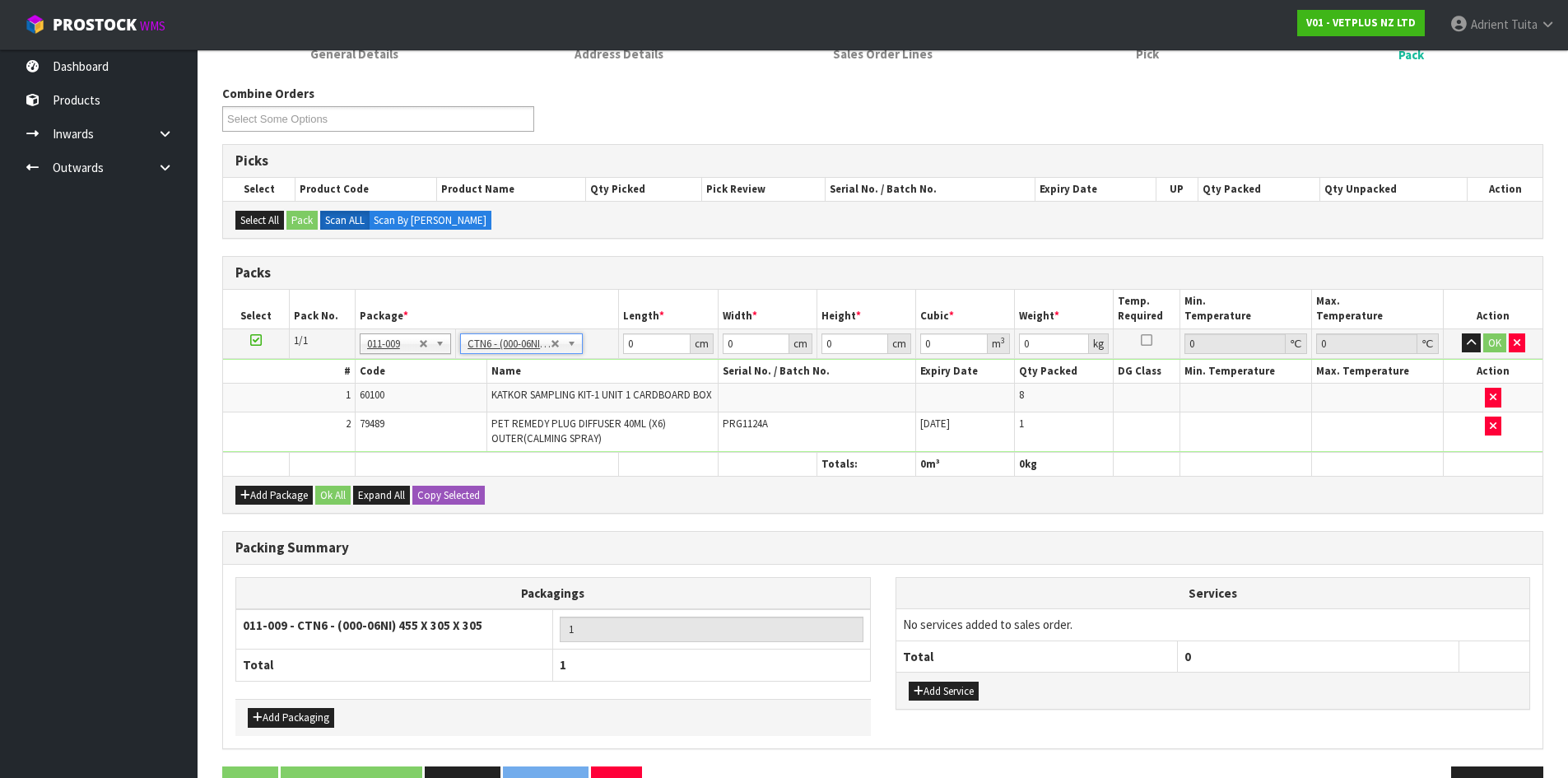
type input "45.5"
type input "30.5"
type input "0.042326"
type input "11.3"
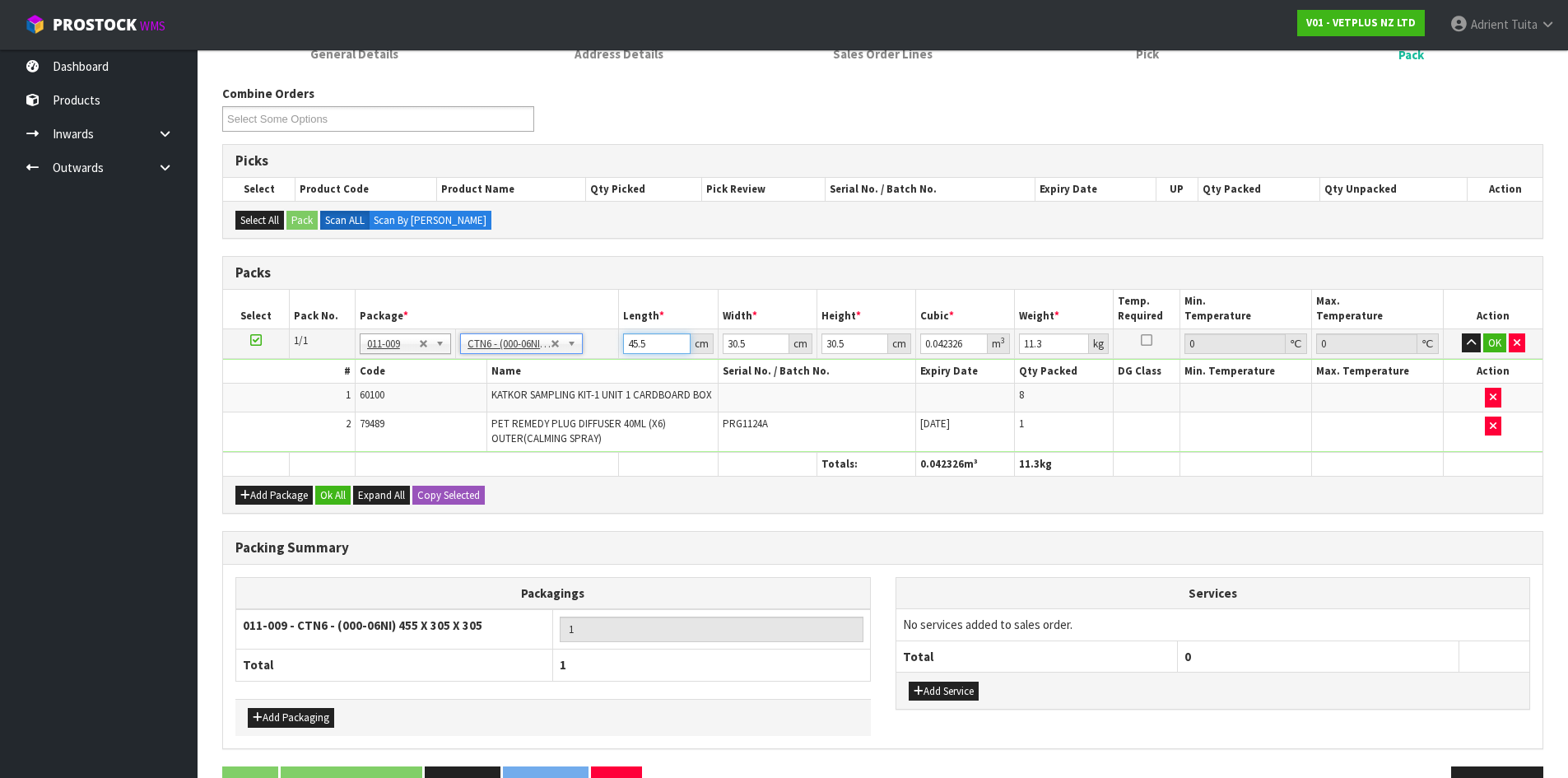
click at [626, 343] on input "45.5" at bounding box center [655, 344] width 67 height 21
type input "4"
type input "0.003721"
type input "47"
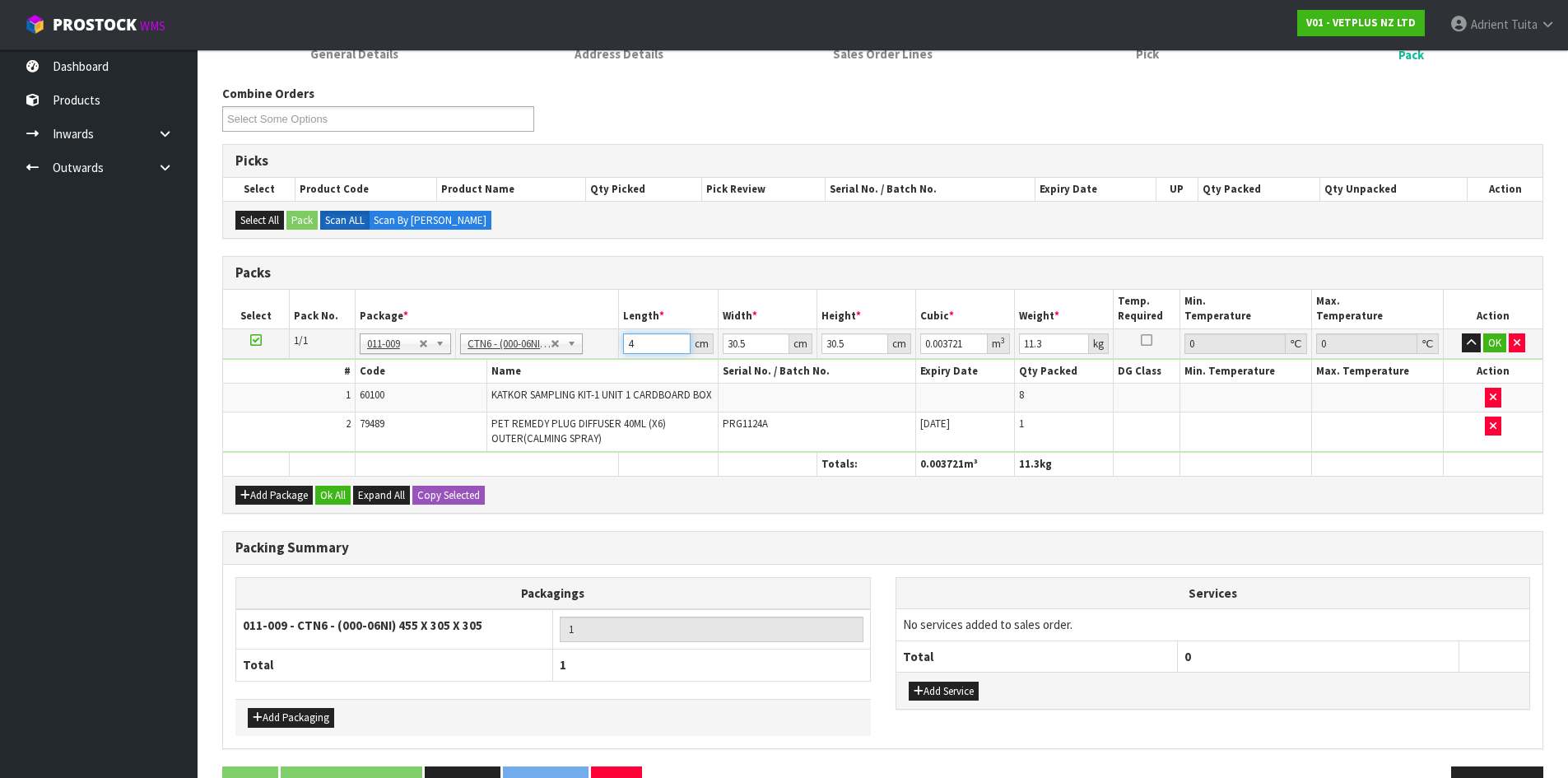
type input "0.043722"
type input "47"
type input "3"
type input "0.0043"
type input "32"
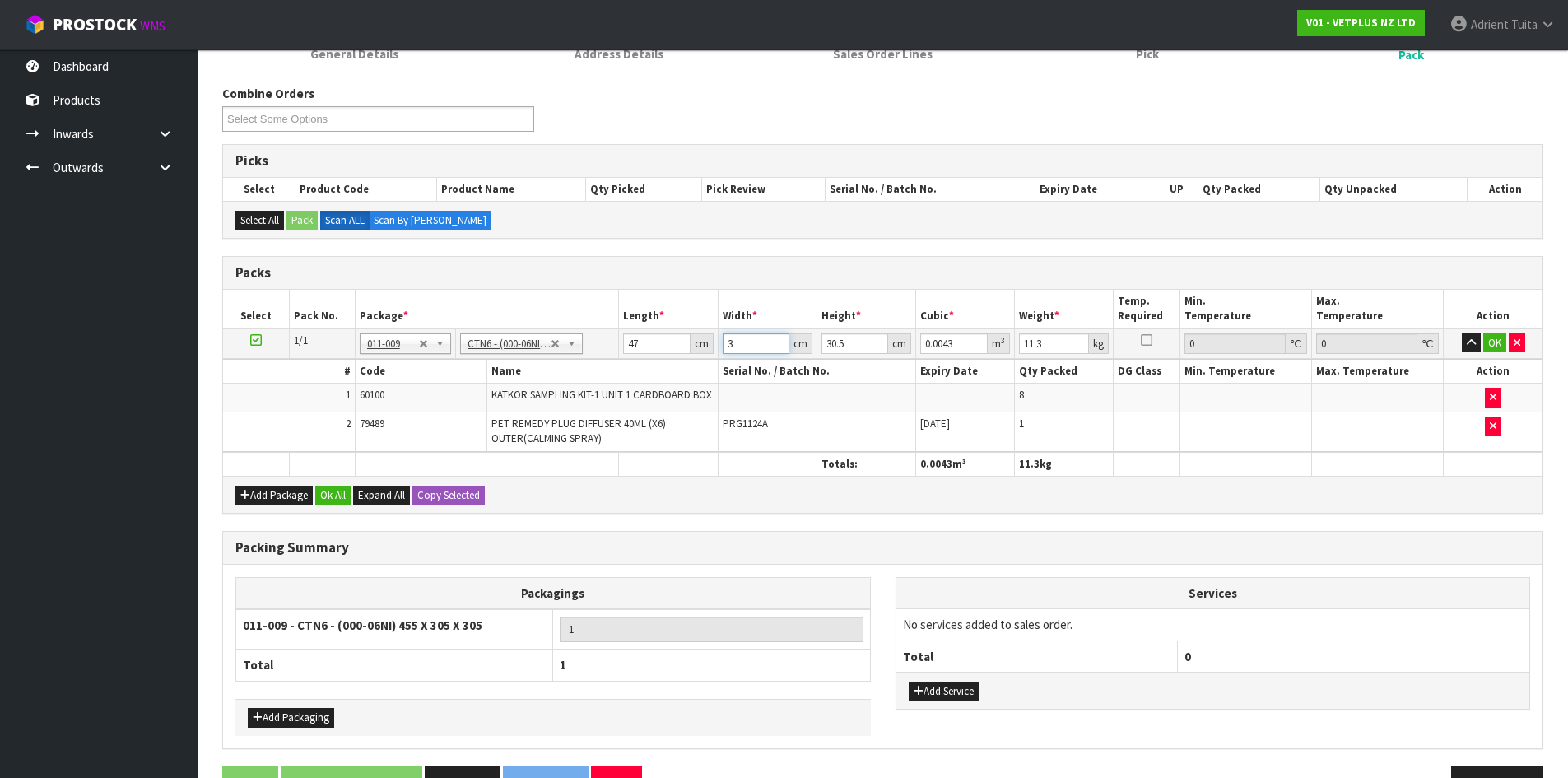
type input "0.045872"
type input "32"
type input "2"
type input "0.003008"
type input "29"
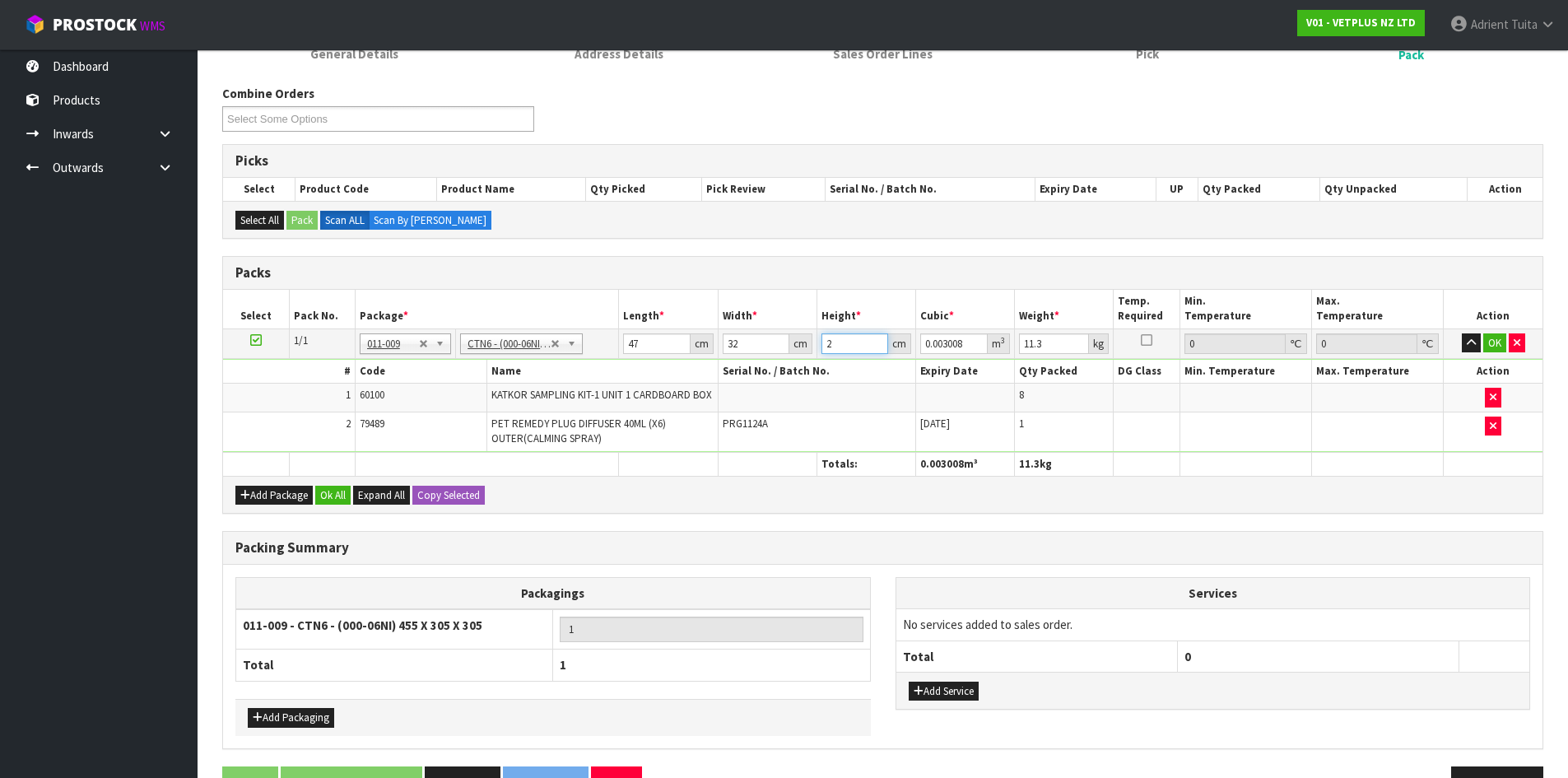
type input "0.043616"
type input "29"
type input "13"
click at [1489, 346] on button "OK" at bounding box center [1494, 344] width 23 height 20
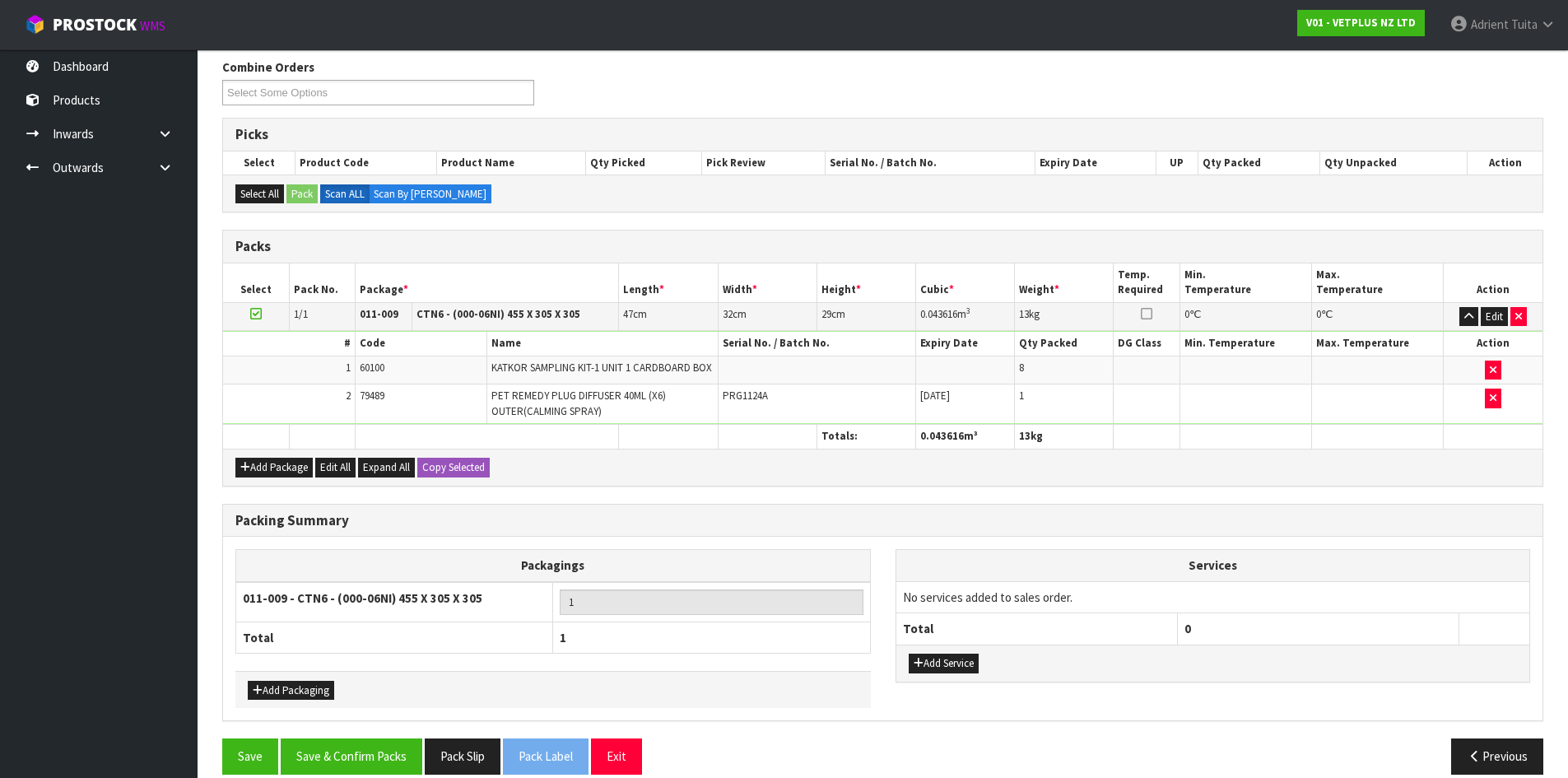
scroll to position [229, 0]
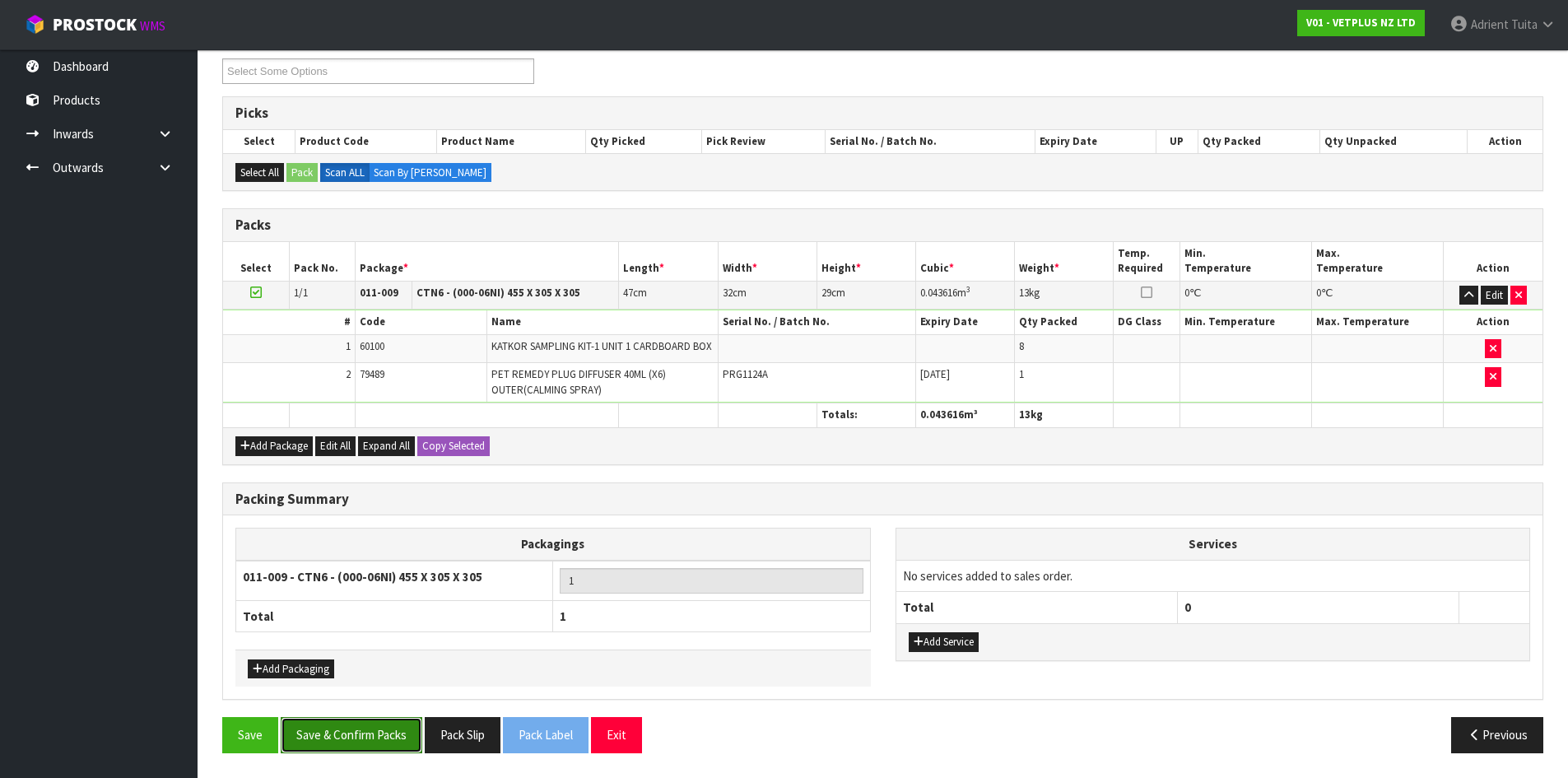
click at [360, 731] on button "Save & Confirm Packs" at bounding box center [351, 734] width 141 height 36
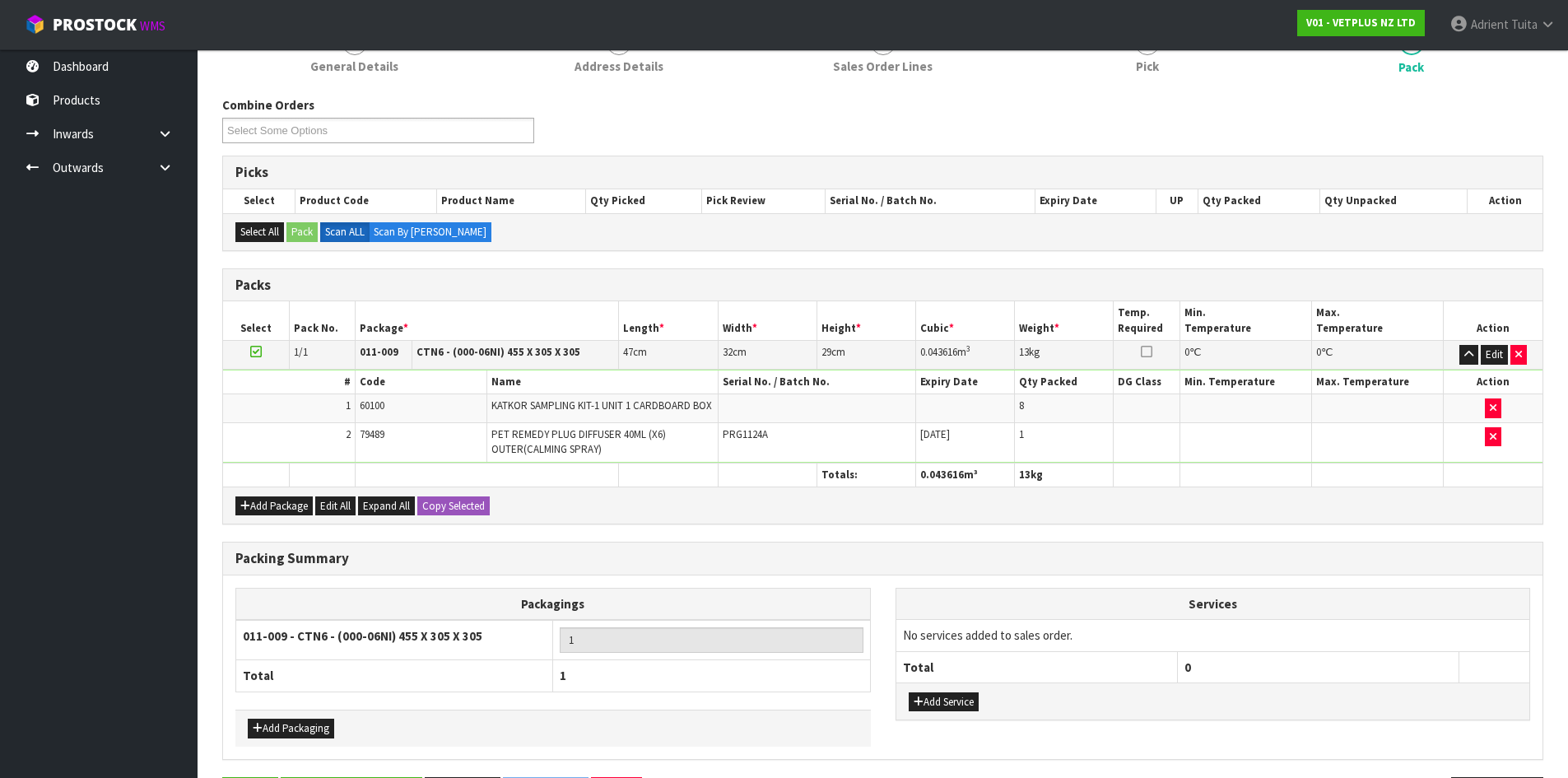
scroll to position [0, 0]
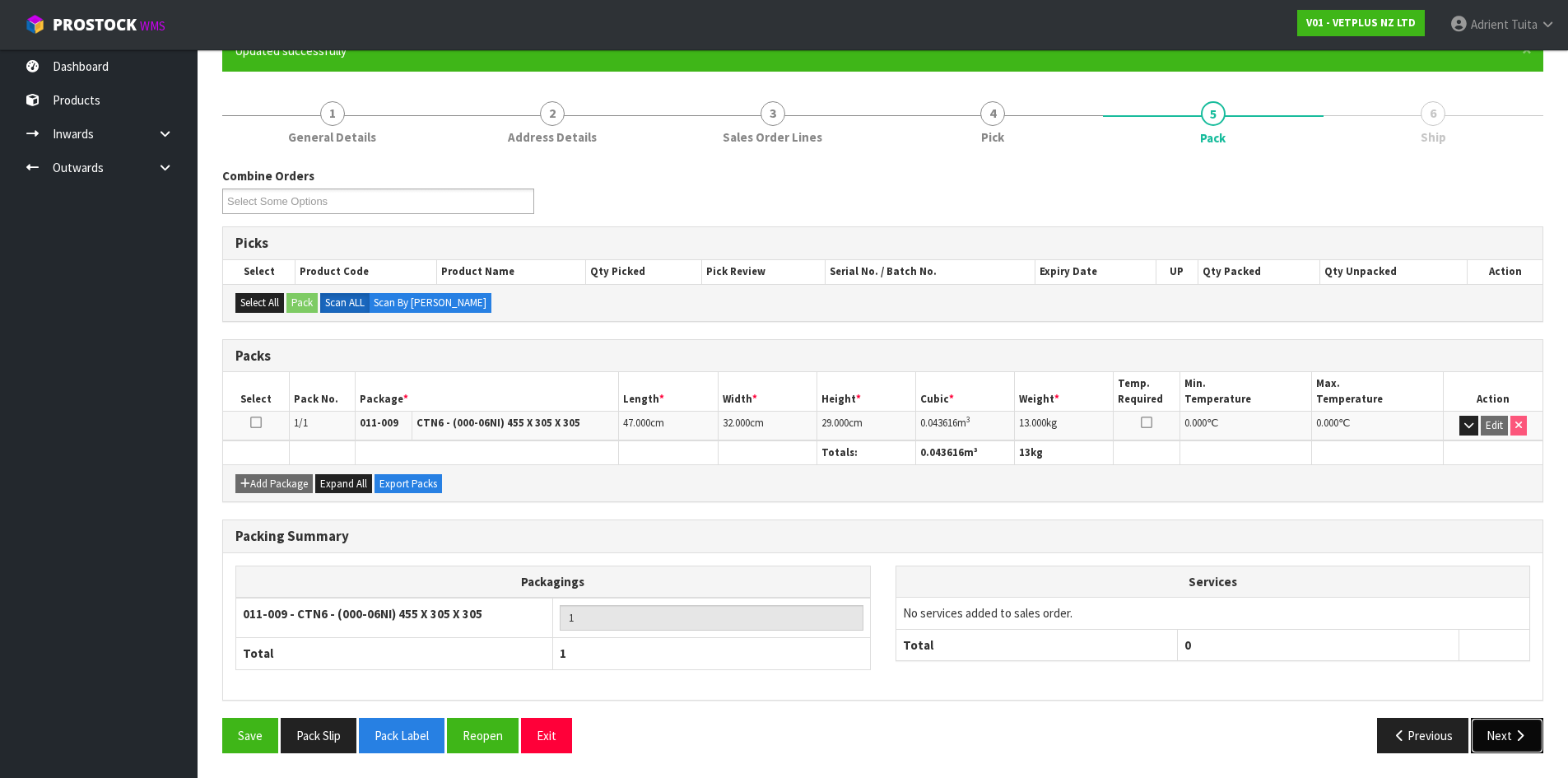
click at [1514, 731] on icon "button" at bounding box center [1520, 736] width 15 height 13
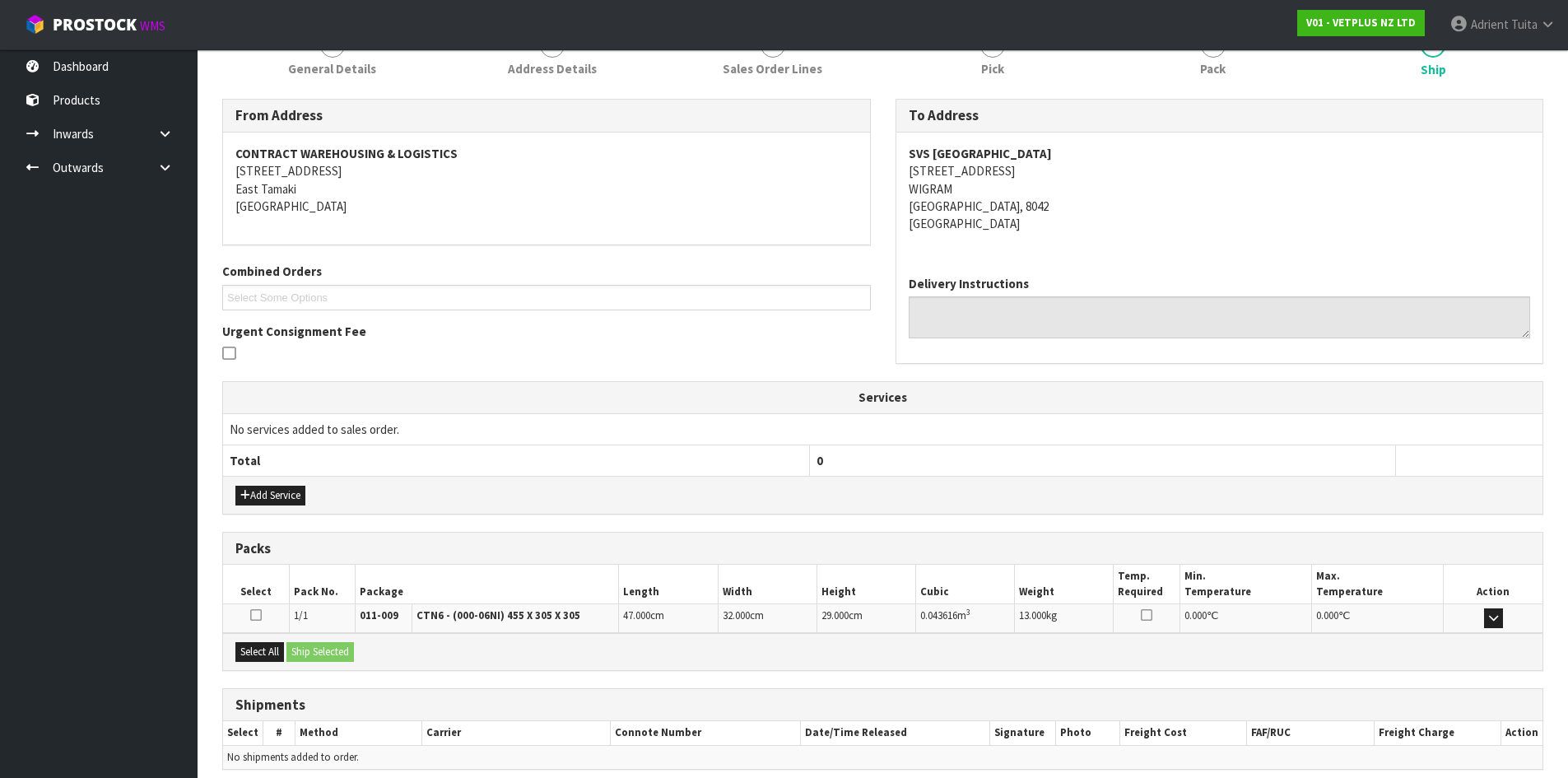
scroll to position [296, 0]
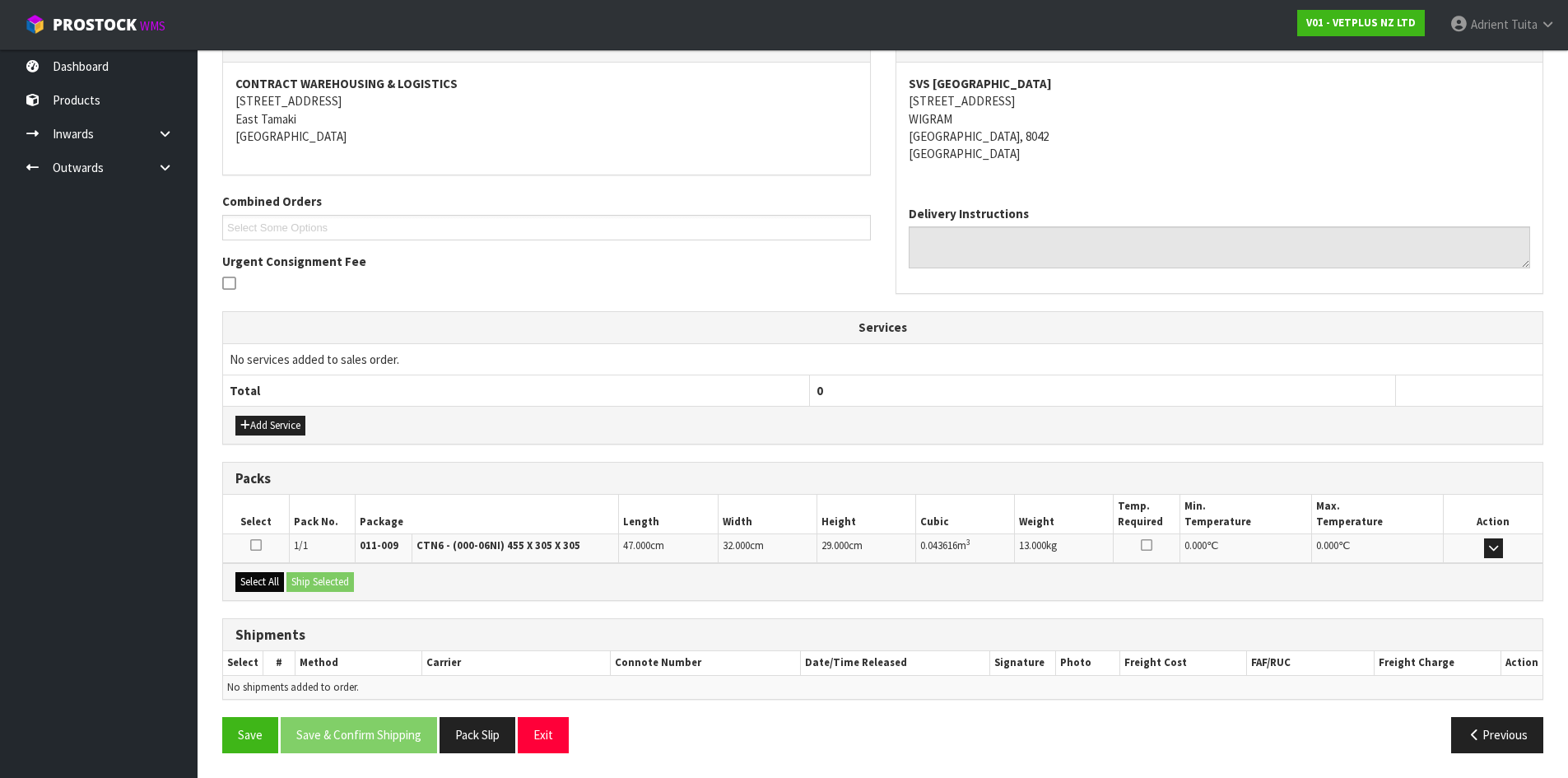
drag, startPoint x: 260, startPoint y: 595, endPoint x: 285, endPoint y: 587, distance: 26.2
click at [265, 594] on div "Select All Ship Selected" at bounding box center [882, 582] width 1319 height 37
click at [280, 582] on button "Select All" at bounding box center [259, 582] width 48 height 20
click at [312, 577] on button "Ship Selected" at bounding box center [320, 582] width 67 height 20
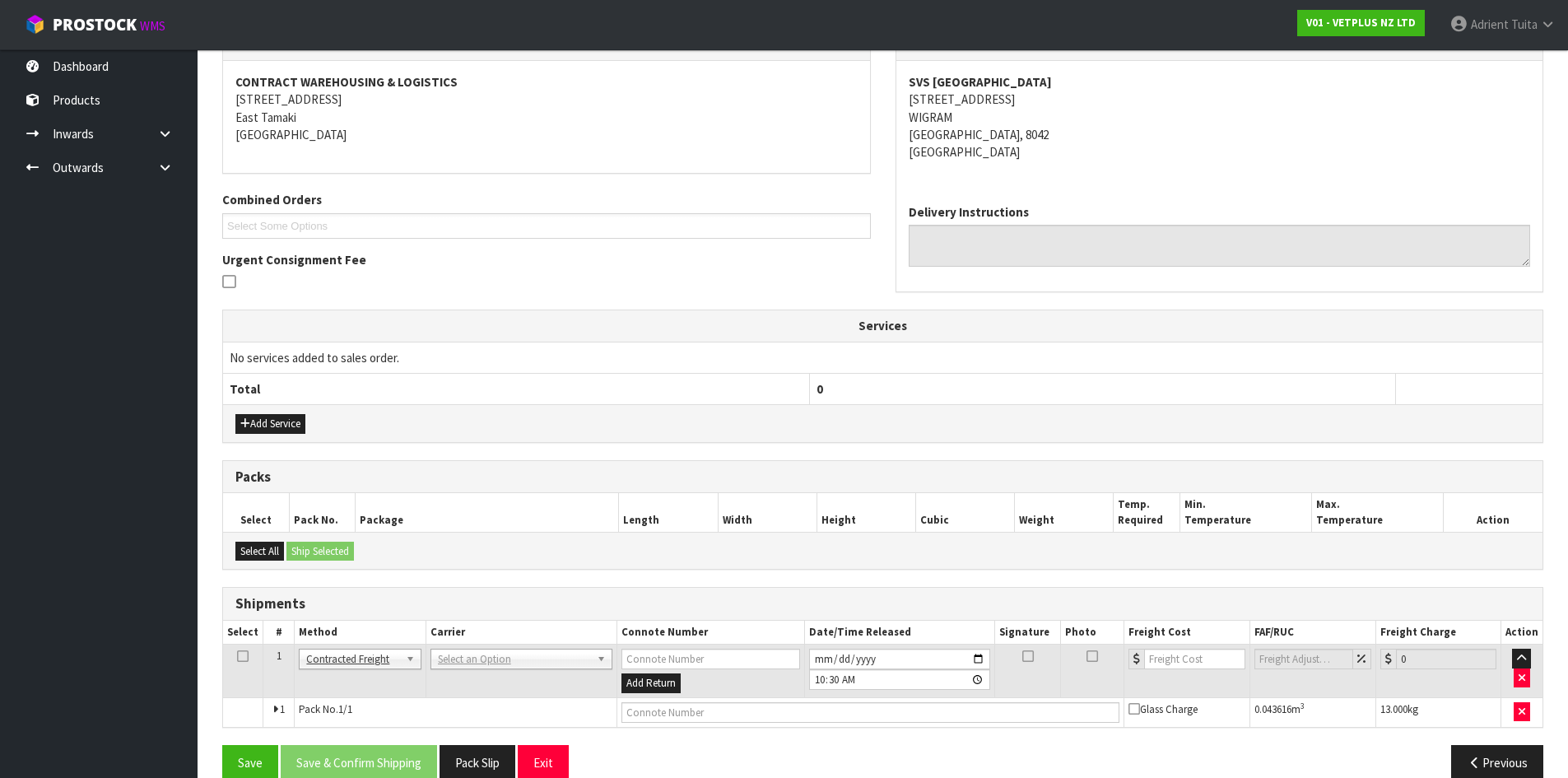
scroll to position [326, 0]
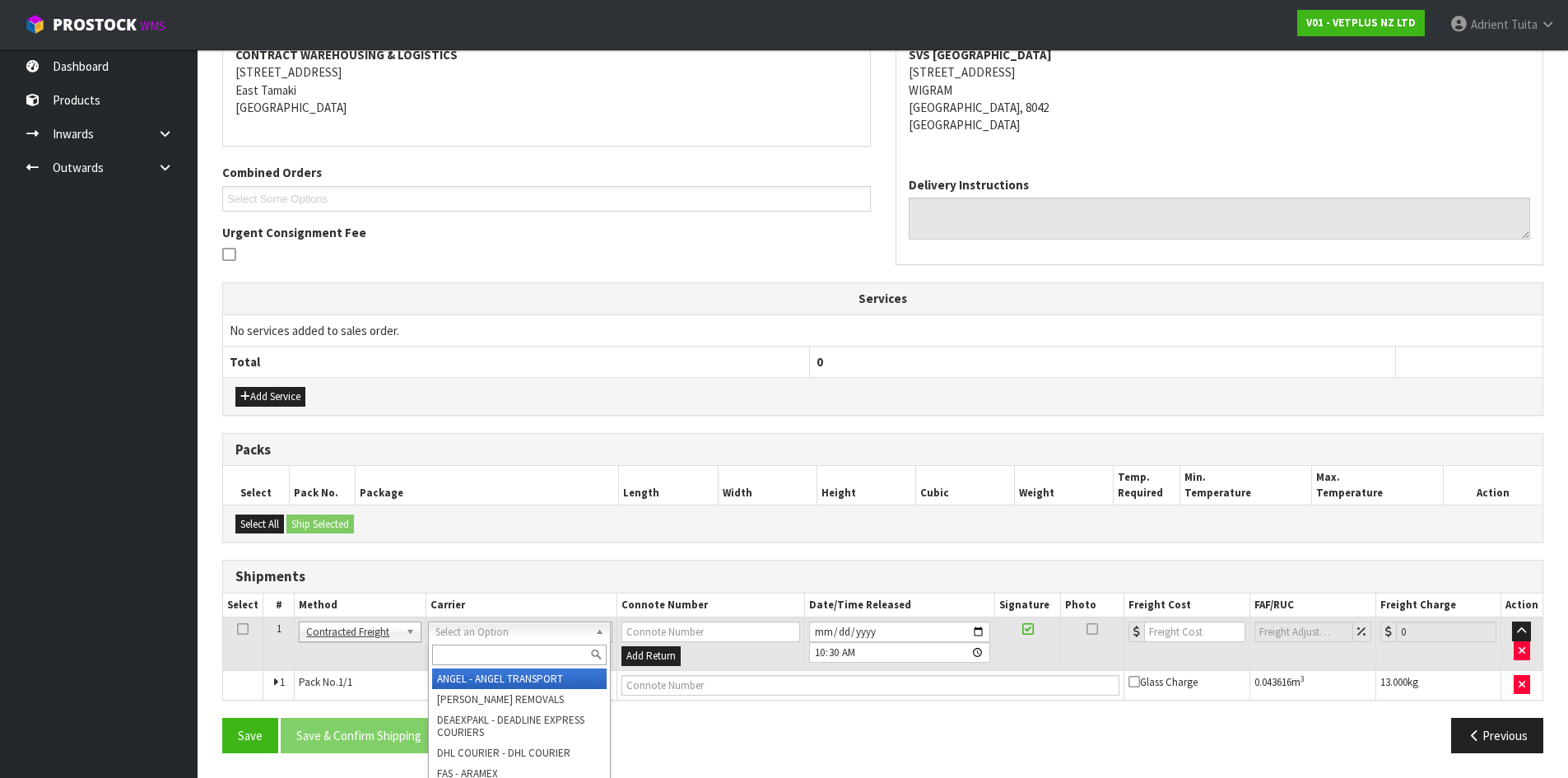
click at [442, 648] on input "text" at bounding box center [519, 655] width 174 height 21
type input "Z"
type input "NZP"
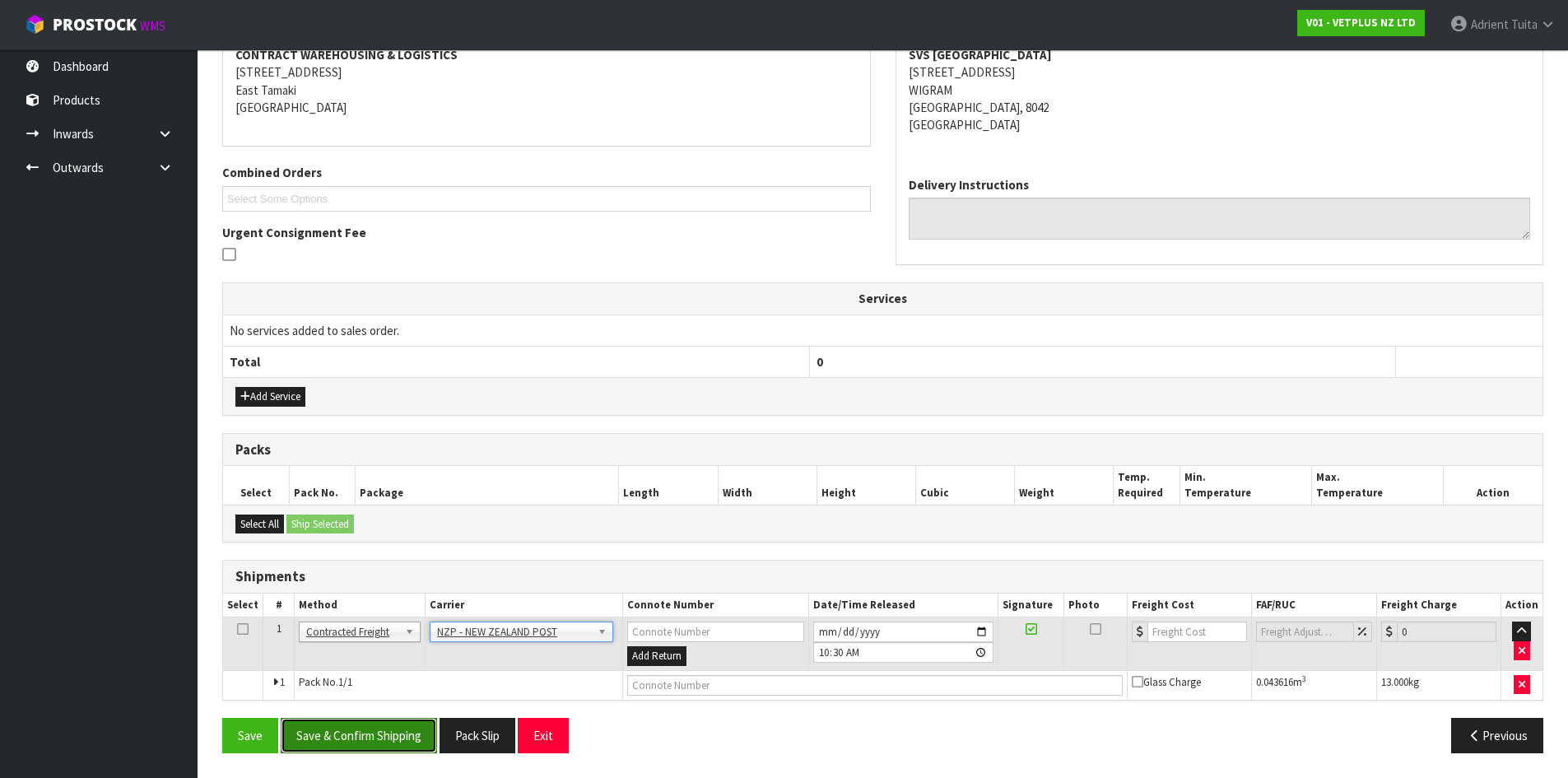
click at [343, 733] on button "Save & Confirm Shipping" at bounding box center [359, 735] width 157 height 36
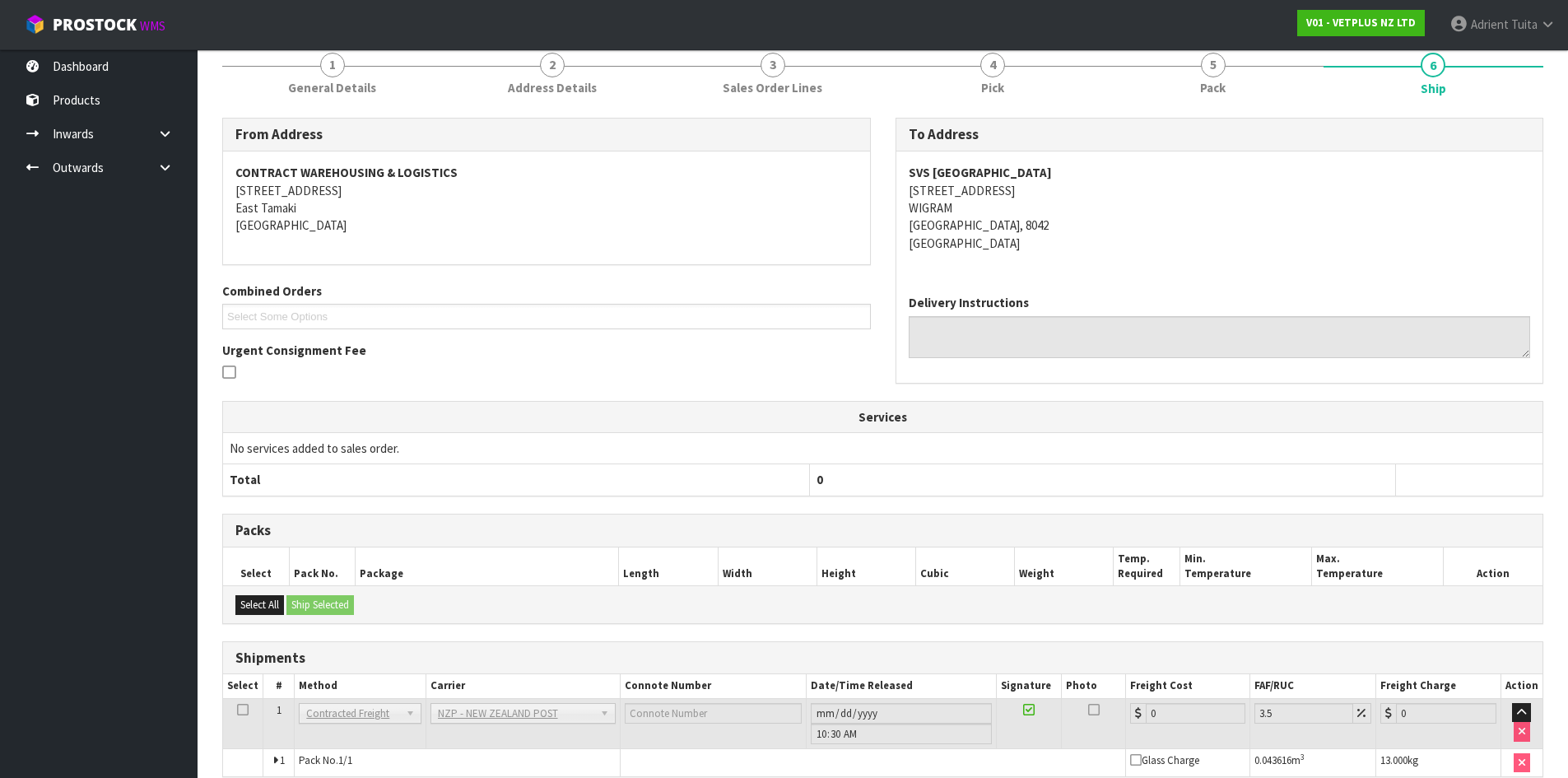
scroll to position [302, 0]
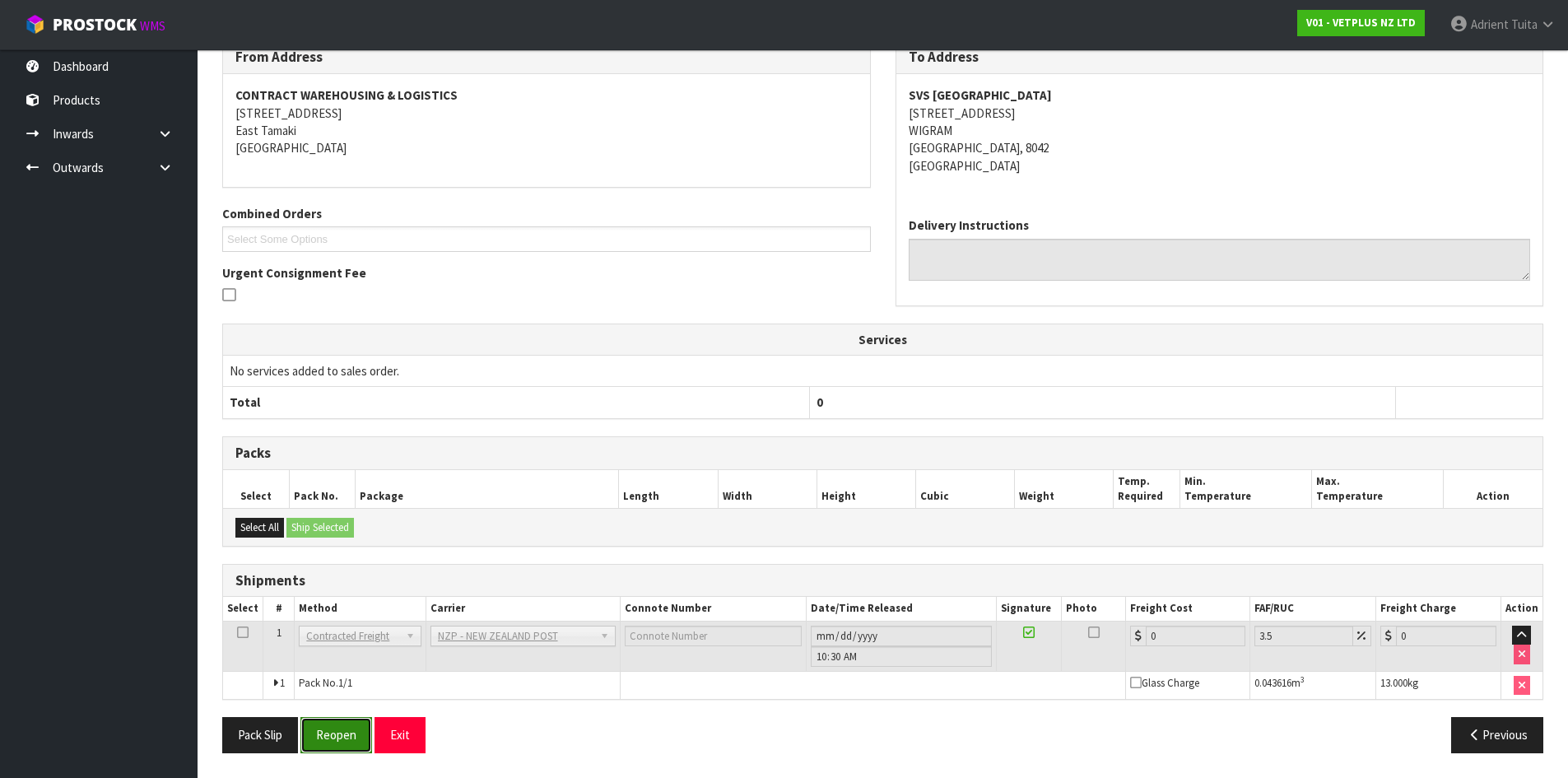
click at [344, 735] on button "Reopen" at bounding box center [336, 734] width 72 height 36
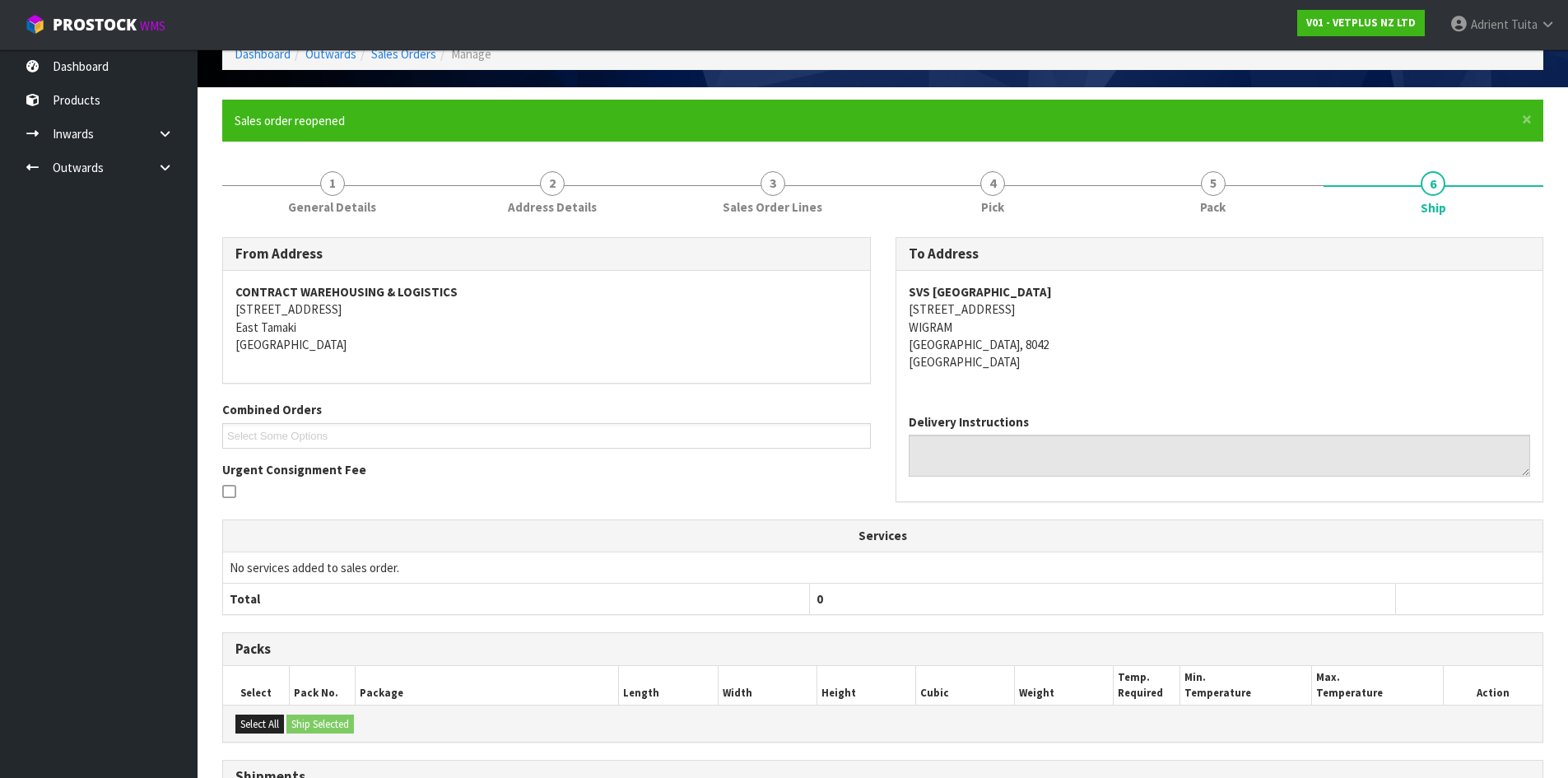
scroll to position [284, 0]
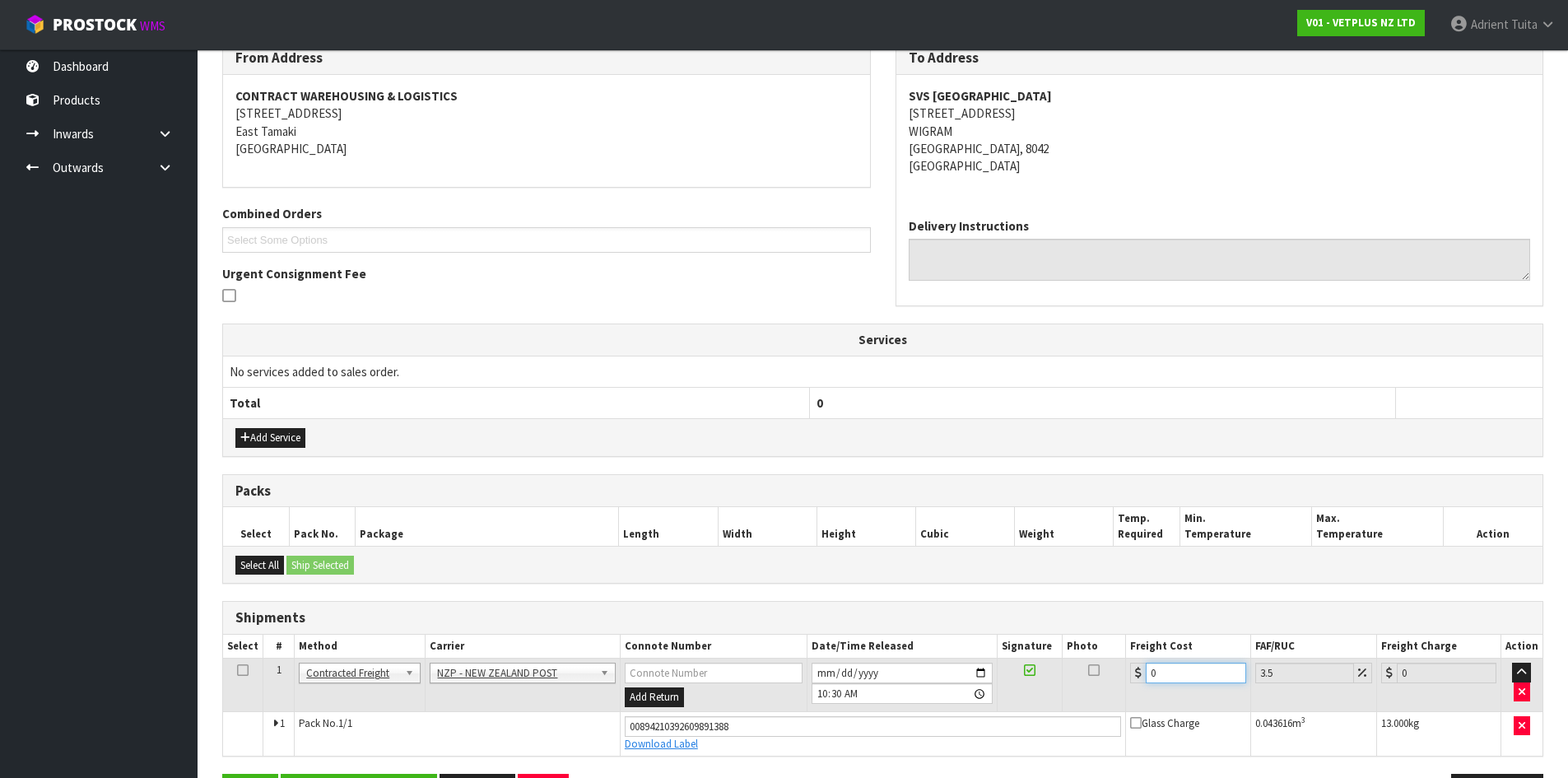
click at [1201, 675] on input "0" at bounding box center [1195, 673] width 99 height 21
type input "1"
type input "1.03"
type input "16"
type input "16.56"
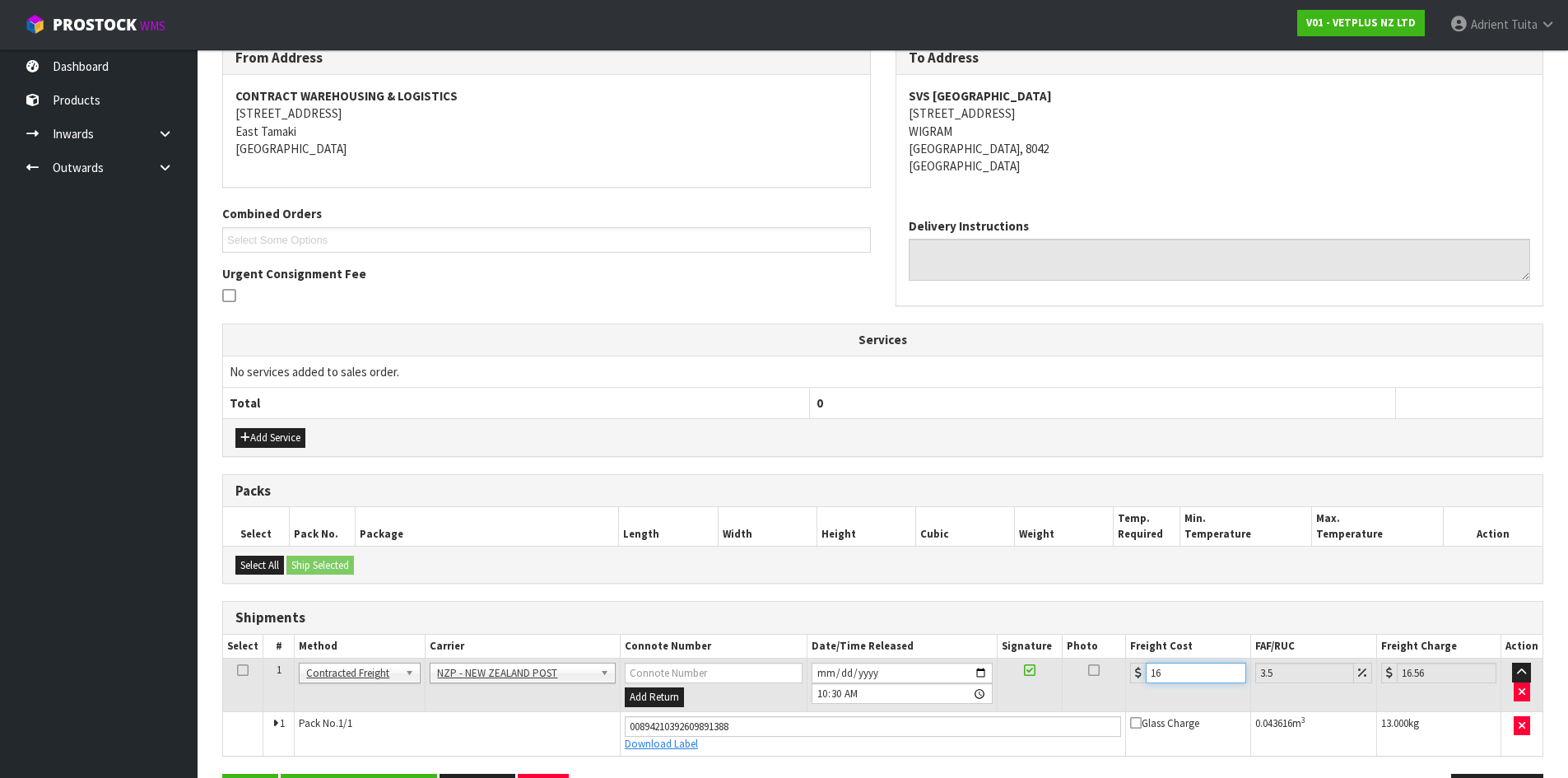
type input "16.6"
type input "17.18"
type input "16.61"
type input "17.19"
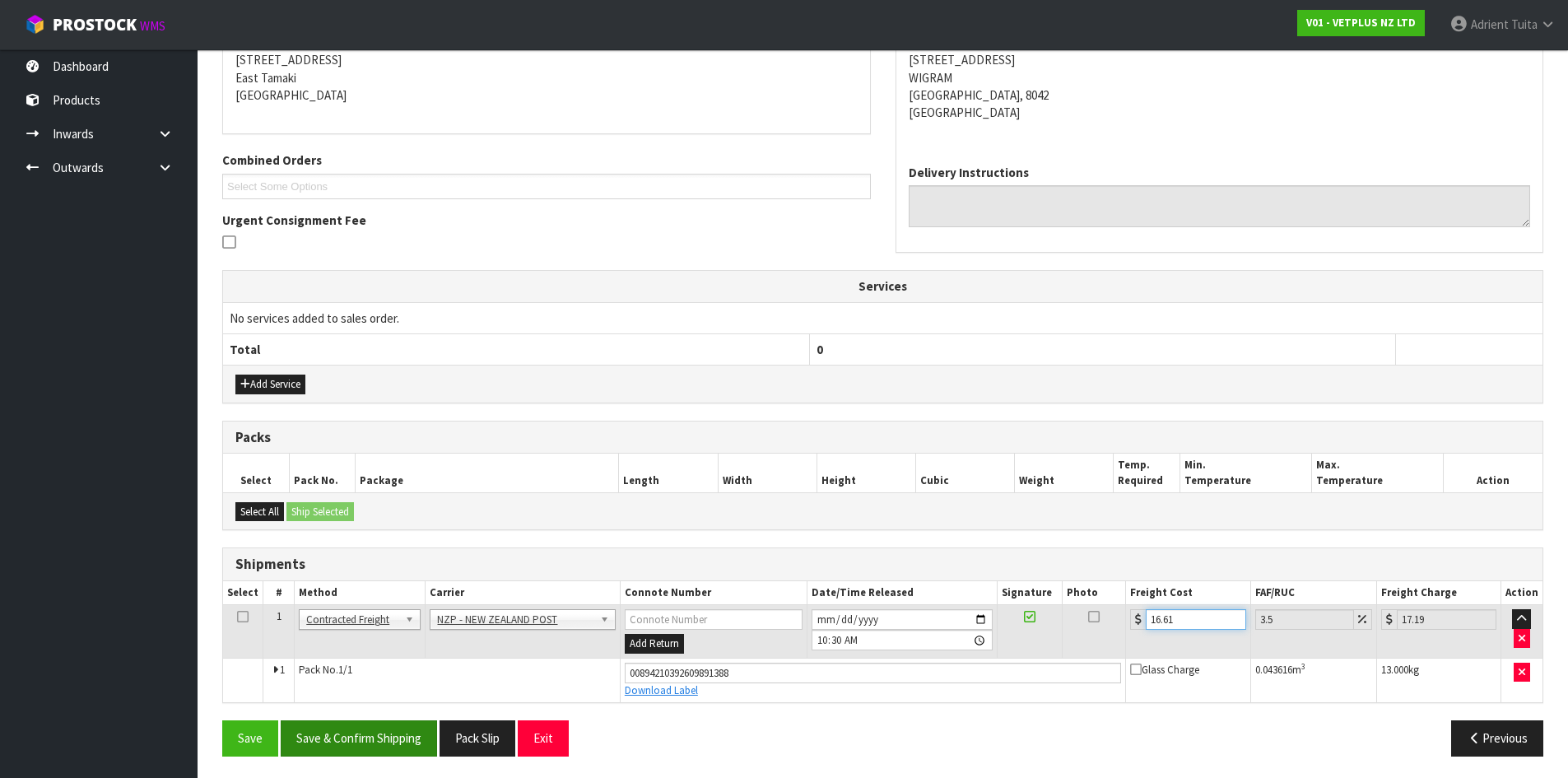
scroll to position [341, 0]
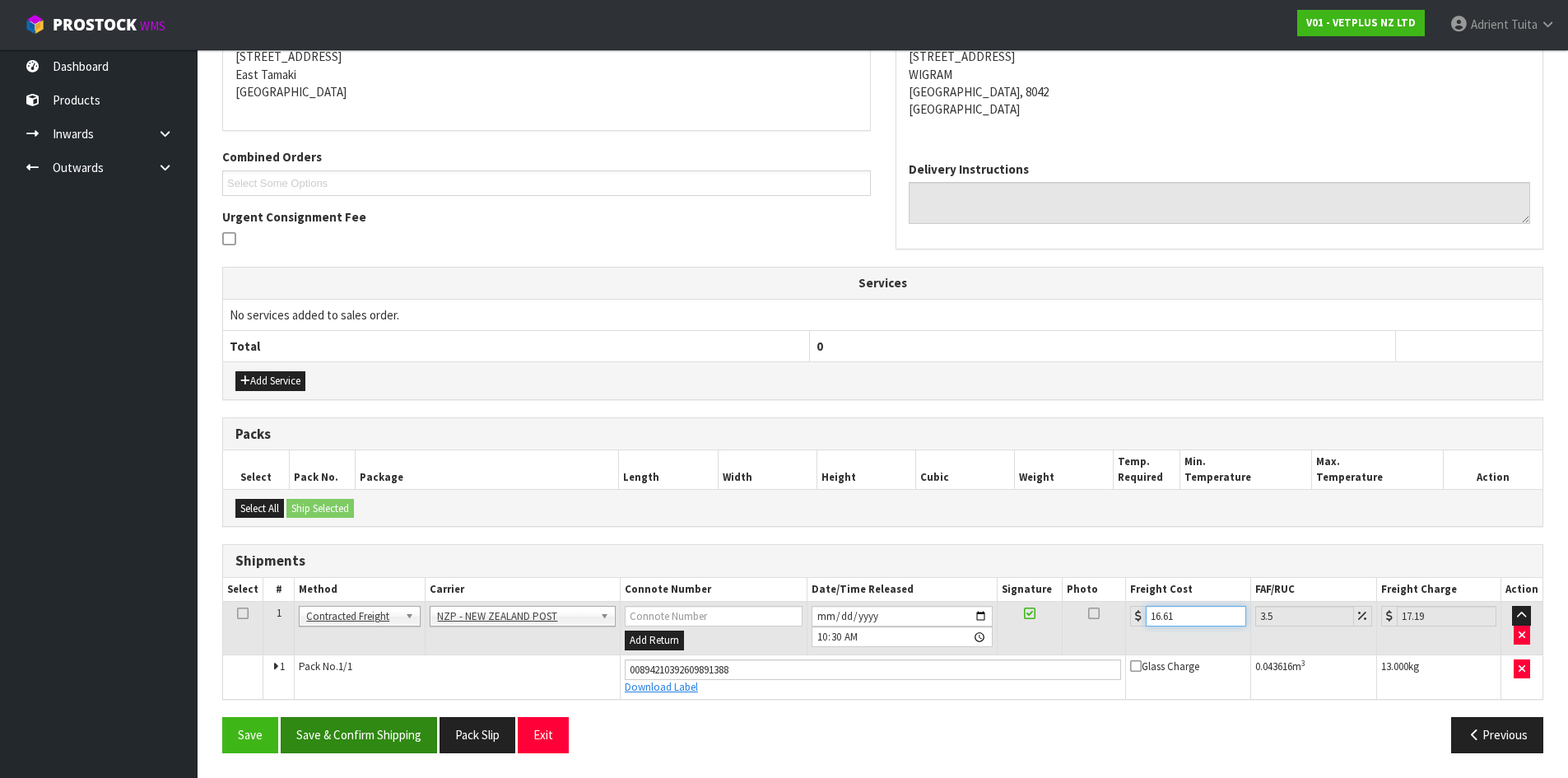
type input "16.61"
click at [380, 749] on button "Save & Confirm Shipping" at bounding box center [359, 734] width 157 height 36
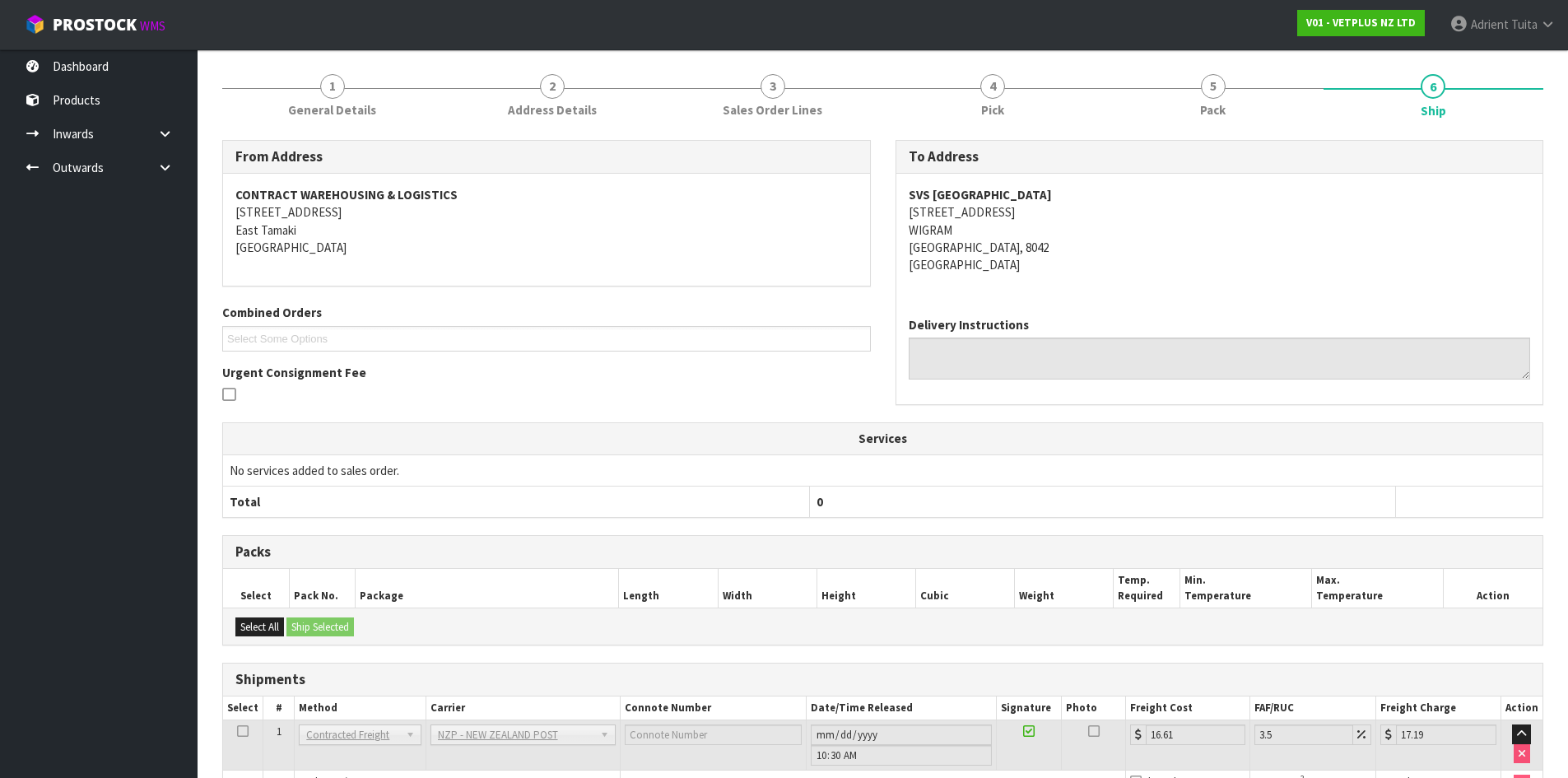
scroll to position [296, 0]
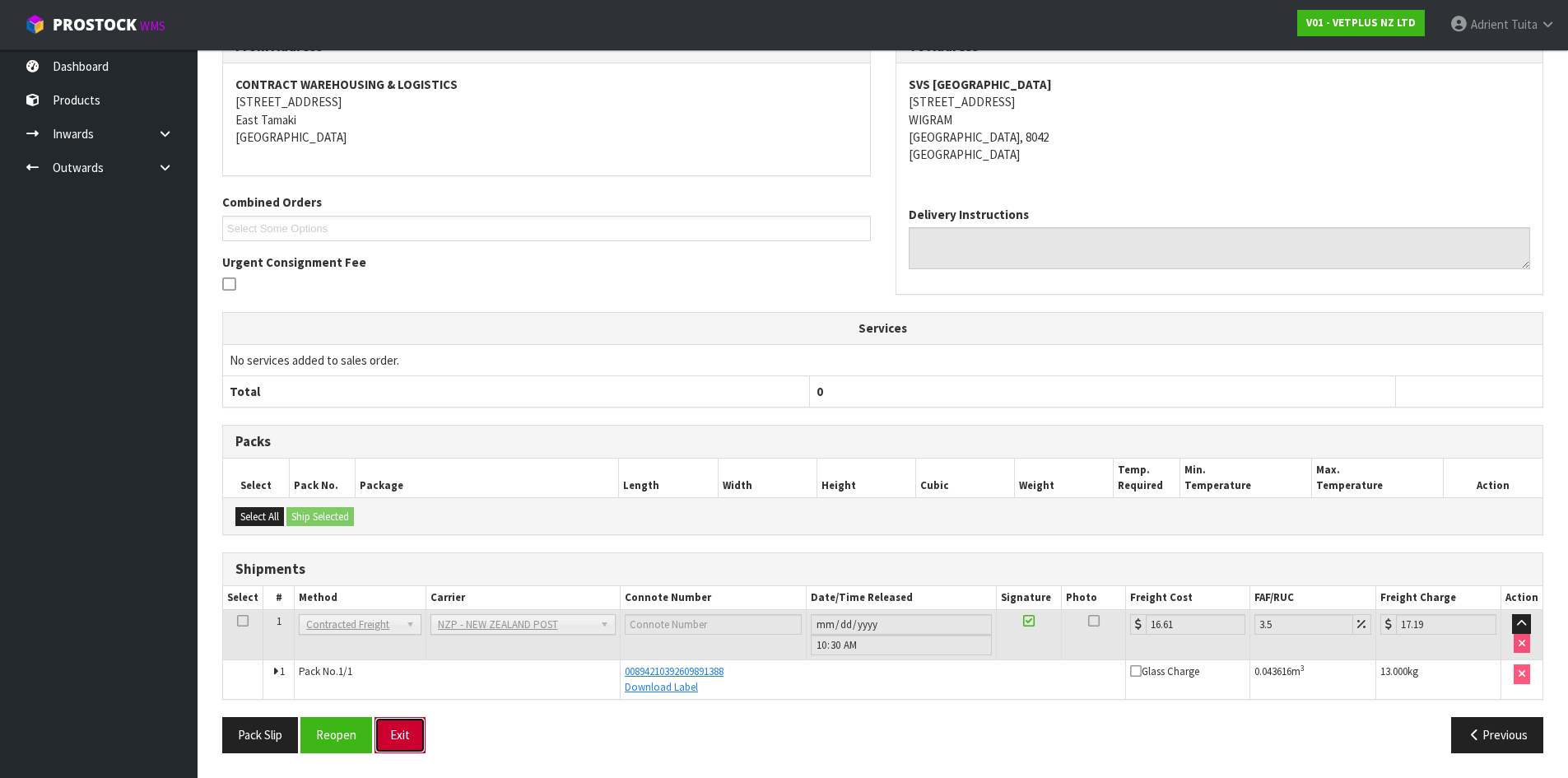
click at [384, 743] on button "Exit" at bounding box center [400, 734] width 51 height 36
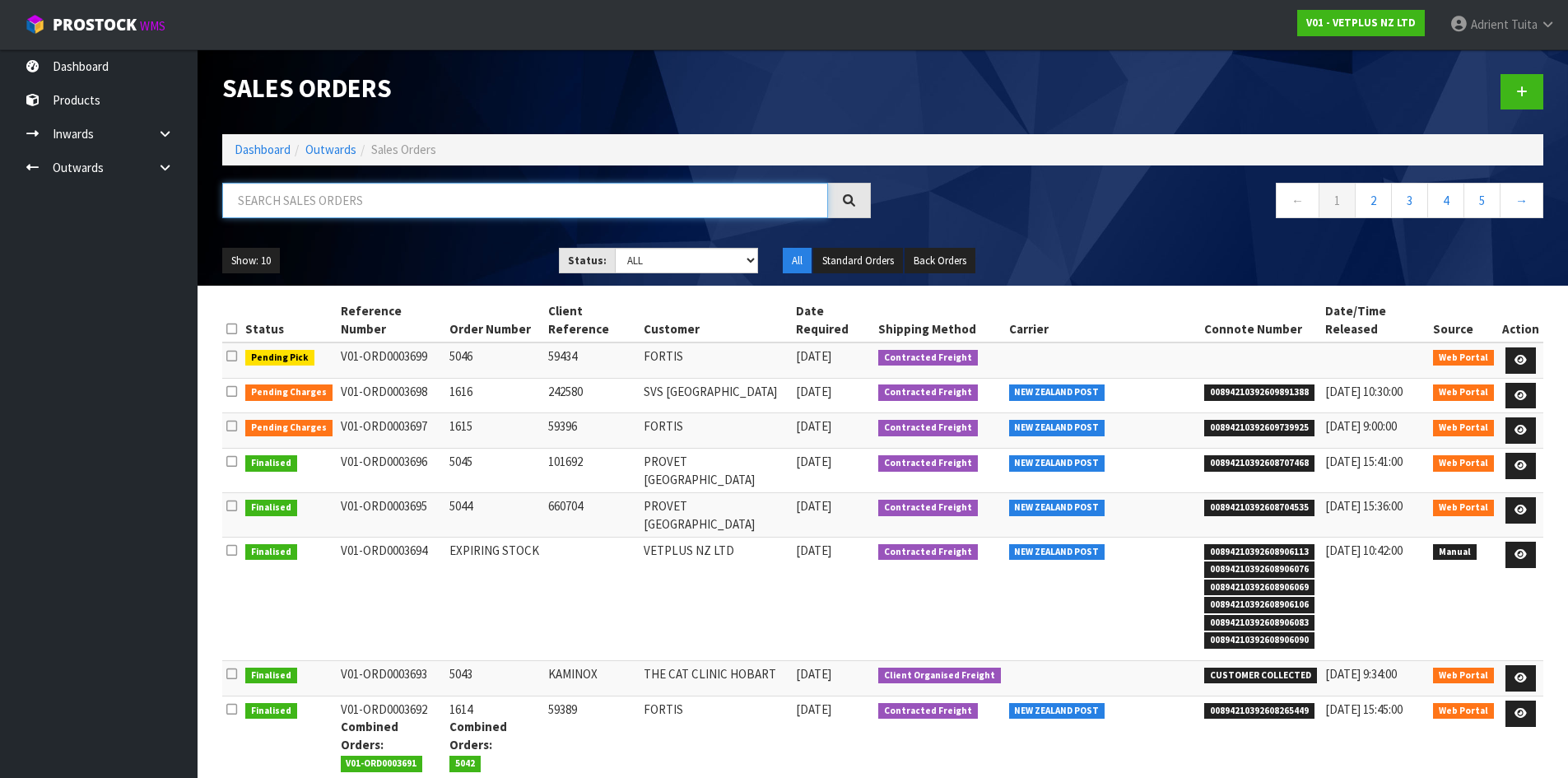
click at [514, 195] on input "text" at bounding box center [525, 200] width 606 height 36
type input "8082"
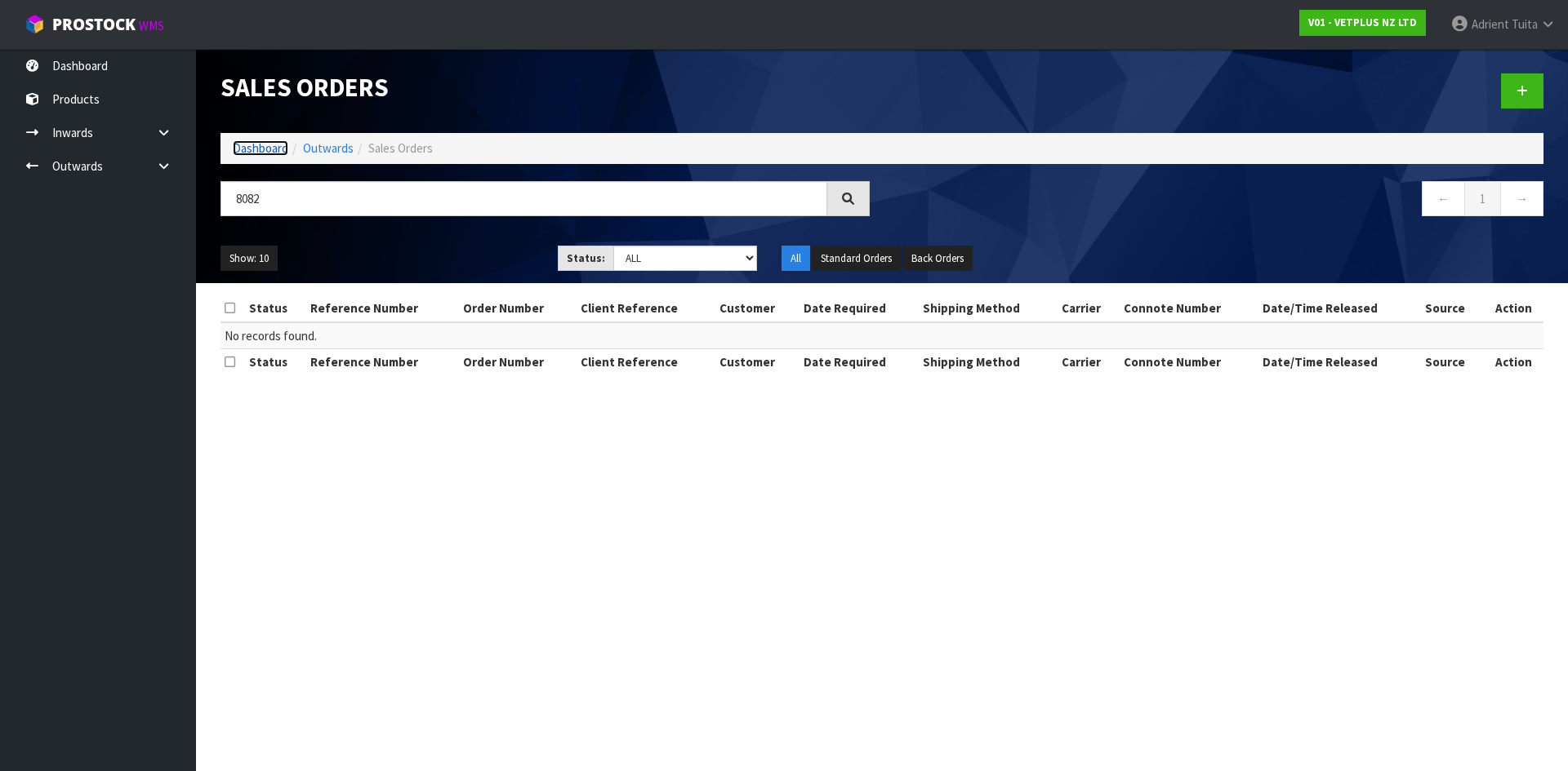
click at [273, 151] on link "Dashboard" at bounding box center [260, 147] width 55 height 15
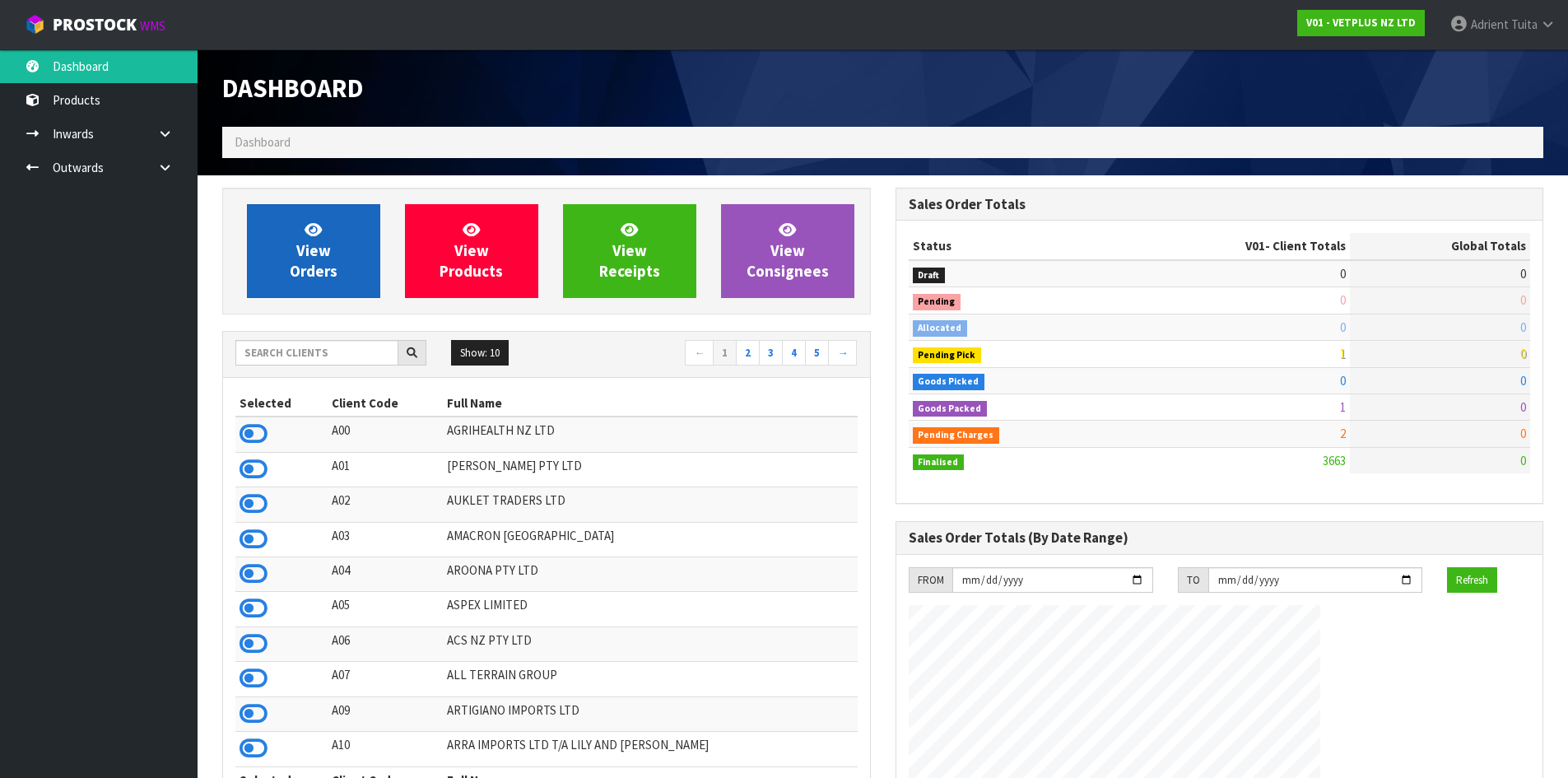
scroll to position [1248, 673]
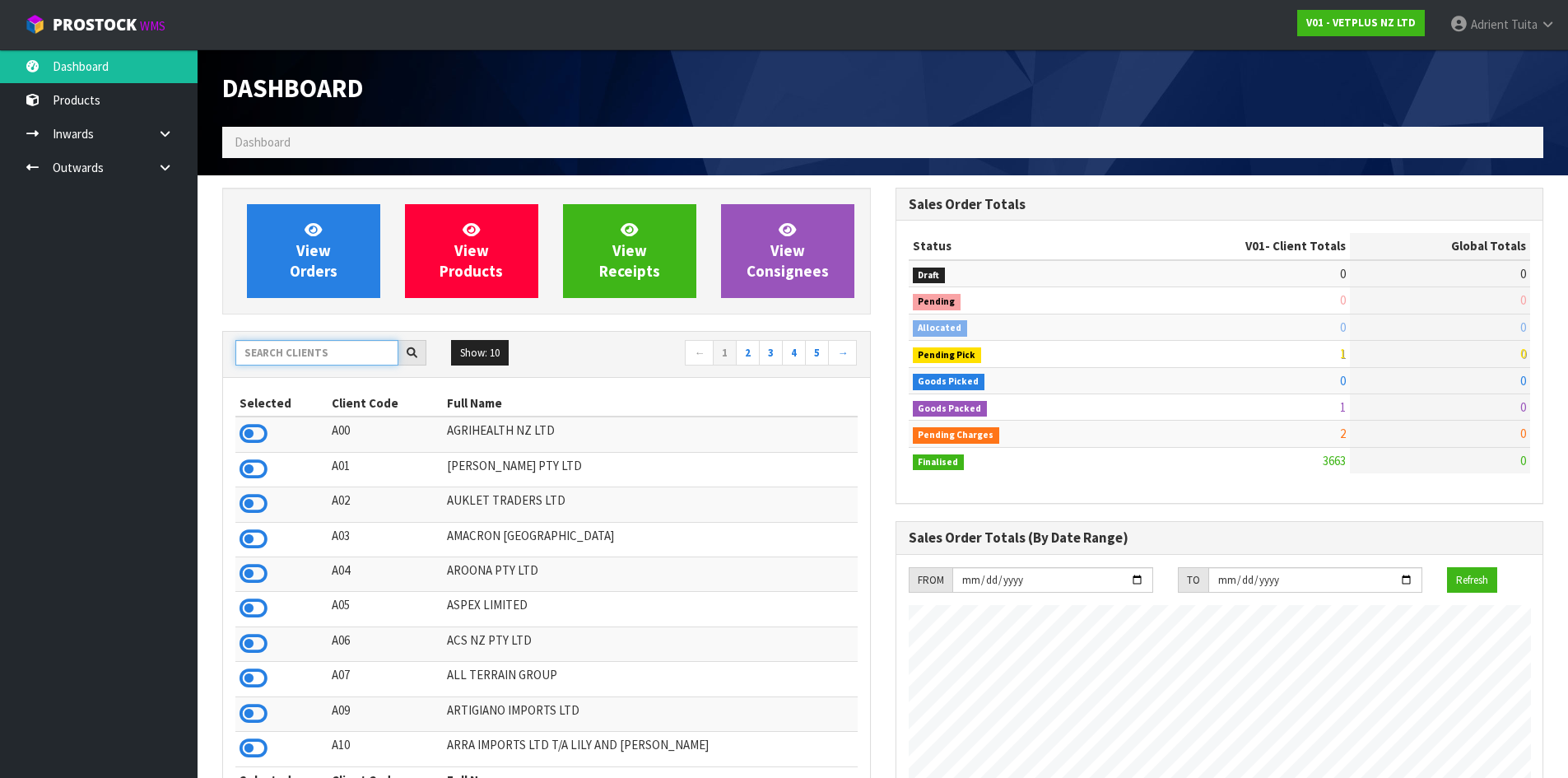
click at [293, 363] on input "text" at bounding box center [316, 353] width 163 height 26
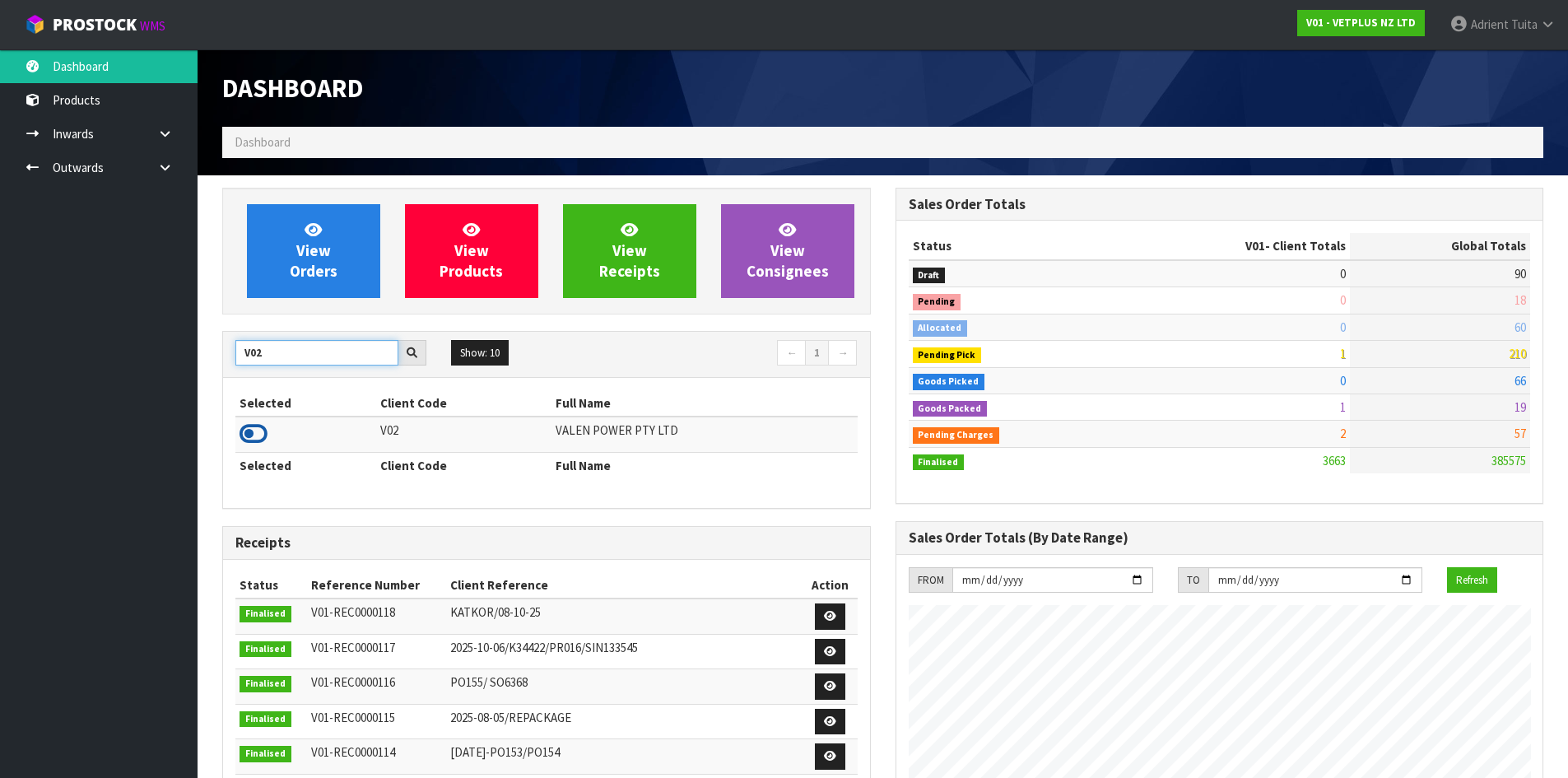
type input "V02"
click at [242, 437] on icon at bounding box center [253, 433] width 28 height 25
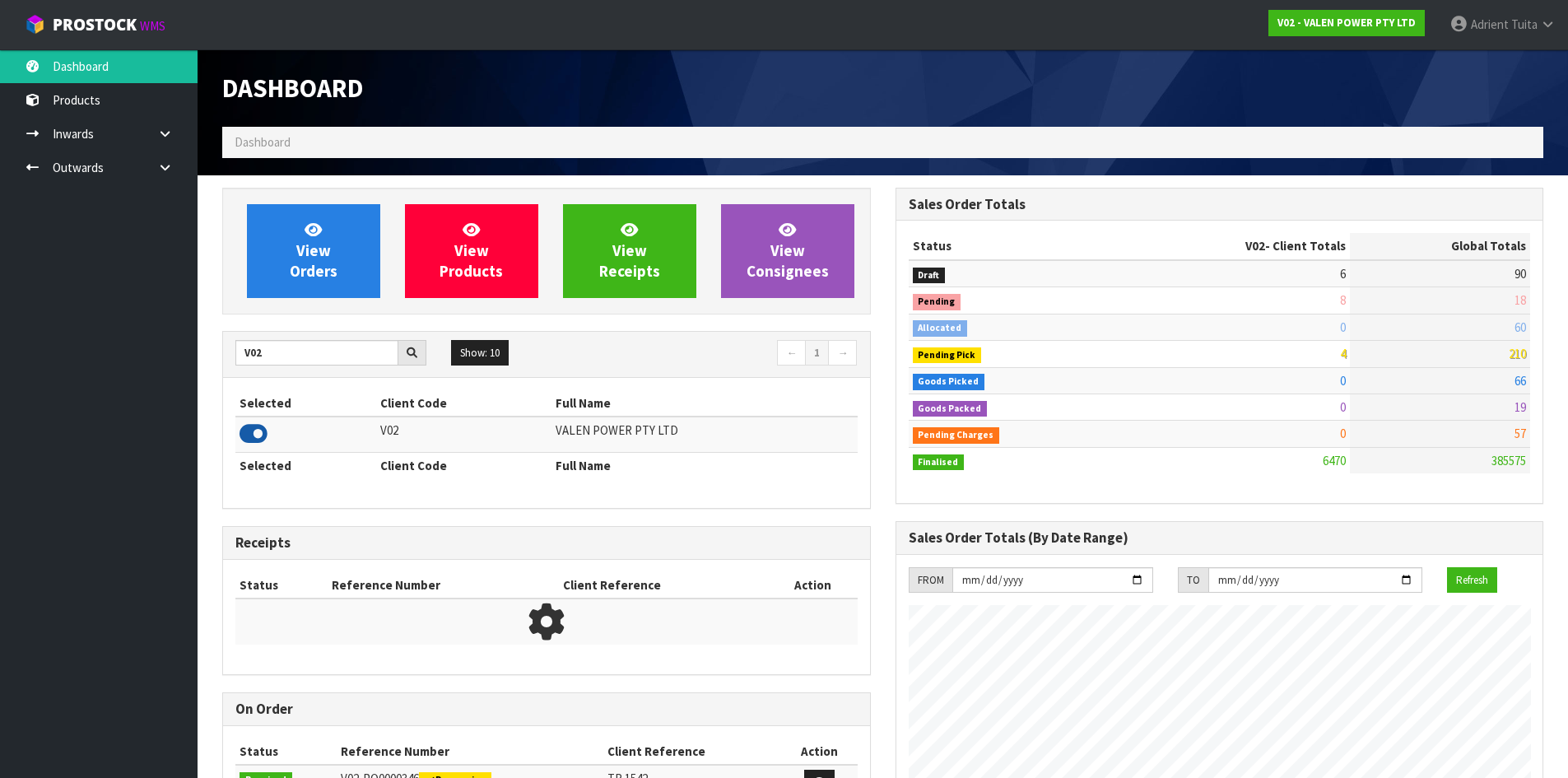
scroll to position [1283, 673]
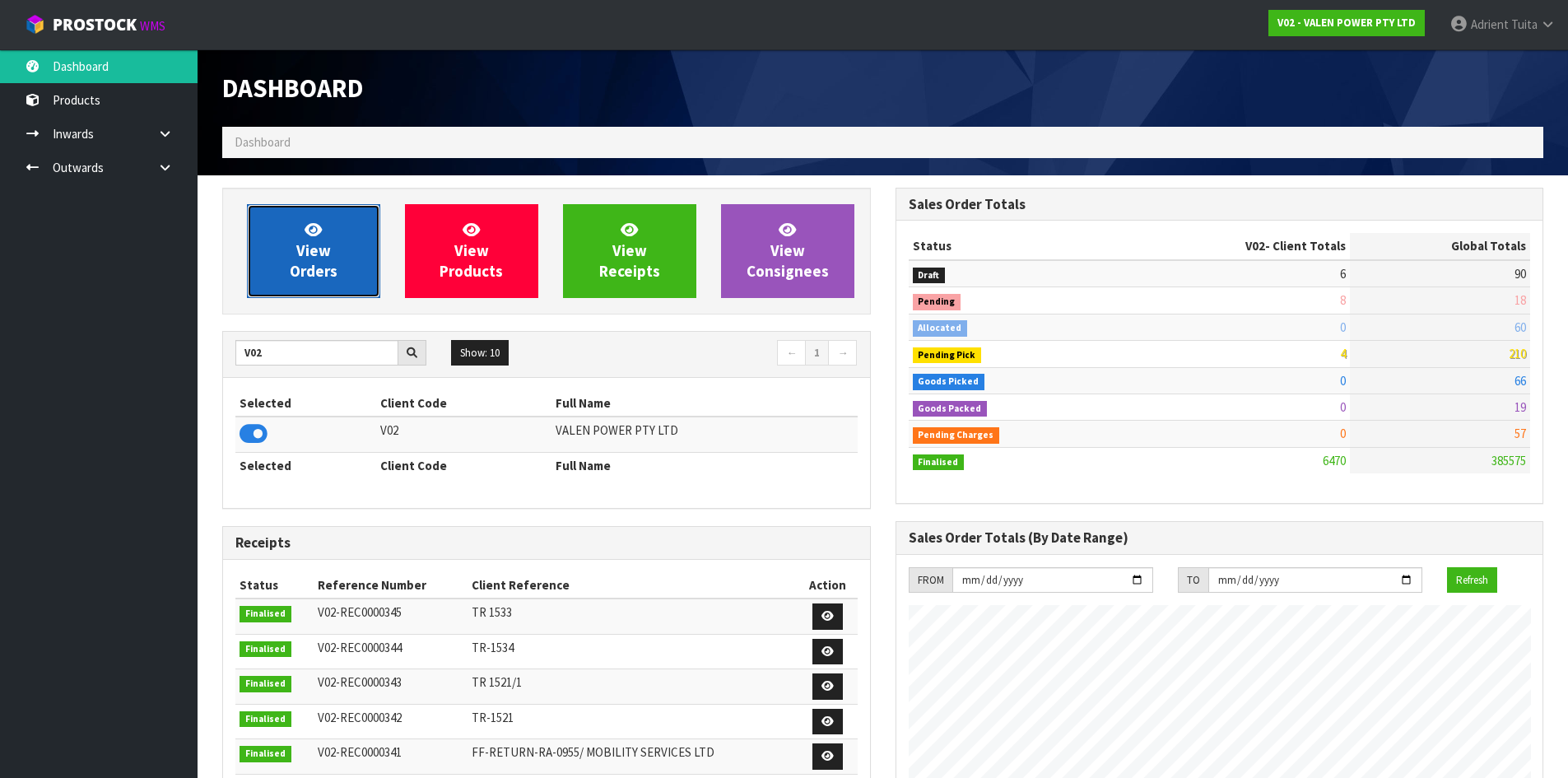
click at [294, 229] on link "View Orders" at bounding box center [314, 251] width 133 height 94
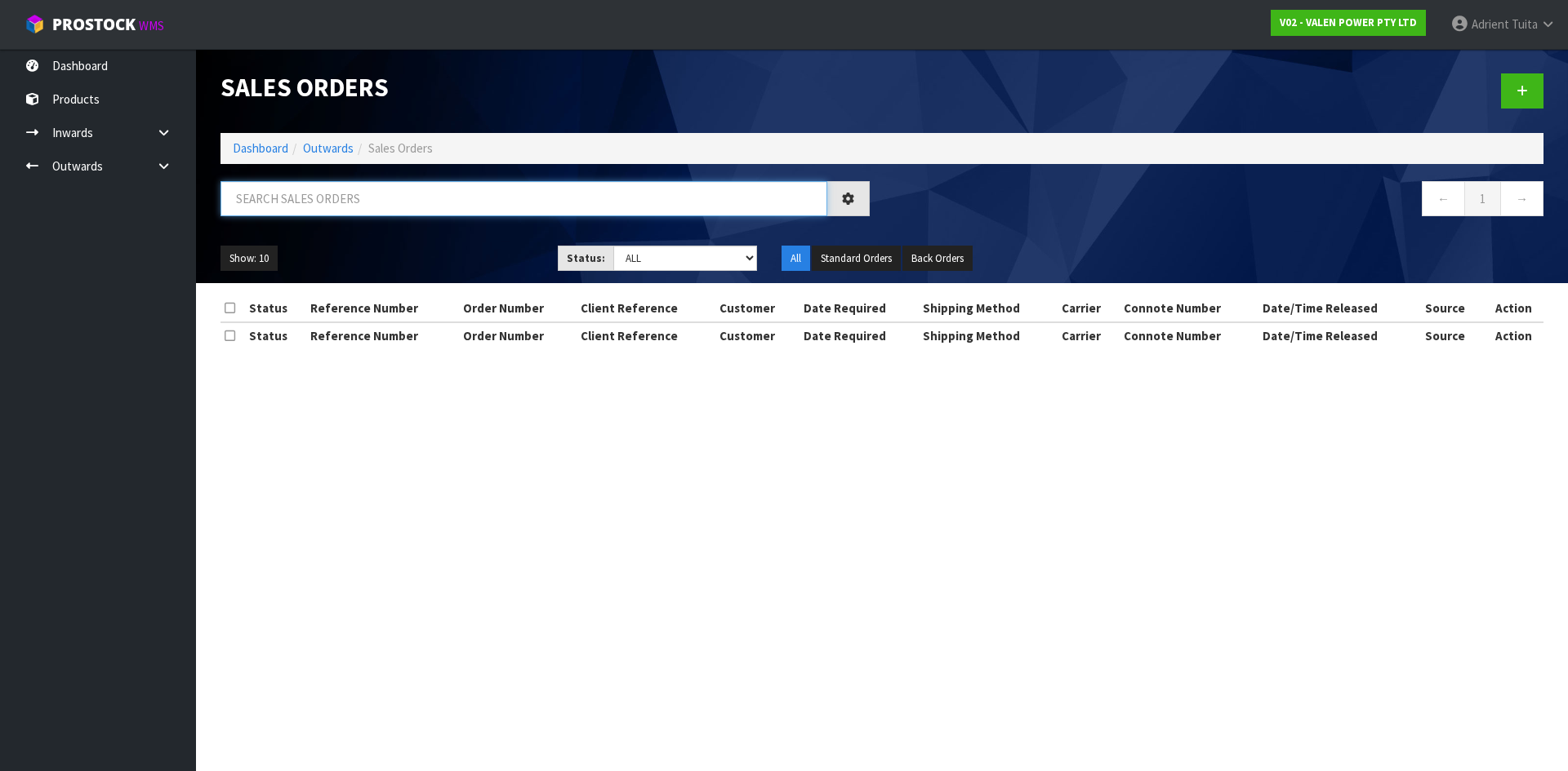
click at [326, 189] on input "text" at bounding box center [524, 198] width 607 height 35
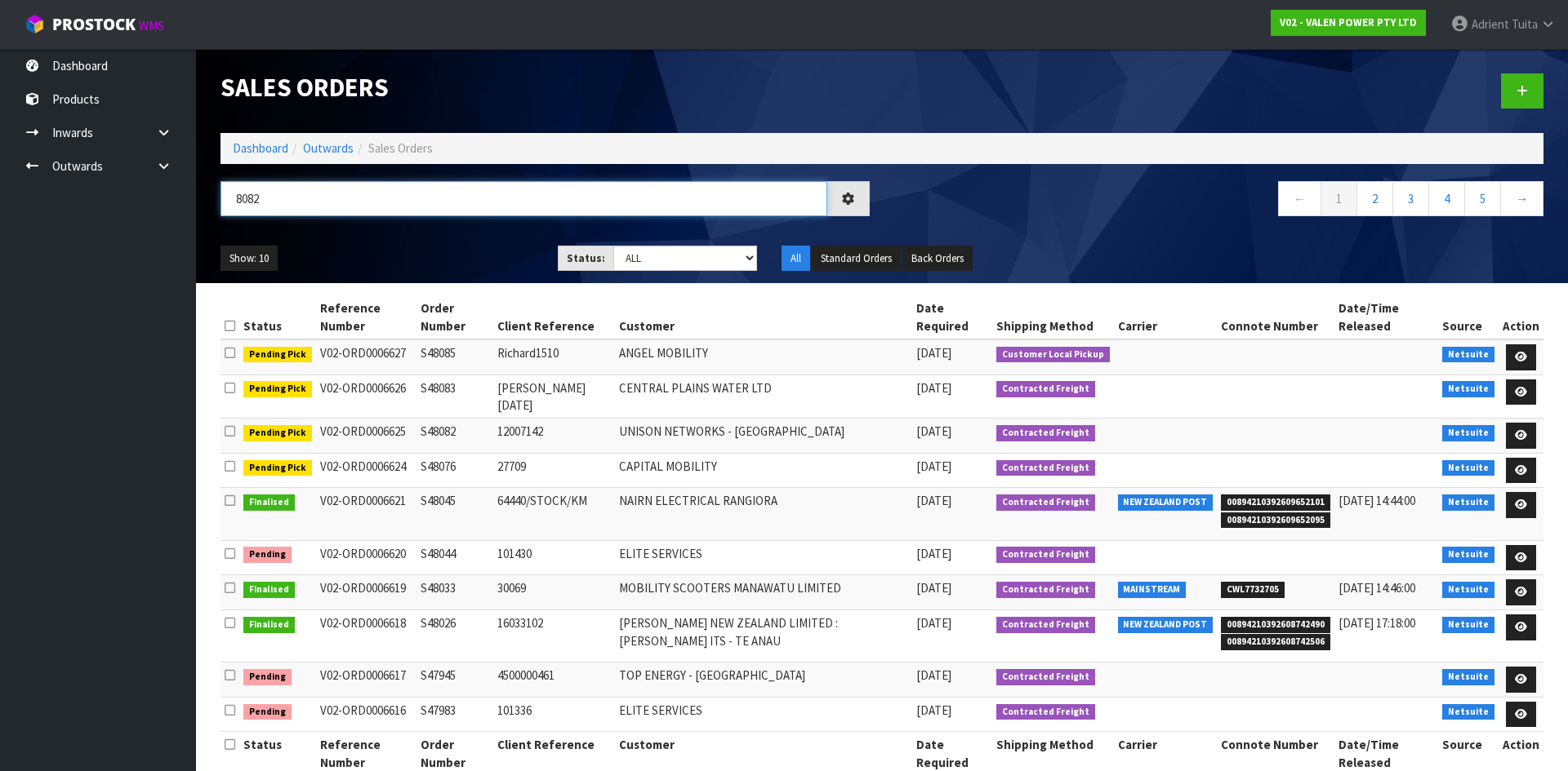
type input "8082"
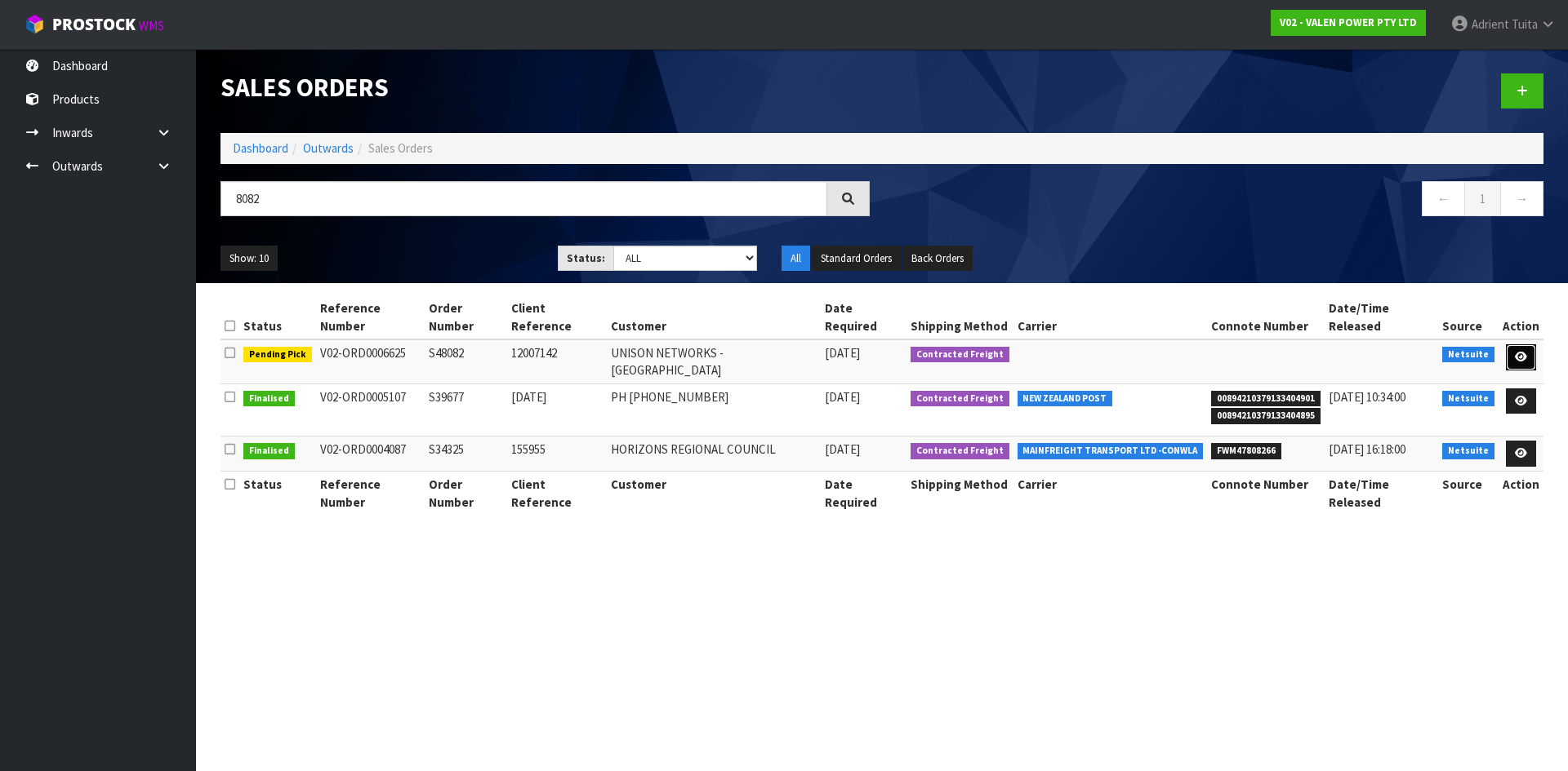
click at [1527, 344] on link at bounding box center [1520, 357] width 30 height 26
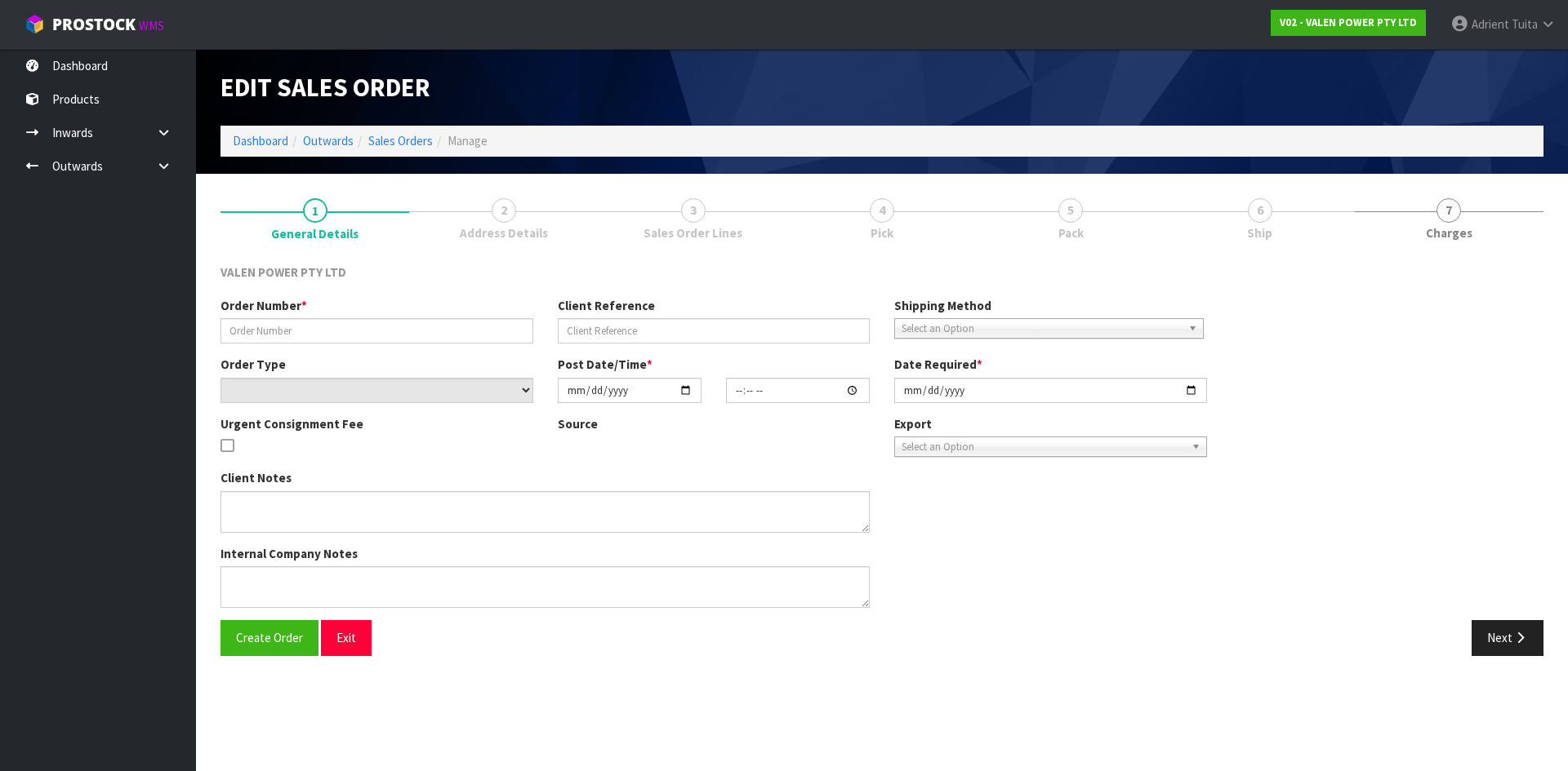
type input "S48082"
type input "12007142"
select select "number:0"
type input "[DATE]"
type input "17:30:38.000"
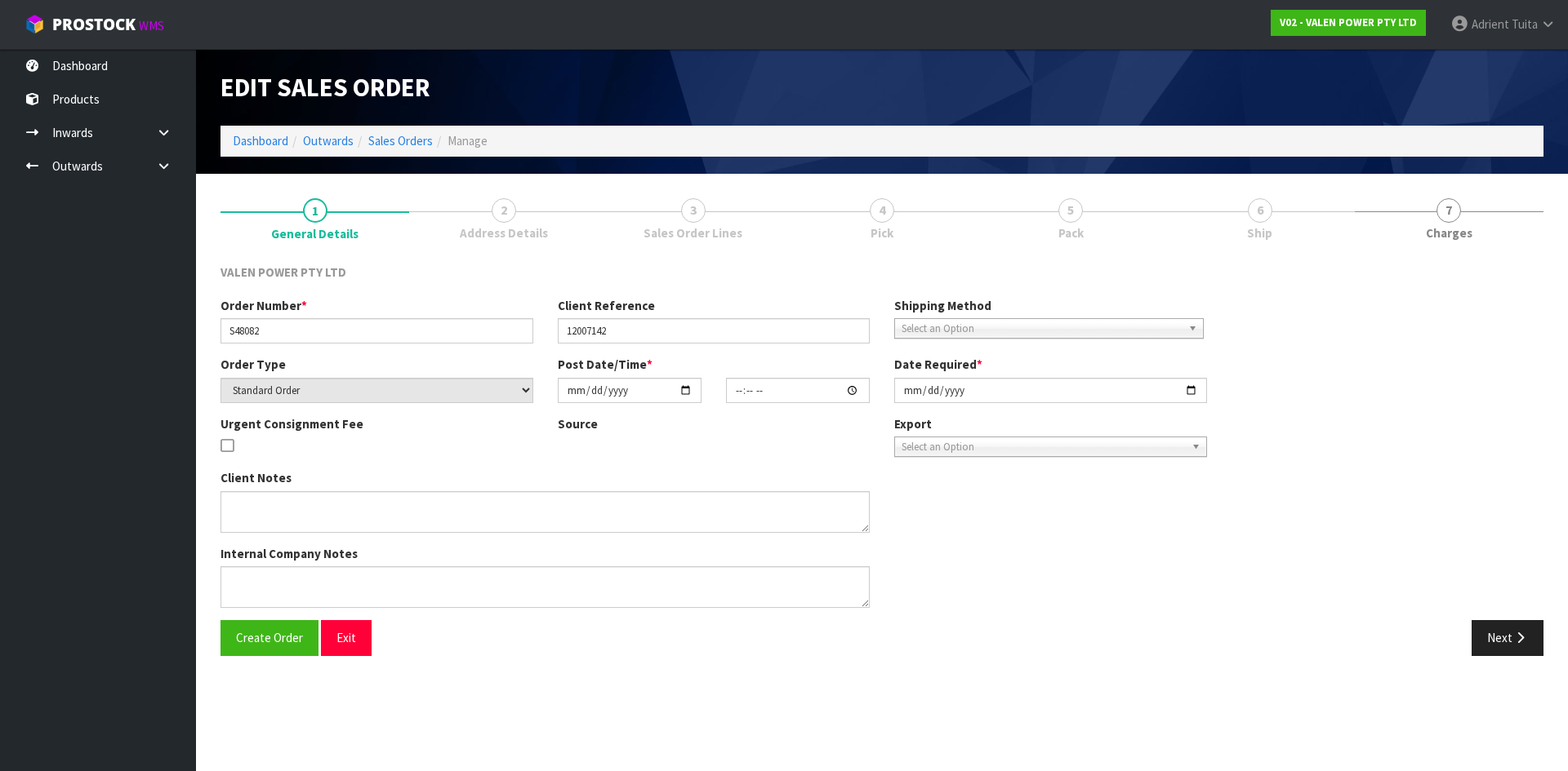
type input "[DATE]"
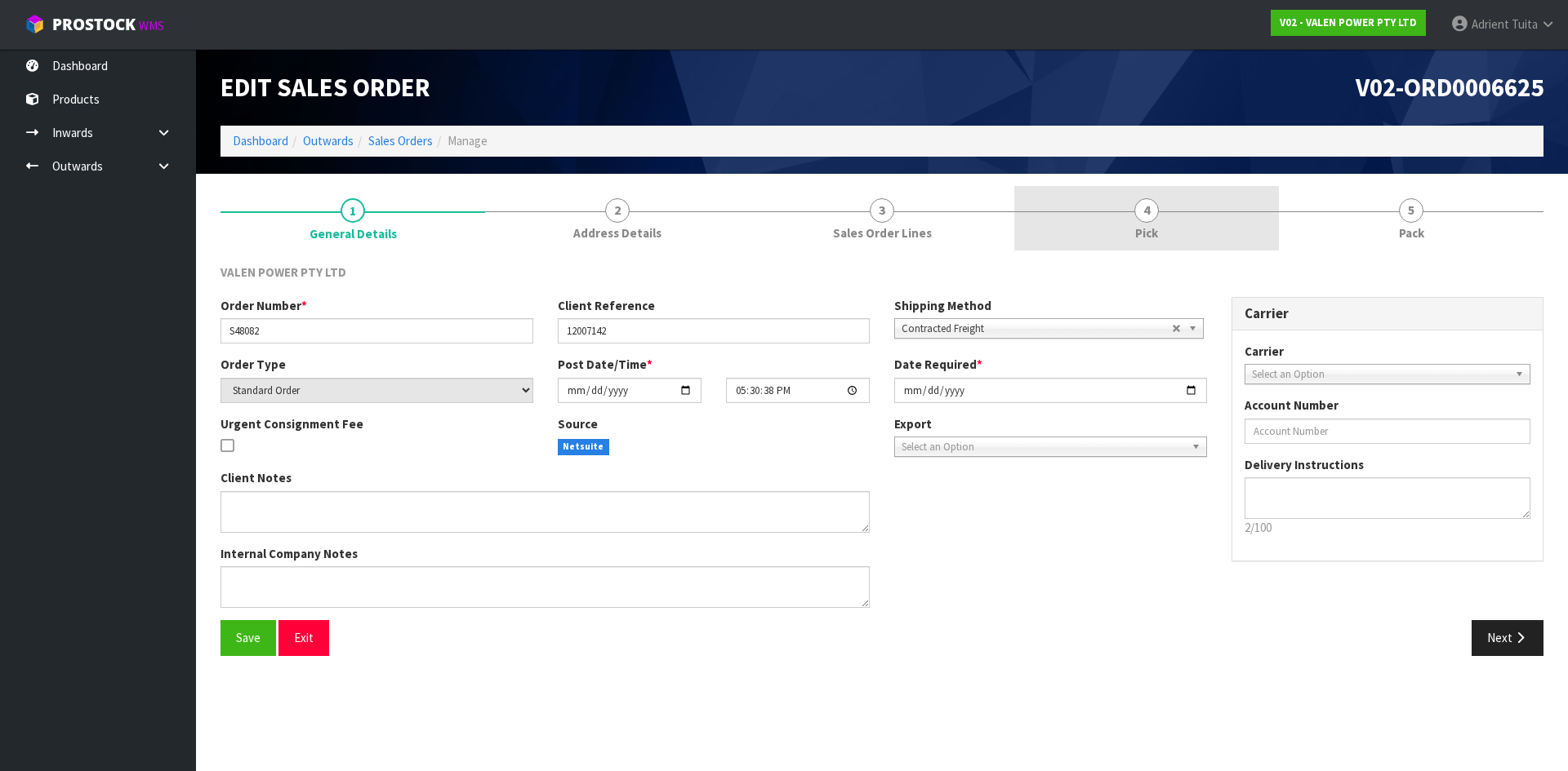
click at [1119, 199] on link "4 Pick" at bounding box center [1146, 218] width 265 height 64
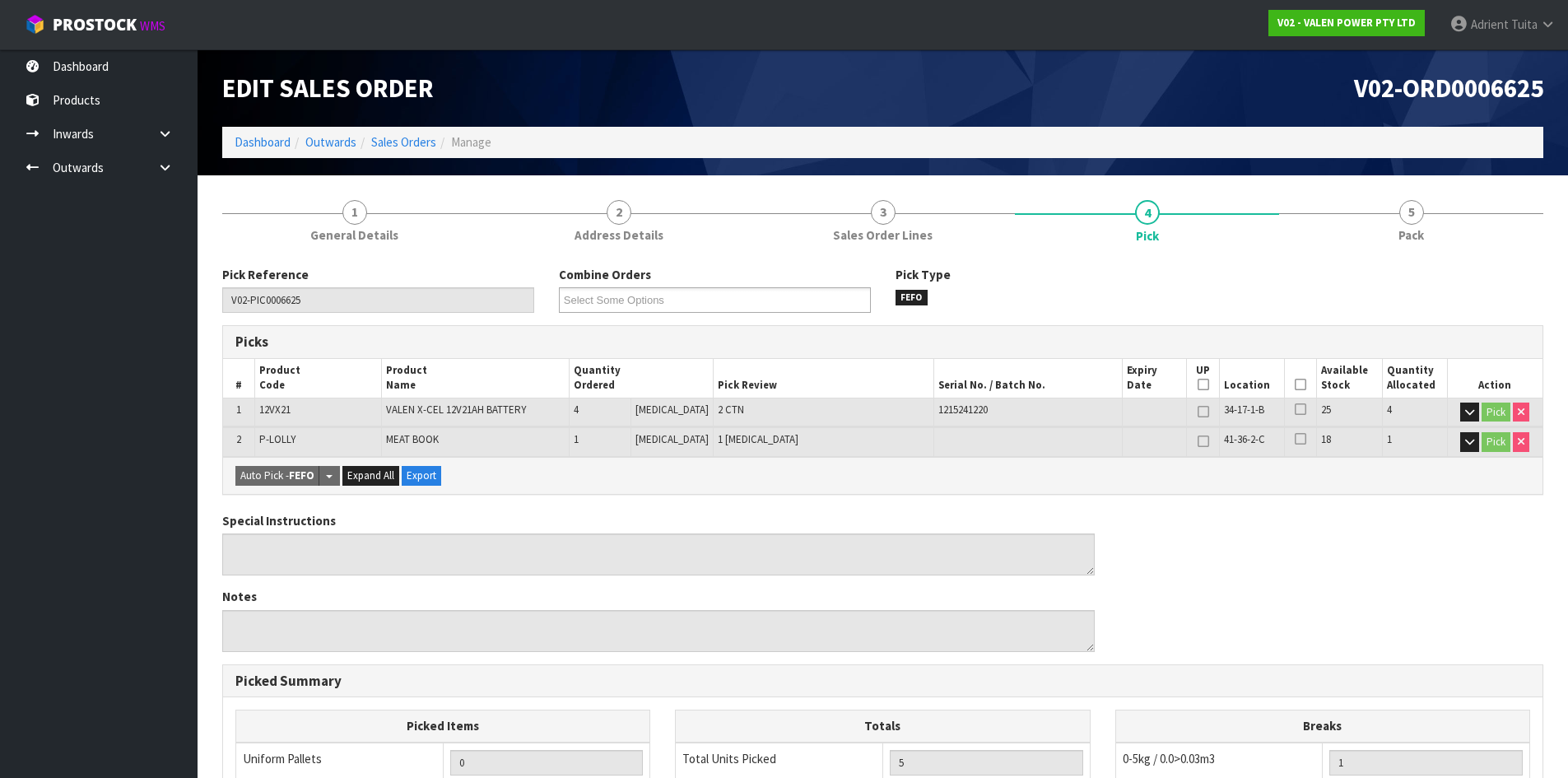
click at [1295, 385] on icon at bounding box center [1300, 385] width 12 height 1
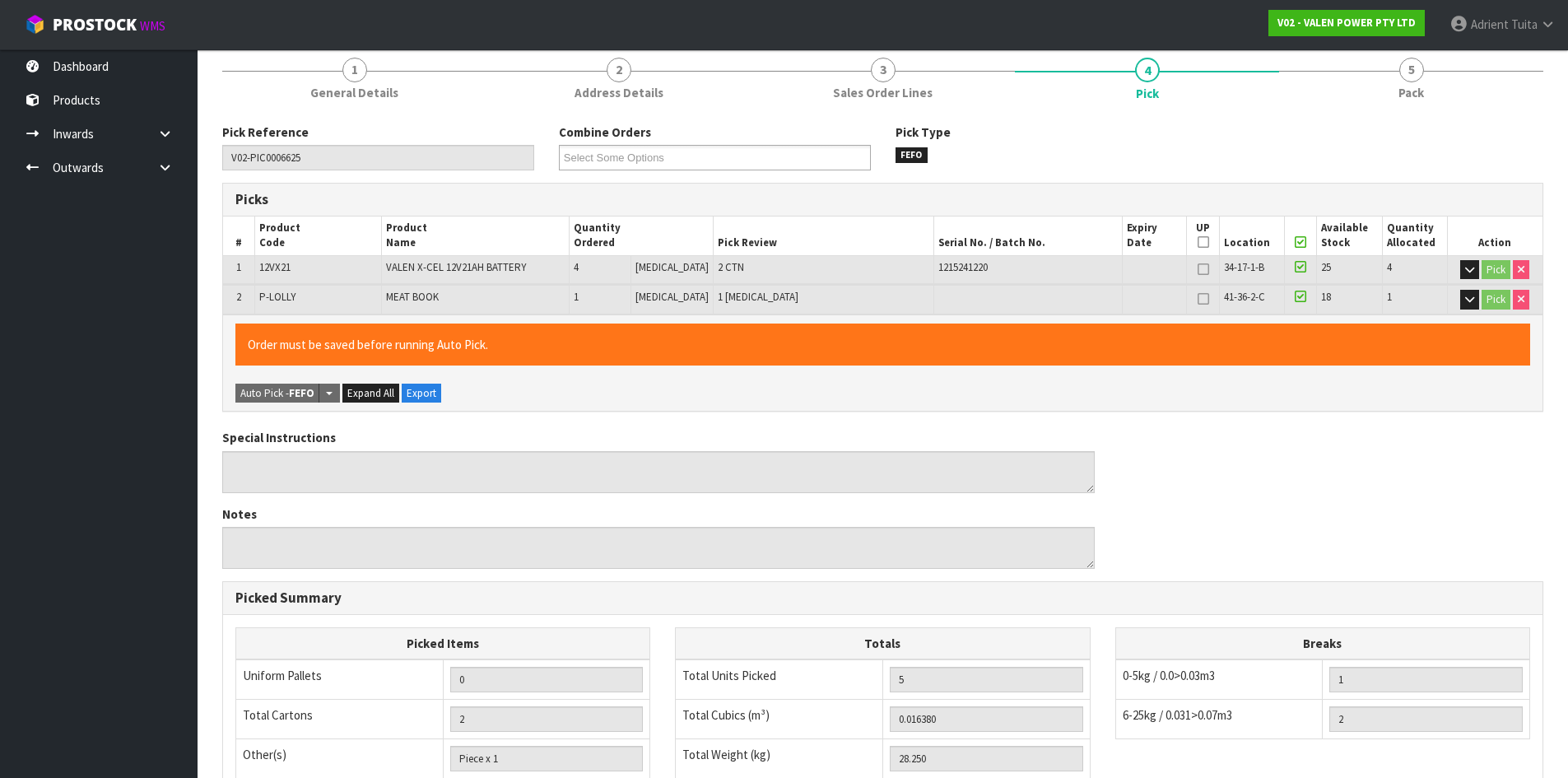
scroll to position [400, 0]
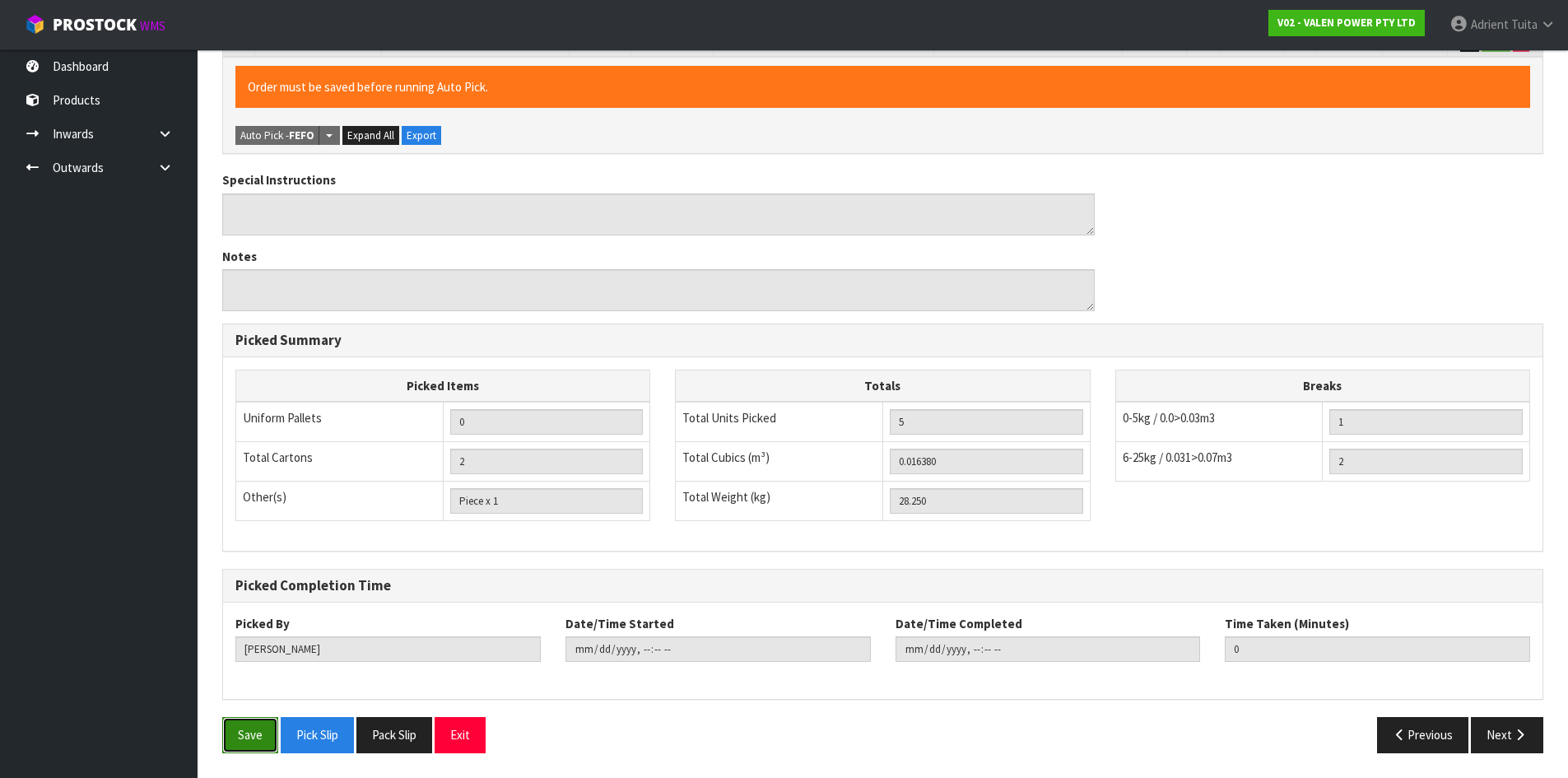
click at [242, 724] on button "Save" at bounding box center [250, 734] width 56 height 36
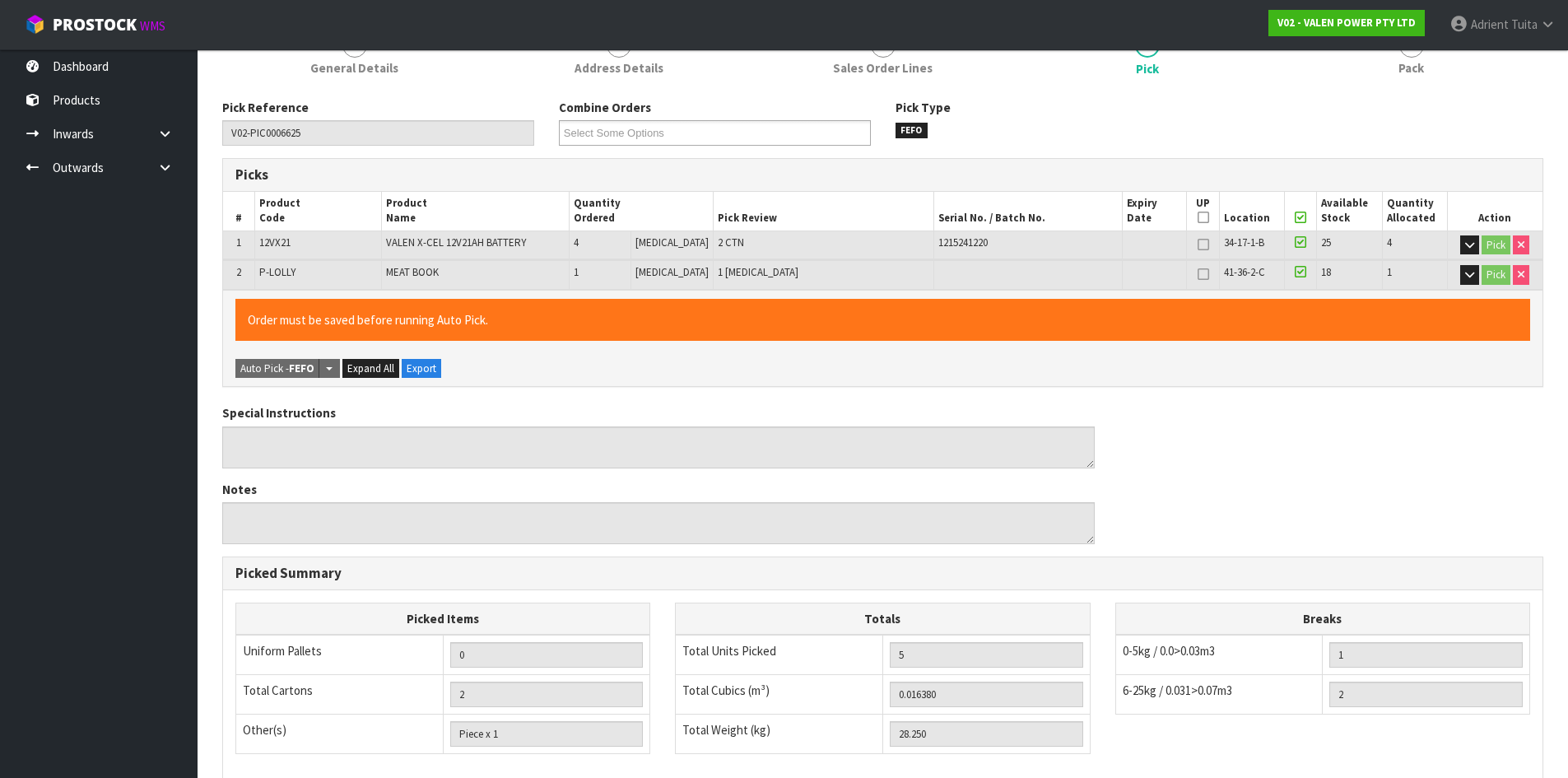
scroll to position [0, 0]
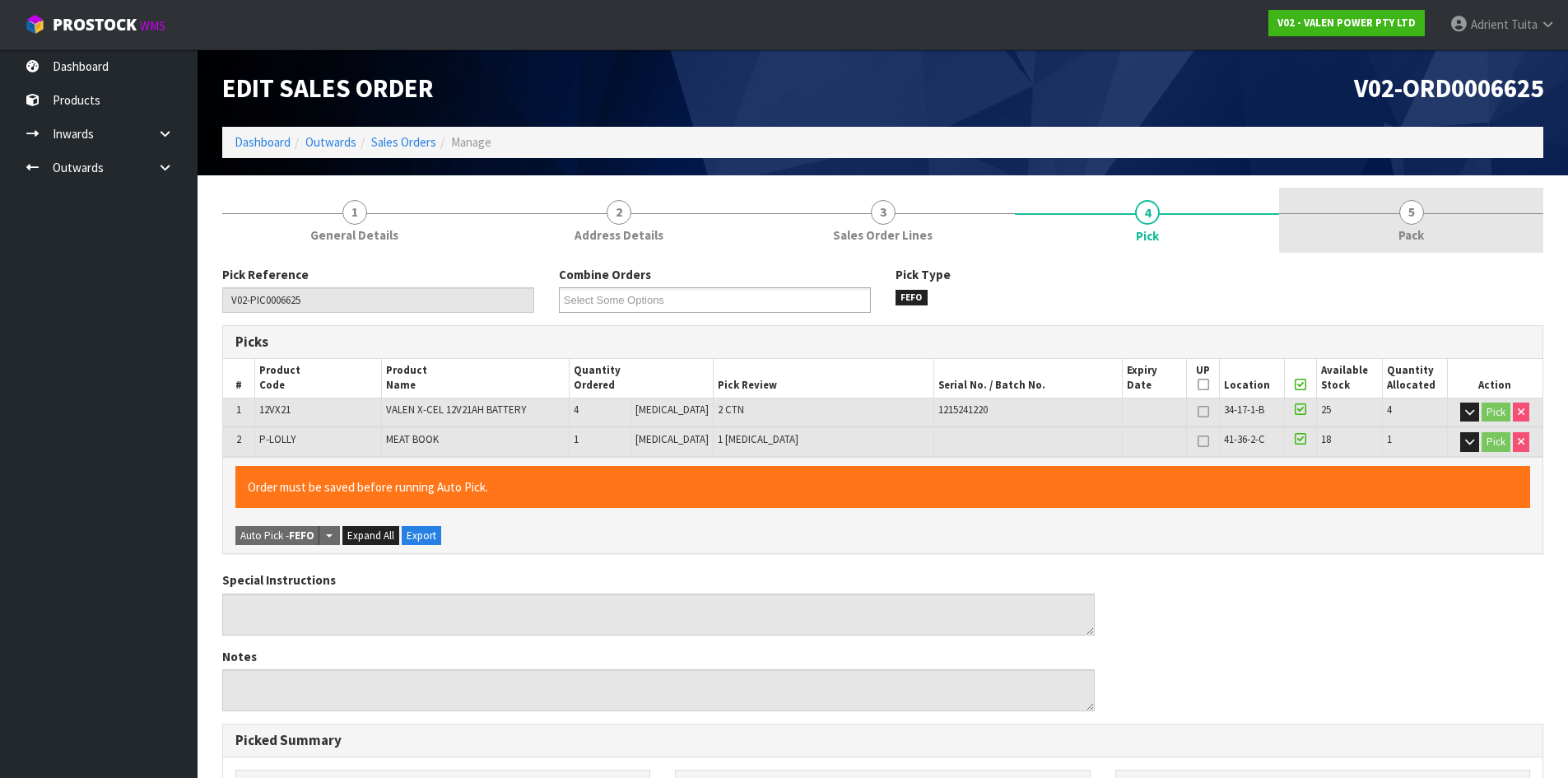
click at [1418, 213] on span "5" at bounding box center [1411, 212] width 25 height 25
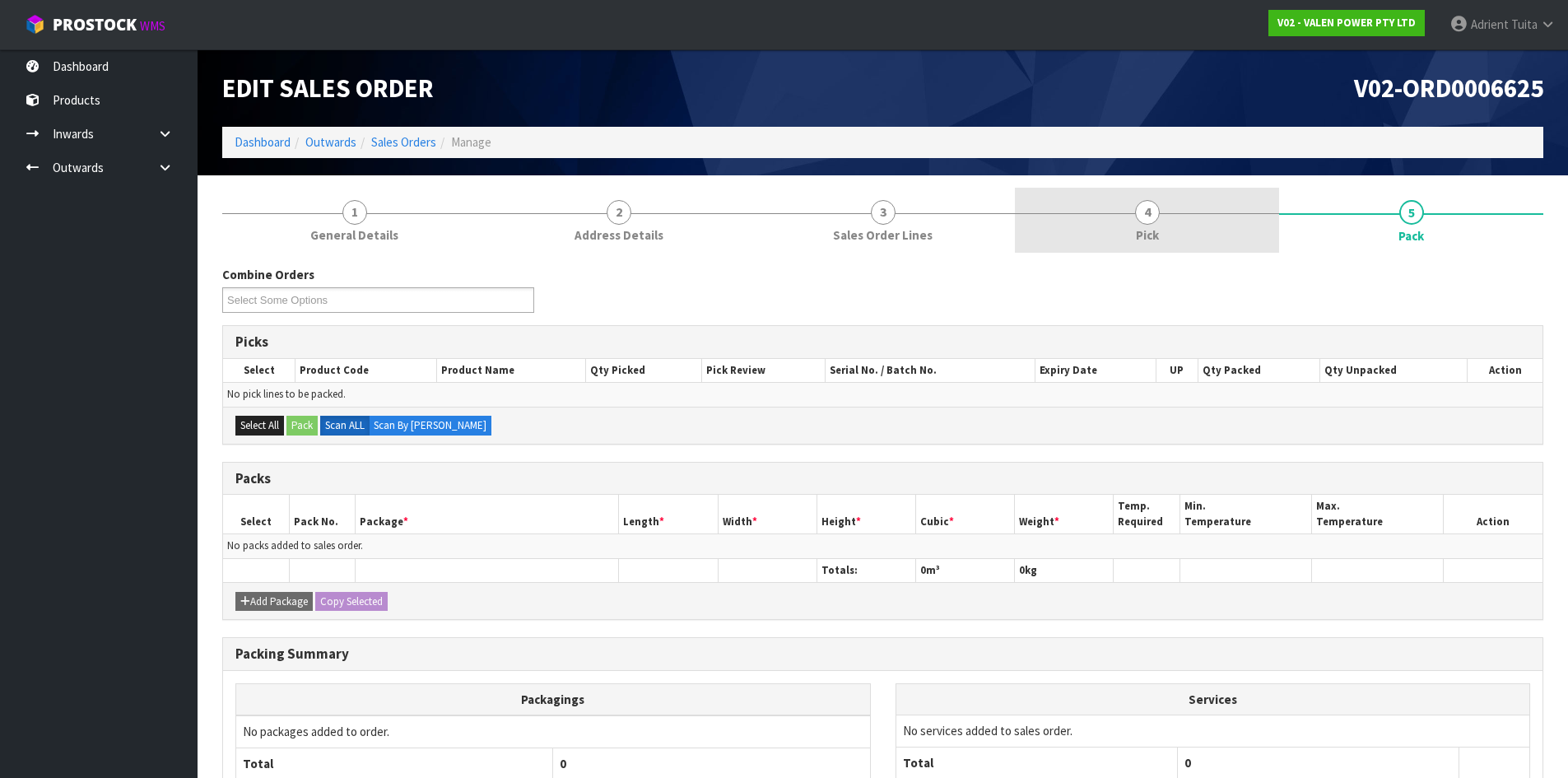
click at [1127, 225] on link "4 Pick" at bounding box center [1147, 220] width 264 height 65
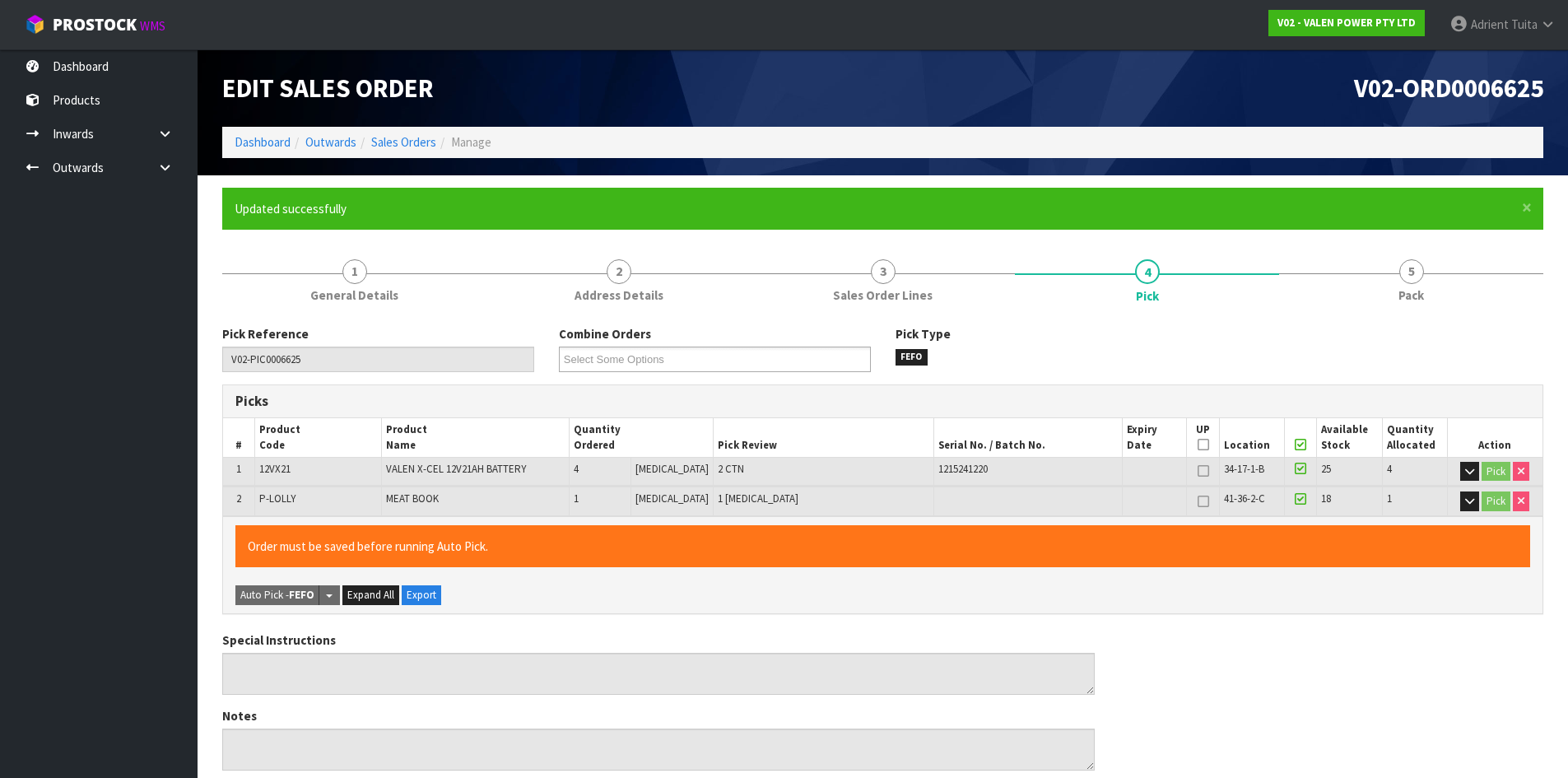
type input "Adrient Tuita"
type input "2025-10-14T10:36:21"
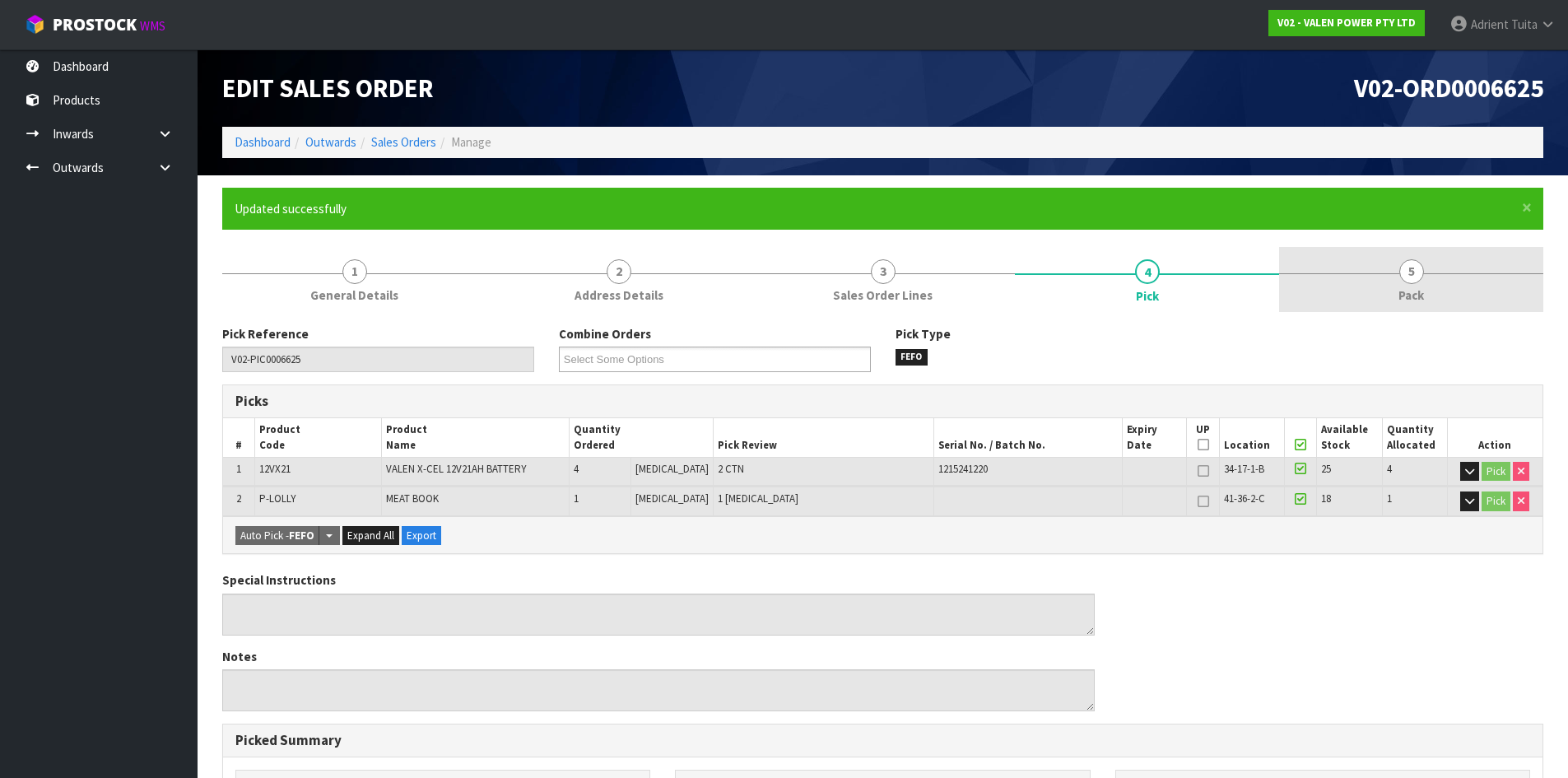
click at [1389, 254] on link "5 Pack" at bounding box center [1411, 279] width 264 height 65
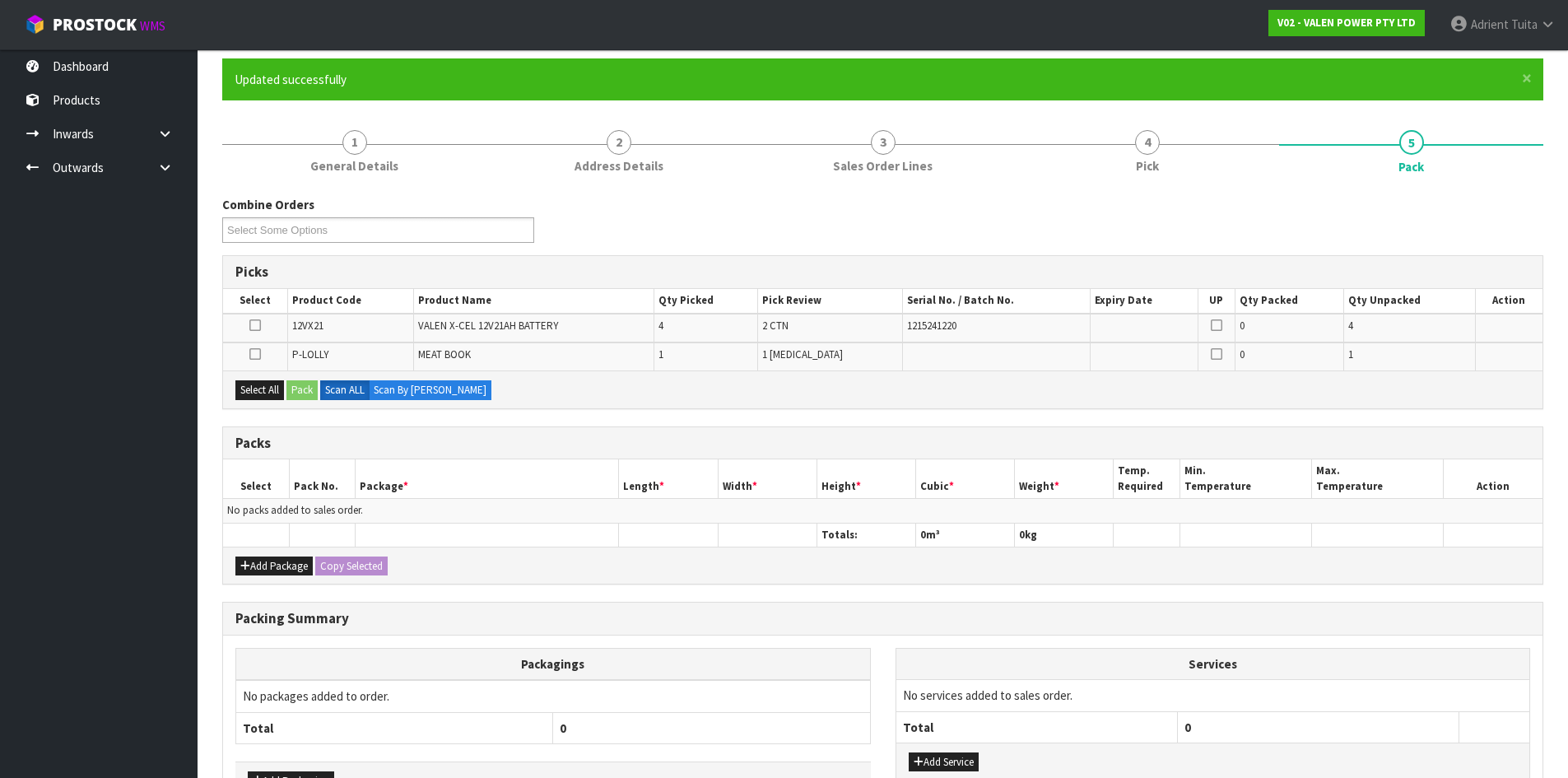
scroll to position [242, 0]
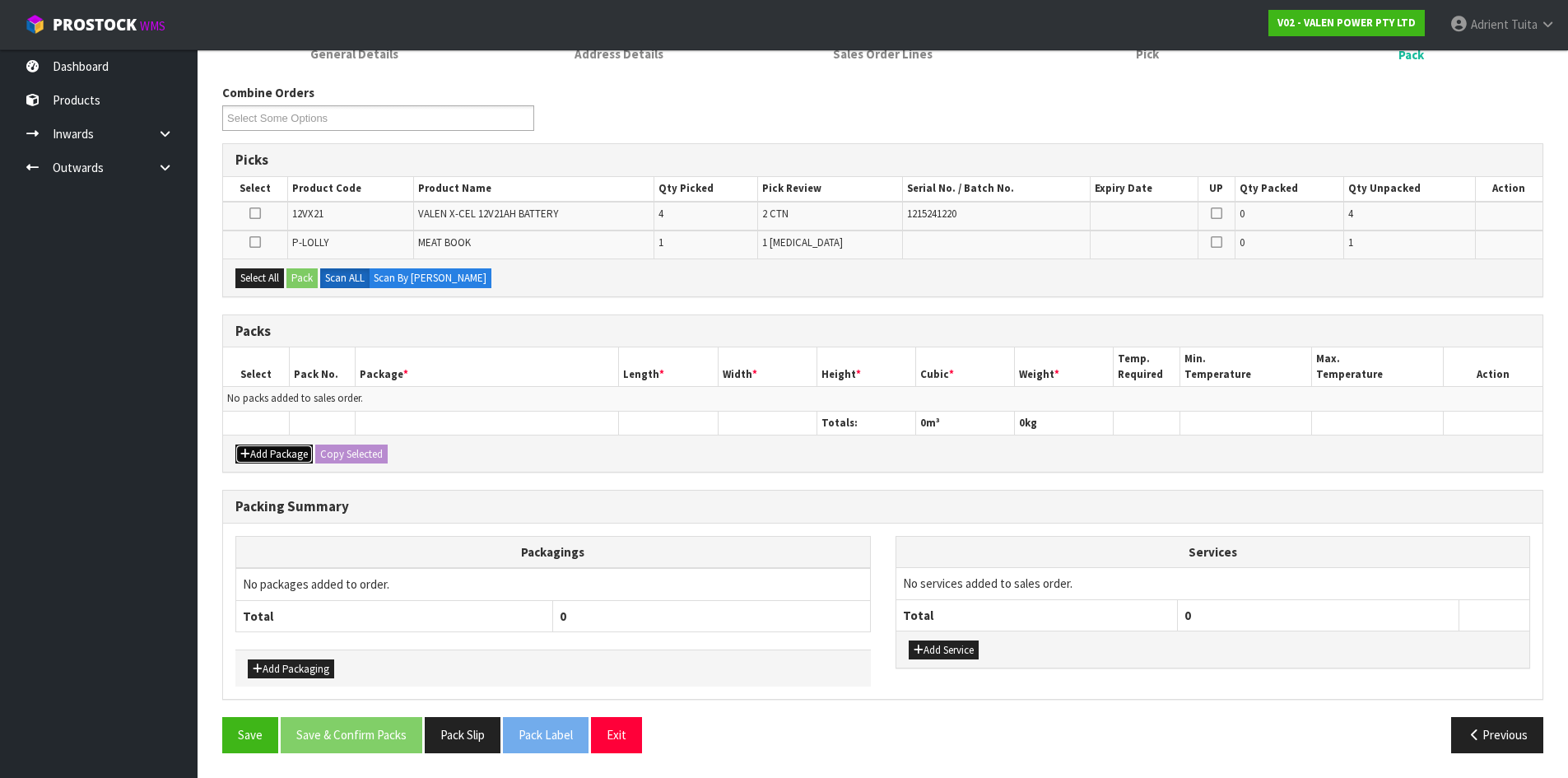
click at [268, 454] on button "Add Package" at bounding box center [273, 455] width 77 height 20
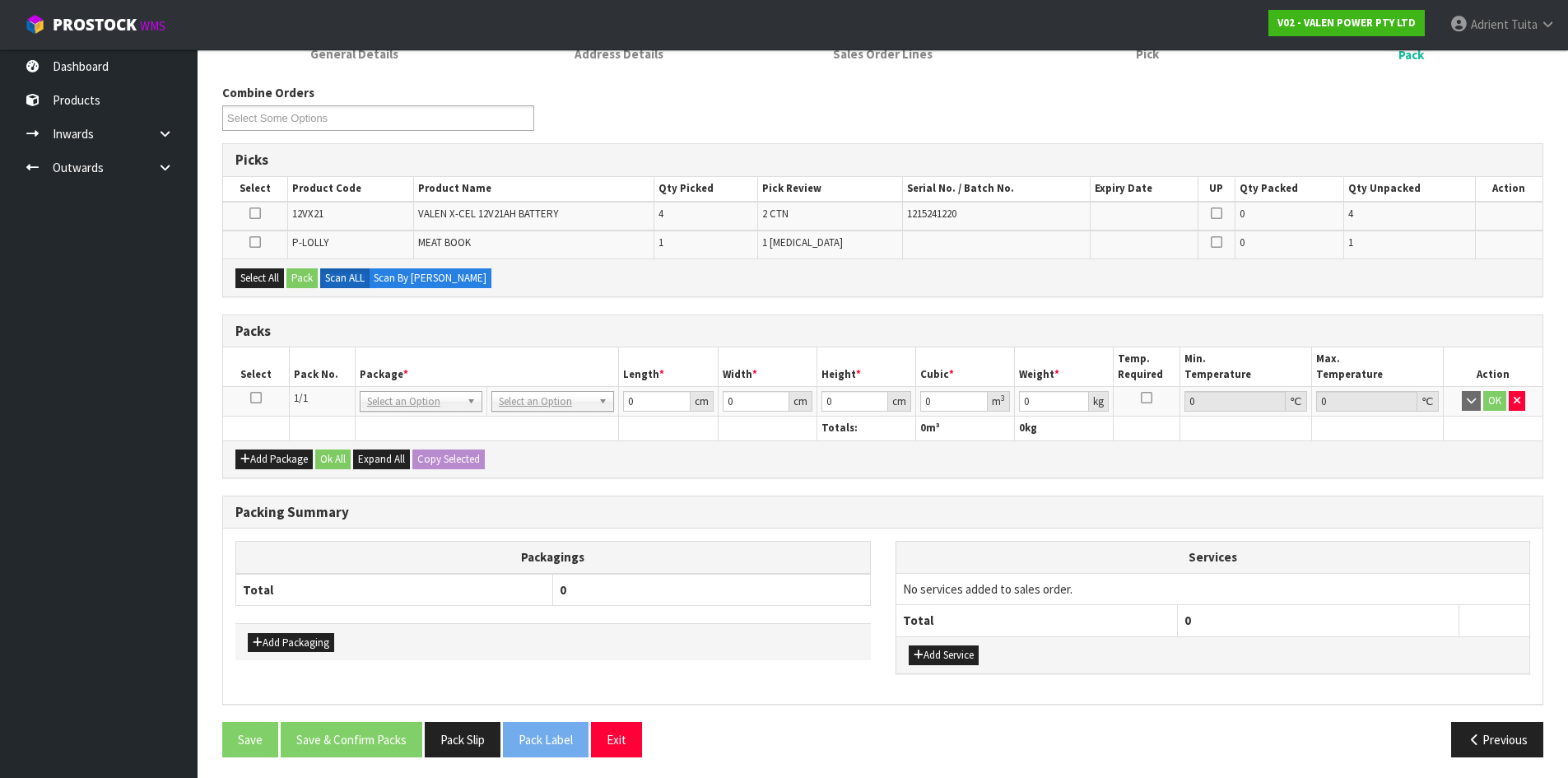
click at [258, 399] on icon at bounding box center [255, 398] width 12 height 1
click at [1521, 400] on button "button" at bounding box center [1517, 401] width 16 height 20
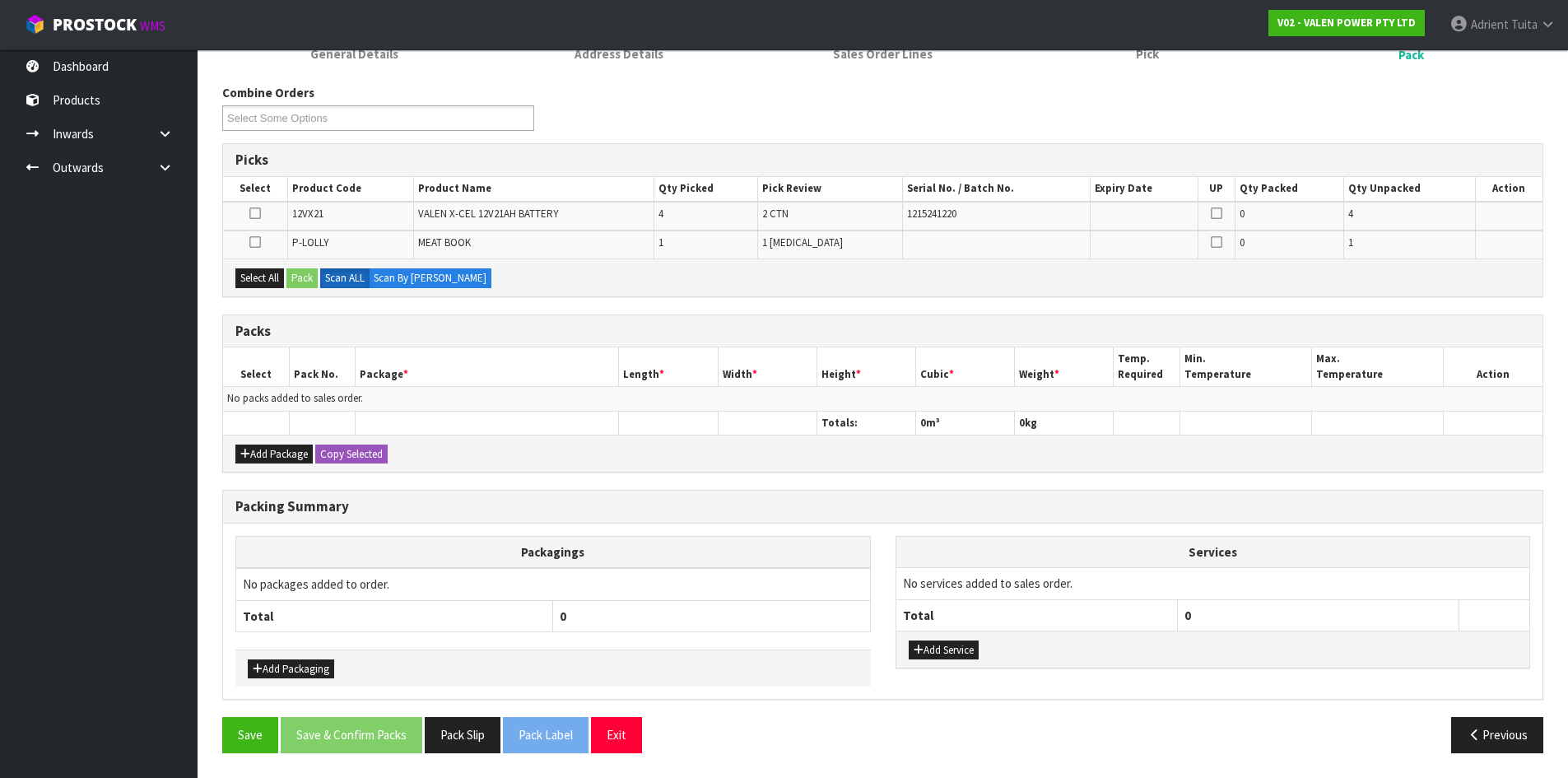
click at [259, 214] on icon at bounding box center [255, 213] width 12 height 1
click at [0, 0] on input "checkbox" at bounding box center [0, 0] width 0 height 0
click at [305, 277] on button "Pack" at bounding box center [302, 278] width 31 height 20
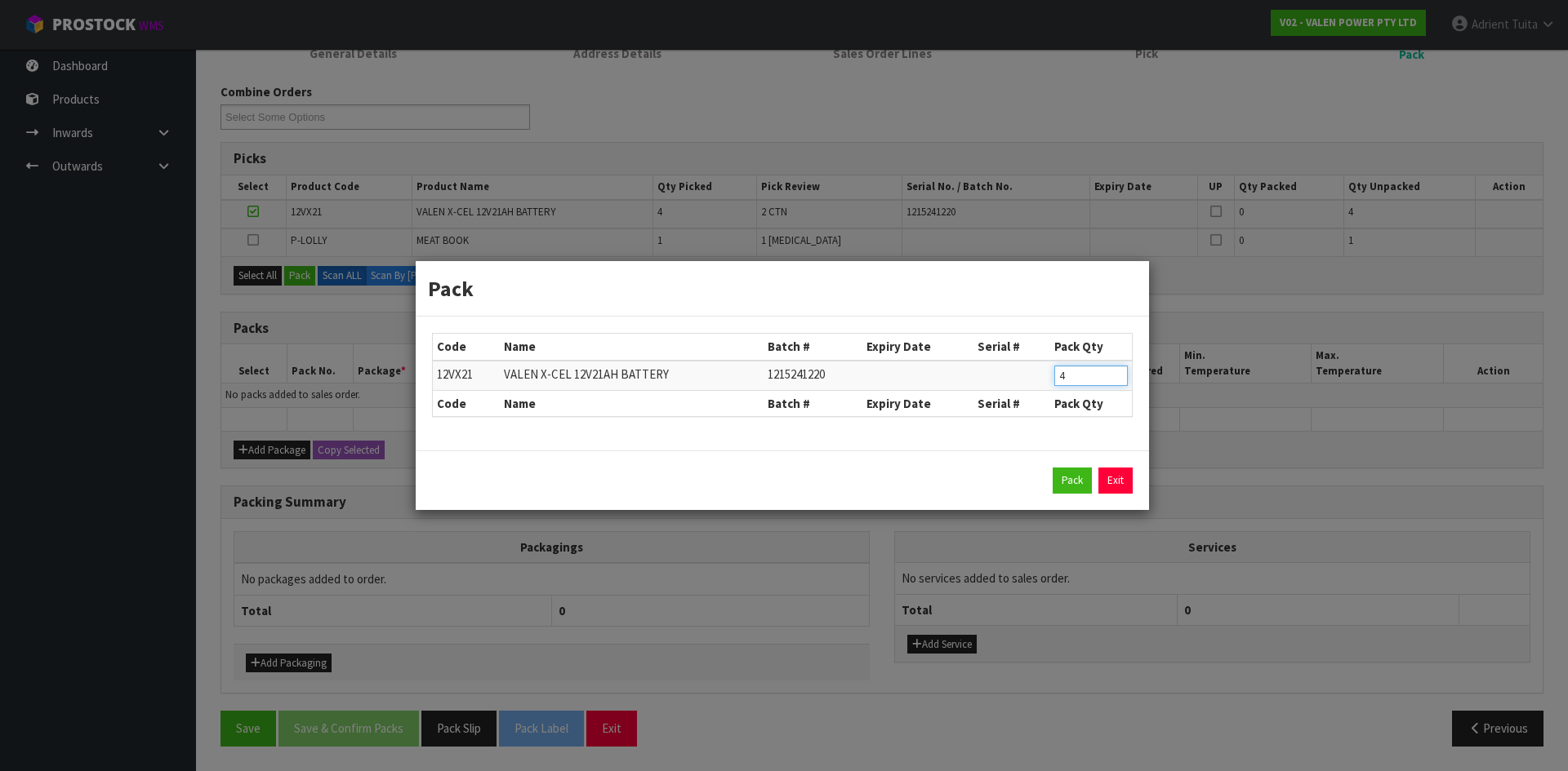
click at [1060, 378] on input "4" at bounding box center [1091, 375] width 73 height 21
type input "2"
click at [1069, 474] on button "Pack" at bounding box center [1072, 480] width 39 height 26
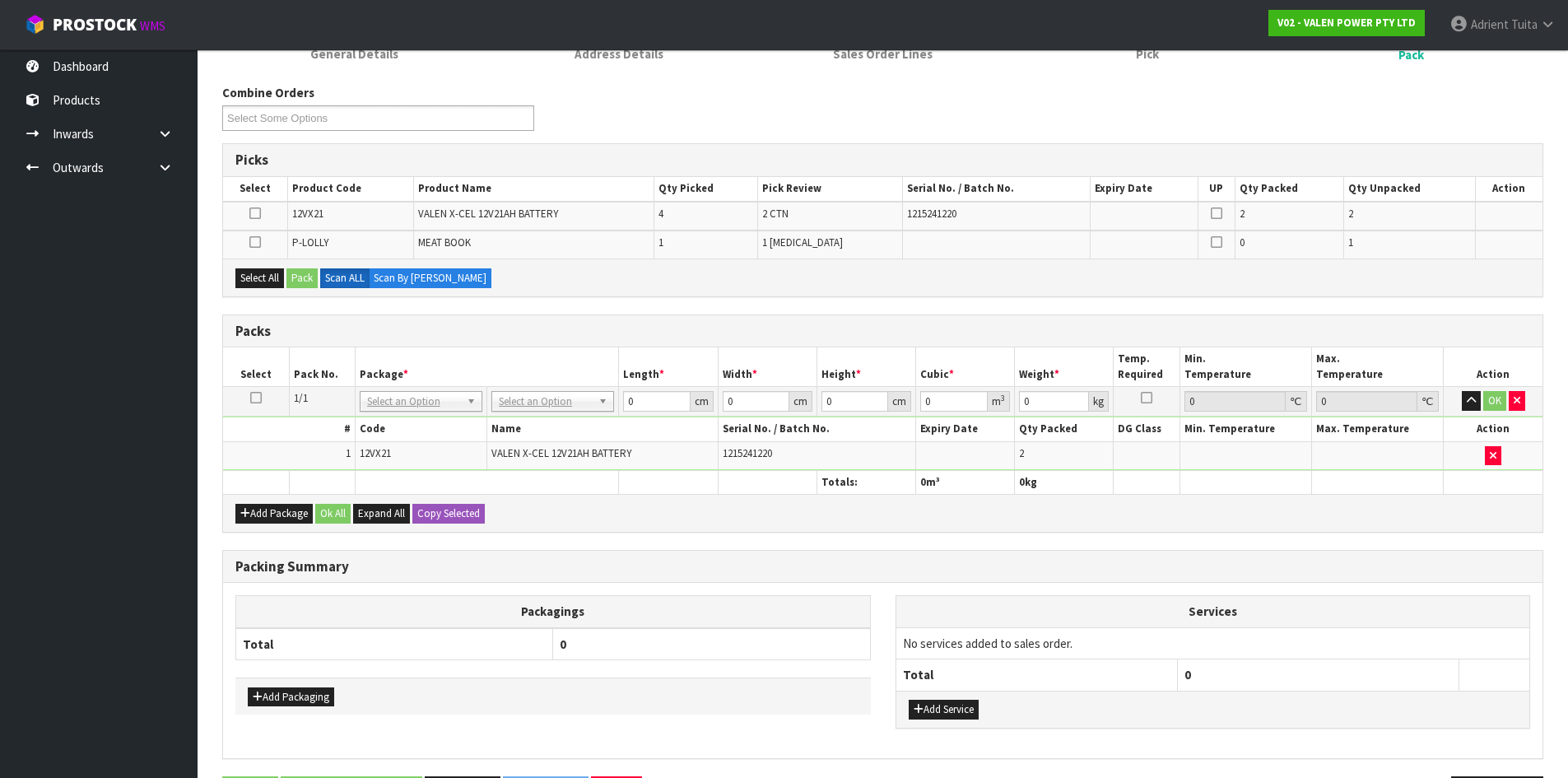
drag, startPoint x: 258, startPoint y: 213, endPoint x: 263, endPoint y: 225, distance: 13.0
click at [258, 213] on icon at bounding box center [255, 213] width 12 height 1
click at [0, 0] on input "checkbox" at bounding box center [0, 0] width 0 height 0
click at [302, 279] on button "Pack" at bounding box center [302, 278] width 31 height 20
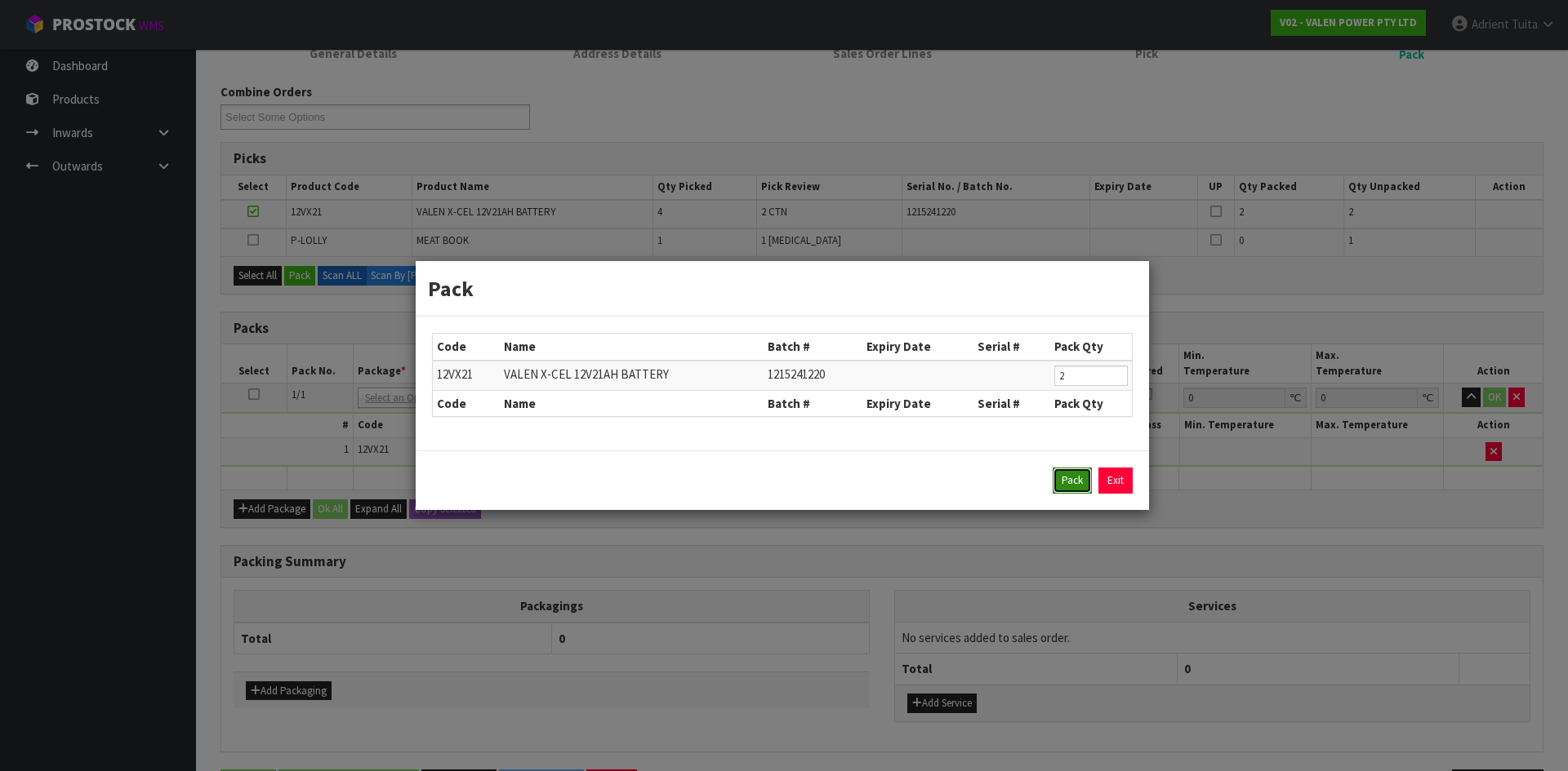
click at [1060, 475] on button "Pack" at bounding box center [1072, 480] width 39 height 26
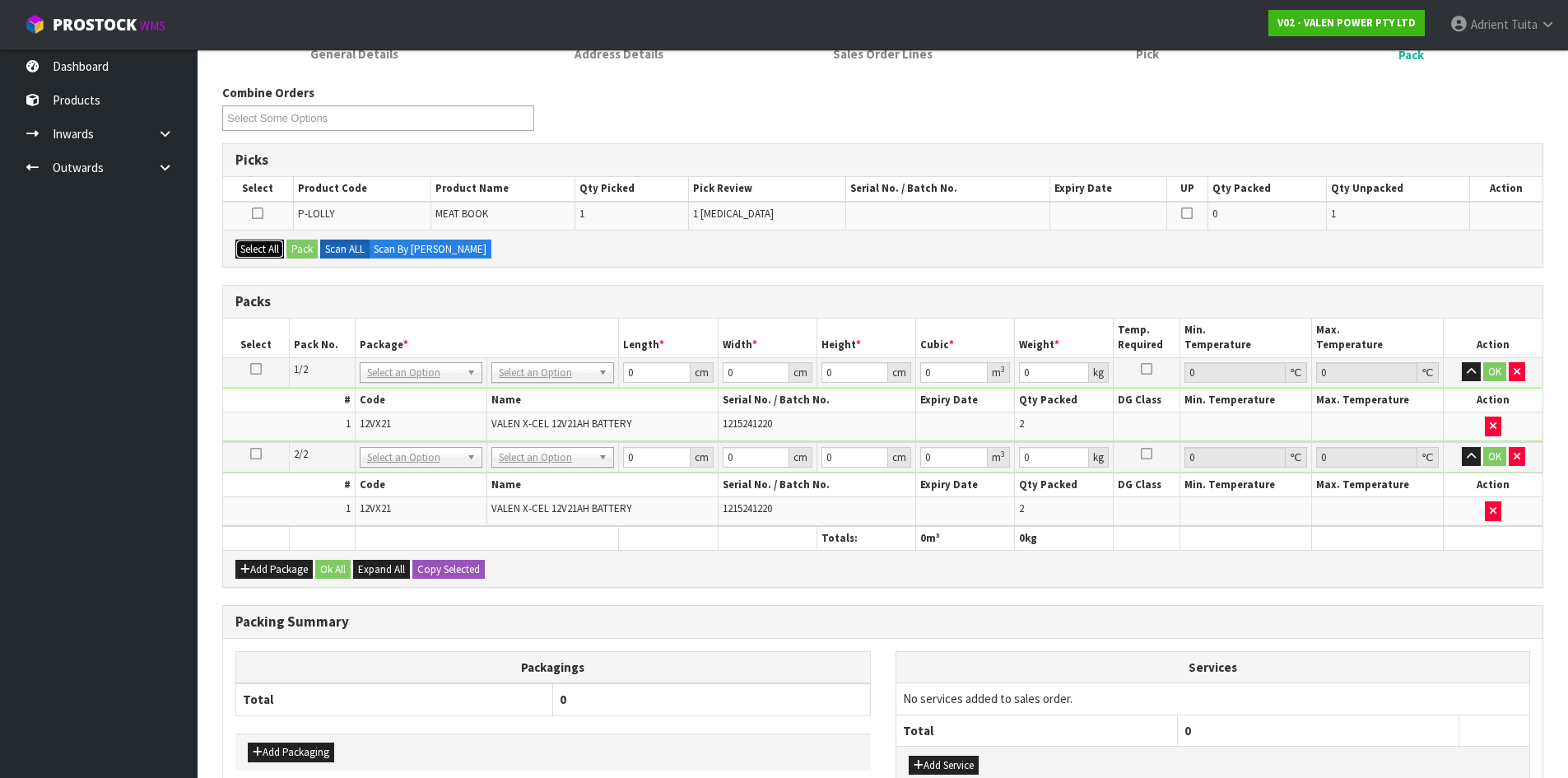
click at [266, 240] on button "Select All" at bounding box center [259, 250] width 48 height 20
click at [293, 240] on button "Pack" at bounding box center [302, 250] width 31 height 20
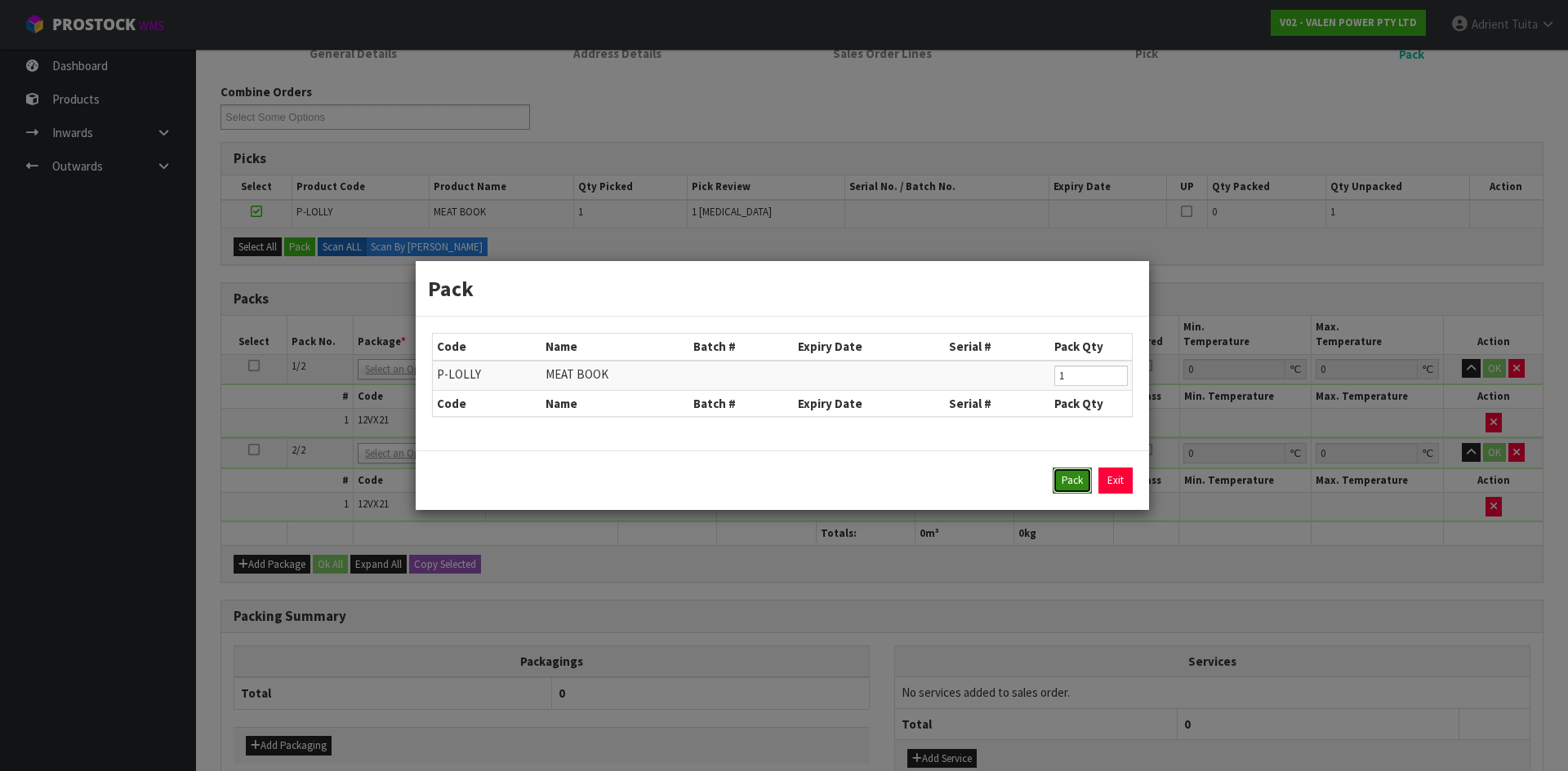
click at [1084, 476] on button "Pack" at bounding box center [1072, 480] width 39 height 26
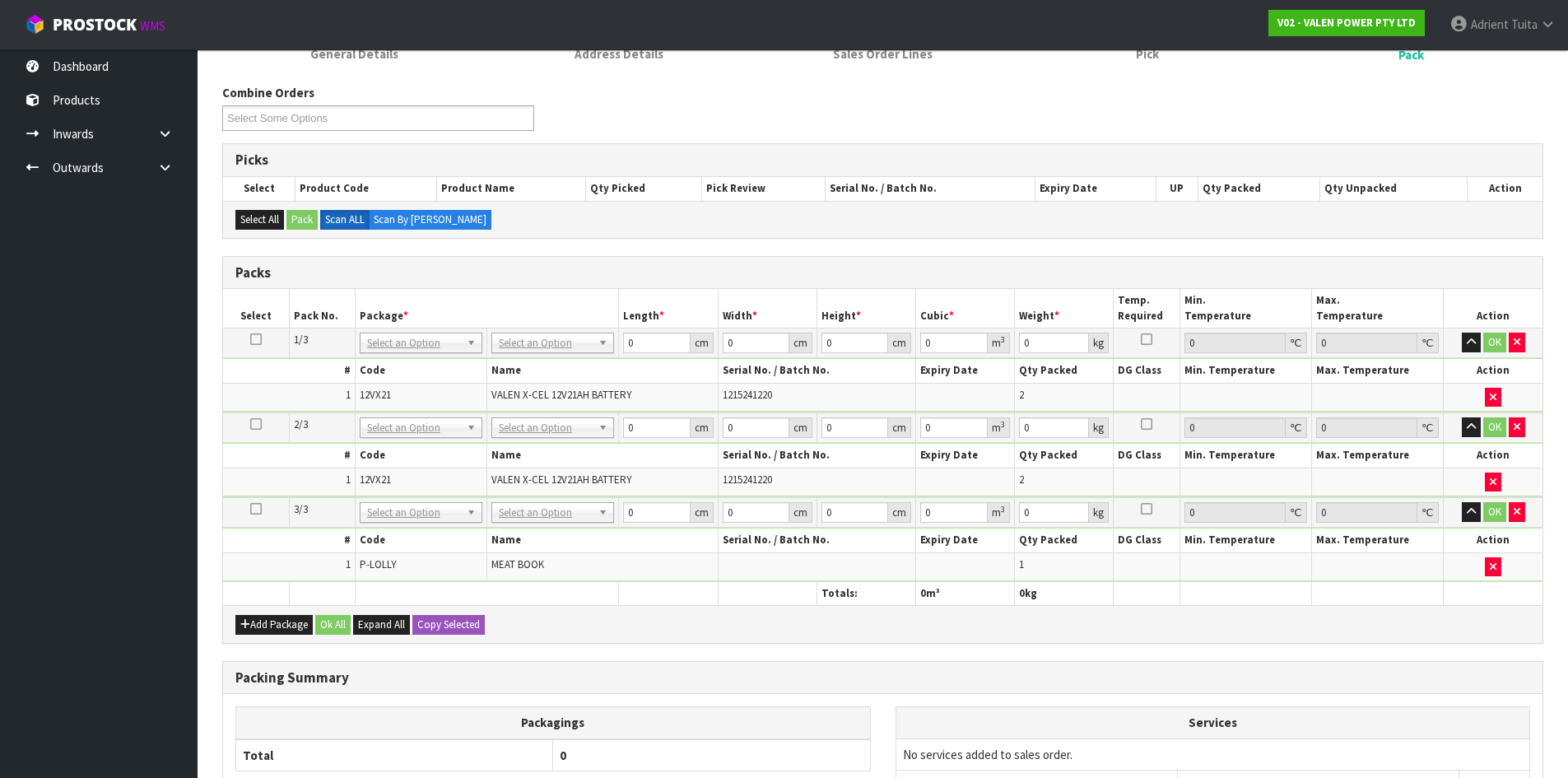
drag, startPoint x: 503, startPoint y: 335, endPoint x: 521, endPoint y: 373, distance: 42.0
drag, startPoint x: 528, startPoint y: 421, endPoint x: 526, endPoint y: 437, distance: 16.1
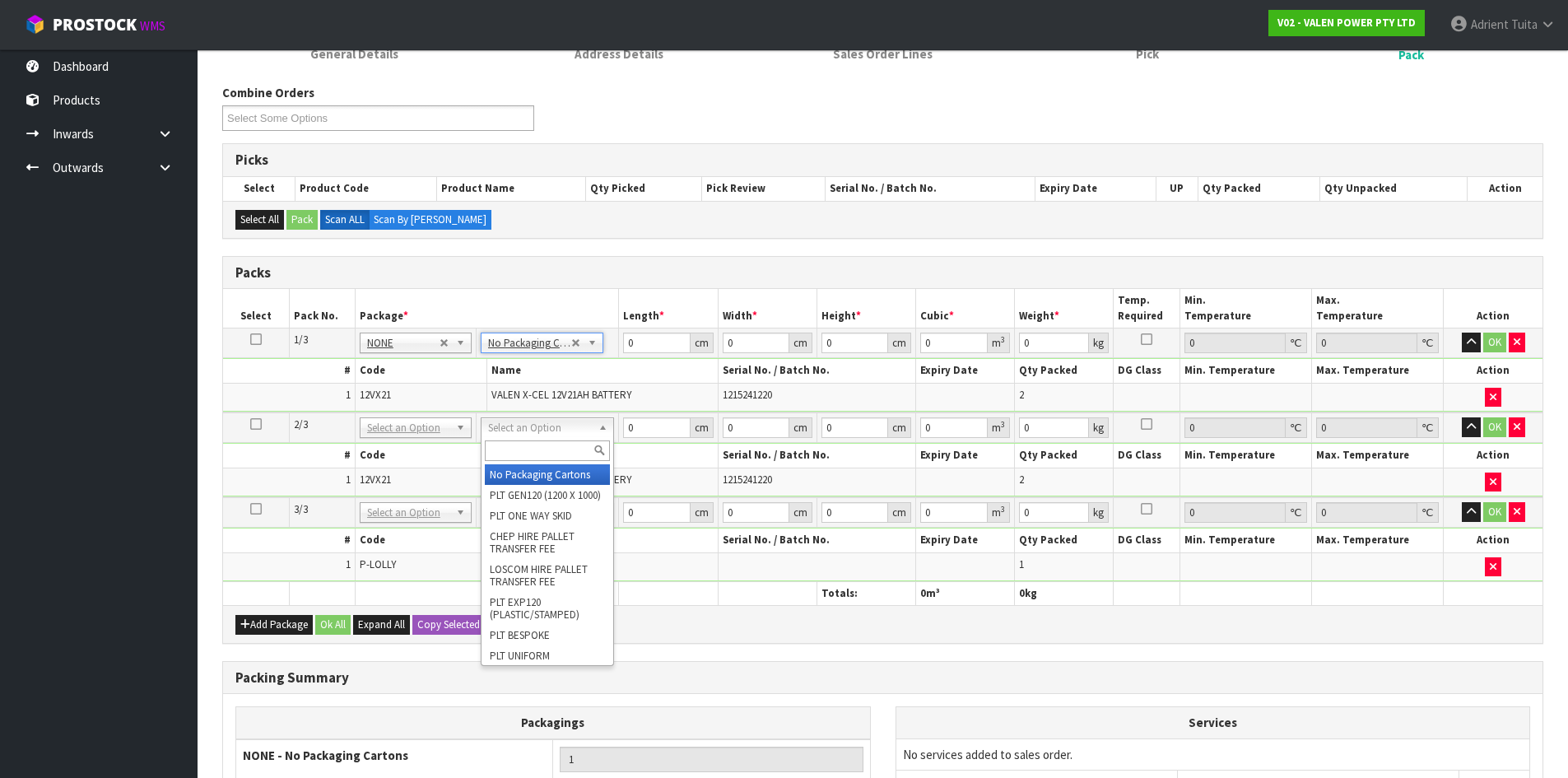
type input "2"
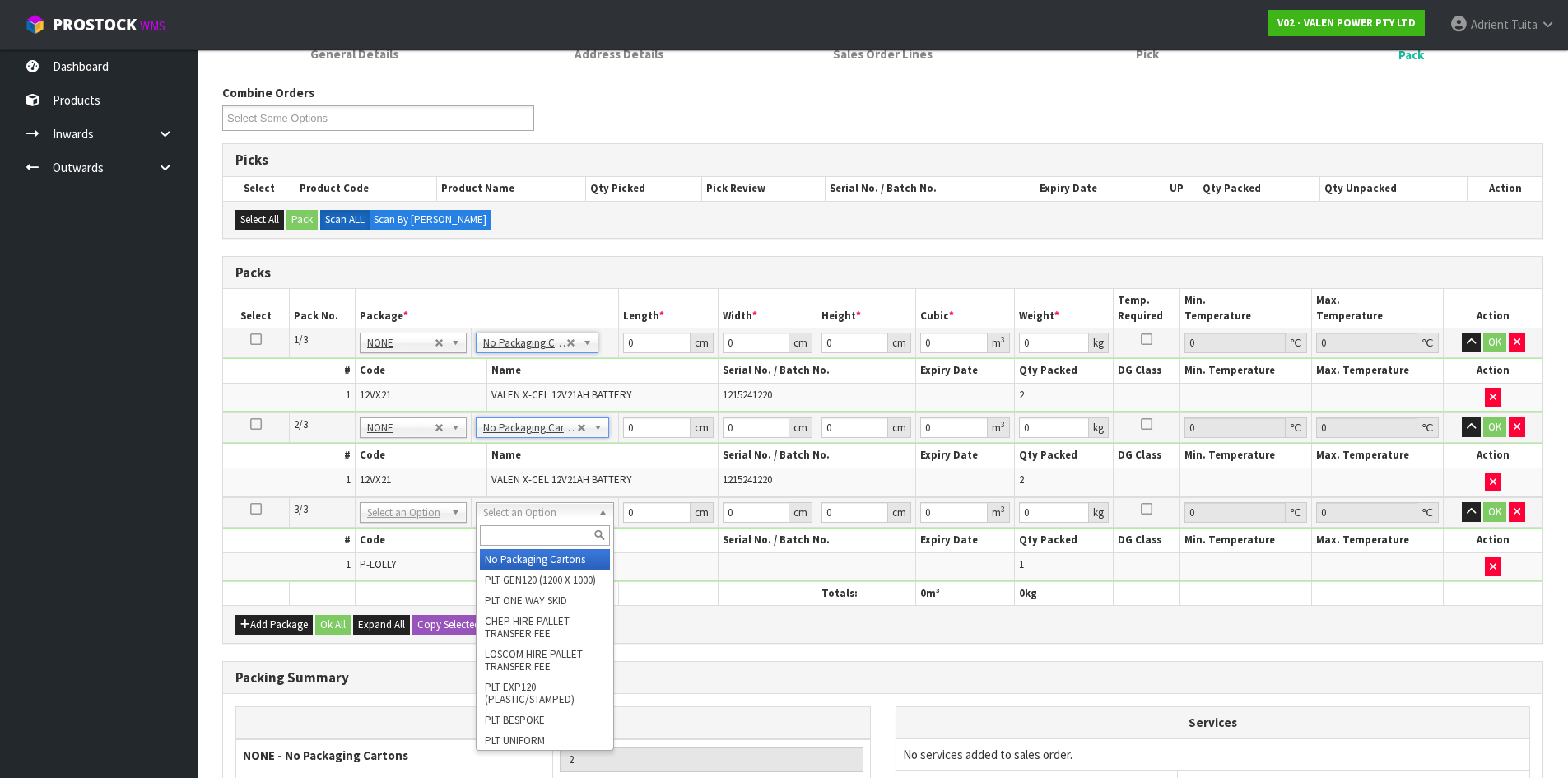
click at [511, 526] on input "text" at bounding box center [544, 535] width 130 height 21
type input "A4"
drag, startPoint x: 511, startPoint y: 553, endPoint x: 531, endPoint y: 555, distance: 20.1
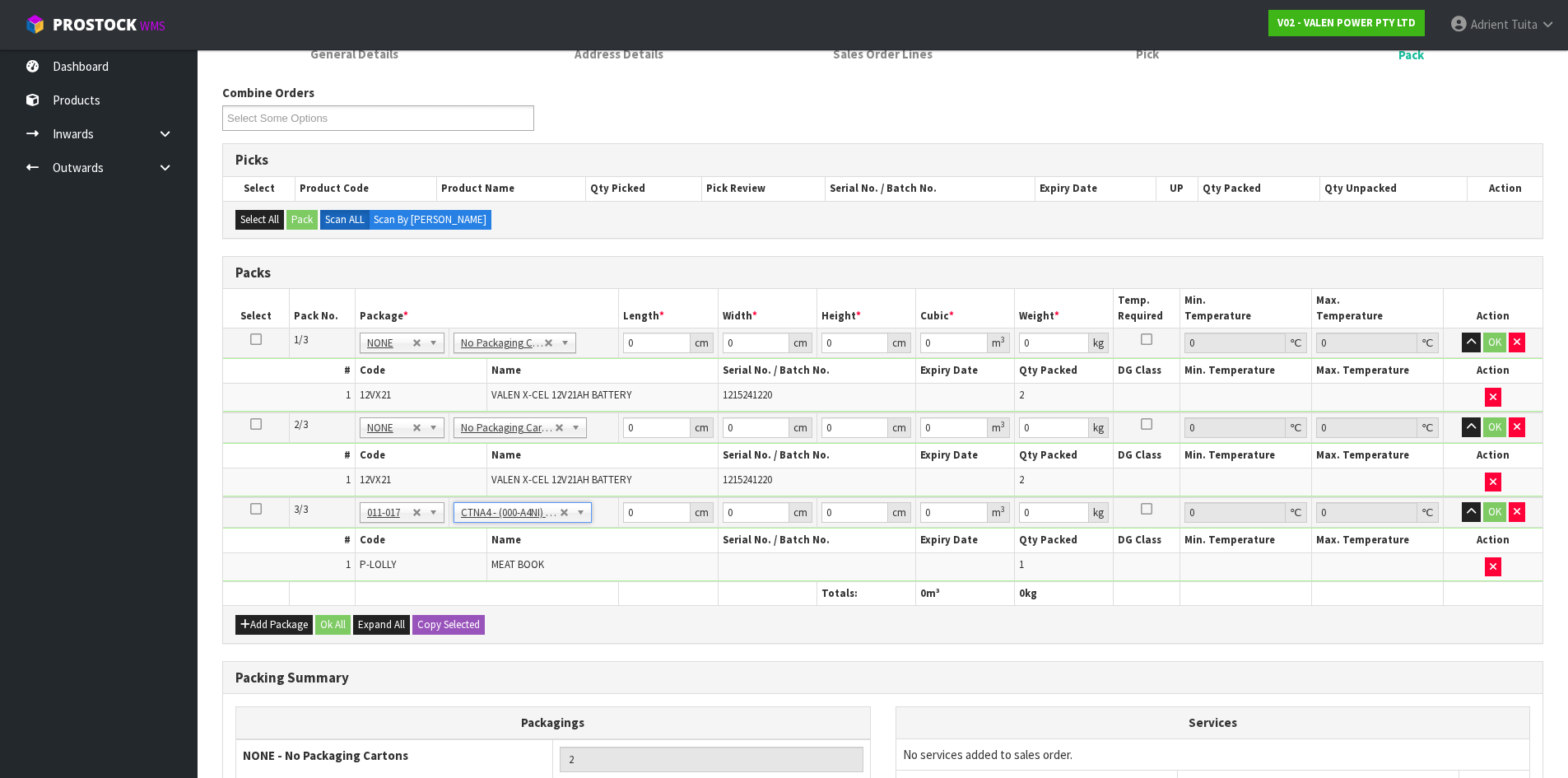
type input "31"
type input "22.5"
type input "25"
type input "0.017438"
type input "1.45"
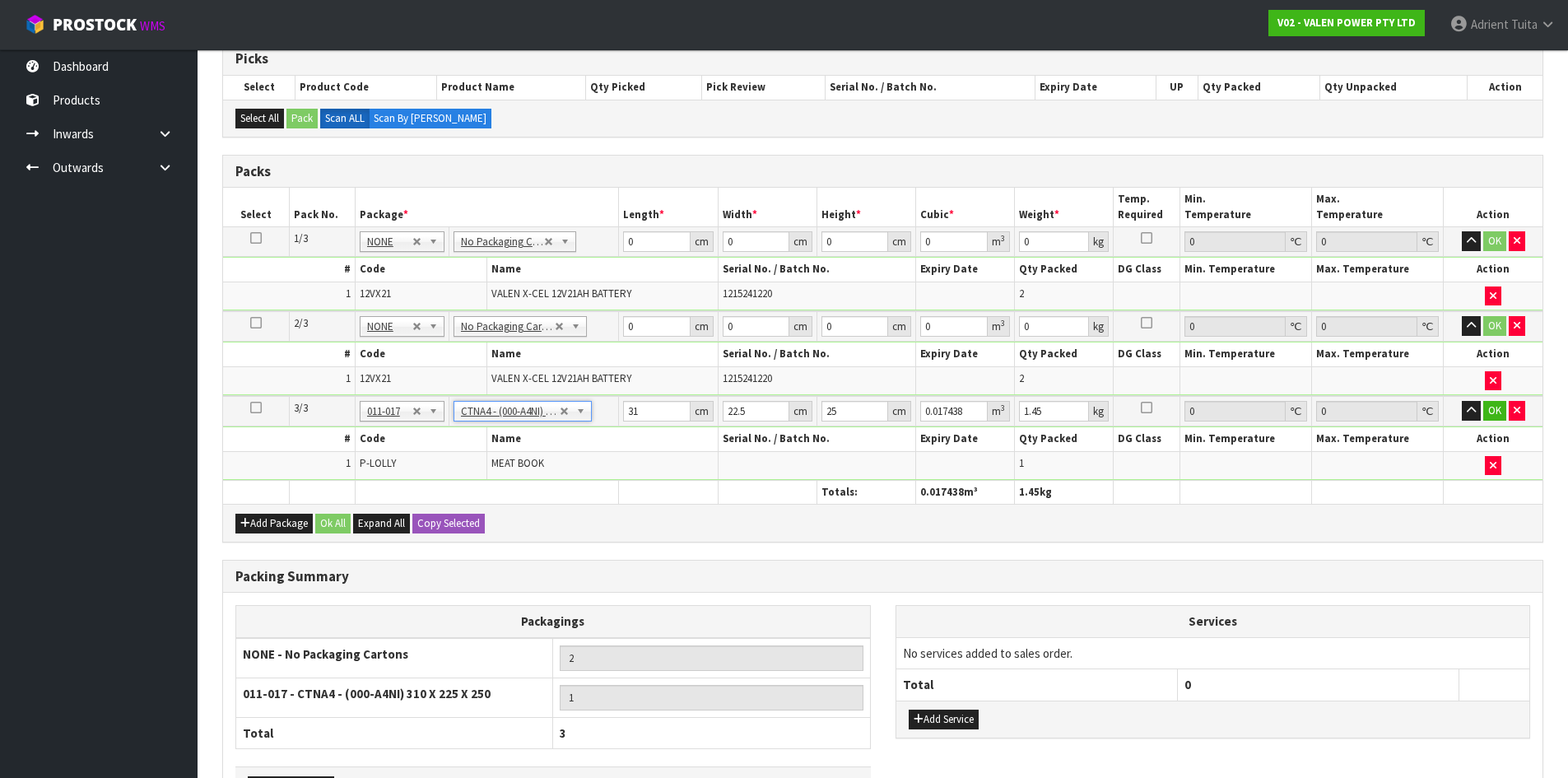
scroll to position [460, 0]
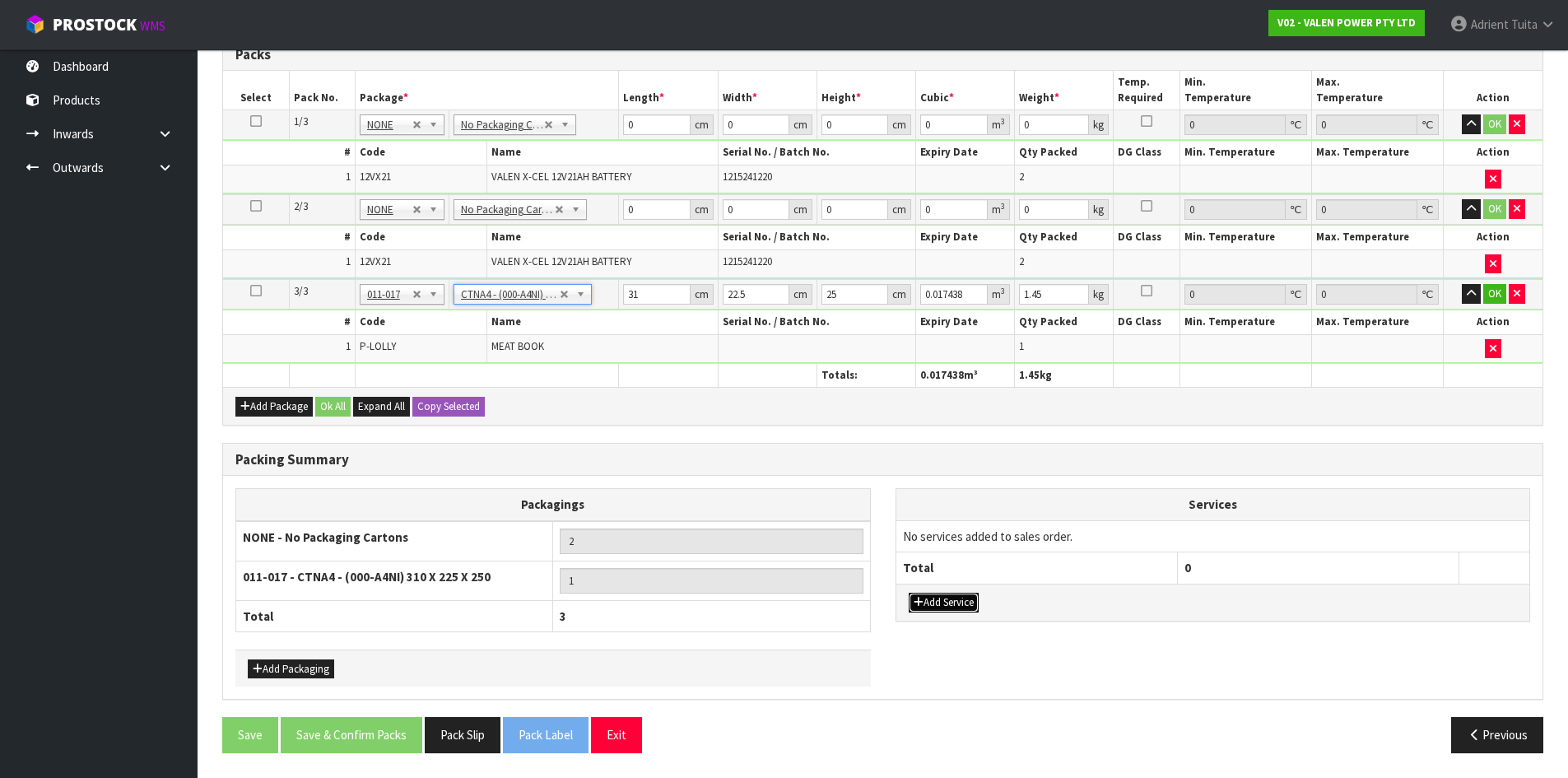
drag, startPoint x: 910, startPoint y: 597, endPoint x: 929, endPoint y: 596, distance: 19.0
click at [916, 597] on button "Add Service" at bounding box center [944, 603] width 70 height 20
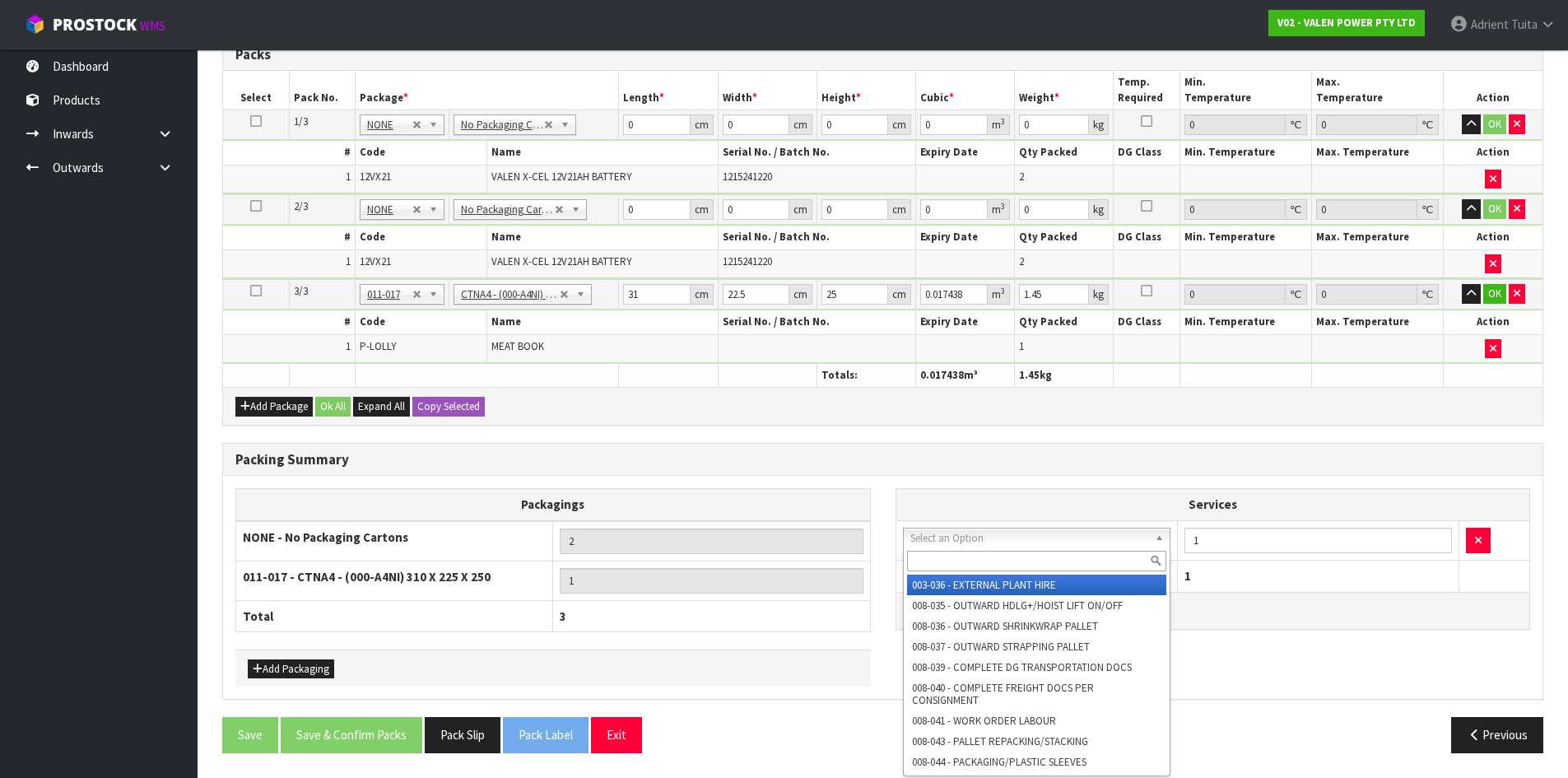
drag, startPoint x: 939, startPoint y: 534, endPoint x: 936, endPoint y: 562, distance: 28.2
click at [936, 562] on input "text" at bounding box center [1037, 561] width 260 height 21
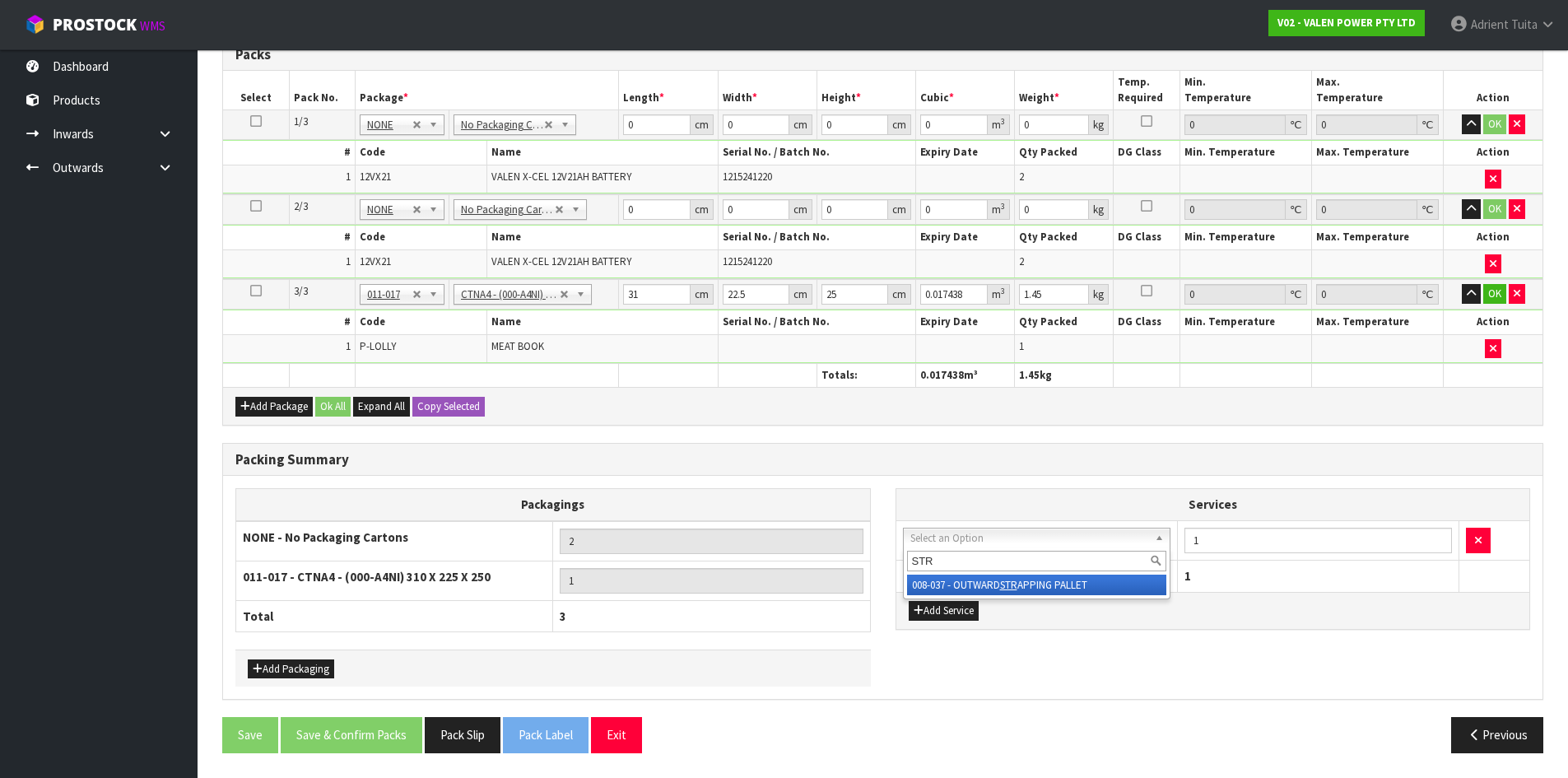
type input "STR"
drag, startPoint x: 931, startPoint y: 581, endPoint x: 1272, endPoint y: 566, distance: 341.3
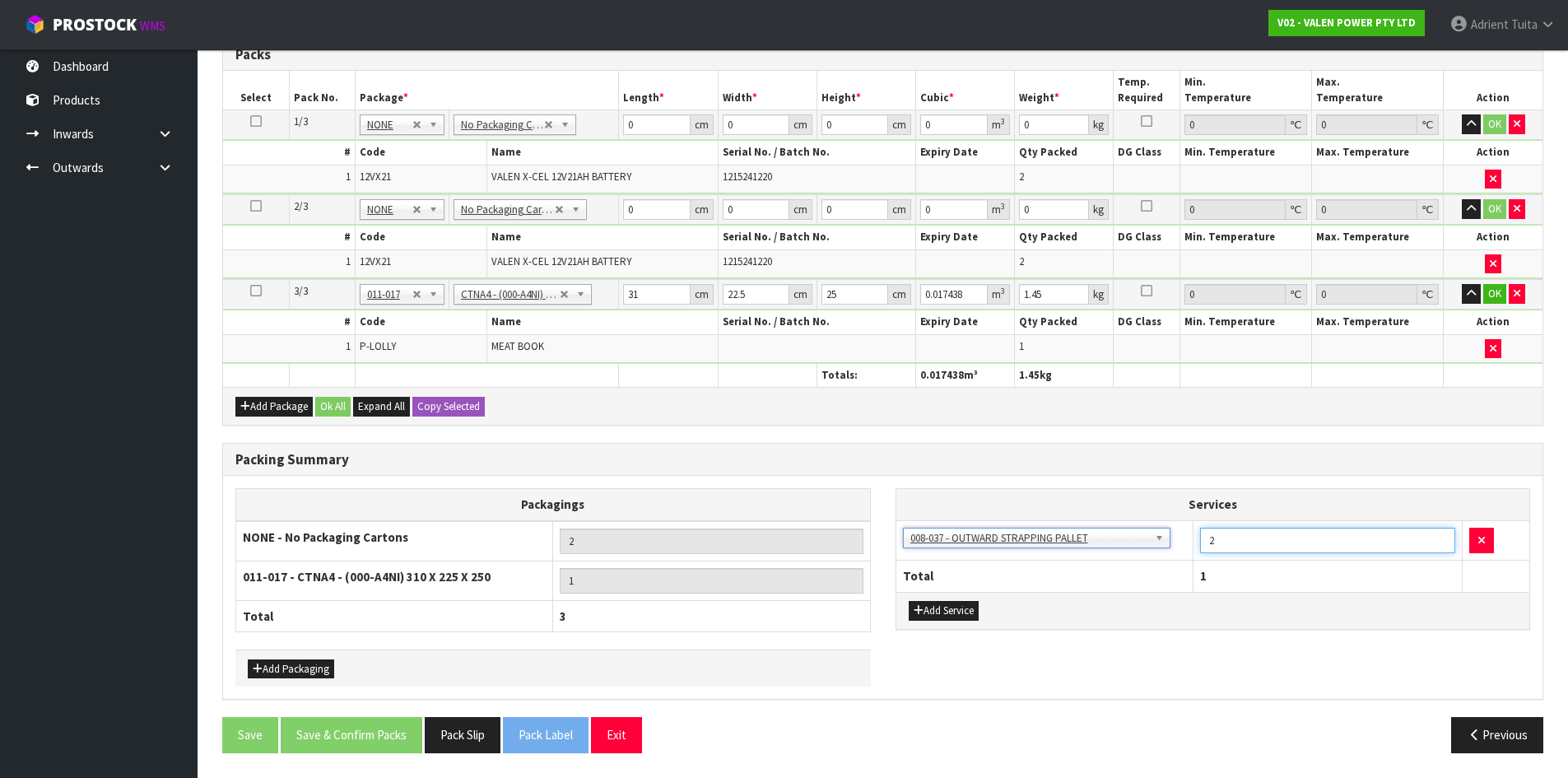
type input "2"
click at [1439, 539] on input "2" at bounding box center [1327, 541] width 255 height 26
click at [970, 595] on div "Add Service" at bounding box center [1212, 610] width 634 height 37
click at [965, 607] on button "Add Service" at bounding box center [944, 611] width 70 height 20
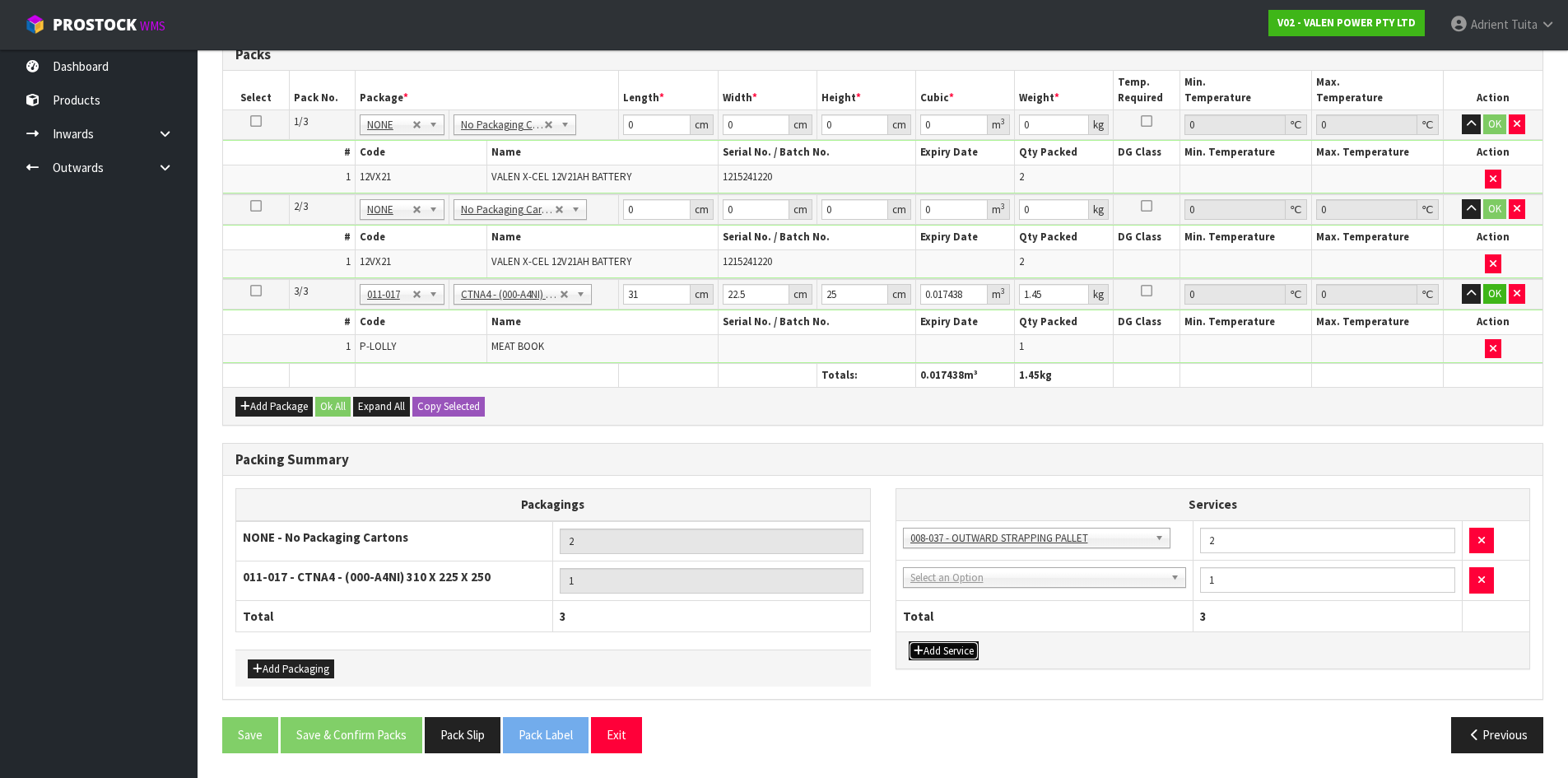
drag, startPoint x: 981, startPoint y: 579, endPoint x: 978, endPoint y: 599, distance: 20.2
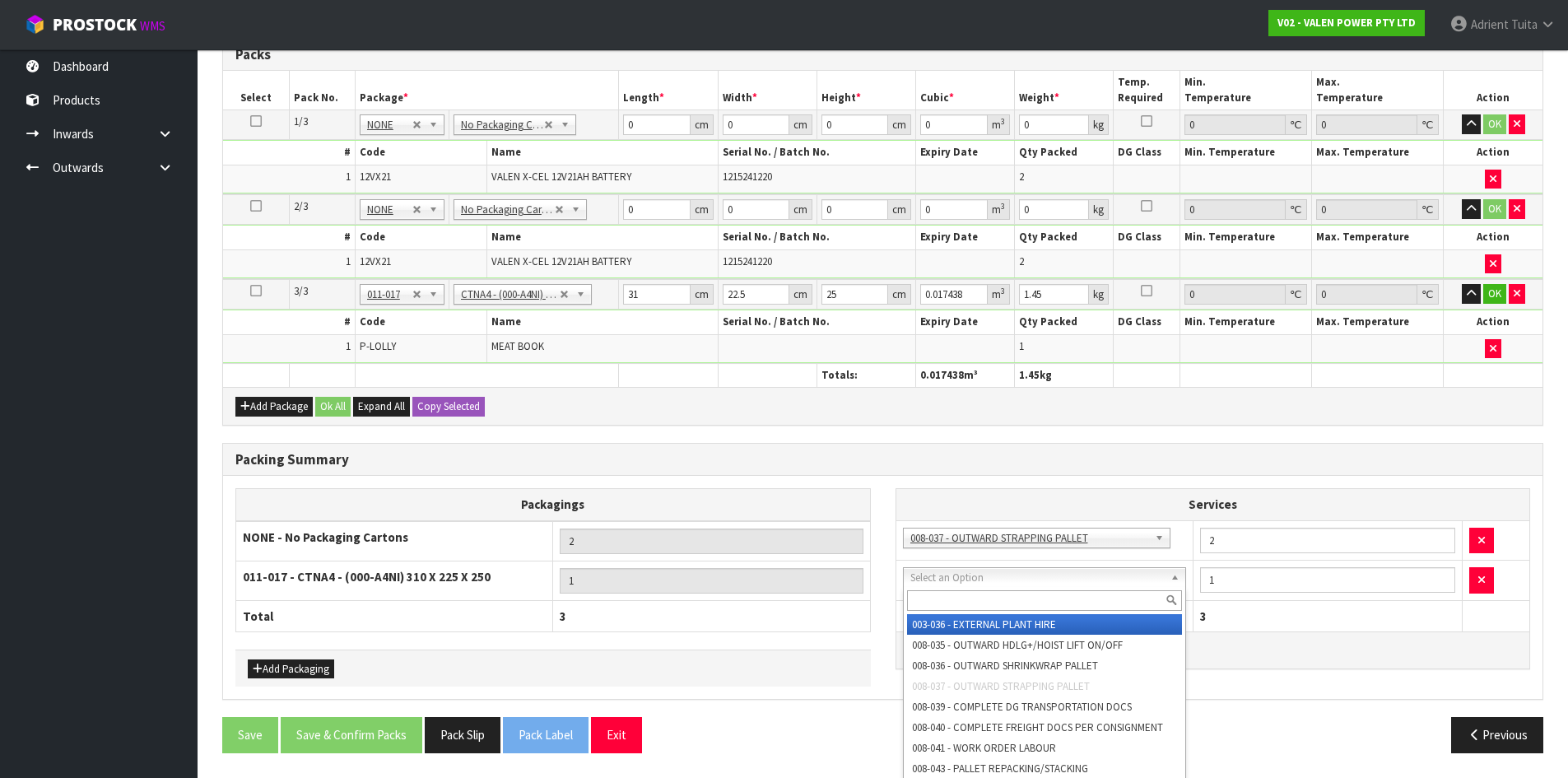
click at [978, 599] on input "text" at bounding box center [1045, 600] width 275 height 21
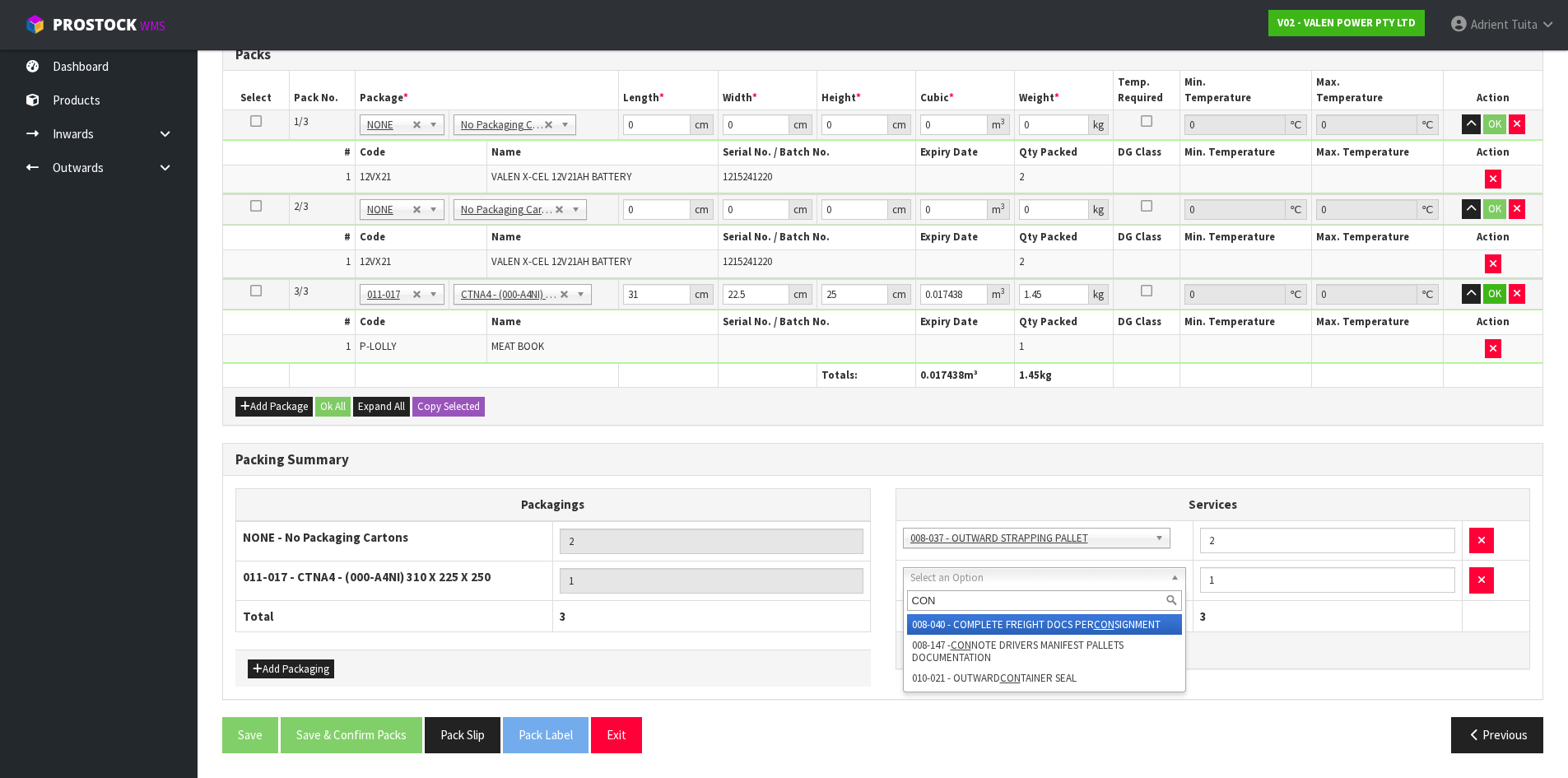
type input "CON"
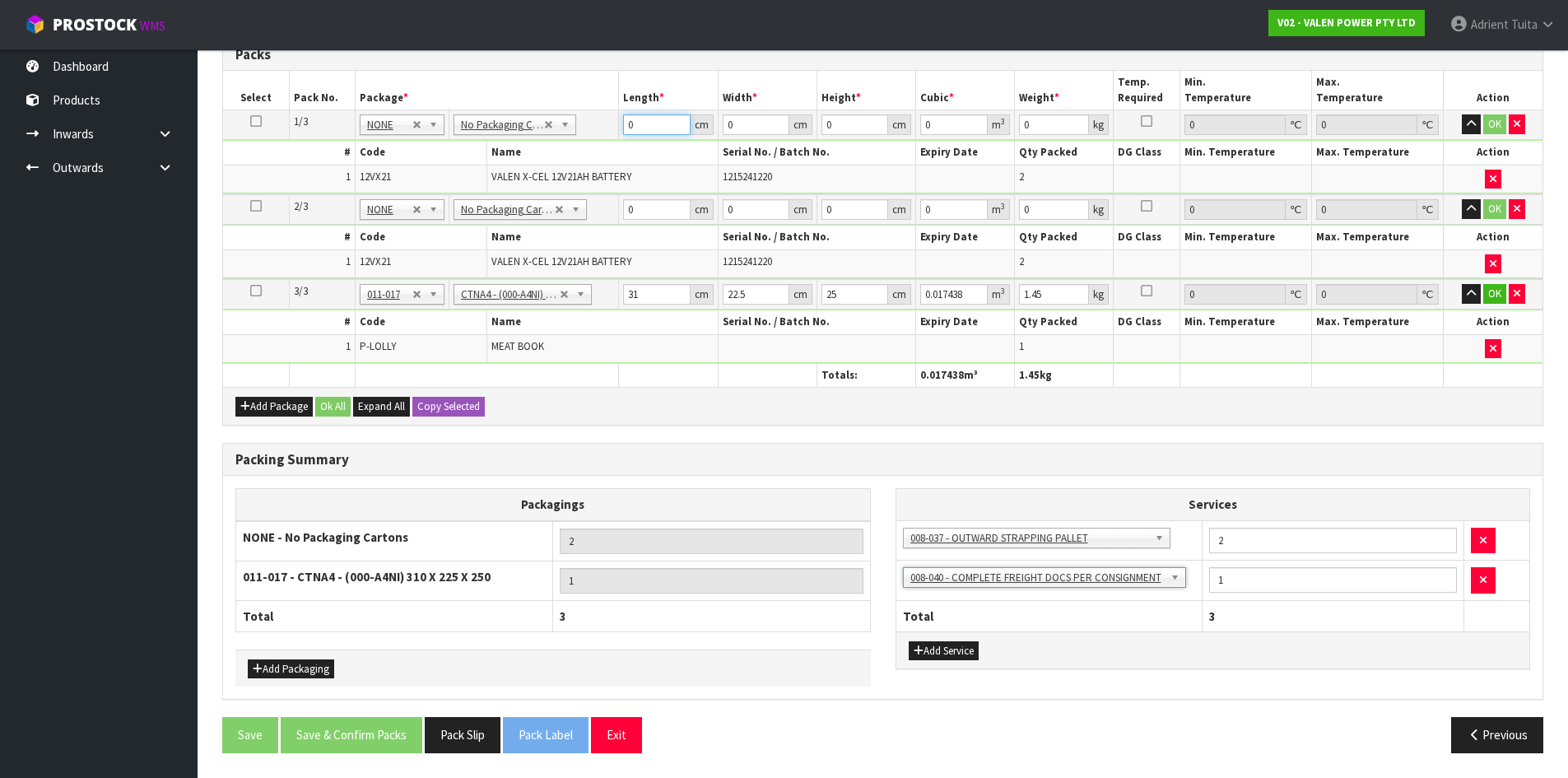
click at [655, 130] on input "0" at bounding box center [655, 124] width 67 height 21
type input "22"
type input "18"
type input "2"
type input "0.000792"
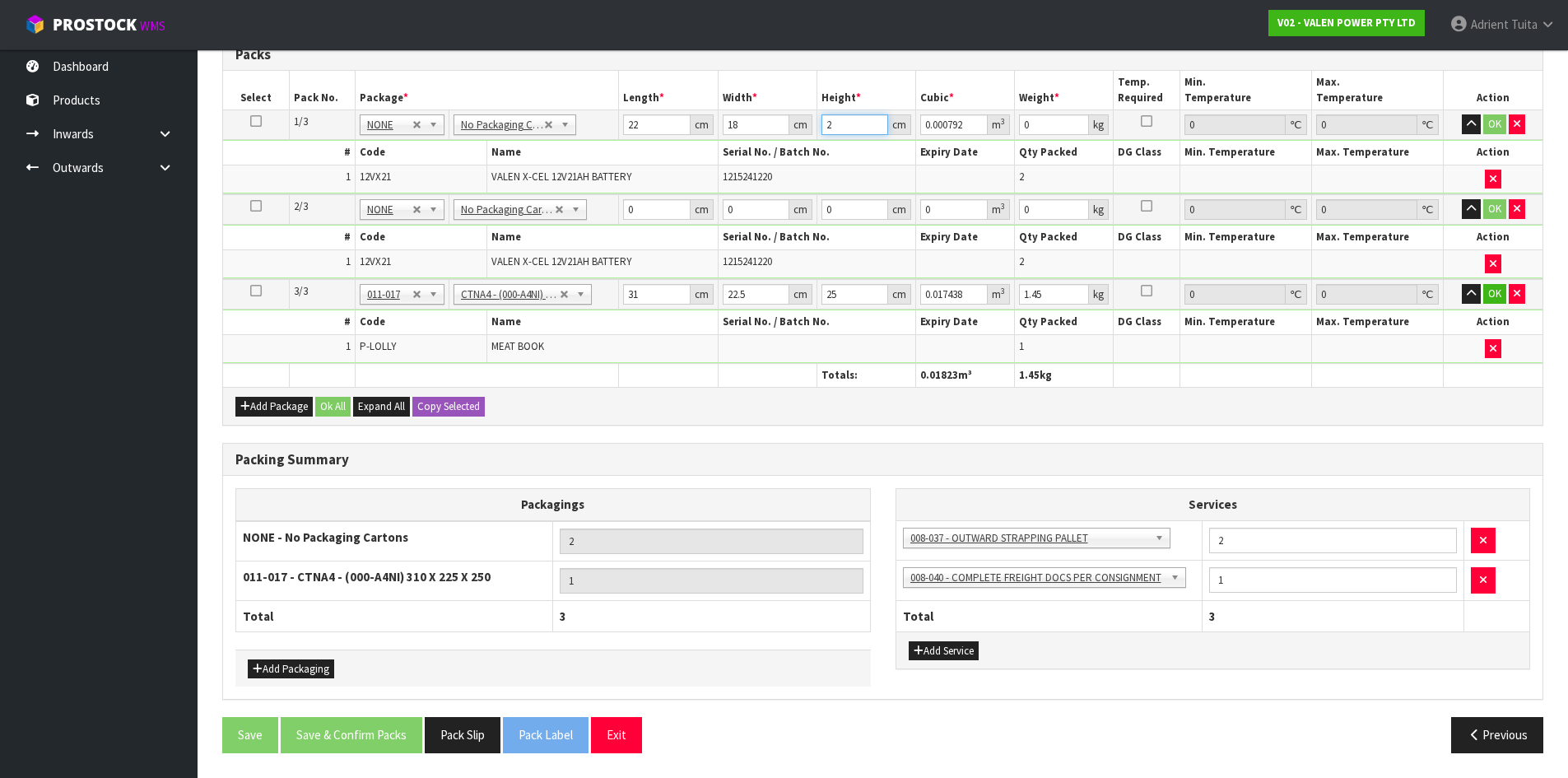
type input "20"
type input "0.00792"
type input "20"
type input "14"
click at [665, 212] on input "0" at bounding box center [655, 209] width 67 height 21
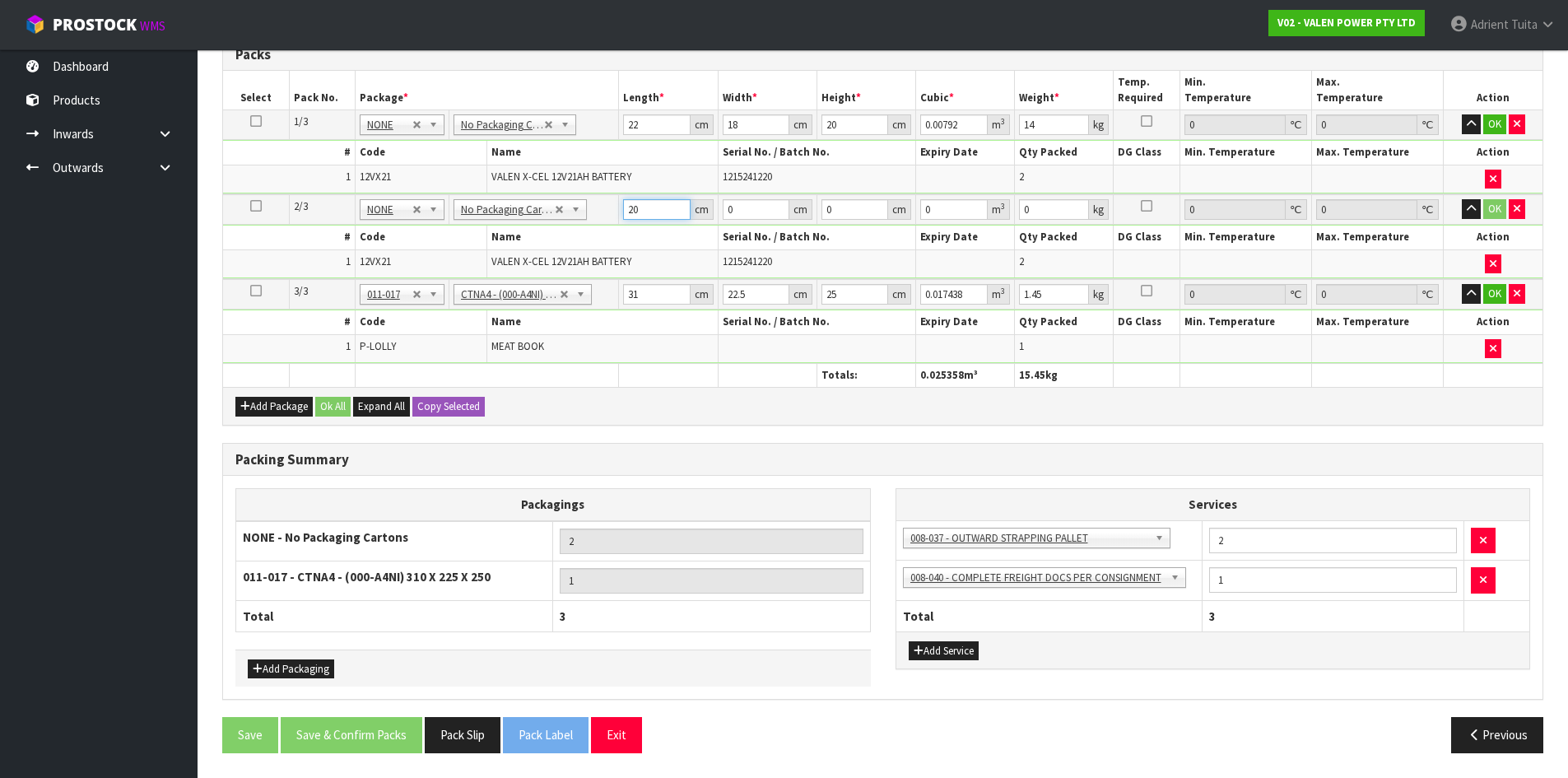
type input "20"
type input "19"
type input "2"
type input "0.00076"
type input "21"
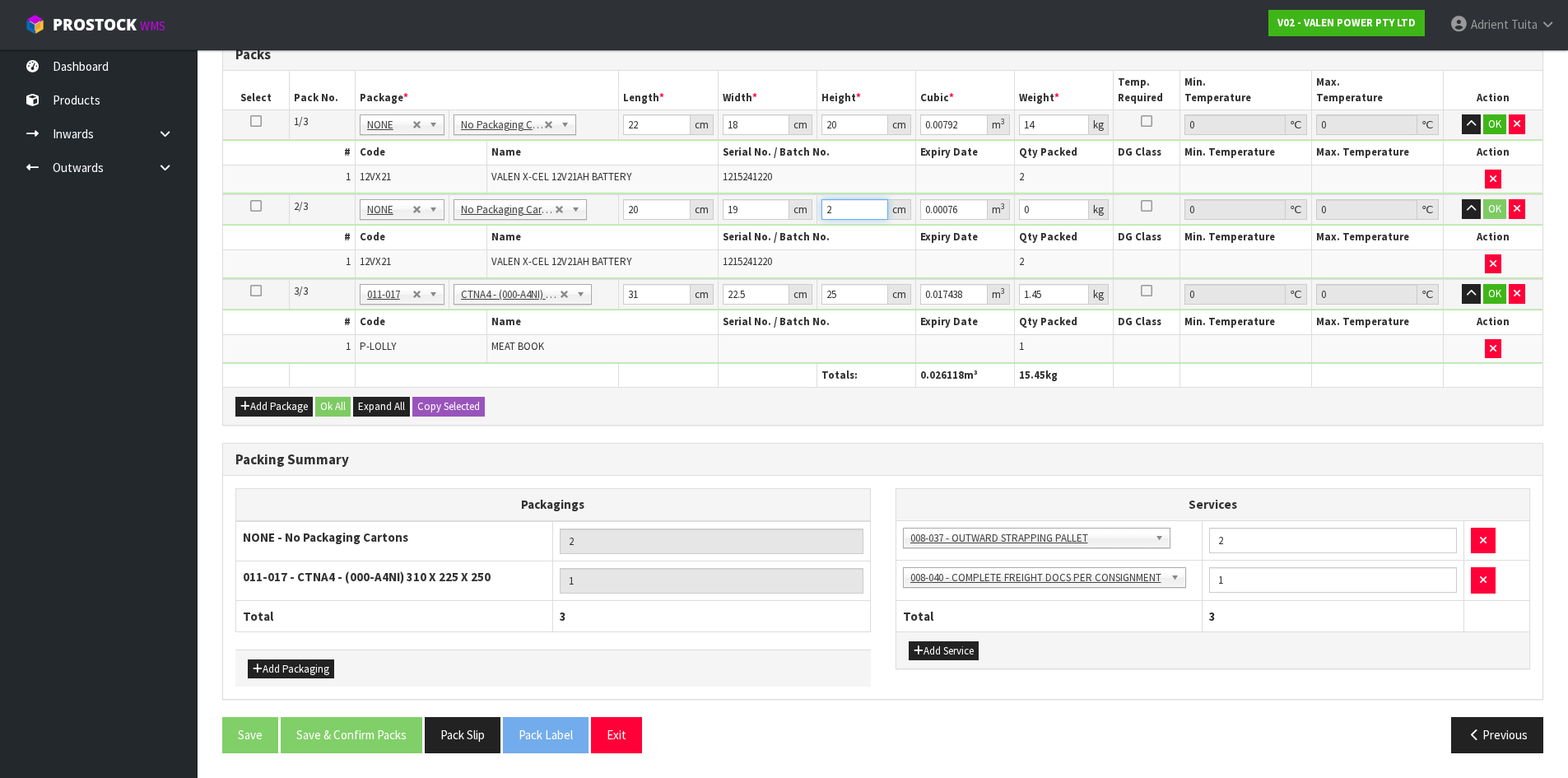
type input "0.00798"
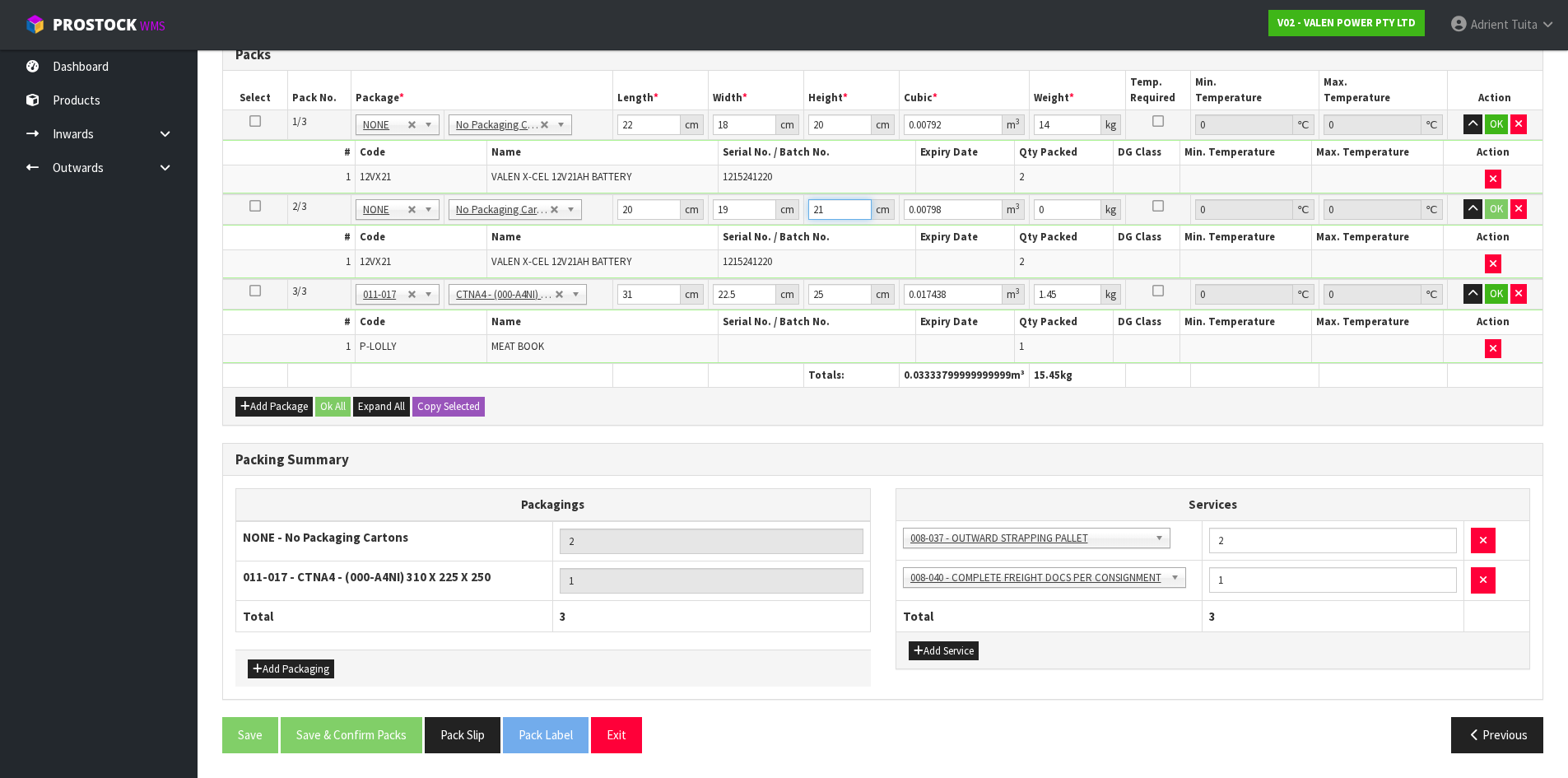
type input "21"
type input "14"
click at [606, 292] on td "No Packaging Cartons PLT GEN120 (1200 X 1000) PLT ONE WAY SKID CHEP HIRE PALLET…" at bounding box center [529, 294] width 169 height 30
click at [620, 293] on input "31" at bounding box center [649, 294] width 64 height 21
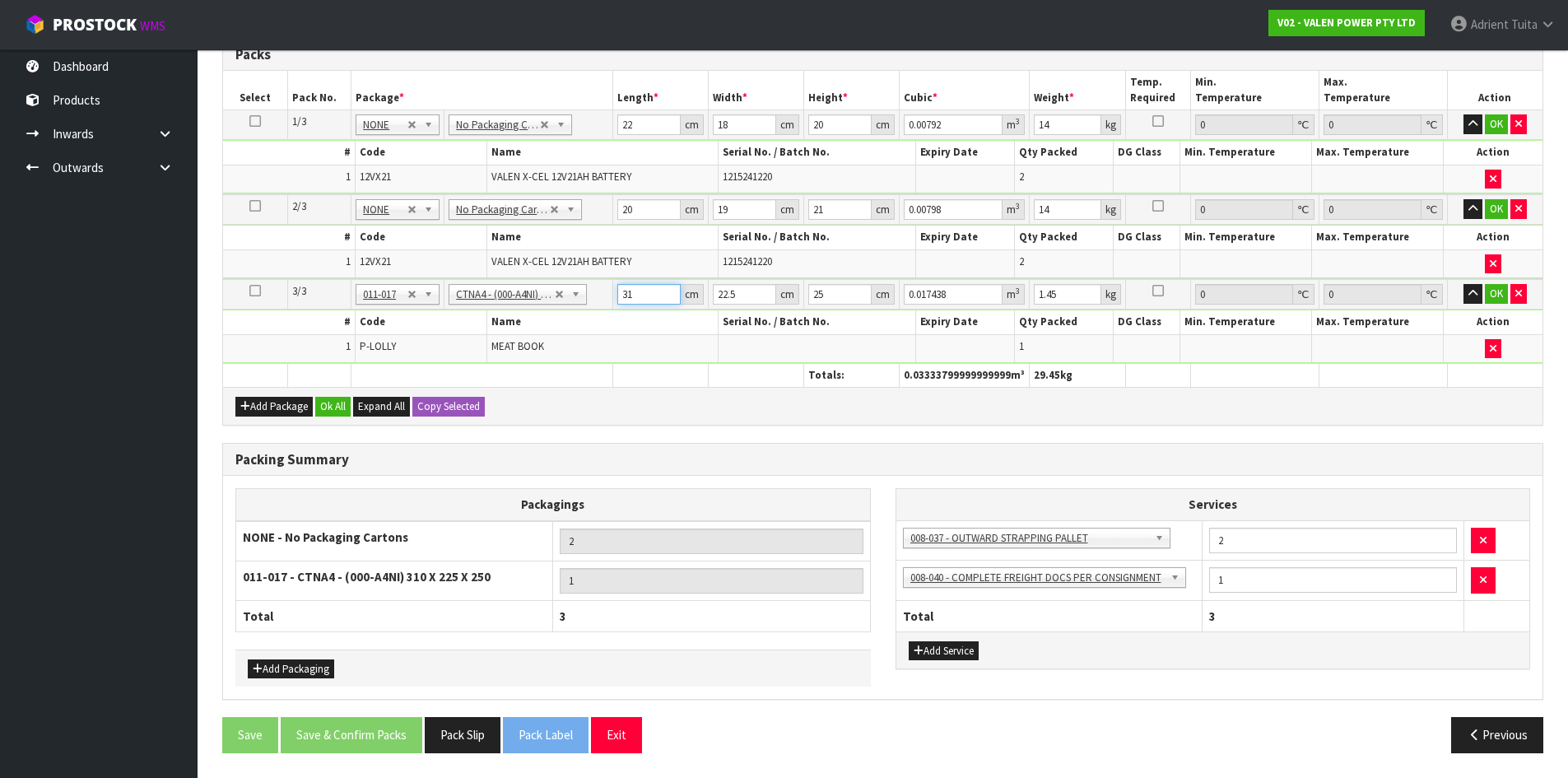
type input "3"
type input "0.001687"
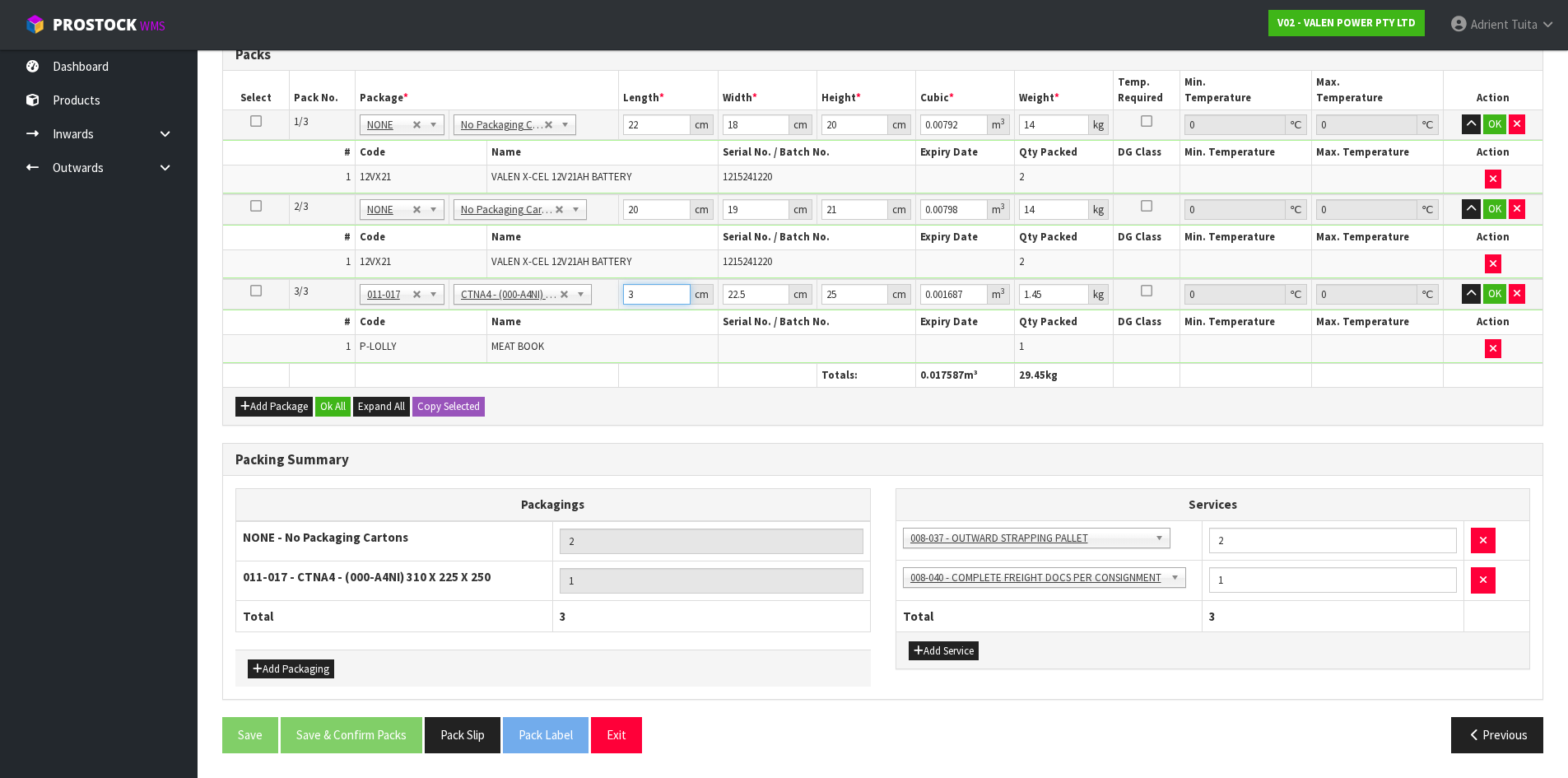
type input "32"
type input "0.018"
type input "32"
type input "2"
type input "0.0016"
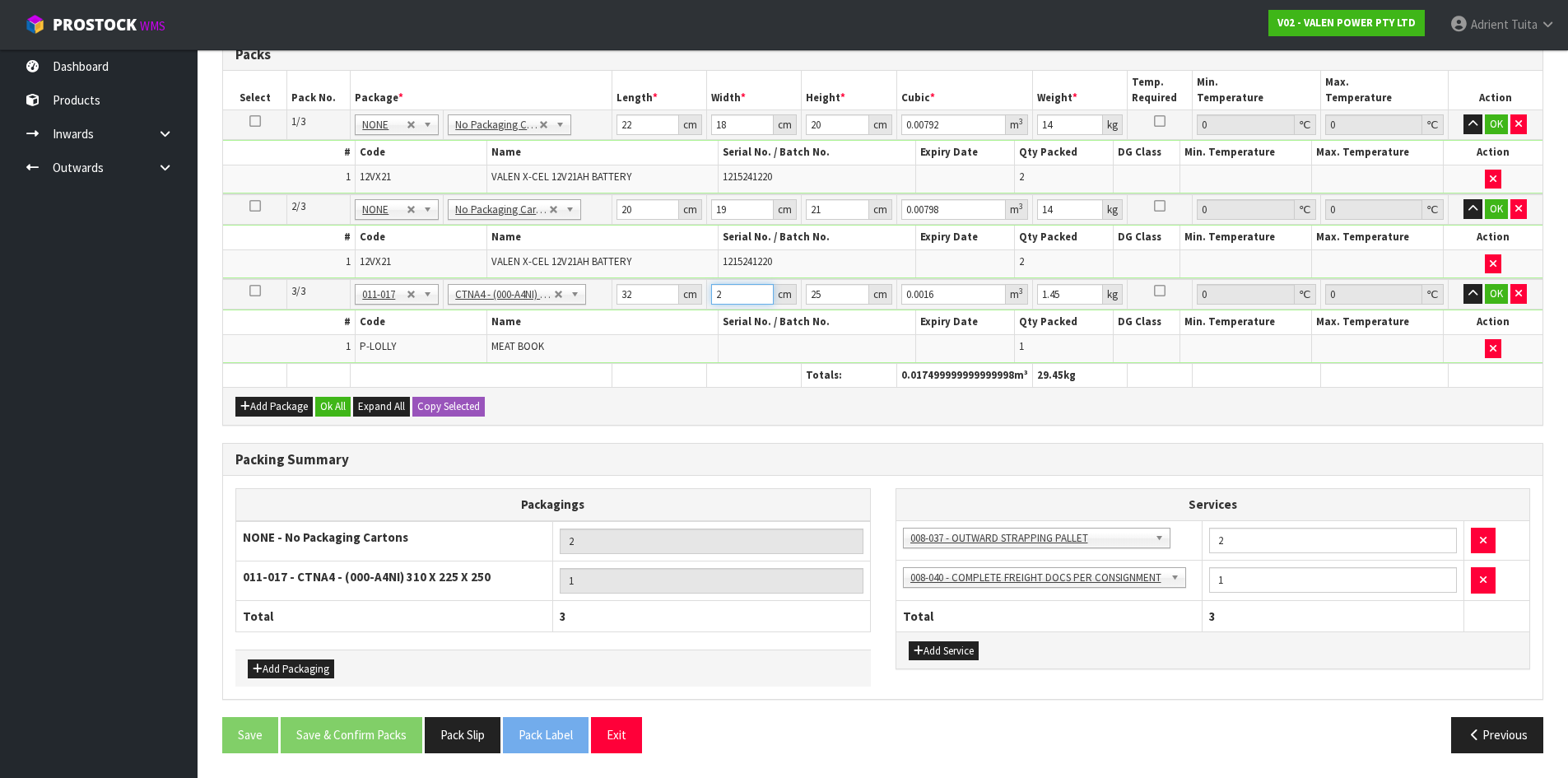
type input "24"
type input "0.0192"
type input "24"
type input "4"
type input "0.003072"
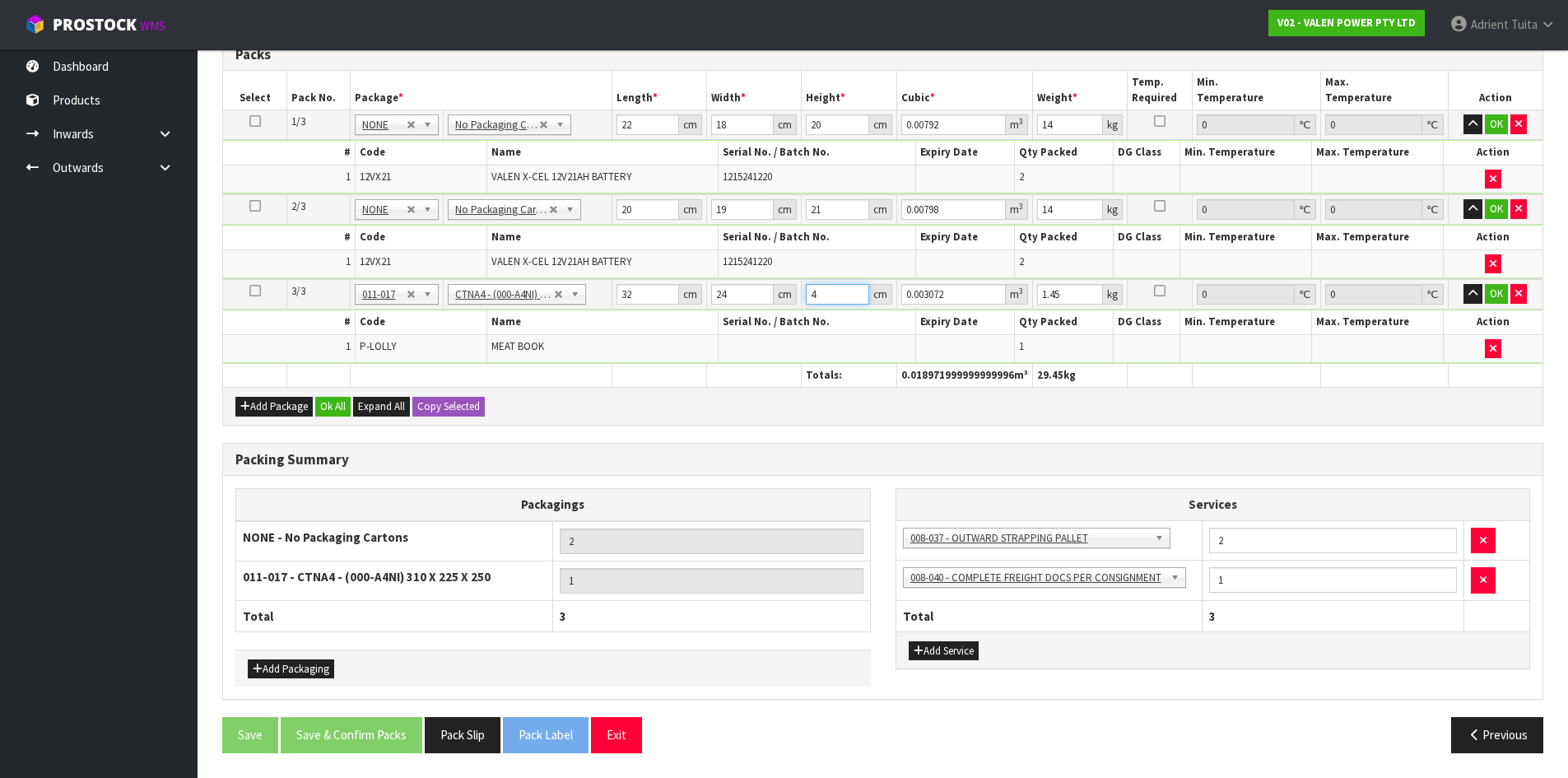
type input "4"
type input "2"
click at [1496, 119] on button "OK" at bounding box center [1496, 124] width 23 height 20
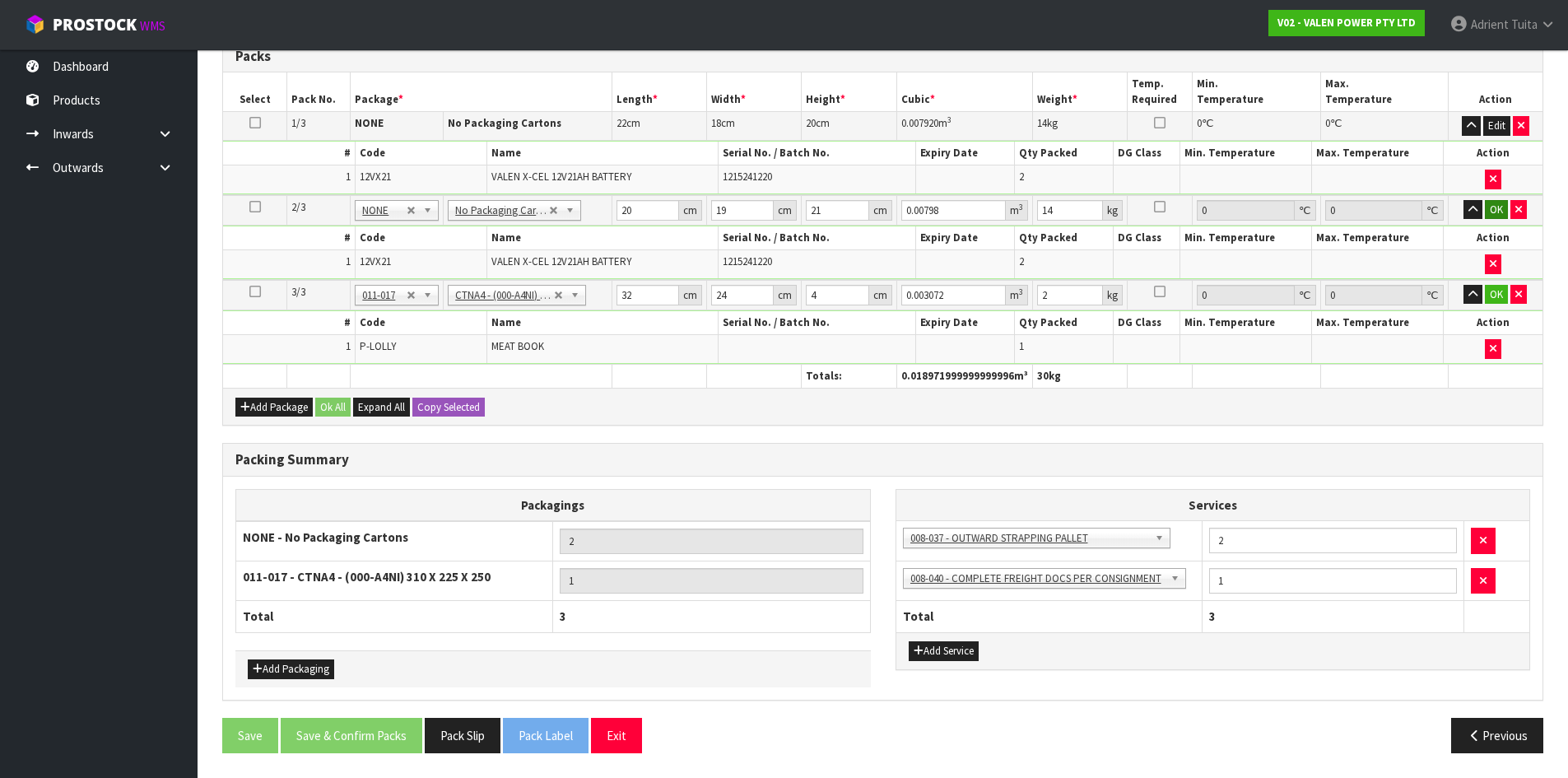
click at [1494, 205] on td "OK" at bounding box center [1495, 210] width 95 height 30
click at [1494, 211] on button "OK" at bounding box center [1496, 210] width 23 height 20
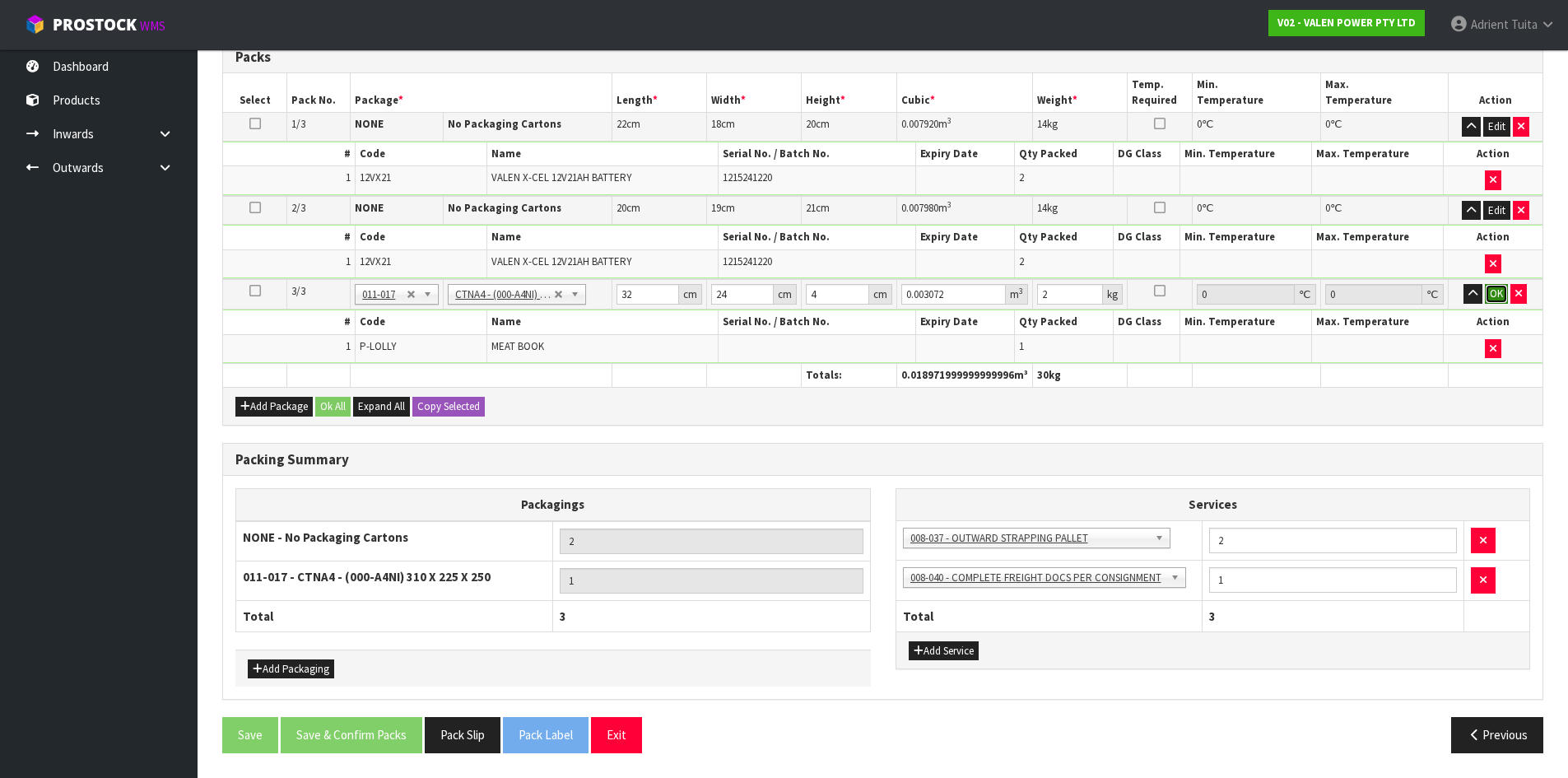
click at [1497, 293] on button "OK" at bounding box center [1496, 294] width 23 height 20
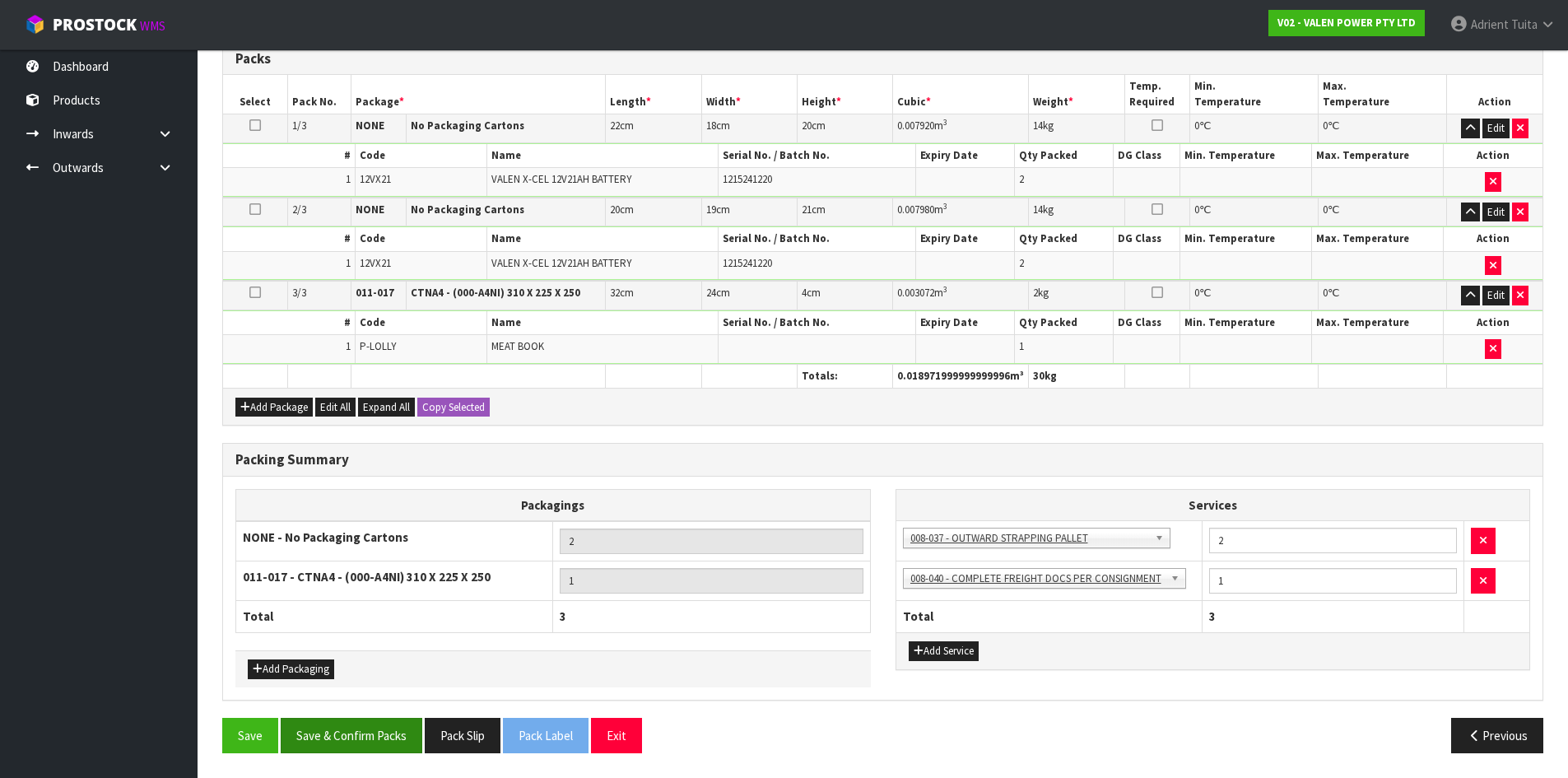
drag, startPoint x: 377, startPoint y: 764, endPoint x: 377, endPoint y: 738, distance: 26.0
click at [377, 756] on div "Save Save & Confirm Packs Pack Slip Pack Label Exit Previous" at bounding box center [882, 742] width 1346 height 47
click at [379, 725] on button "Save & Confirm Packs" at bounding box center [351, 735] width 141 height 36
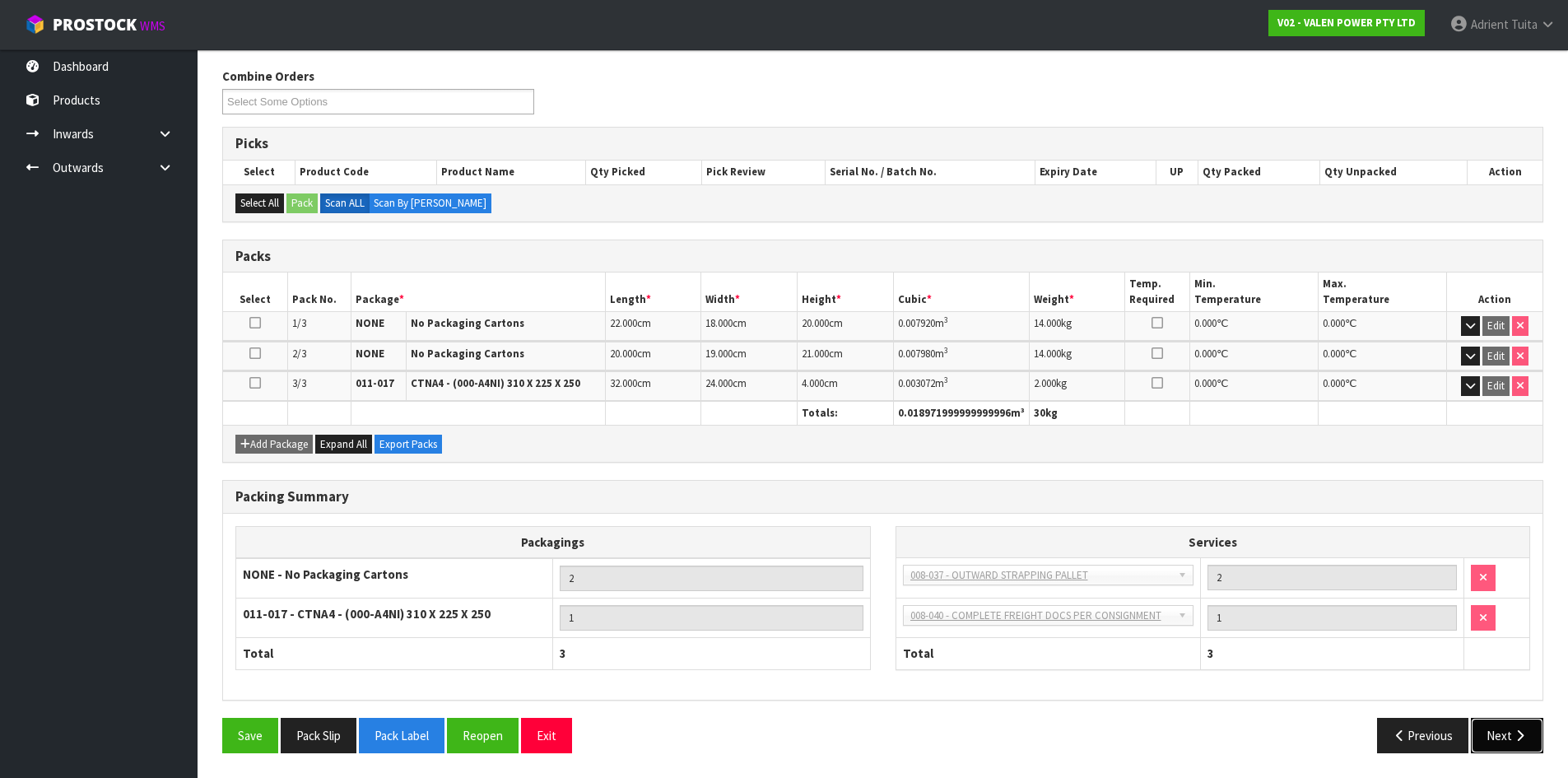
click at [1480, 731] on button "Next" at bounding box center [1506, 735] width 72 height 36
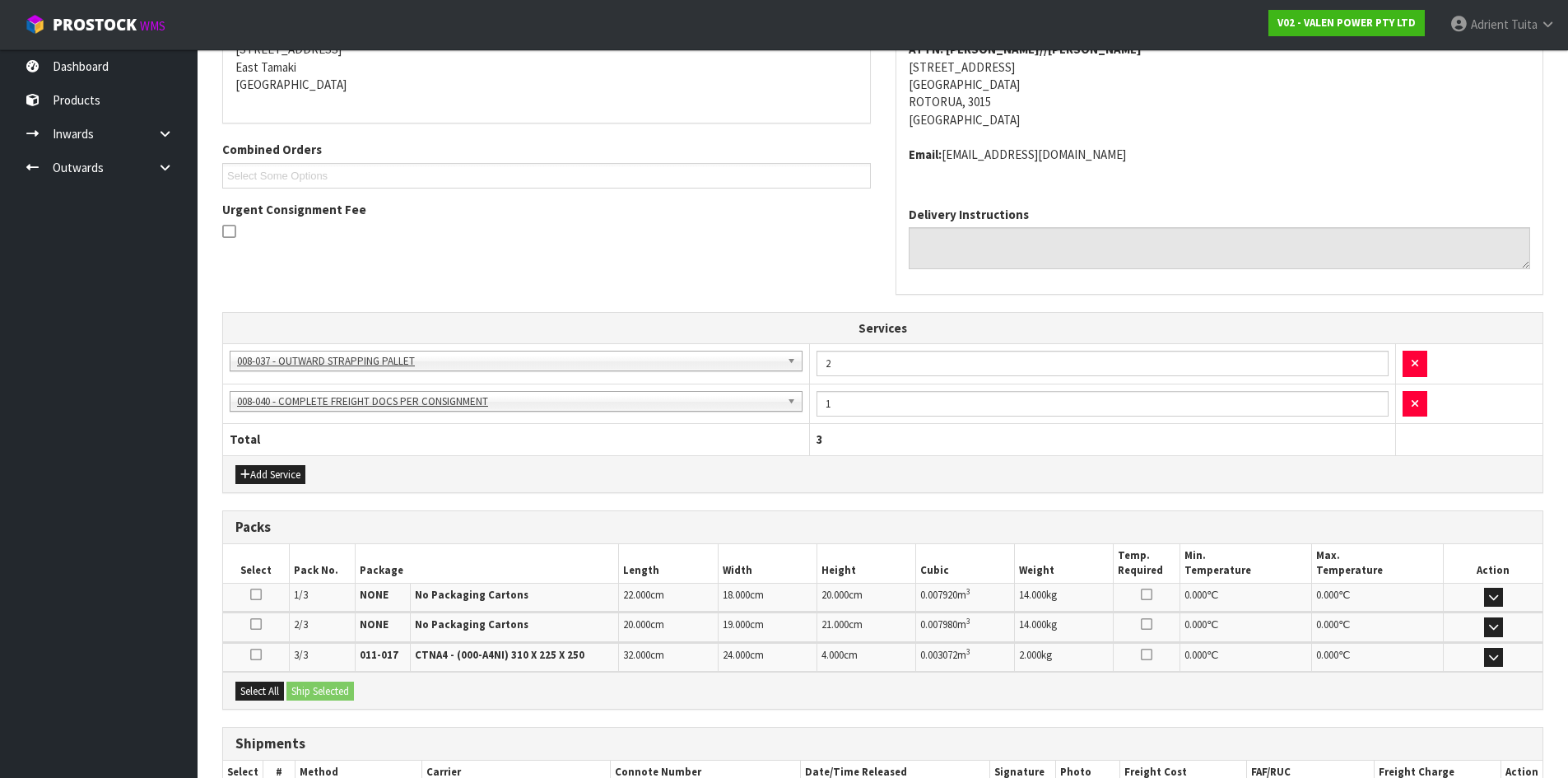
scroll to position [457, 0]
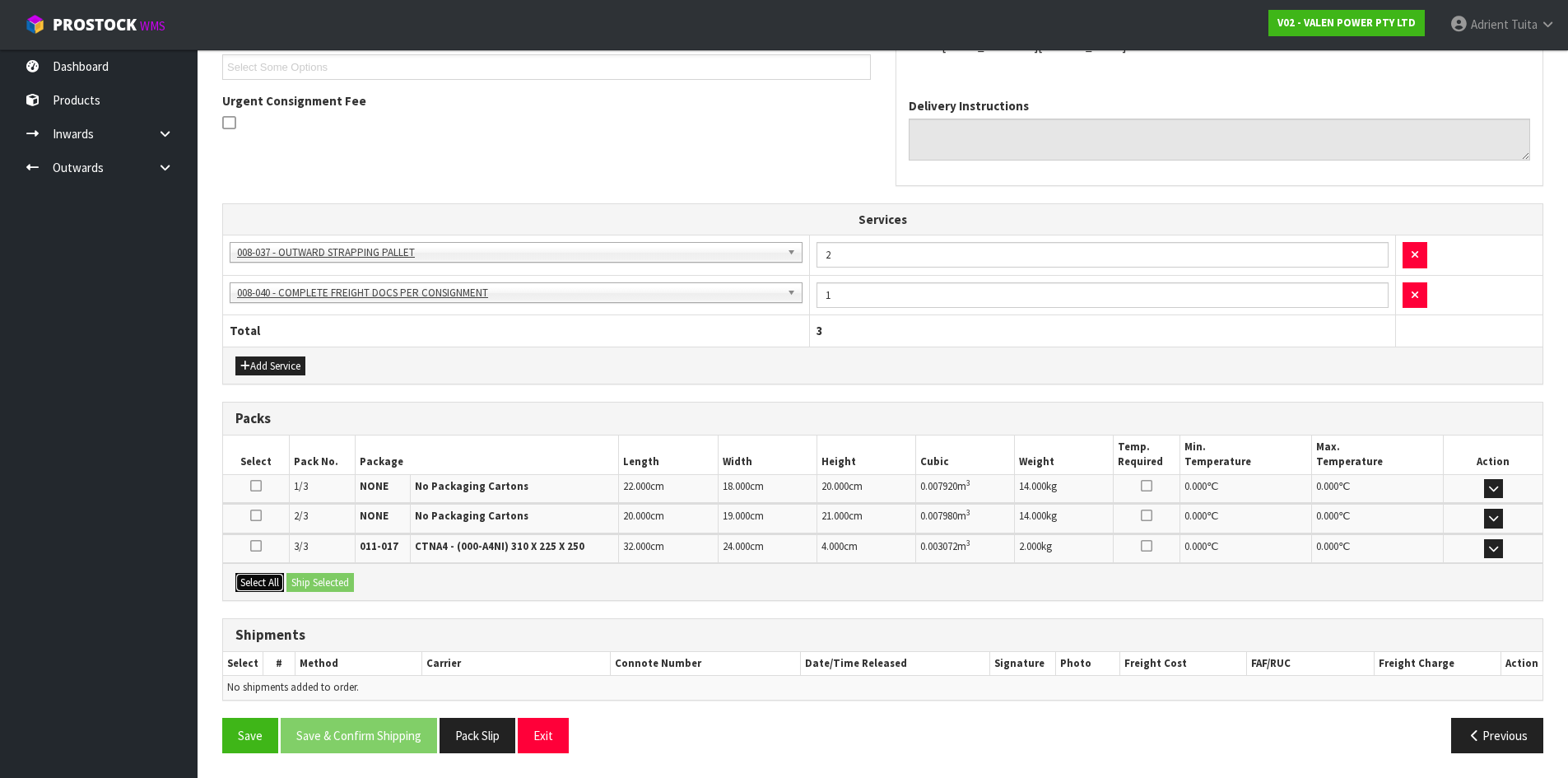
click at [275, 574] on button "Select All" at bounding box center [259, 583] width 48 height 20
click at [318, 580] on button "Ship Selected" at bounding box center [320, 583] width 67 height 20
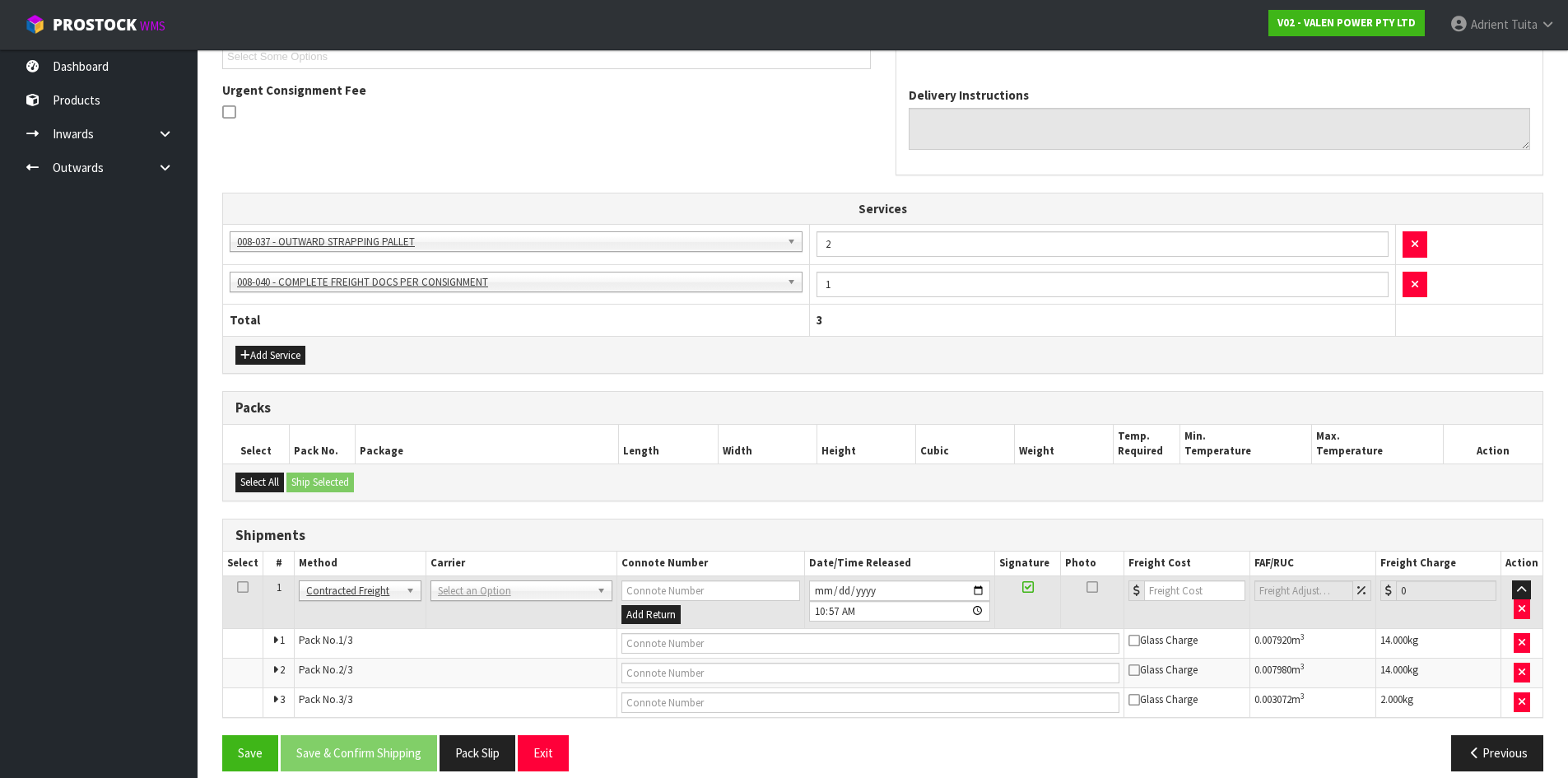
scroll to position [486, 0]
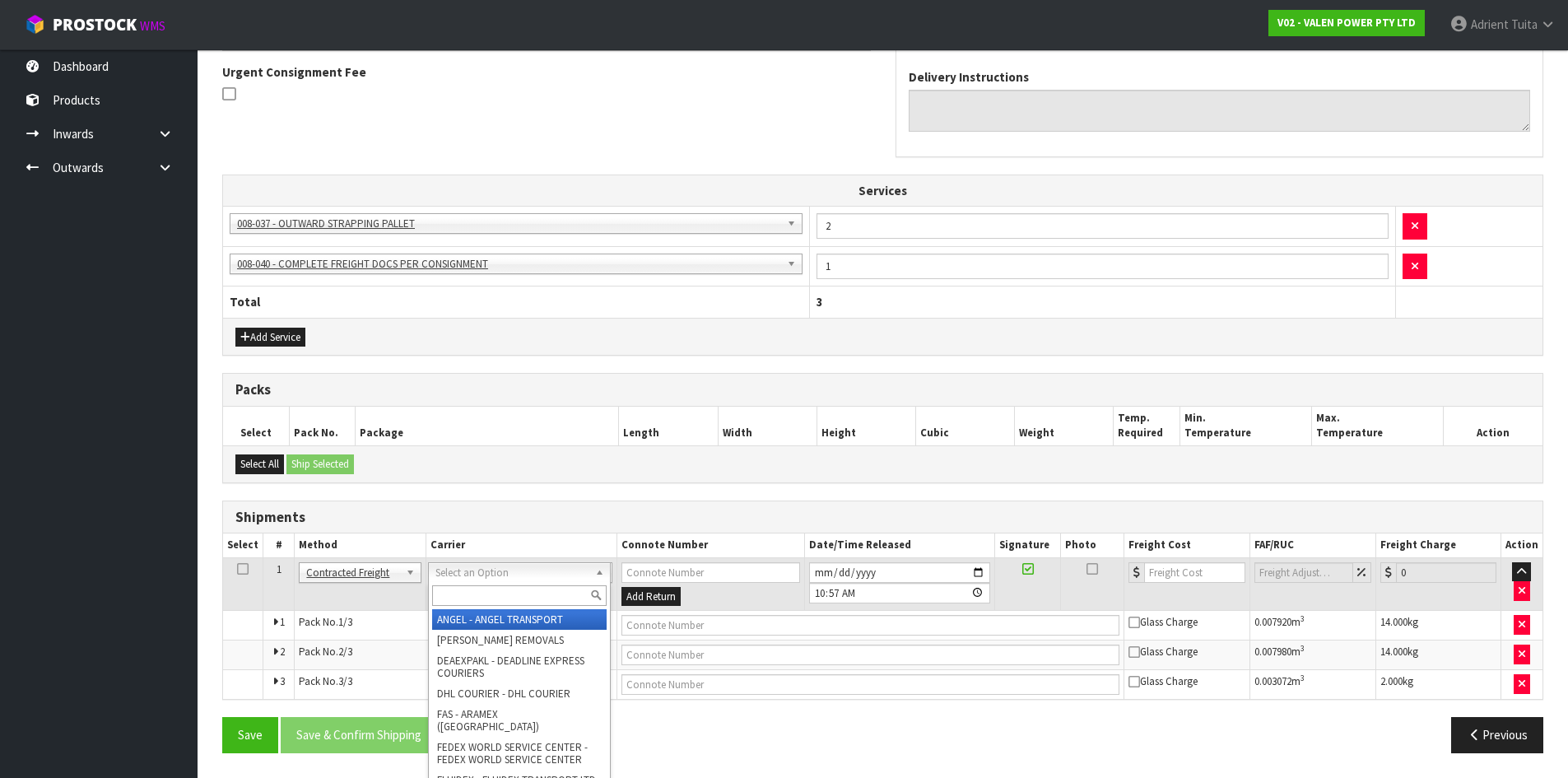
drag, startPoint x: 441, startPoint y: 572, endPoint x: 446, endPoint y: 584, distance: 13.0
click at [447, 587] on input "text" at bounding box center [519, 596] width 174 height 21
type input "NZP"
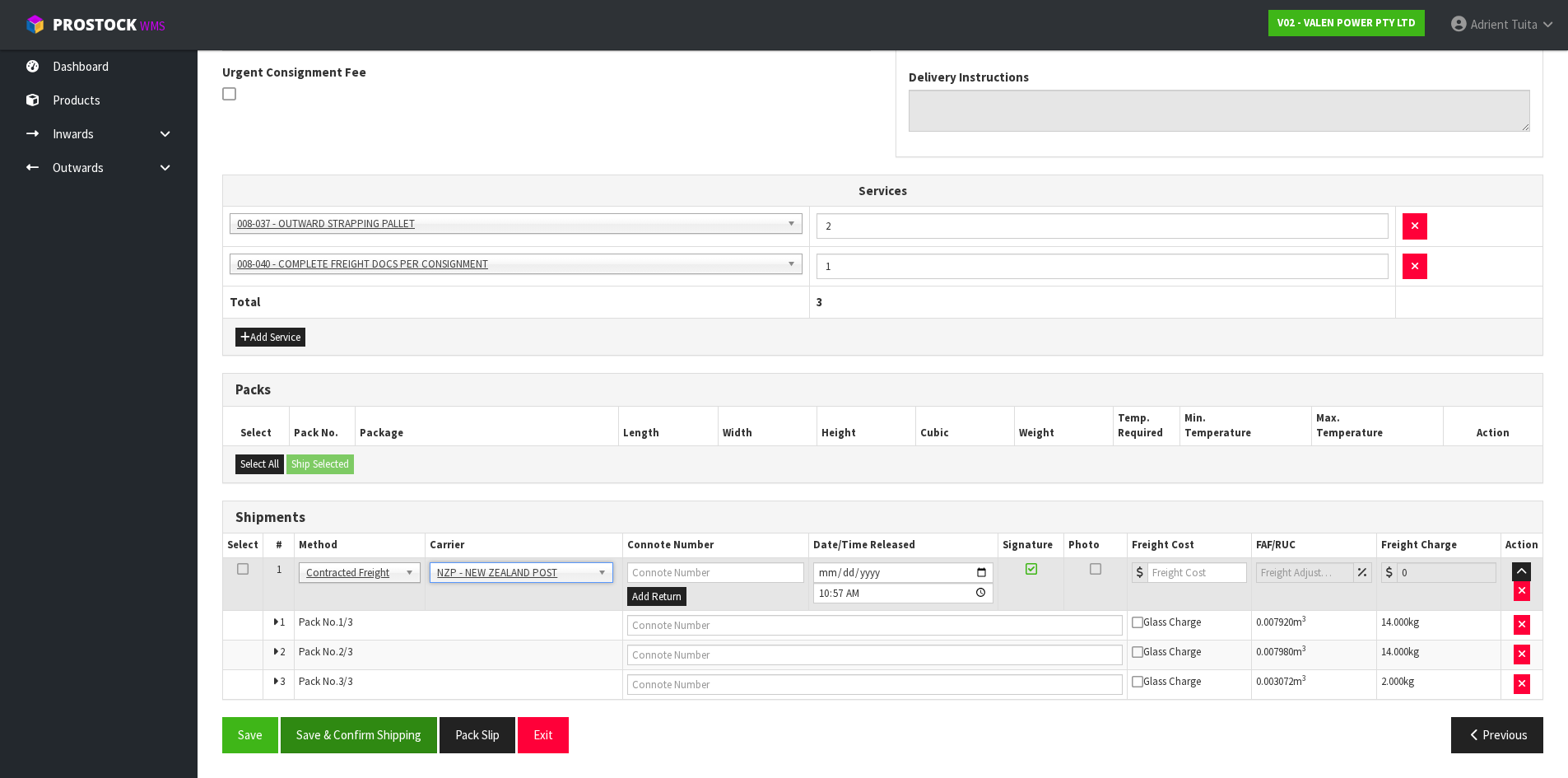
drag, startPoint x: 371, startPoint y: 719, endPoint x: 368, endPoint y: 742, distance: 23.2
click at [369, 733] on div "From Address CONTRACT WAREHOUSING & LOGISTICS 17 Allens Road East Tamaki Auckla…" at bounding box center [882, 303] width 1321 height 927
click at [368, 742] on button "Save & Confirm Shipping" at bounding box center [359, 734] width 157 height 36
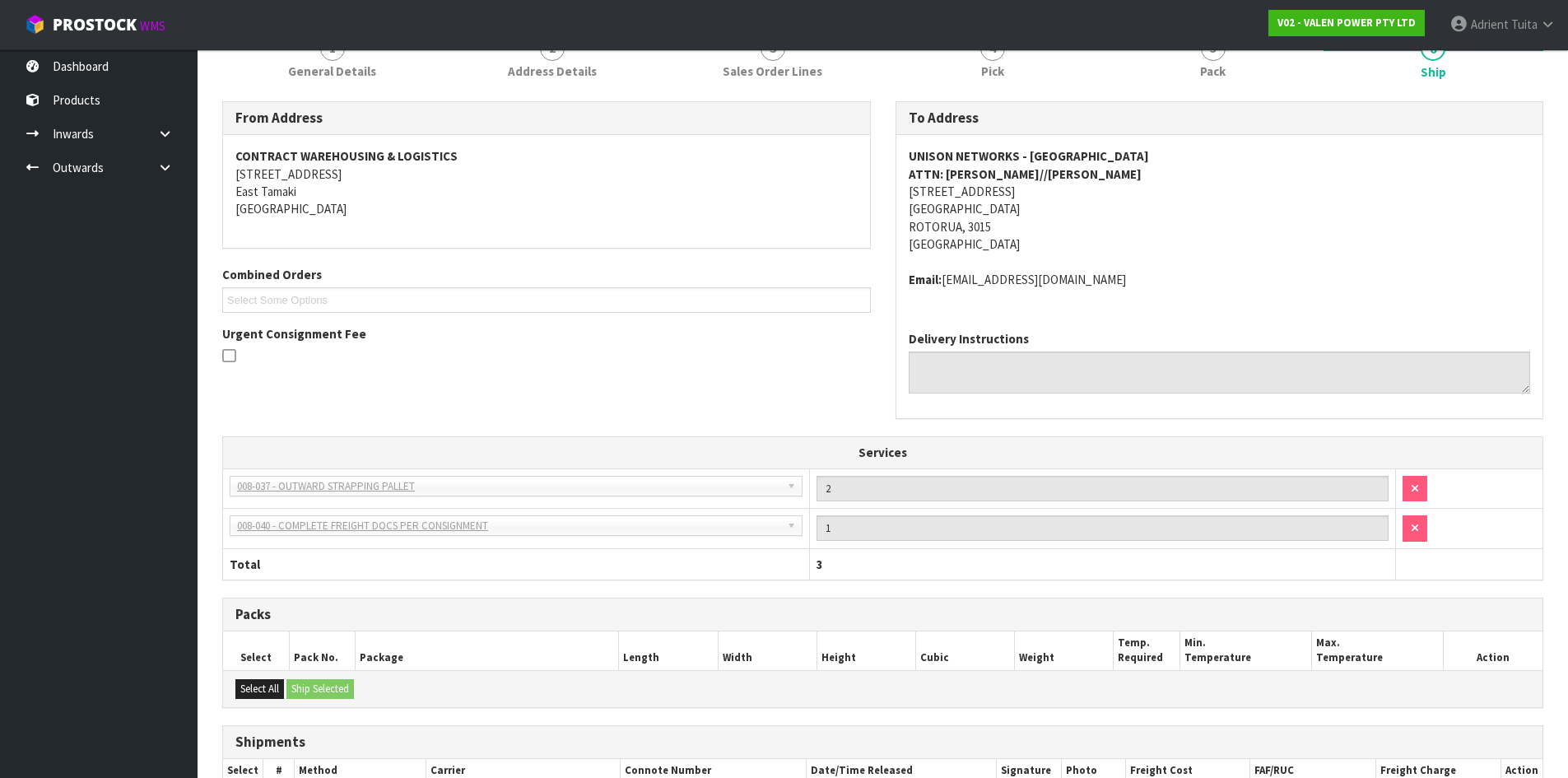
scroll to position [460, 0]
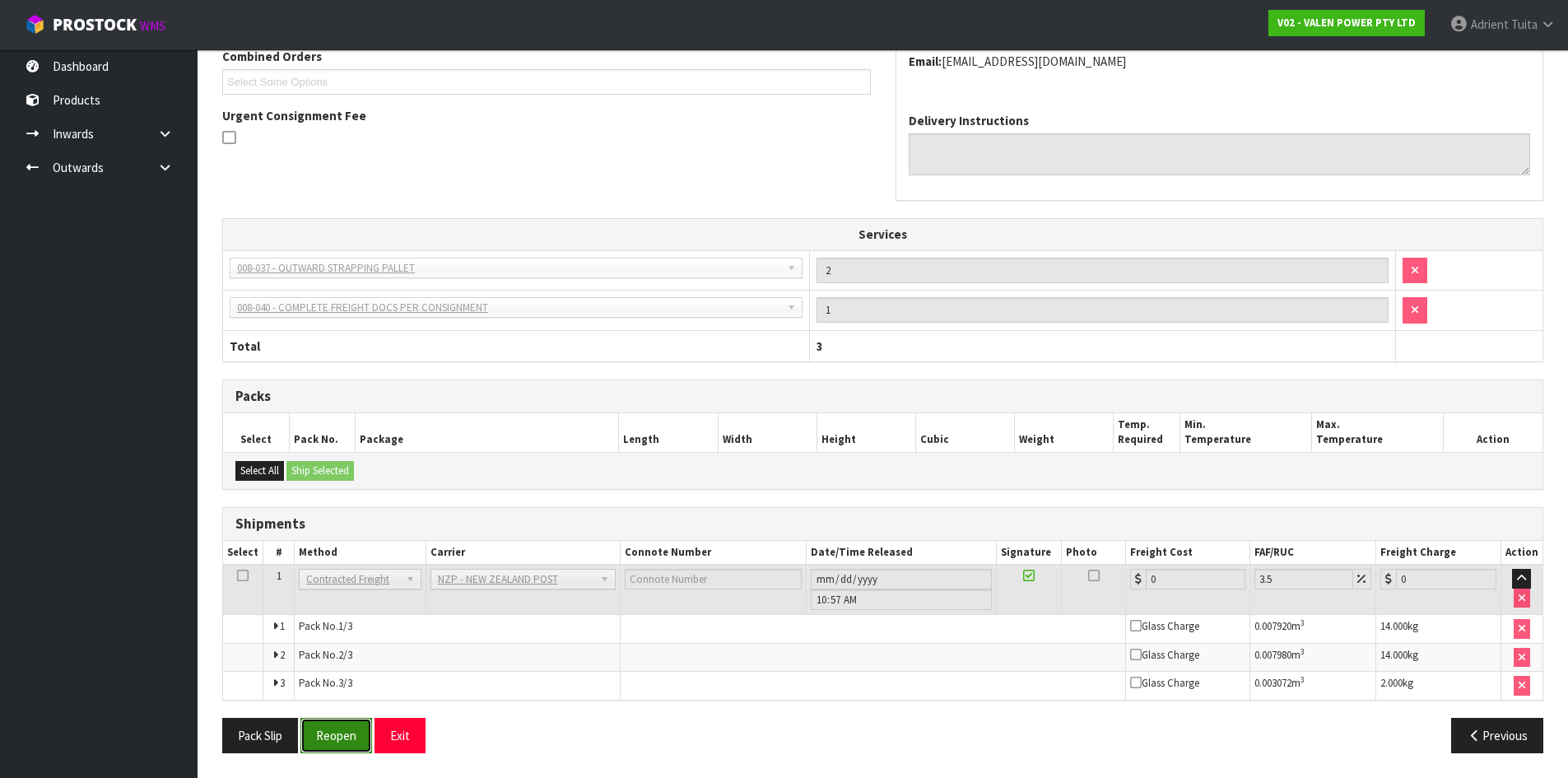
click at [332, 727] on button "Reopen" at bounding box center [336, 735] width 72 height 36
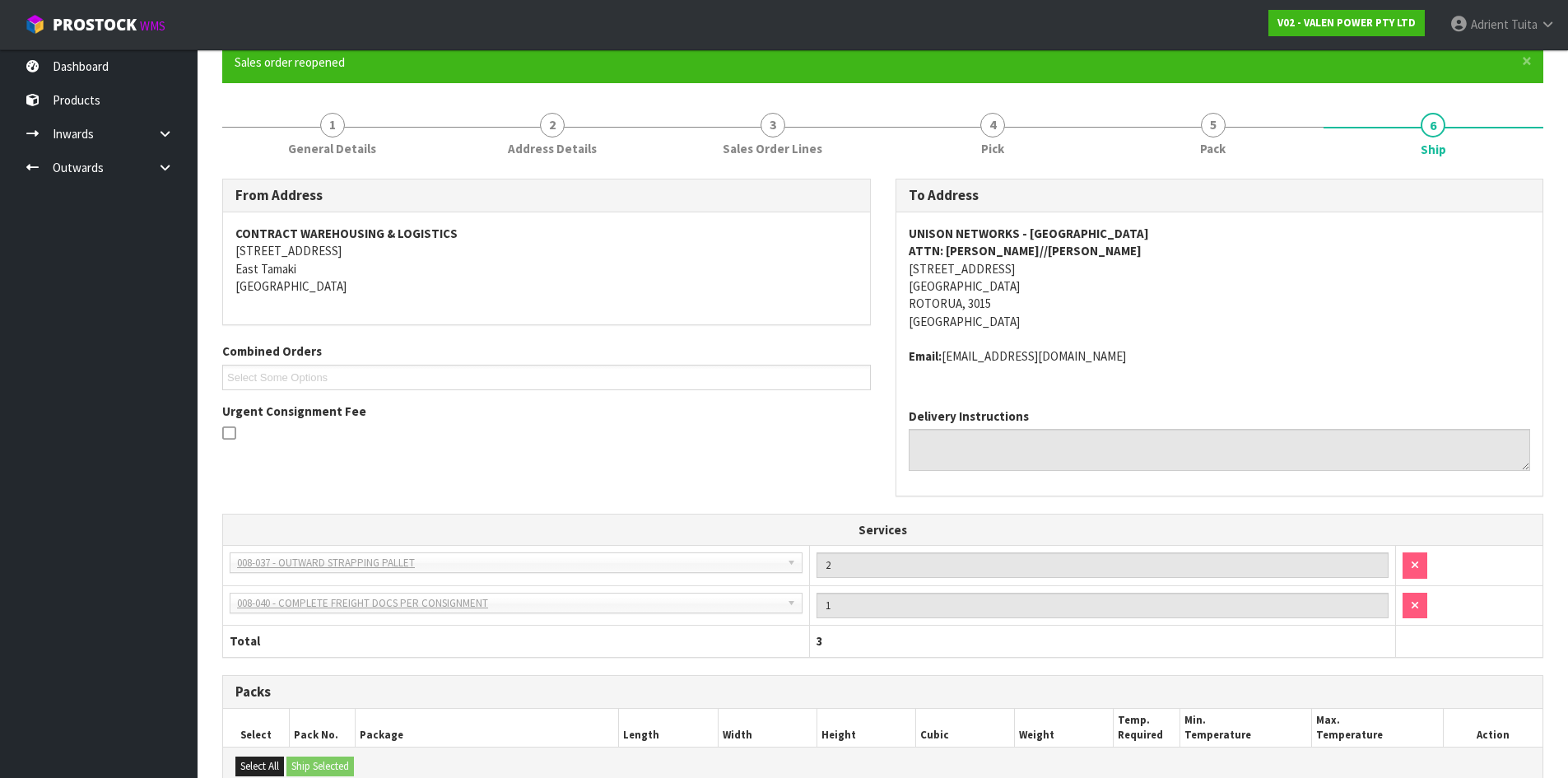
scroll to position [442, 0]
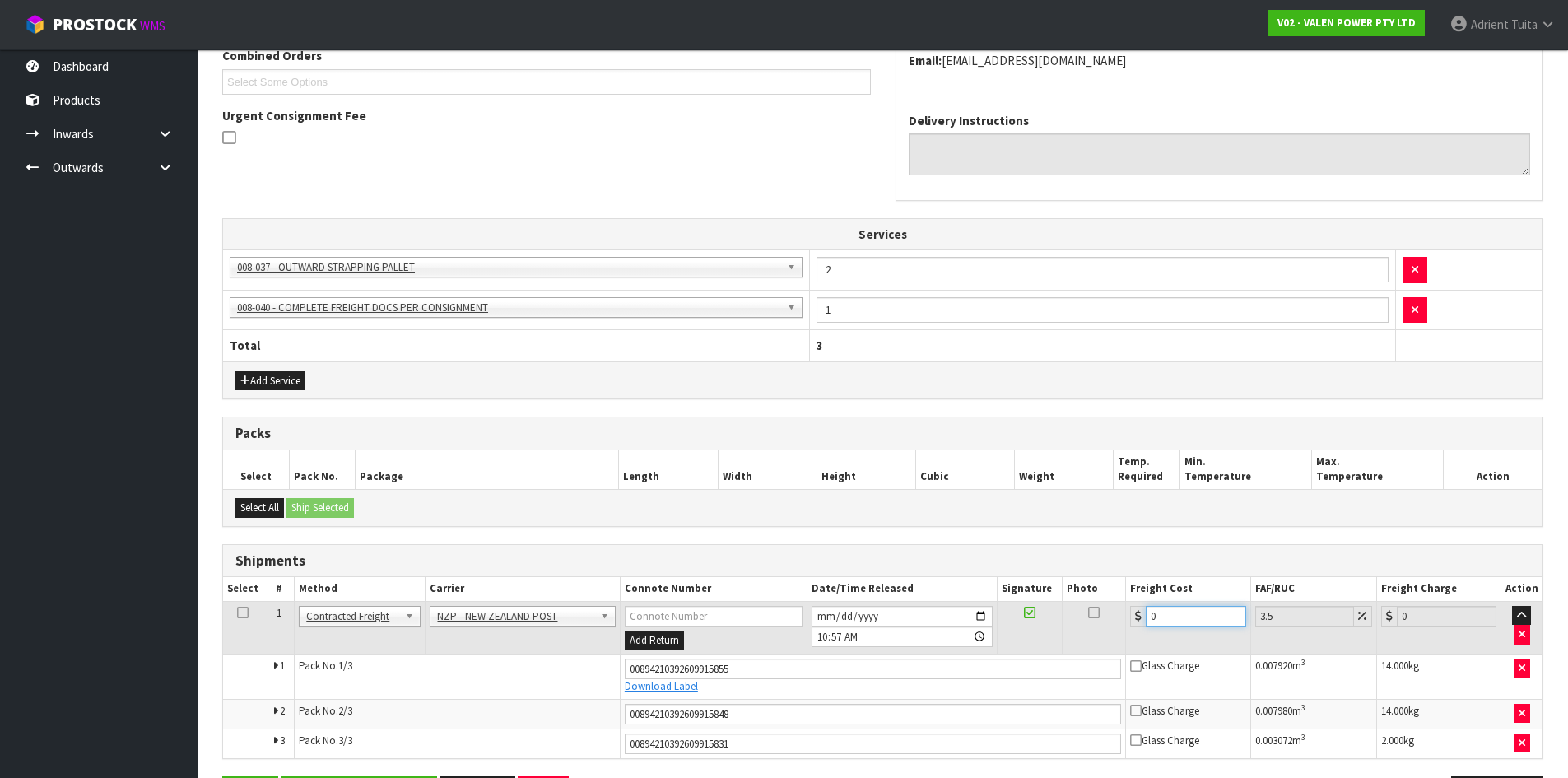
click at [1173, 622] on input "0" at bounding box center [1195, 617] width 99 height 21
type input "3"
type input "3.1"
type input "31"
type input "32.09"
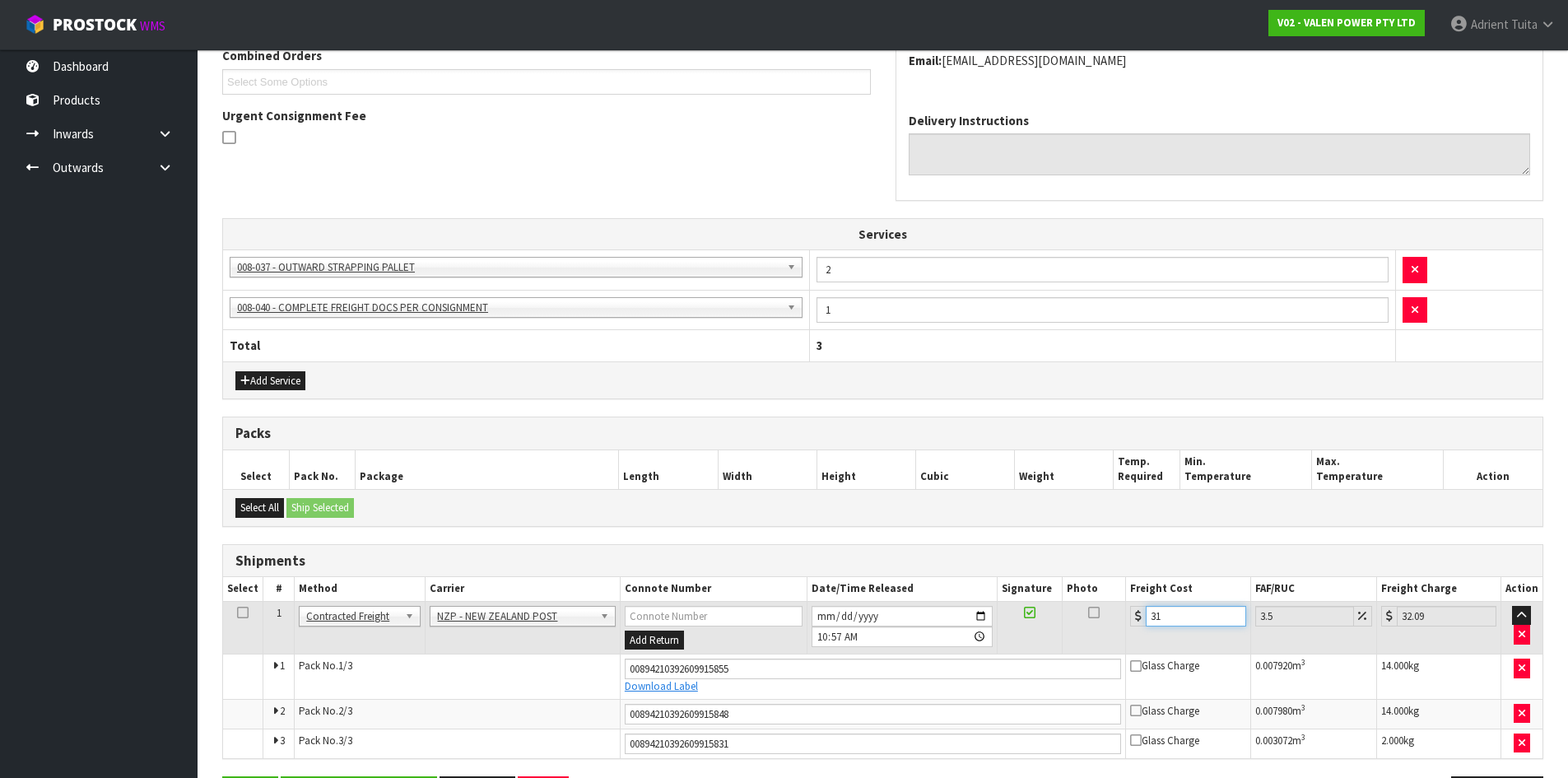
type input "31.8"
type input "32.91"
type input "31.85"
type input "32.96"
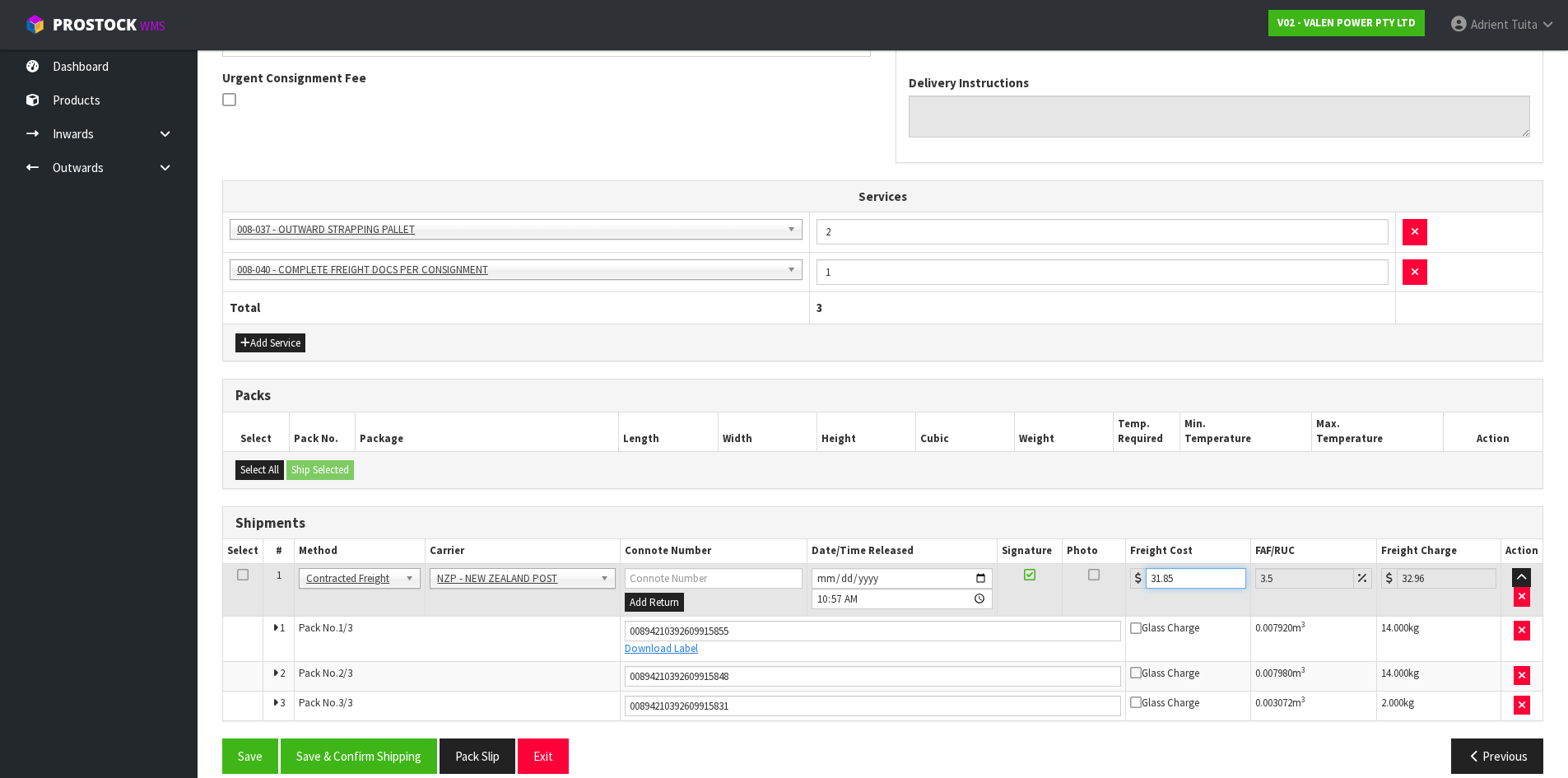
scroll to position [501, 0]
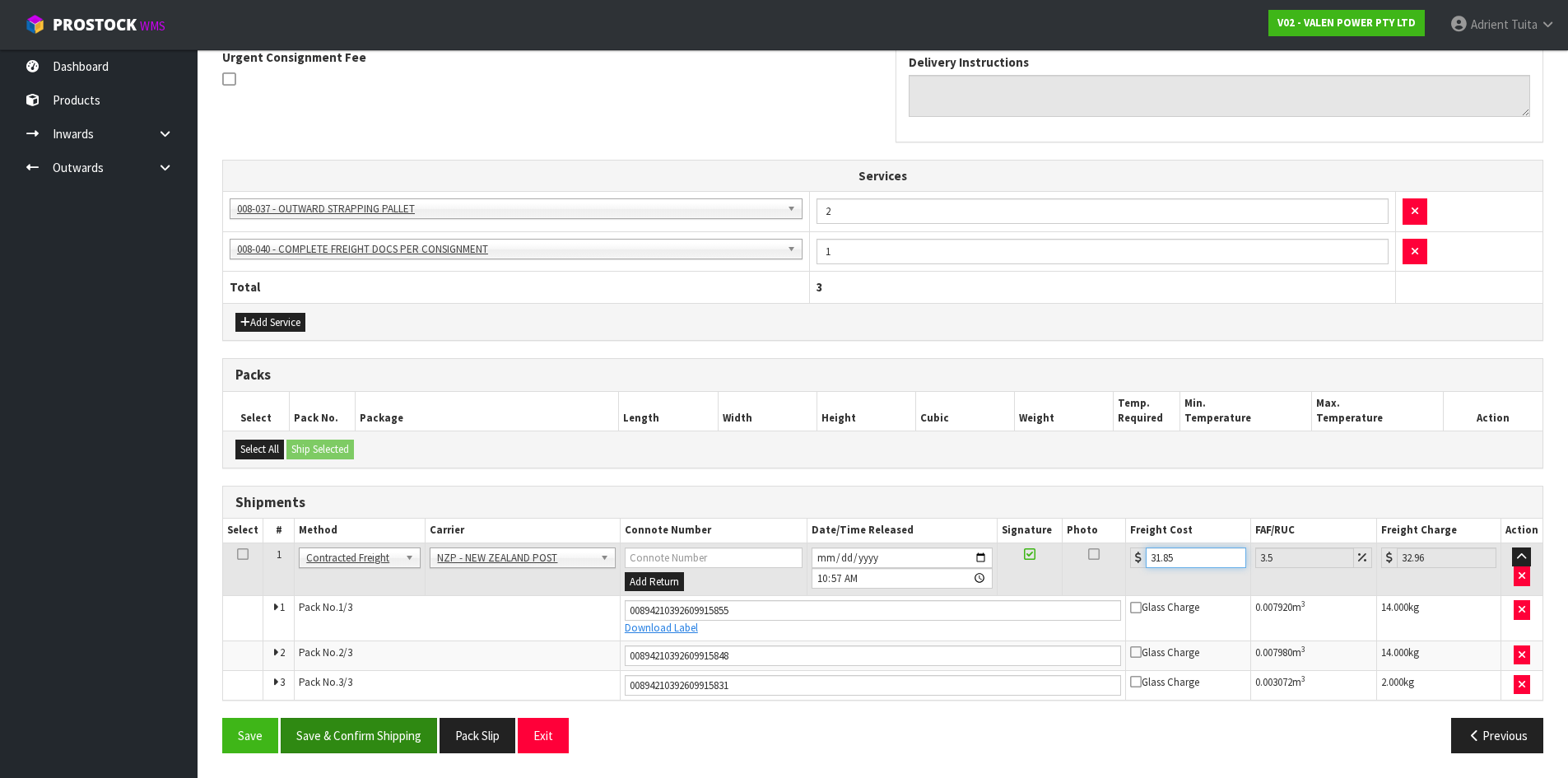
type input "31.85"
click at [388, 721] on button "Save & Confirm Shipping" at bounding box center [359, 735] width 157 height 36
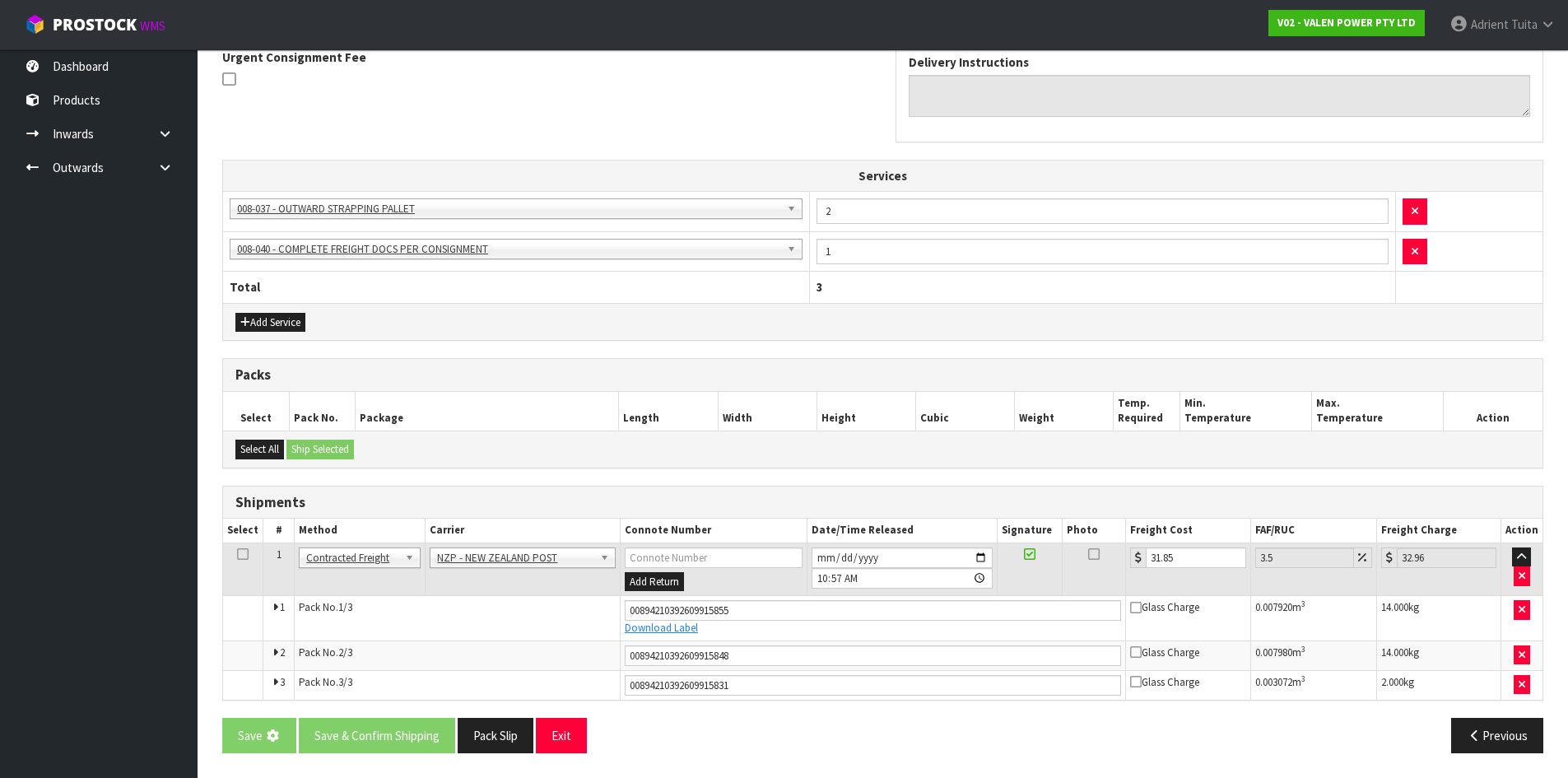
scroll to position [0, 0]
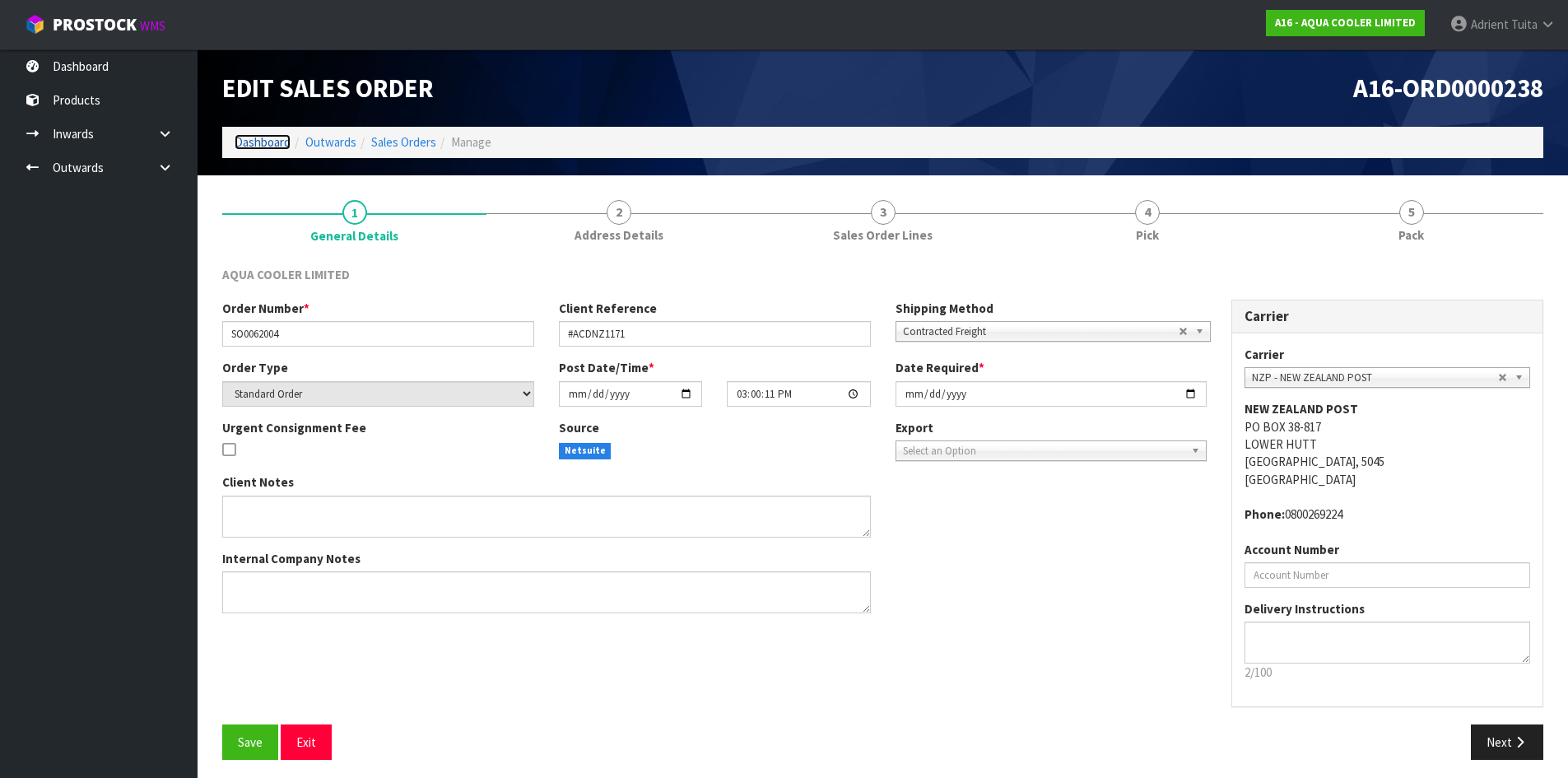
click at [258, 140] on link "Dashboard" at bounding box center [262, 141] width 56 height 16
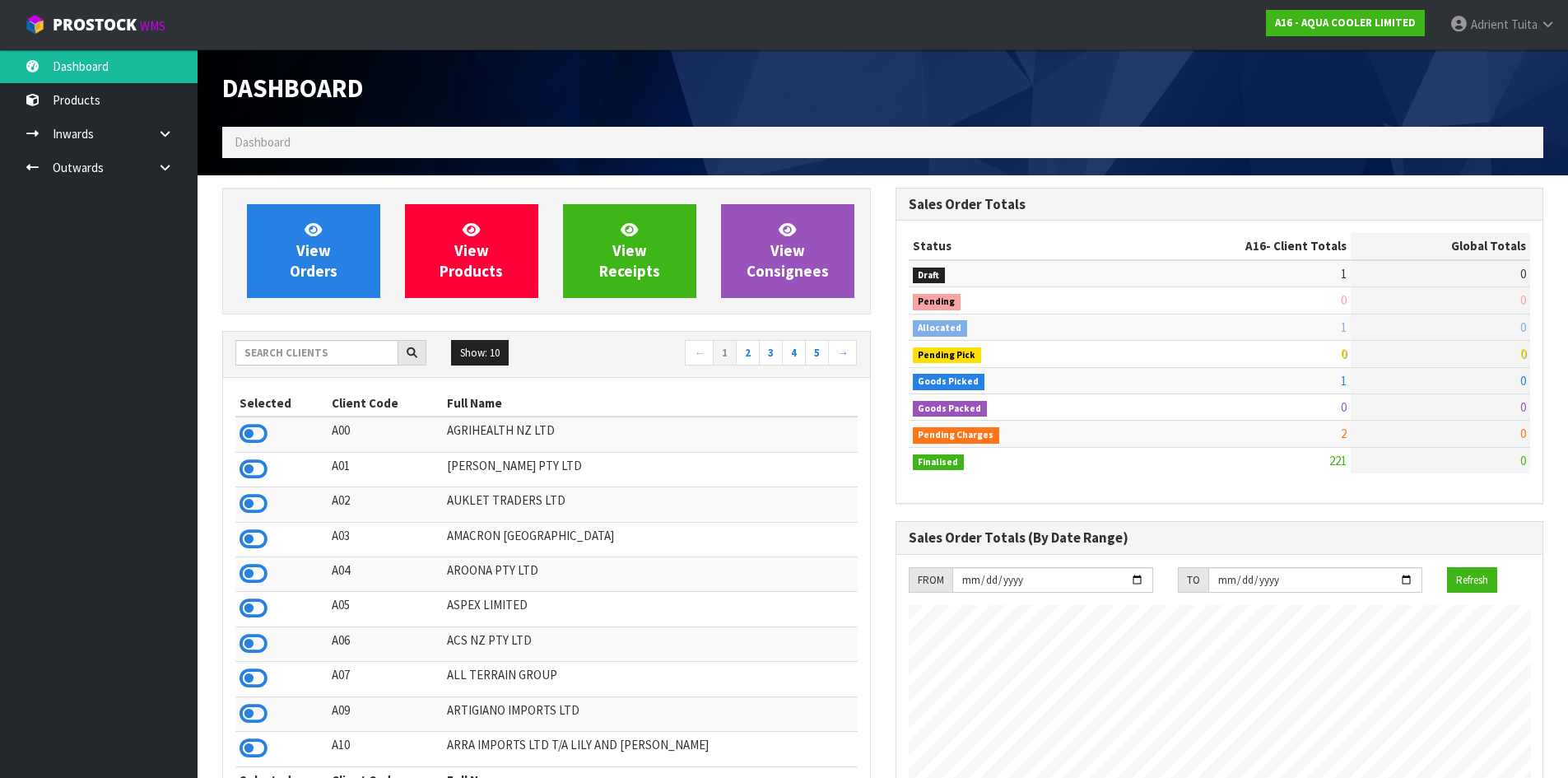
scroll to position [1148, 673]
click at [288, 337] on div "Show: 10 5 10 25 50 ← 1 2 3 4 5 →" at bounding box center [547, 355] width 647 height 47
click at [287, 351] on input "text" at bounding box center [316, 353] width 163 height 26
type input "NERO"
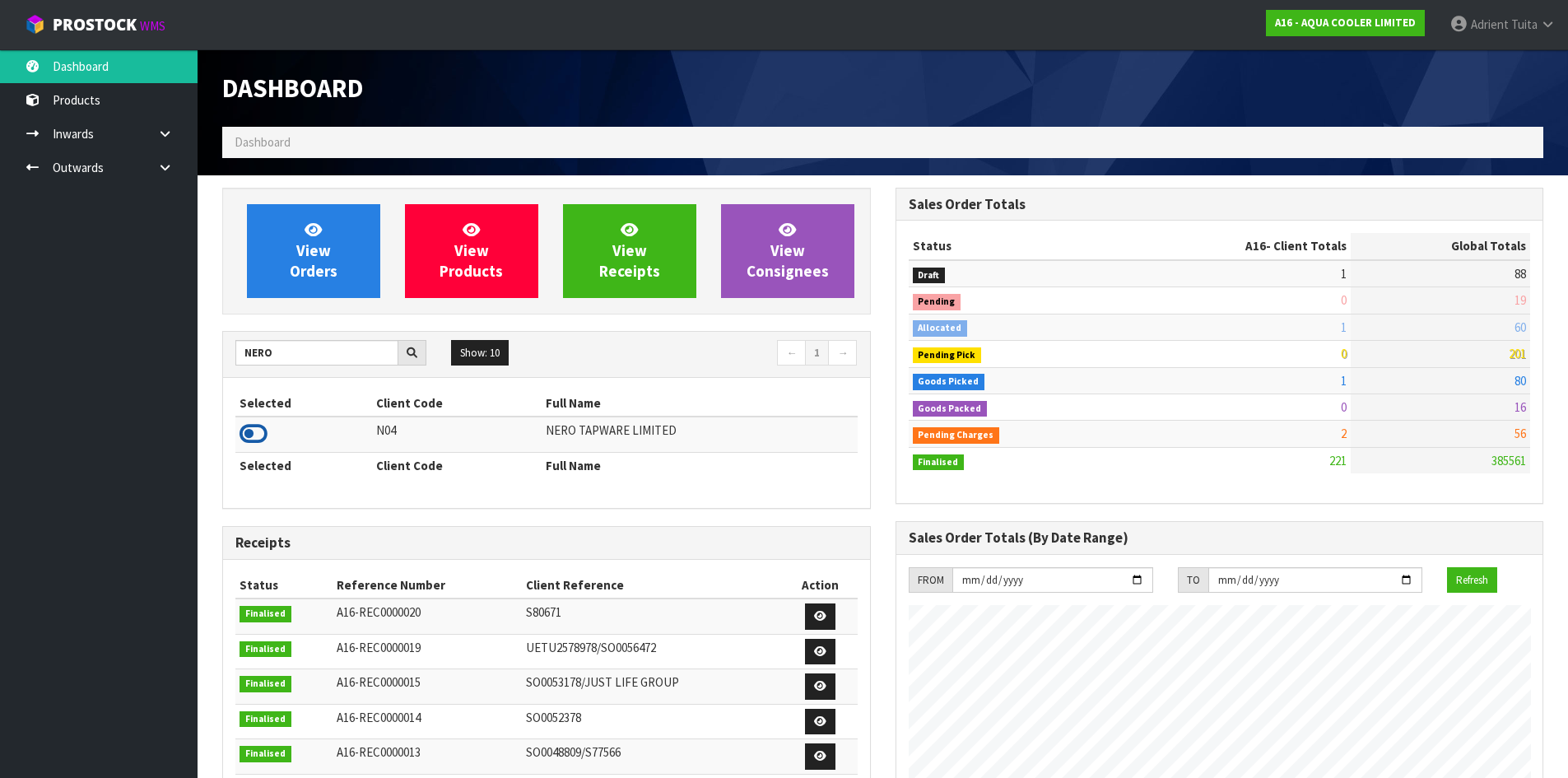
click at [264, 431] on icon at bounding box center [253, 433] width 28 height 25
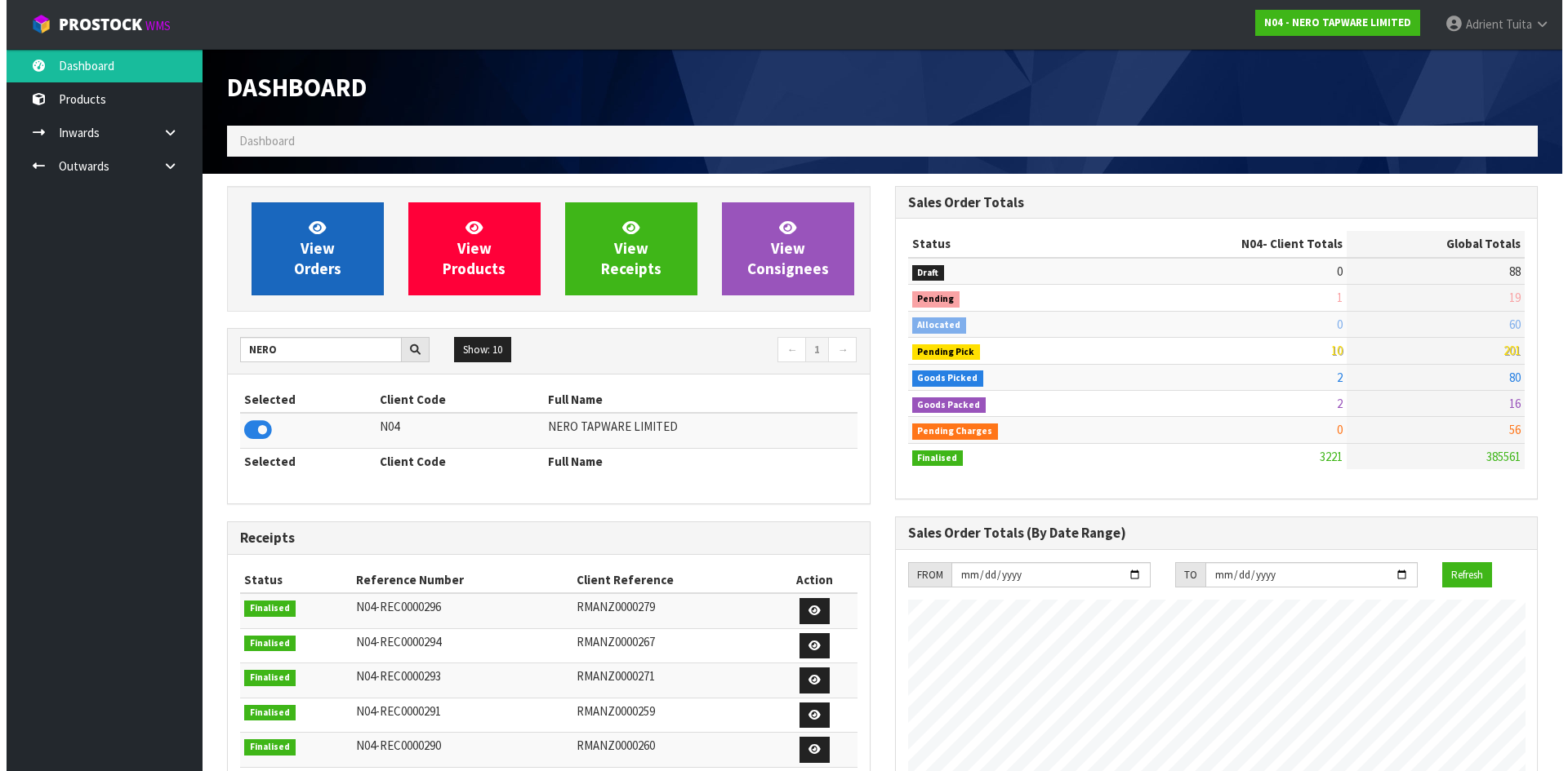
scroll to position [1272, 667]
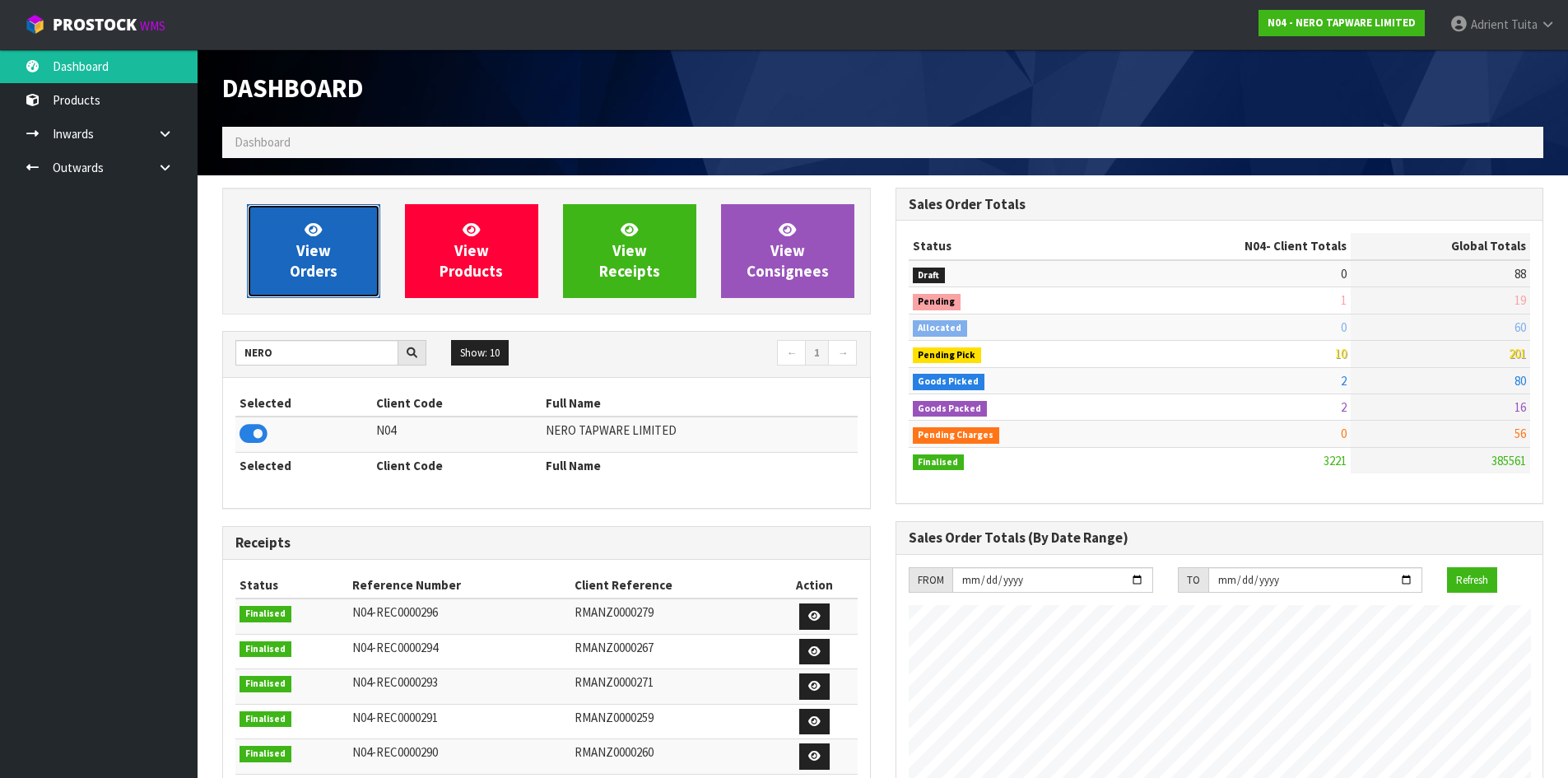
click at [294, 240] on link "View Orders" at bounding box center [314, 251] width 133 height 94
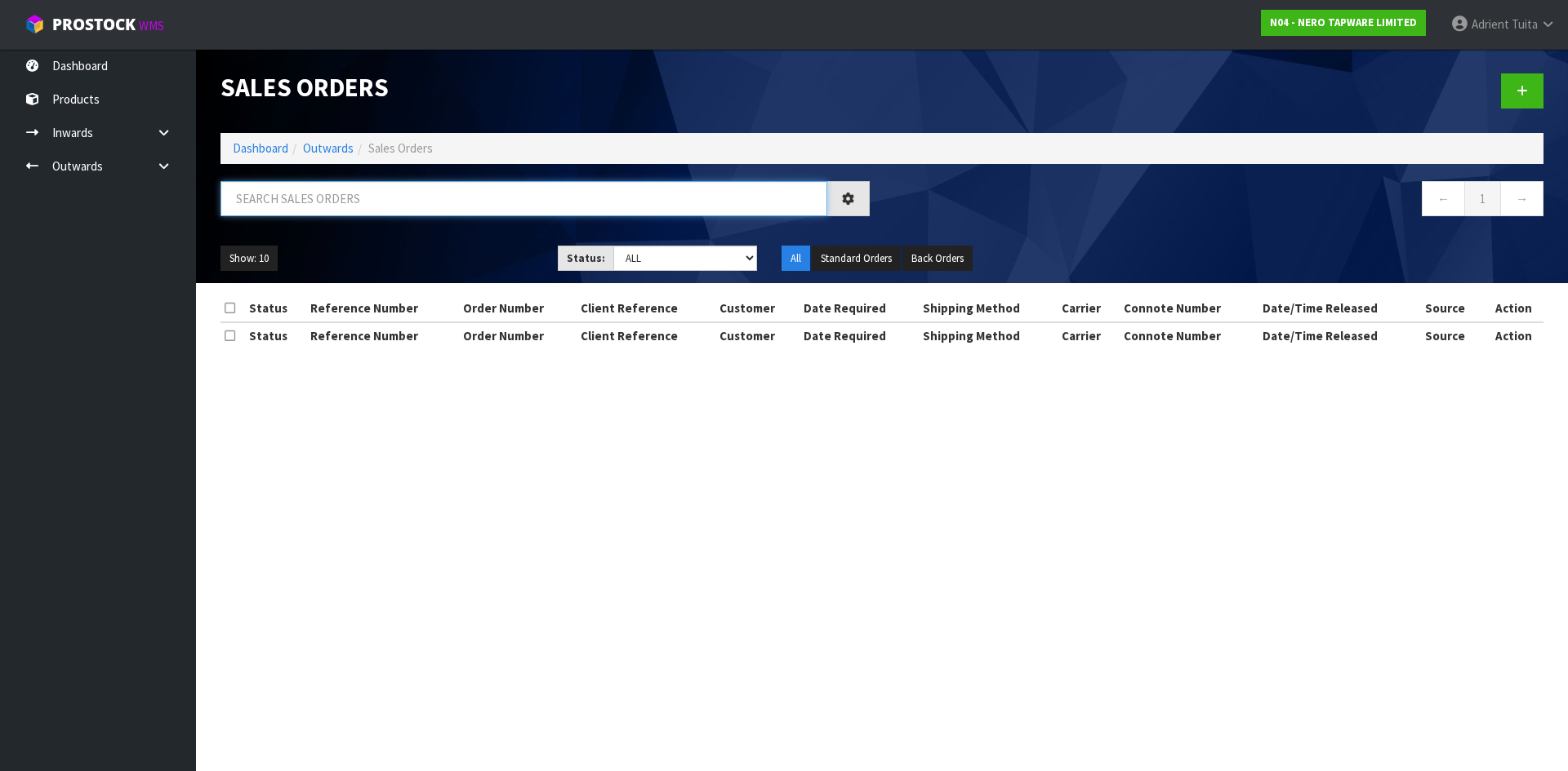
click at [316, 195] on input "text" at bounding box center [524, 198] width 607 height 35
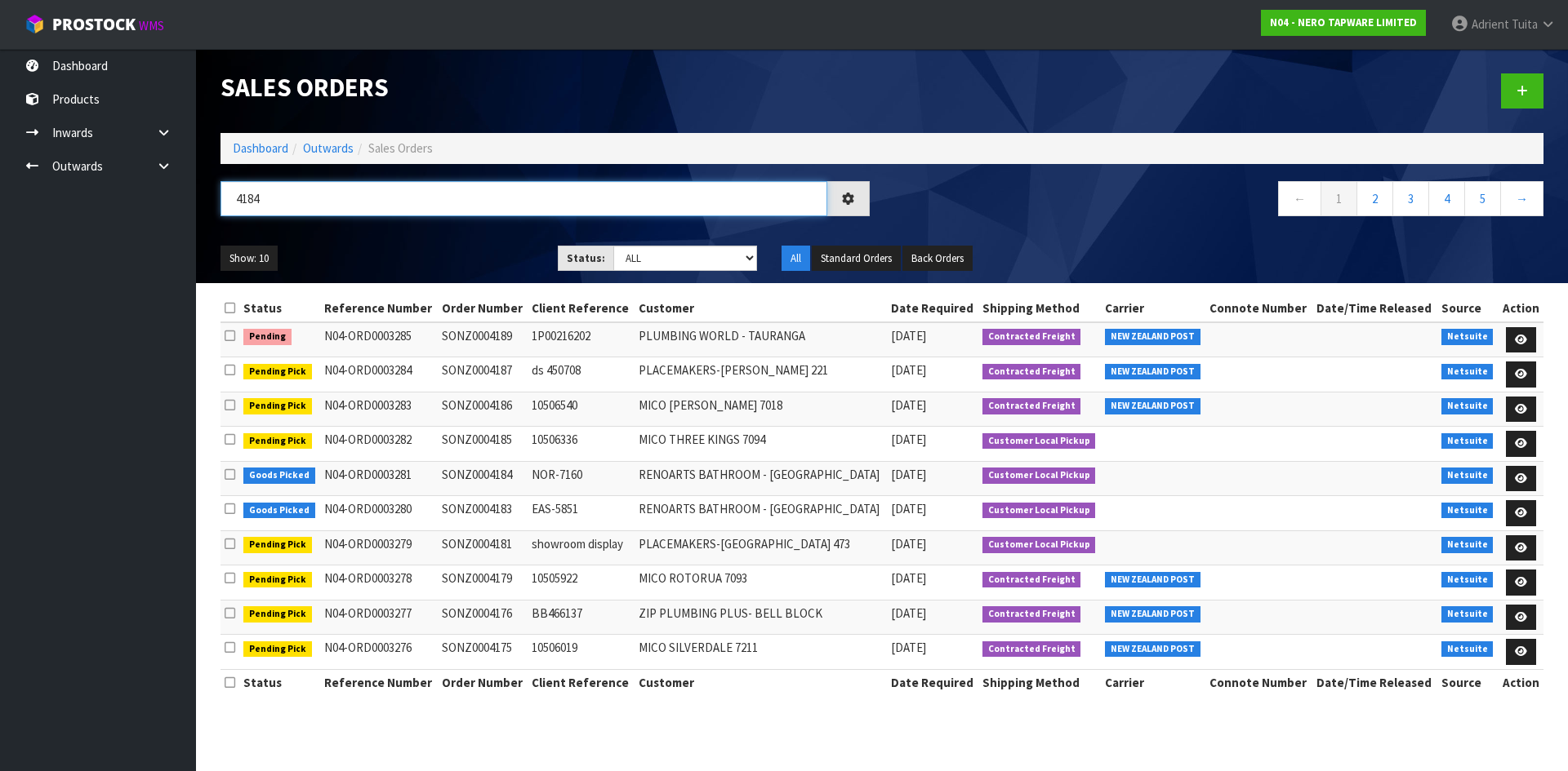
type input "4184"
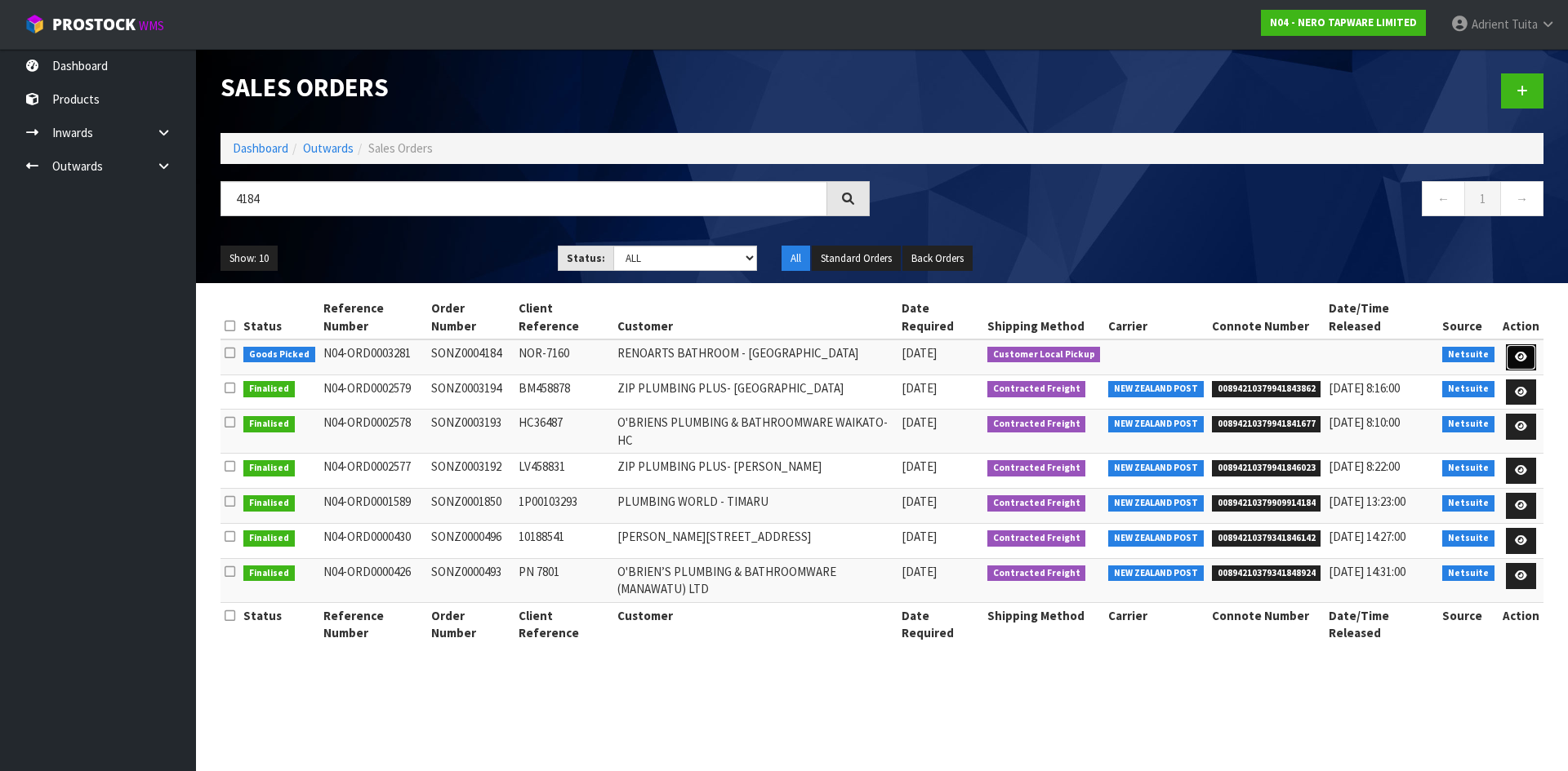
click at [1517, 352] on icon at bounding box center [1521, 357] width 13 height 11
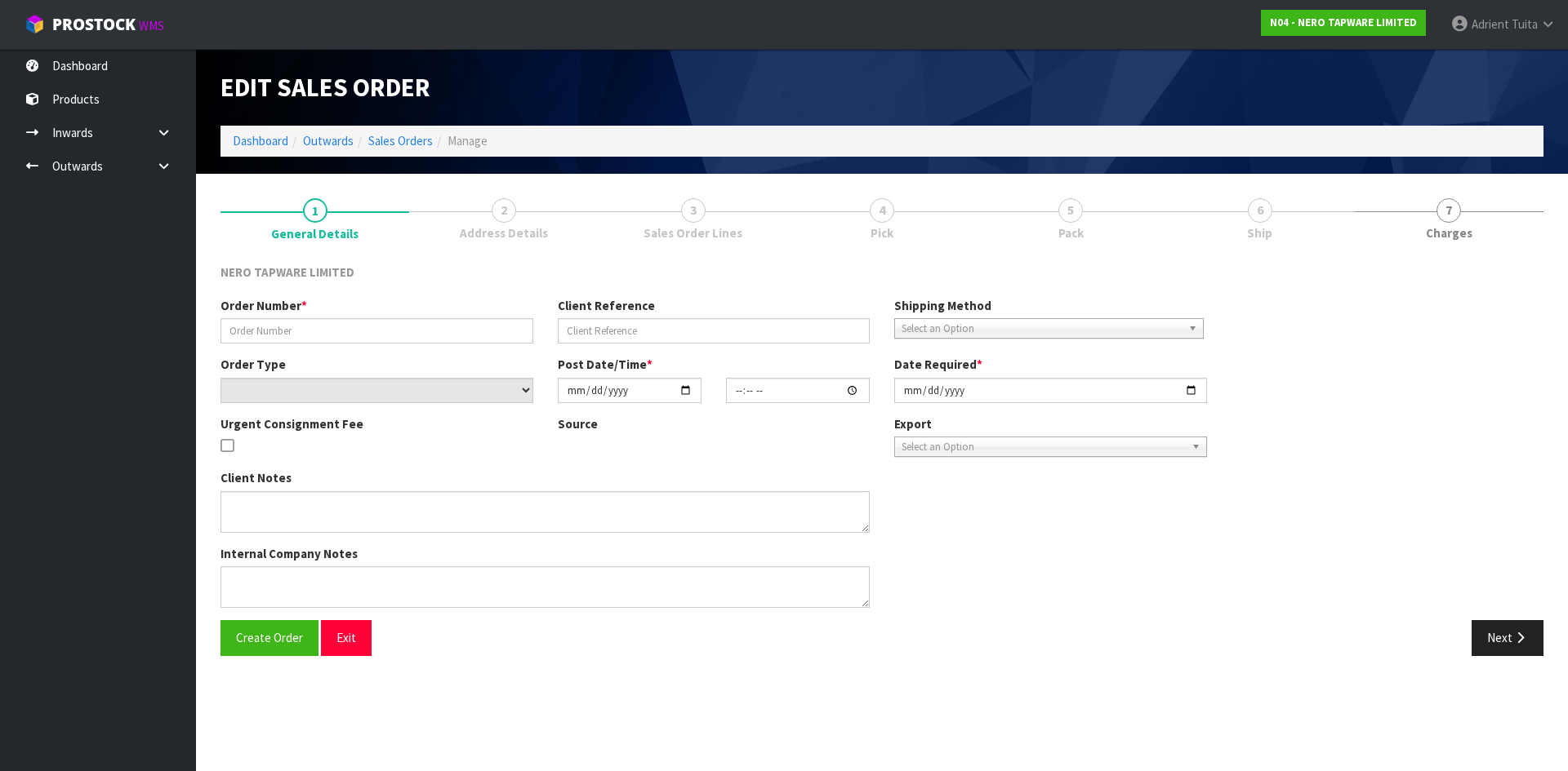
type input "SONZ0004184"
type input "NOR-7160"
select select "number:0"
type input "[DATE]"
type input "08:15:08.000"
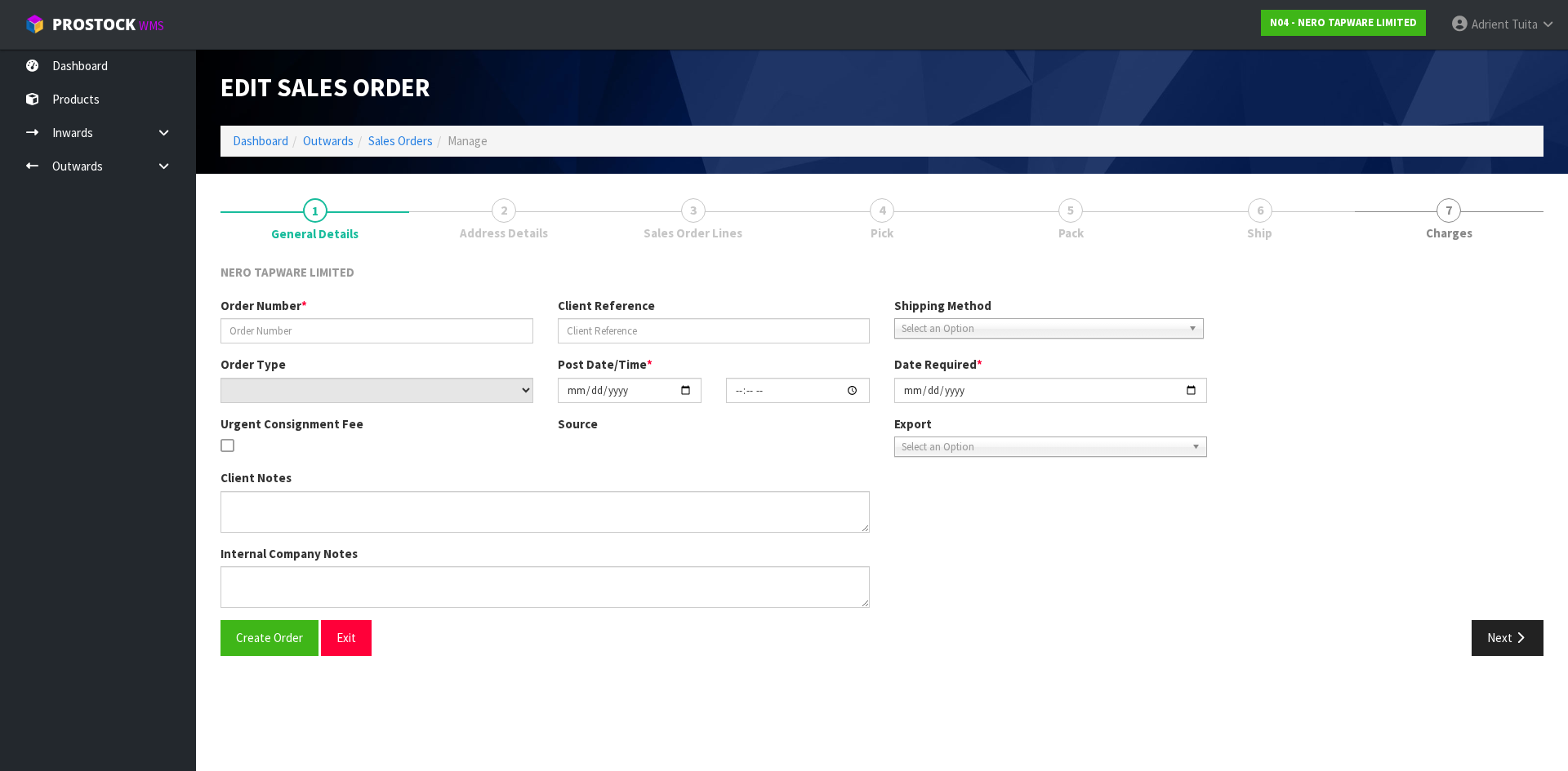
type input "[DATE]"
type textarea "customer pick up 14/10"
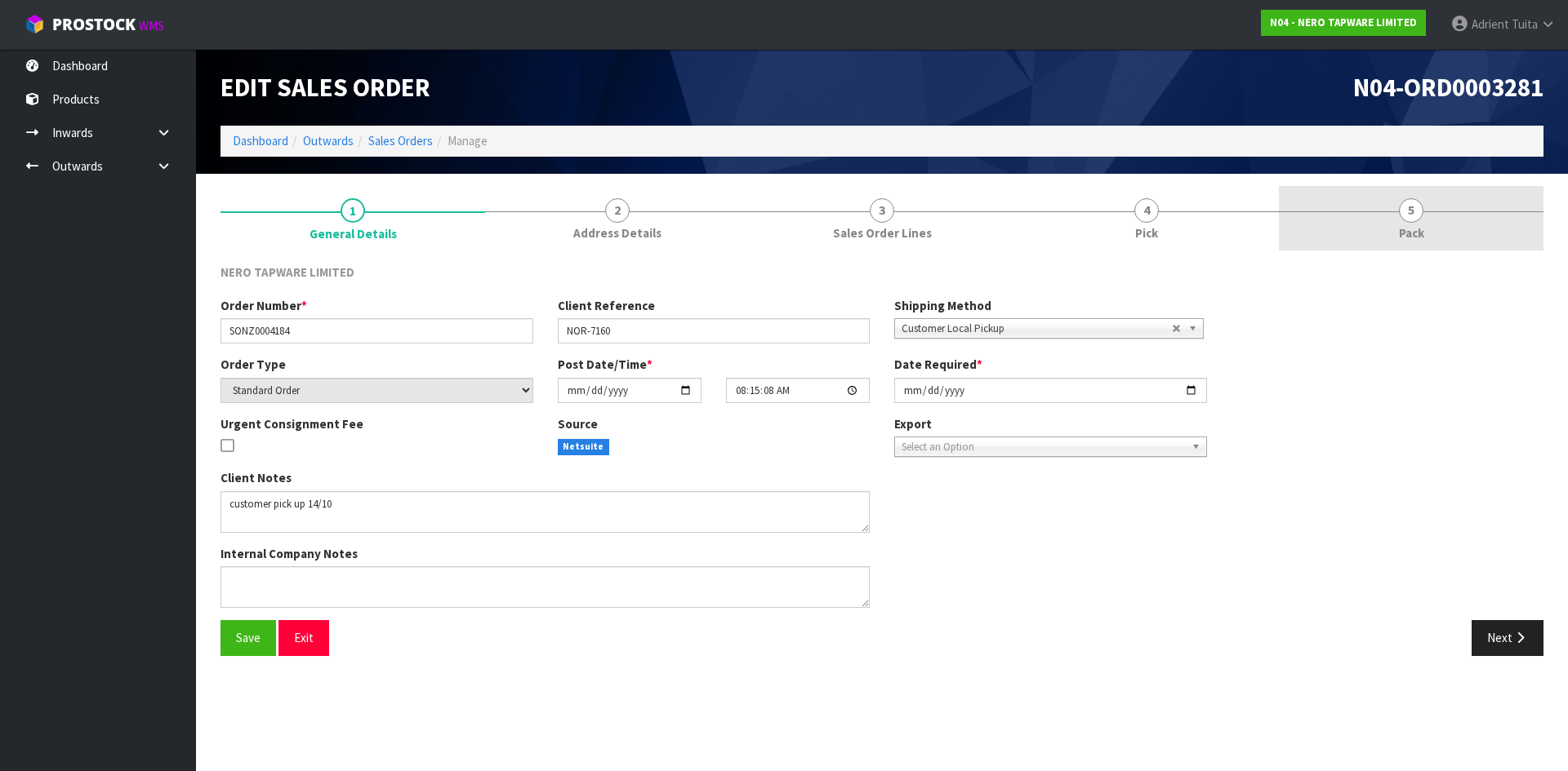
click at [1437, 227] on link "5 Pack" at bounding box center [1411, 218] width 265 height 64
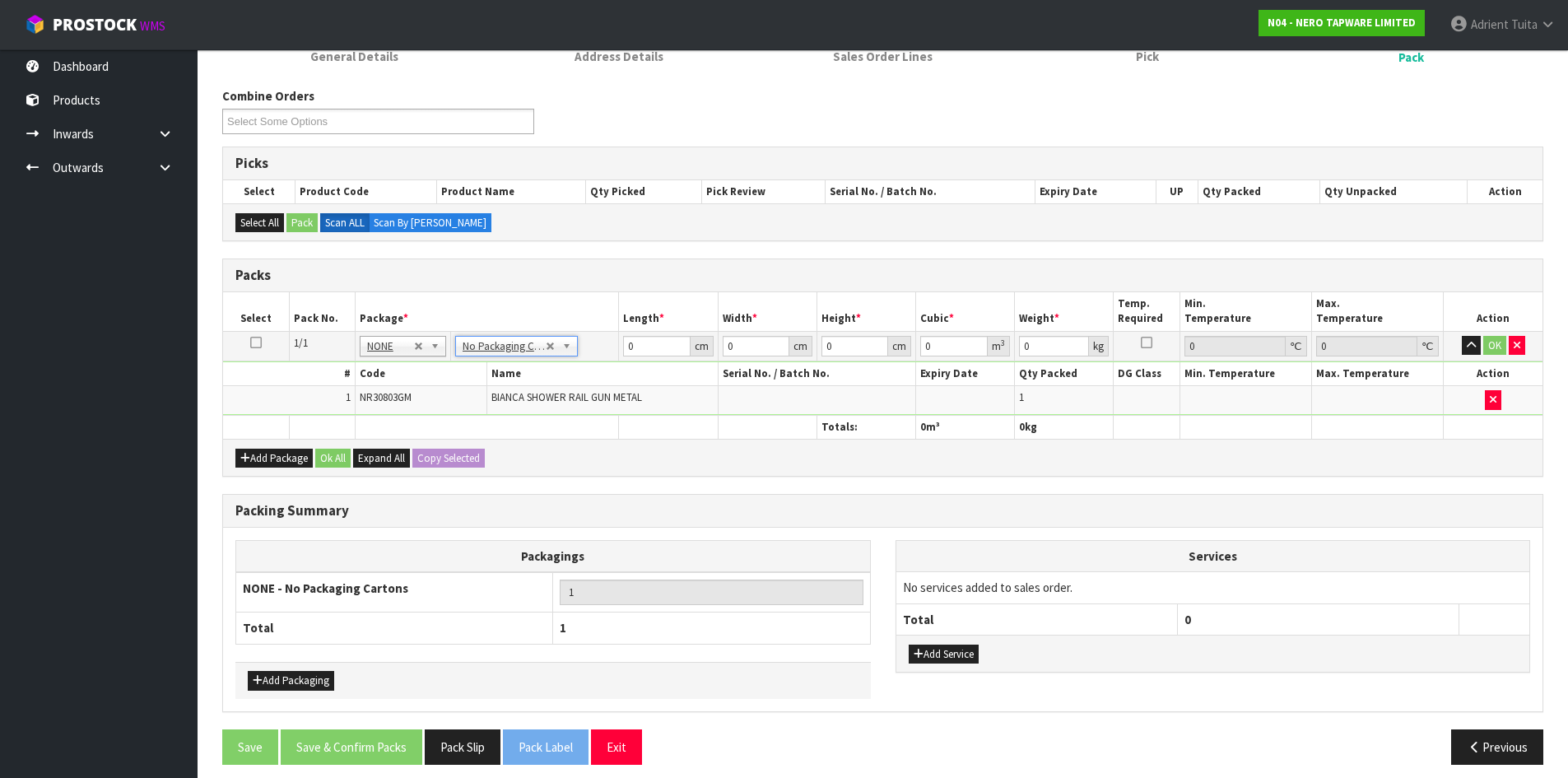
scroll to position [191, 0]
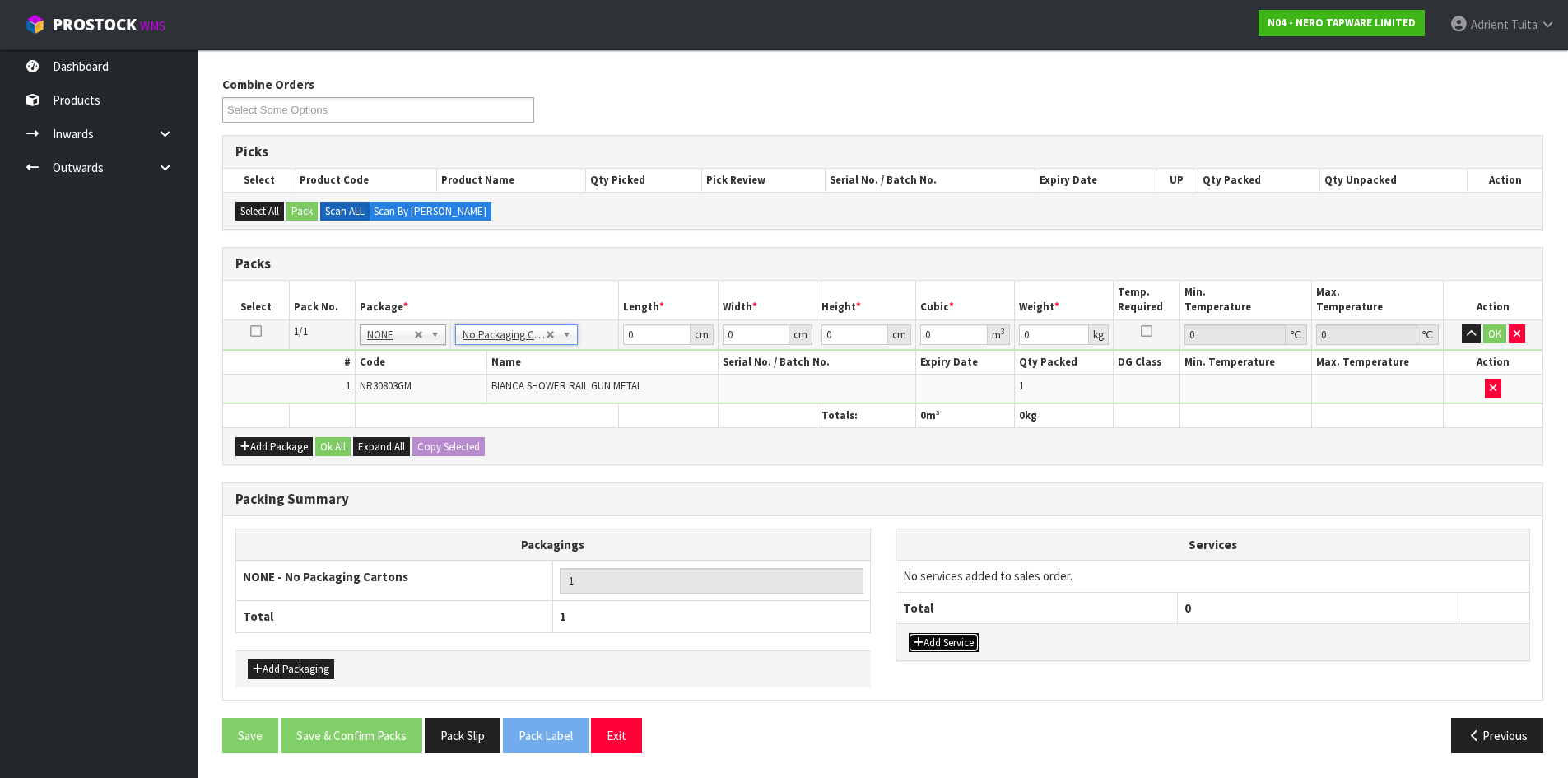
click at [932, 639] on button "Add Service" at bounding box center [944, 643] width 70 height 20
drag, startPoint x: 963, startPoint y: 581, endPoint x: 963, endPoint y: 596, distance: 15.0
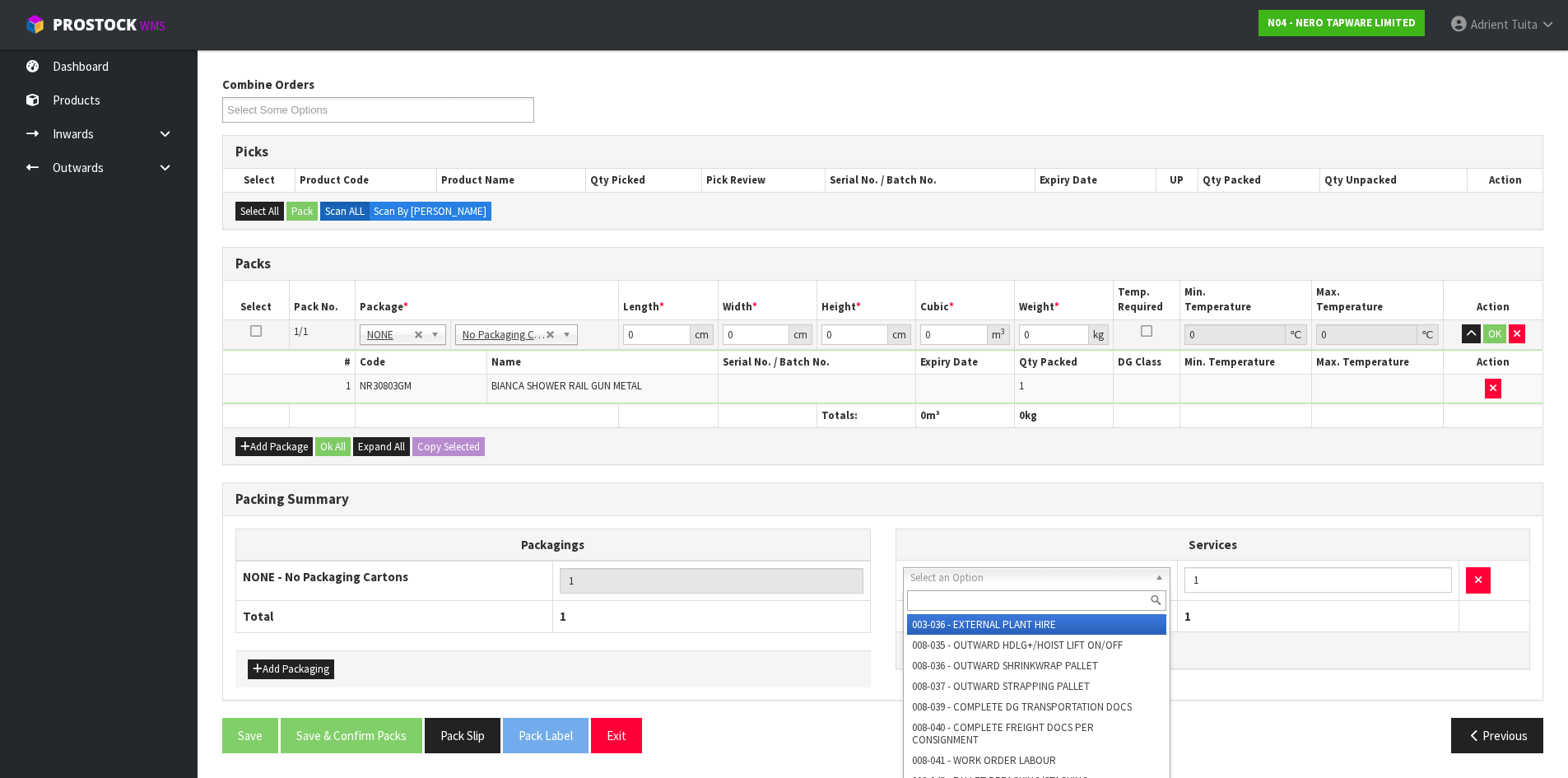
click at [965, 597] on input "text" at bounding box center [1037, 600] width 260 height 21
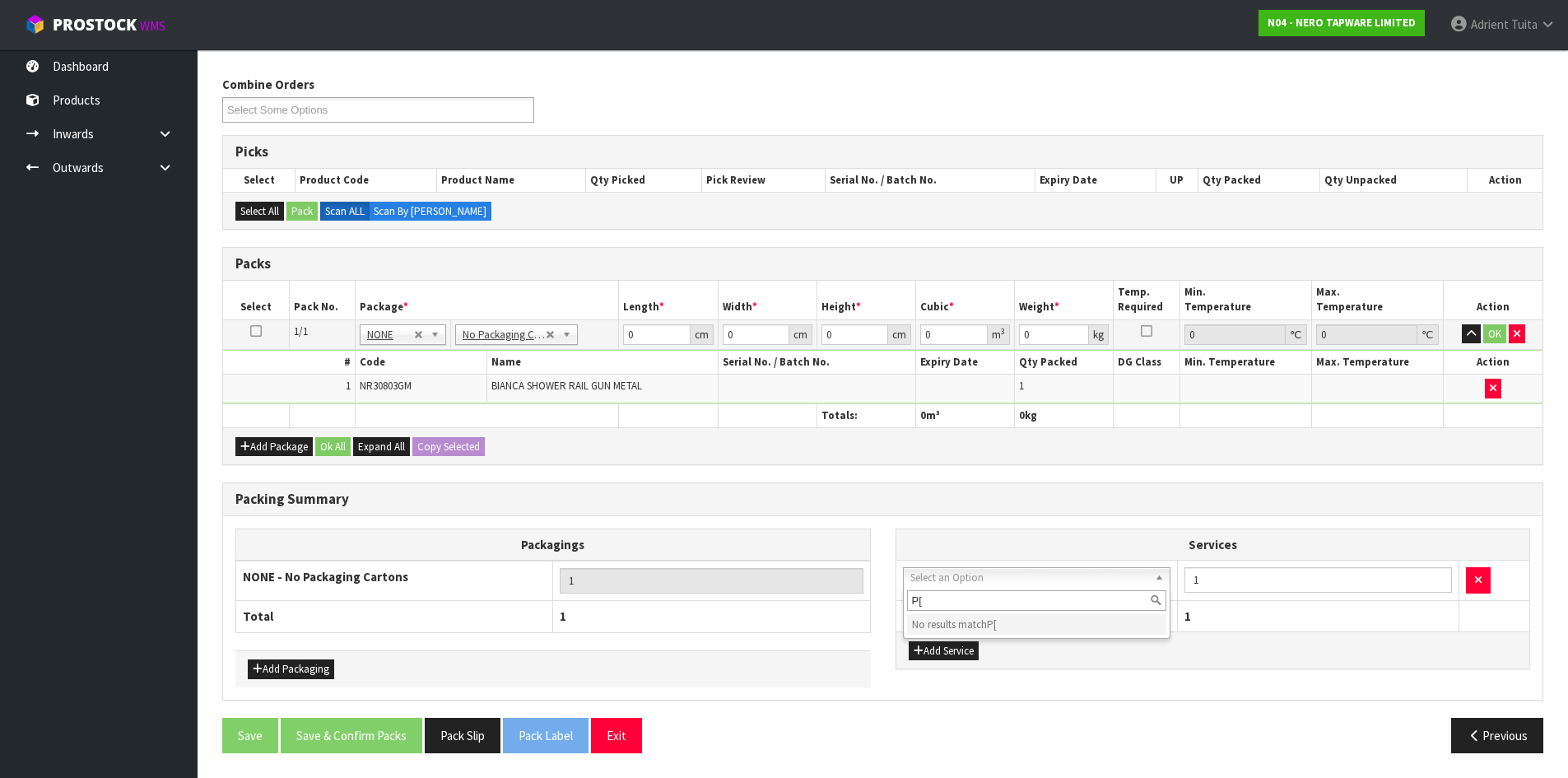
type input "P"
type input "PL"
click at [656, 332] on input "0" at bounding box center [655, 335] width 67 height 21
type input "73"
type input "16"
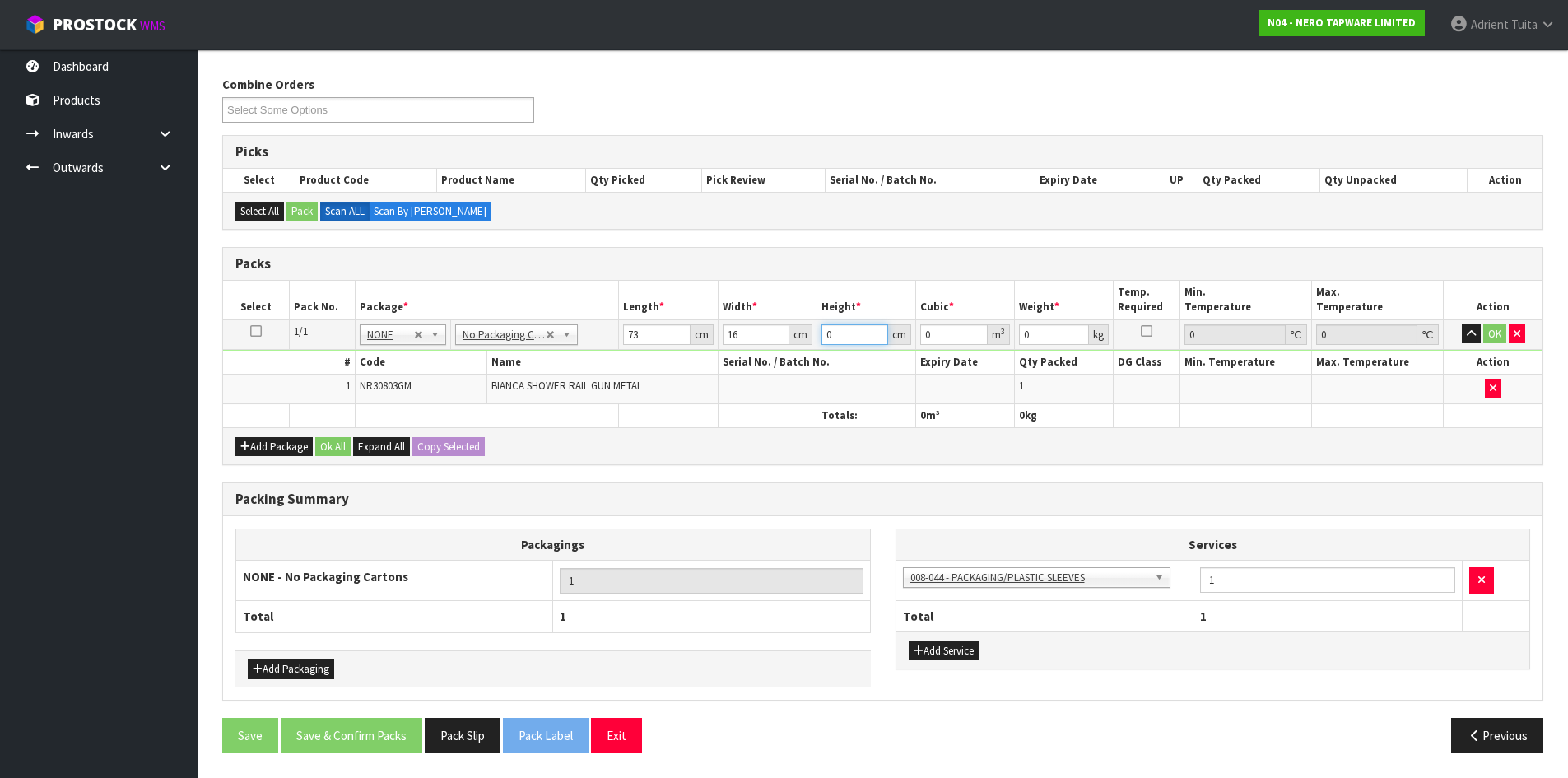
type input "1"
type input "0.001168"
type input "10"
type input "0.01168"
type input "10"
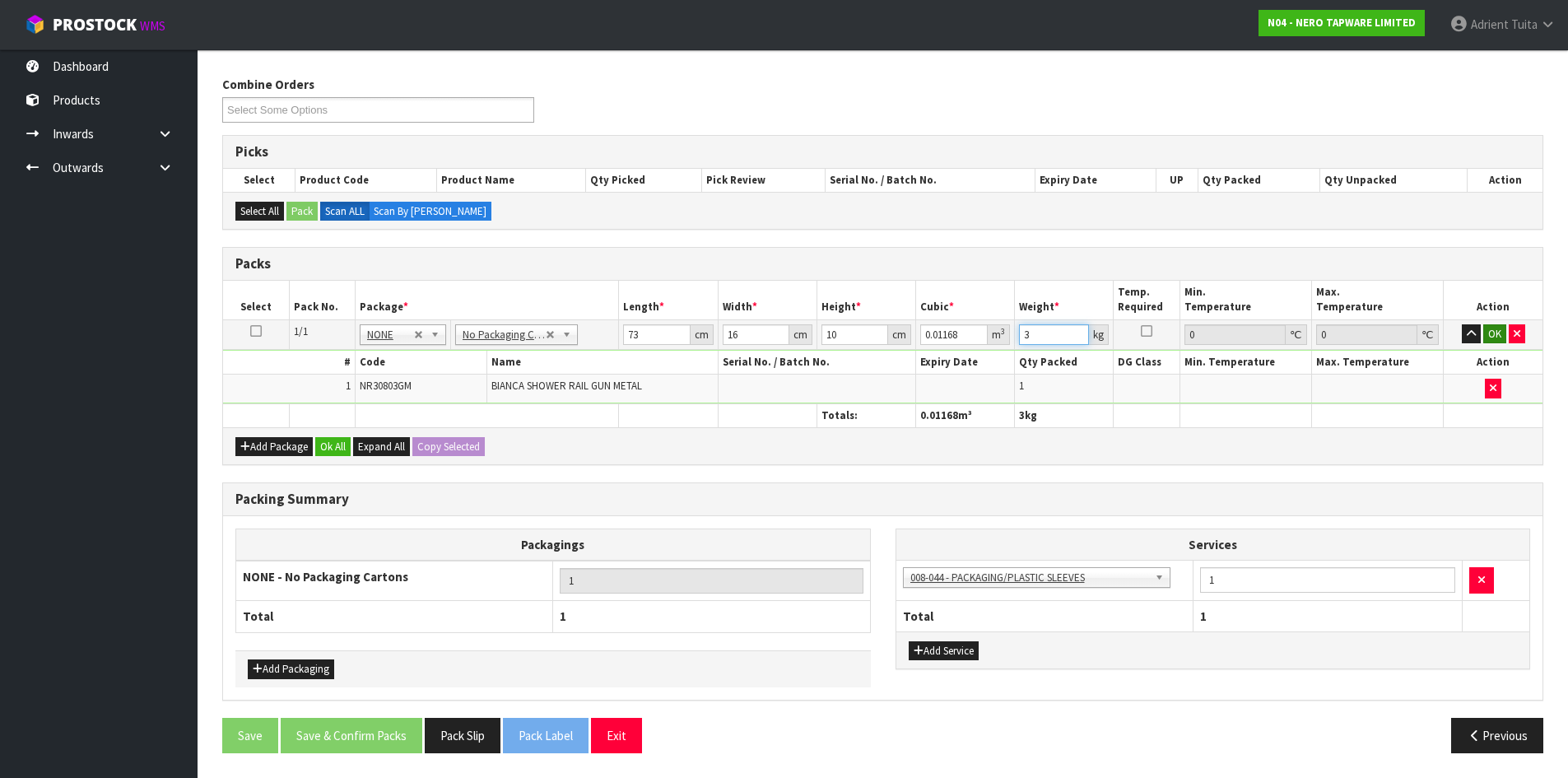
type input "3"
click at [1499, 340] on button "OK" at bounding box center [1494, 335] width 23 height 20
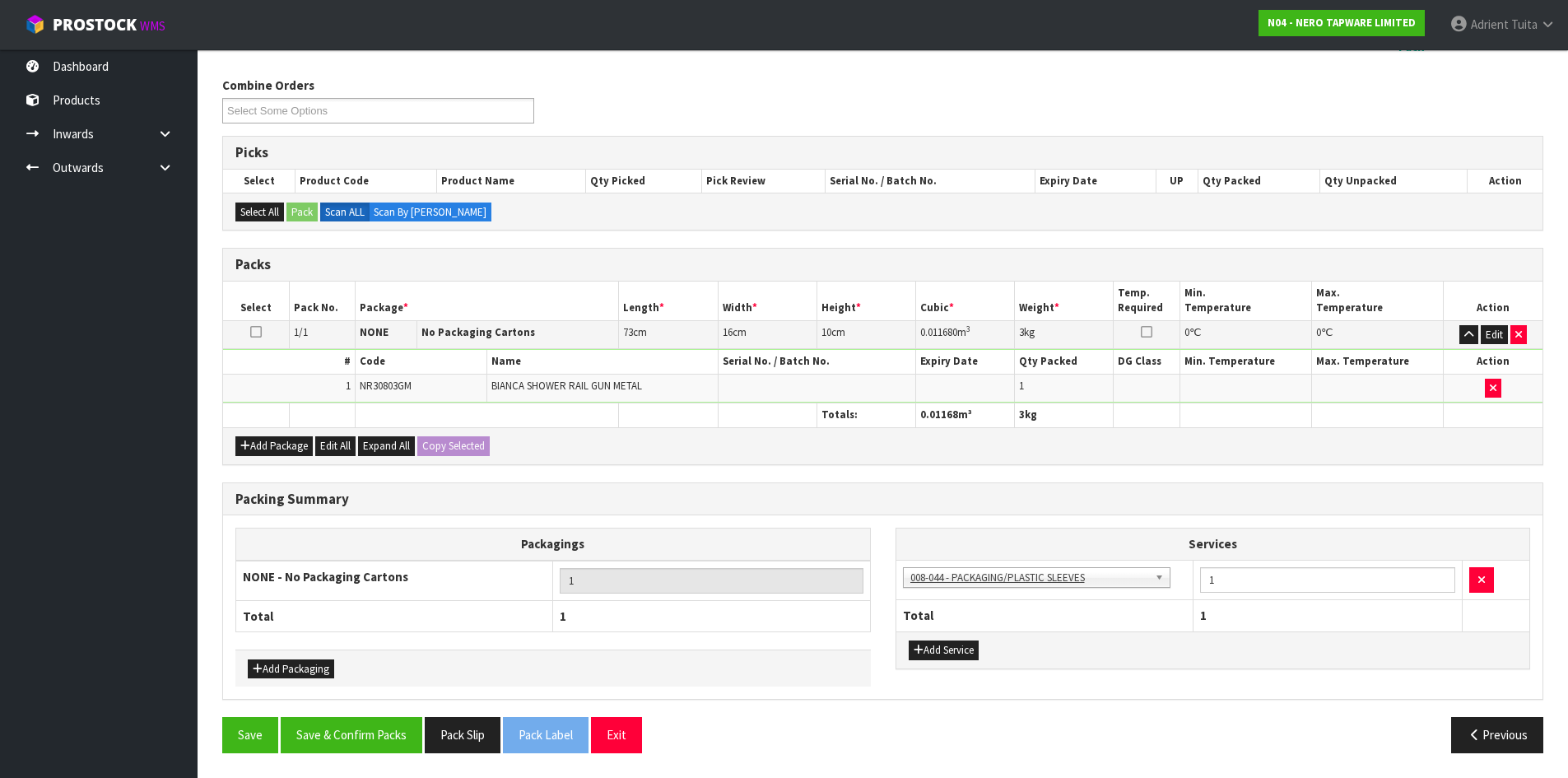
scroll to position [190, 0]
click at [394, 747] on button "Save & Confirm Packs" at bounding box center [351, 734] width 141 height 36
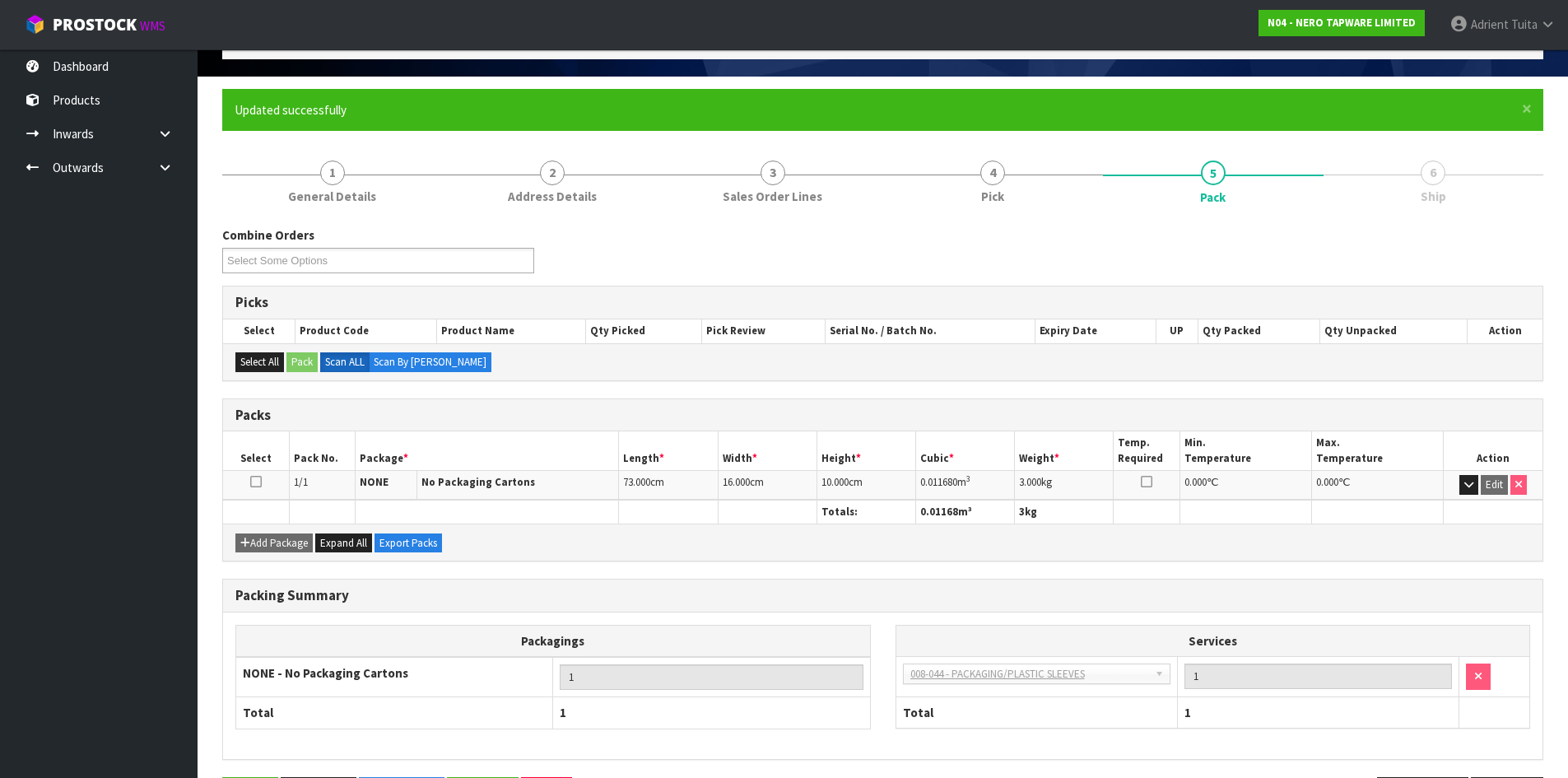
scroll to position [158, 0]
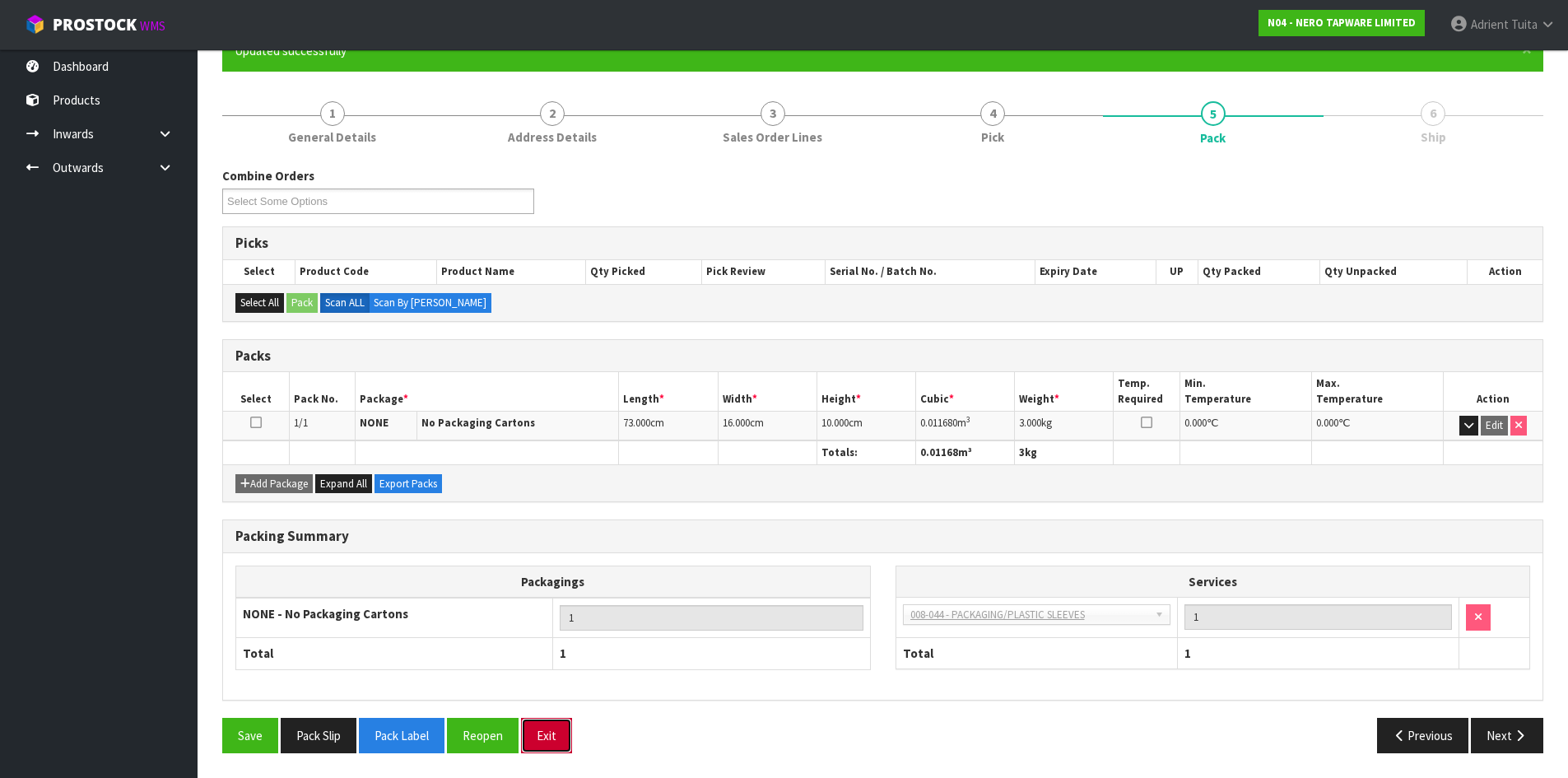
drag, startPoint x: 535, startPoint y: 741, endPoint x: 573, endPoint y: 737, distance: 38.2
click at [535, 741] on button "Exit" at bounding box center [547, 735] width 51 height 36
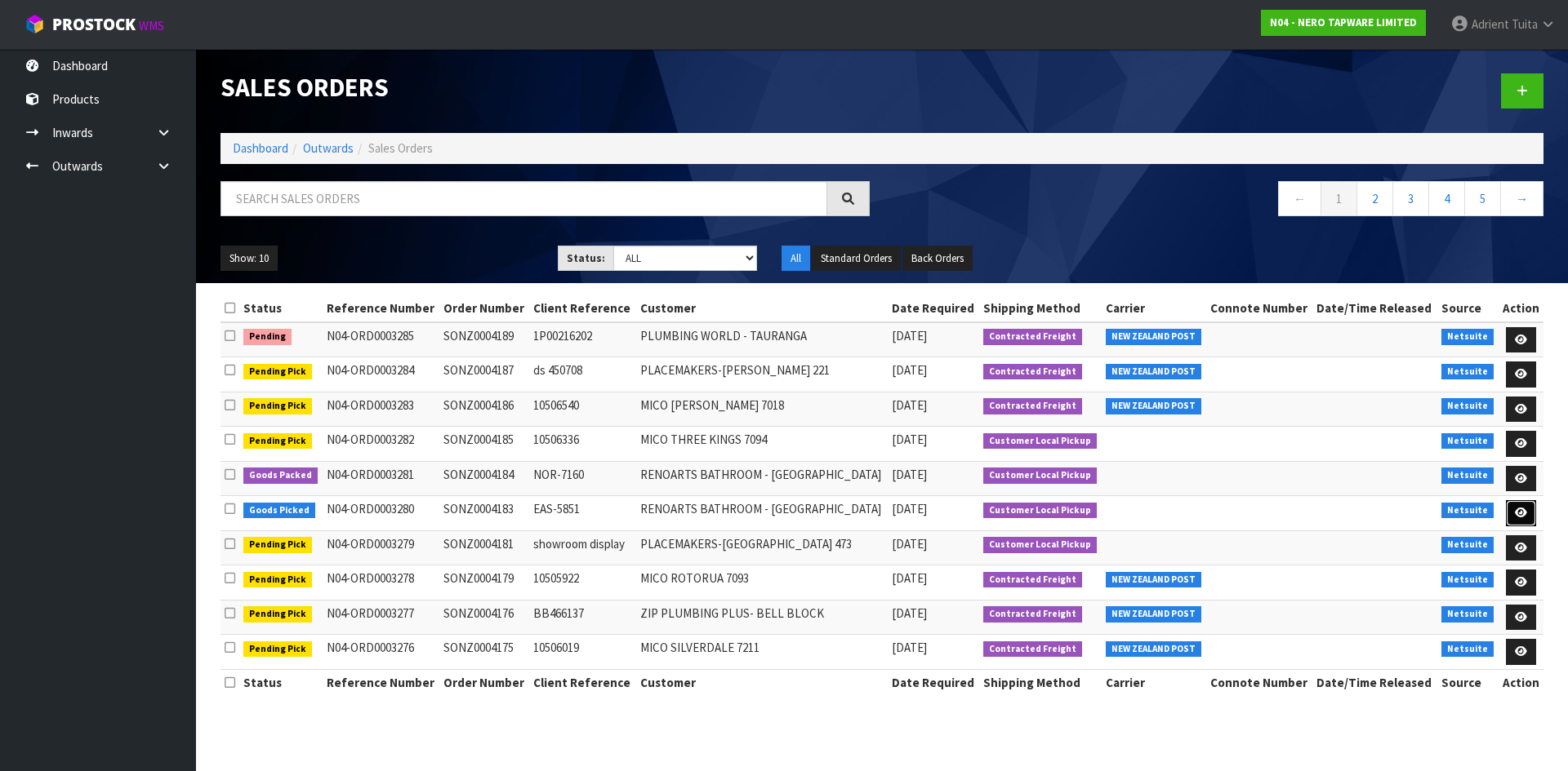
click at [1515, 510] on icon at bounding box center [1521, 513] width 13 height 11
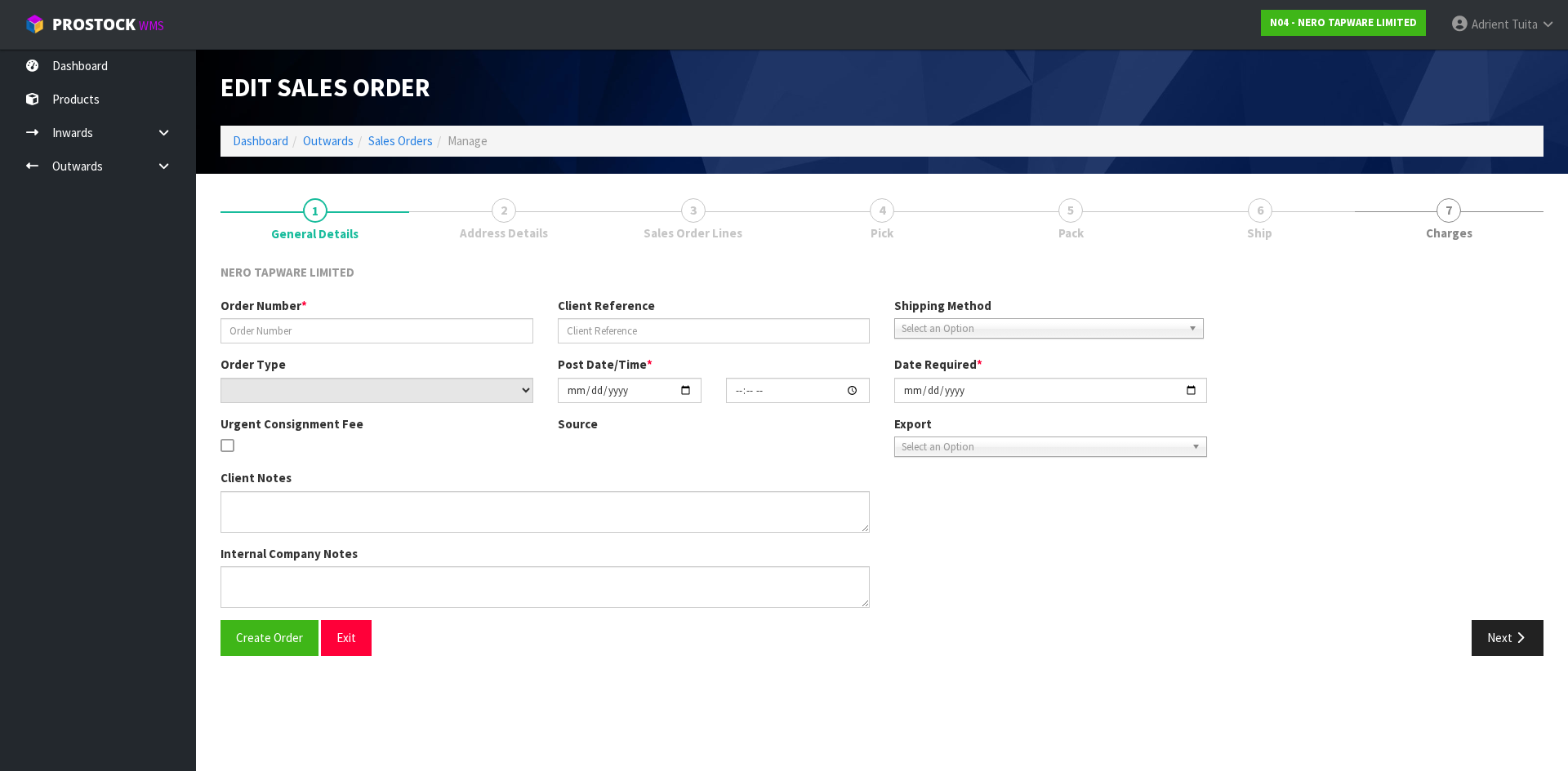
type input "SONZ0004183"
type input "EAS-5851"
select select "number:0"
type input "[DATE]"
type input "08:15:07.000"
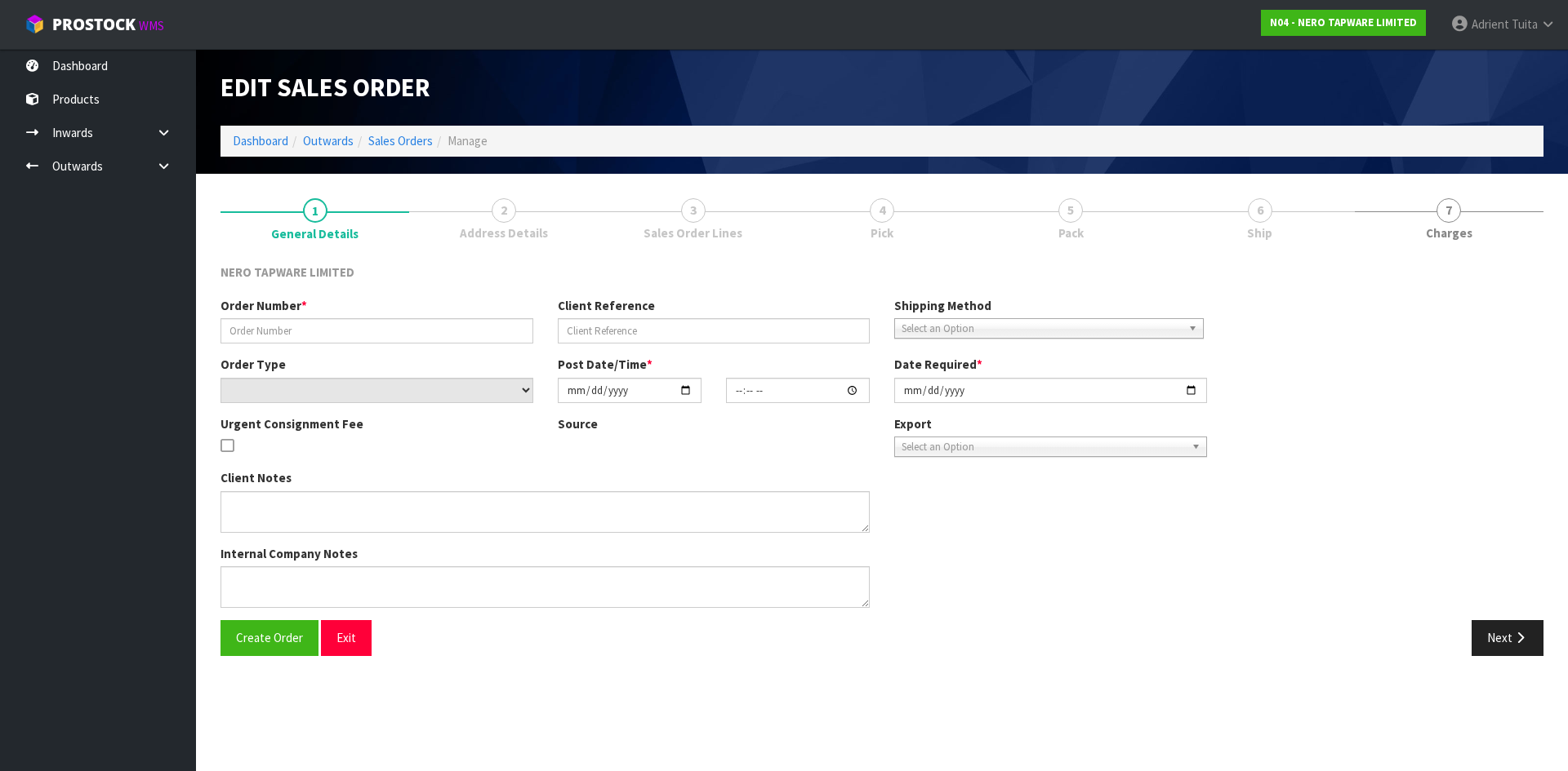
type input "[DATE]"
type textarea "customer pick up 14/10"
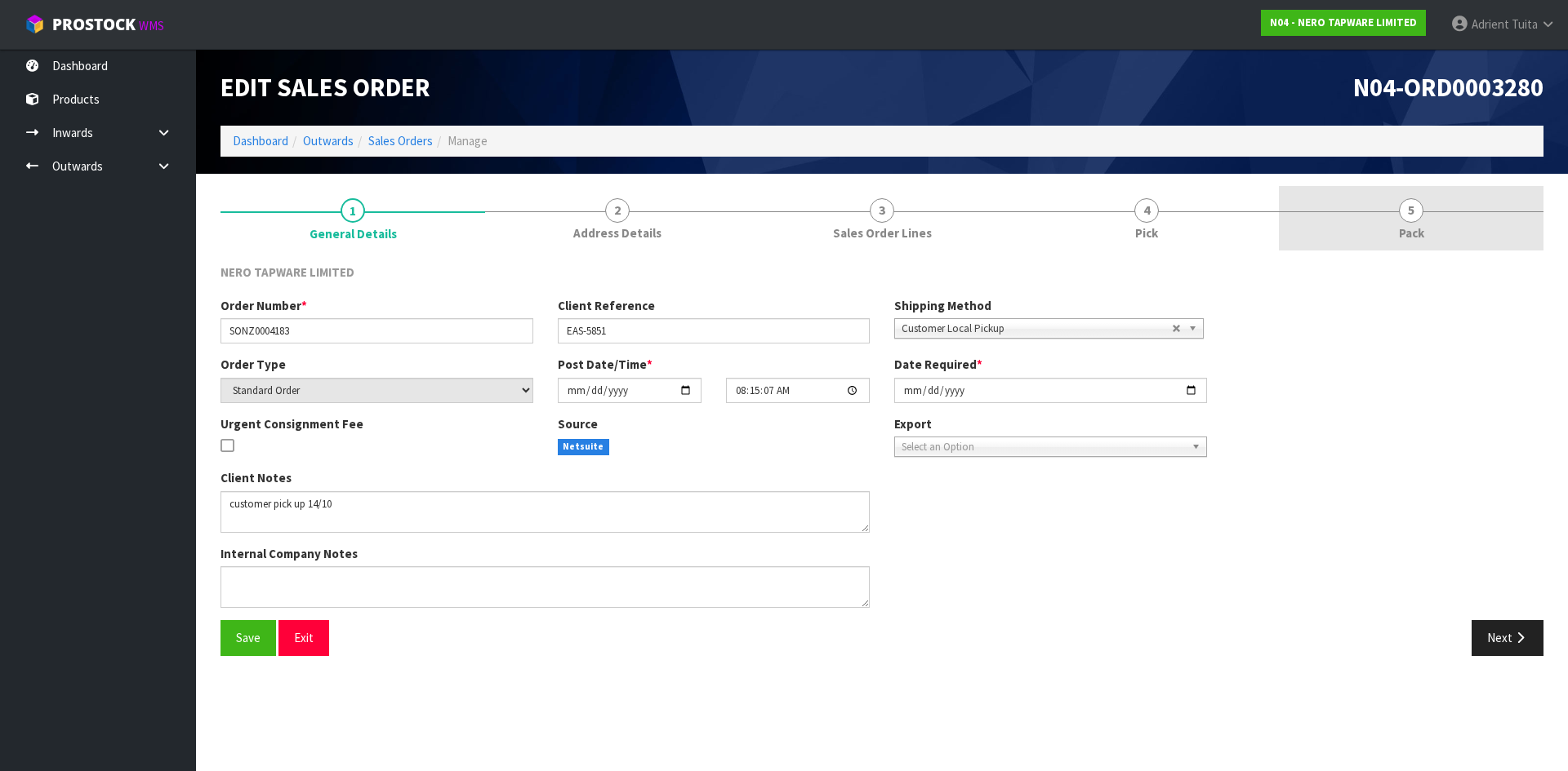
click at [1446, 240] on link "5 Pack" at bounding box center [1411, 218] width 265 height 64
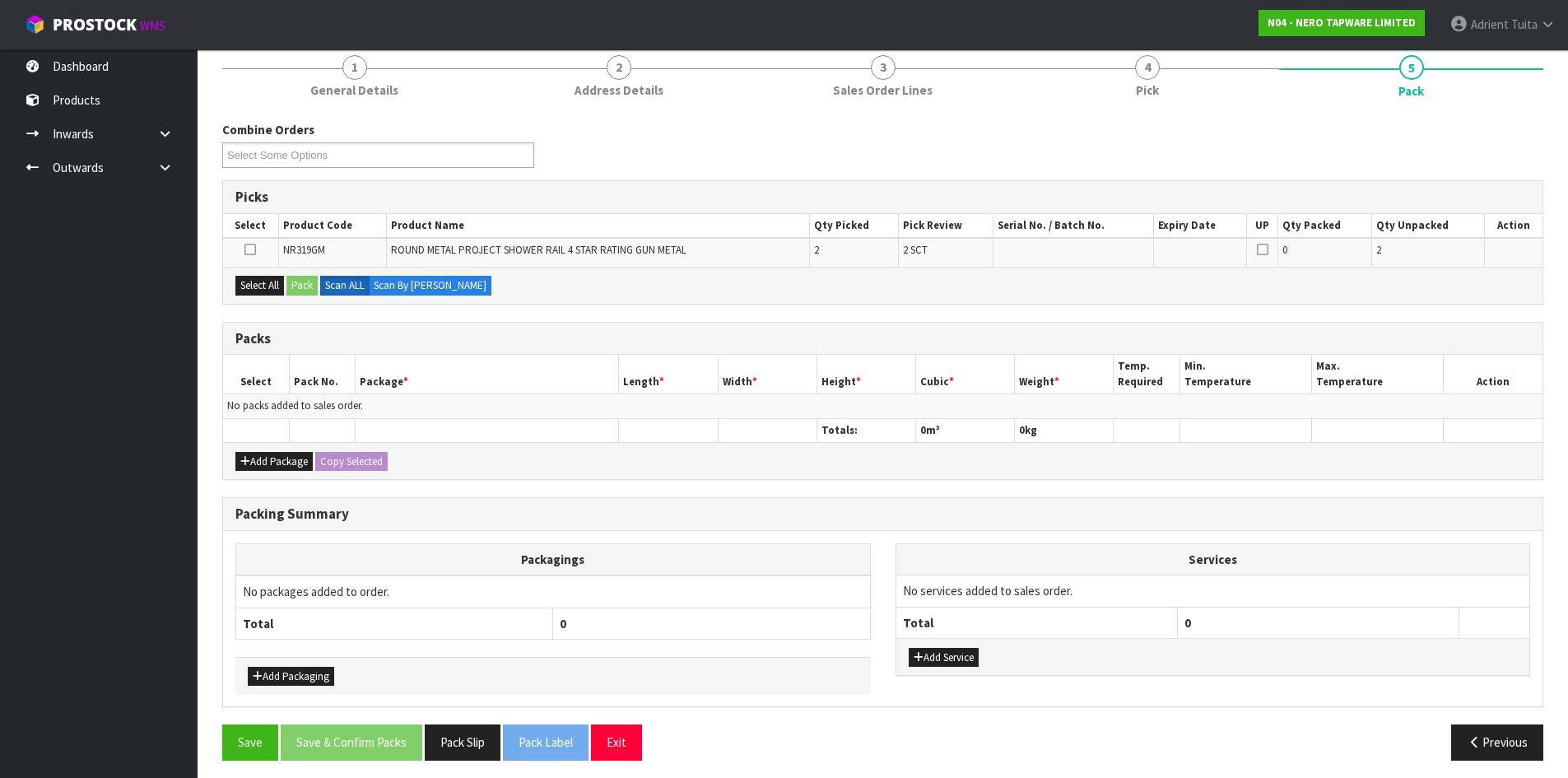
scroll to position [152, 0]
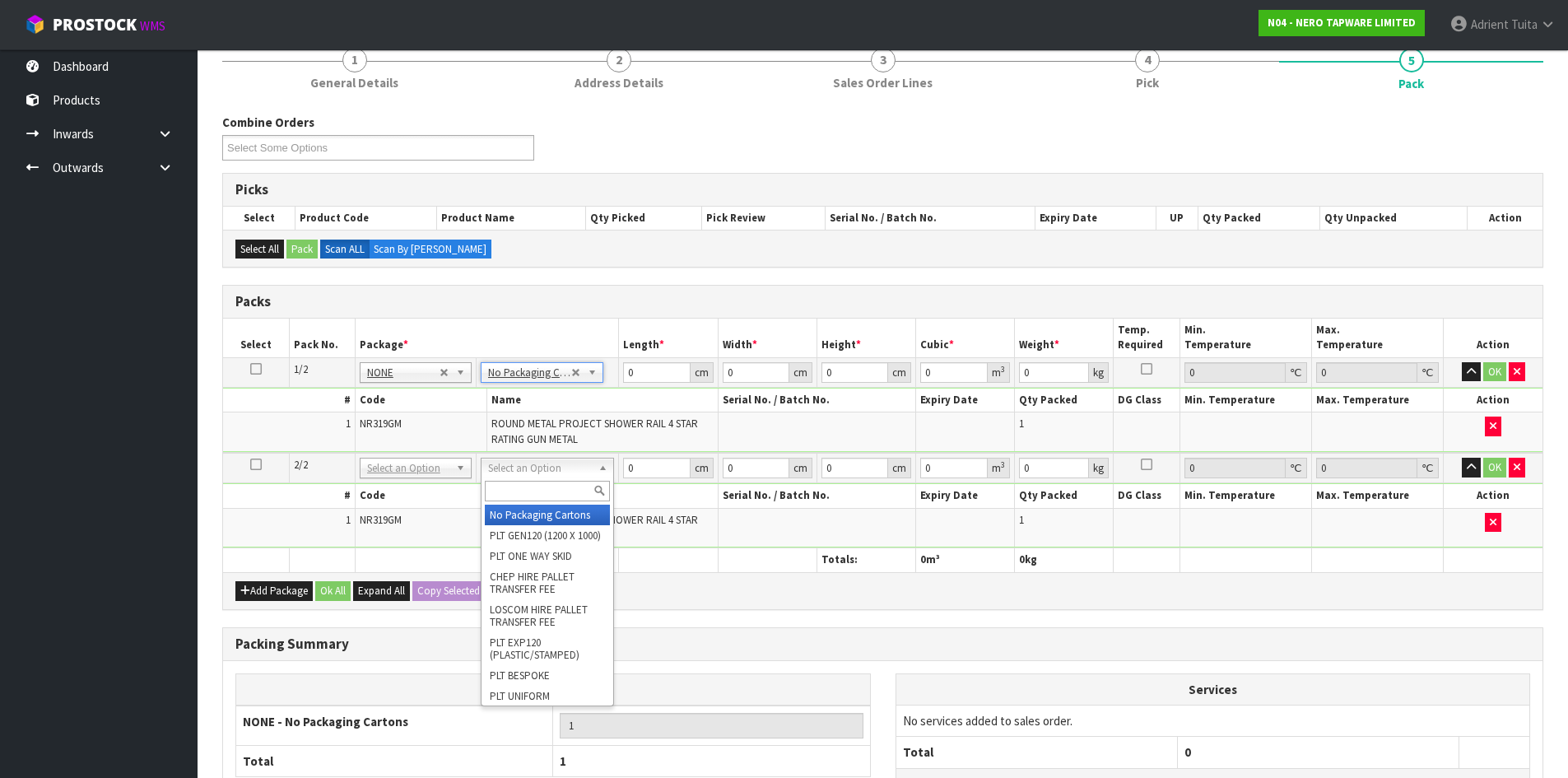
drag, startPoint x: 560, startPoint y: 518, endPoint x: 590, endPoint y: 425, distance: 97.7
type input "2"
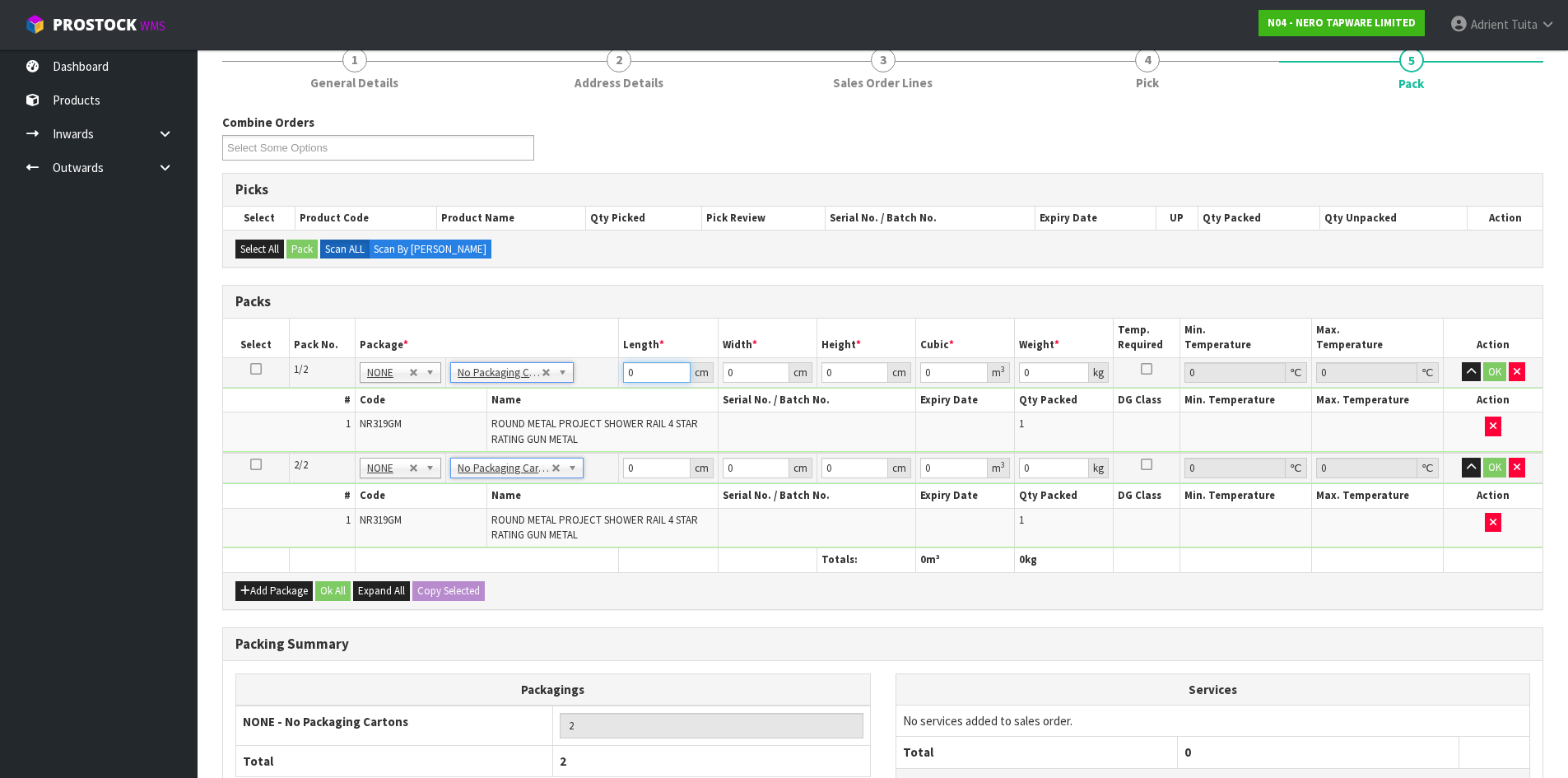
click at [648, 378] on input "0" at bounding box center [655, 372] width 67 height 21
type input "73"
type input "16"
type input "1"
type input "0.001168"
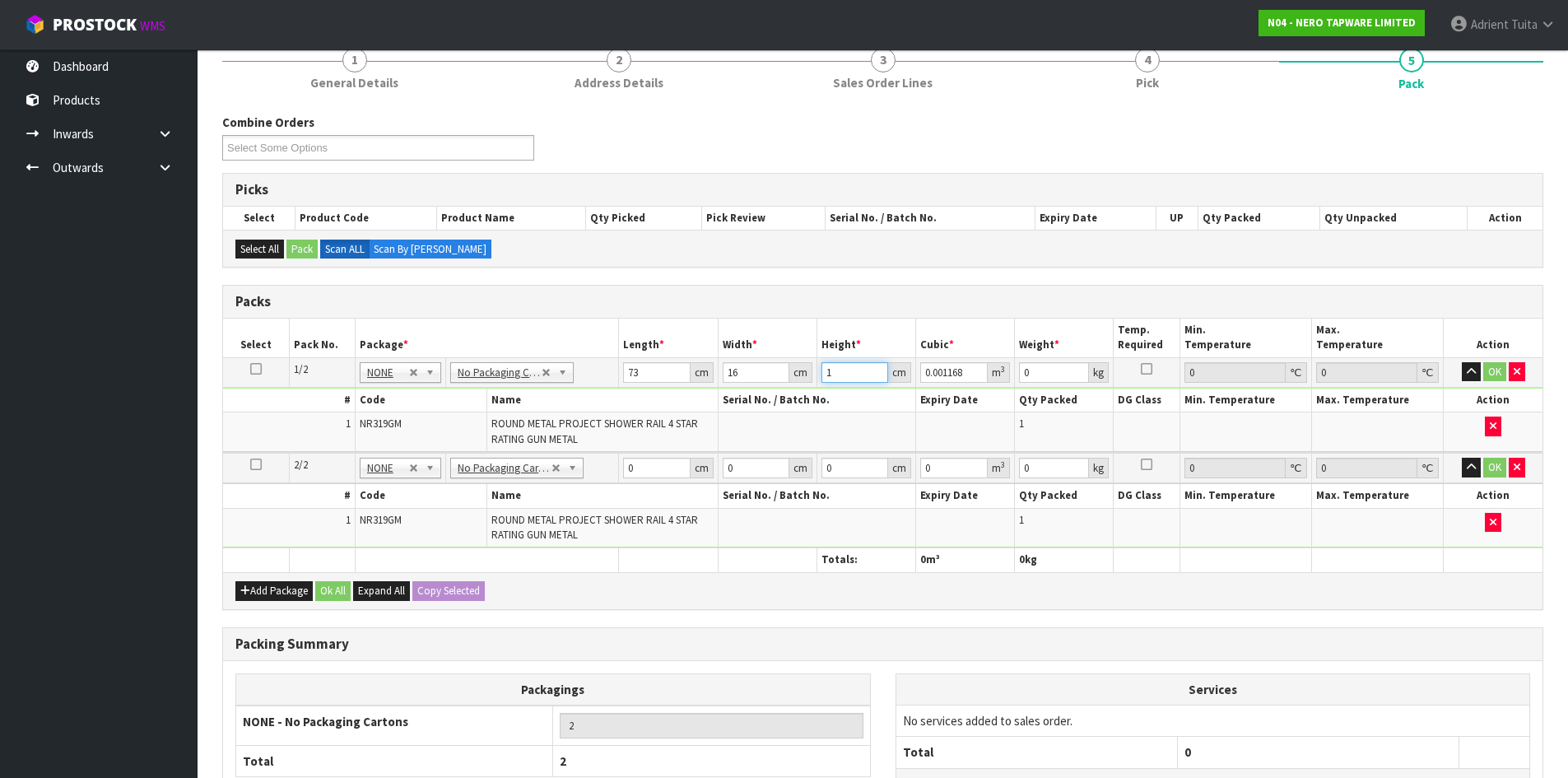
type input "10"
type input "0.01168"
type input "10"
type input "3"
click at [657, 462] on input "0" at bounding box center [655, 468] width 67 height 21
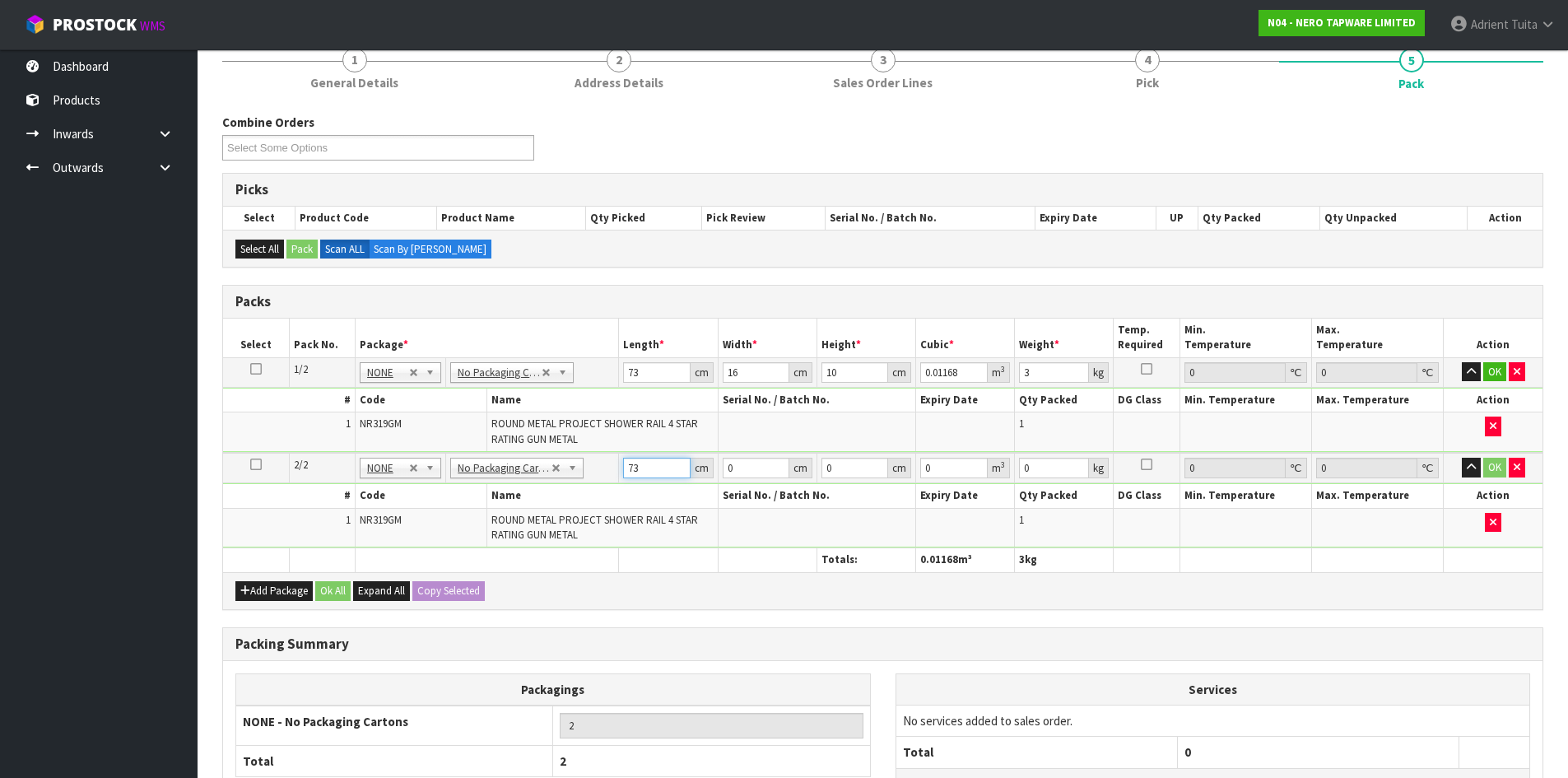
type input "73"
type input "16"
type input "1"
type input "0.001168"
type input "10"
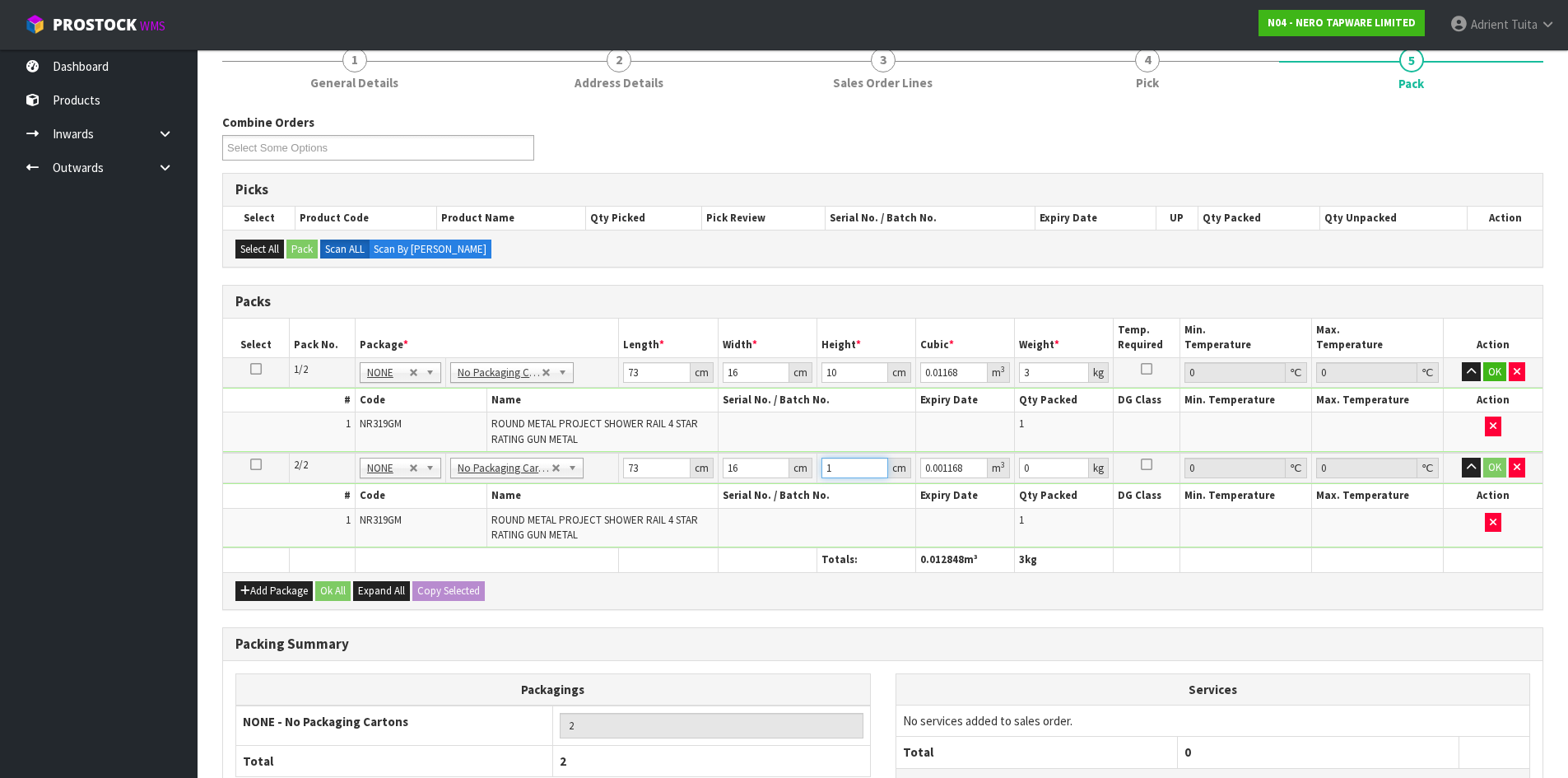
type input "0.01168"
type input "10"
type input "3"
click at [1491, 368] on button "OK" at bounding box center [1494, 372] width 23 height 20
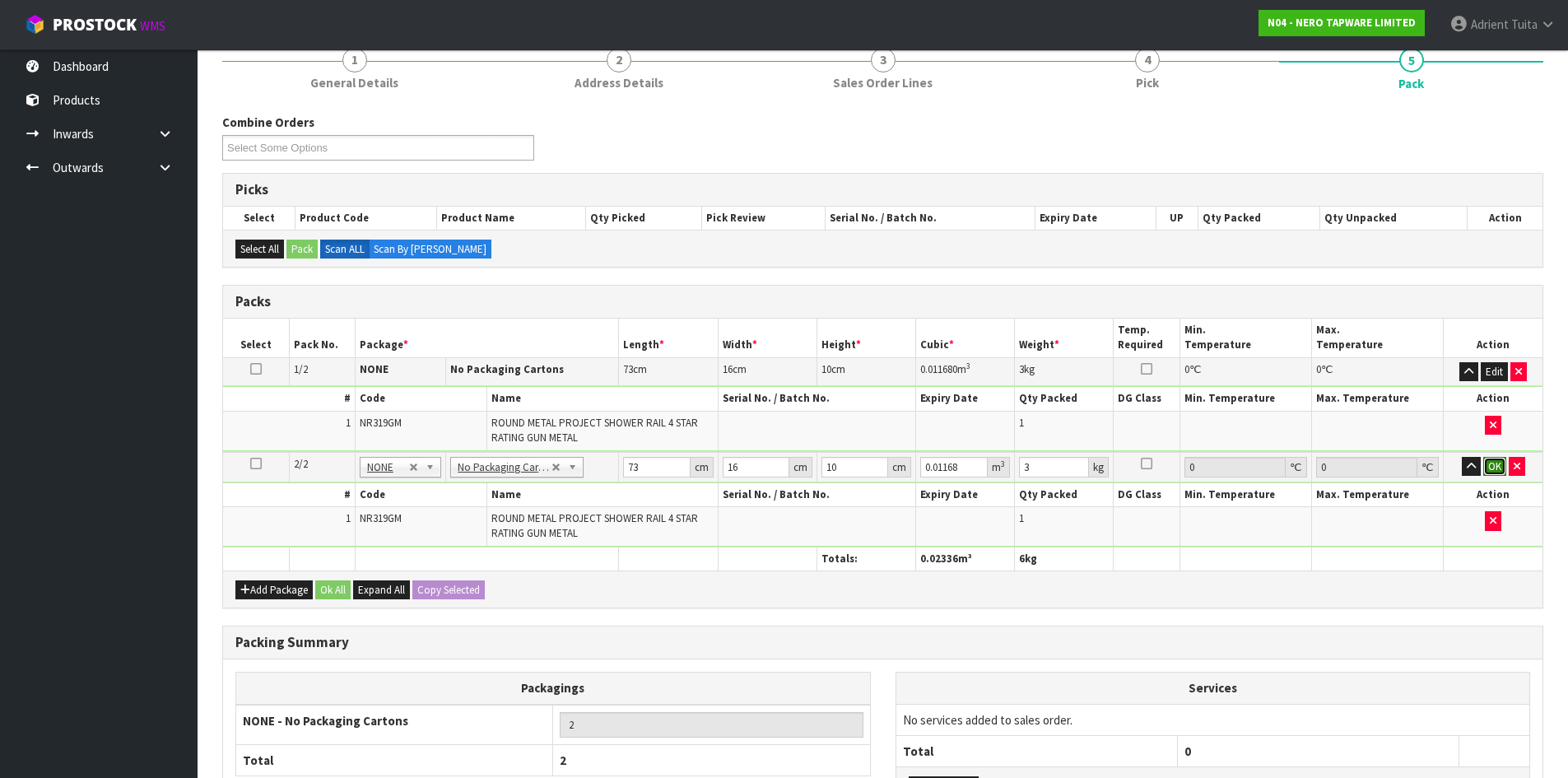
click at [1491, 462] on button "OK" at bounding box center [1494, 467] width 23 height 20
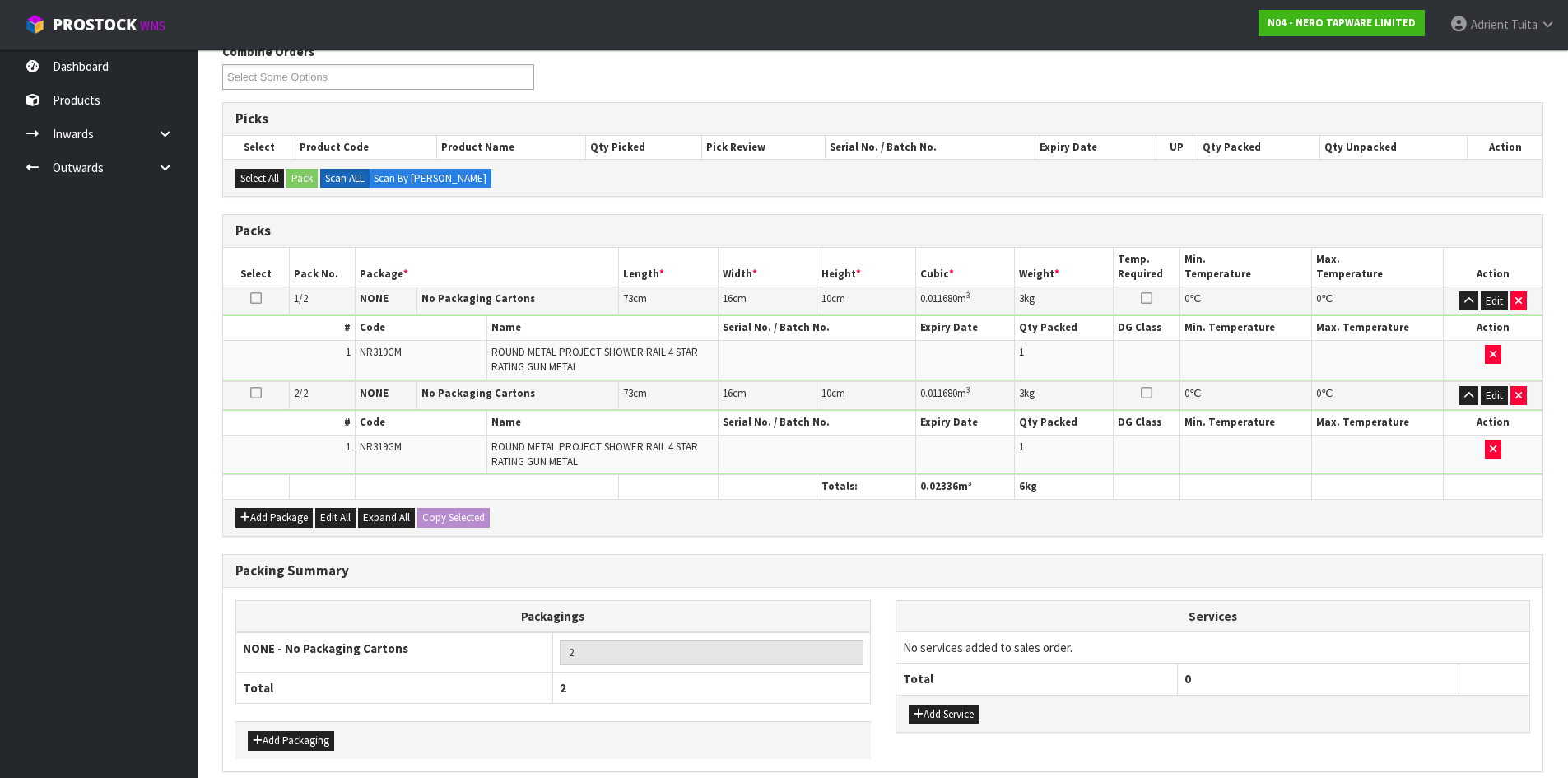
scroll to position [295, 0]
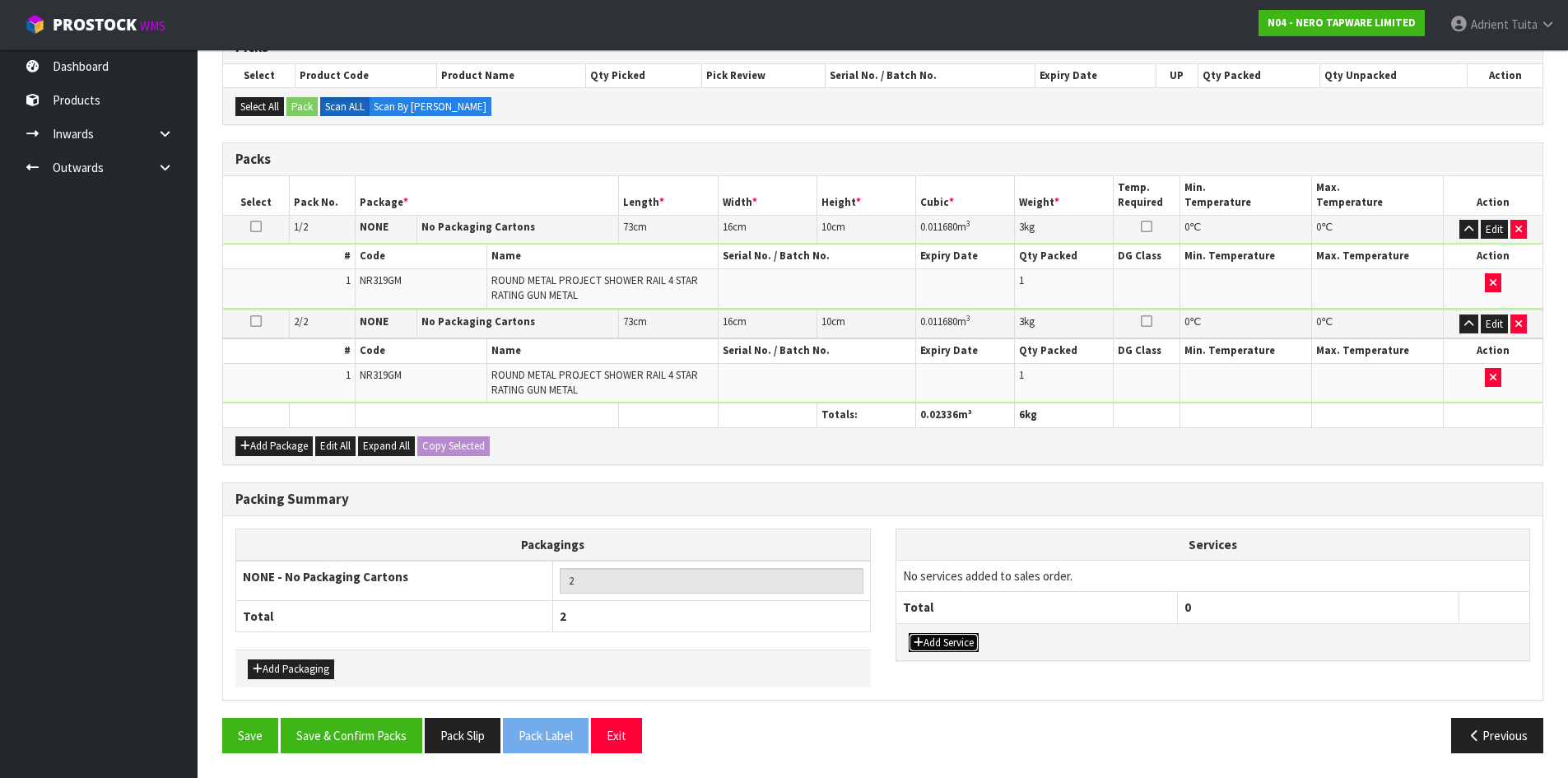
click at [944, 638] on button "Add Service" at bounding box center [944, 643] width 70 height 20
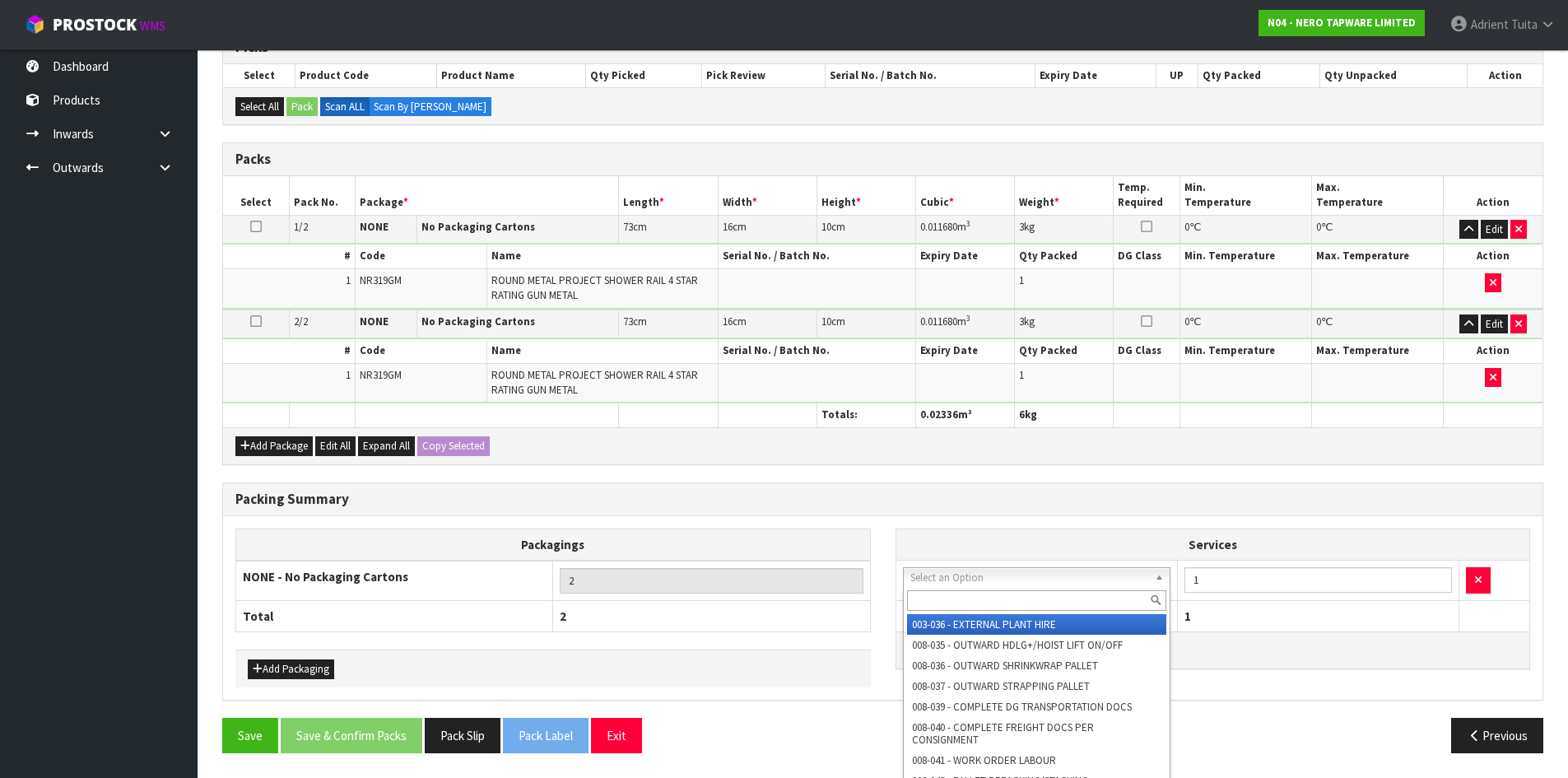
drag, startPoint x: 964, startPoint y: 574, endPoint x: 966, endPoint y: 605, distance: 31.1
click at [966, 605] on input "text" at bounding box center [1037, 600] width 260 height 21
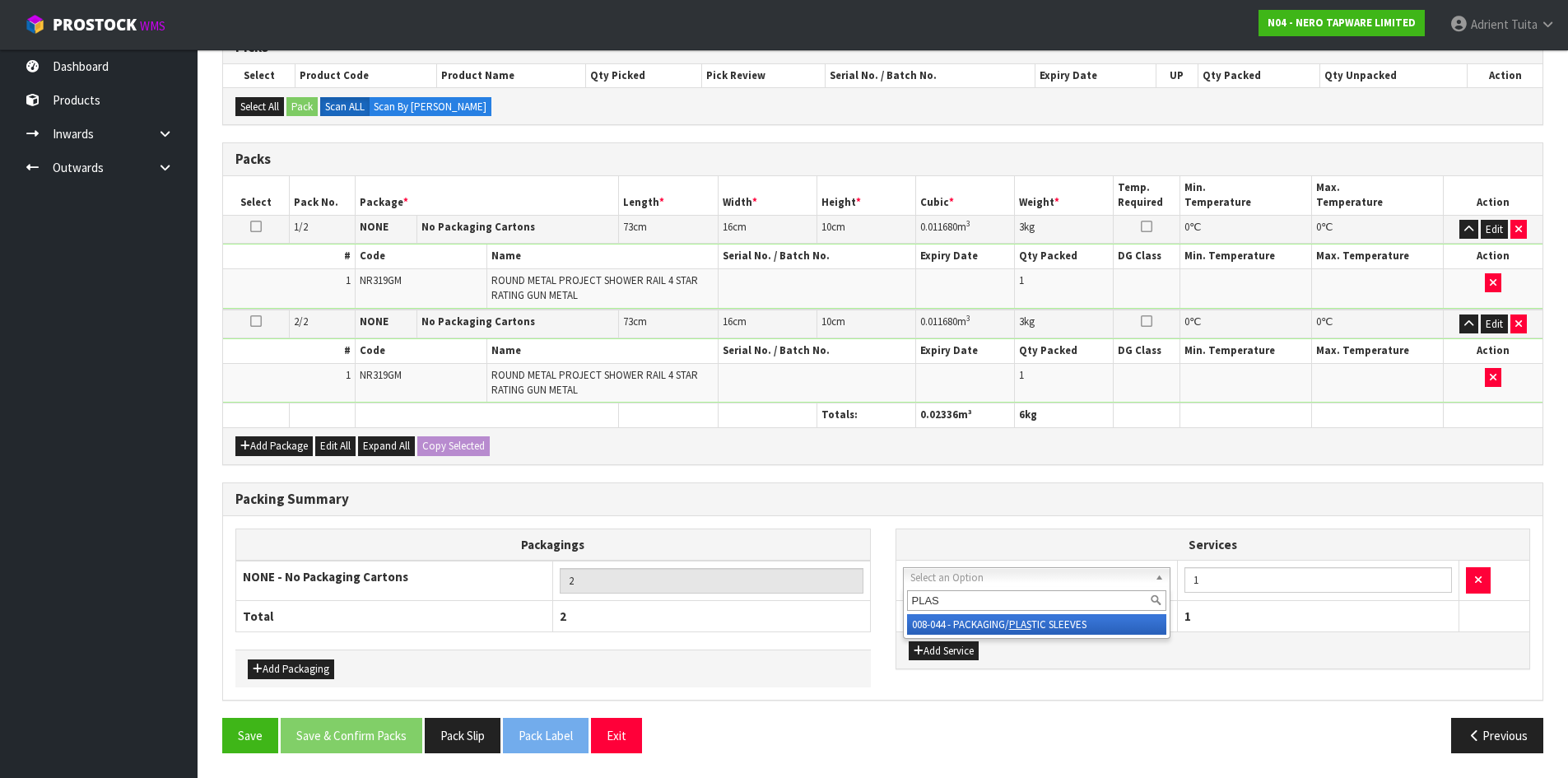
type input "PLAS"
drag, startPoint x: 971, startPoint y: 621, endPoint x: 1332, endPoint y: 572, distance: 364.3
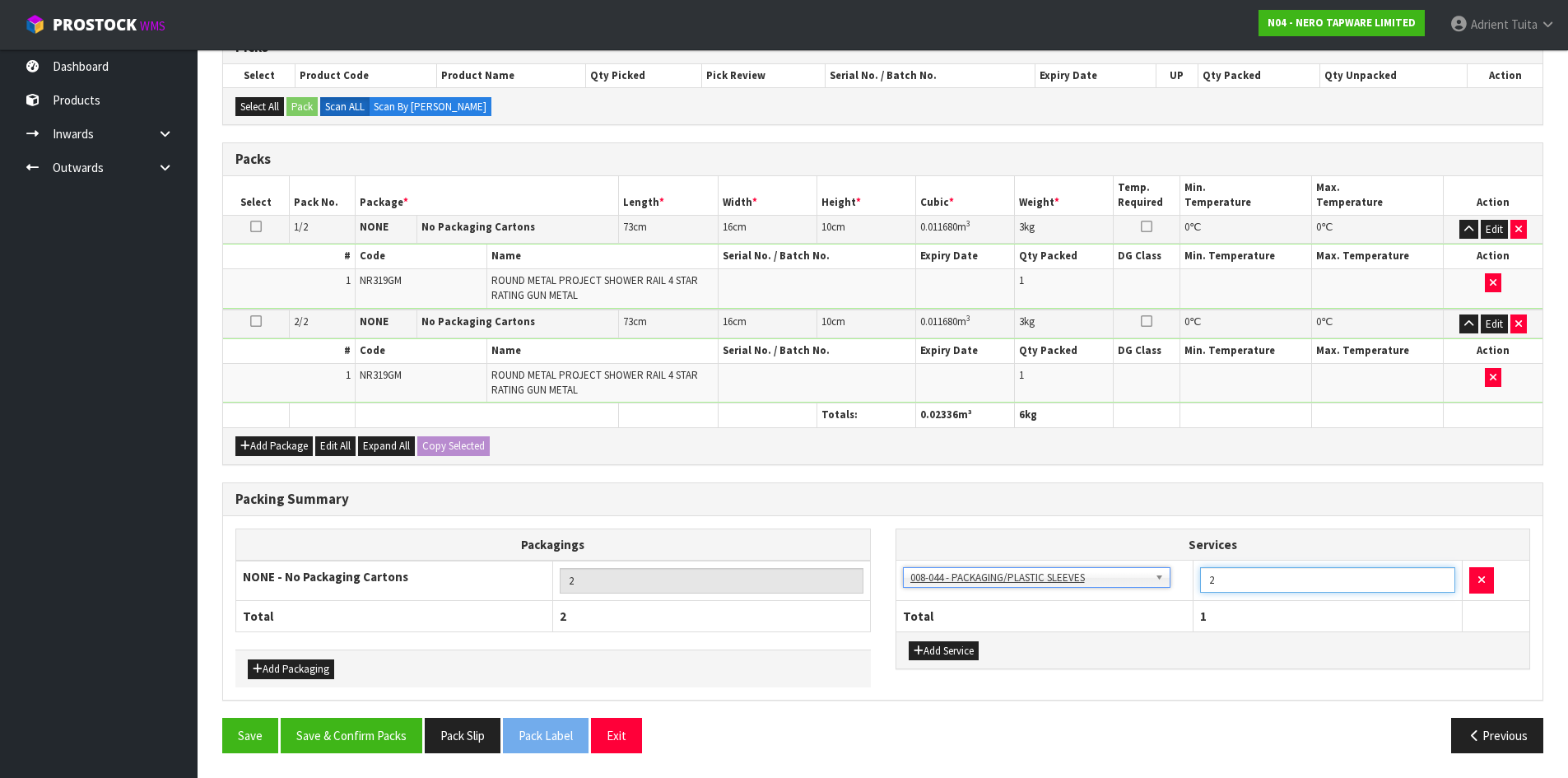
type input "2"
click at [1439, 573] on input "2" at bounding box center [1327, 580] width 255 height 26
click at [350, 737] on button "Save & Confirm Packs" at bounding box center [351, 735] width 141 height 36
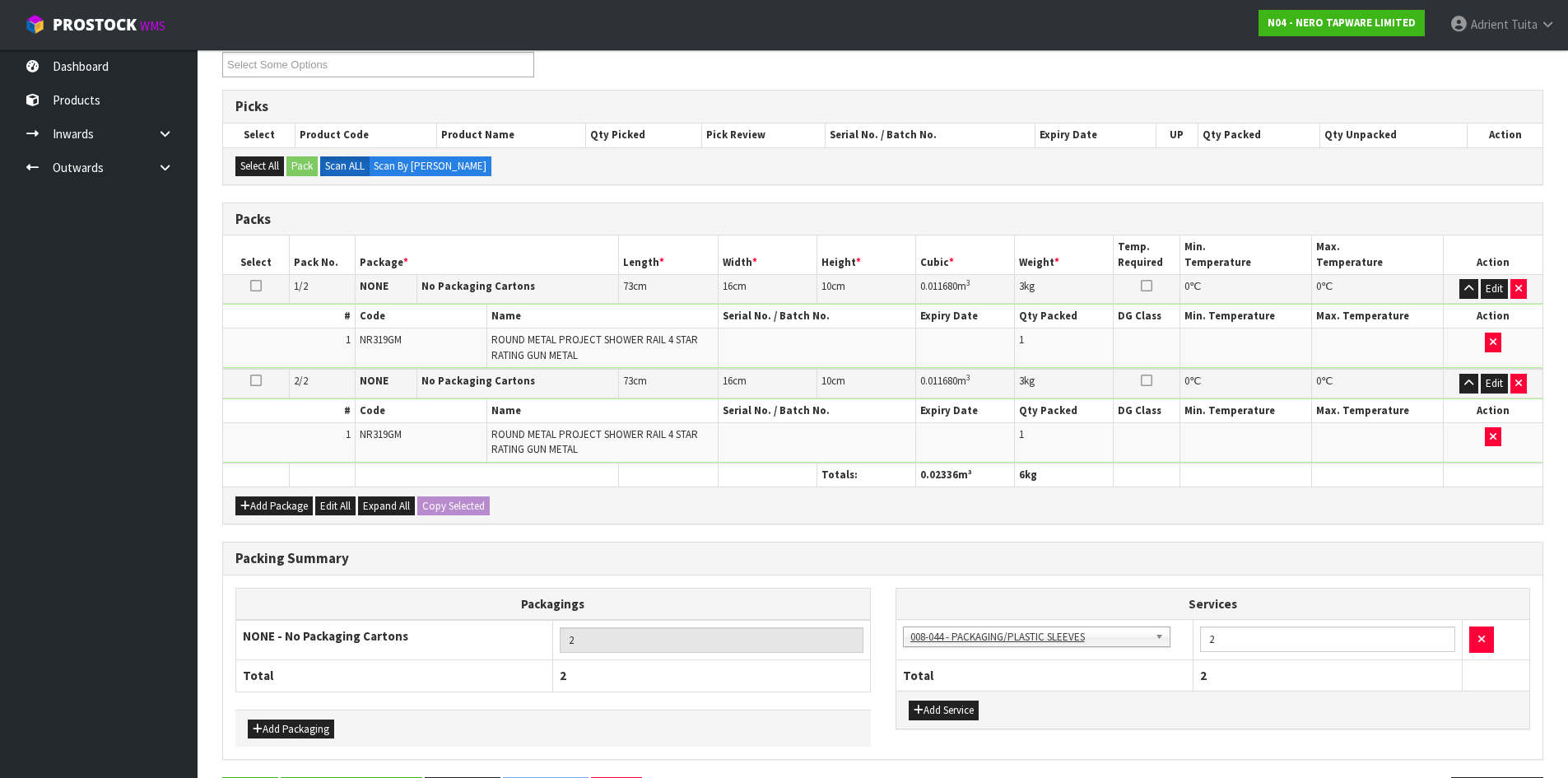
scroll to position [0, 0]
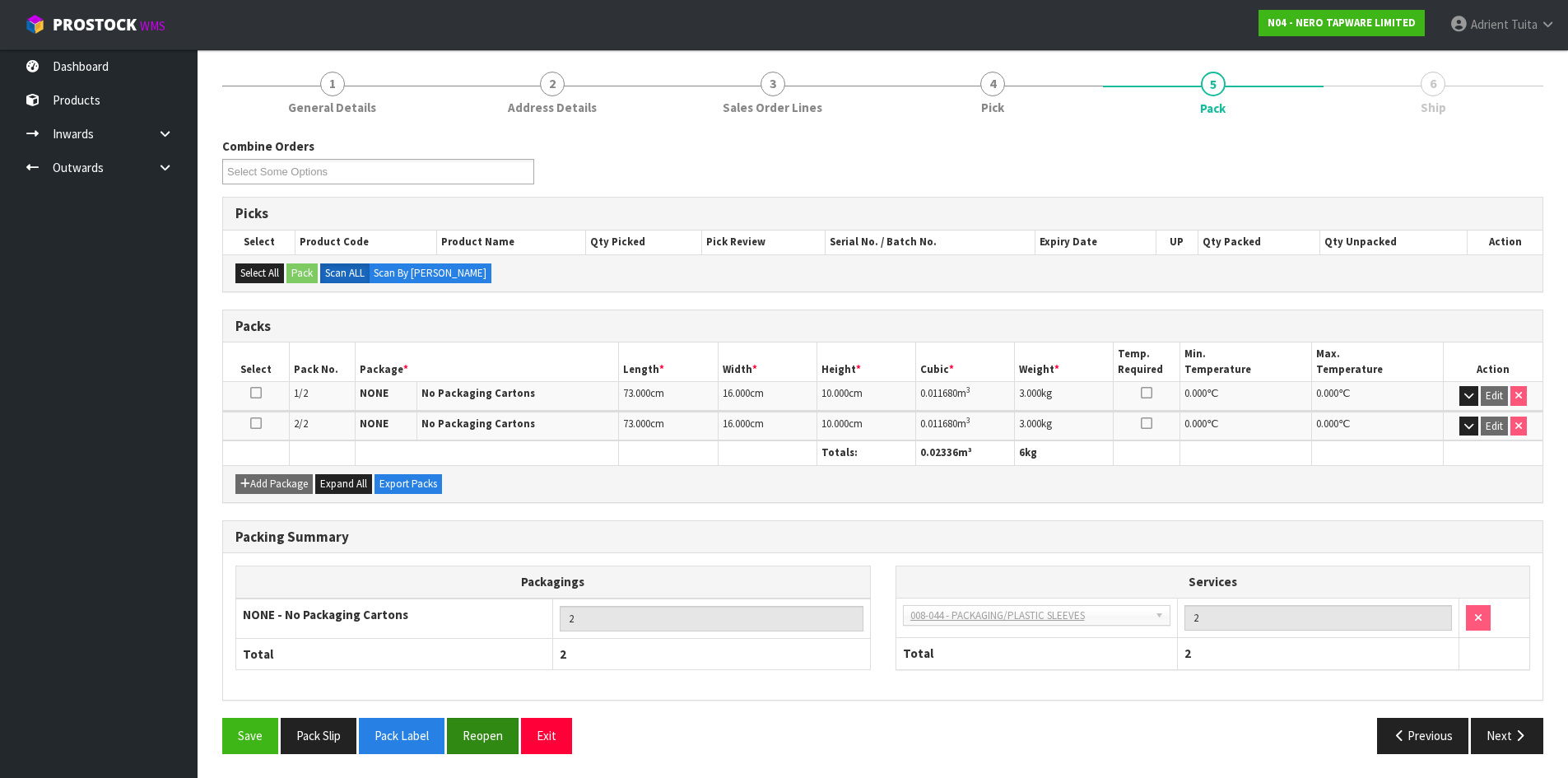
scroll to position [189, 0]
click at [531, 726] on button "Exit" at bounding box center [547, 734] width 51 height 36
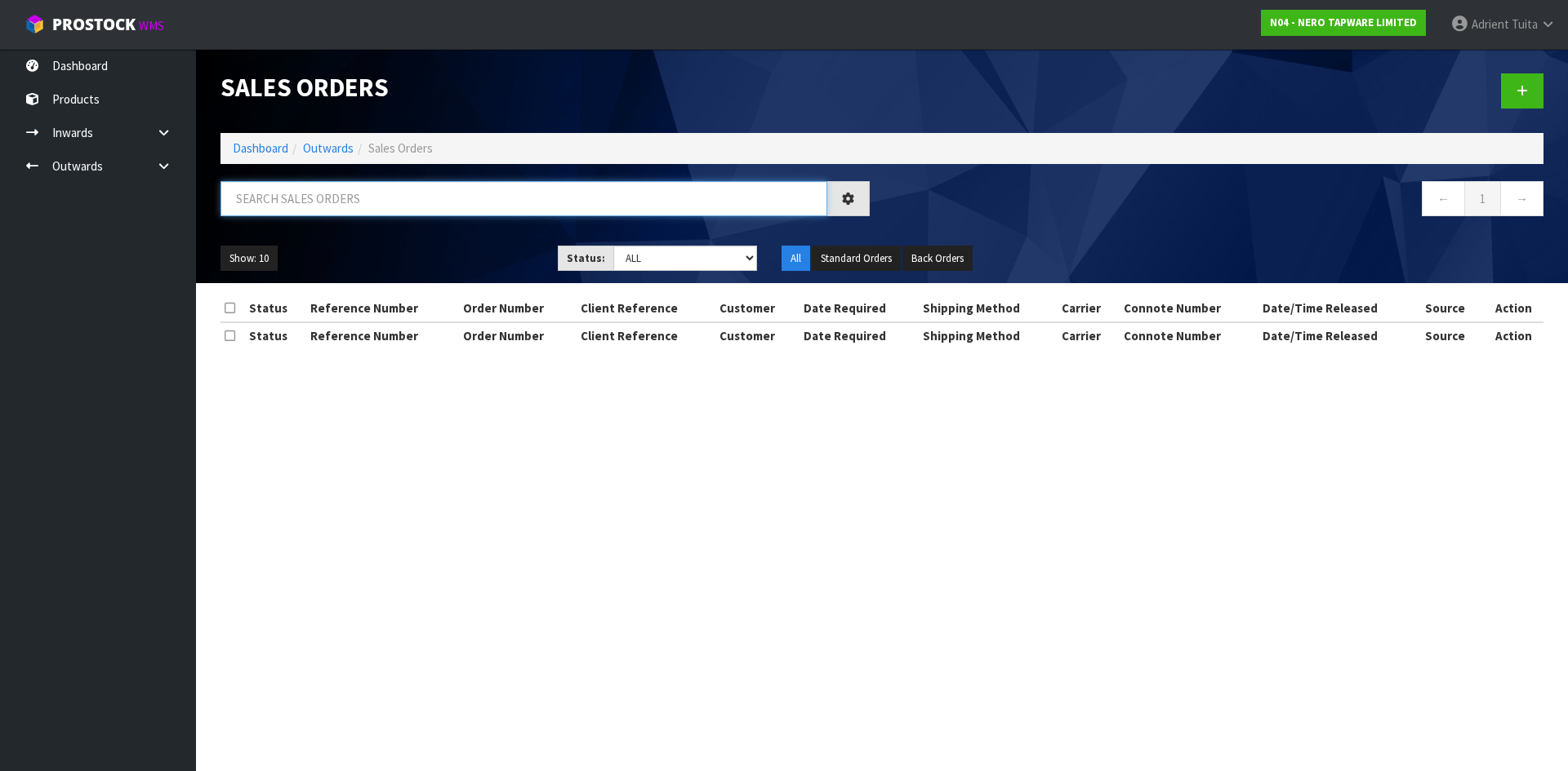
click at [310, 208] on input "text" at bounding box center [524, 198] width 607 height 35
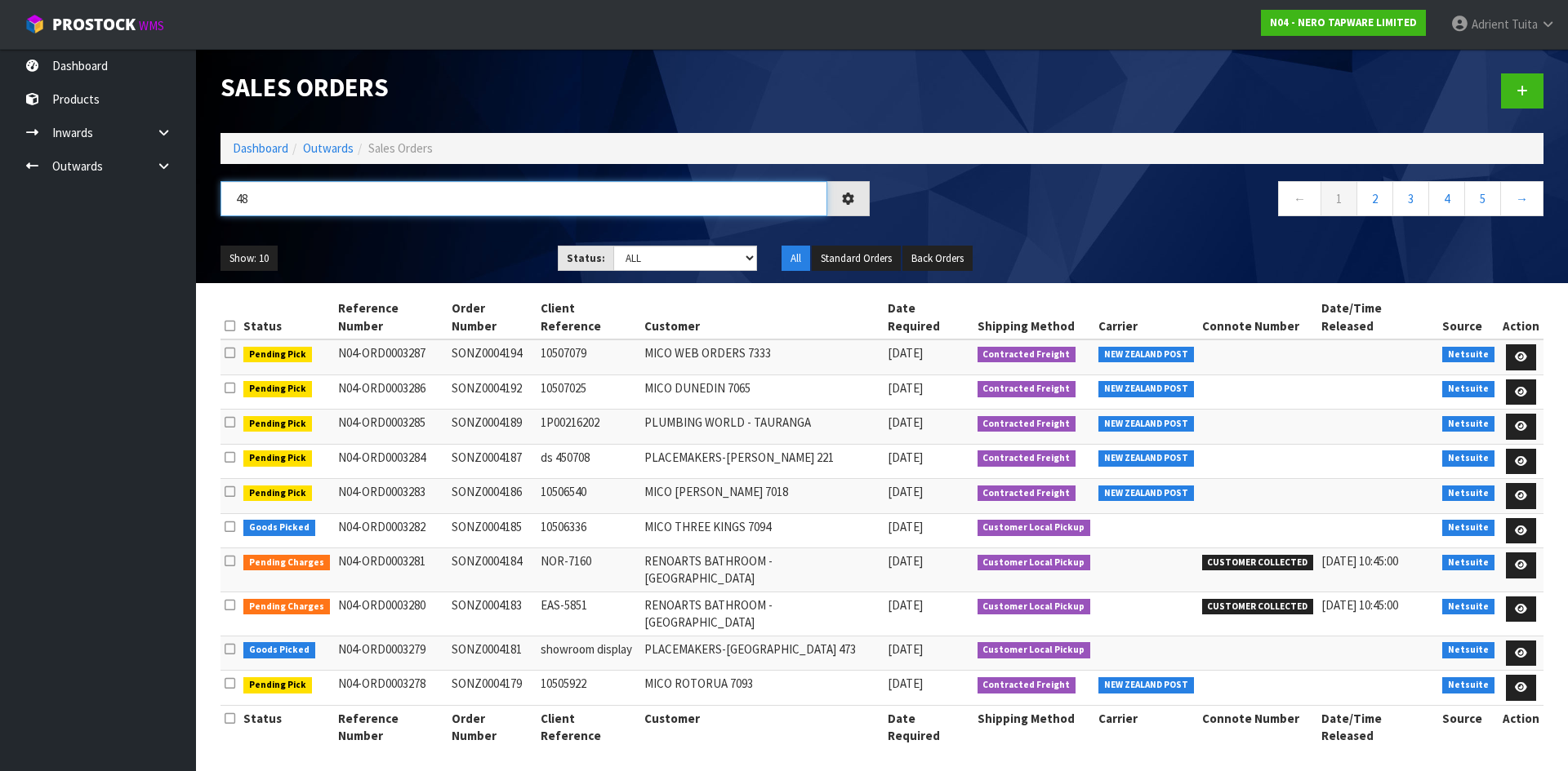
type input "4"
type input "4185"
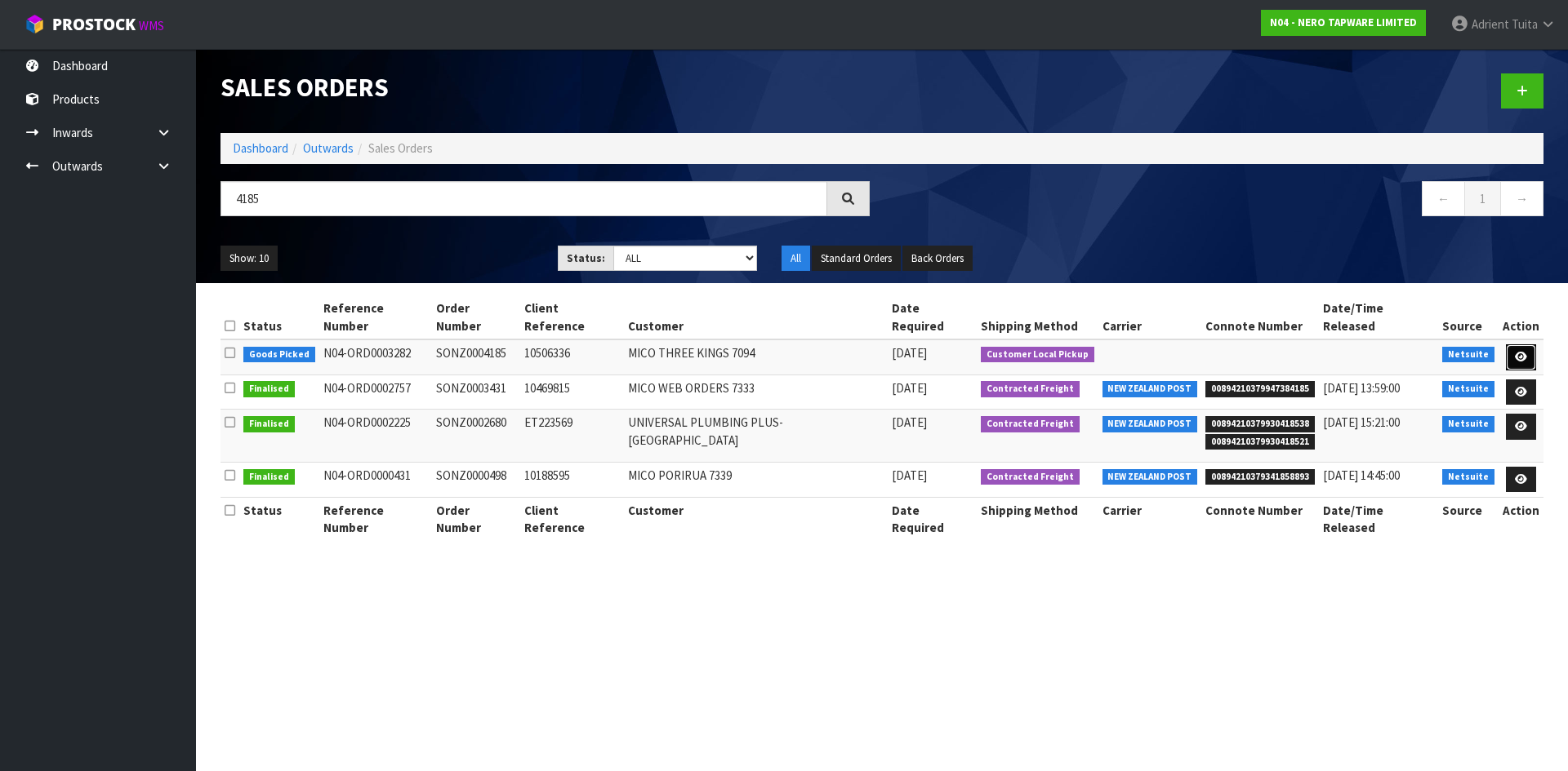
click at [1525, 352] on icon at bounding box center [1521, 357] width 13 height 11
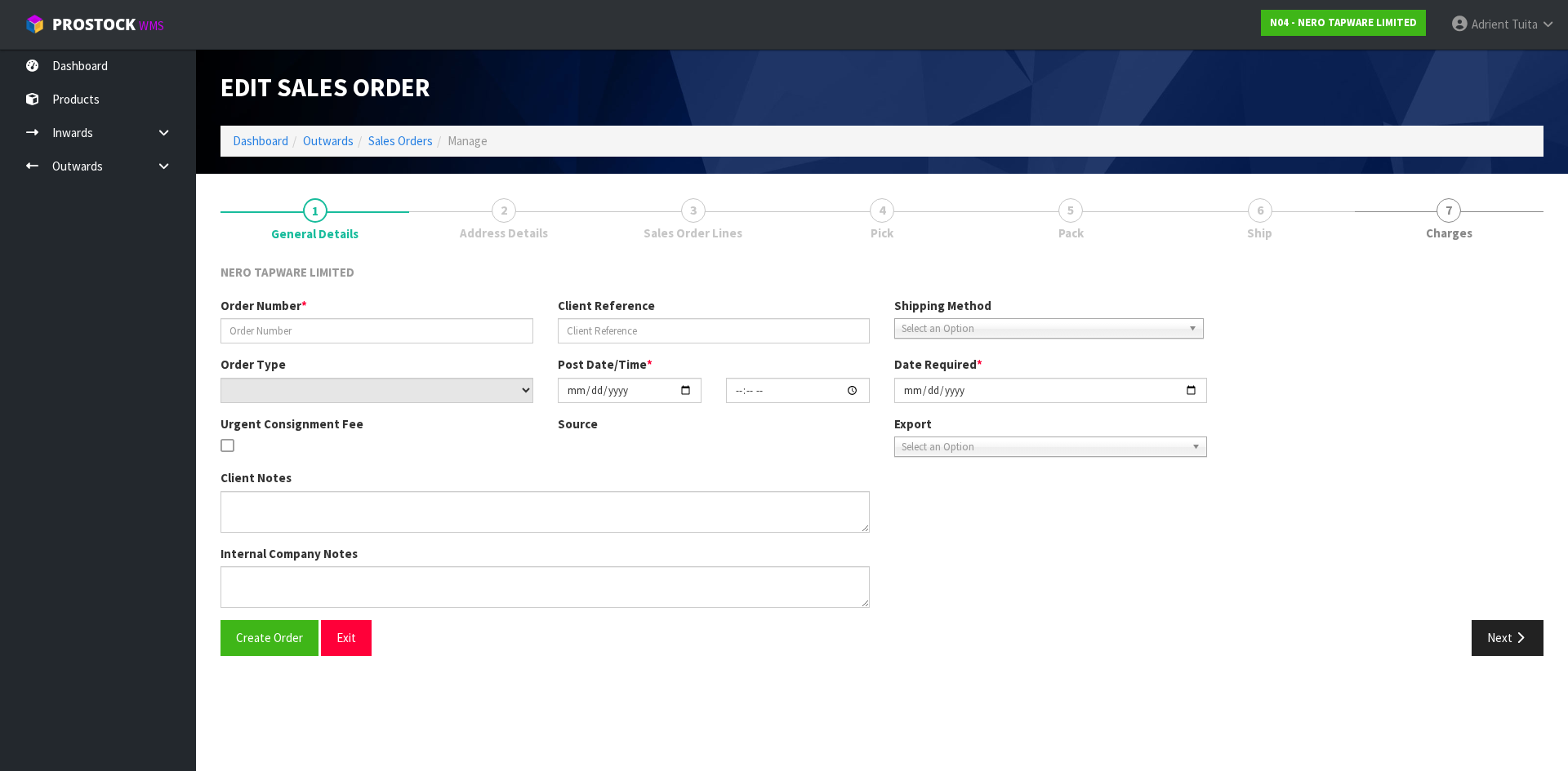
type input "SONZ0004185"
type input "10506336"
select select "number:0"
type input "[DATE]"
type input "08:30:05.000"
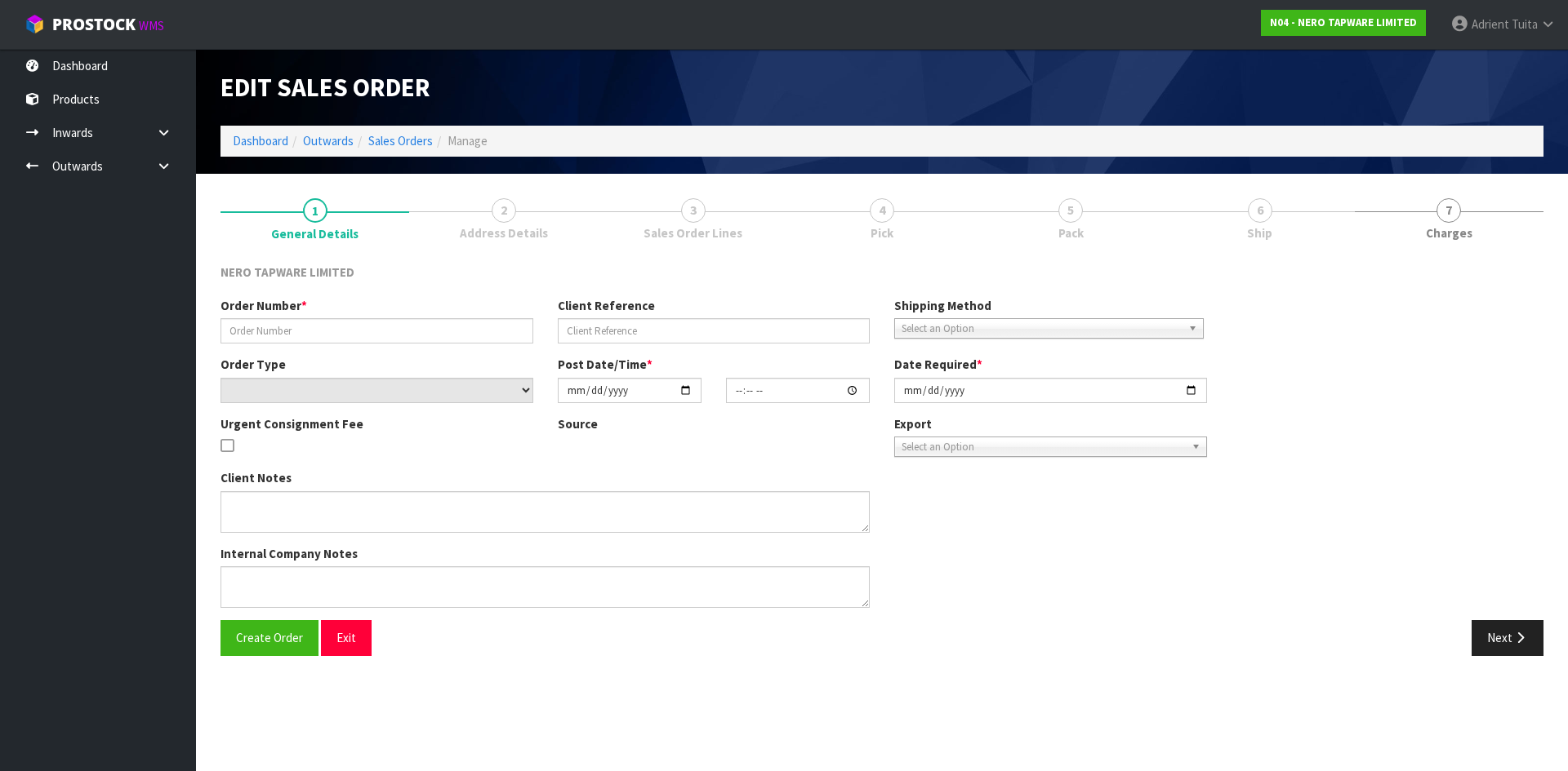
type input "[DATE]"
type textarea "customer pick up 14/10"
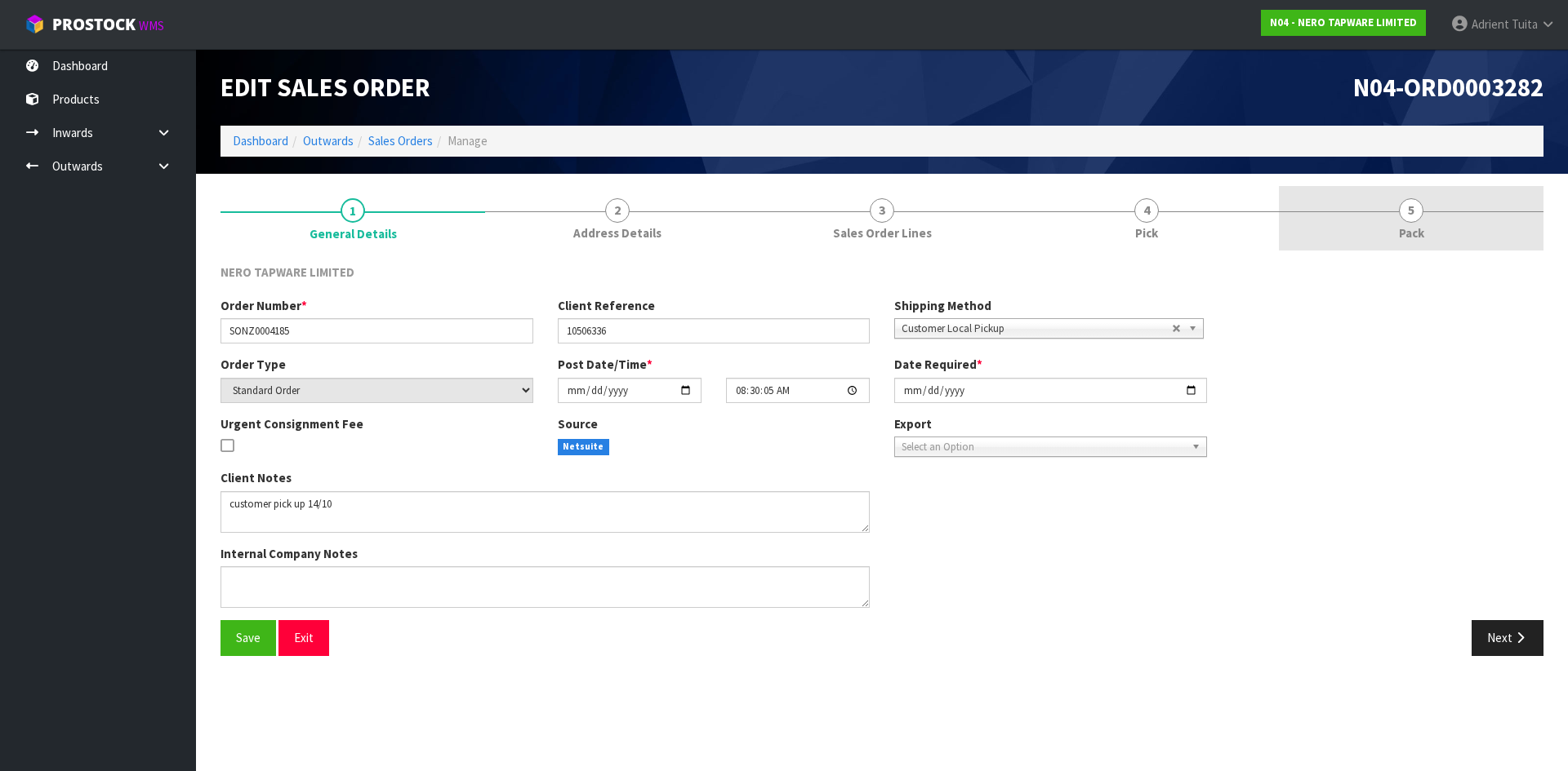
click at [1425, 216] on link "5 Pack" at bounding box center [1411, 218] width 265 height 64
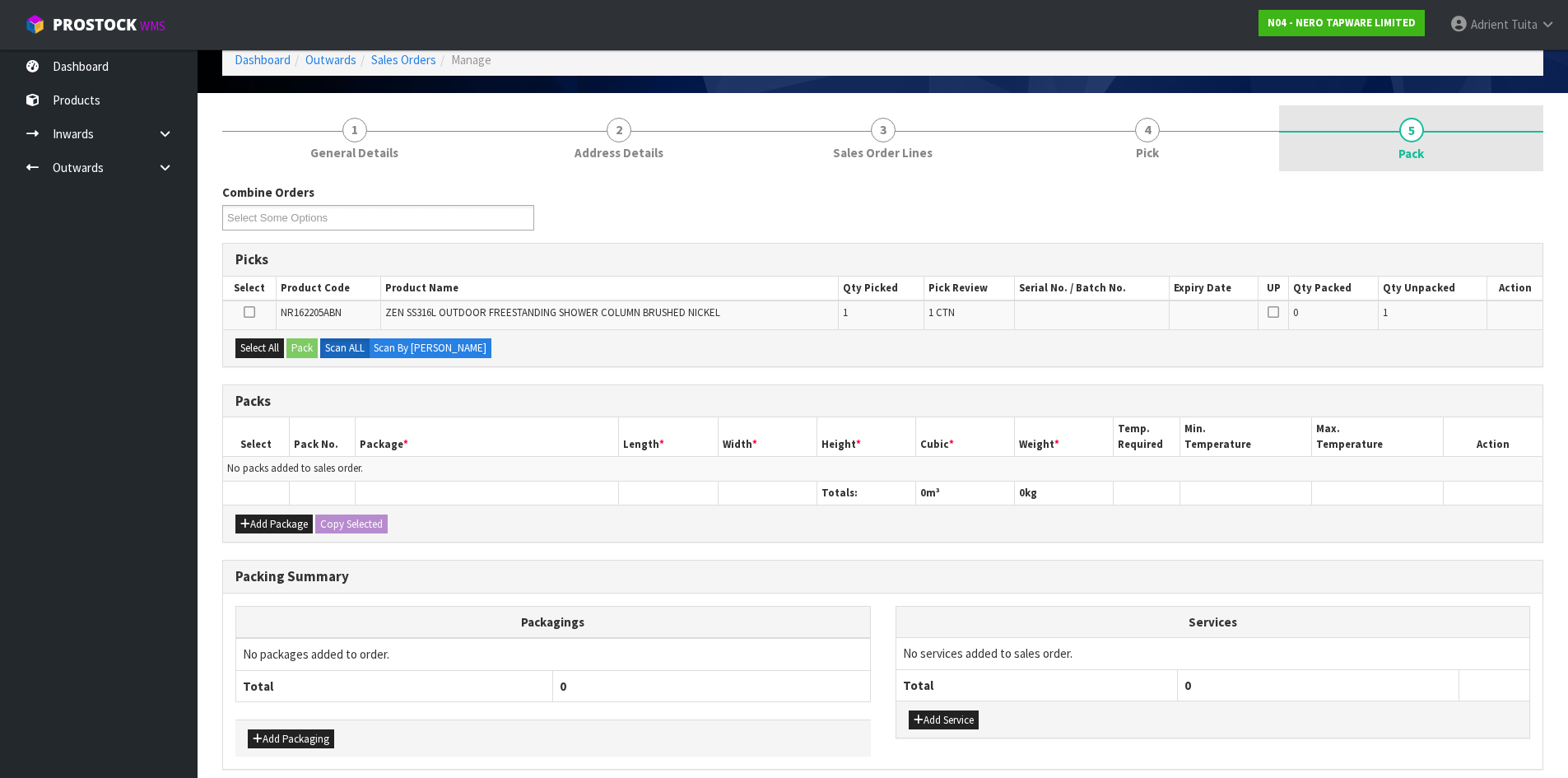
scroll to position [152, 0]
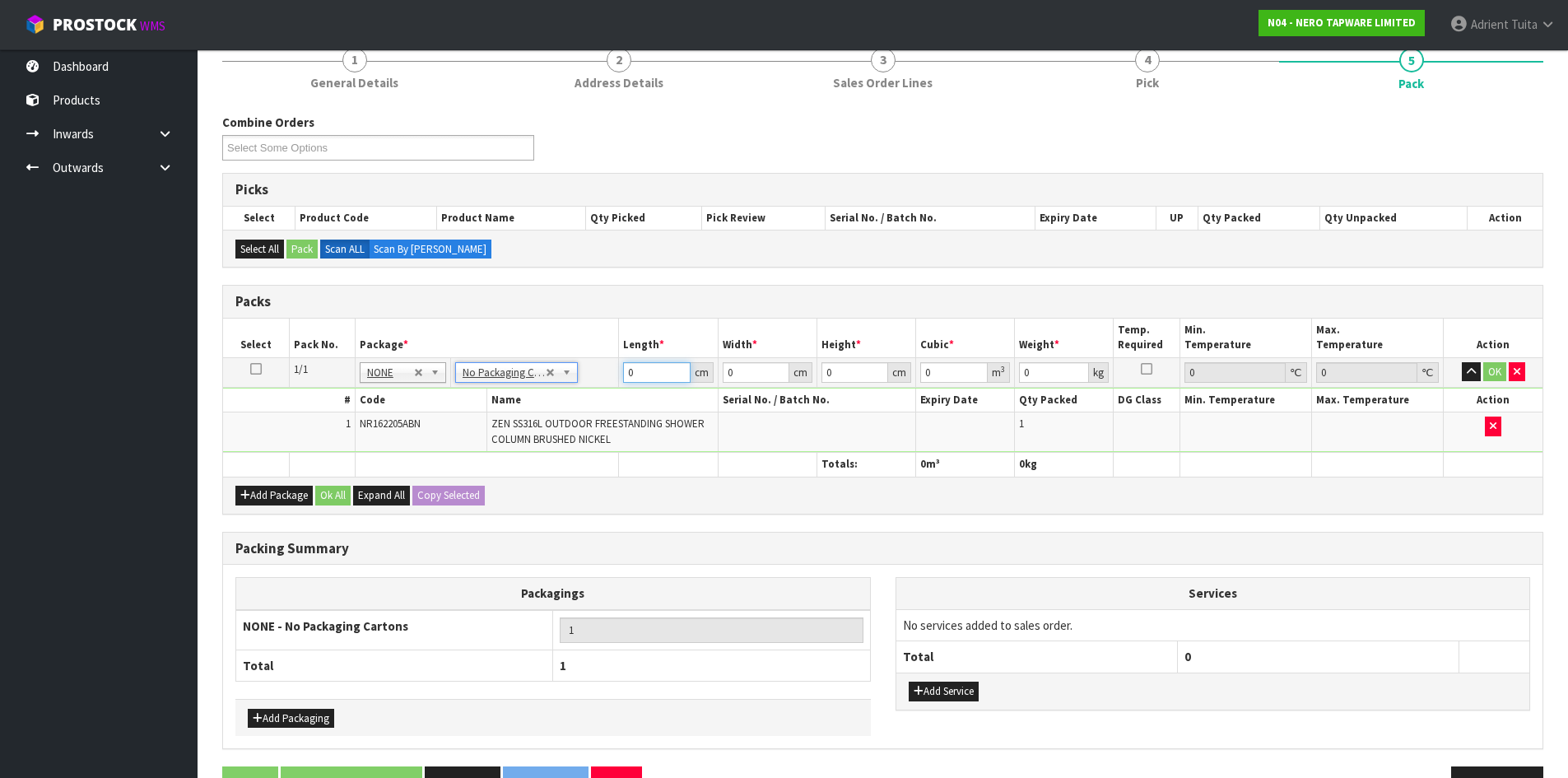
click at [638, 372] on input "0" at bounding box center [655, 372] width 67 height 21
type input "145"
type input "68"
type input "1"
type input "0.00986"
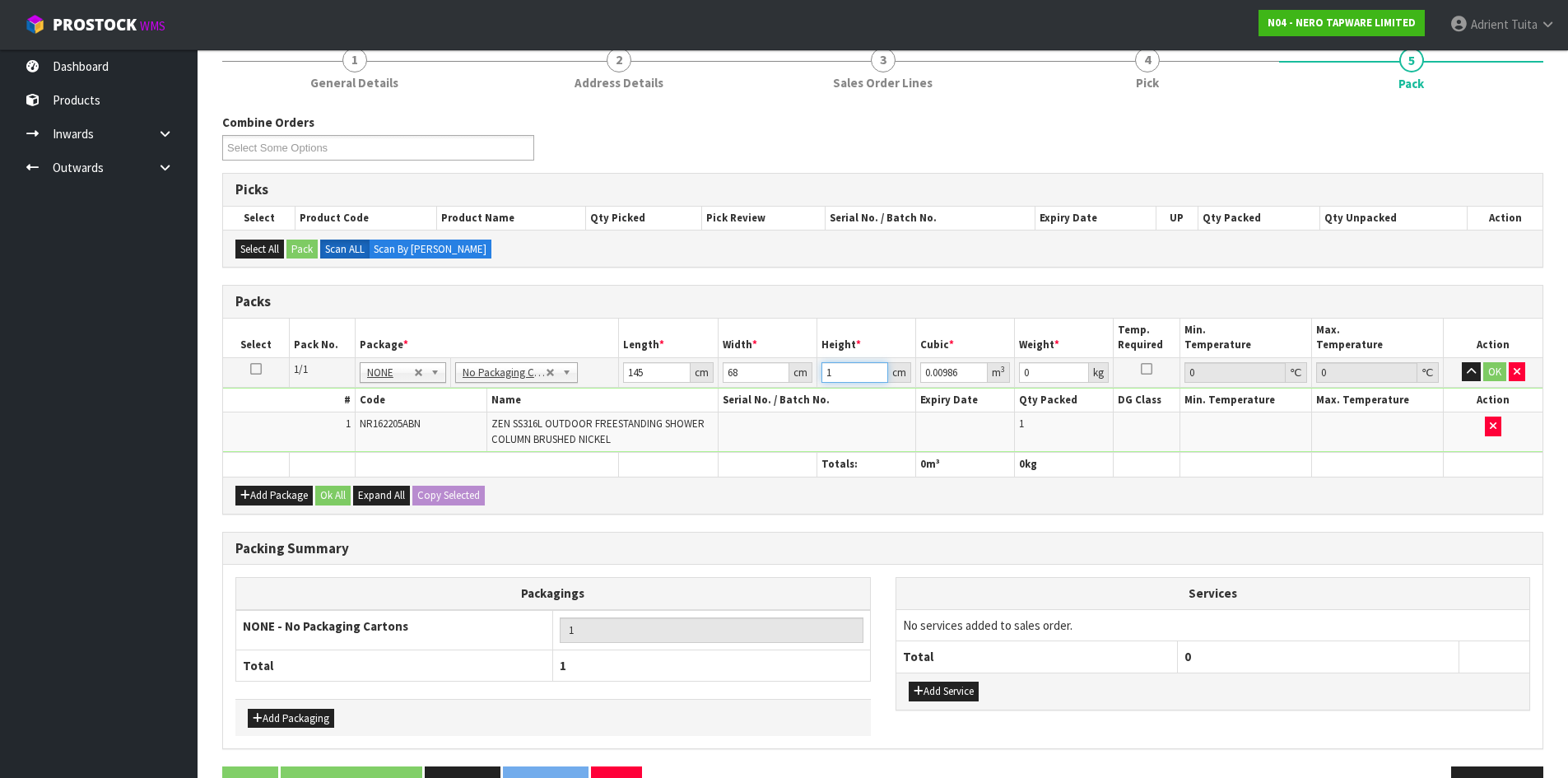
type input "13"
type input "0.12818"
type input "13"
type input "26"
click at [1490, 368] on button "OK" at bounding box center [1494, 372] width 23 height 20
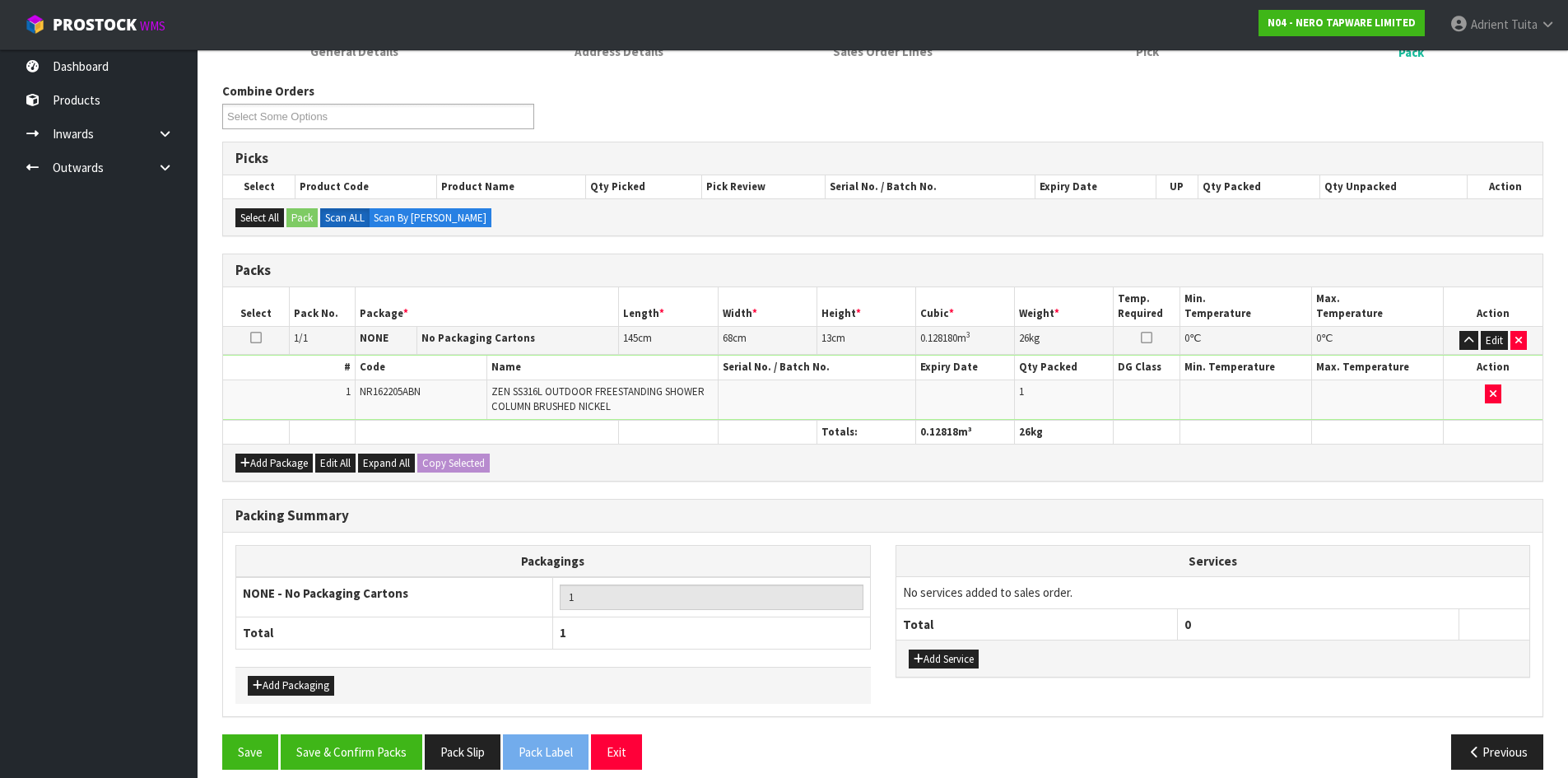
scroll to position [200, 0]
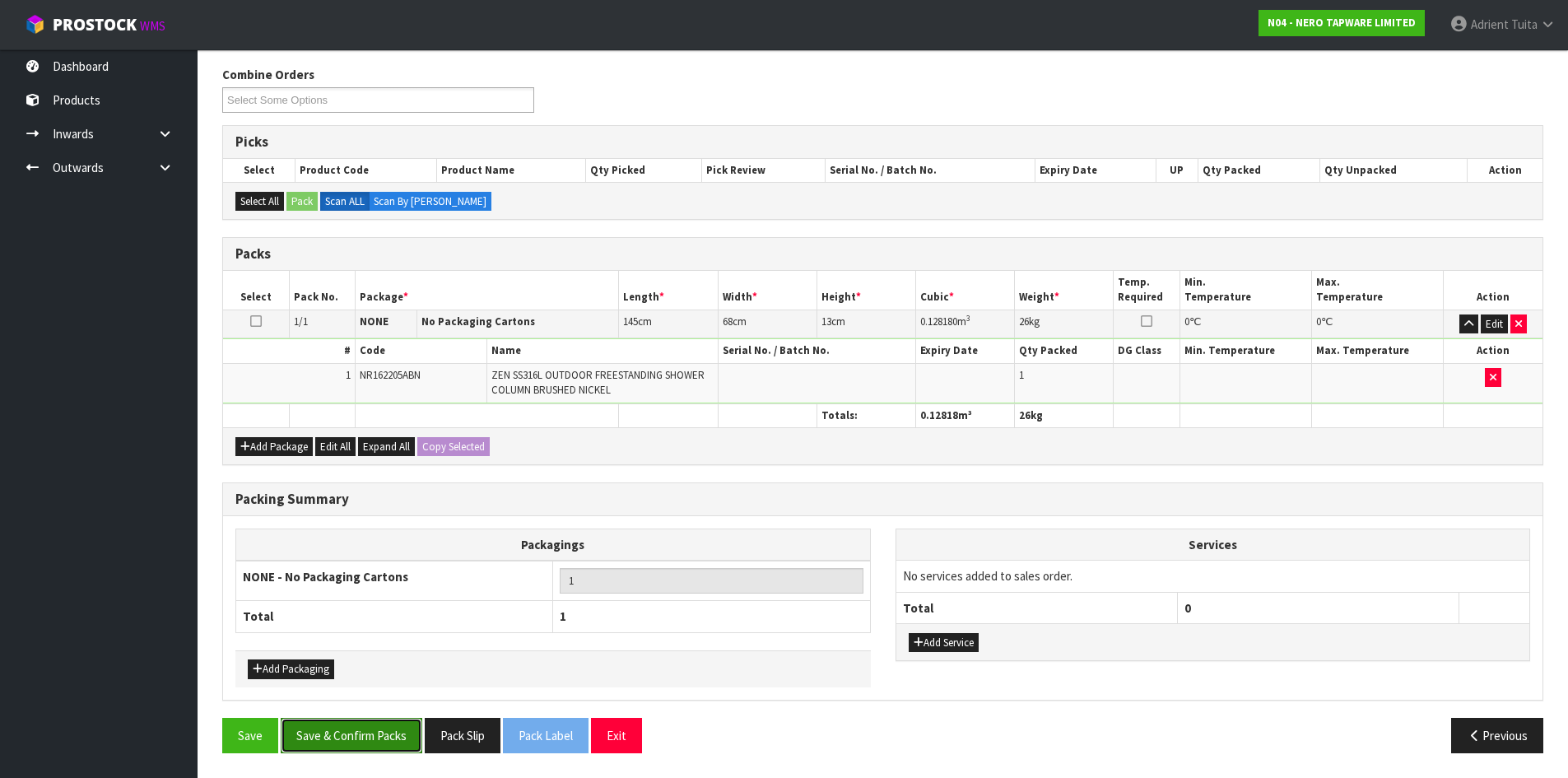
click at [390, 744] on button "Save & Confirm Packs" at bounding box center [351, 735] width 141 height 36
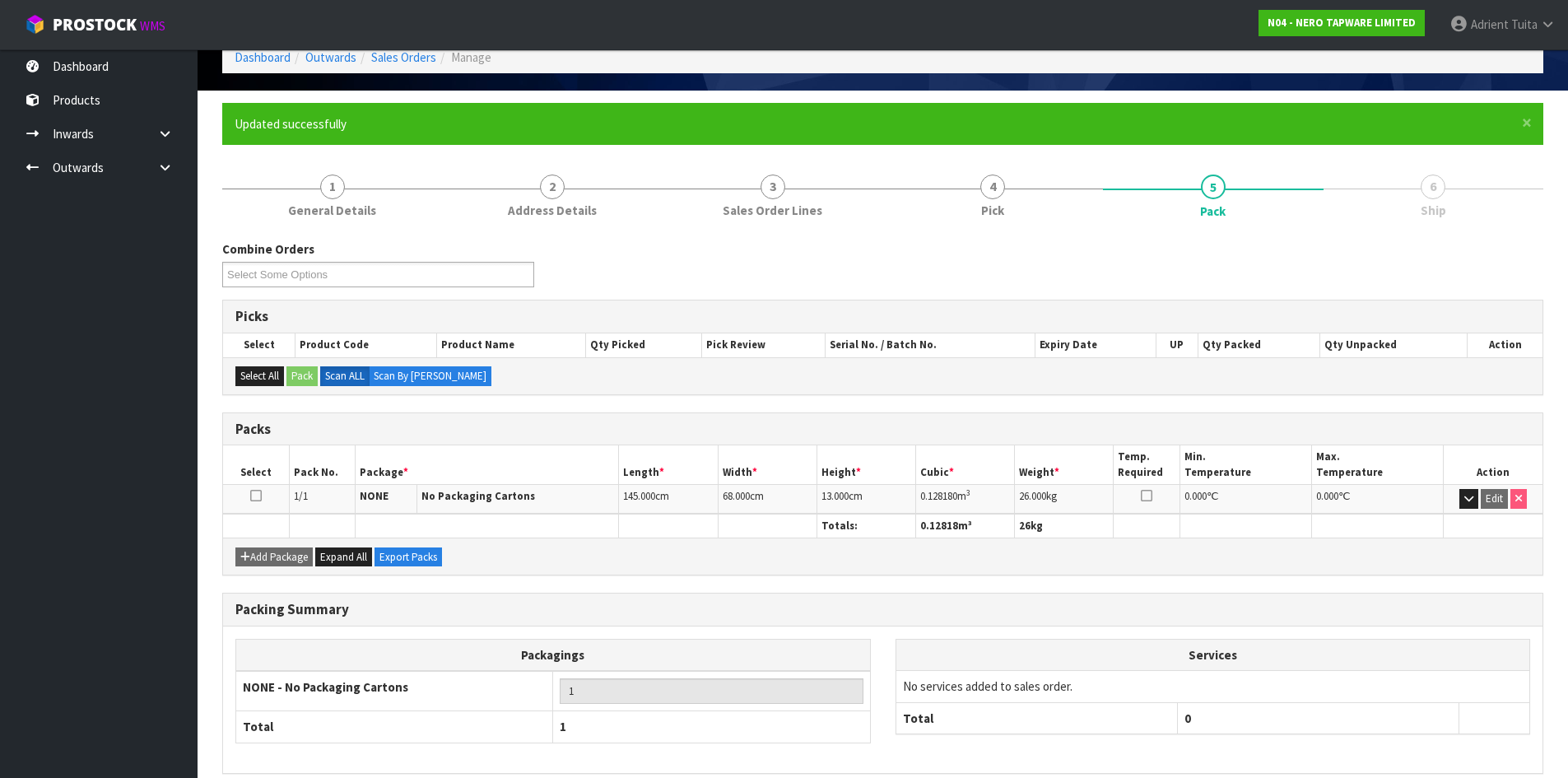
scroll to position [158, 0]
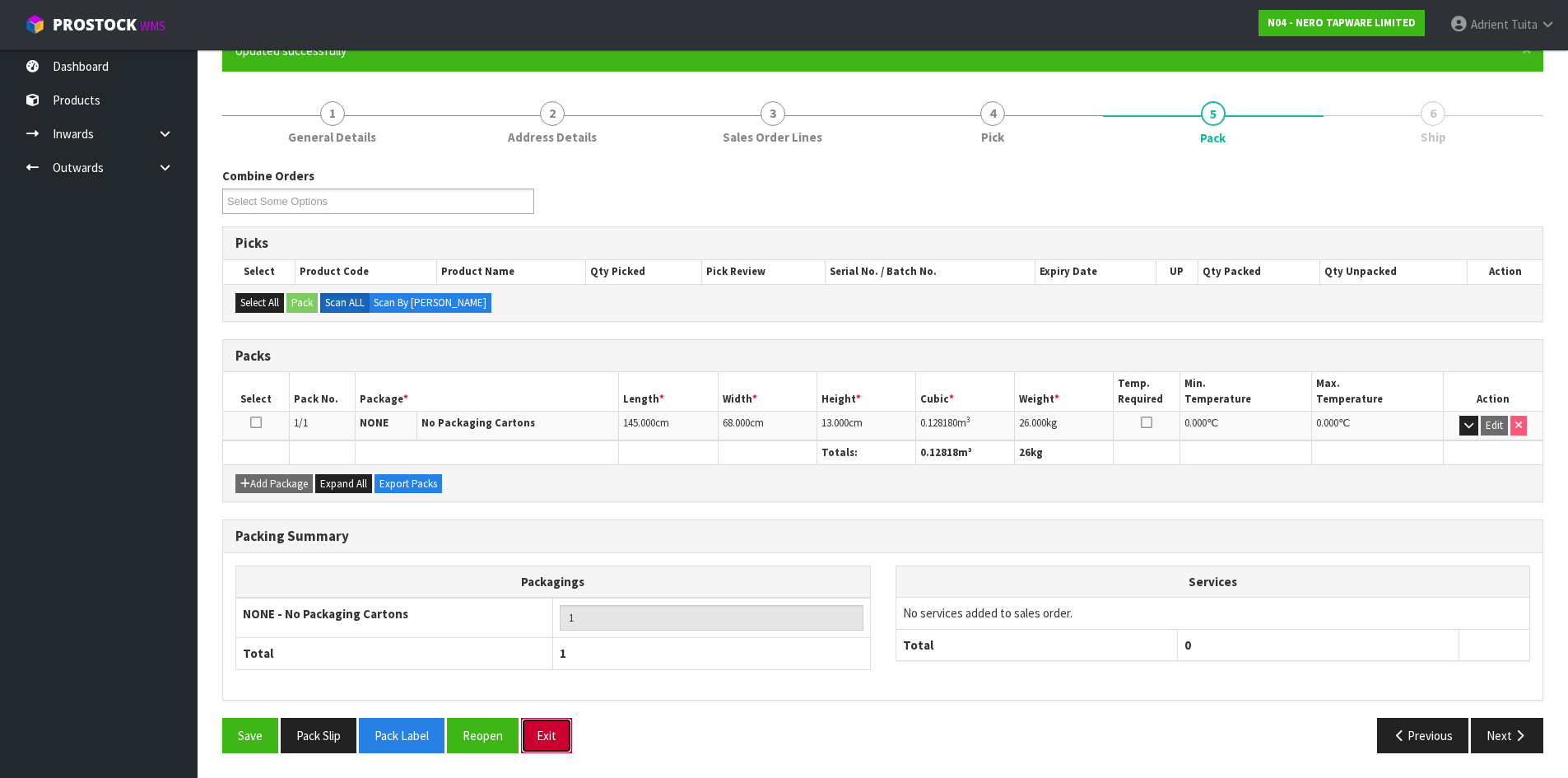
drag, startPoint x: 571, startPoint y: 742, endPoint x: 561, endPoint y: 735, distance: 12.2
click at [569, 742] on button "Exit" at bounding box center [547, 735] width 51 height 36
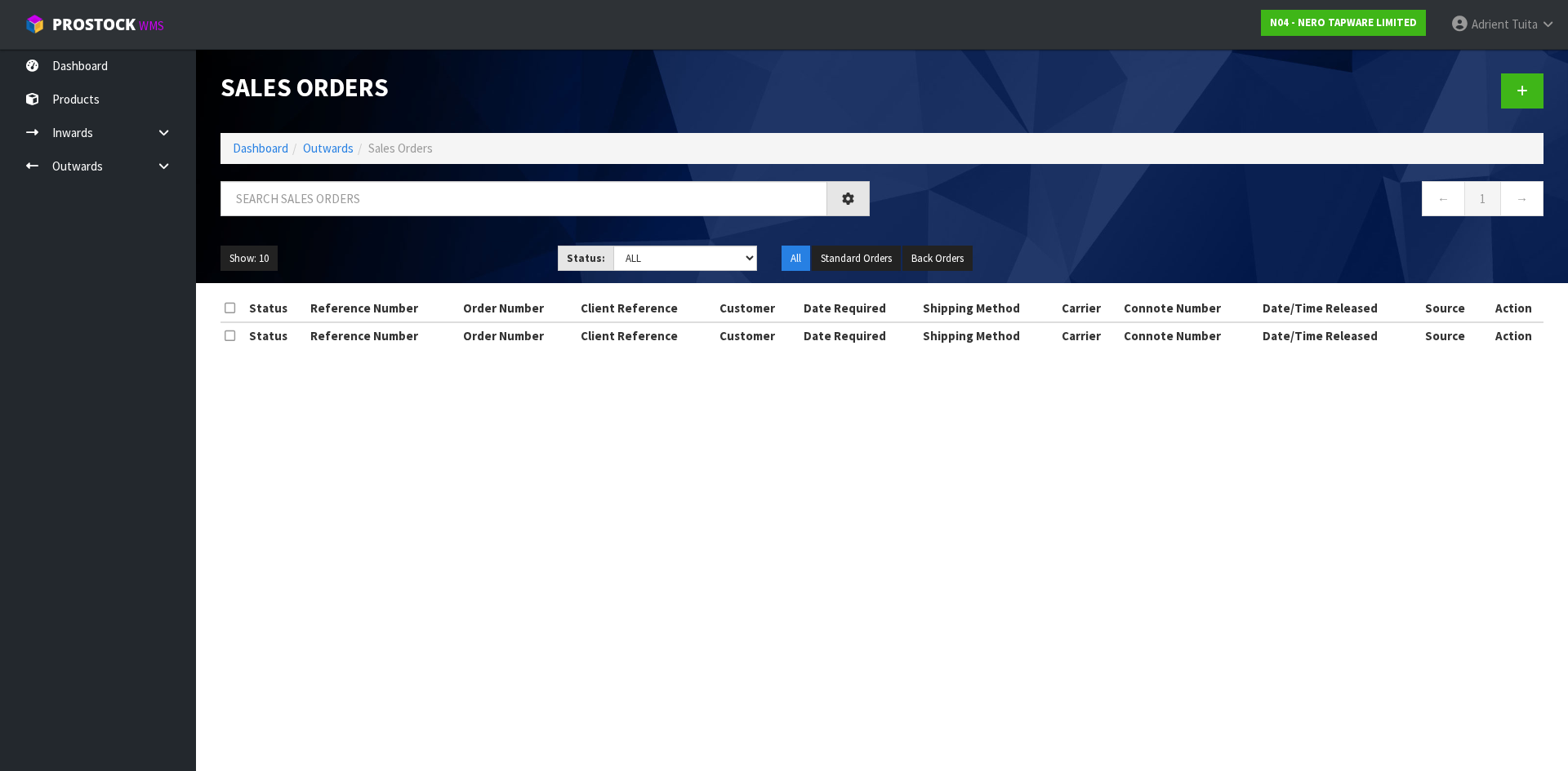
drag, startPoint x: 438, startPoint y: 255, endPoint x: 452, endPoint y: 205, distance: 51.9
click at [439, 250] on ul "Show: 10 5 10 25 50" at bounding box center [377, 259] width 313 height 26
click at [452, 203] on input "text" at bounding box center [524, 198] width 607 height 35
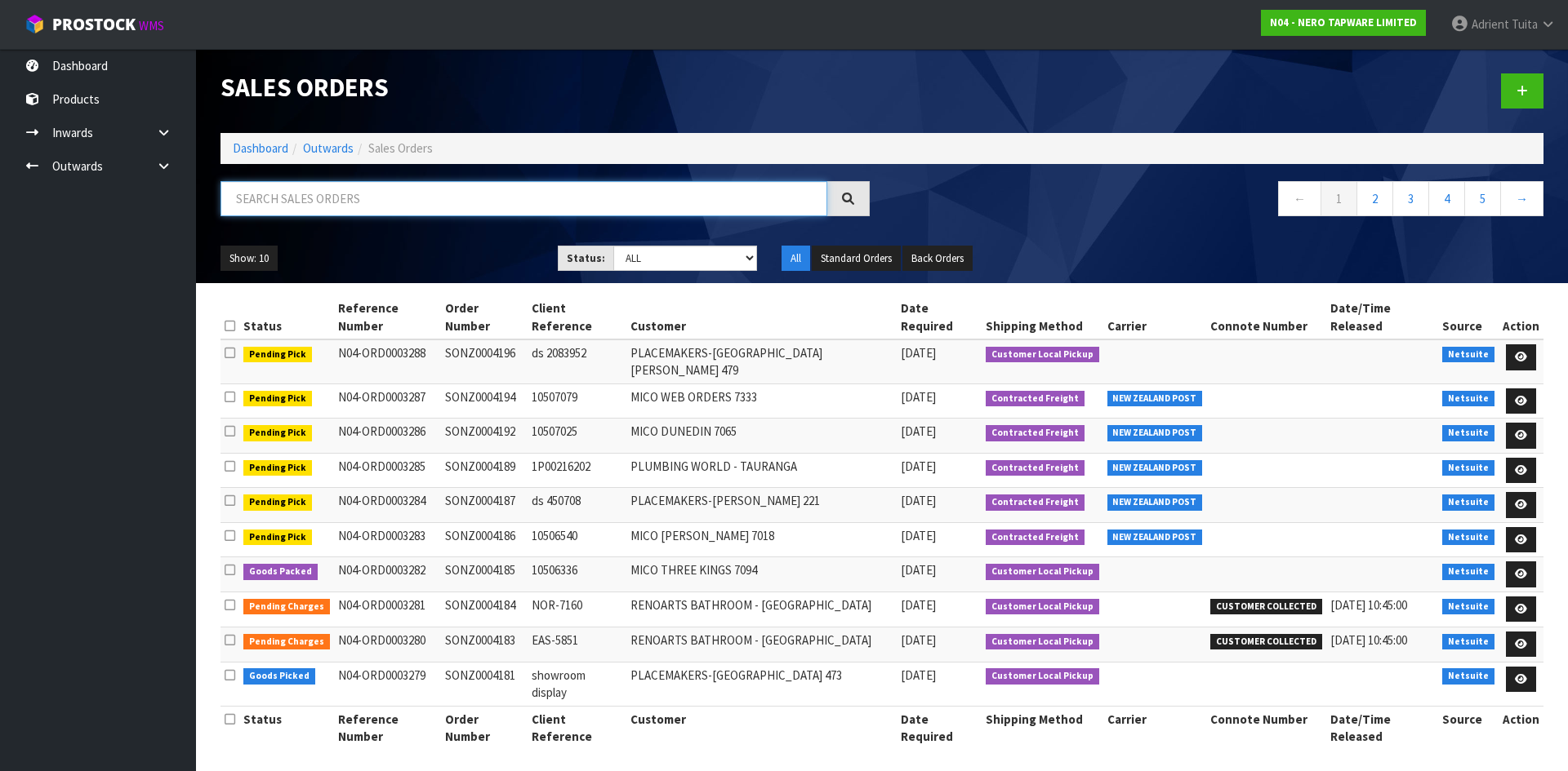
click at [477, 202] on input "text" at bounding box center [524, 198] width 607 height 35
type input "4181"
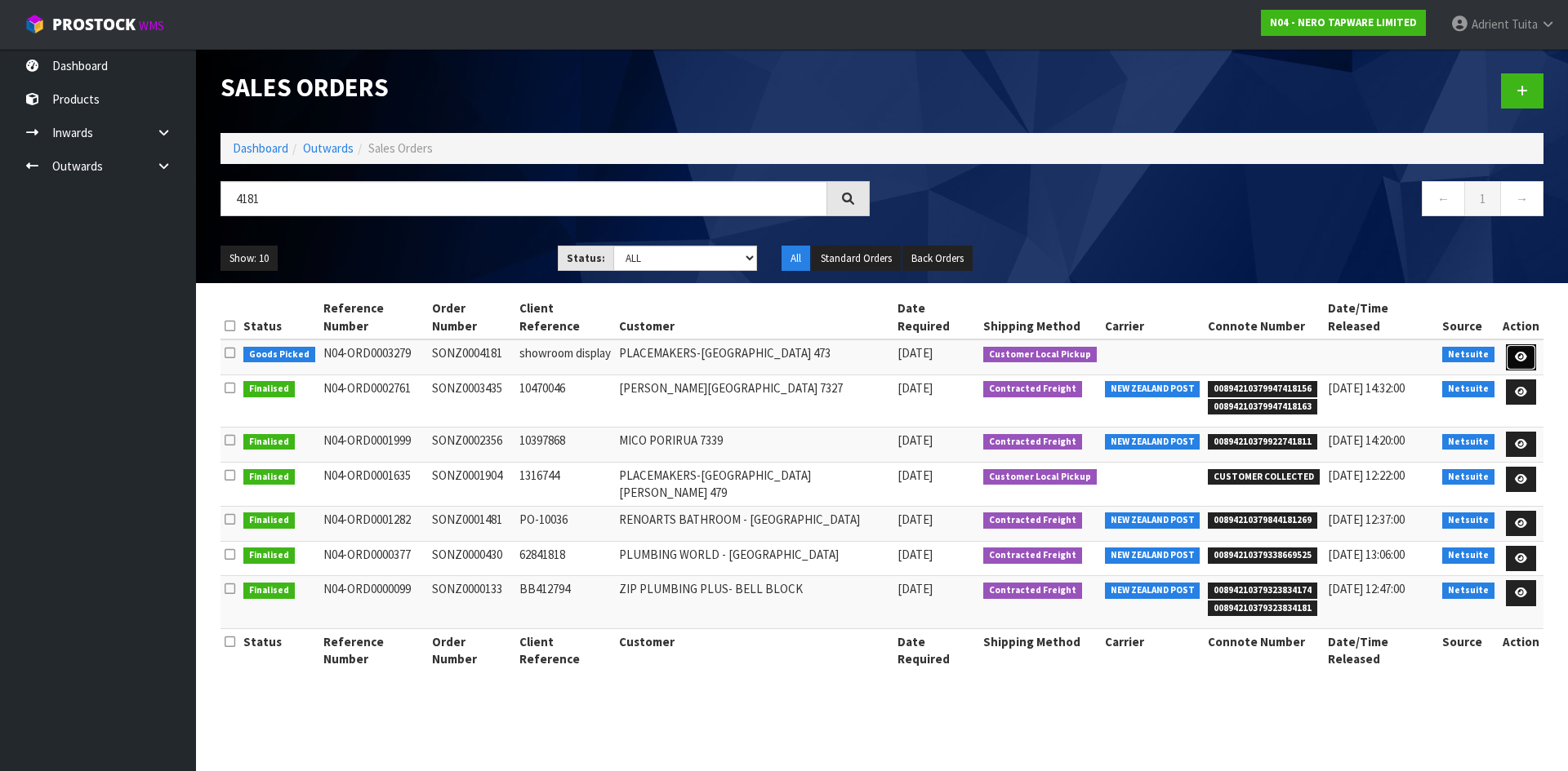
click at [1521, 352] on icon at bounding box center [1521, 357] width 13 height 11
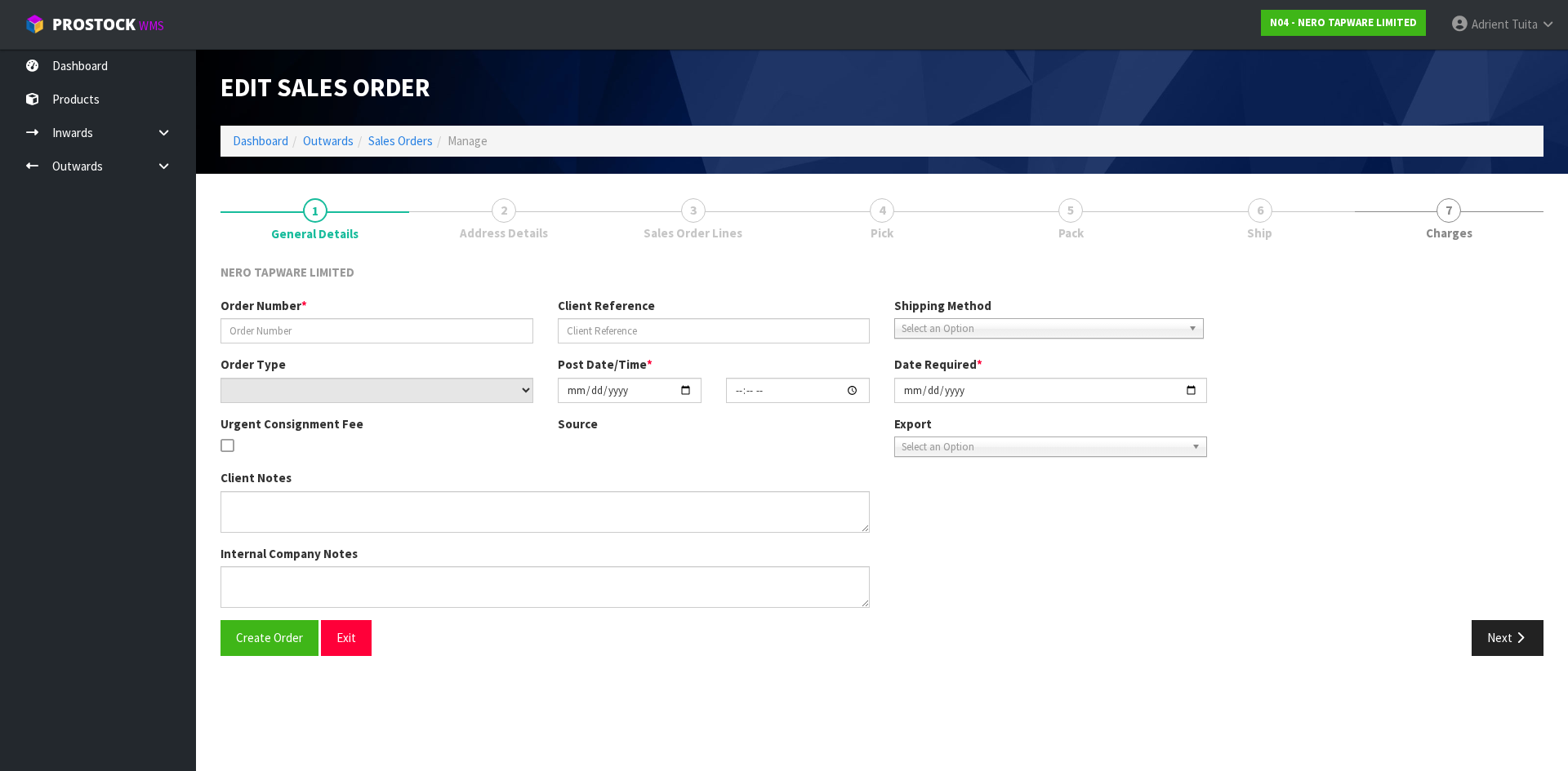
type input "SONZ0004181"
type input "showroom display"
select select "number:0"
type input "[DATE]"
type input "16:00:11.000"
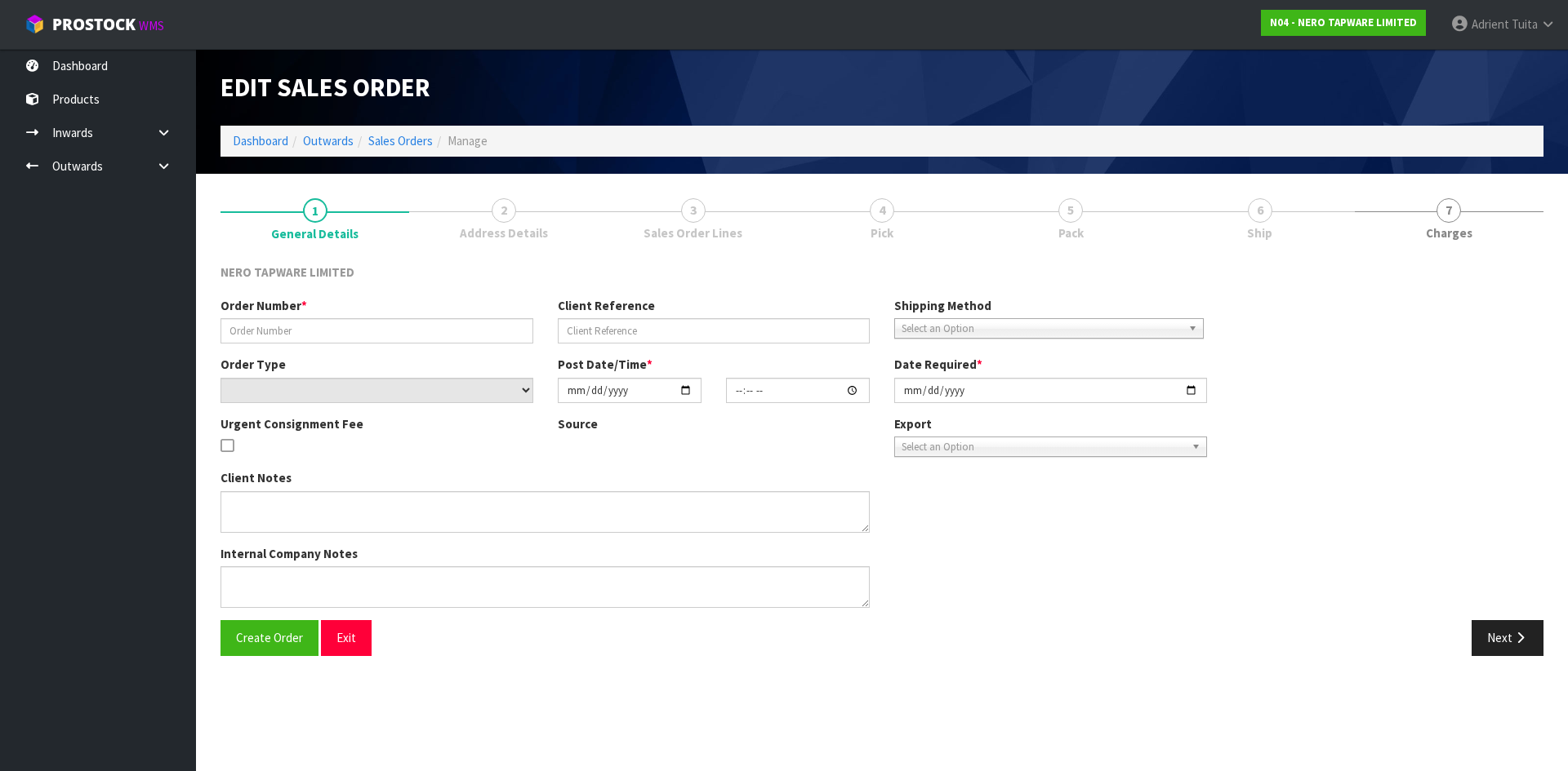
type input "[DATE]"
type textarea "Tony pick up"
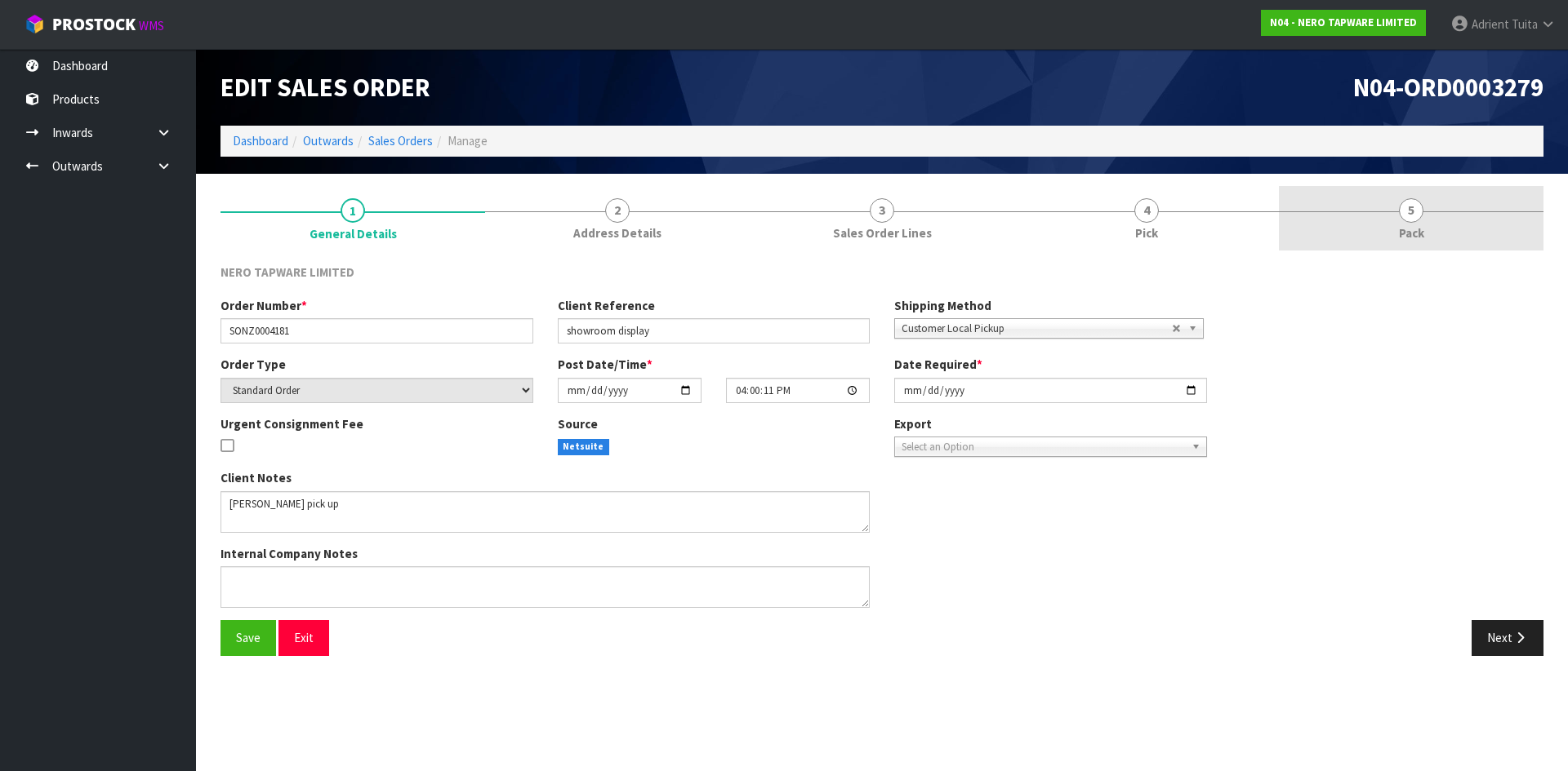
click at [1456, 225] on link "5 Pack" at bounding box center [1411, 218] width 265 height 64
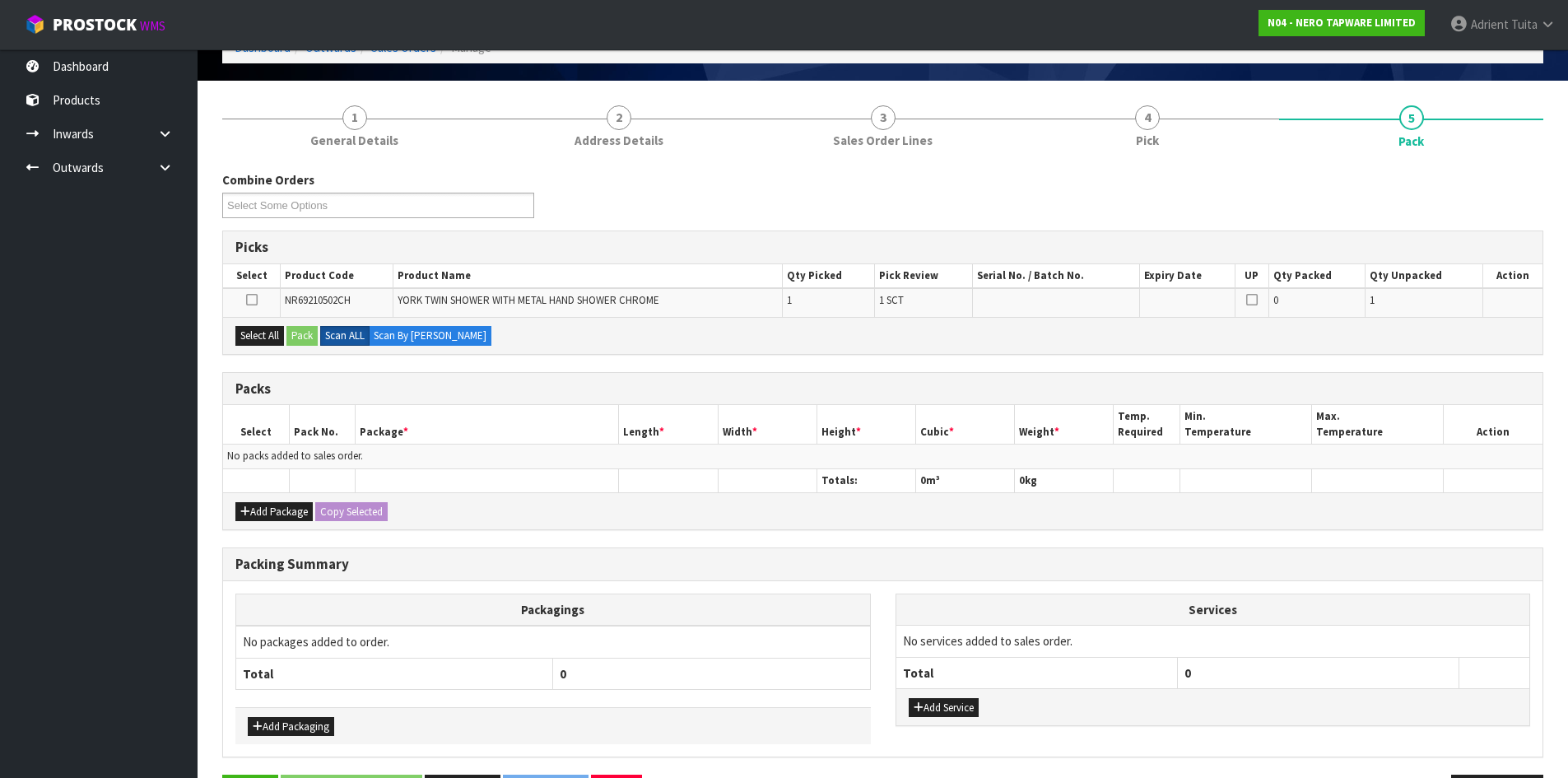
scroll to position [152, 0]
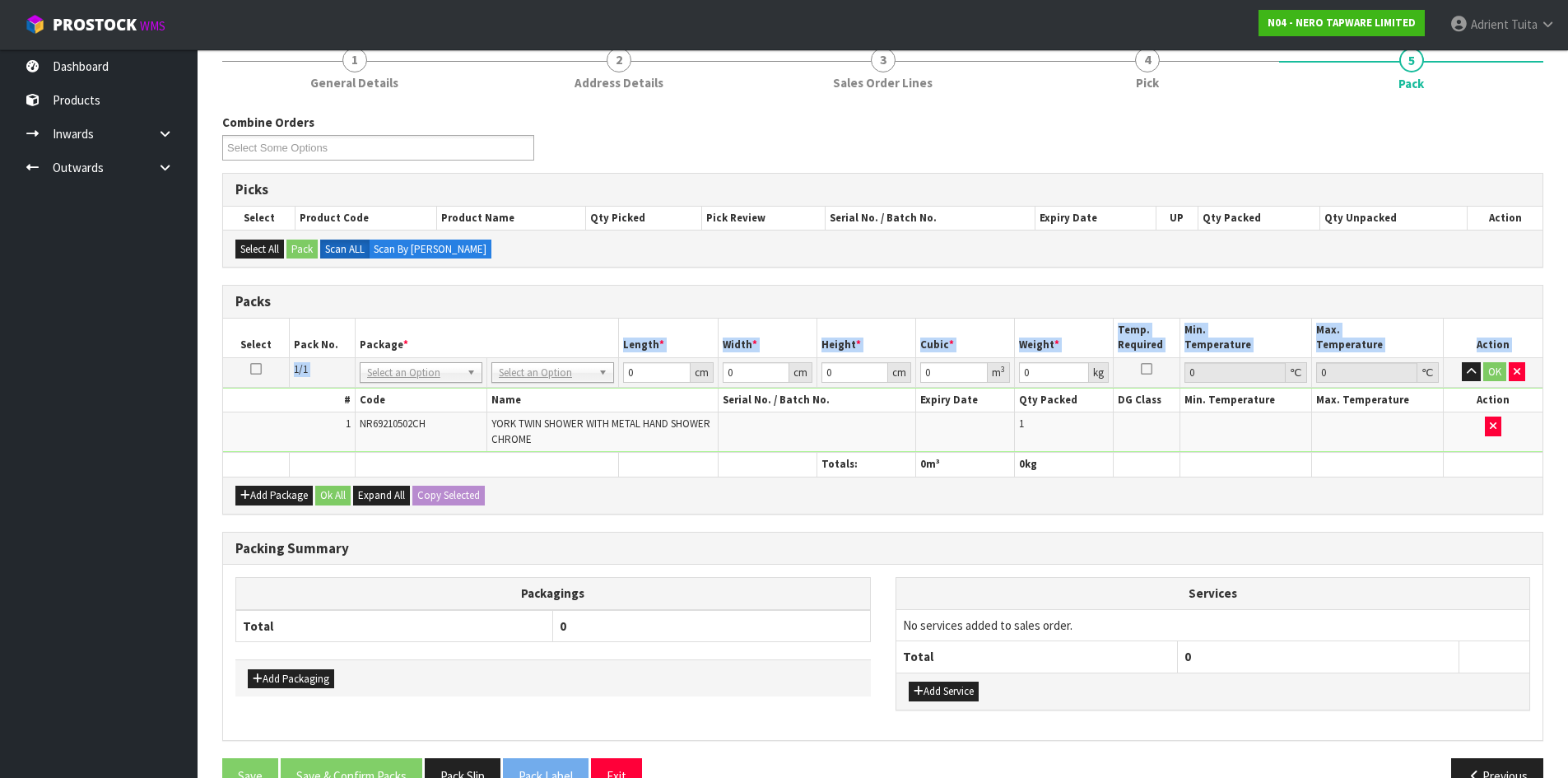
drag, startPoint x: 519, startPoint y: 358, endPoint x: 521, endPoint y: 374, distance: 16.1
click at [521, 369] on table "Select Pack No. Package * Length * Width * Height * Cubic * Weight * Temp. Requ…" at bounding box center [882, 397] width 1319 height 158
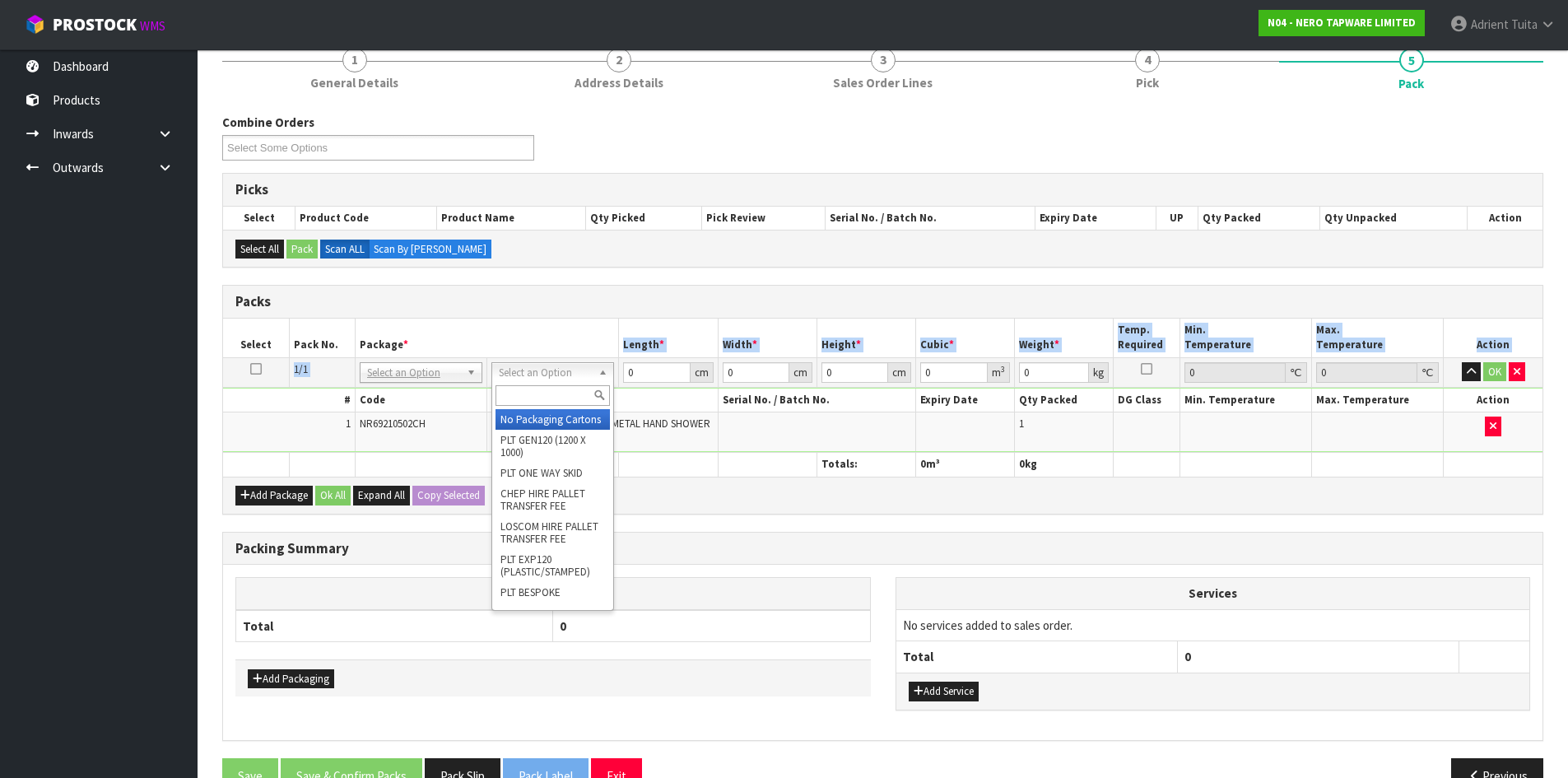
drag, startPoint x: 521, startPoint y: 374, endPoint x: 515, endPoint y: 421, distance: 47.4
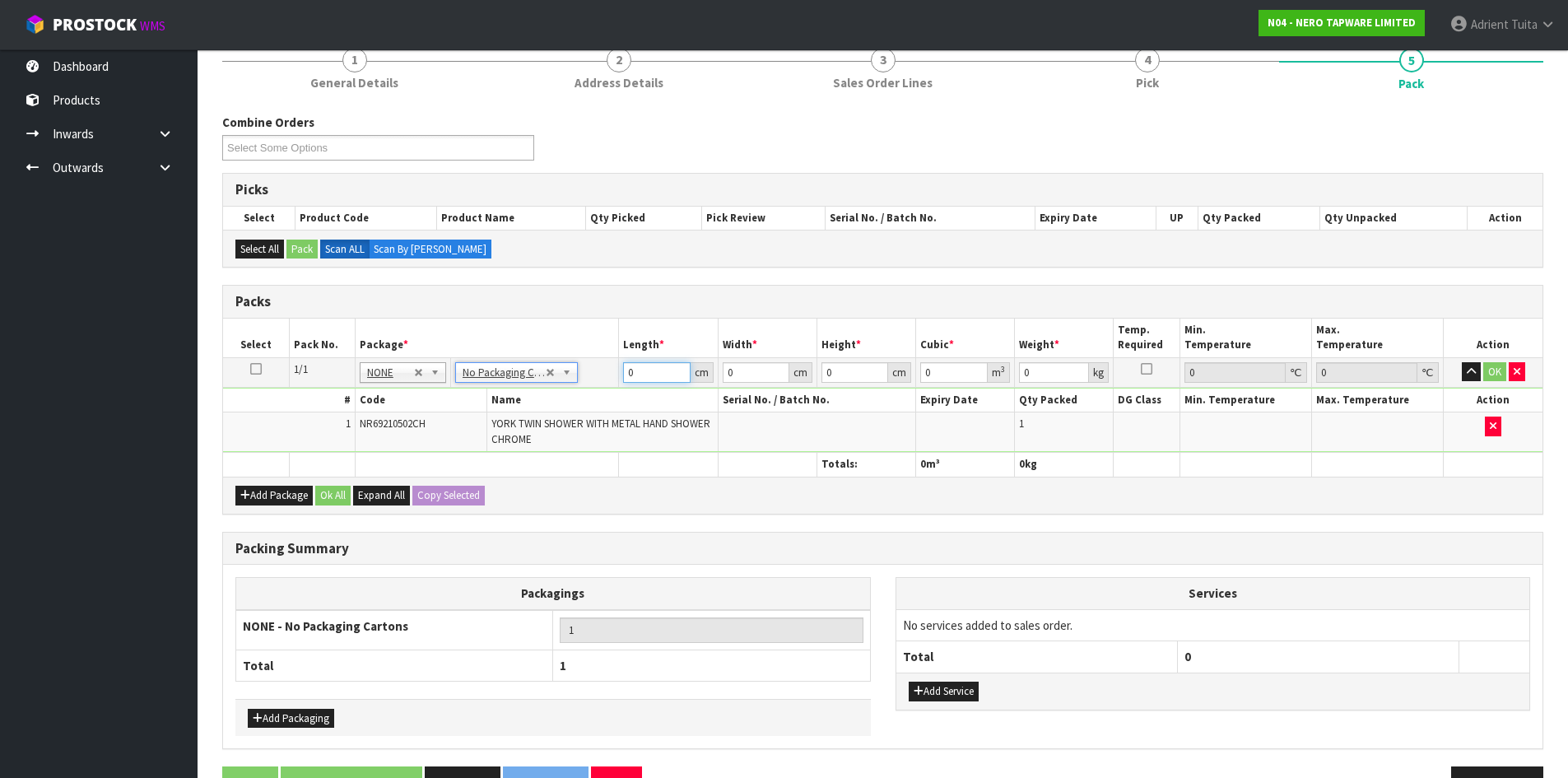
click at [660, 379] on input "0" at bounding box center [655, 372] width 67 height 21
type input "82"
type input "46"
type input "1"
type input "0.003772"
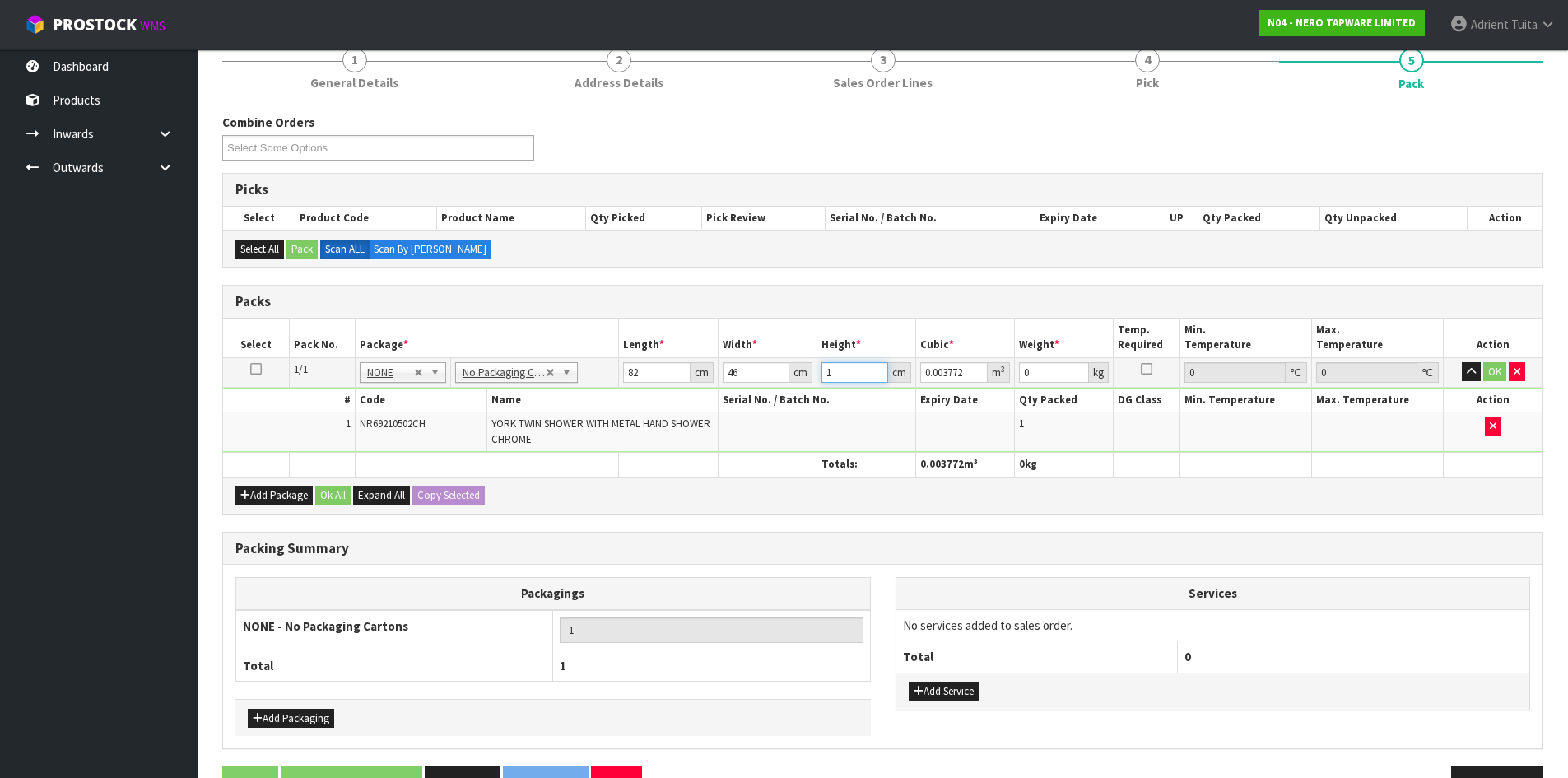
type input "15"
type input "0.05658"
type input "15"
type input "6"
click at [1496, 368] on button "OK" at bounding box center [1494, 372] width 23 height 20
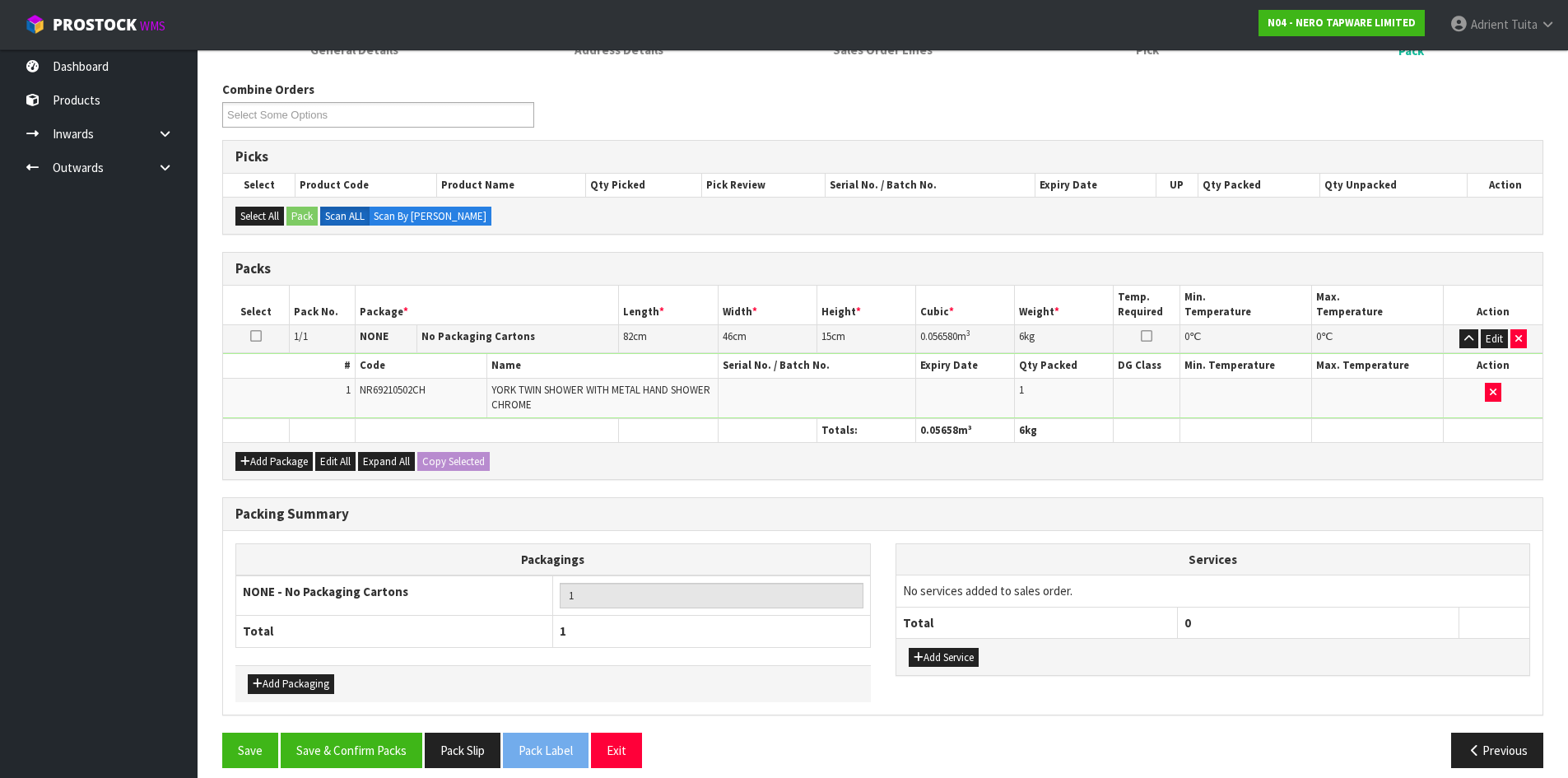
scroll to position [200, 0]
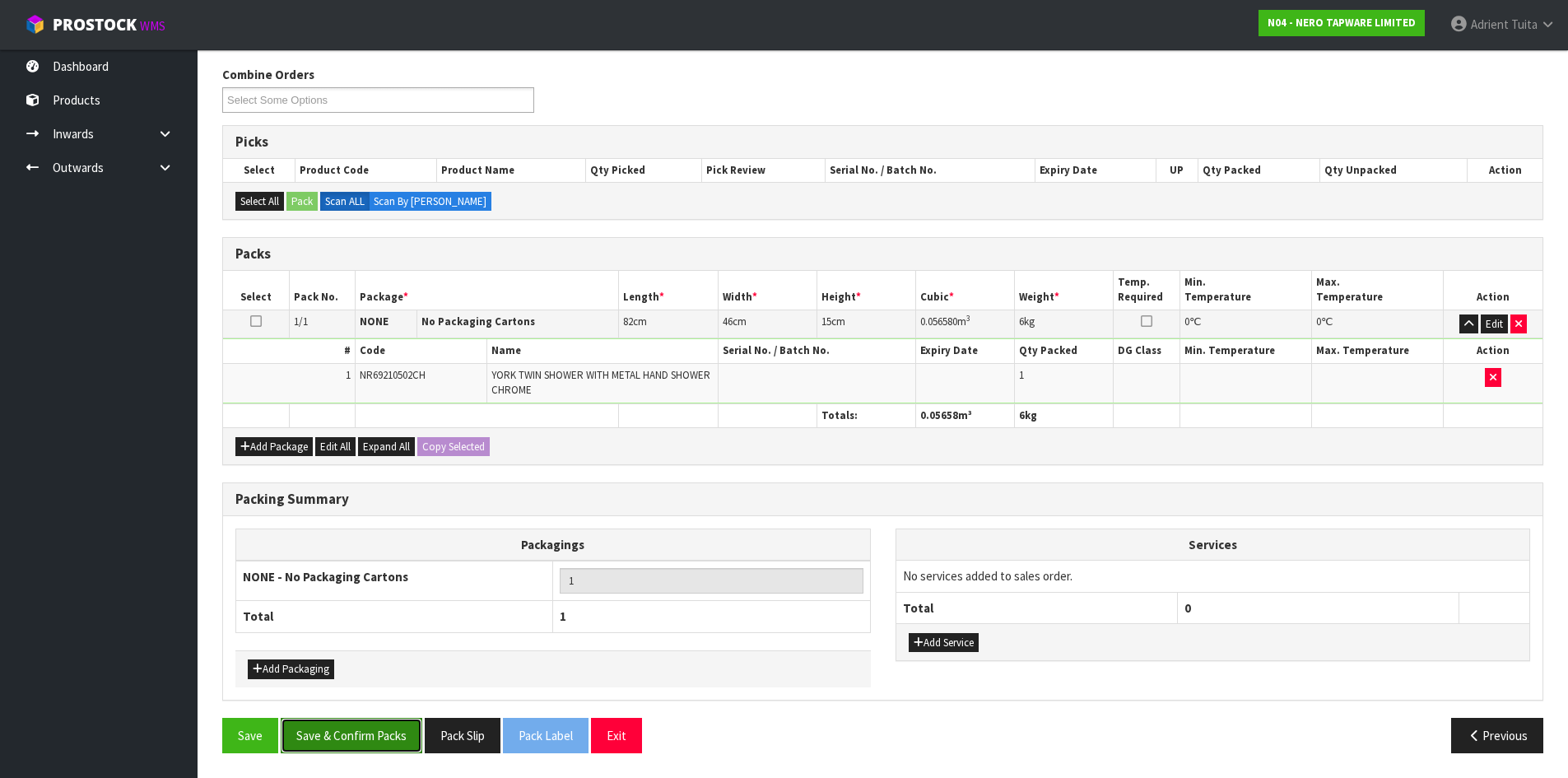
click at [391, 728] on button "Save & Confirm Packs" at bounding box center [351, 735] width 141 height 36
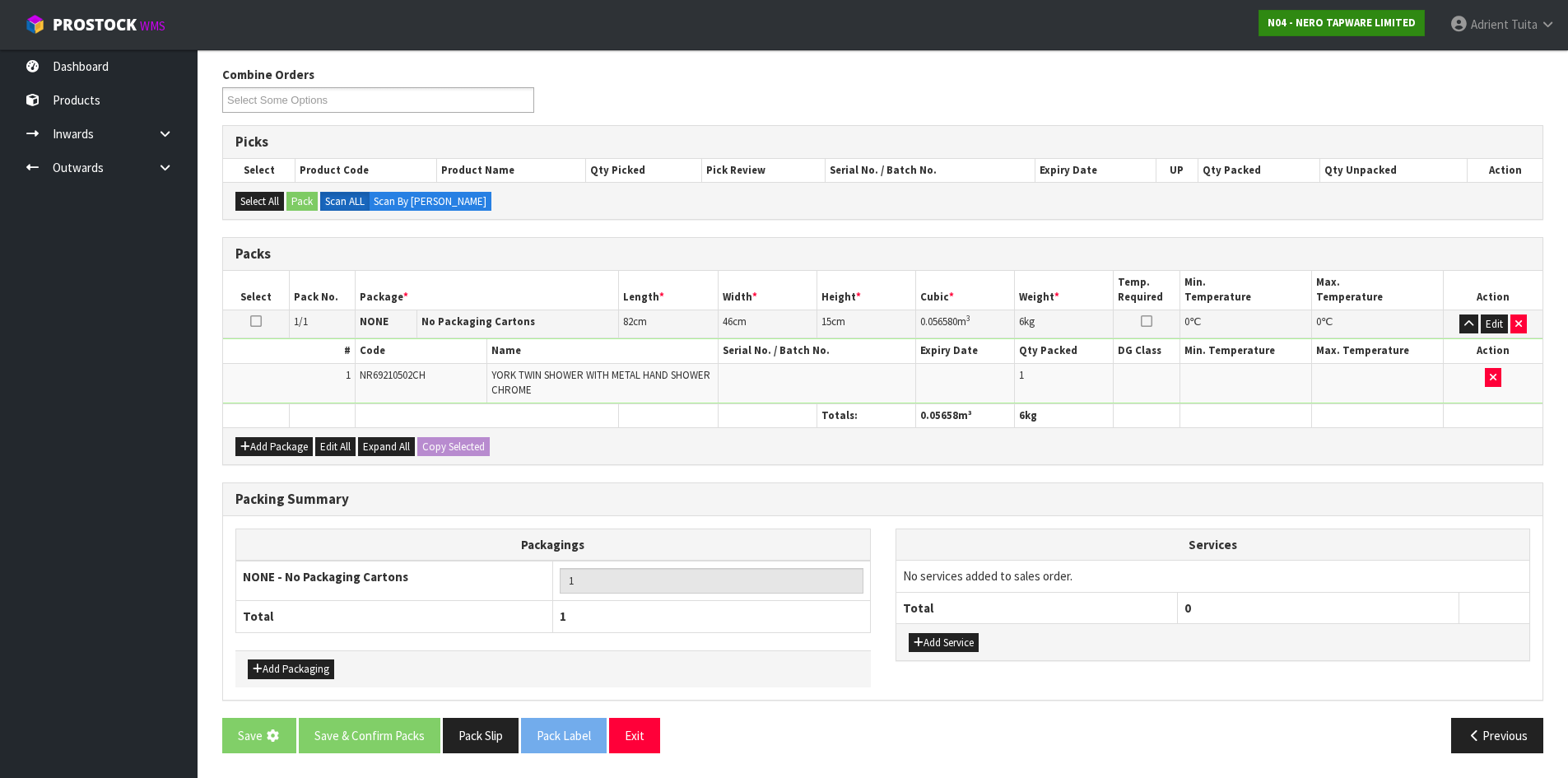
scroll to position [0, 0]
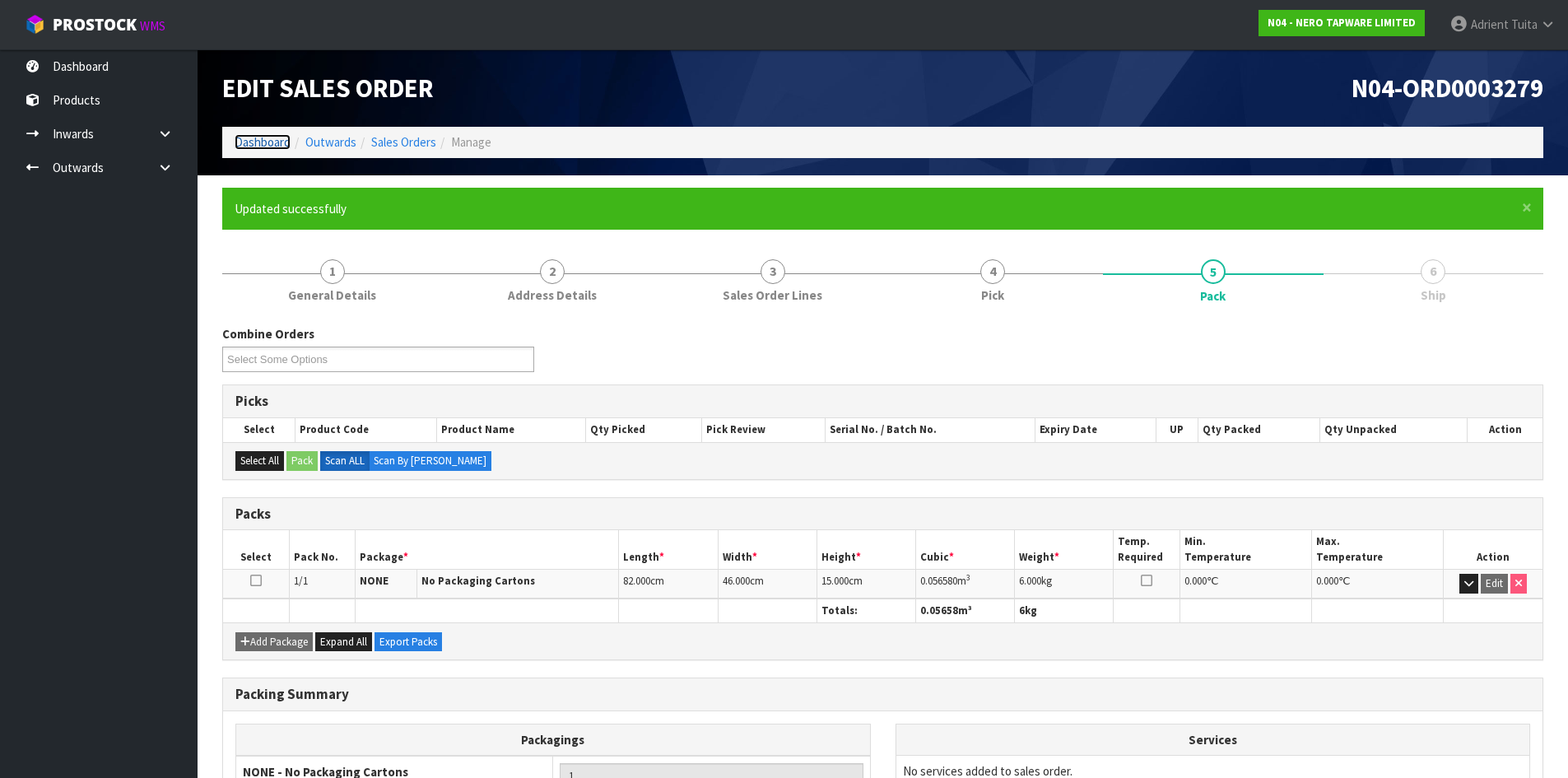
click at [287, 141] on link "Dashboard" at bounding box center [262, 141] width 56 height 16
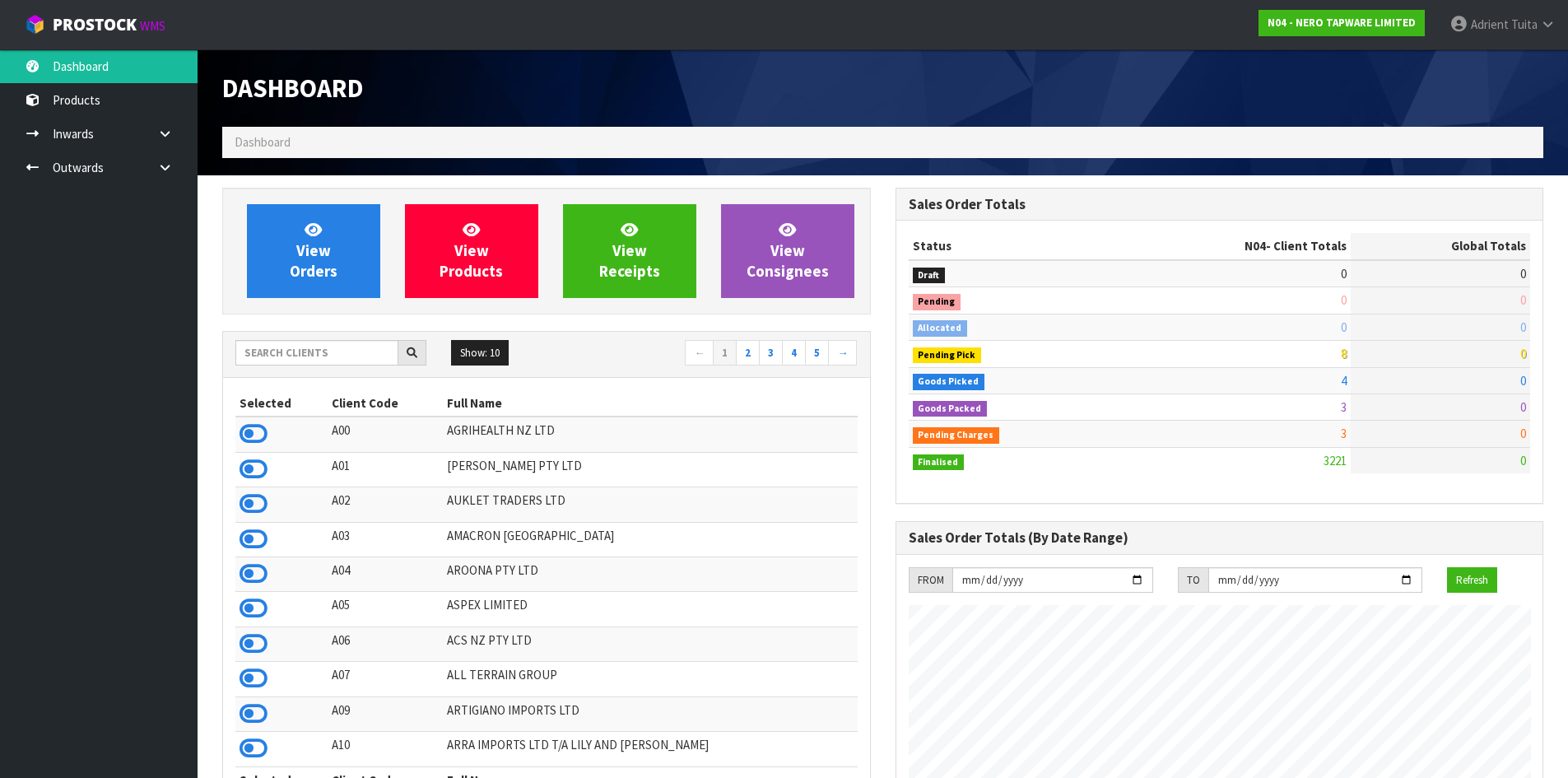
scroll to position [1283, 673]
click at [499, 307] on div "View Orders View Products View Receipts View Consignees" at bounding box center [546, 251] width 648 height 127
click at [311, 358] on input "text" at bounding box center [316, 353] width 163 height 26
